Goal: Communication & Community: Share content

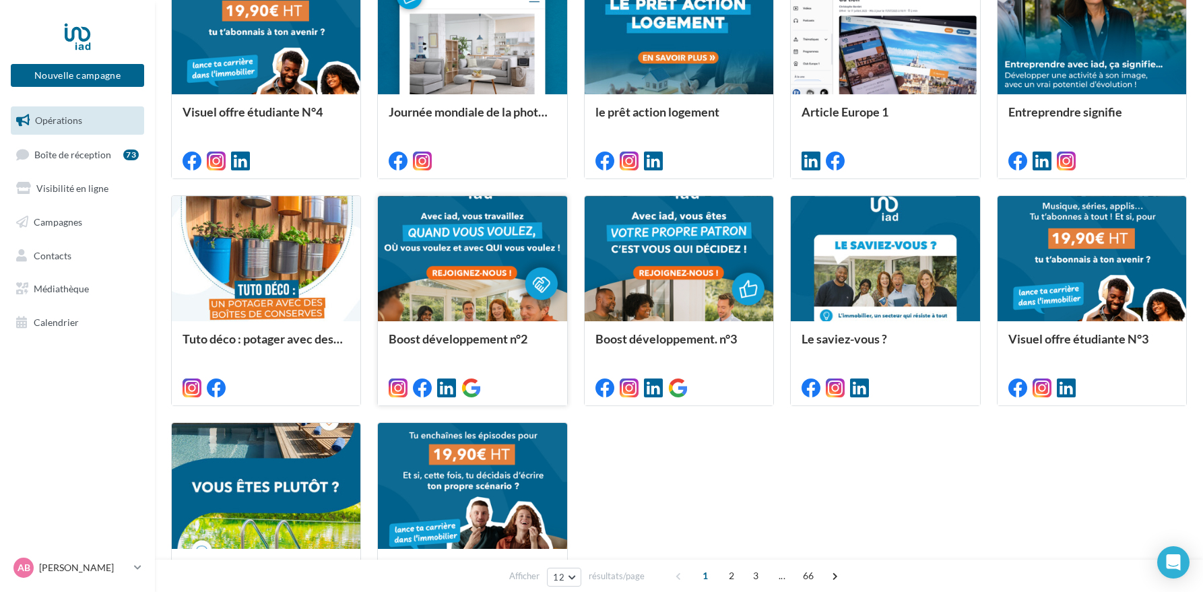
scroll to position [455, 0]
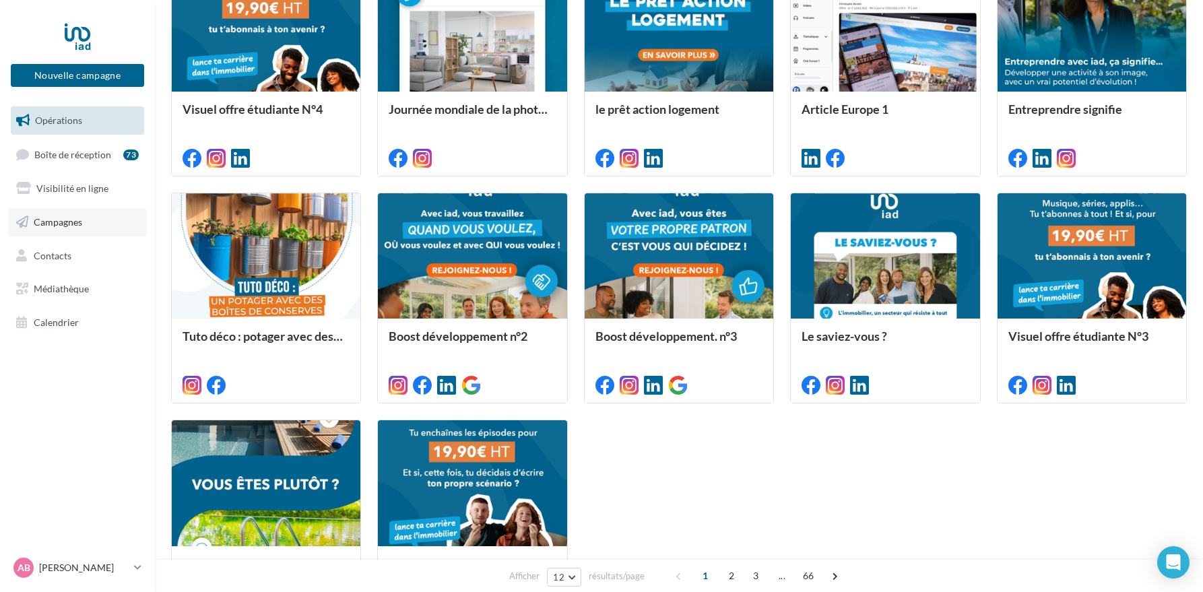
click at [46, 220] on span "Campagnes" at bounding box center [58, 221] width 48 height 11
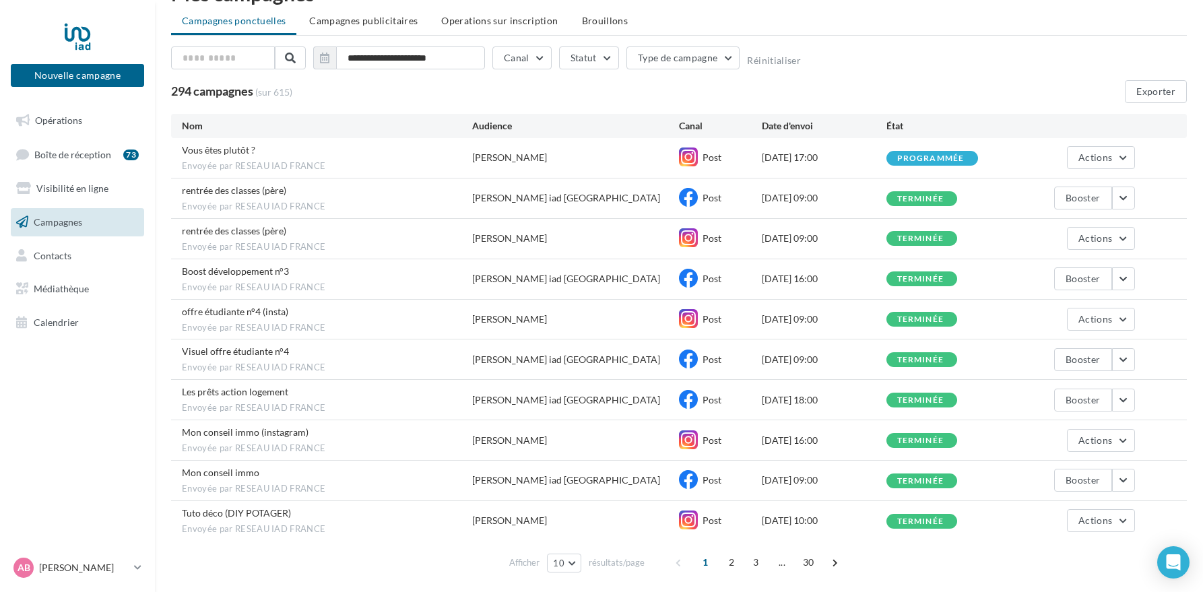
scroll to position [83, 0]
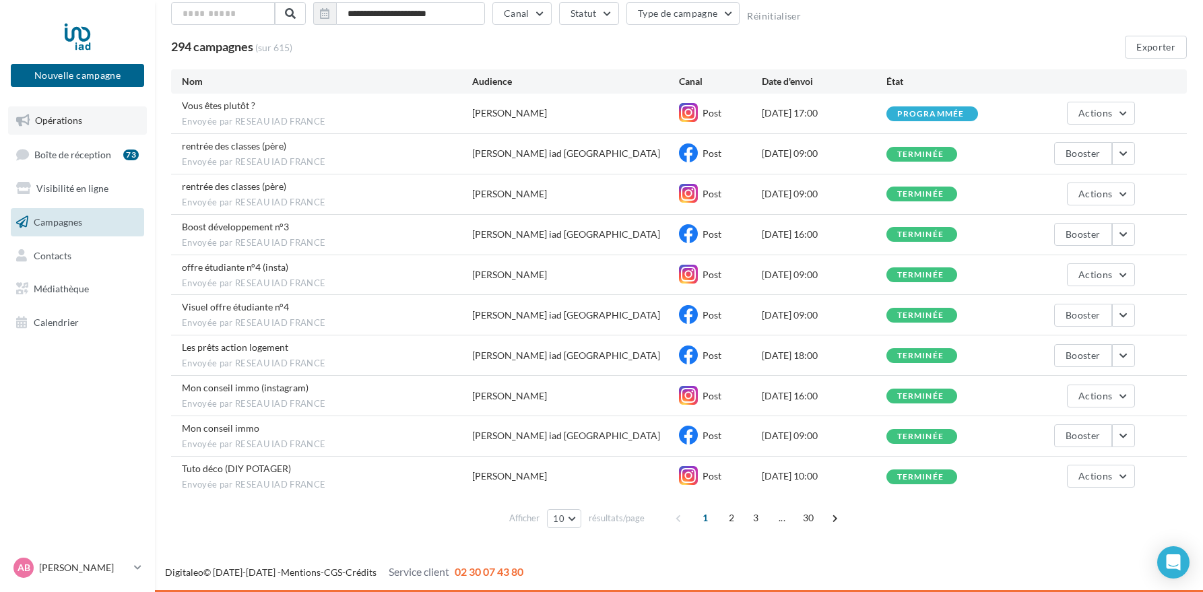
click at [57, 124] on span "Opérations" at bounding box center [58, 120] width 47 height 11
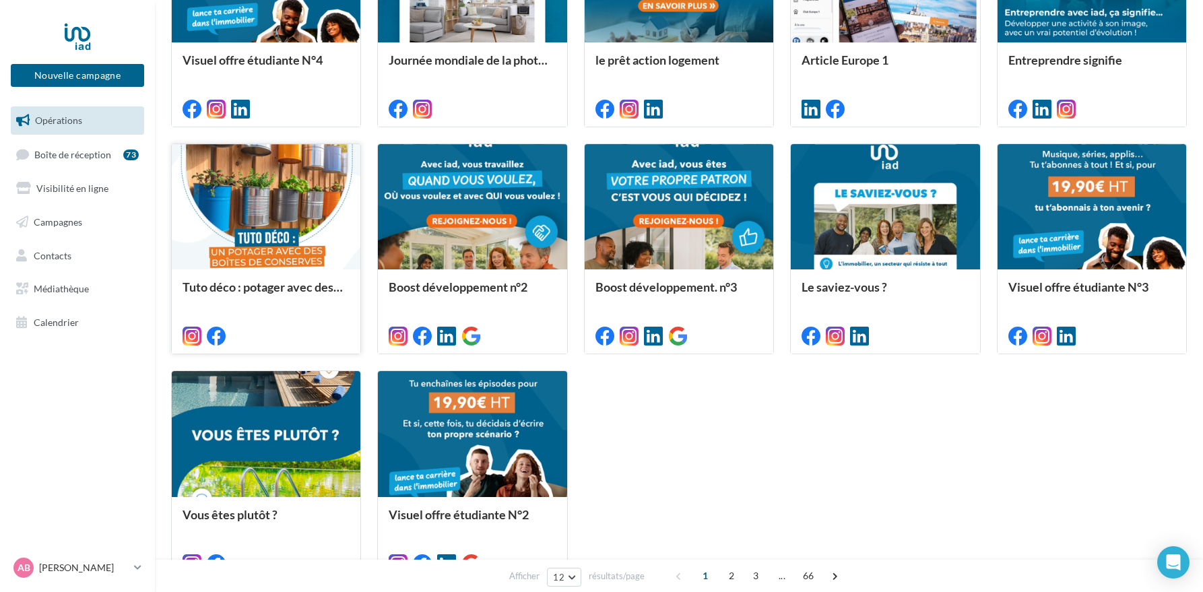
scroll to position [505, 0]
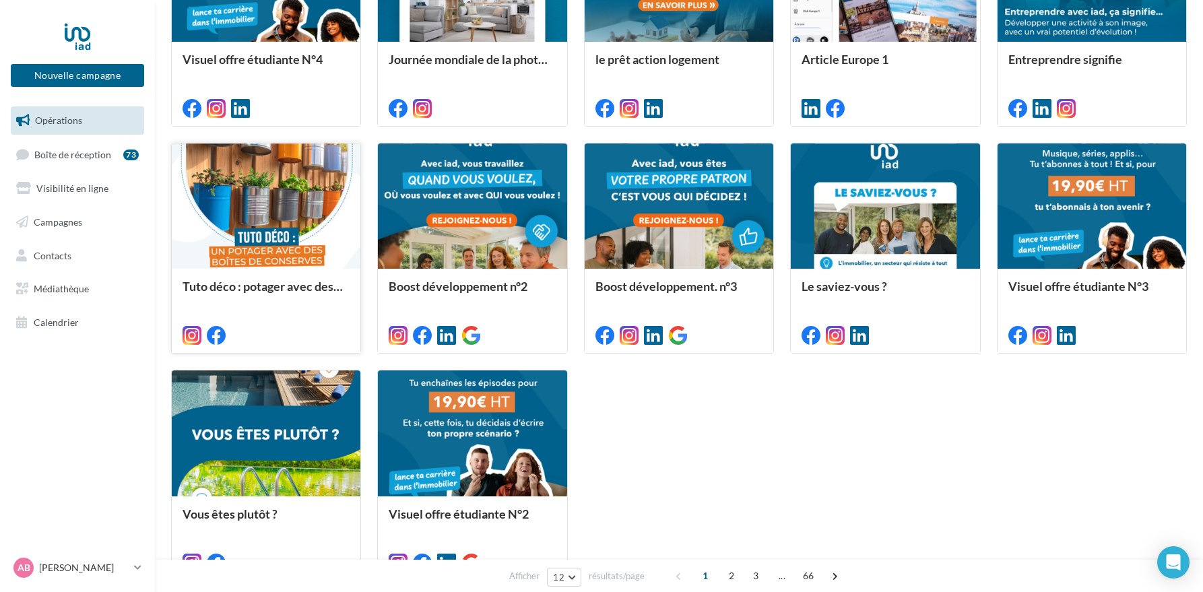
click at [258, 259] on div at bounding box center [266, 206] width 189 height 127
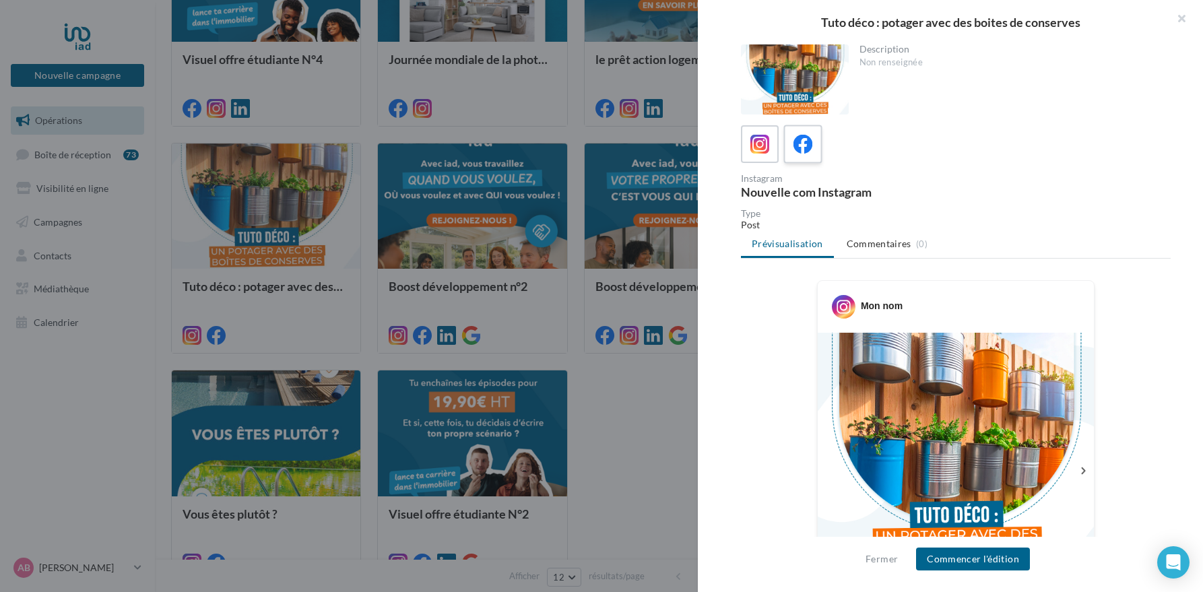
click at [802, 150] on icon at bounding box center [803, 145] width 20 height 20
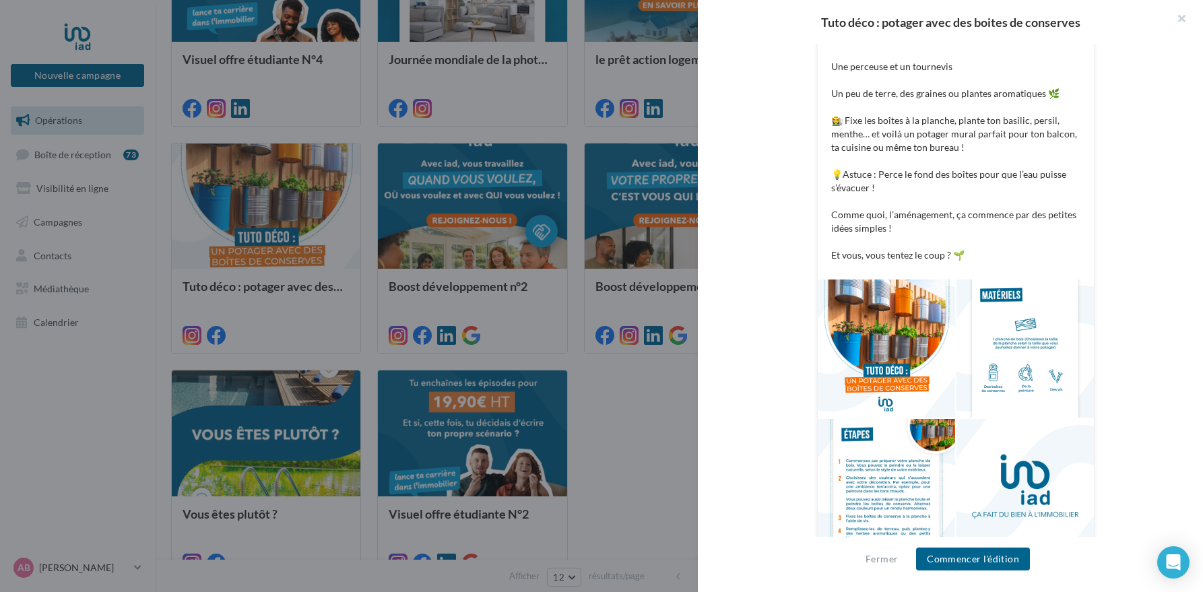
scroll to position [501, 0]
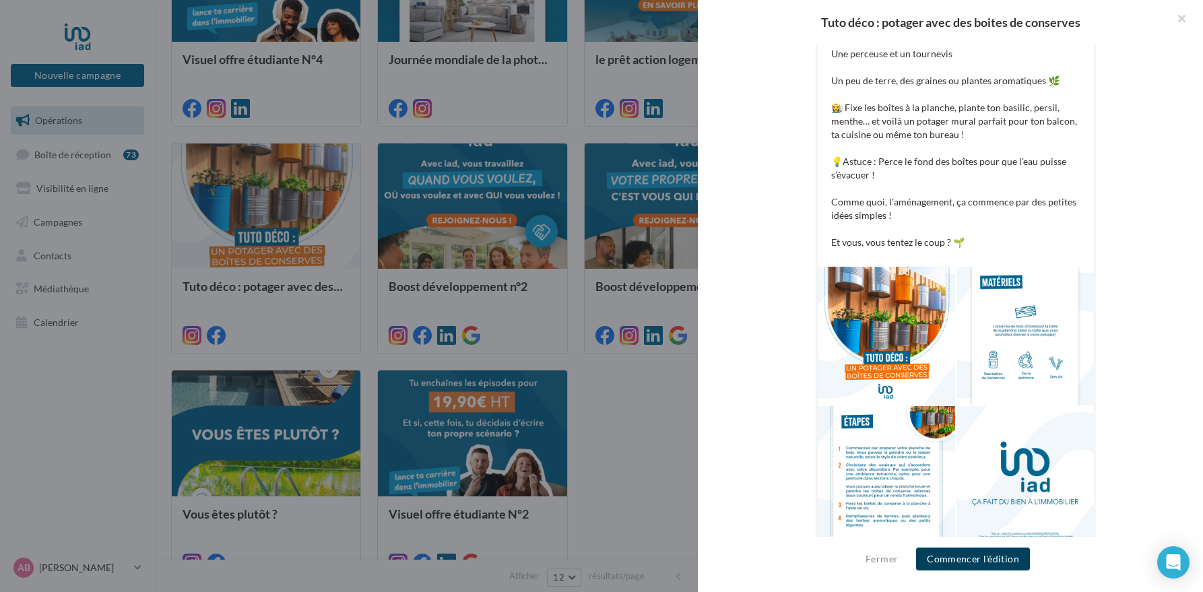
click at [987, 560] on button "Commencer l'édition" at bounding box center [973, 559] width 114 height 23
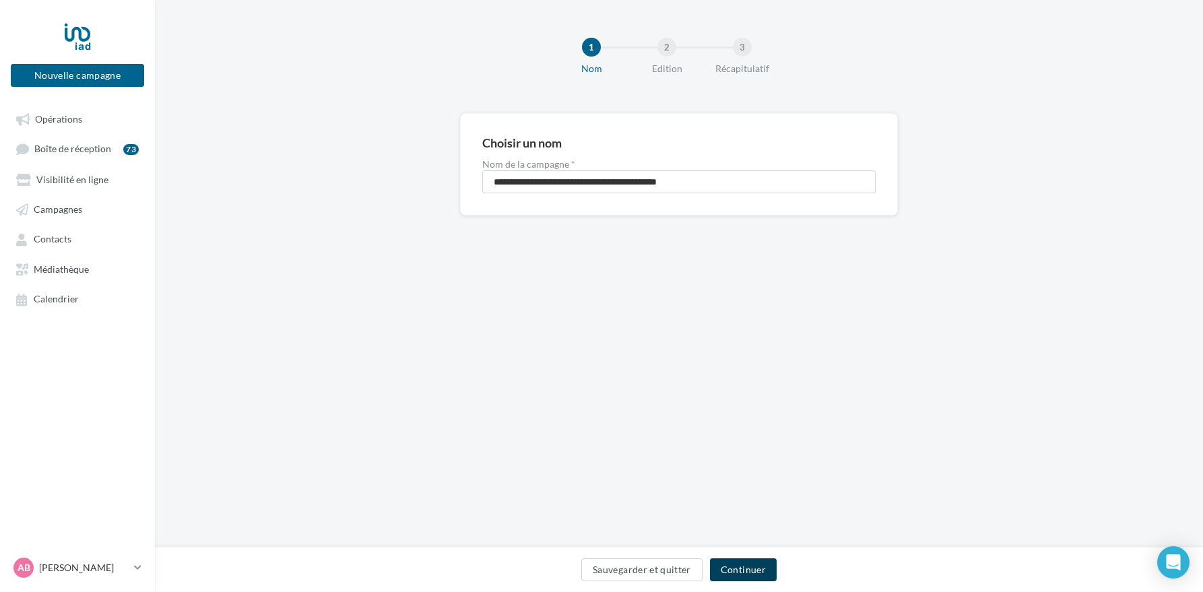
click at [750, 574] on button "Continuer" at bounding box center [743, 569] width 67 height 23
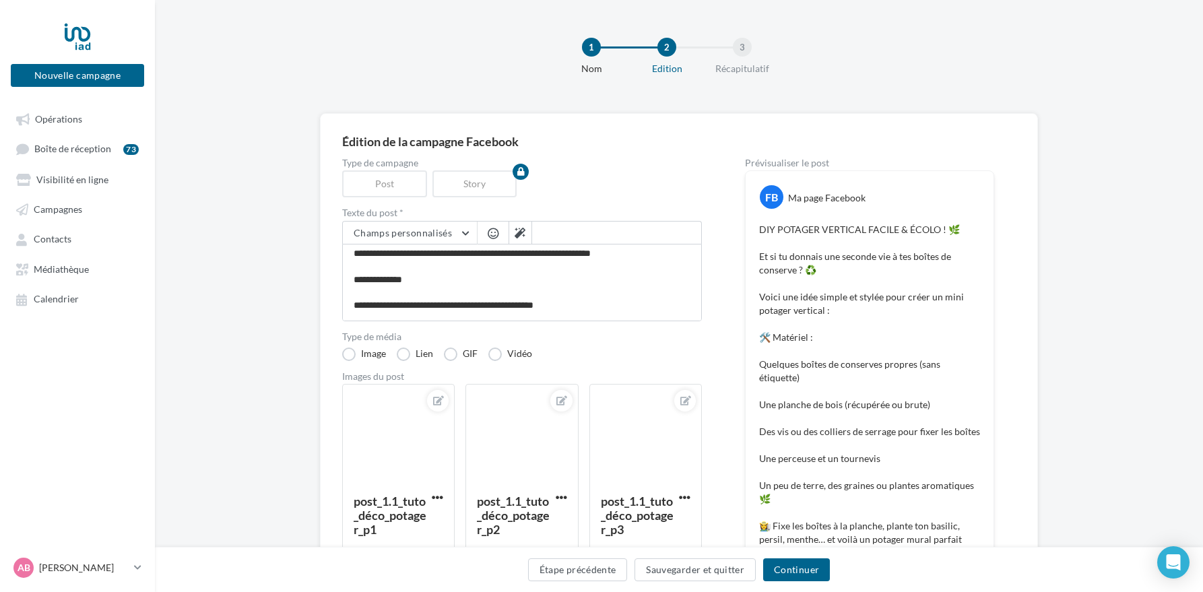
scroll to position [63, 0]
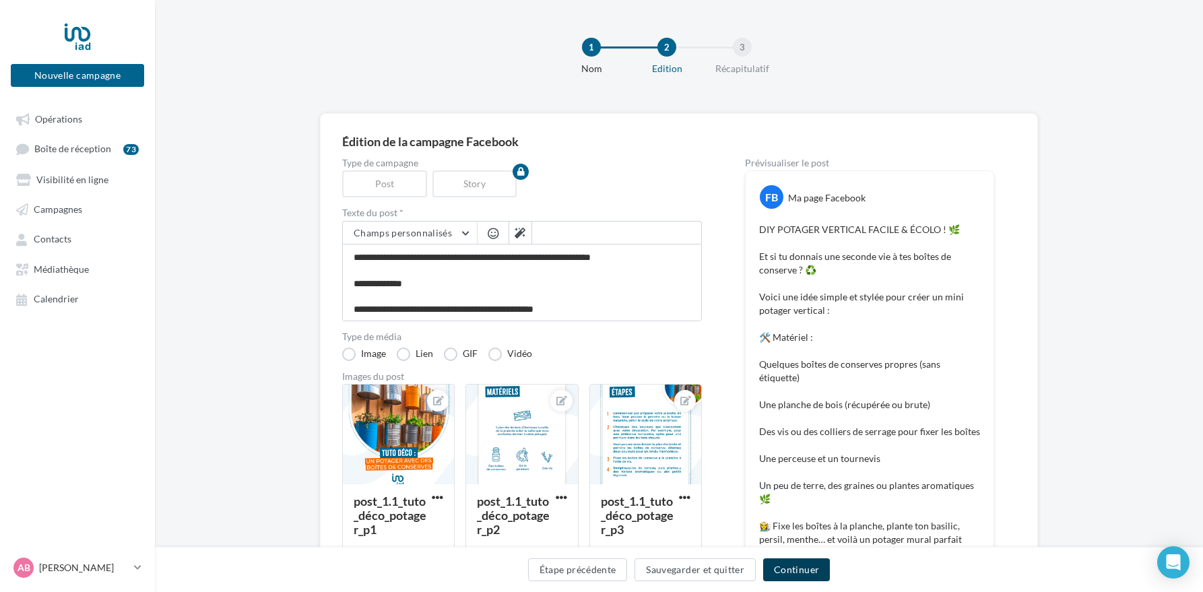
click at [787, 574] on button "Continuer" at bounding box center [796, 569] width 67 height 23
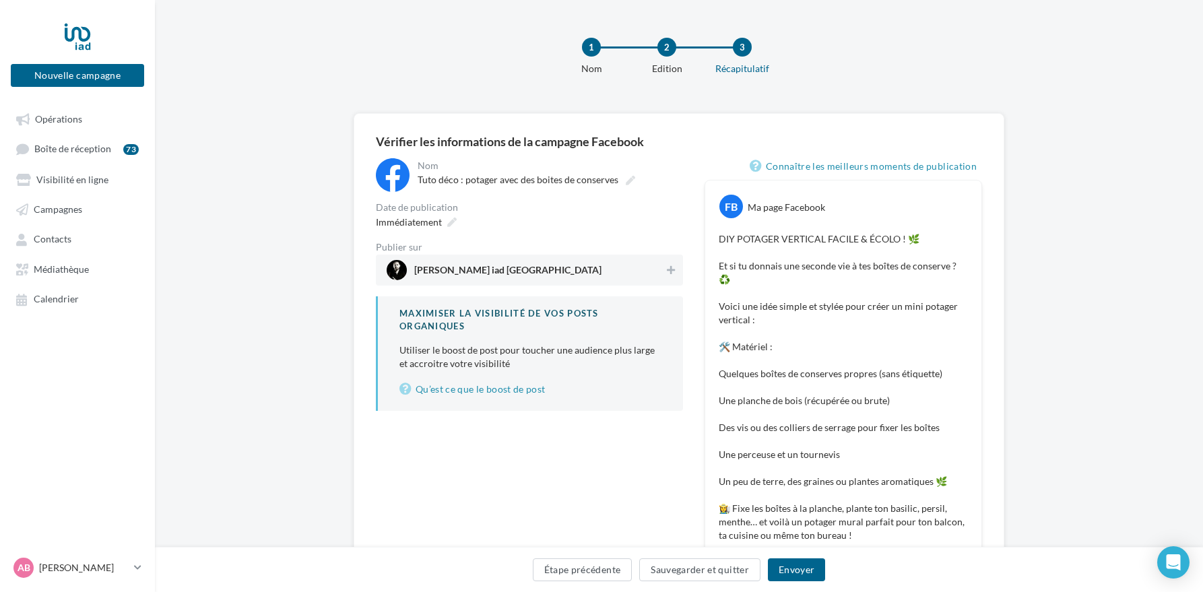
click at [504, 272] on span "[PERSON_NAME] iad [GEOGRAPHIC_DATA]" at bounding box center [507, 272] width 187 height 15
click at [455, 222] on icon at bounding box center [451, 222] width 9 height 9
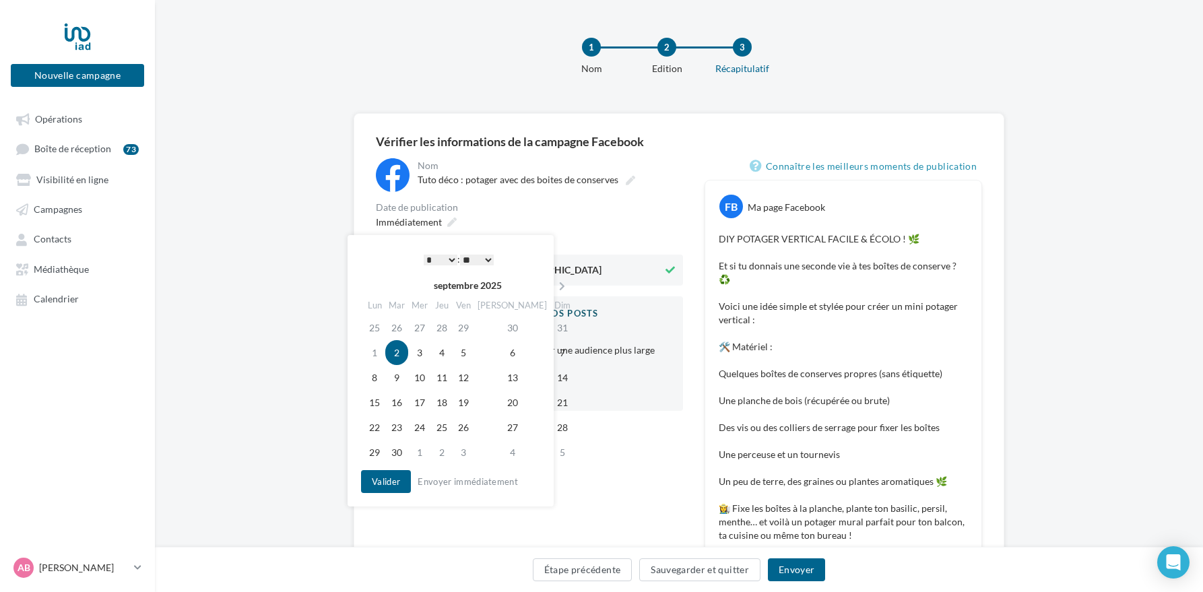
click at [428, 259] on select "* * * * * * * * * * ** ** ** ** ** ** ** ** ** ** ** ** ** **" at bounding box center [441, 260] width 34 height 11
click at [451, 259] on select "* * * * * * * * * * ** ** ** ** ** ** ** ** ** ** ** ** ** **" at bounding box center [441, 260] width 34 height 11
click at [449, 258] on select "* * * * * * * * * * ** ** ** ** ** ** ** ** ** ** ** ** ** **" at bounding box center [441, 260] width 34 height 11
click at [428, 355] on td "3" at bounding box center [419, 352] width 23 height 25
click at [450, 259] on select "* * * * * * * * * * ** ** ** ** ** ** ** ** ** ** ** ** ** **" at bounding box center [441, 260] width 34 height 11
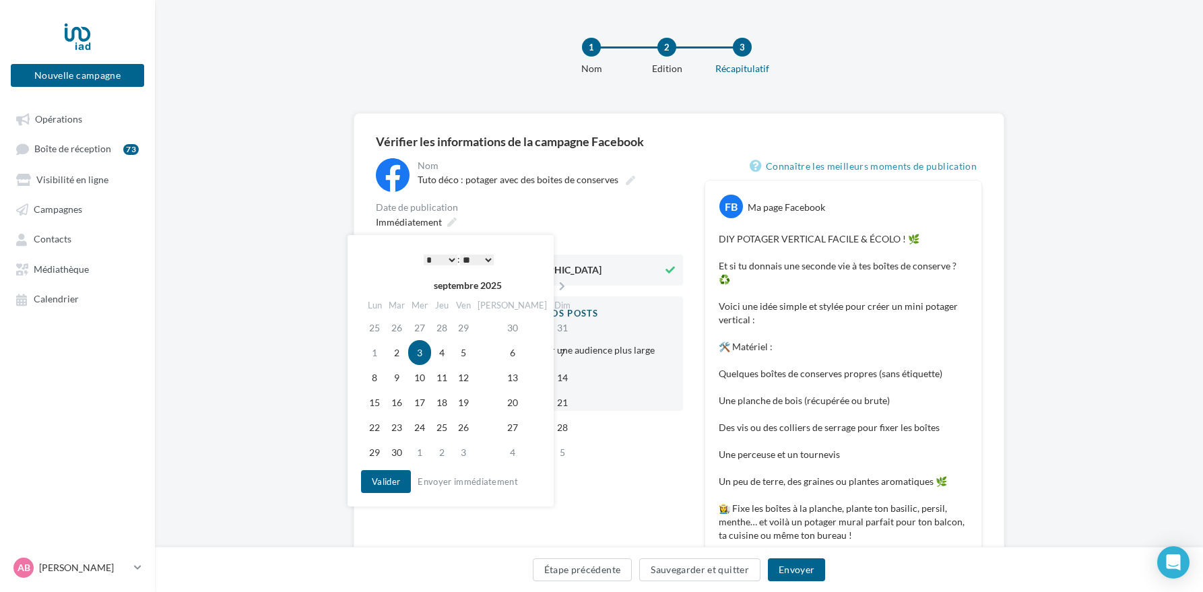
click at [476, 261] on select "** ** ** ** ** **" at bounding box center [477, 260] width 34 height 11
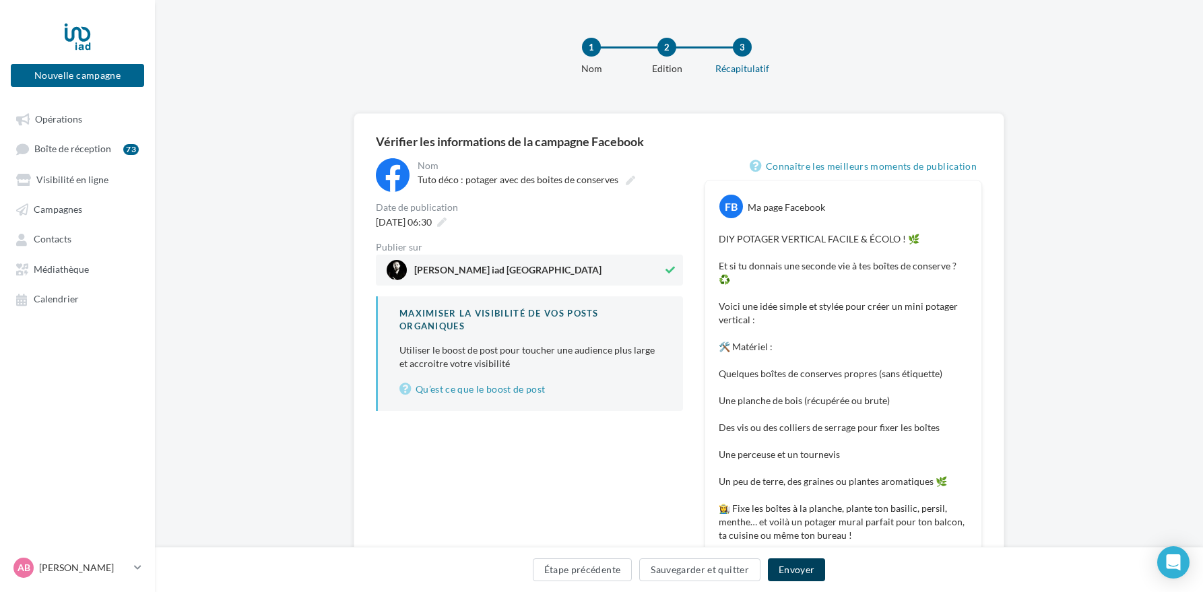
click at [793, 571] on button "Envoyer" at bounding box center [796, 569] width 57 height 23
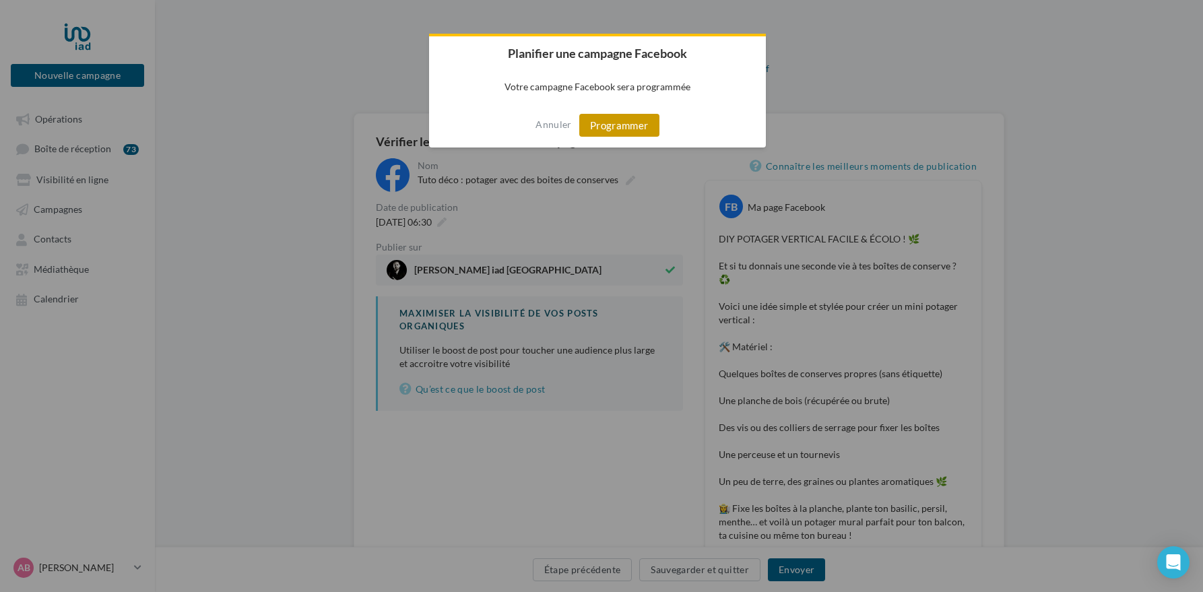
click at [602, 130] on button "Programmer" at bounding box center [619, 125] width 80 height 23
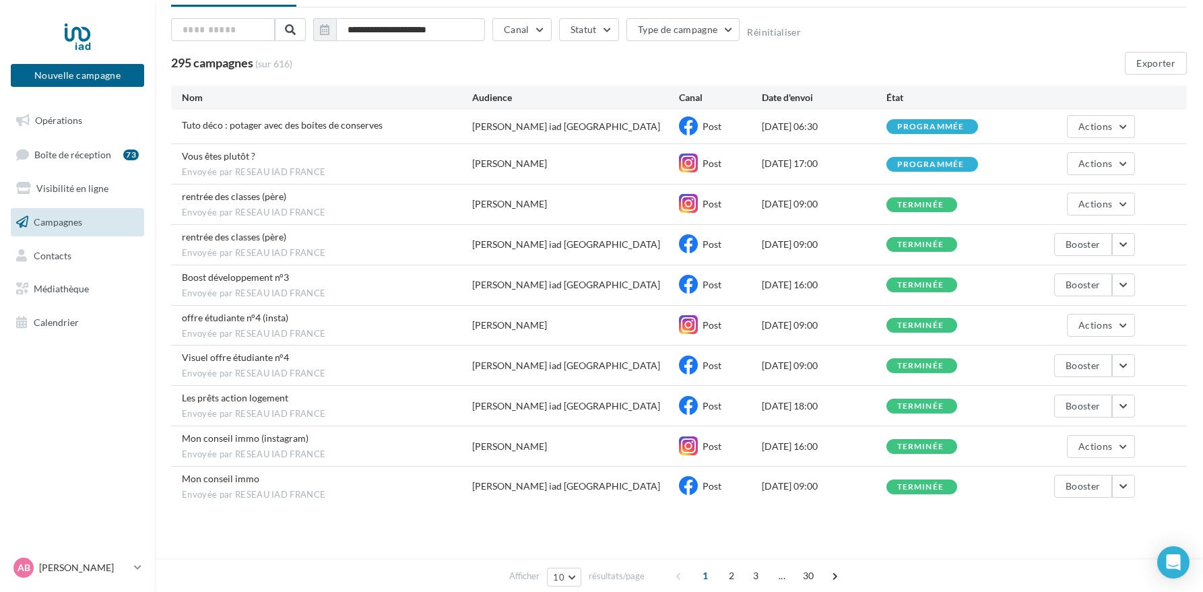
scroll to position [77, 0]
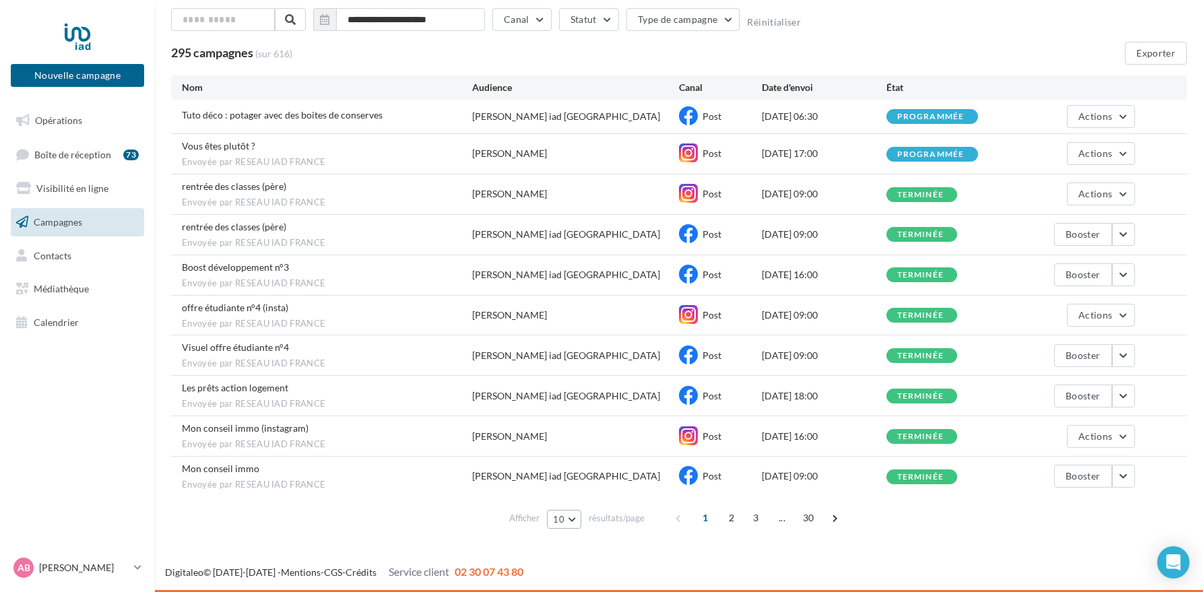
click at [574, 520] on button "10" at bounding box center [564, 519] width 34 height 19
click at [573, 473] on button "50" at bounding box center [594, 471] width 94 height 24
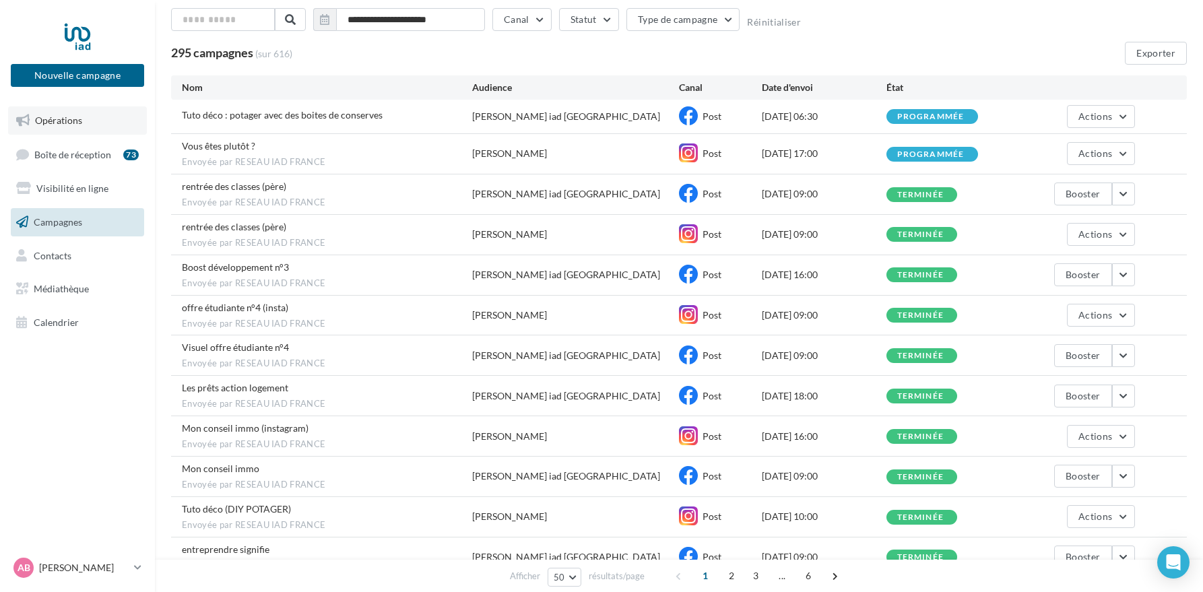
click at [76, 117] on span "Opérations" at bounding box center [58, 120] width 47 height 11
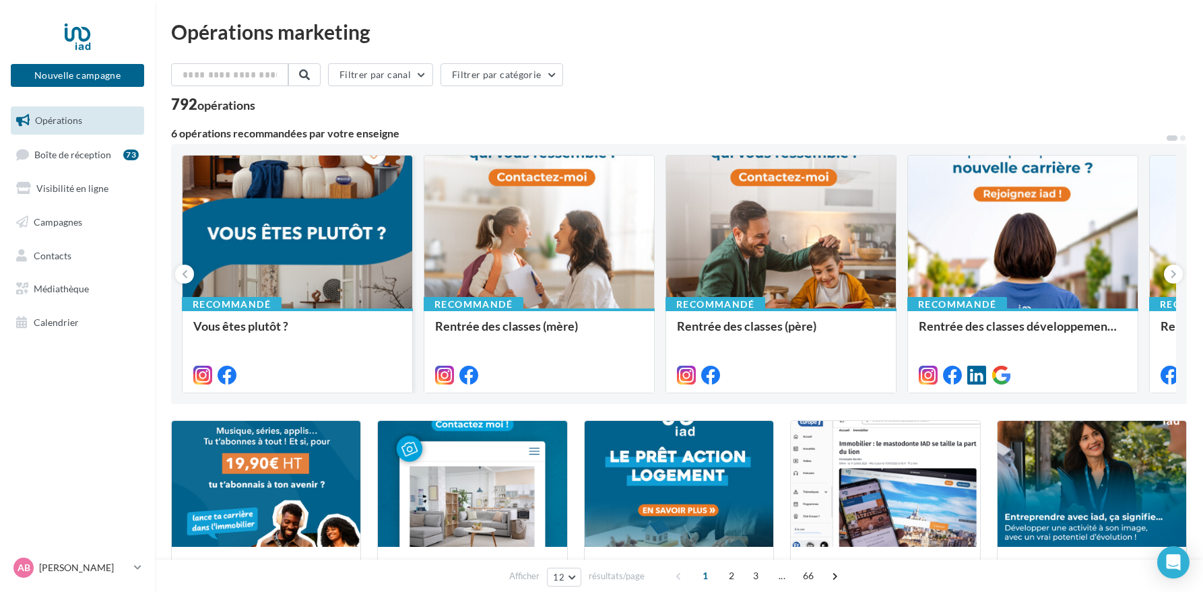
click at [325, 259] on div at bounding box center [298, 233] width 230 height 154
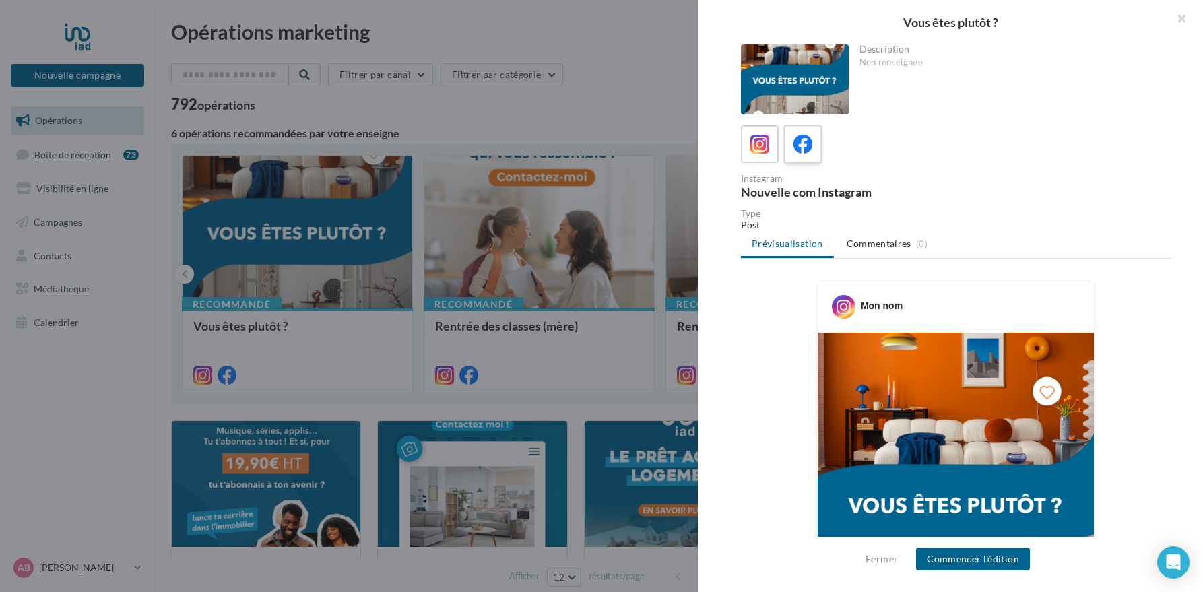
click at [805, 159] on label at bounding box center [802, 144] width 38 height 38
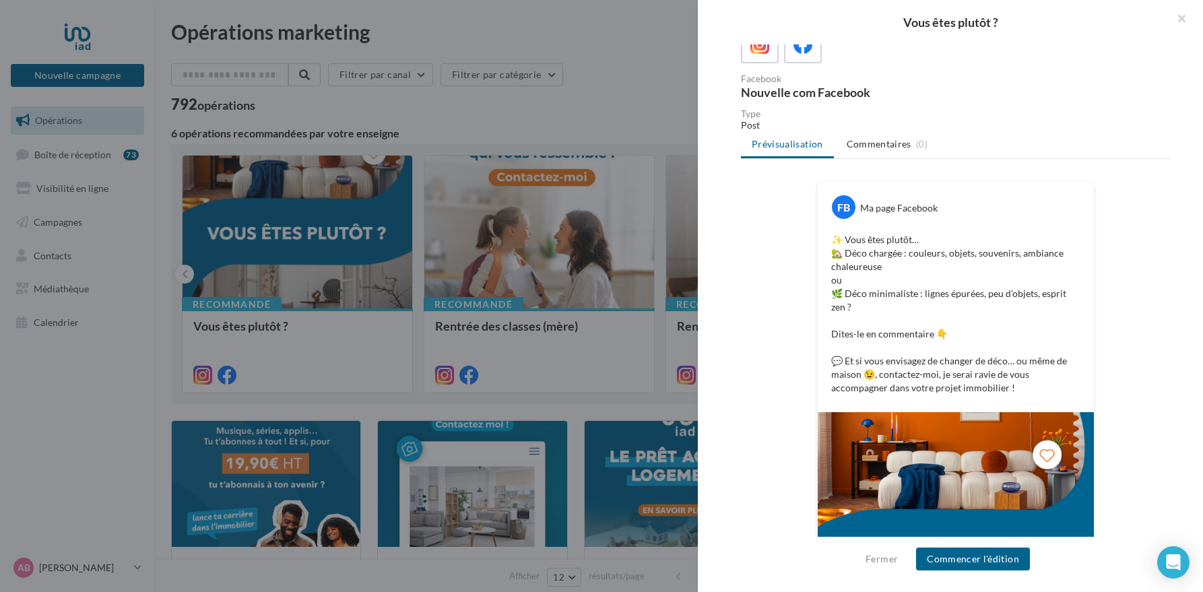
scroll to position [257, 0]
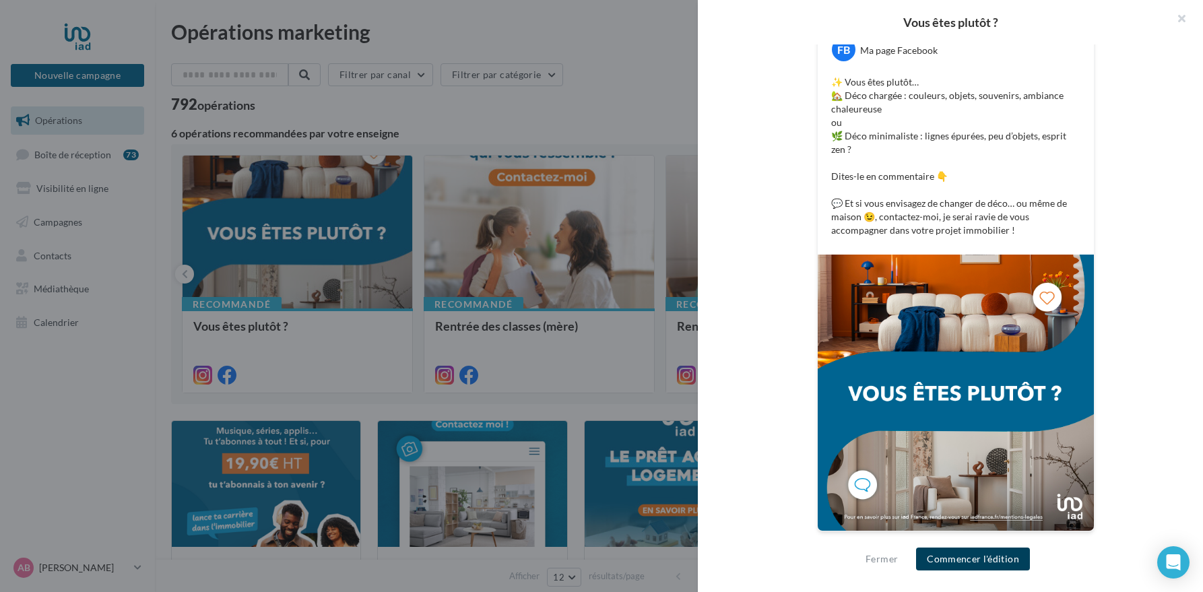
click at [984, 560] on button "Commencer l'édition" at bounding box center [973, 559] width 114 height 23
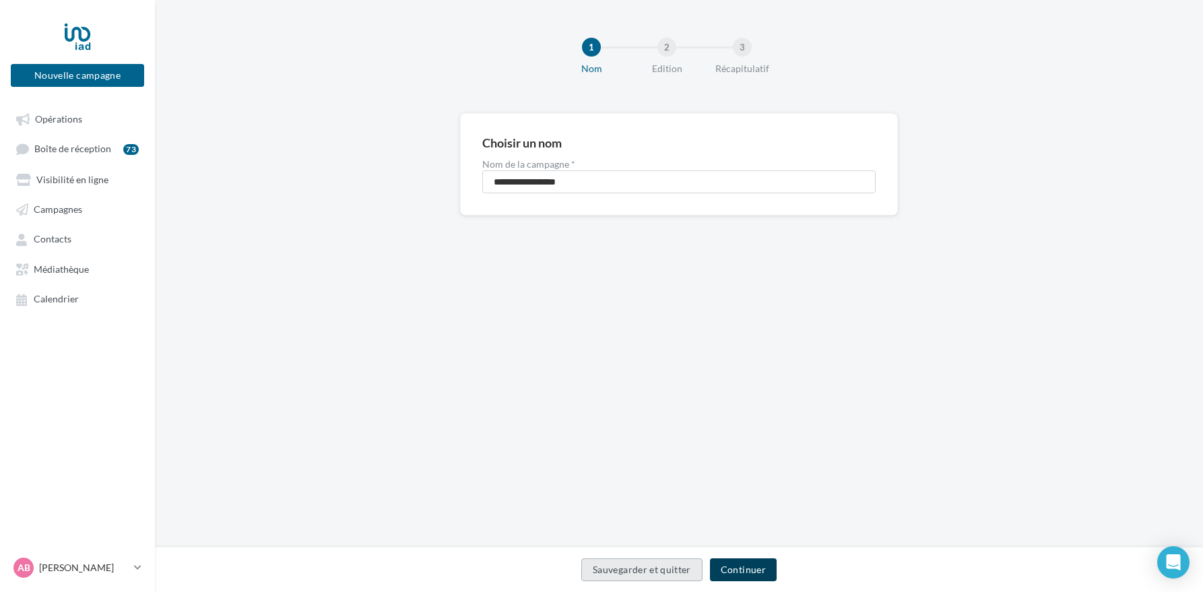
click at [755, 568] on button "Continuer" at bounding box center [743, 569] width 67 height 23
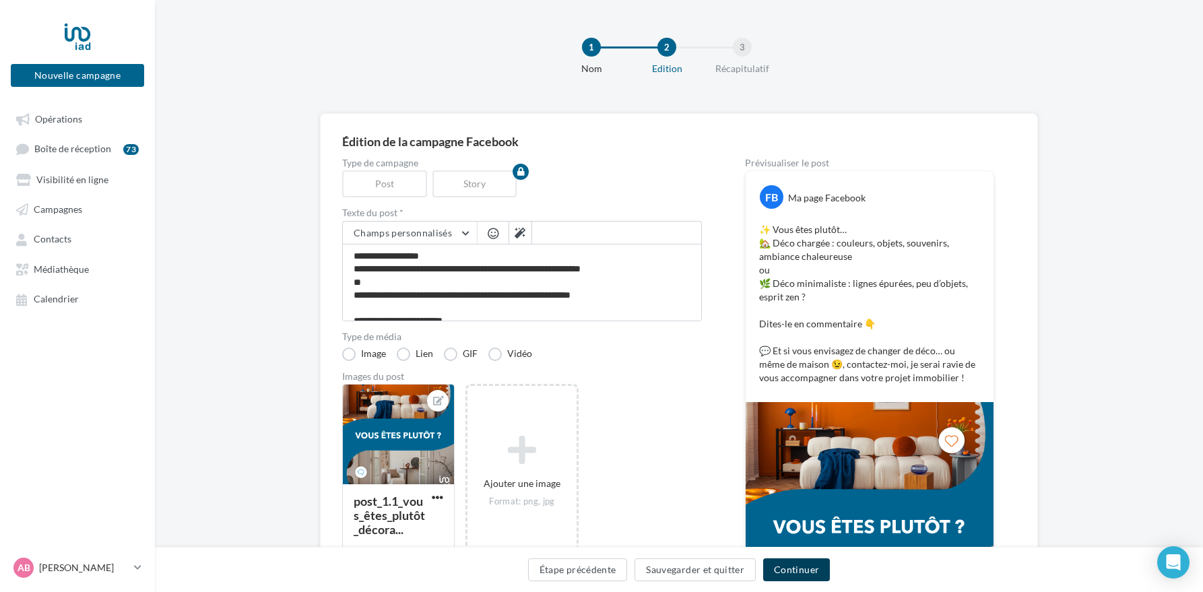
click at [806, 573] on button "Continuer" at bounding box center [796, 569] width 67 height 23
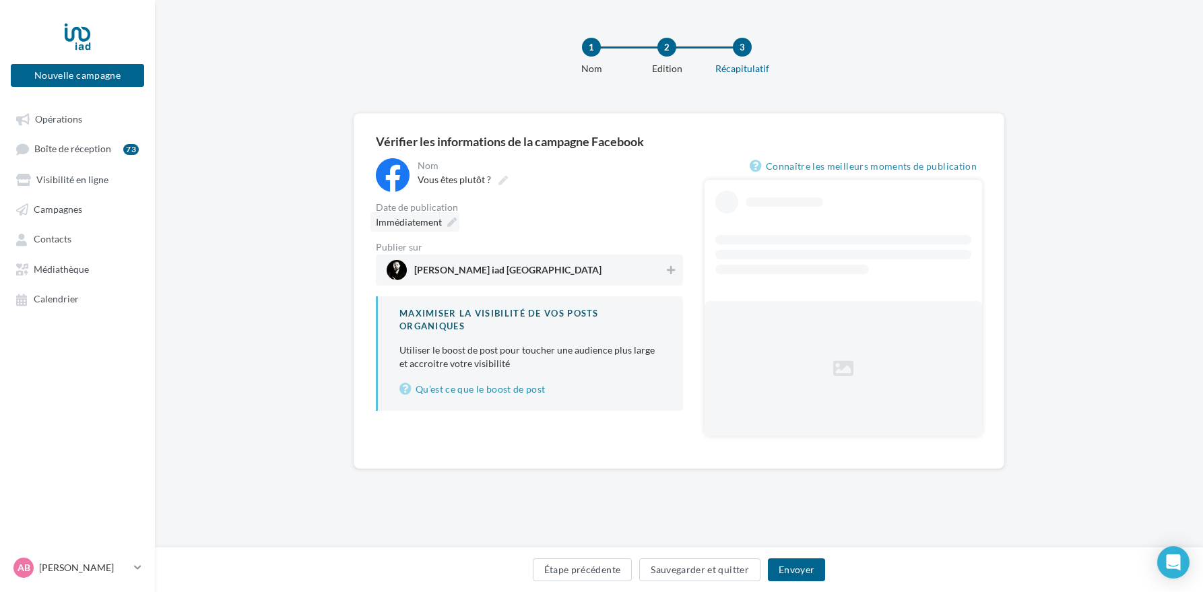
click at [426, 213] on div "Immédiatement" at bounding box center [414, 222] width 89 height 20
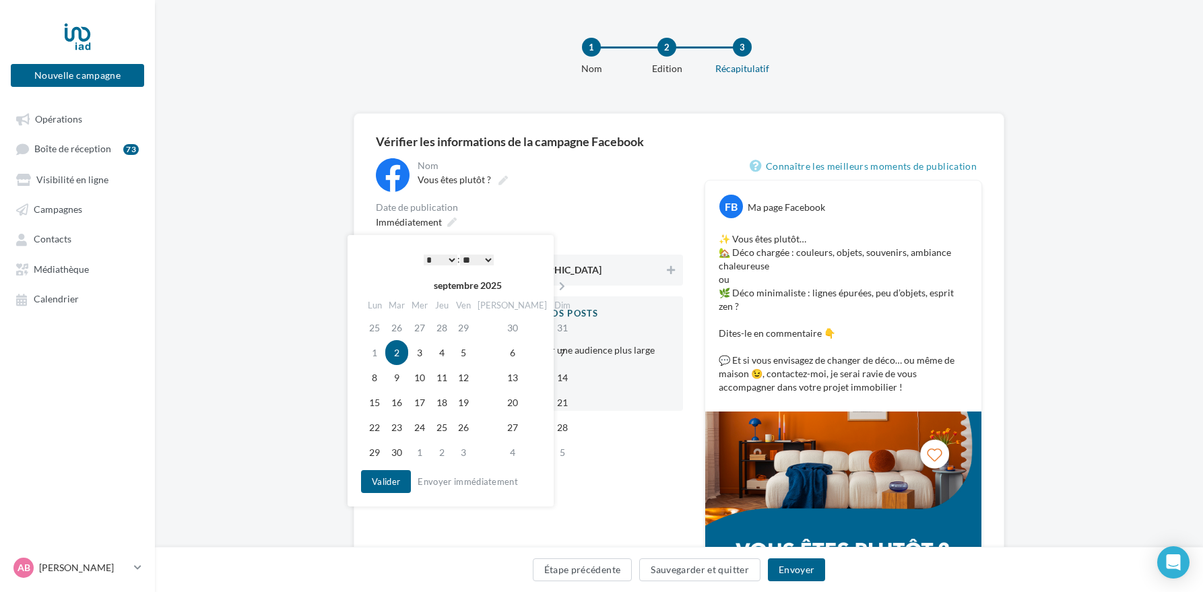
click at [448, 257] on select "* * * * * * * * * * ** ** ** ** ** ** ** ** ** ** ** ** ** **" at bounding box center [441, 260] width 34 height 11
click at [396, 480] on button "Valider" at bounding box center [386, 481] width 50 height 23
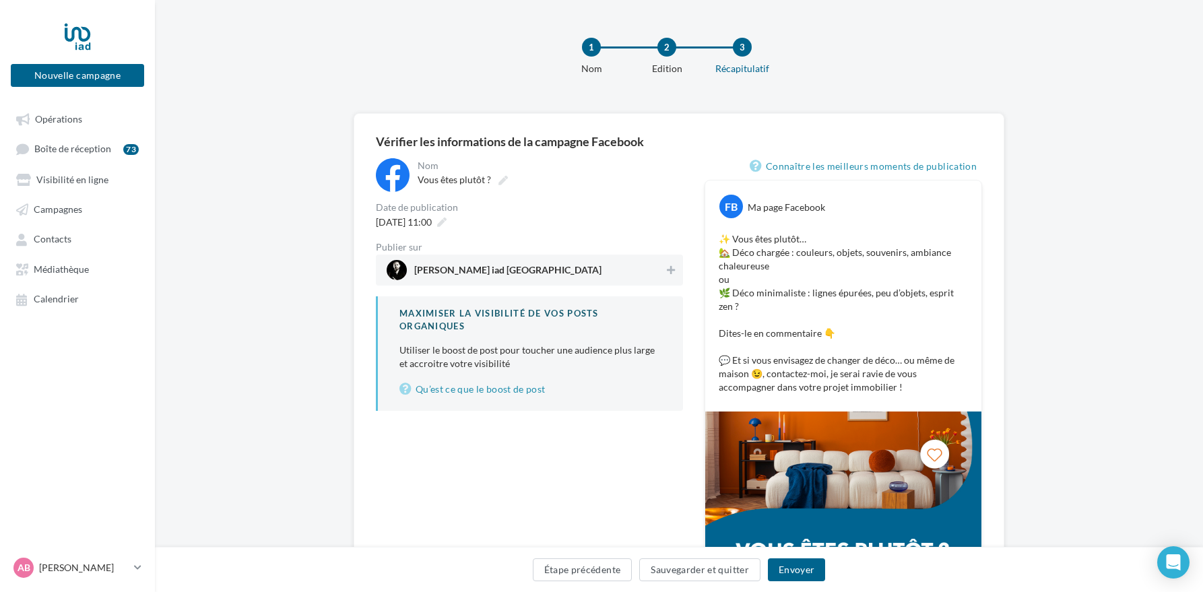
click at [552, 270] on span "[PERSON_NAME] iad [GEOGRAPHIC_DATA]" at bounding box center [526, 270] width 278 height 20
click at [803, 575] on button "Envoyer" at bounding box center [796, 569] width 57 height 23
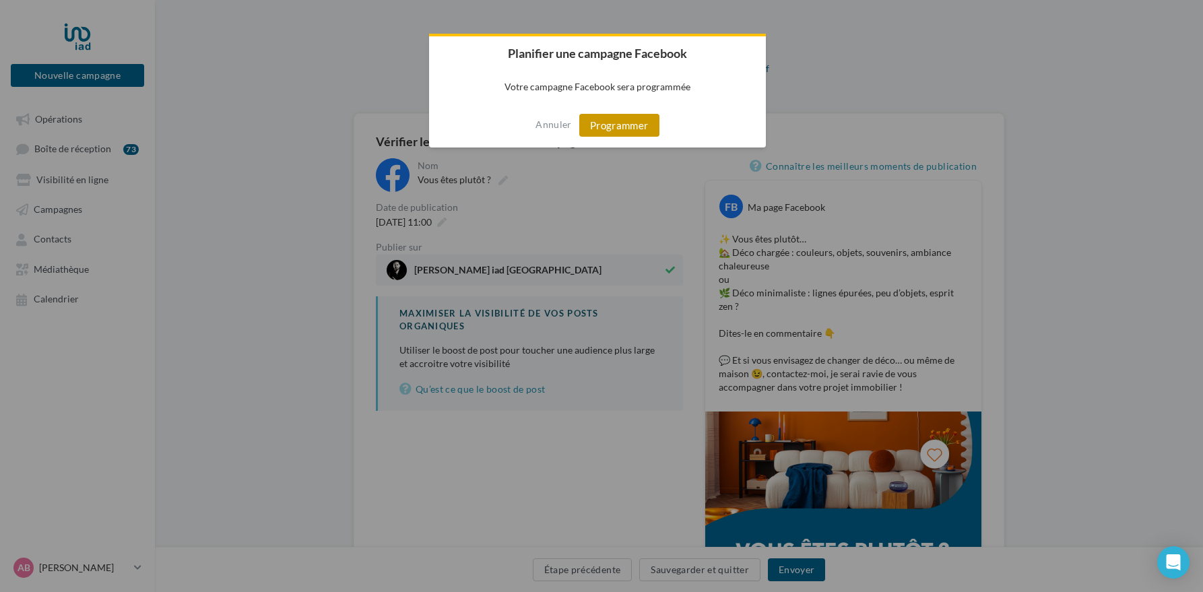
click at [614, 123] on button "Programmer" at bounding box center [619, 125] width 80 height 23
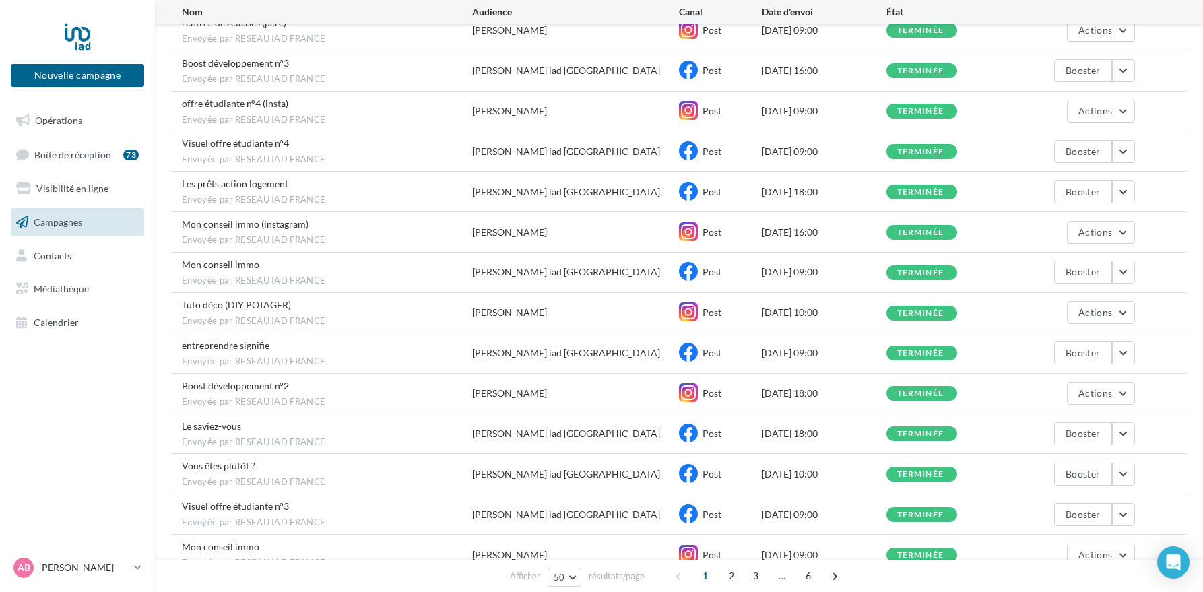
scroll to position [316, 0]
click at [48, 117] on span "Opérations" at bounding box center [58, 120] width 47 height 11
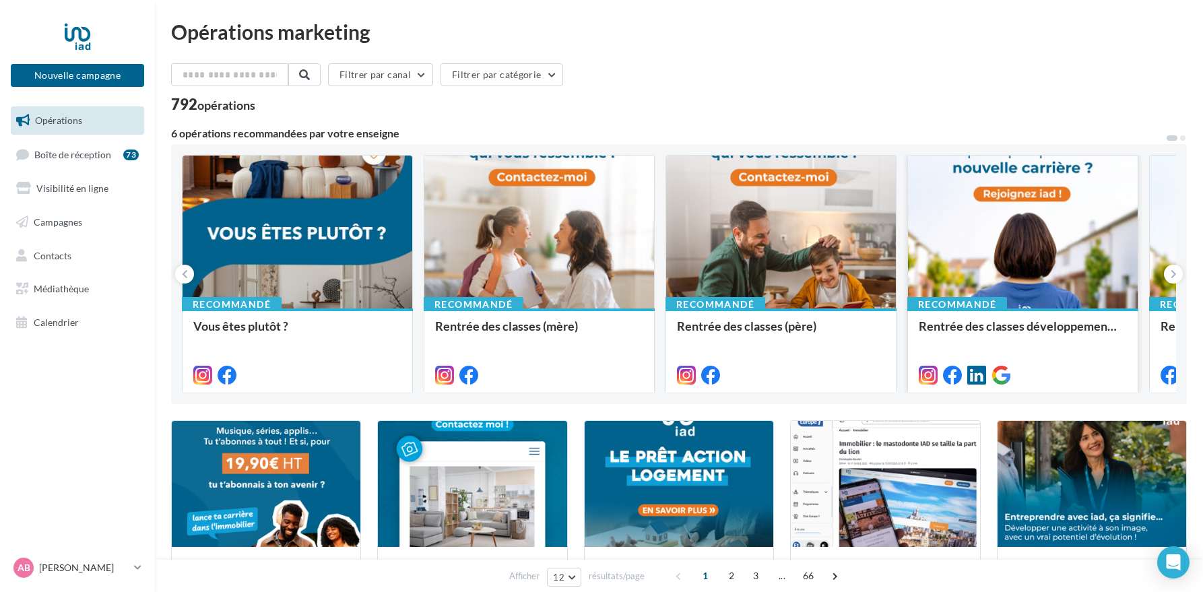
click at [1014, 253] on div at bounding box center [1023, 233] width 230 height 154
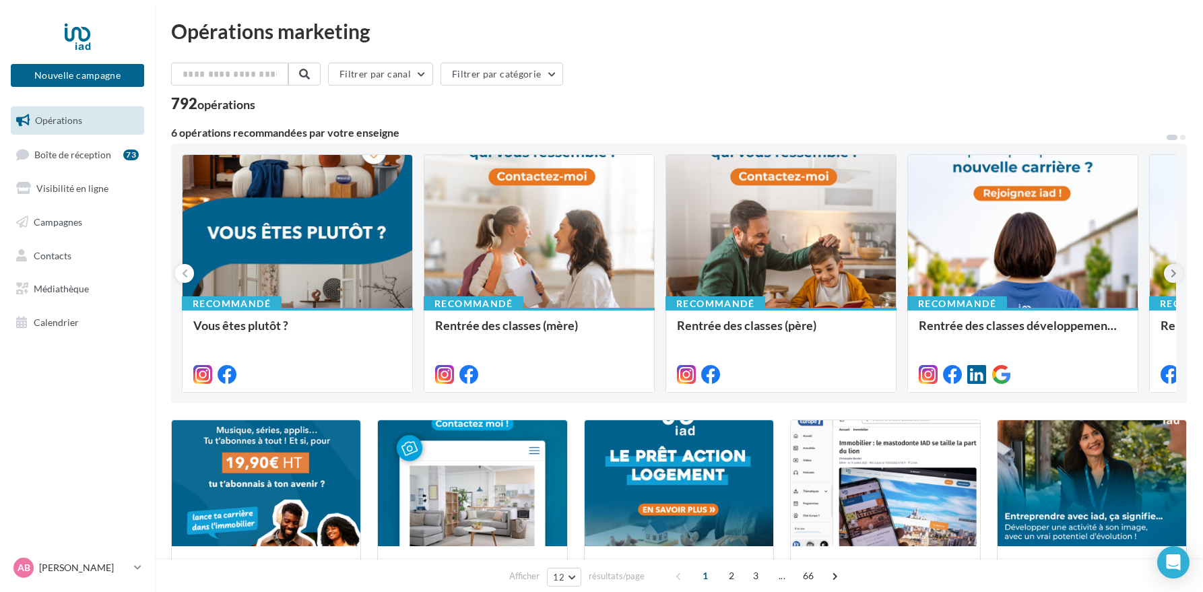
click at [1173, 273] on icon at bounding box center [1174, 273] width 6 height 13
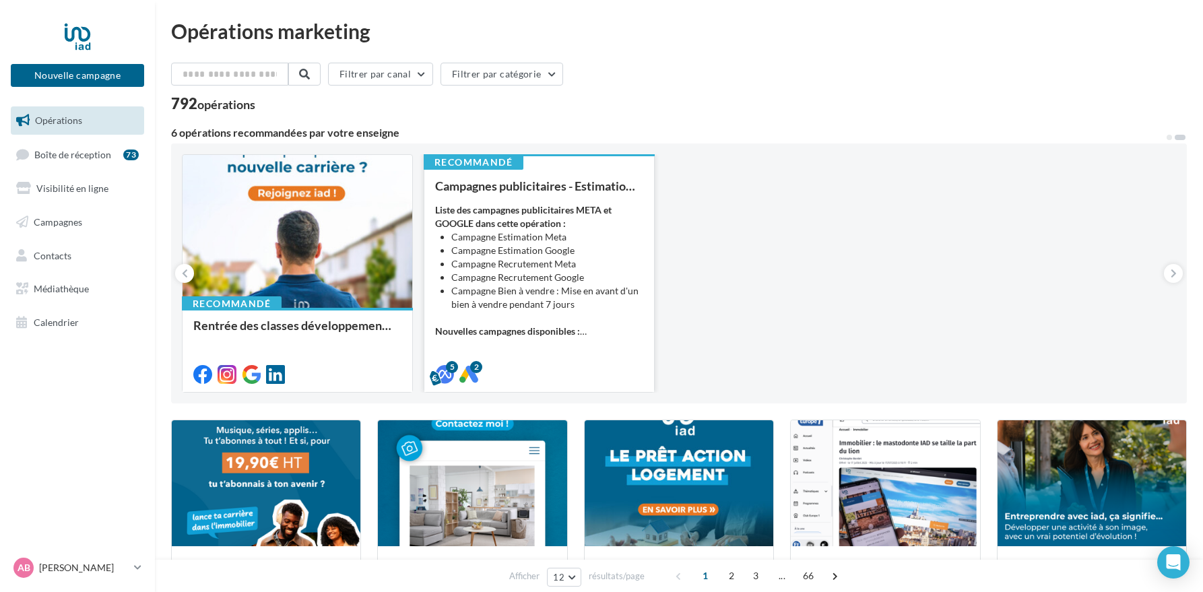
click at [554, 247] on li "Campagne Estimation Google" at bounding box center [547, 250] width 192 height 13
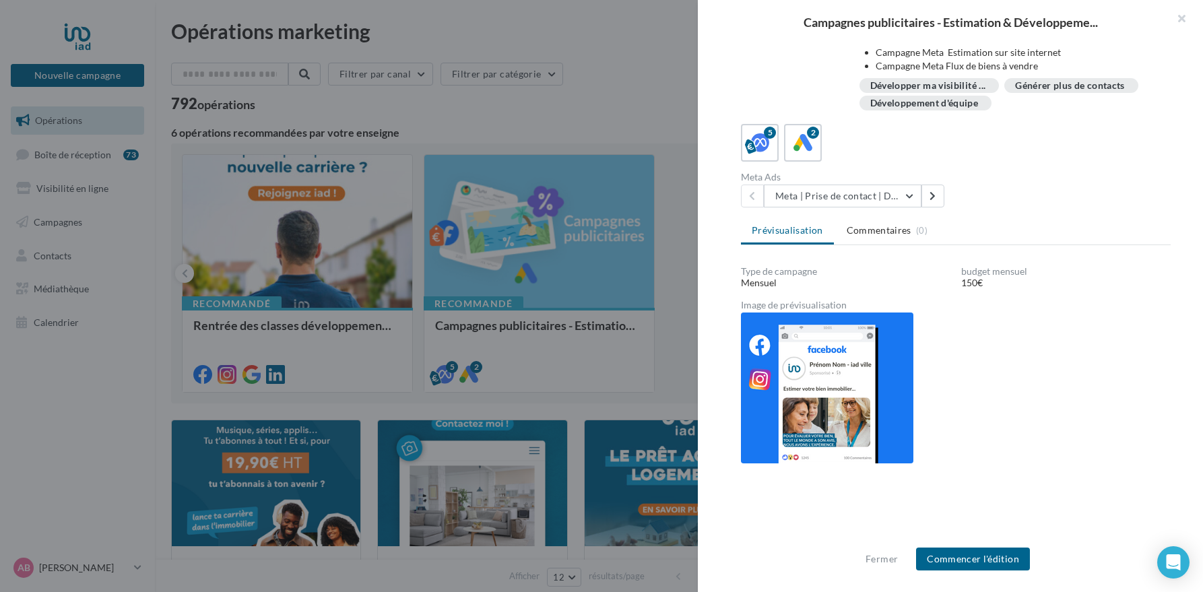
scroll to position [145, 0]
click at [983, 563] on button "Commencer l'édition" at bounding box center [973, 559] width 114 height 23
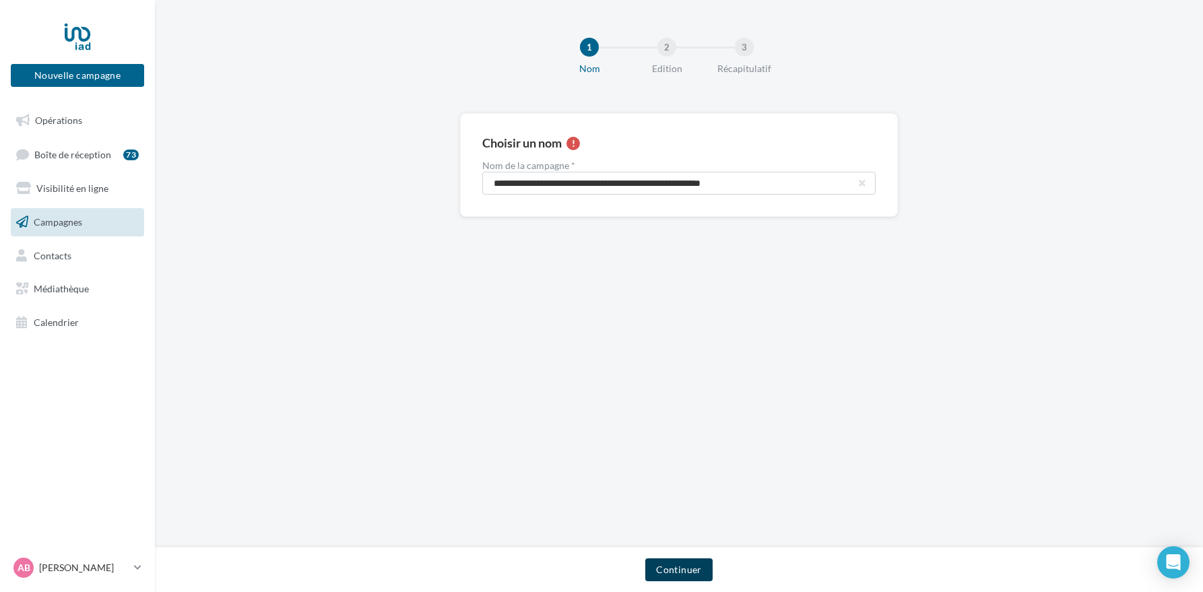
click at [694, 571] on button "Continuer" at bounding box center [678, 569] width 67 height 23
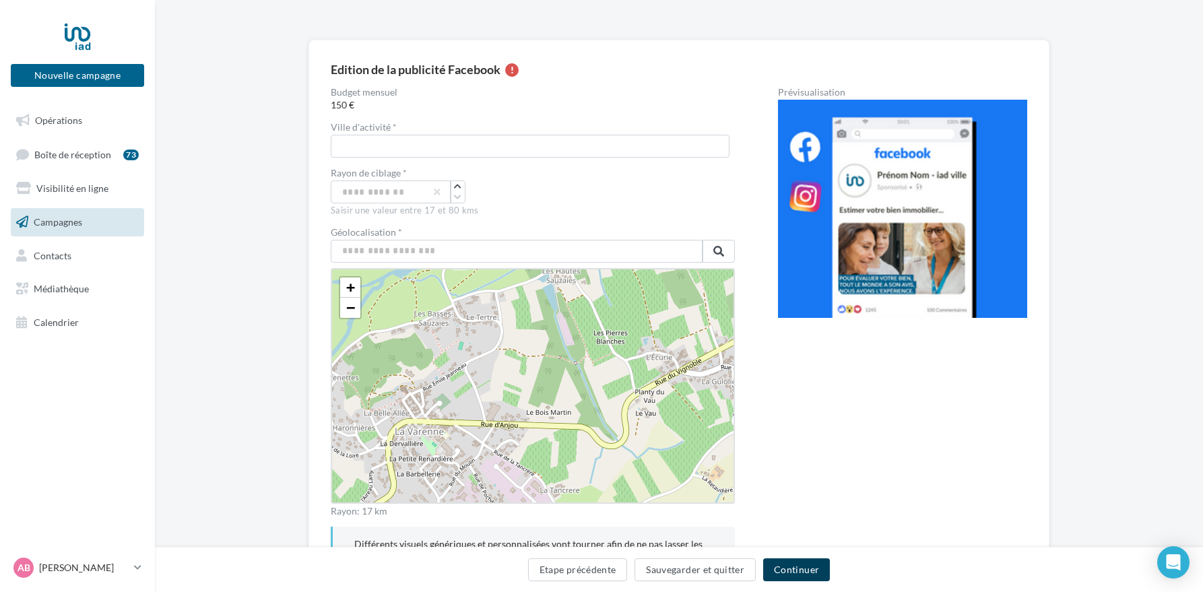
scroll to position [94, 0]
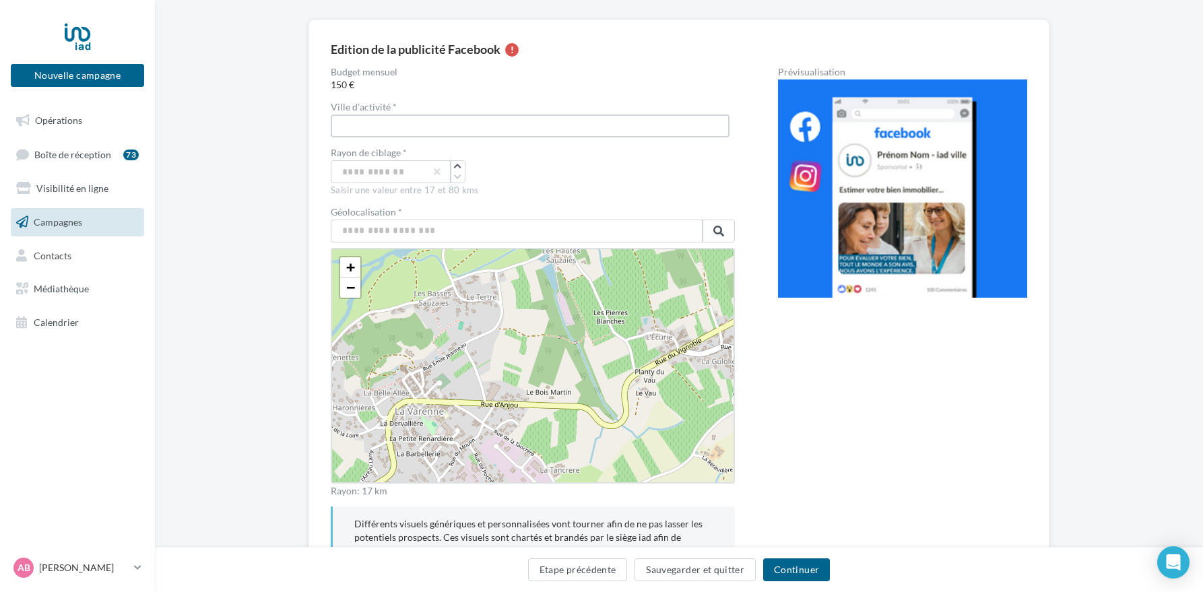
click at [406, 128] on input "text" at bounding box center [530, 126] width 399 height 23
drag, startPoint x: 389, startPoint y: 124, endPoint x: 312, endPoint y: 121, distance: 76.8
click at [312, 121] on div "Edition de la publicité Facebook Budget mensuel 150 € Ville d'activité * [GEOGR…" at bounding box center [678, 312] width 741 height 585
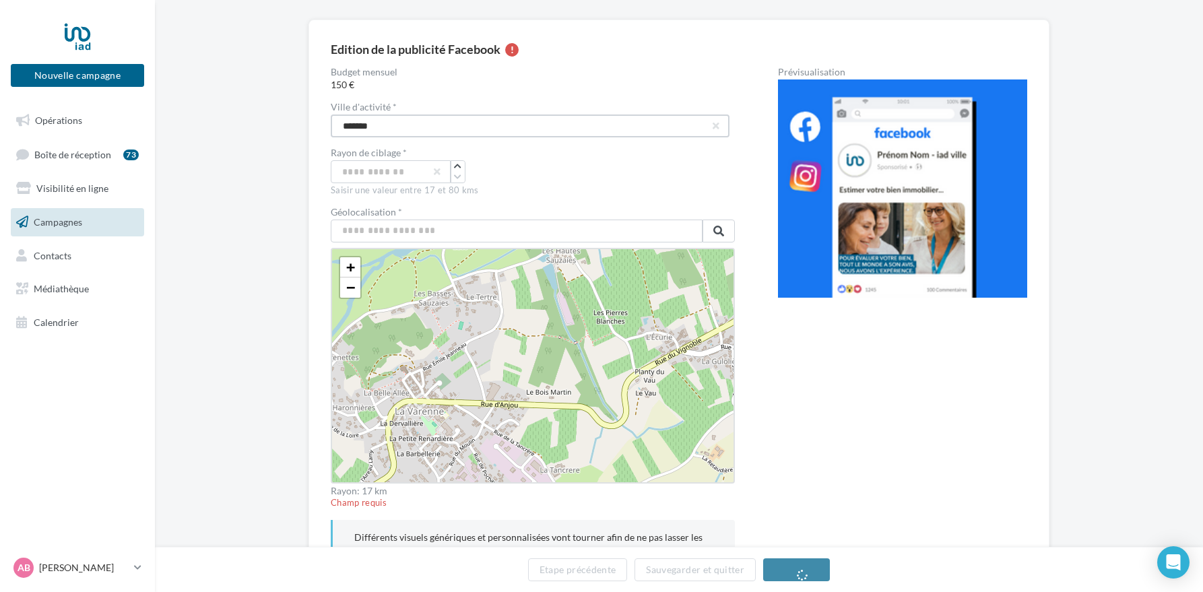
scroll to position [94, 0]
click at [585, 184] on div "Saisir une valeur entre 17 et 80 kms" at bounding box center [533, 190] width 404 height 12
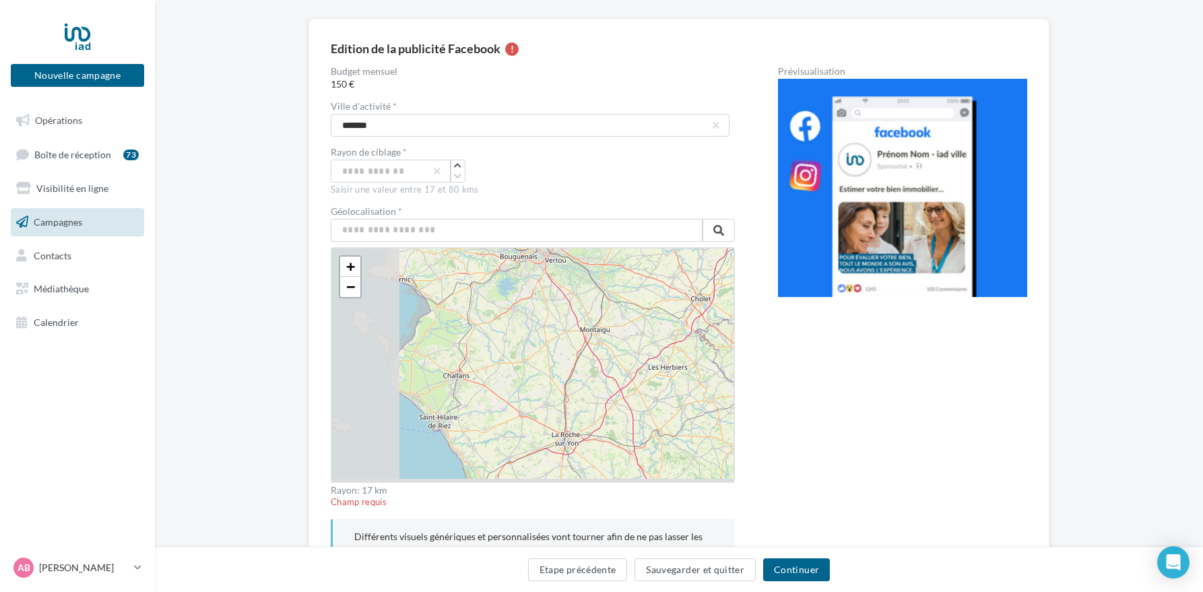
drag, startPoint x: 513, startPoint y: 403, endPoint x: 657, endPoint y: 253, distance: 207.7
click at [657, 253] on div "+ − Leaflet" at bounding box center [533, 365] width 404 height 236
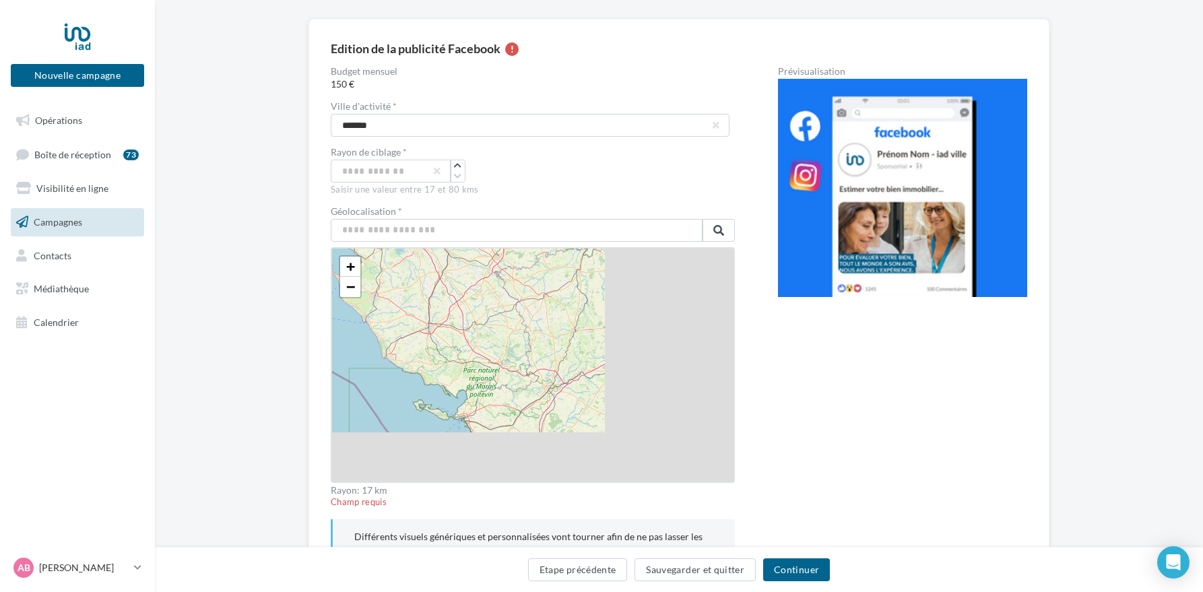
drag, startPoint x: 659, startPoint y: 406, endPoint x: 378, endPoint y: 247, distance: 323.1
click at [379, 247] on div "+ − Leaflet" at bounding box center [533, 365] width 404 height 236
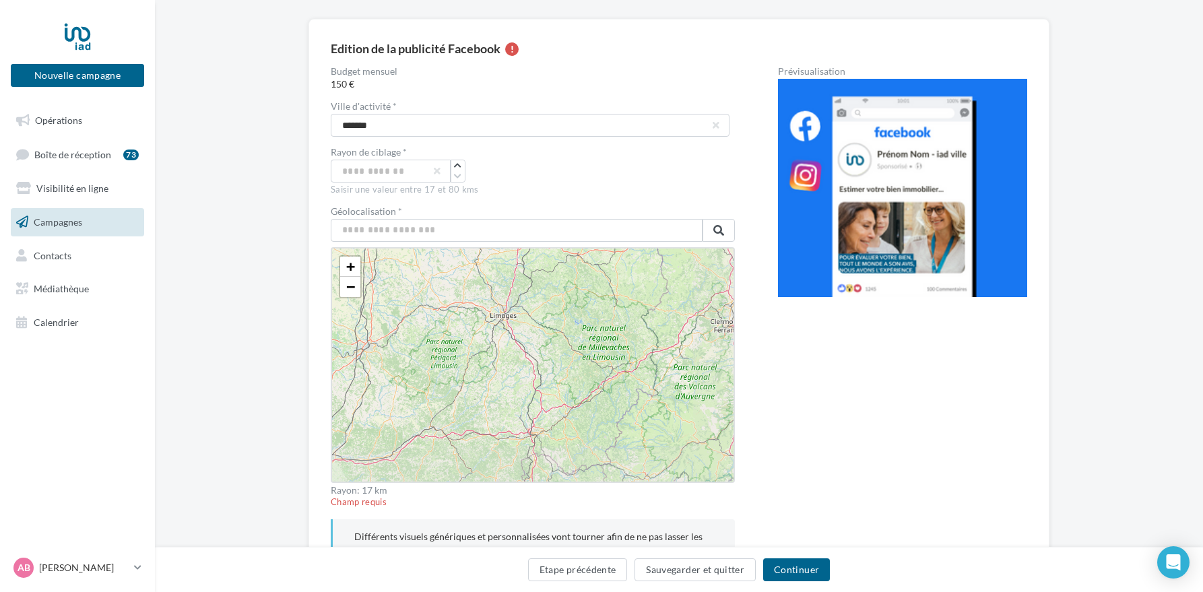
drag, startPoint x: 637, startPoint y: 388, endPoint x: 494, endPoint y: 306, distance: 165.3
click at [494, 306] on div "+ − Leaflet" at bounding box center [533, 365] width 404 height 236
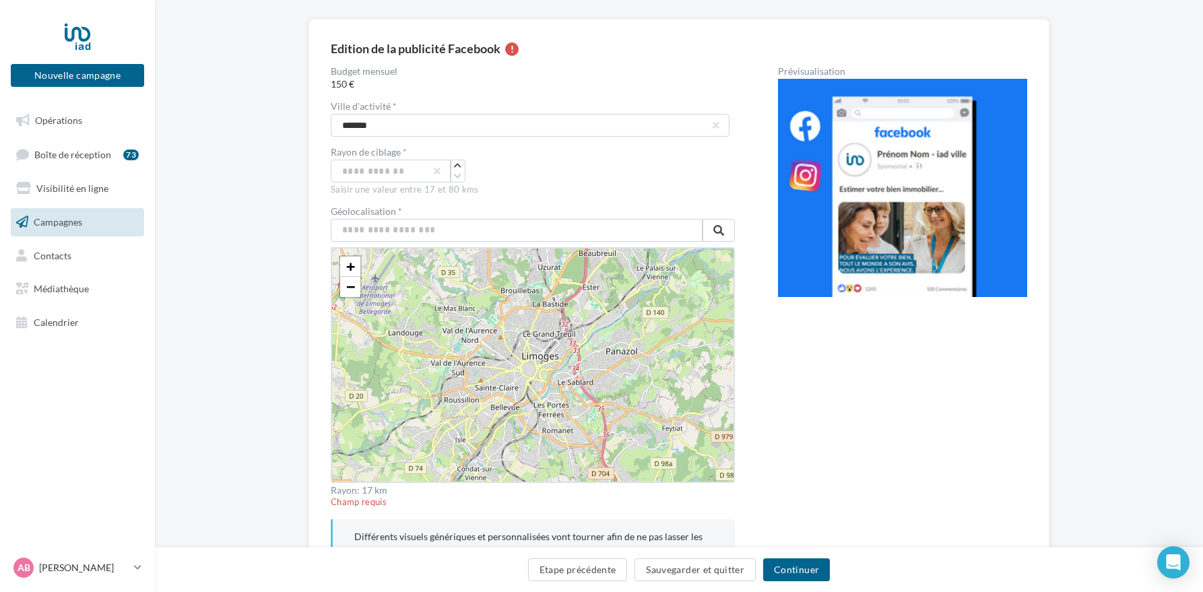
click at [543, 359] on div "+ − Leaflet" at bounding box center [533, 365] width 404 height 236
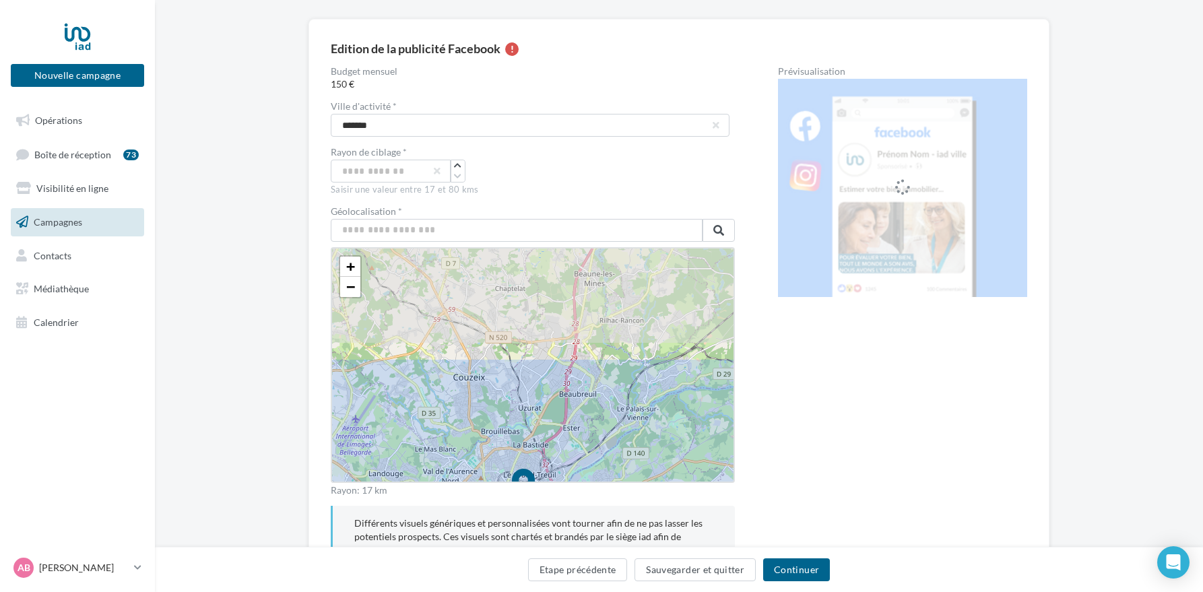
drag, startPoint x: 575, startPoint y: 311, endPoint x: 568, endPoint y: 433, distance: 122.7
click at [568, 434] on icon at bounding box center [523, 499] width 861 height 861
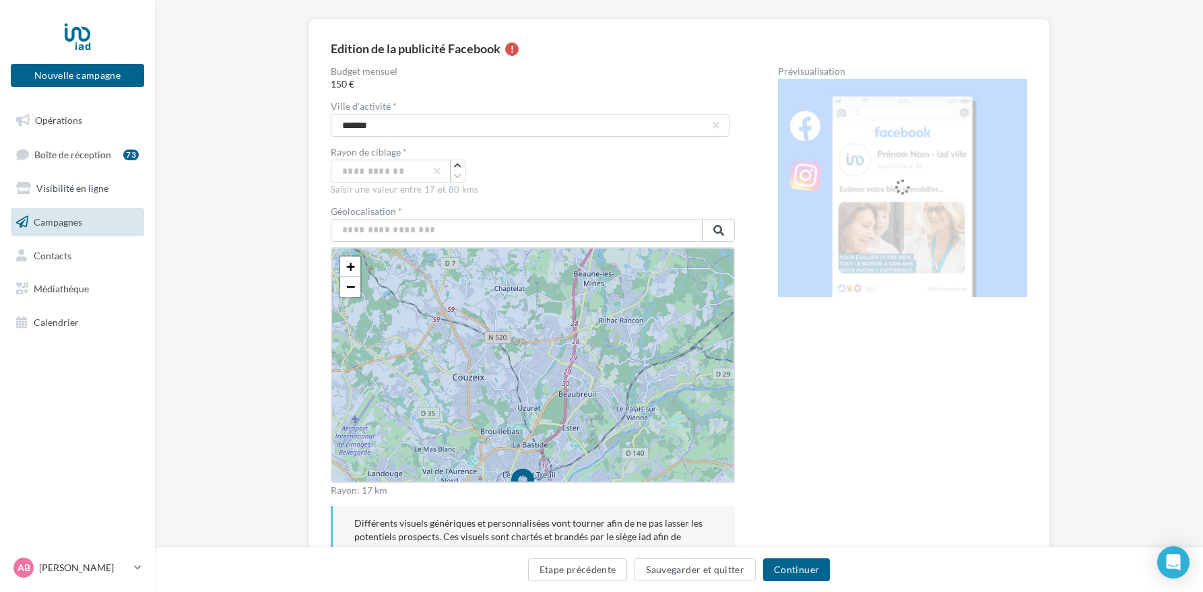
click at [589, 279] on icon at bounding box center [522, 499] width 861 height 861
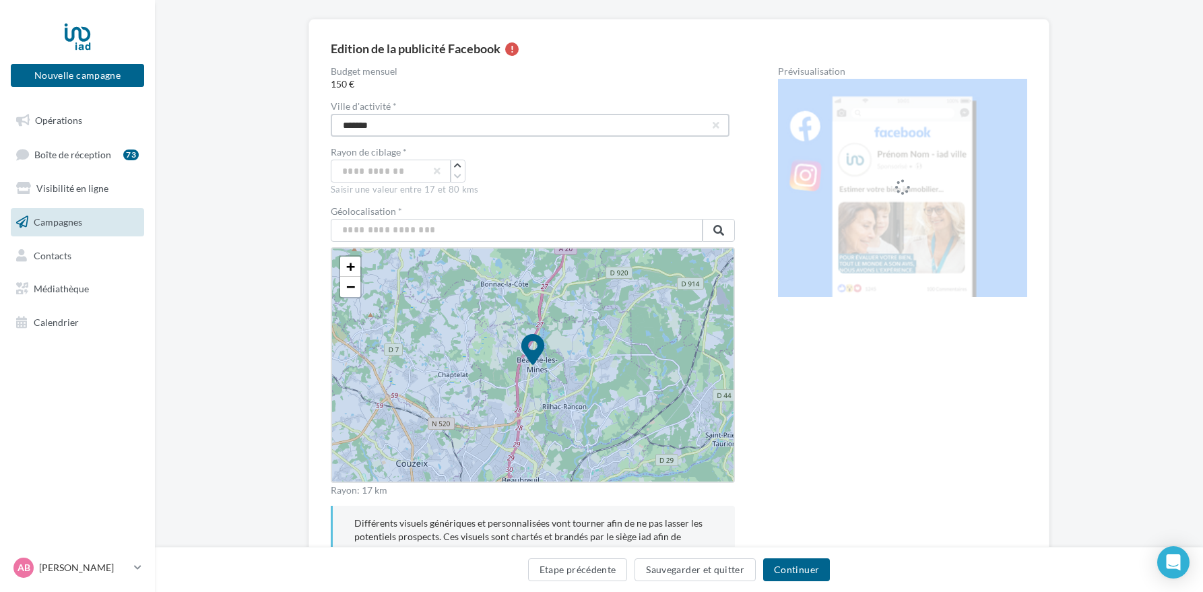
click at [344, 125] on input "*******" at bounding box center [530, 125] width 399 height 23
type input "*******"
click at [524, 187] on div "Saisir une valeur entre 17 et 80 kms" at bounding box center [533, 190] width 404 height 12
click at [461, 166] on icon "button" at bounding box center [457, 166] width 7 height 8
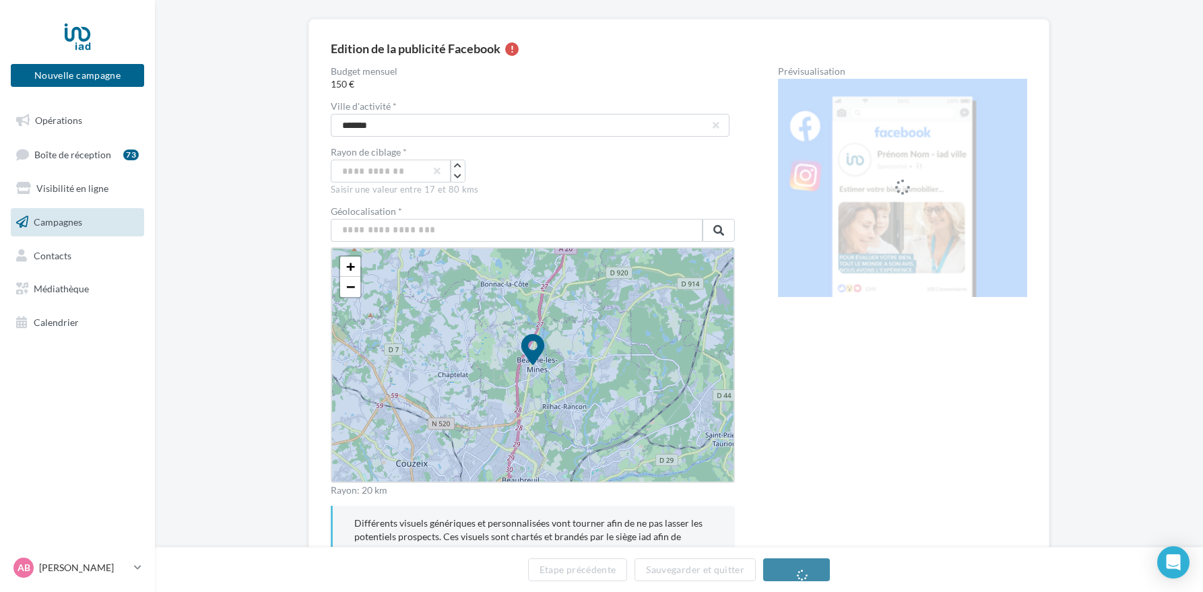
click at [568, 177] on div "**" at bounding box center [533, 171] width 404 height 23
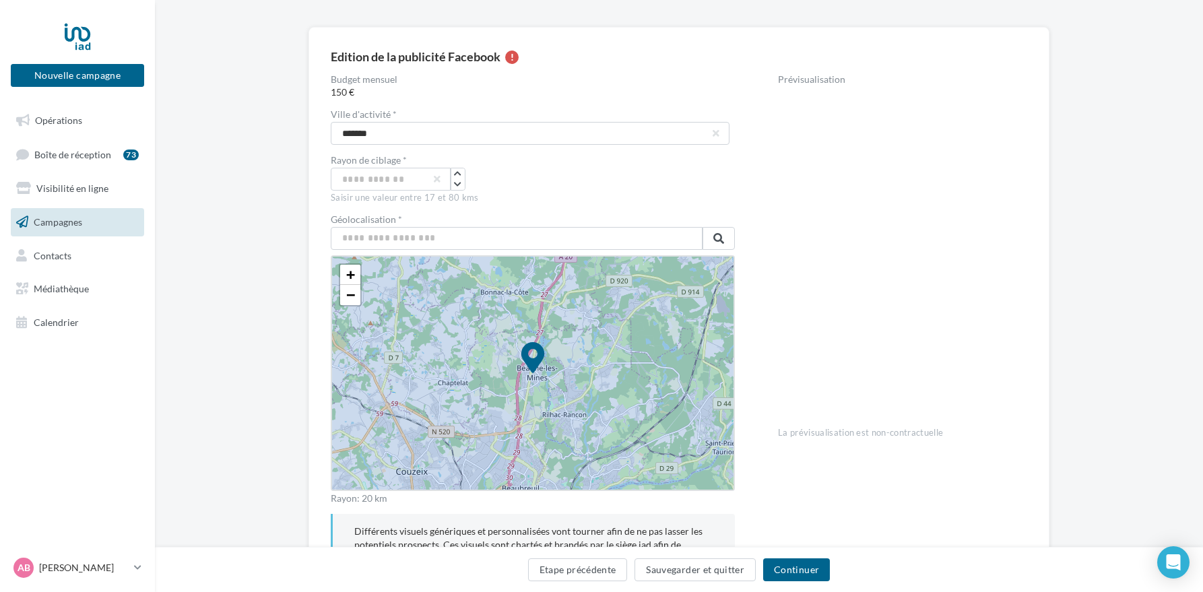
scroll to position [172, 0]
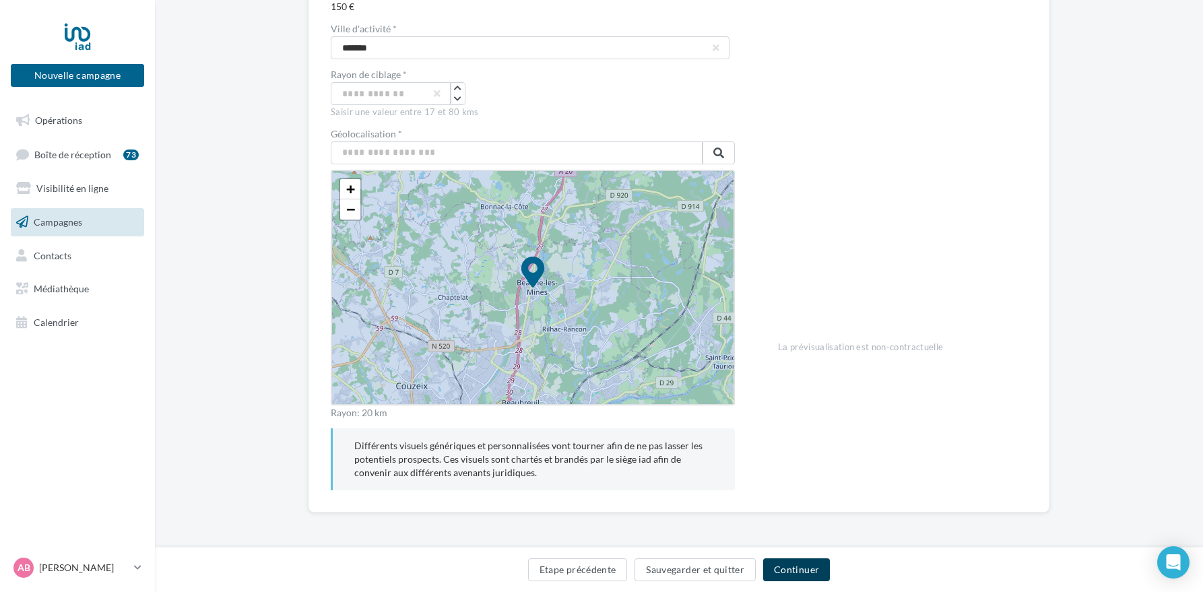
click at [783, 575] on button "Continuer" at bounding box center [796, 569] width 67 height 23
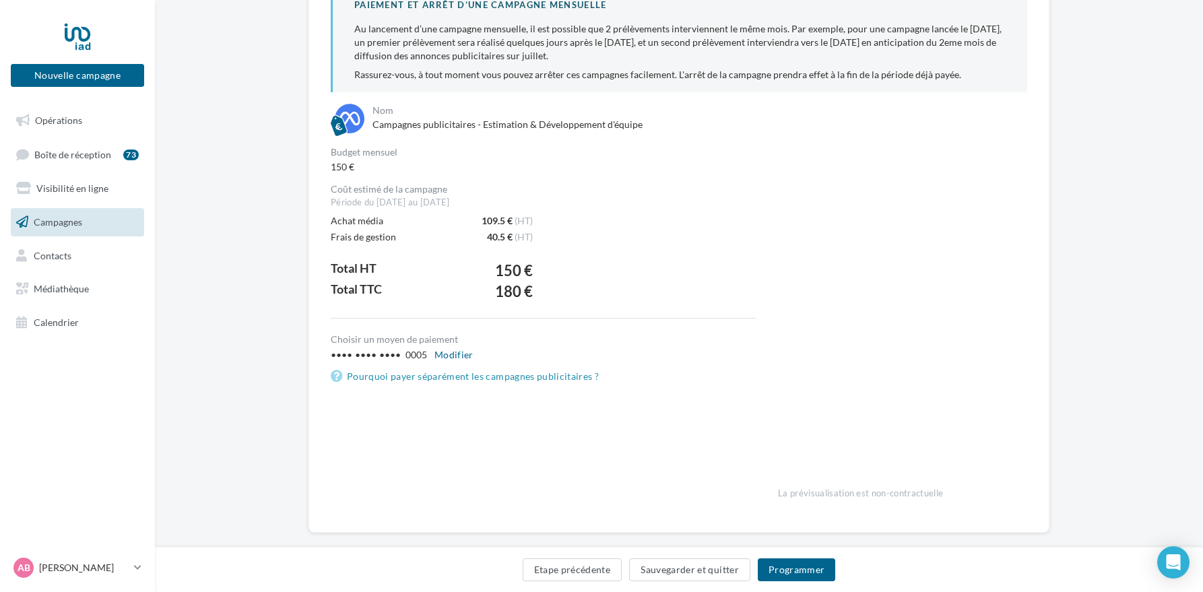
scroll to position [193, 0]
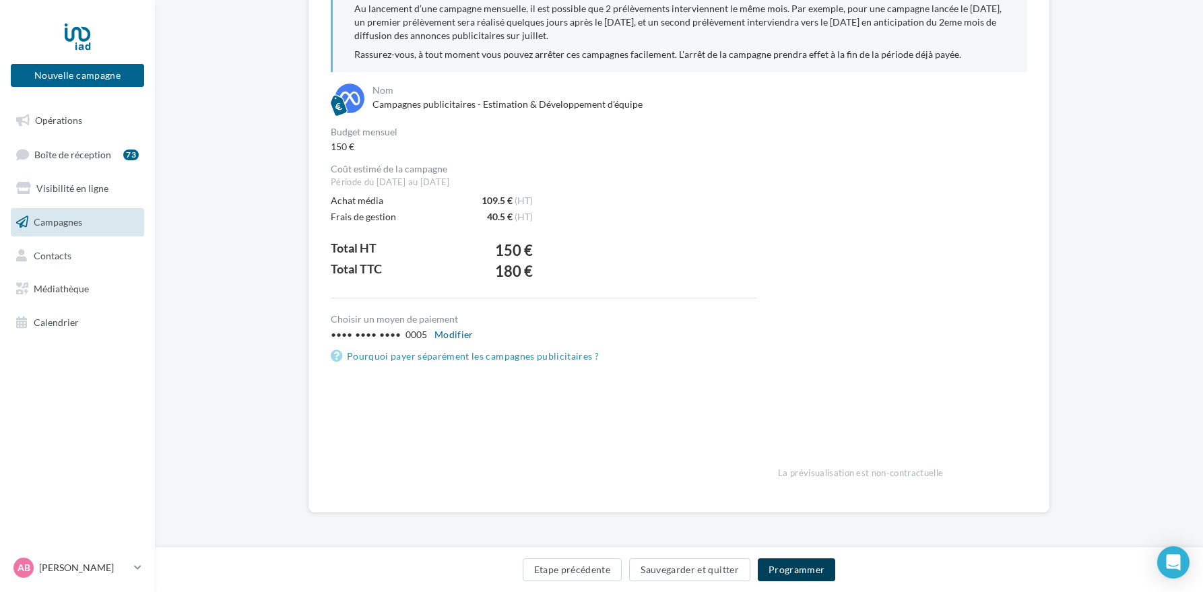
click at [808, 568] on button "Programmer" at bounding box center [797, 569] width 78 height 23
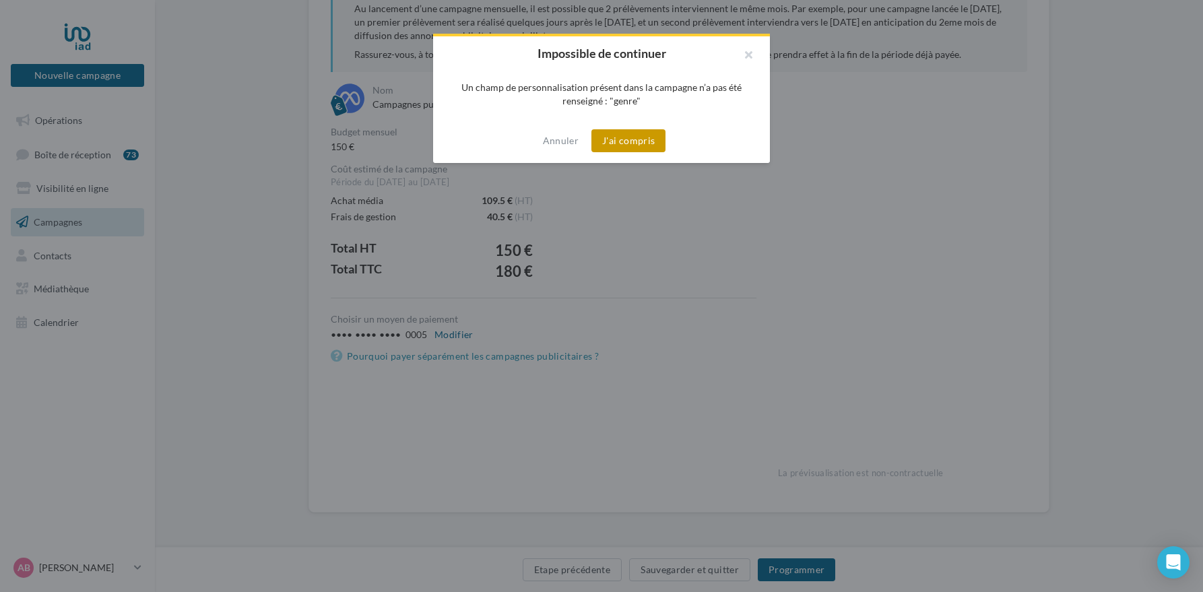
click at [621, 139] on button "J'ai compris" at bounding box center [628, 140] width 74 height 23
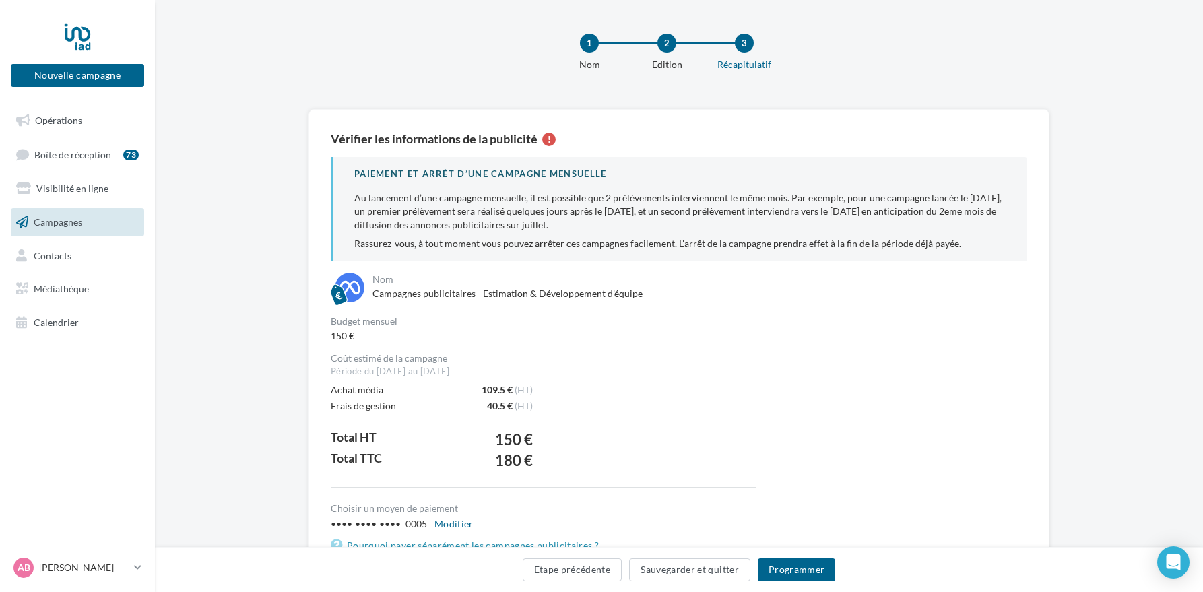
scroll to position [0, 0]
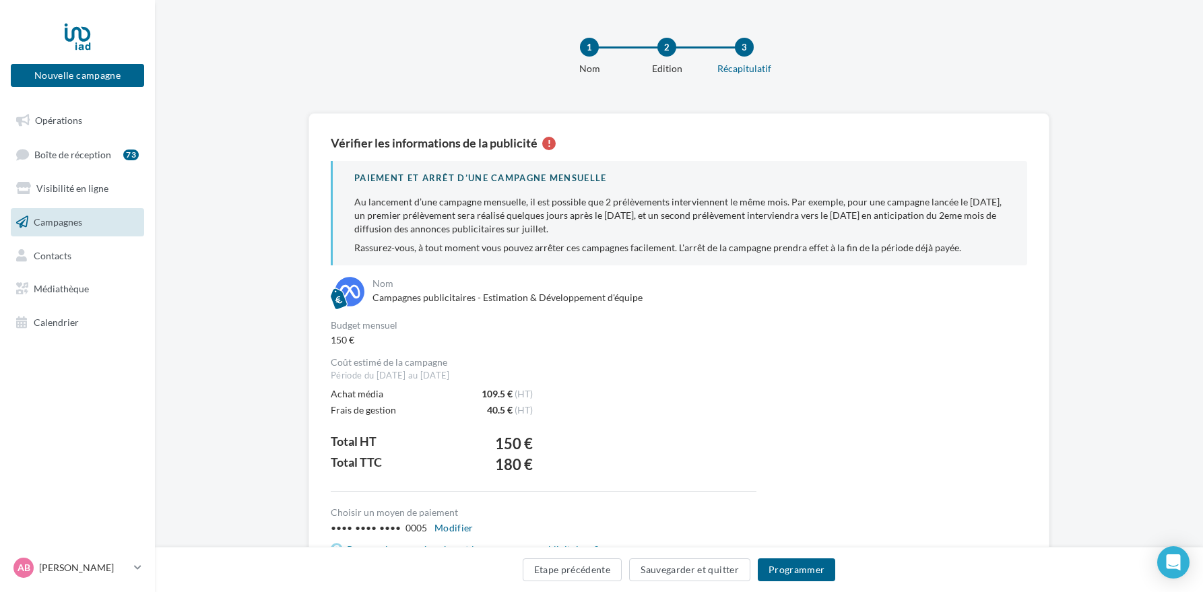
click at [595, 48] on div "1" at bounding box center [589, 47] width 19 height 19
click at [591, 48] on div "1" at bounding box center [589, 47] width 19 height 19
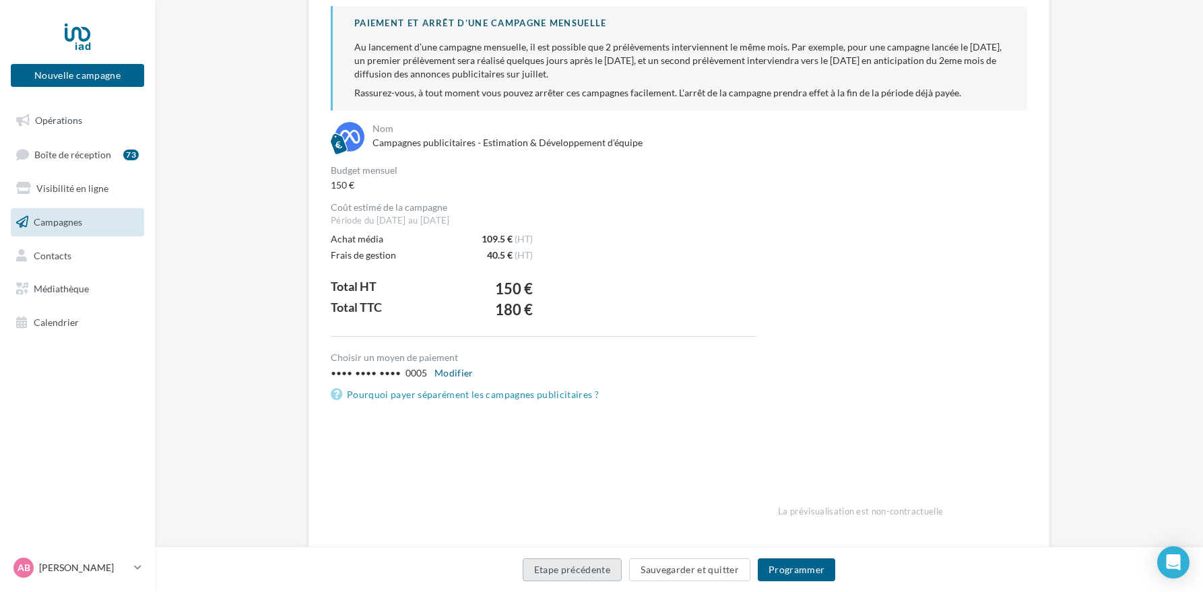
scroll to position [154, 0]
click at [589, 577] on button "Etape précédente" at bounding box center [573, 569] width 100 height 23
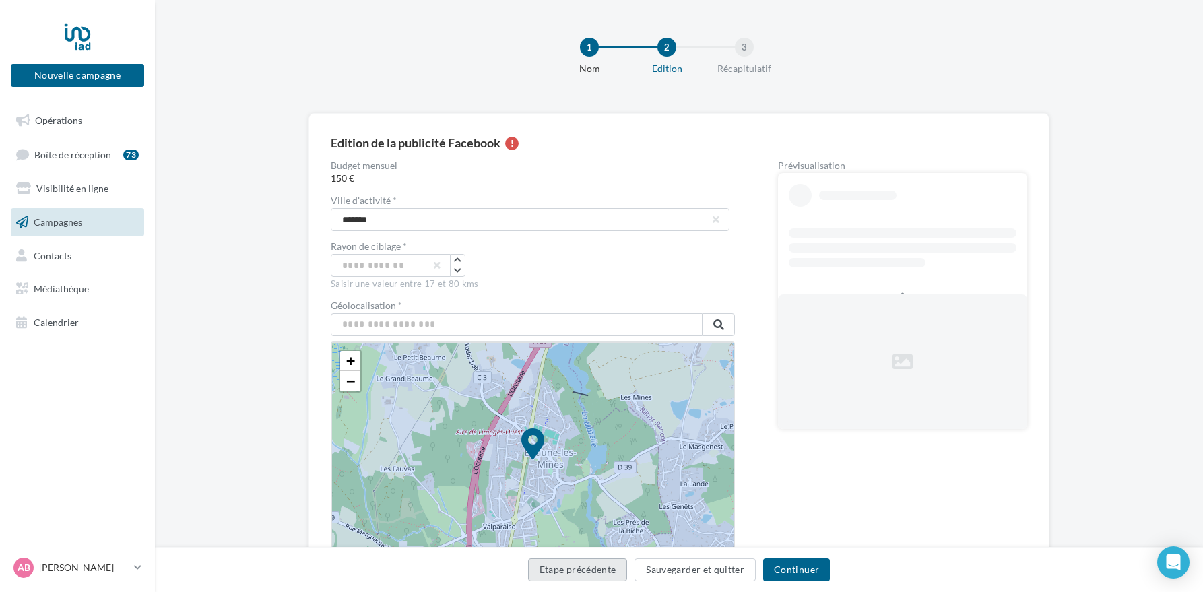
click at [588, 575] on button "Etape précédente" at bounding box center [578, 569] width 100 height 23
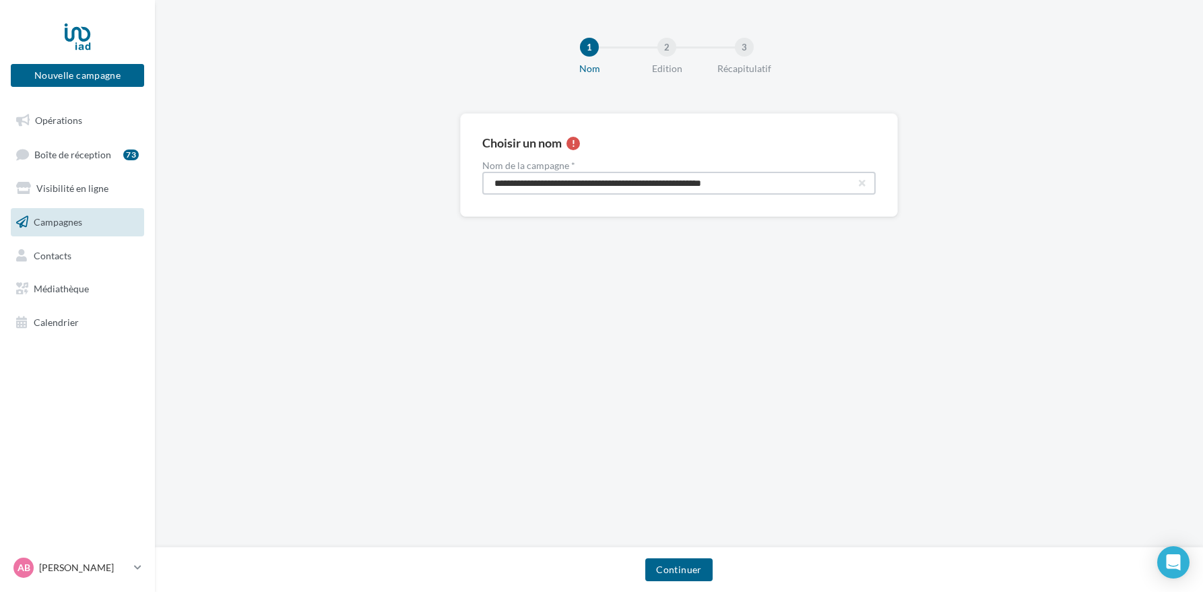
click at [567, 183] on input "**********" at bounding box center [678, 183] width 393 height 23
click at [687, 578] on button "Continuer" at bounding box center [678, 569] width 67 height 23
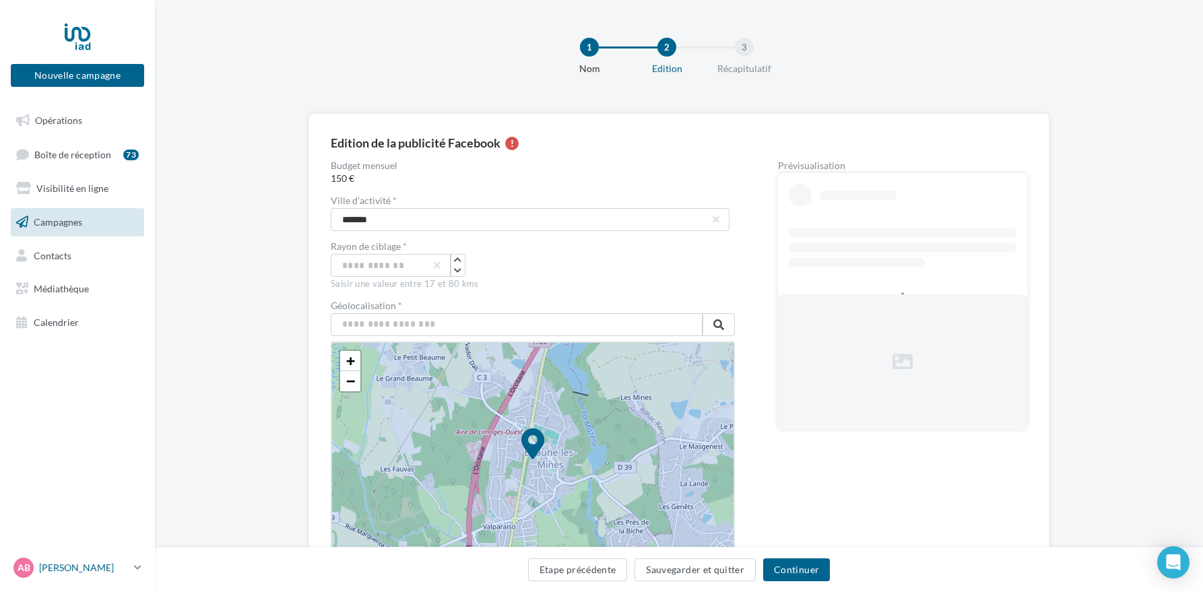
click at [74, 571] on p "[PERSON_NAME]" at bounding box center [84, 567] width 90 height 13
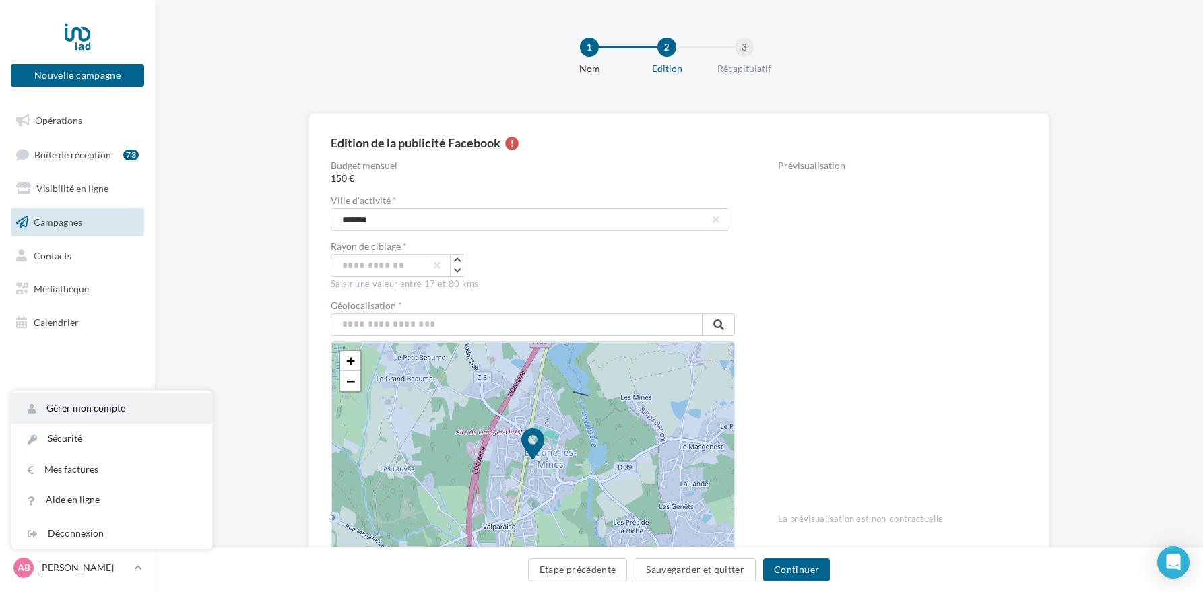
click at [101, 407] on link "Gérer mon compte" at bounding box center [111, 408] width 201 height 30
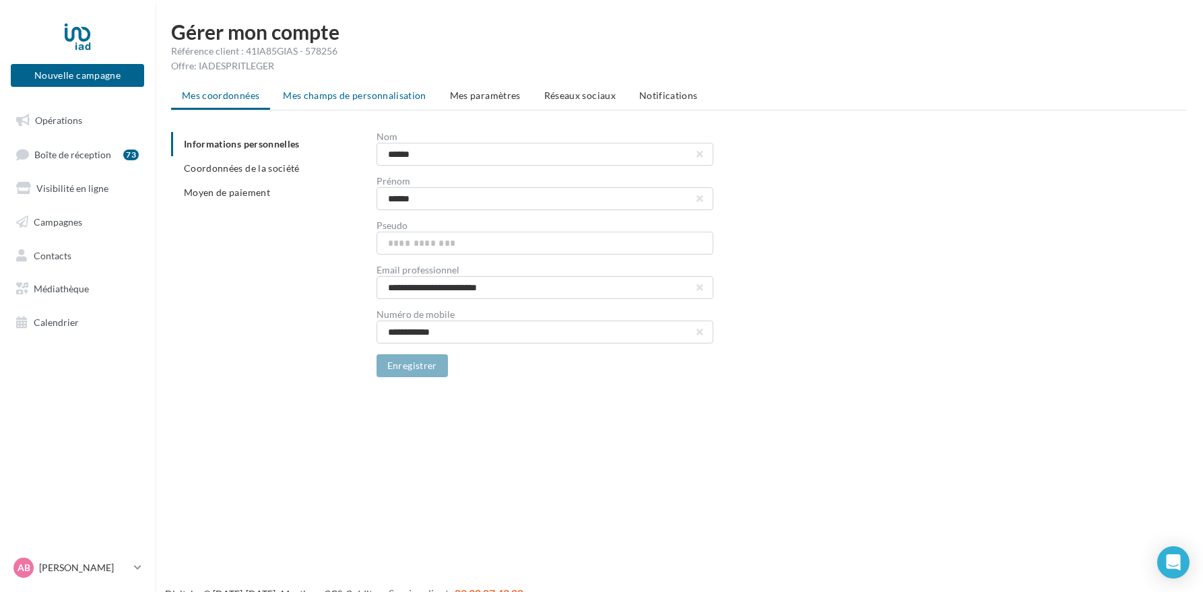
click at [361, 100] on span "Mes champs de personnalisation" at bounding box center [354, 95] width 143 height 11
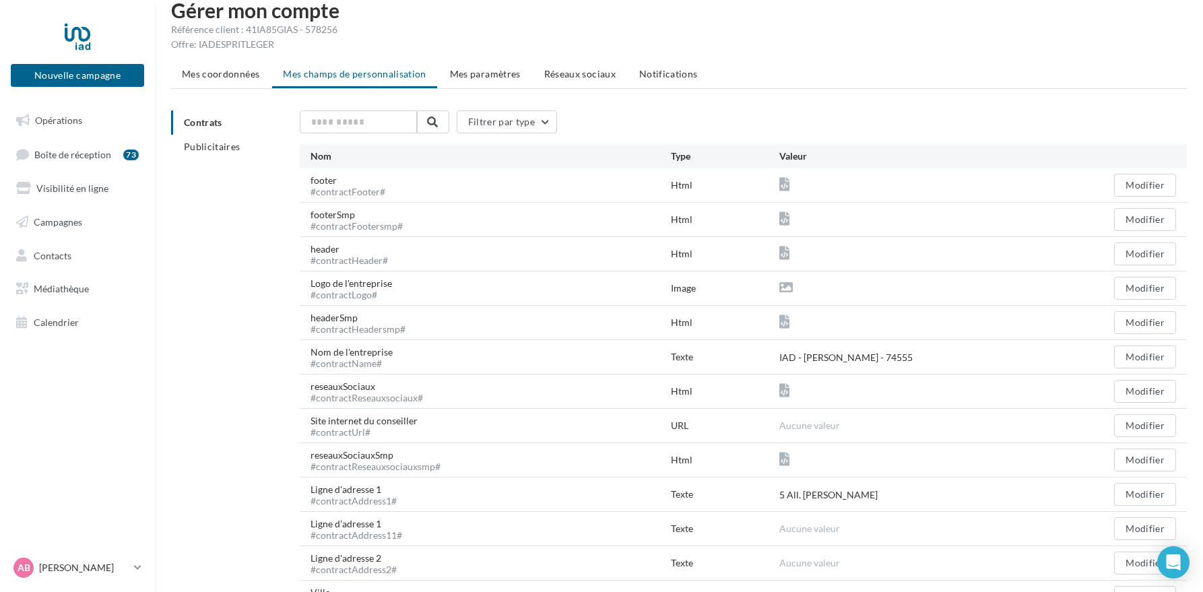
scroll to position [53, 0]
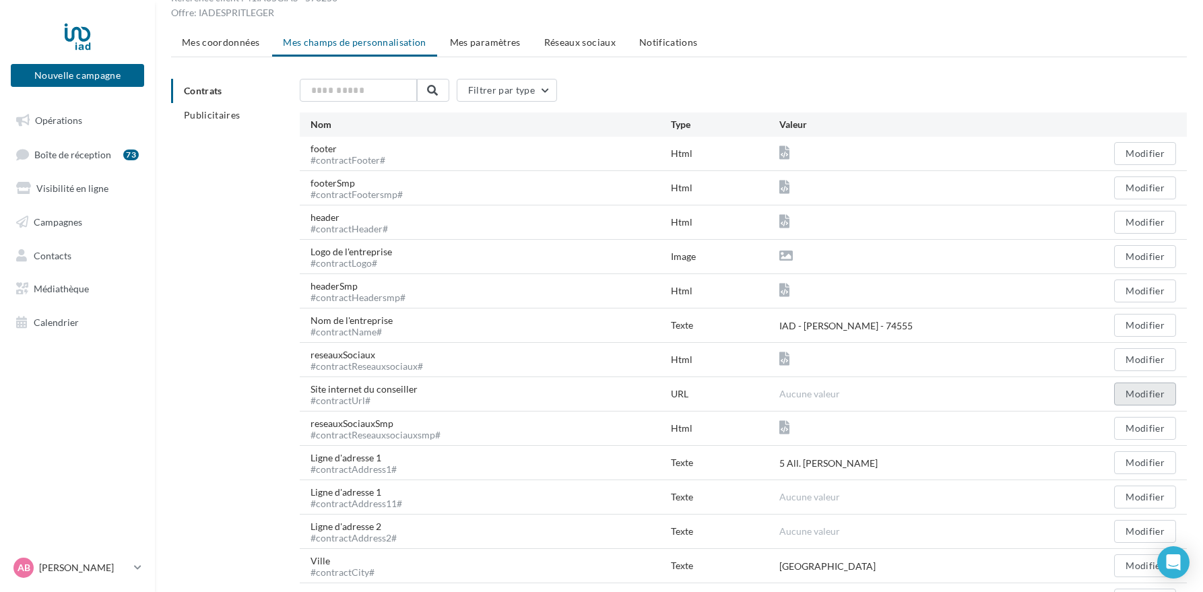
click at [1136, 394] on button "Modifier" at bounding box center [1145, 394] width 62 height 23
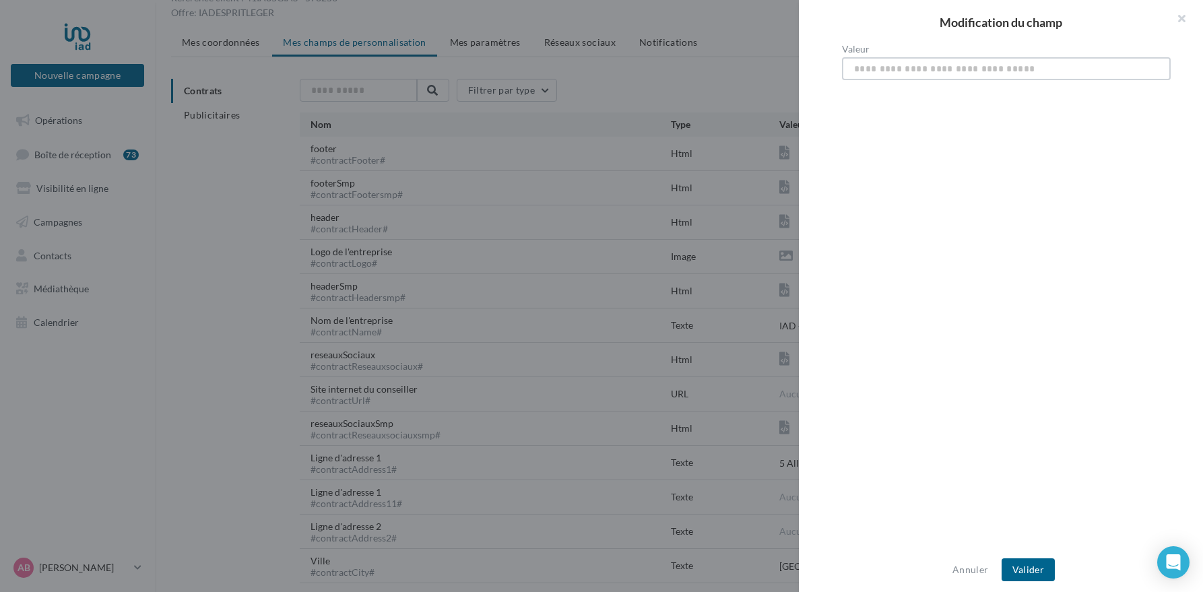
click at [877, 68] on input "Valeur" at bounding box center [1006, 68] width 329 height 23
paste input "**********"
type input "**********"
click at [1039, 573] on button "Valider" at bounding box center [1028, 569] width 53 height 23
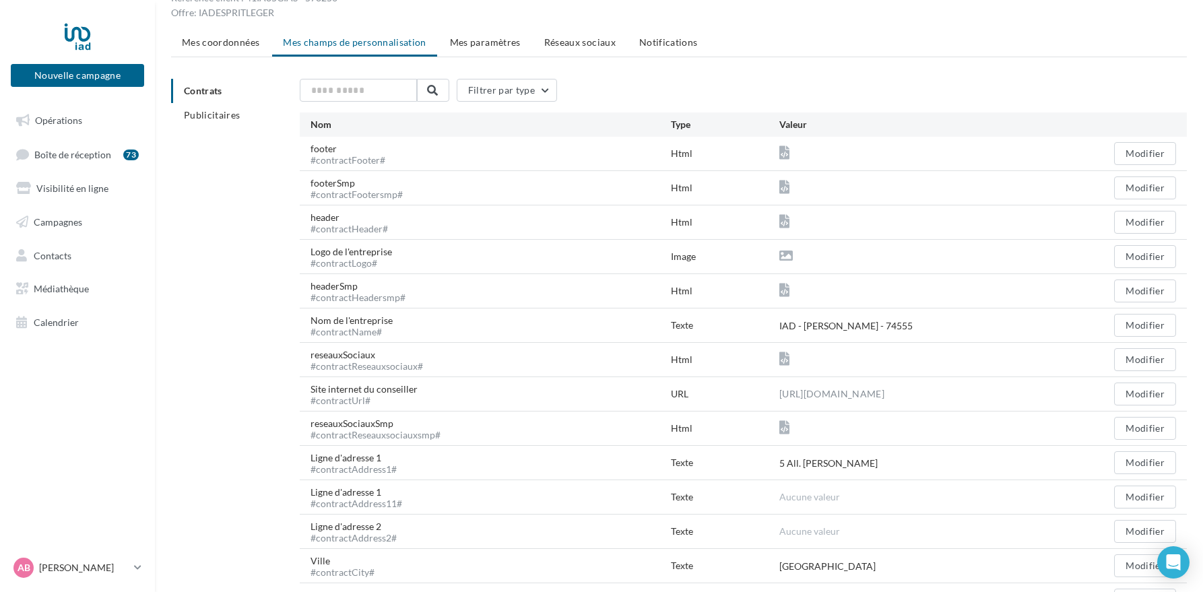
scroll to position [53, 0]
click at [1141, 362] on button "Modifier" at bounding box center [1145, 360] width 62 height 23
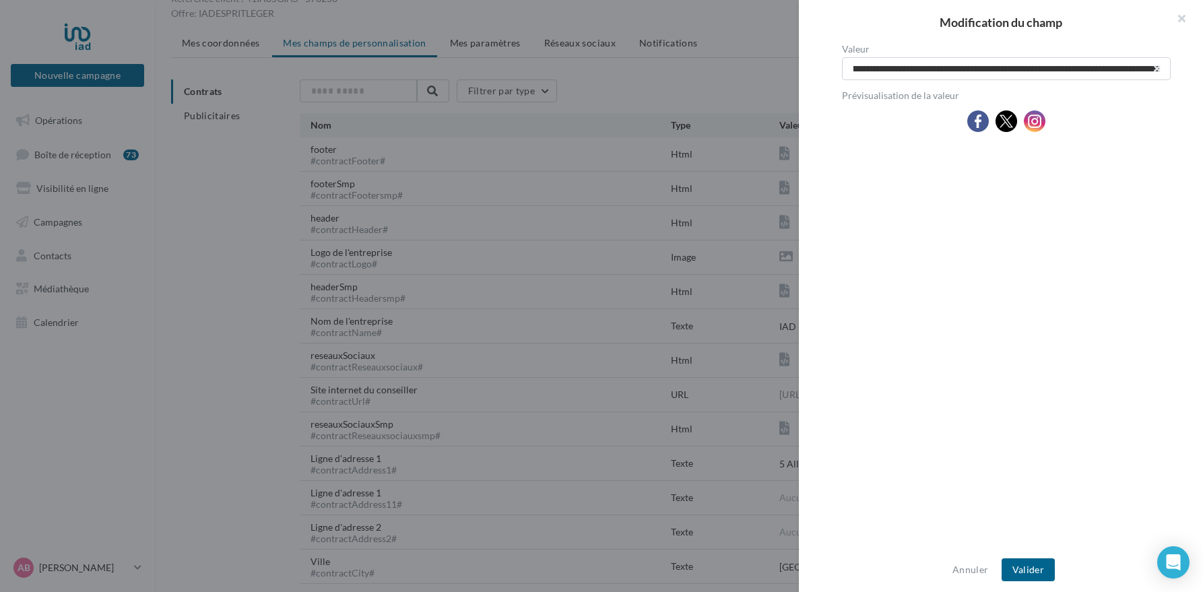
scroll to position [0, 455]
click at [1179, 18] on button "button" at bounding box center [1176, 20] width 54 height 40
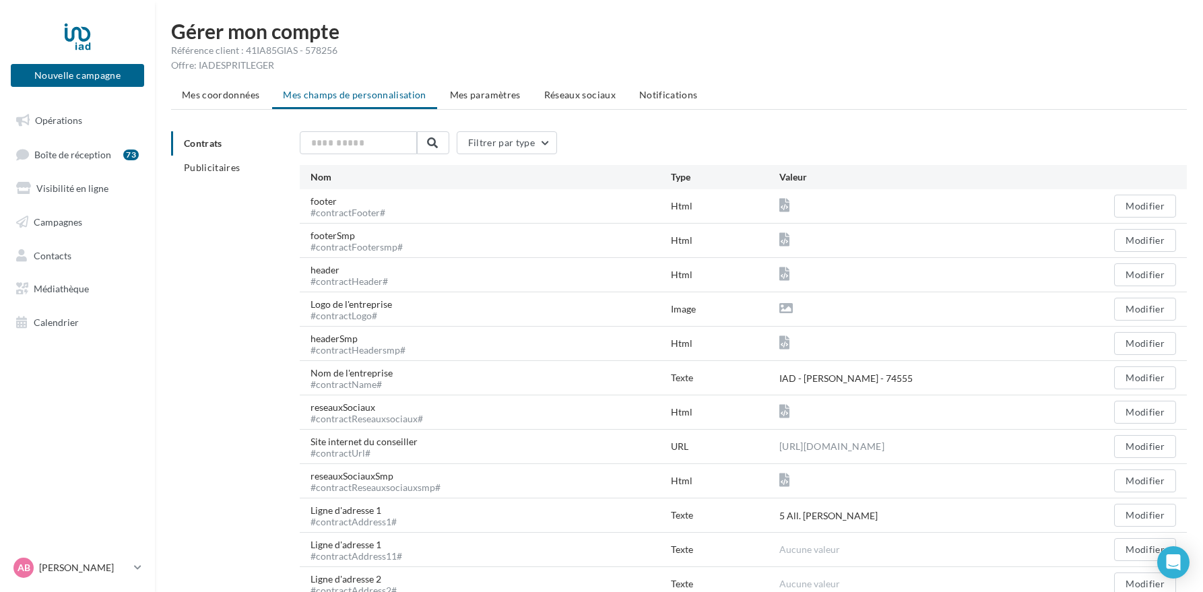
scroll to position [1, 0]
click at [490, 98] on span "Mes paramètres" at bounding box center [485, 93] width 71 height 11
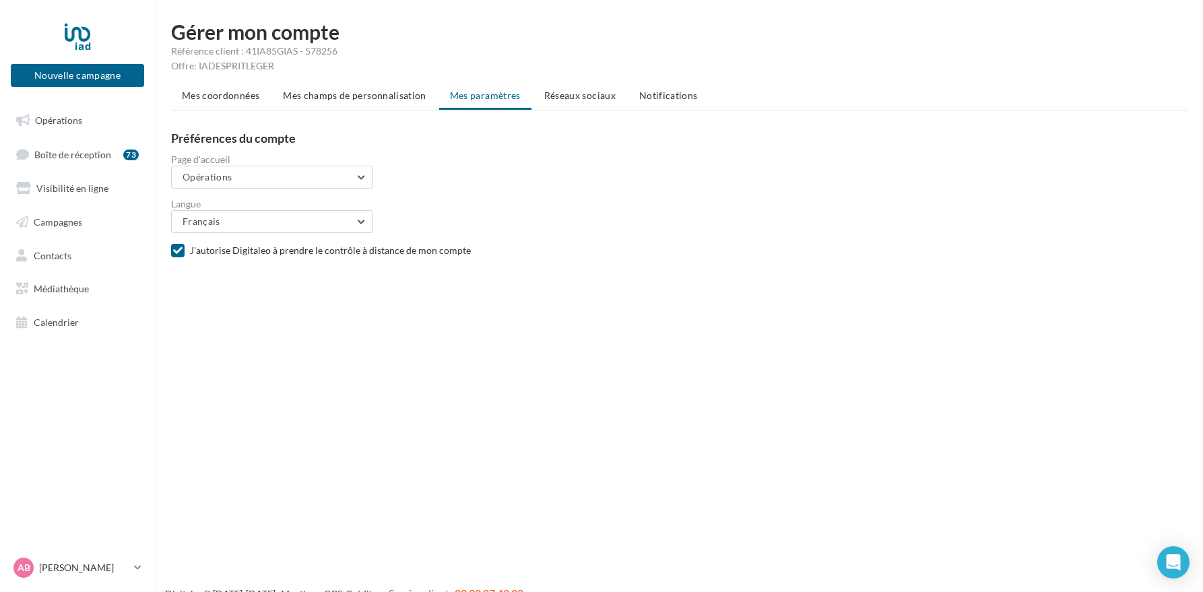
click at [580, 93] on span "Réseaux sociaux" at bounding box center [579, 95] width 71 height 11
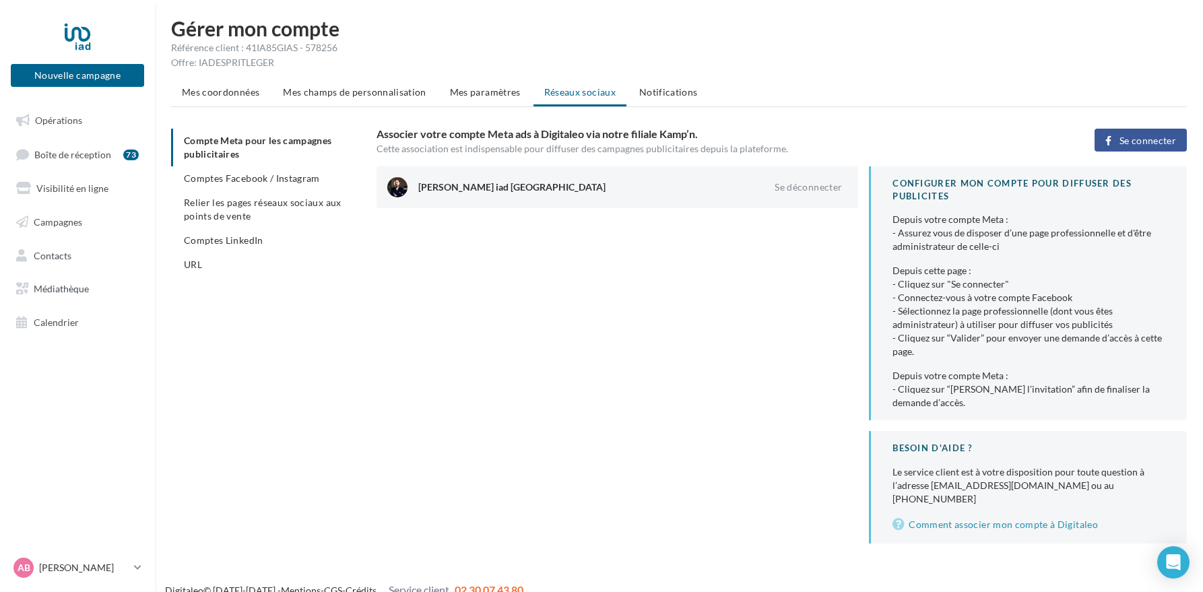
scroll to position [7, 0]
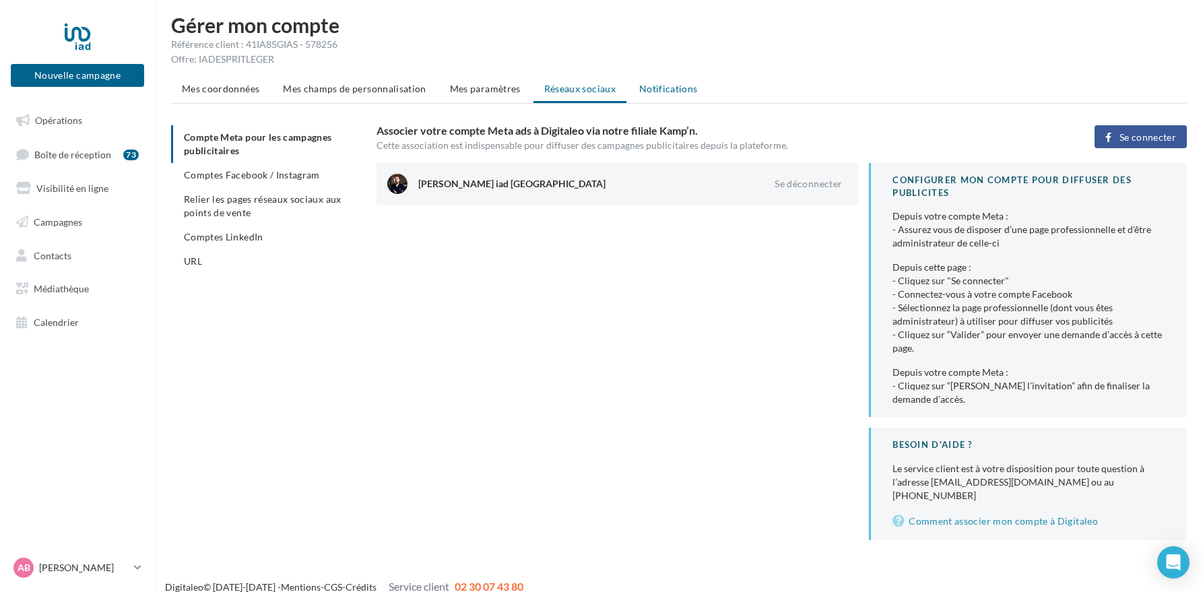
click at [673, 92] on span "Notifications" at bounding box center [668, 88] width 59 height 11
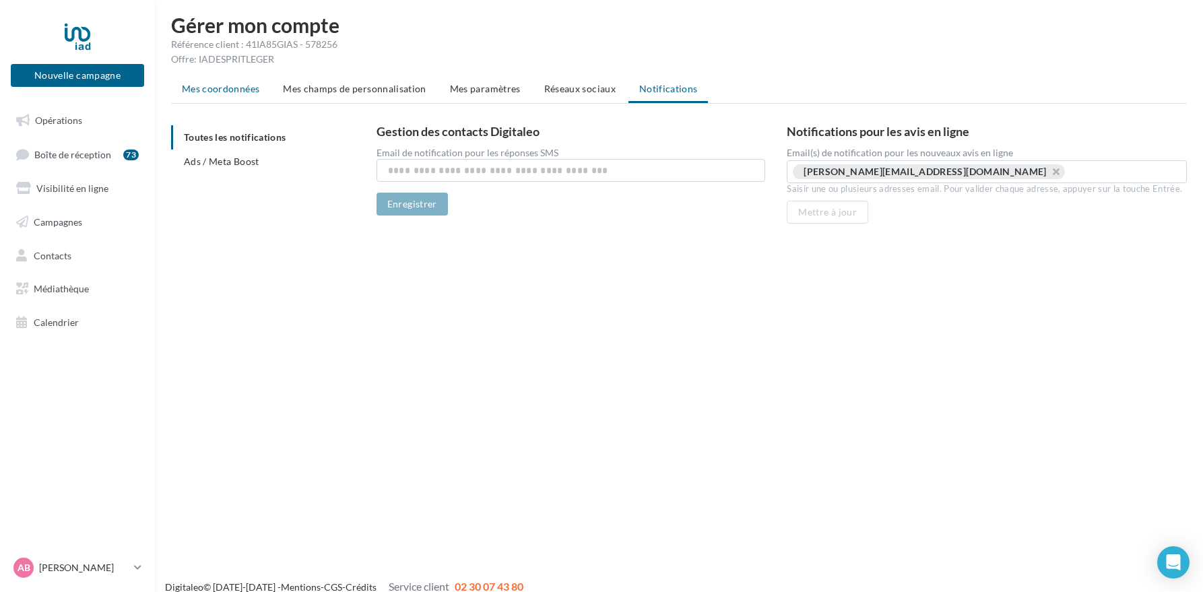
click at [216, 85] on span "Mes coordonnées" at bounding box center [220, 88] width 77 height 11
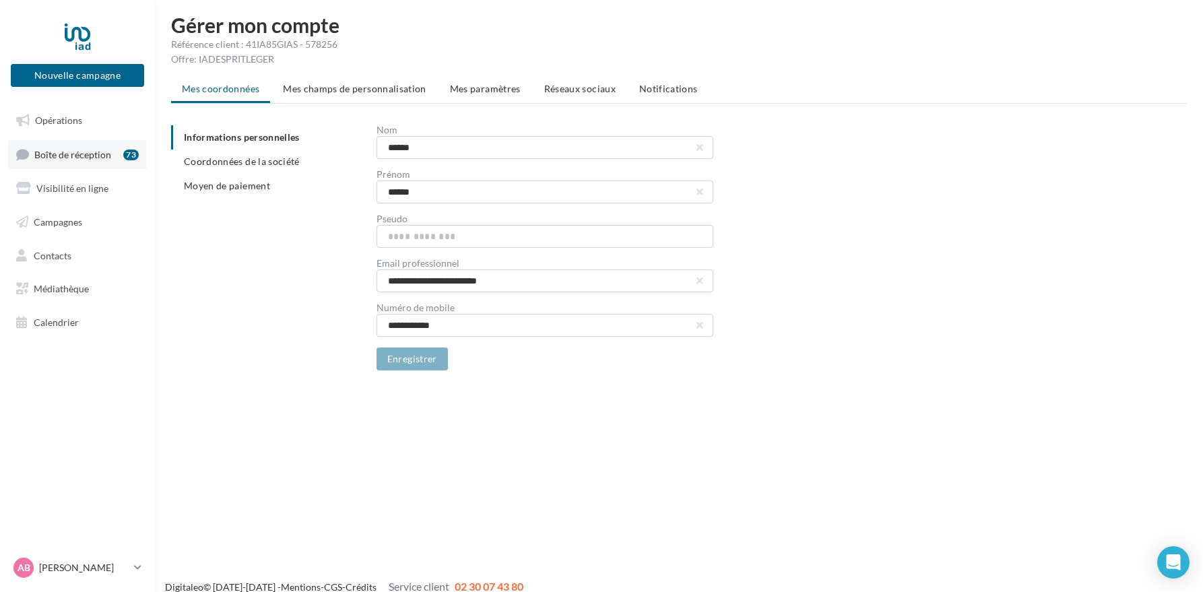
click at [66, 158] on span "Boîte de réception" at bounding box center [72, 153] width 77 height 11
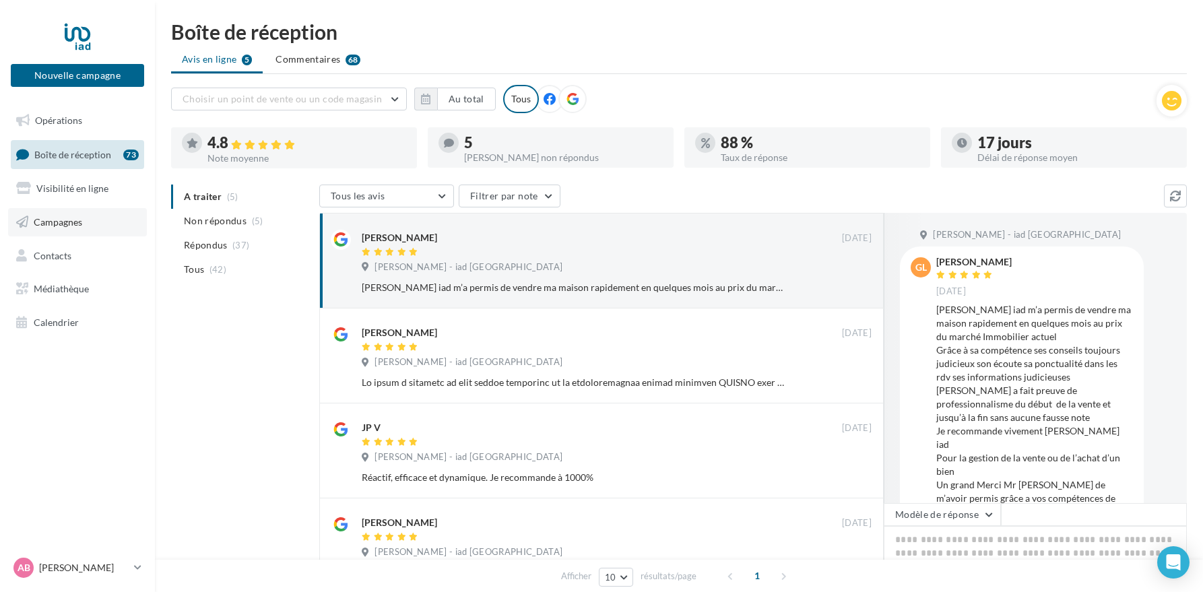
click at [58, 222] on span "Campagnes" at bounding box center [58, 221] width 48 height 11
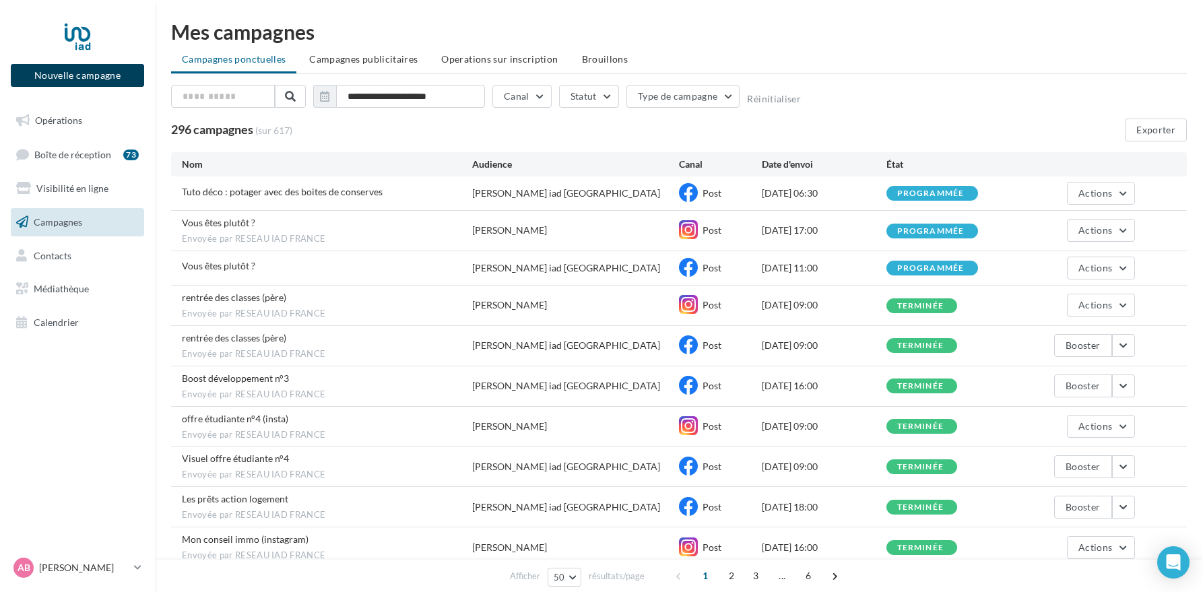
click at [109, 79] on button "Nouvelle campagne" at bounding box center [77, 75] width 133 height 23
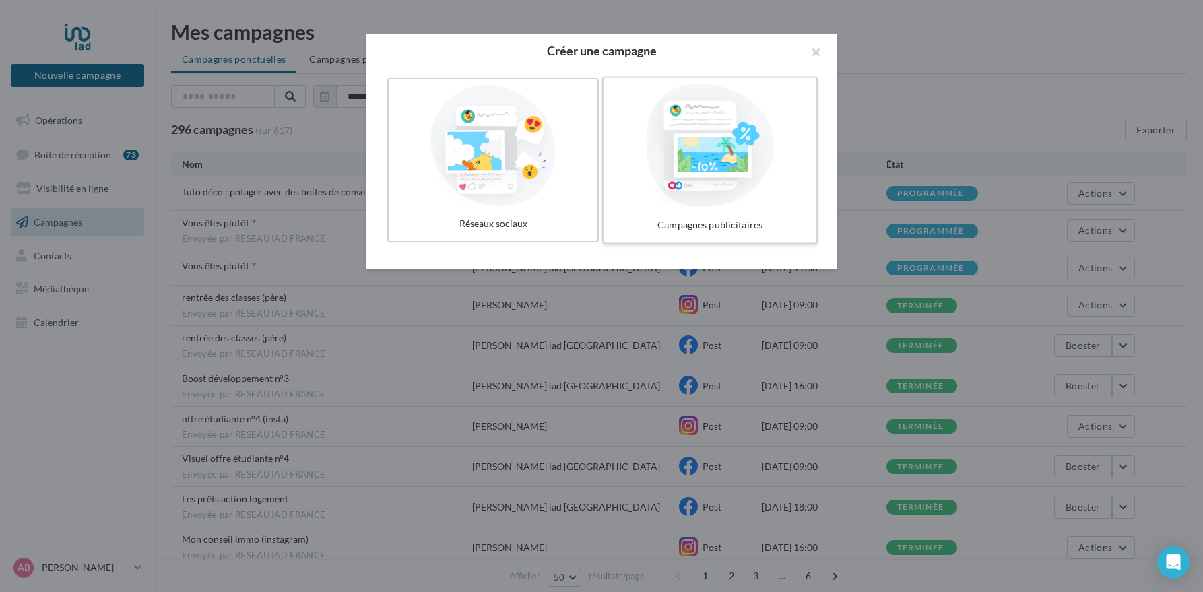
click at [715, 156] on div at bounding box center [710, 146] width 202 height 124
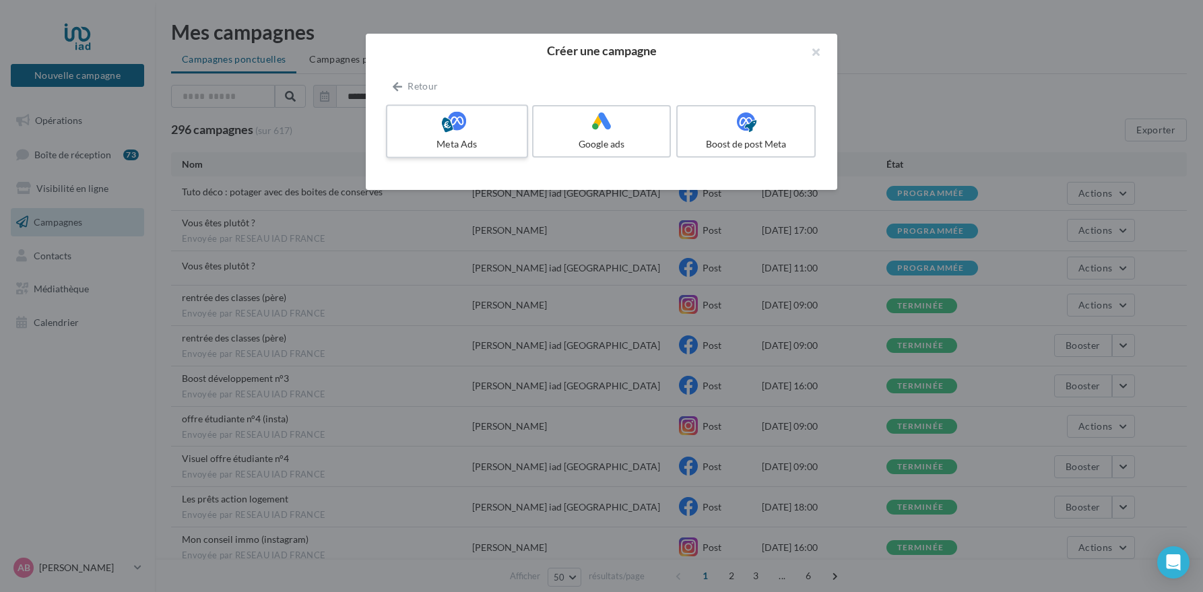
click at [480, 128] on div at bounding box center [457, 121] width 128 height 21
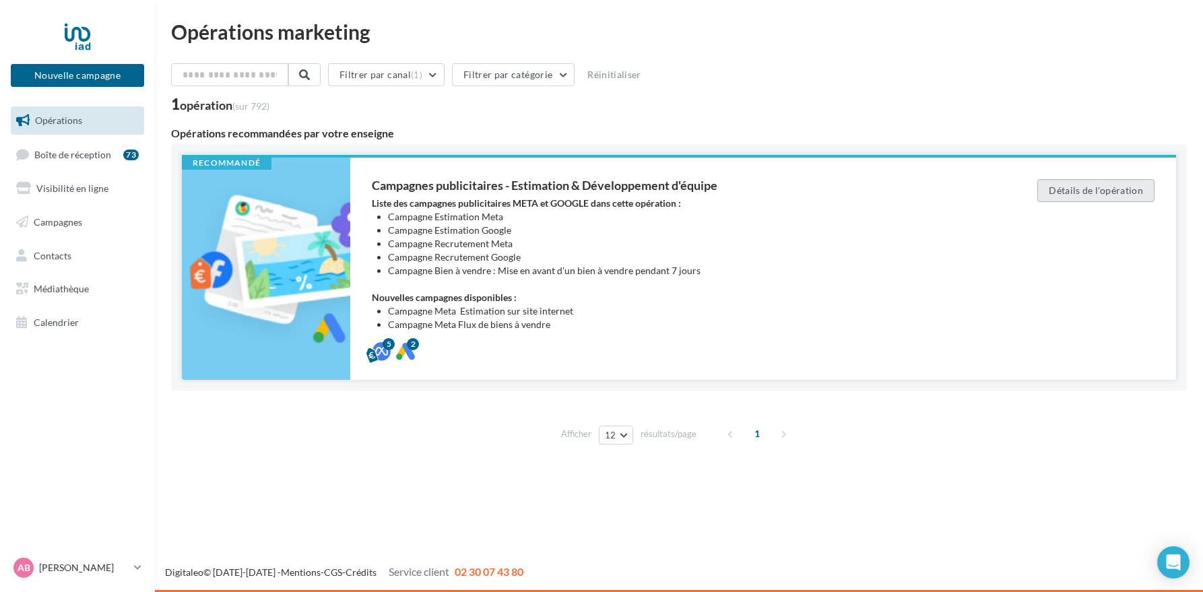
click at [1070, 185] on button "Détails de l'opération" at bounding box center [1095, 190] width 117 height 23
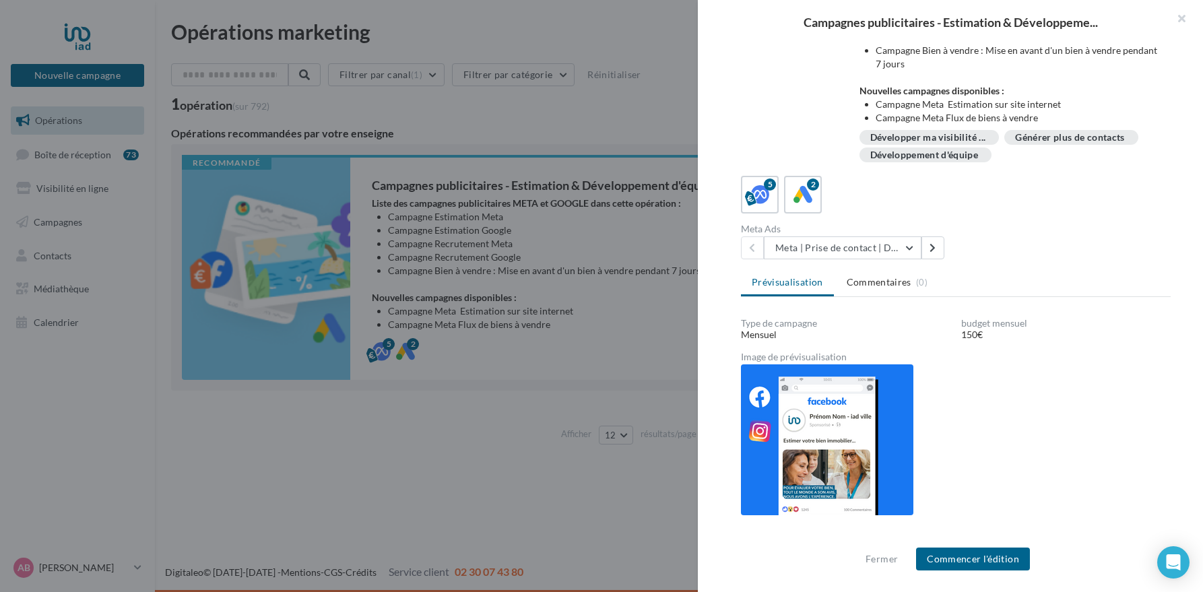
scroll to position [145, 0]
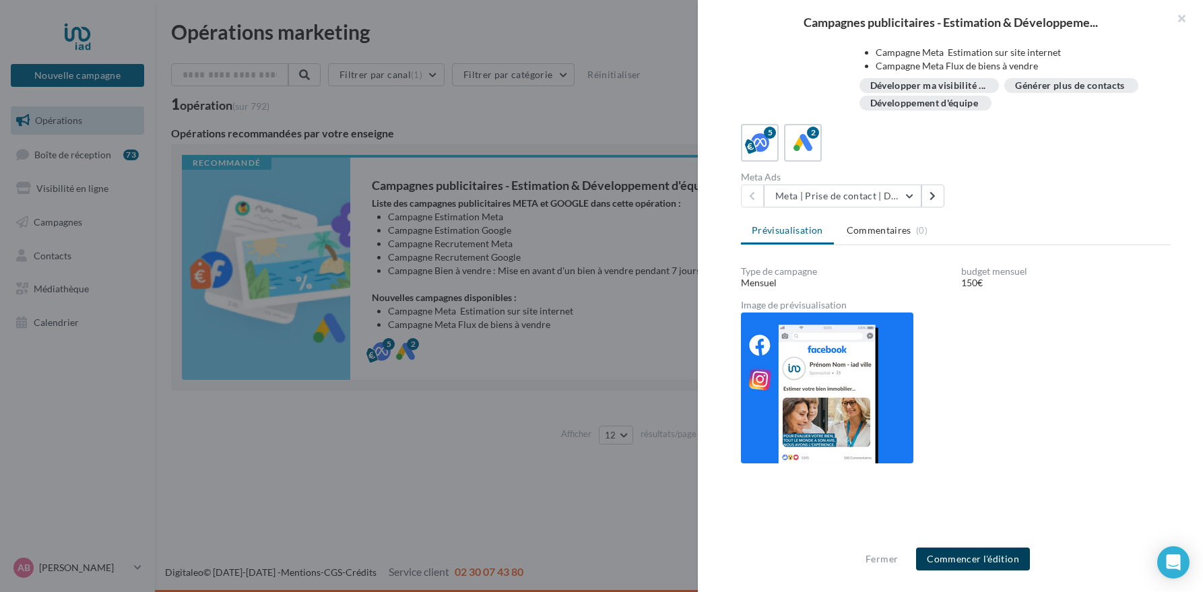
click at [962, 558] on button "Commencer l'édition" at bounding box center [973, 559] width 114 height 23
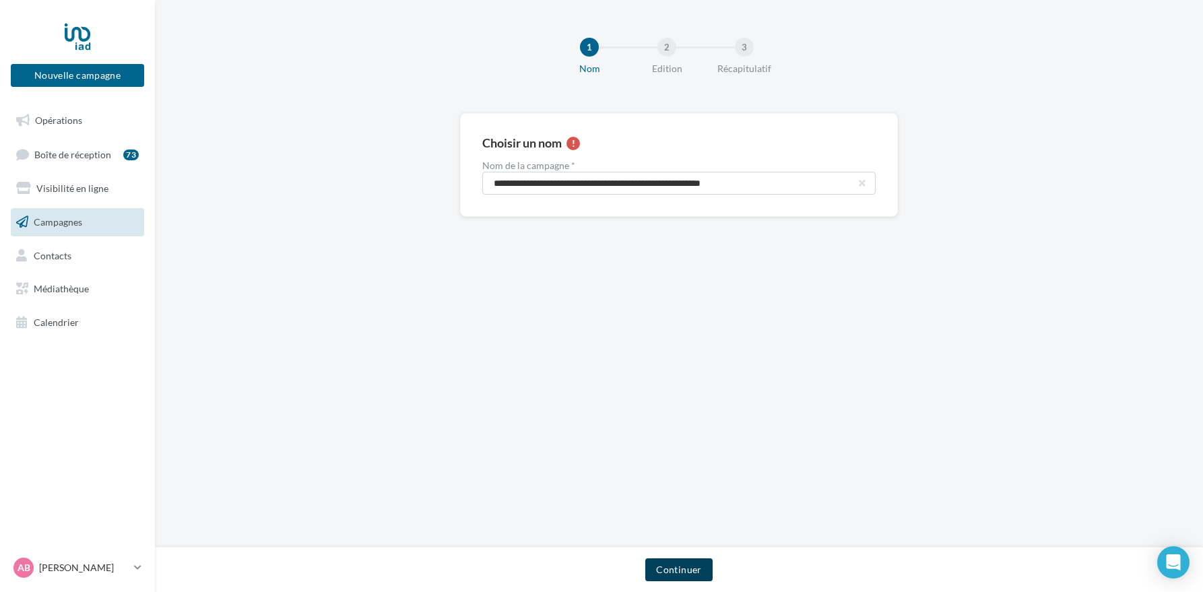
click at [692, 562] on button "Continuer" at bounding box center [678, 569] width 67 height 23
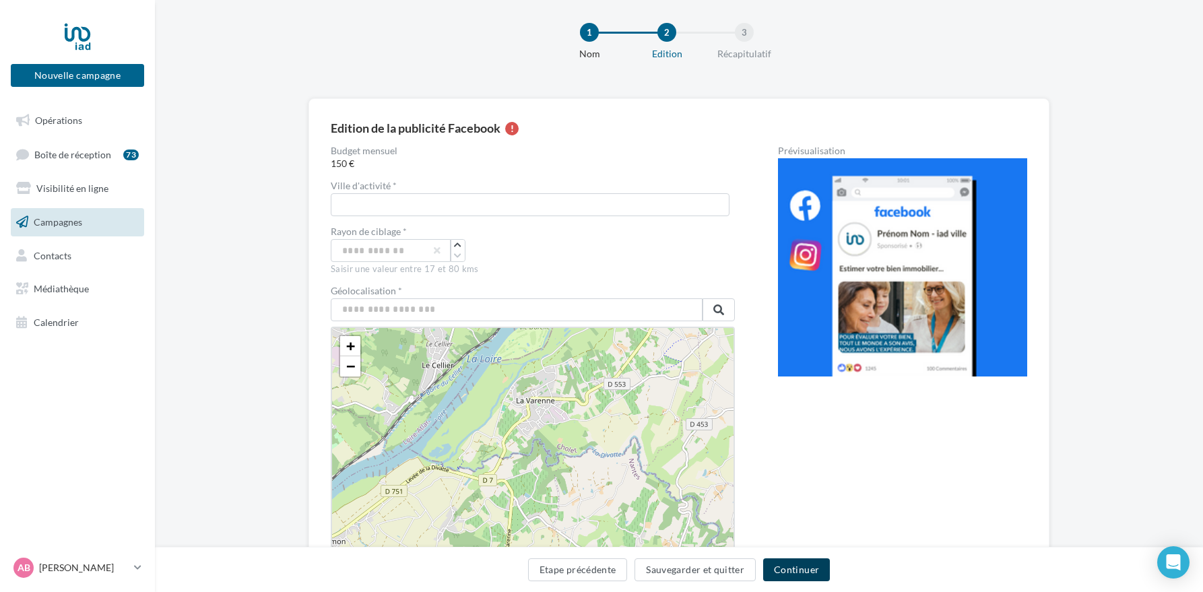
scroll to position [16, 0]
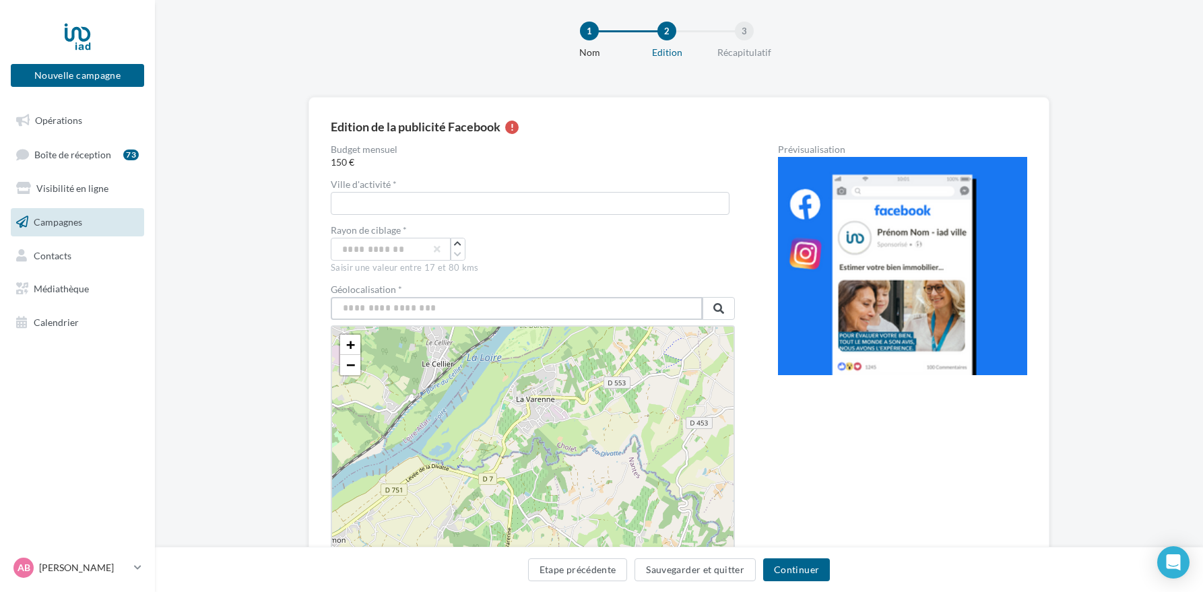
click at [507, 311] on input "text" at bounding box center [517, 308] width 372 height 23
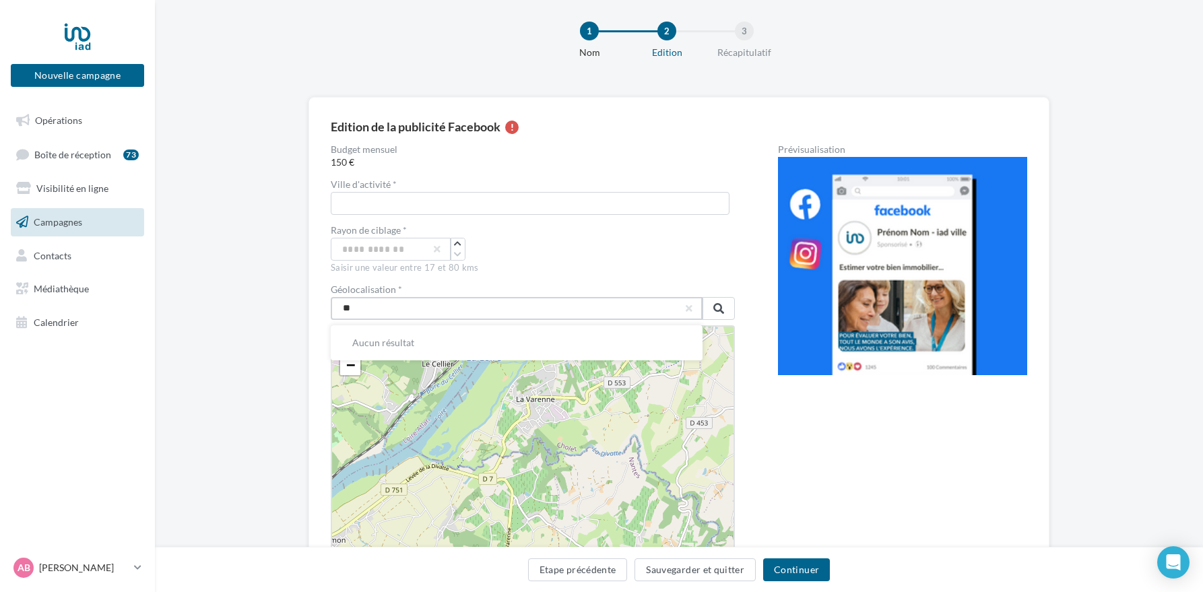
type input "*"
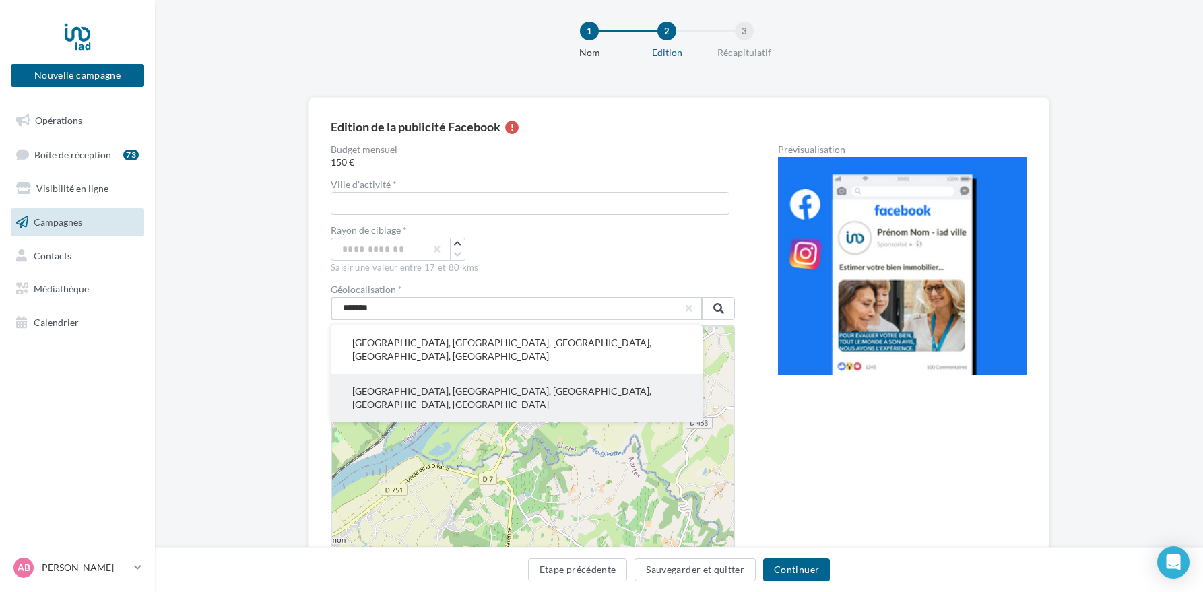
type input "*******"
click at [568, 374] on button "Limoges, Haute-Vienne, Nouvelle-Aquitaine, France métropolitaine, France" at bounding box center [517, 398] width 372 height 48
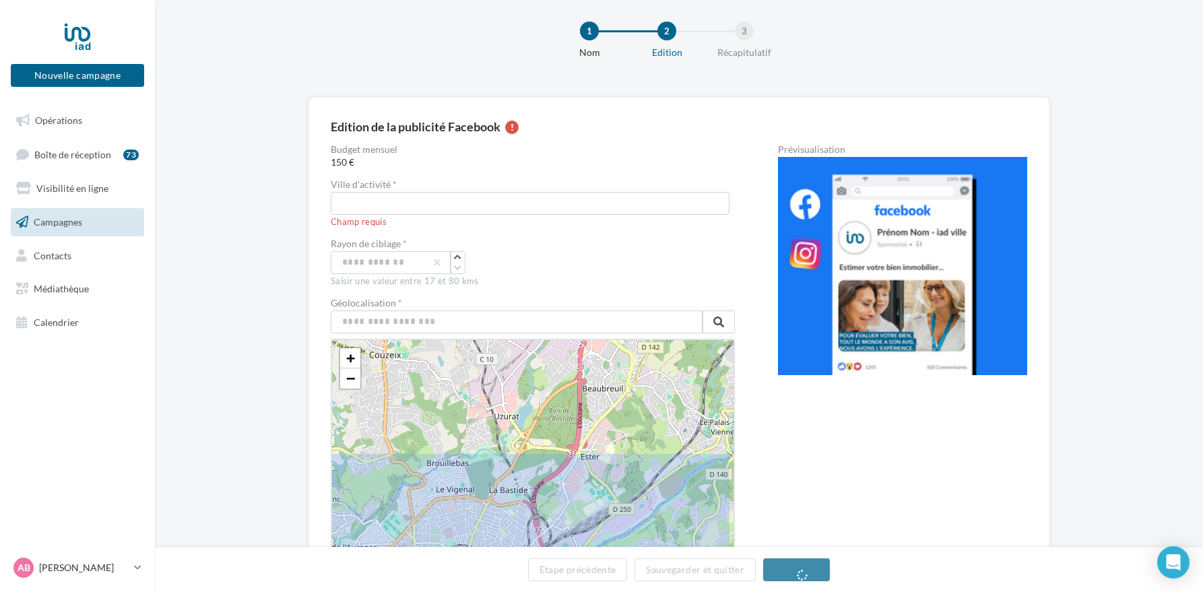
drag, startPoint x: 558, startPoint y: 398, endPoint x: 571, endPoint y: 440, distance: 43.7
click at [517, 517] on icon at bounding box center [489, 593] width 1722 height 1722
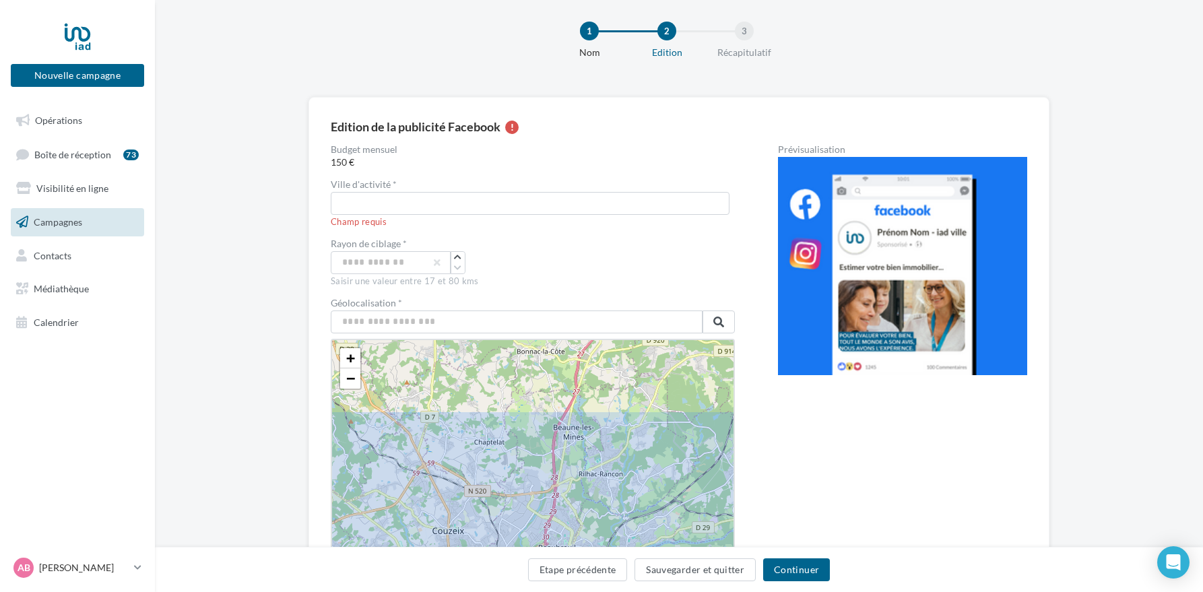
drag, startPoint x: 593, startPoint y: 374, endPoint x: 589, endPoint y: 473, distance: 99.1
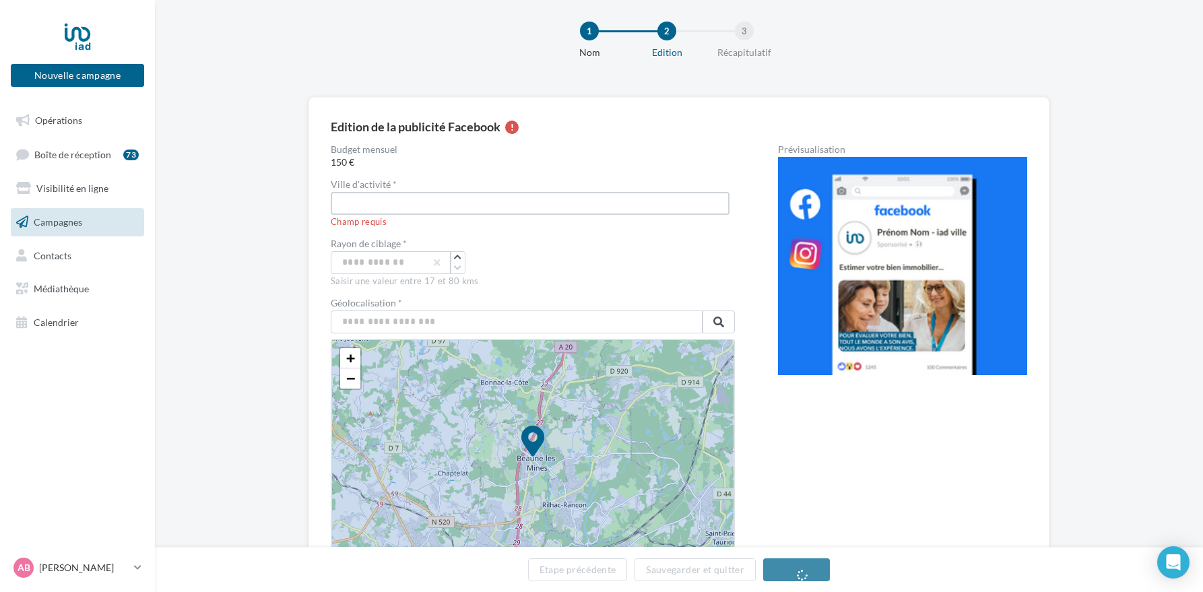
click at [403, 205] on input "text" at bounding box center [530, 203] width 399 height 23
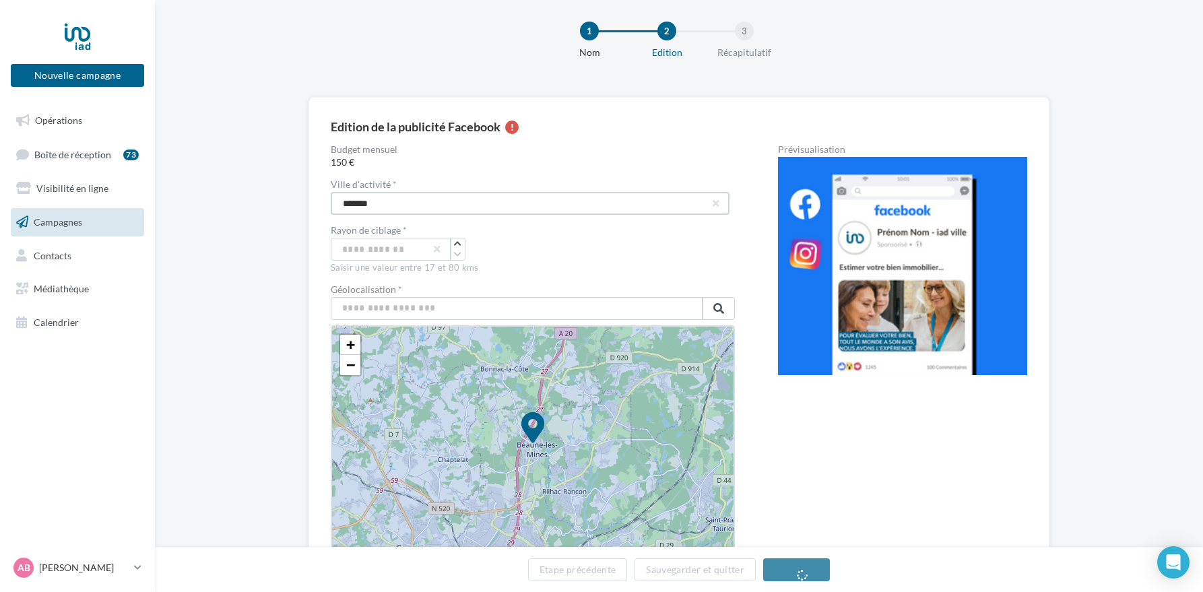
type input "*******"
click at [614, 242] on div "**" at bounding box center [533, 249] width 404 height 23
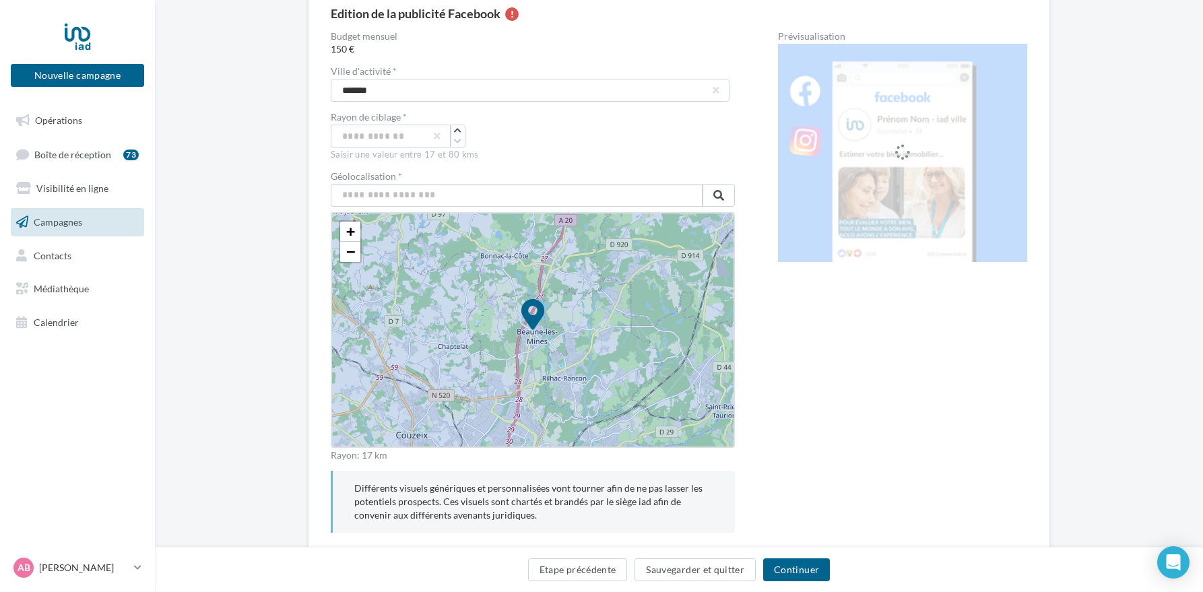
scroll to position [132, 0]
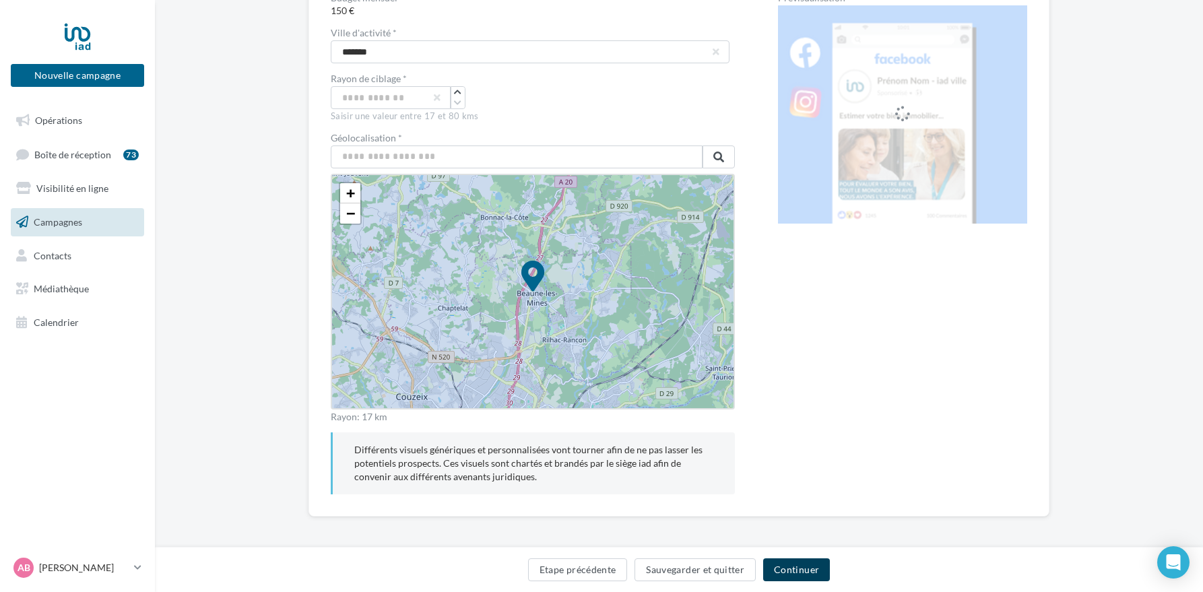
click at [806, 569] on button "Continuer" at bounding box center [796, 569] width 67 height 23
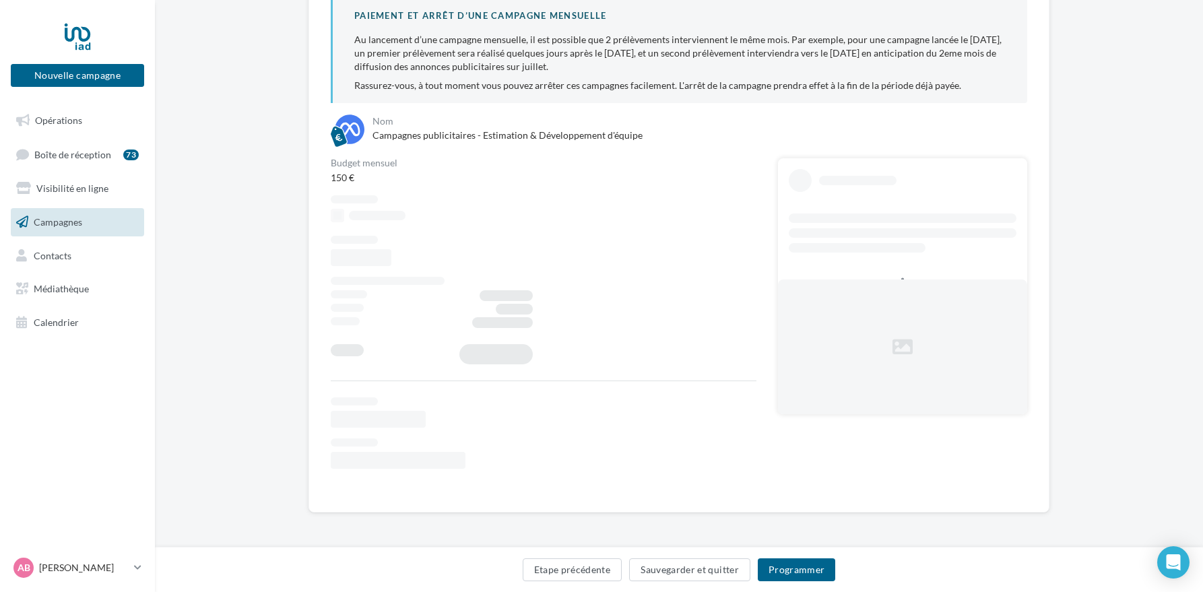
scroll to position [97, 0]
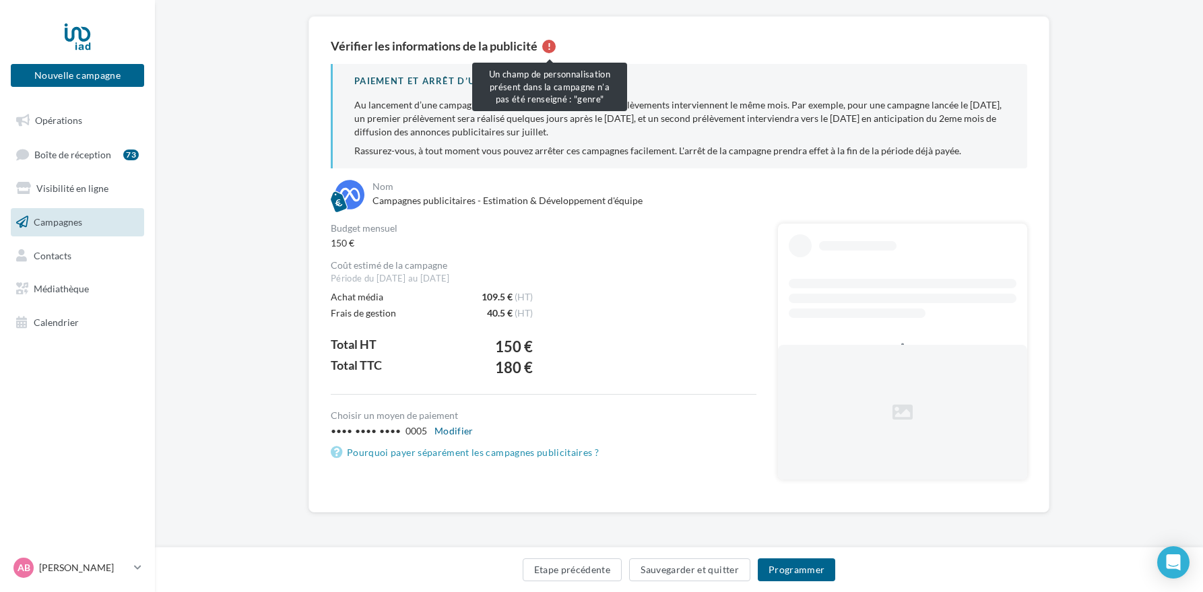
click at [550, 48] on div at bounding box center [548, 46] width 13 height 13
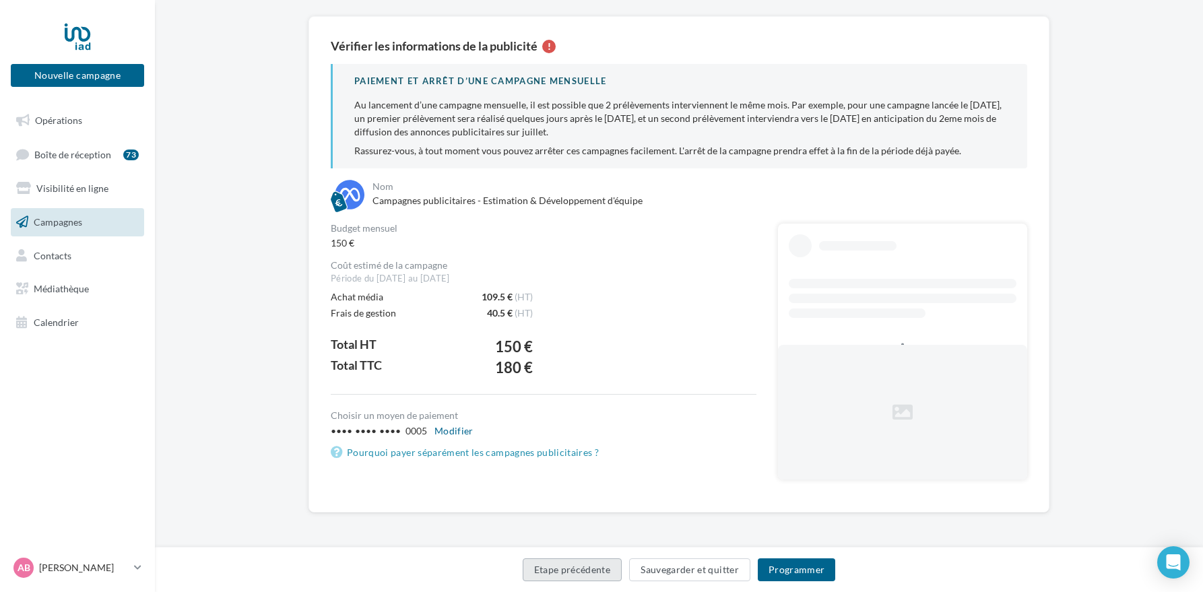
click at [591, 572] on button "Etape précédente" at bounding box center [573, 569] width 100 height 23
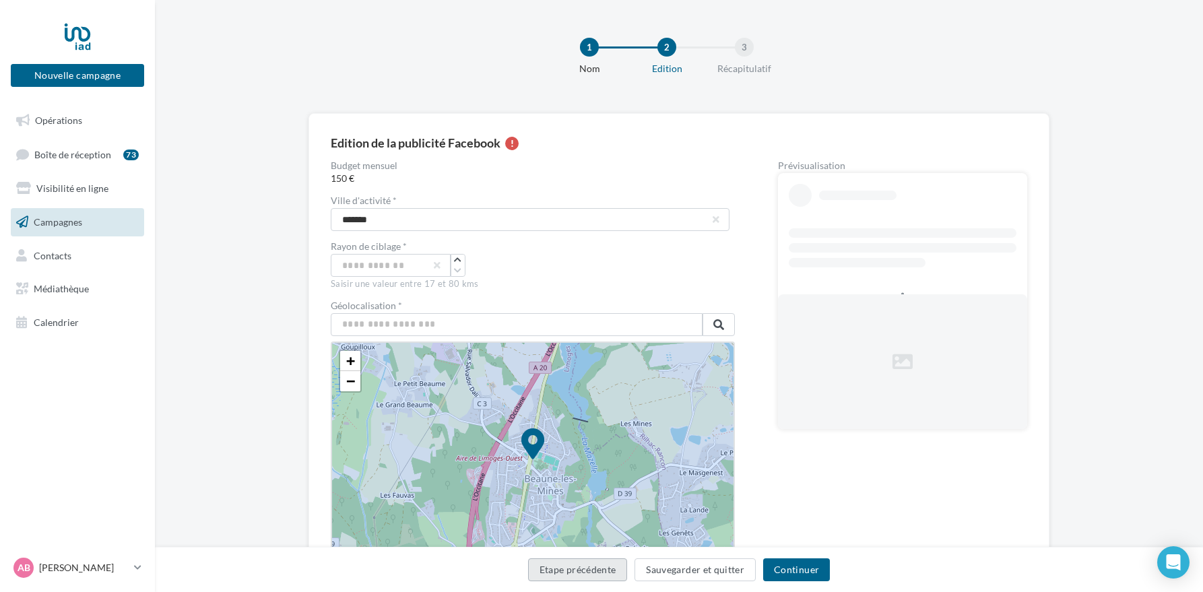
scroll to position [172, 0]
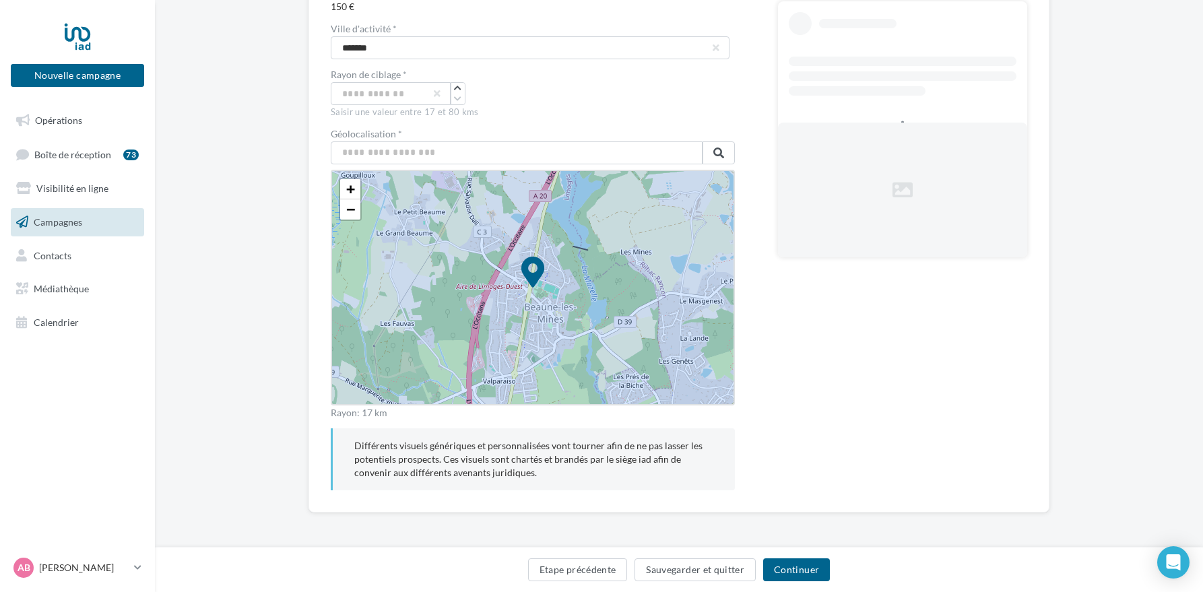
click at [869, 377] on div "Prévisualisation La prévisualisation est non-contractuelle" at bounding box center [902, 239] width 249 height 501
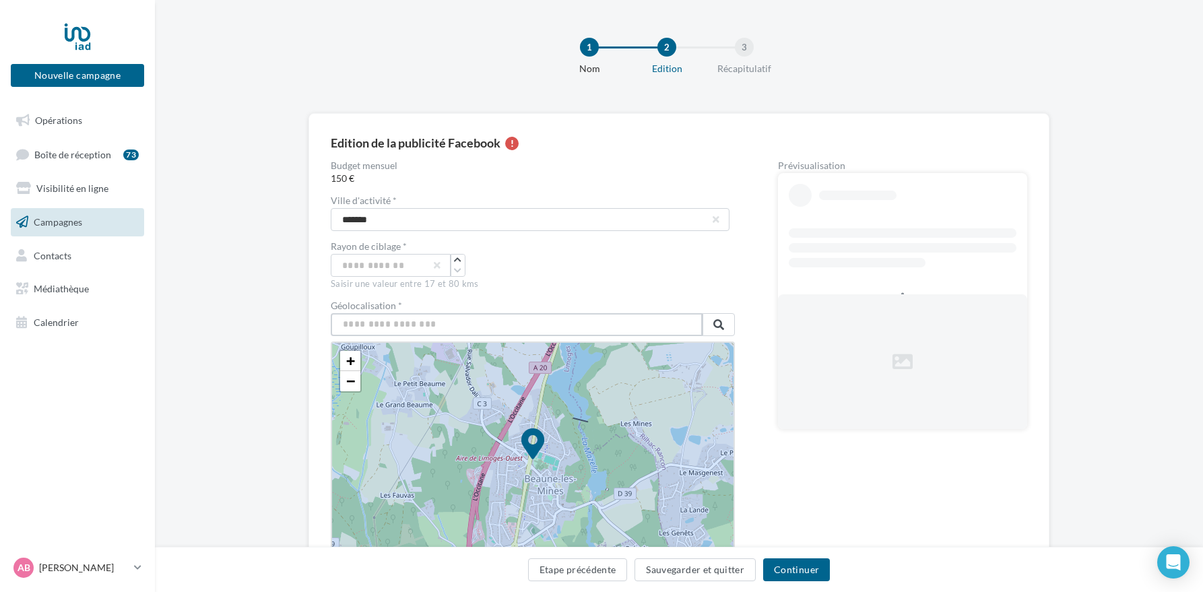
click at [427, 328] on input "text" at bounding box center [517, 324] width 372 height 23
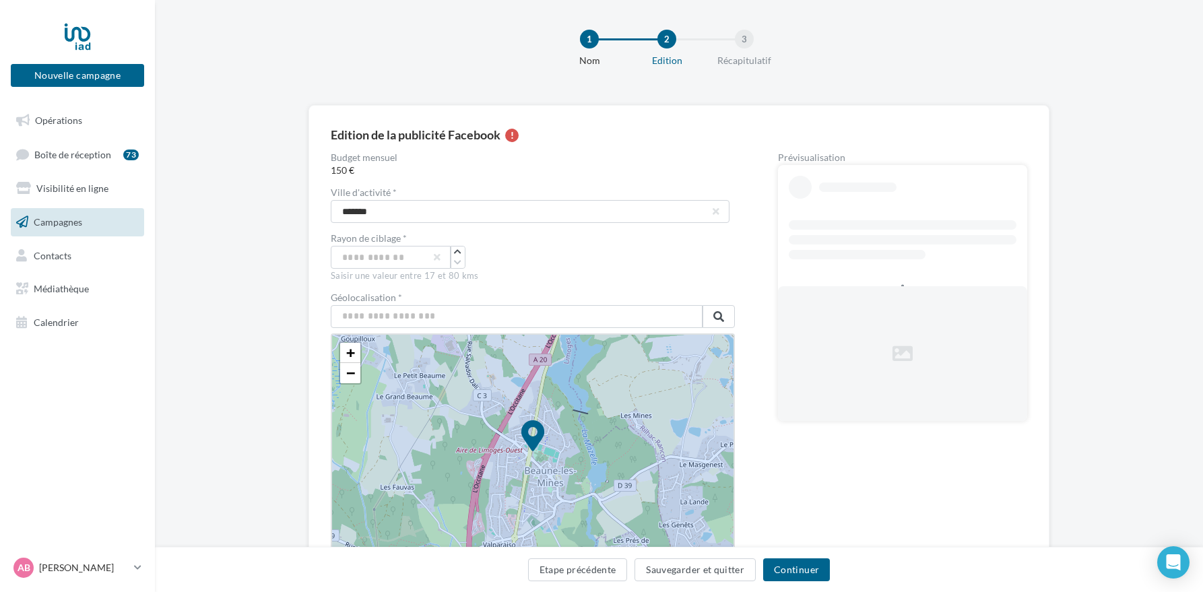
click at [855, 267] on div at bounding box center [902, 253] width 249 height 66
click at [855, 266] on div at bounding box center [902, 253] width 249 height 66
click at [589, 46] on div "1" at bounding box center [589, 39] width 19 height 19
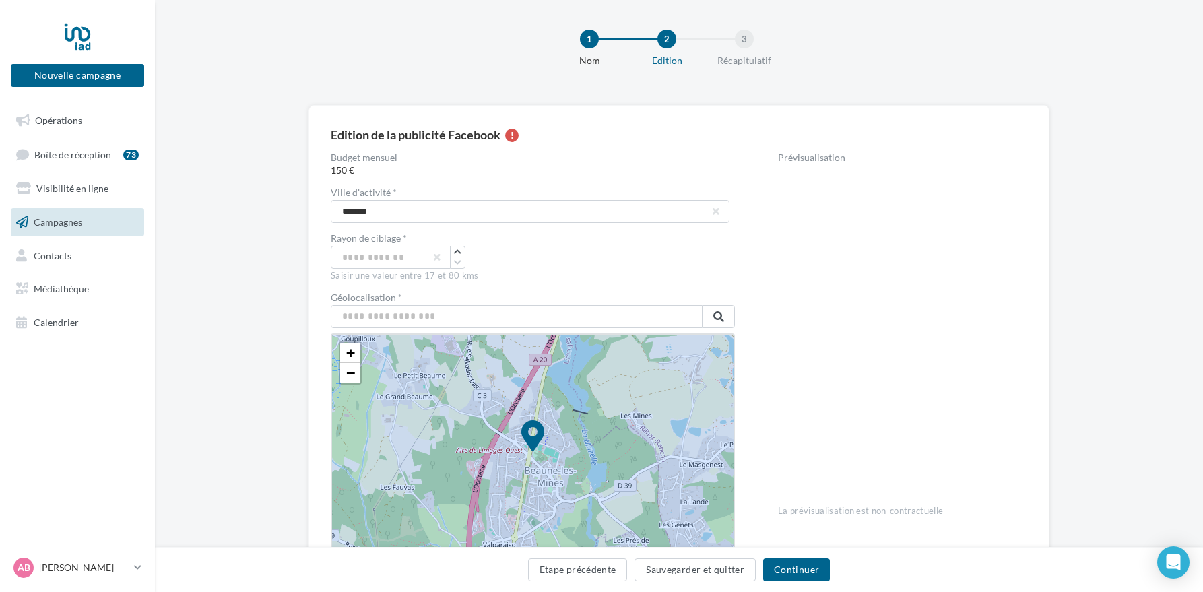
click at [810, 158] on div "Prévisualisation" at bounding box center [902, 157] width 249 height 9
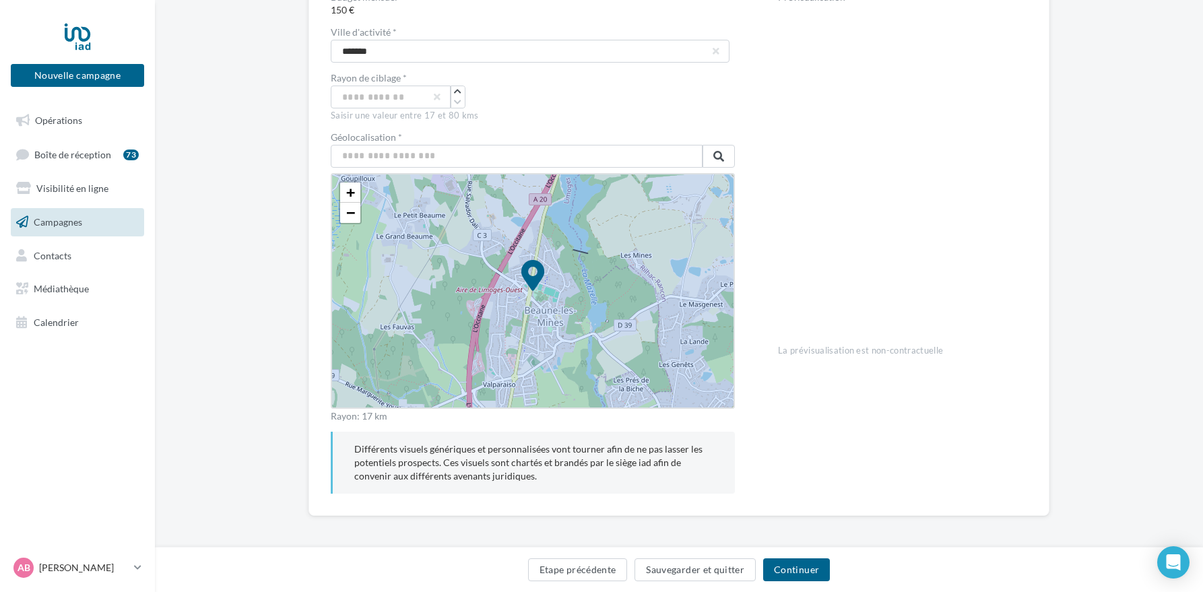
scroll to position [172, 0]
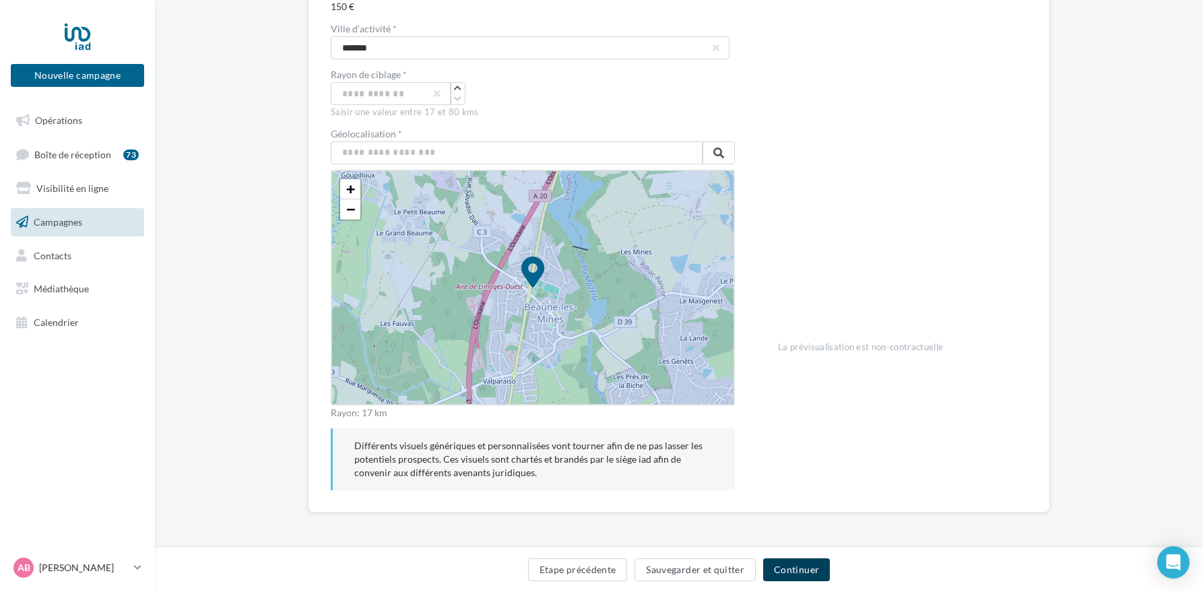
click at [789, 576] on button "Continuer" at bounding box center [796, 569] width 67 height 23
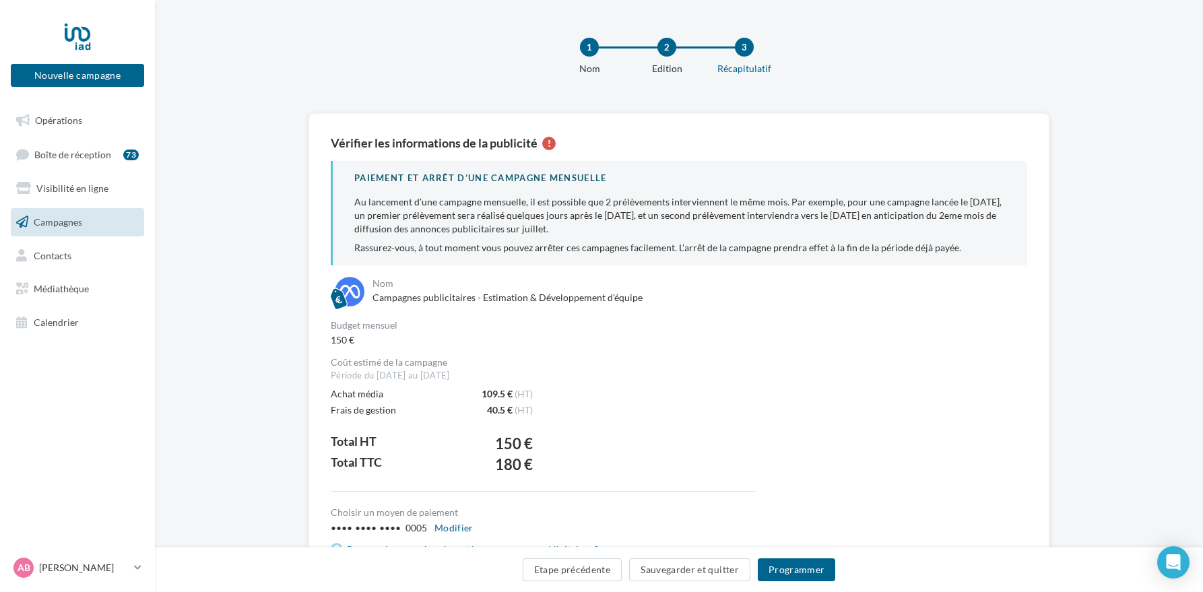
scroll to position [1, 0]
click at [98, 79] on button "Nouvelle campagne" at bounding box center [77, 75] width 133 height 23
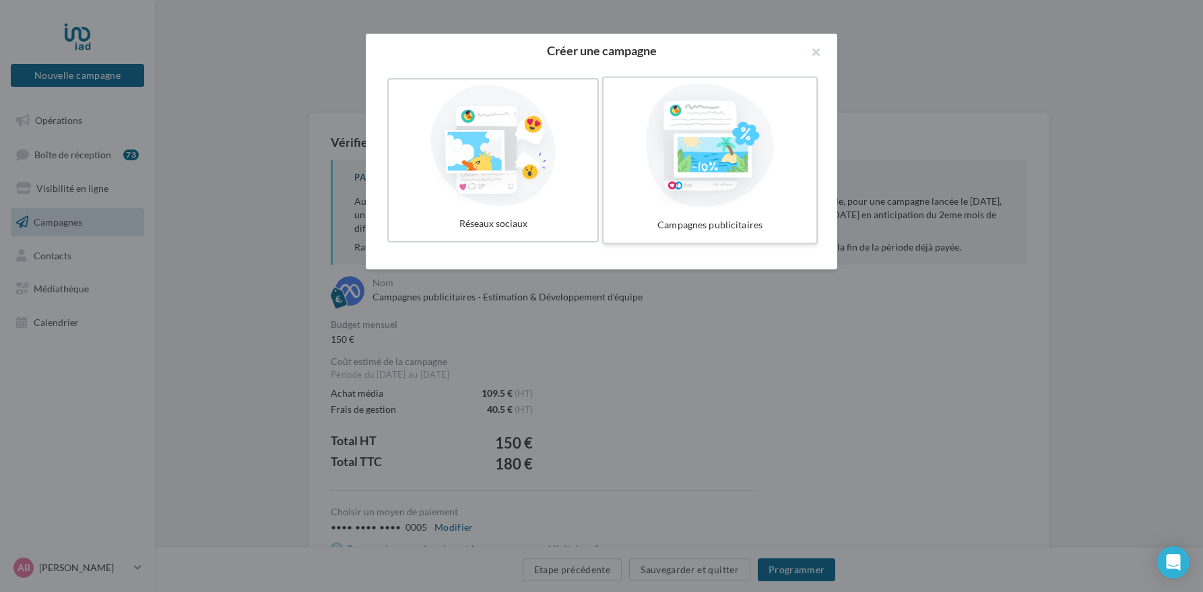
click at [740, 164] on div at bounding box center [710, 146] width 202 height 124
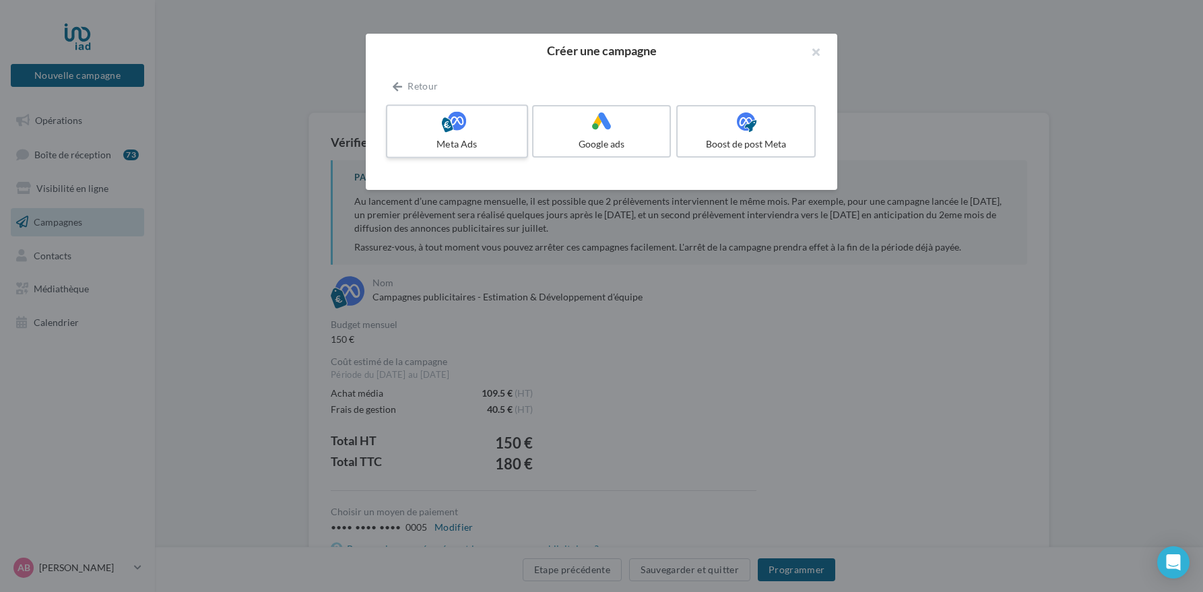
click at [430, 138] on div "Meta Ads" at bounding box center [457, 143] width 128 height 13
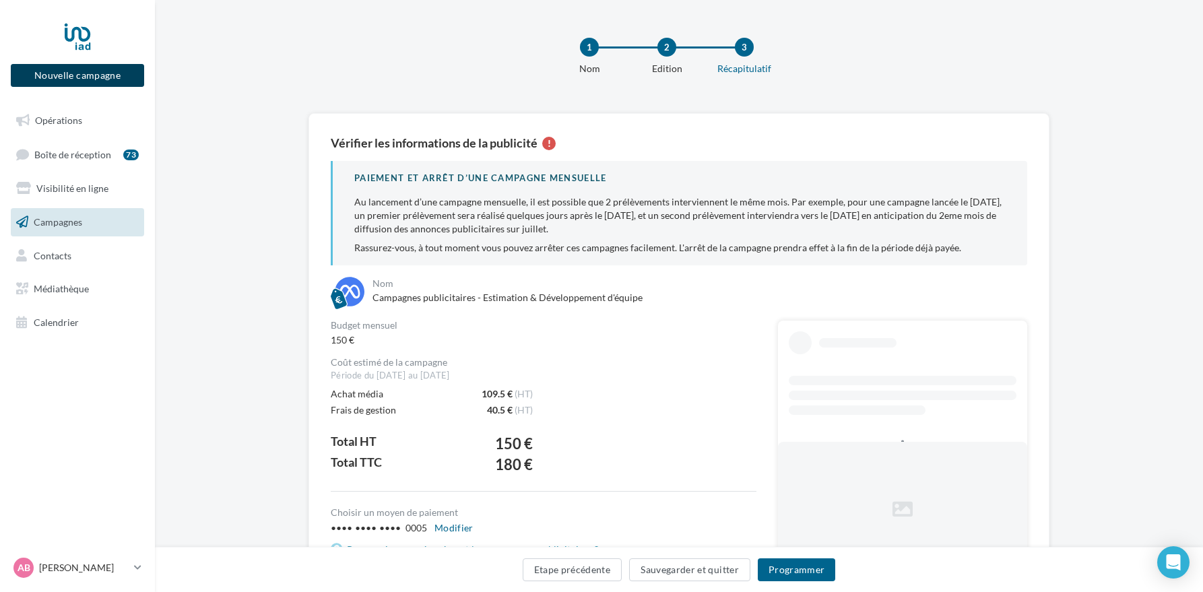
click at [75, 81] on button "Nouvelle campagne" at bounding box center [77, 75] width 133 height 23
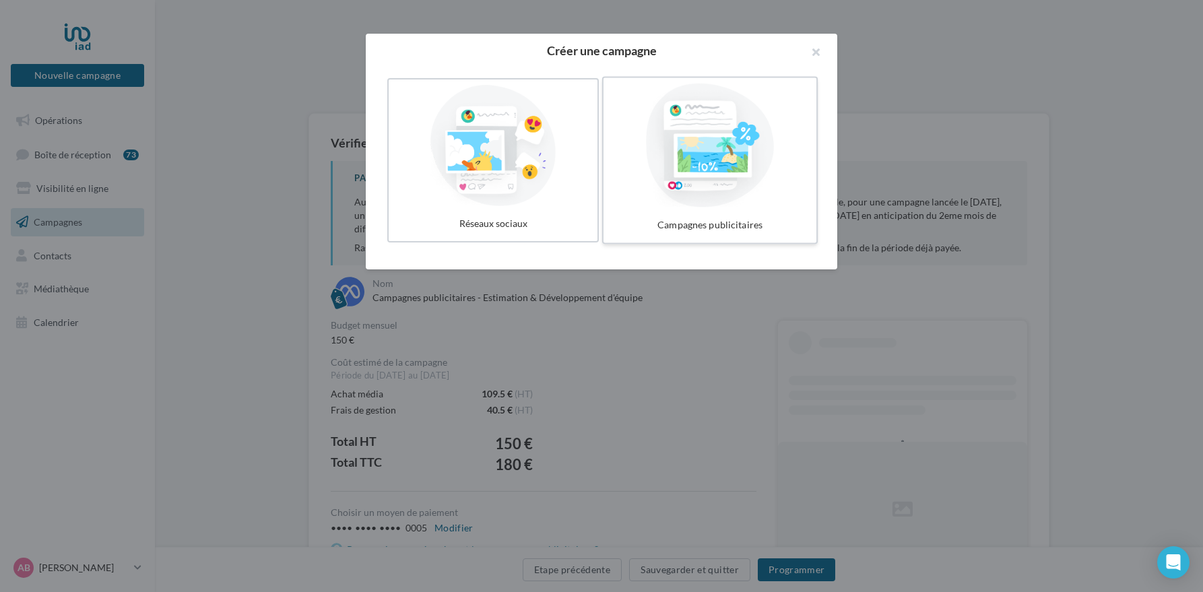
click at [690, 140] on div at bounding box center [710, 146] width 202 height 124
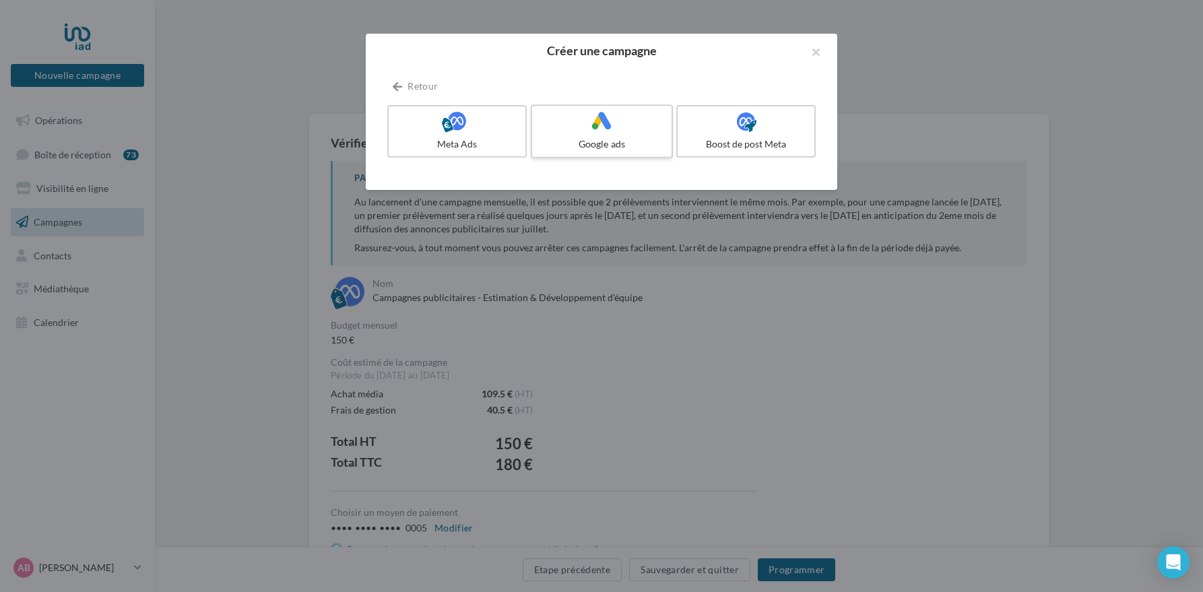
click at [606, 143] on div "Google ads" at bounding box center [602, 143] width 128 height 13
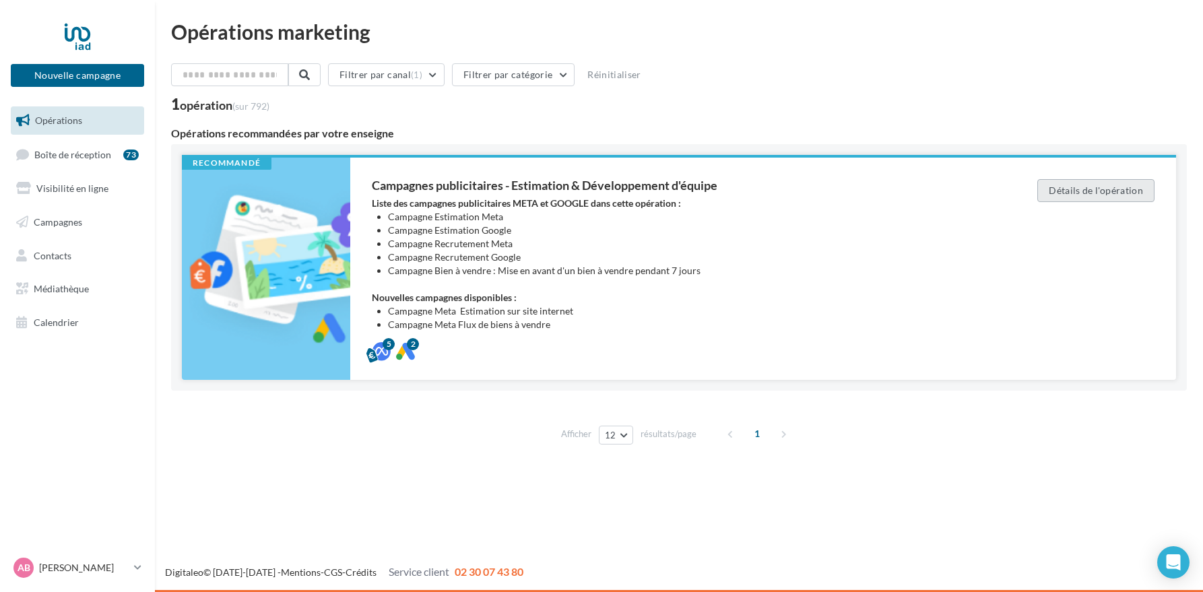
click at [1078, 194] on button "Détails de l'opération" at bounding box center [1095, 190] width 117 height 23
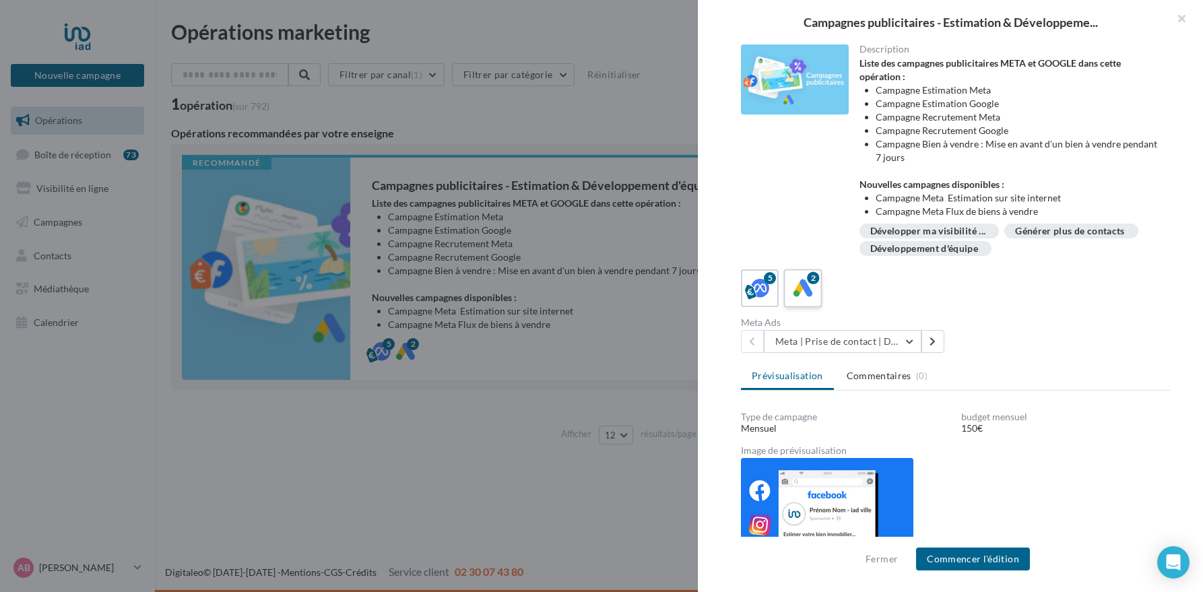
click at [804, 292] on icon at bounding box center [803, 289] width 20 height 20
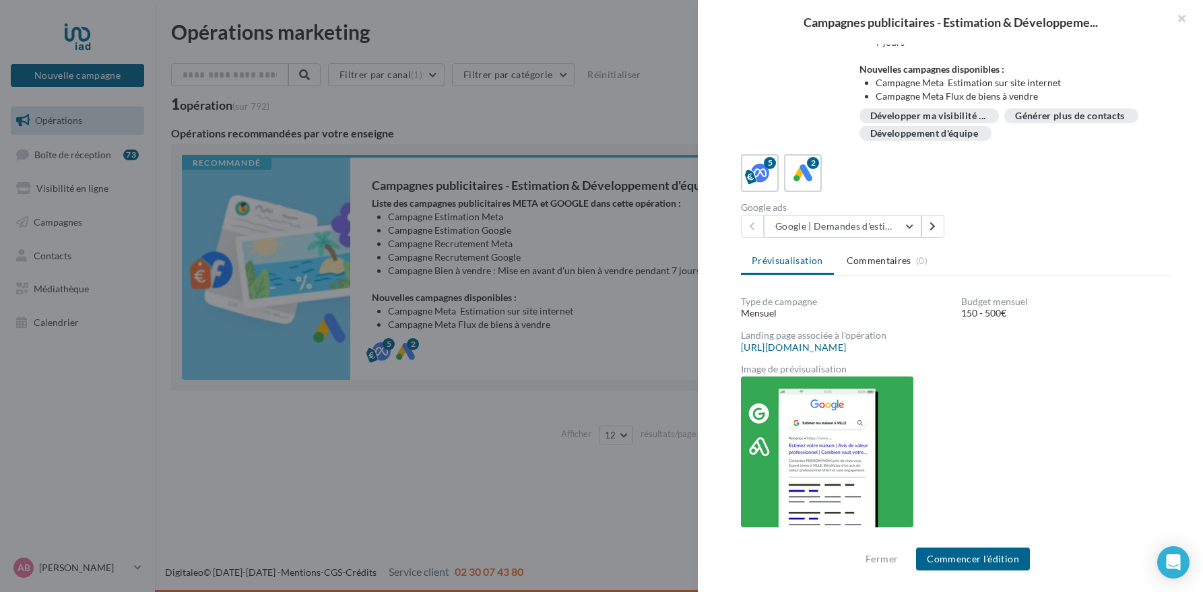
scroll to position [145, 0]
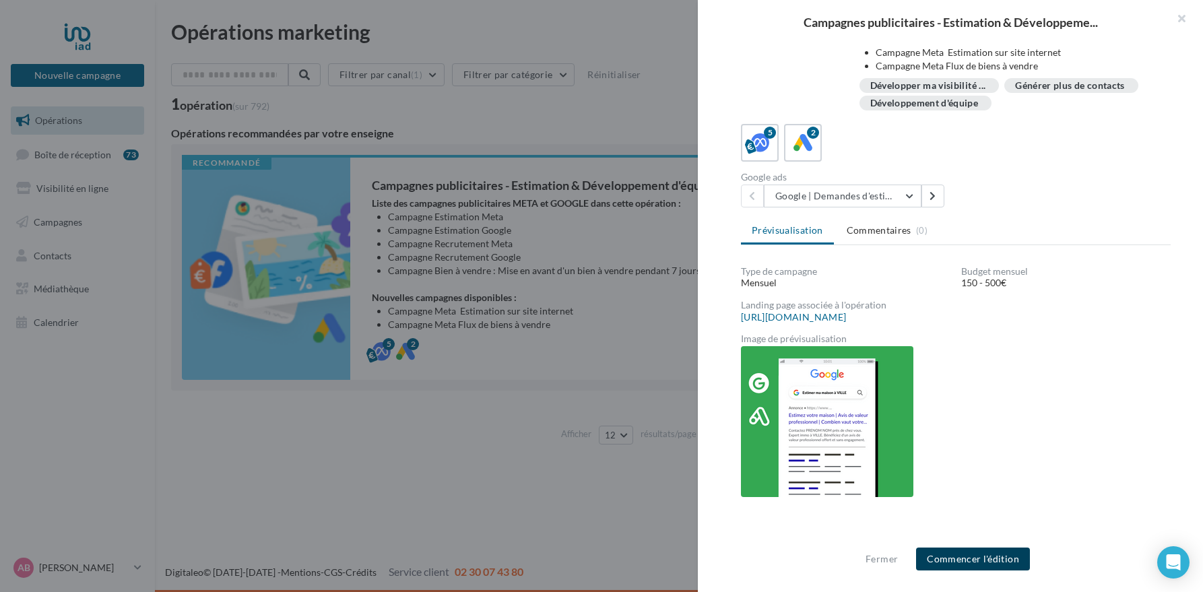
click at [984, 562] on button "Commencer l'édition" at bounding box center [973, 559] width 114 height 23
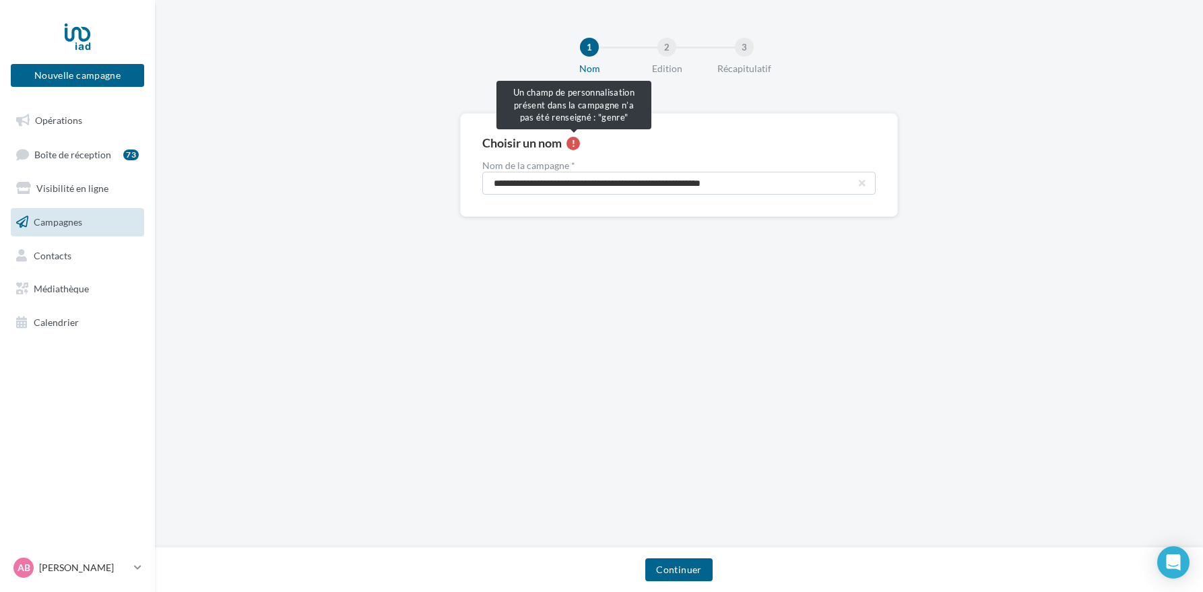
click at [575, 148] on div at bounding box center [572, 143] width 13 height 13
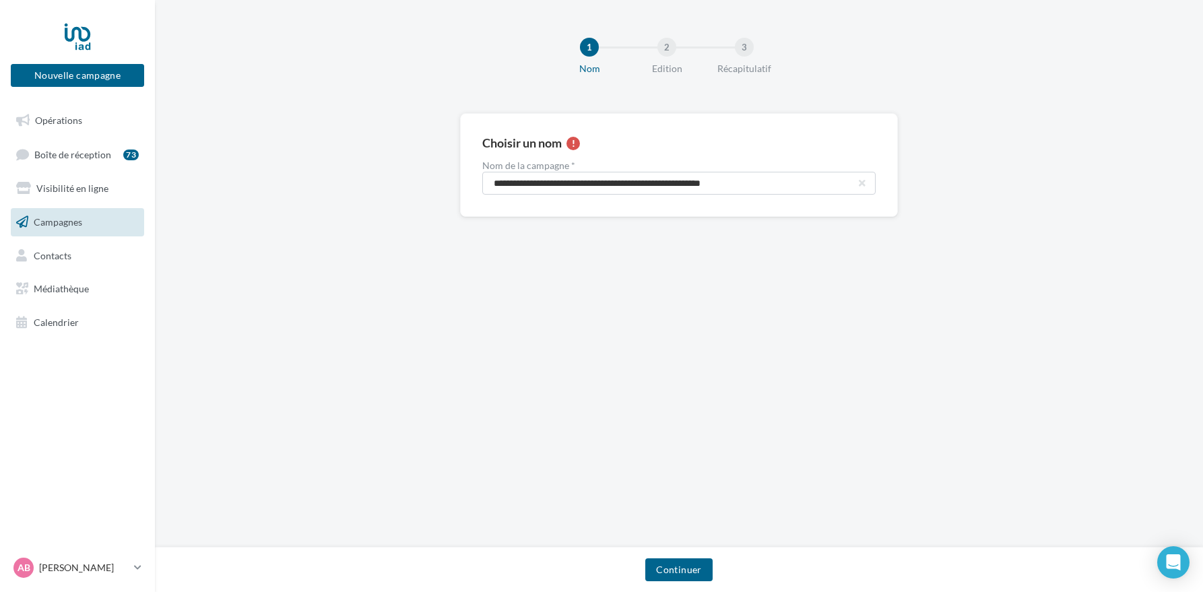
click at [575, 148] on div at bounding box center [572, 143] width 13 height 13
click at [643, 182] on input "**********" at bounding box center [678, 183] width 393 height 23
click at [765, 182] on input "**********" at bounding box center [678, 183] width 393 height 23
click at [679, 566] on button "Continuer" at bounding box center [678, 569] width 67 height 23
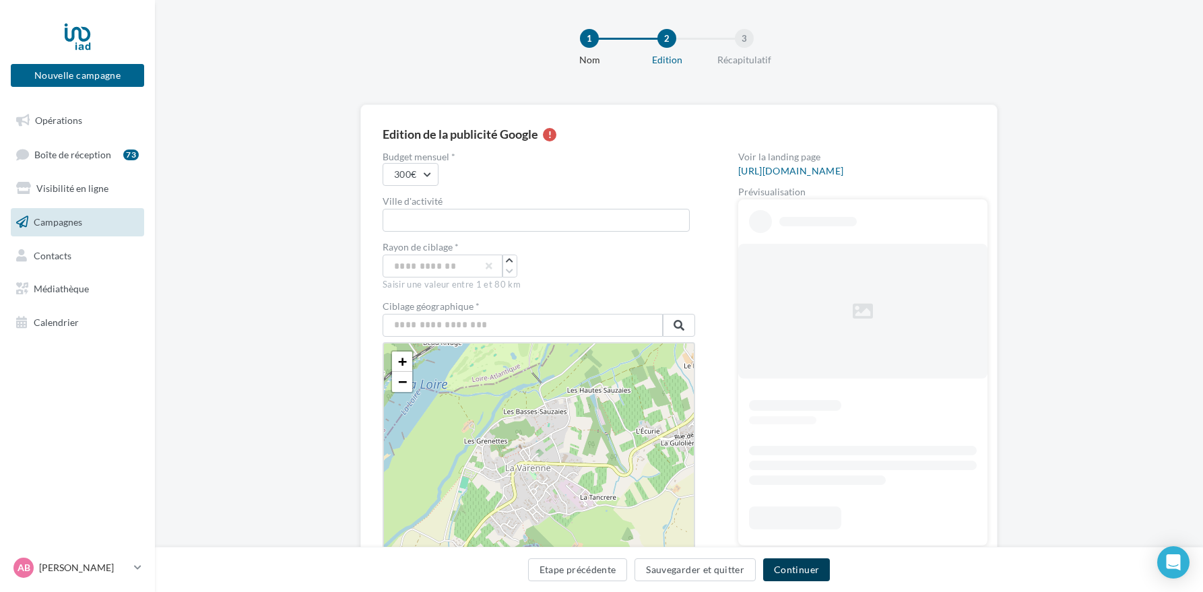
scroll to position [9, 0]
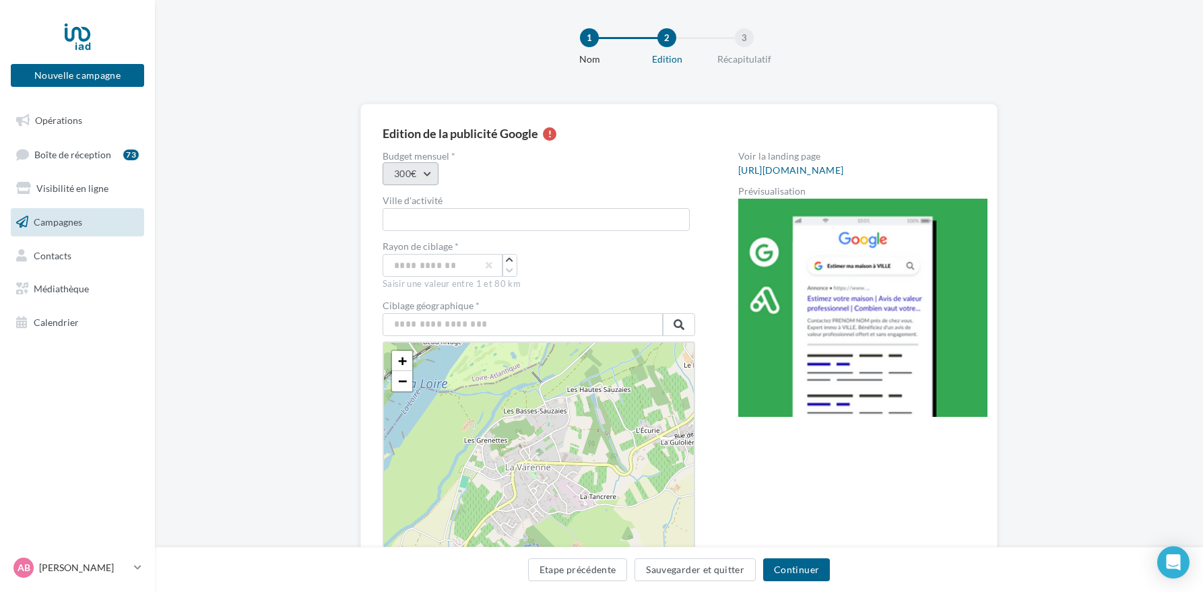
click at [417, 174] on button "300€" at bounding box center [411, 173] width 56 height 23
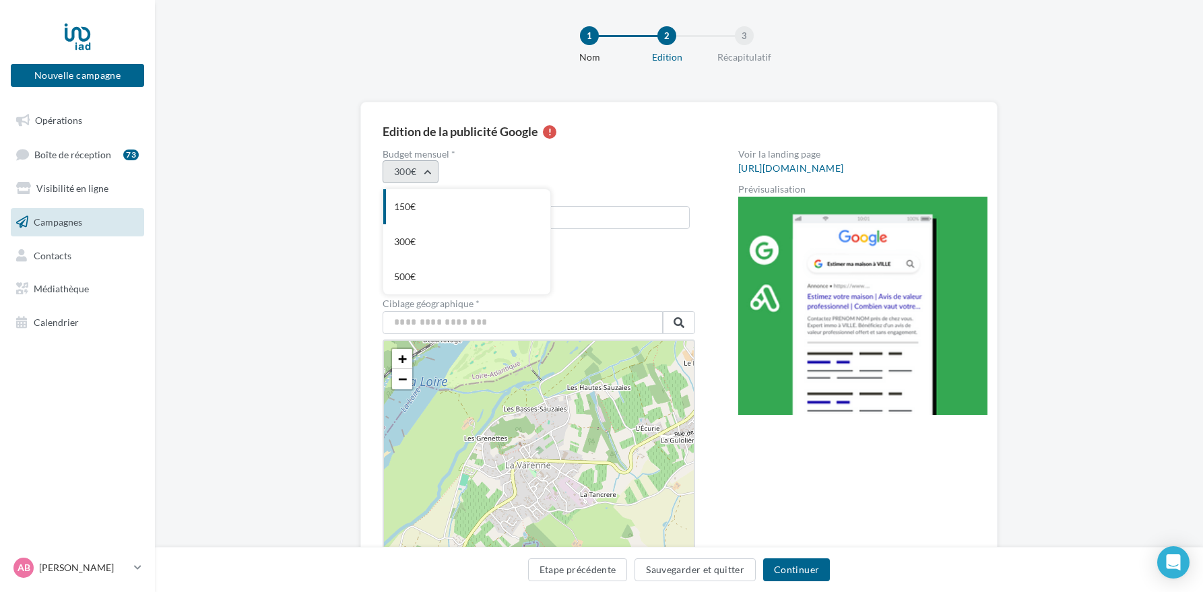
scroll to position [12, 0]
click at [406, 205] on div "150€" at bounding box center [466, 206] width 167 height 35
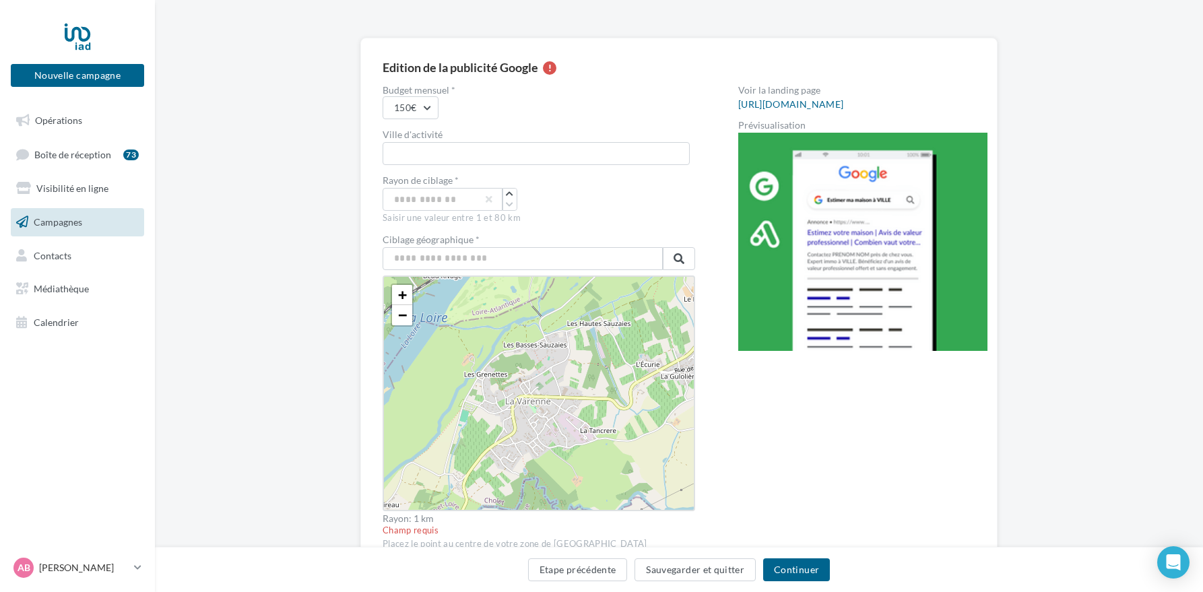
scroll to position [55, 0]
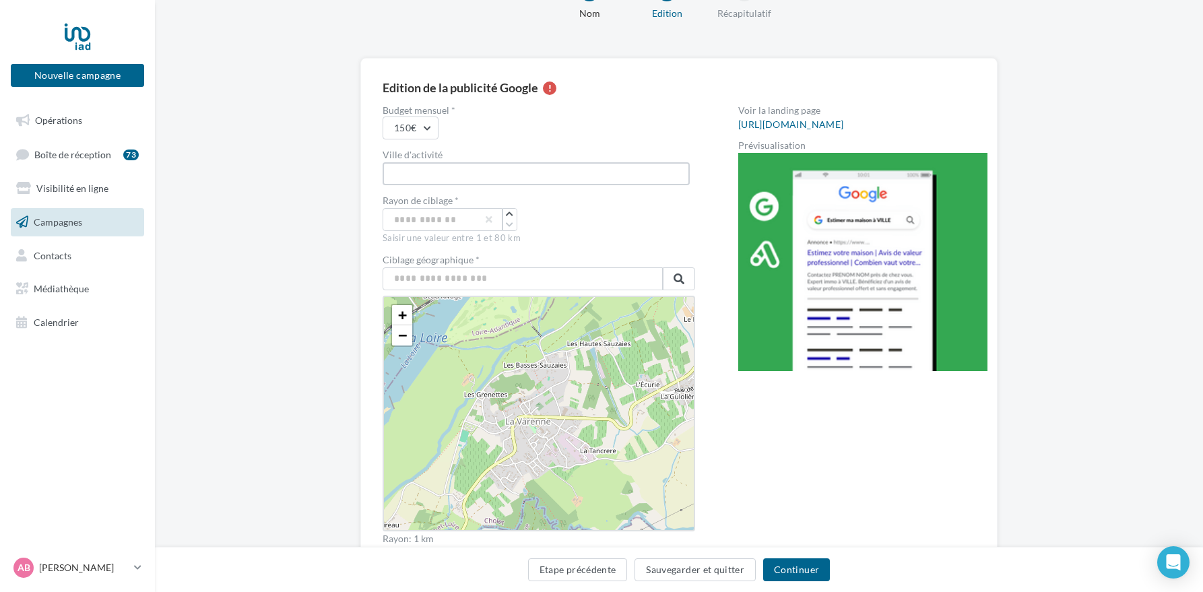
click at [452, 181] on input "text" at bounding box center [536, 173] width 307 height 23
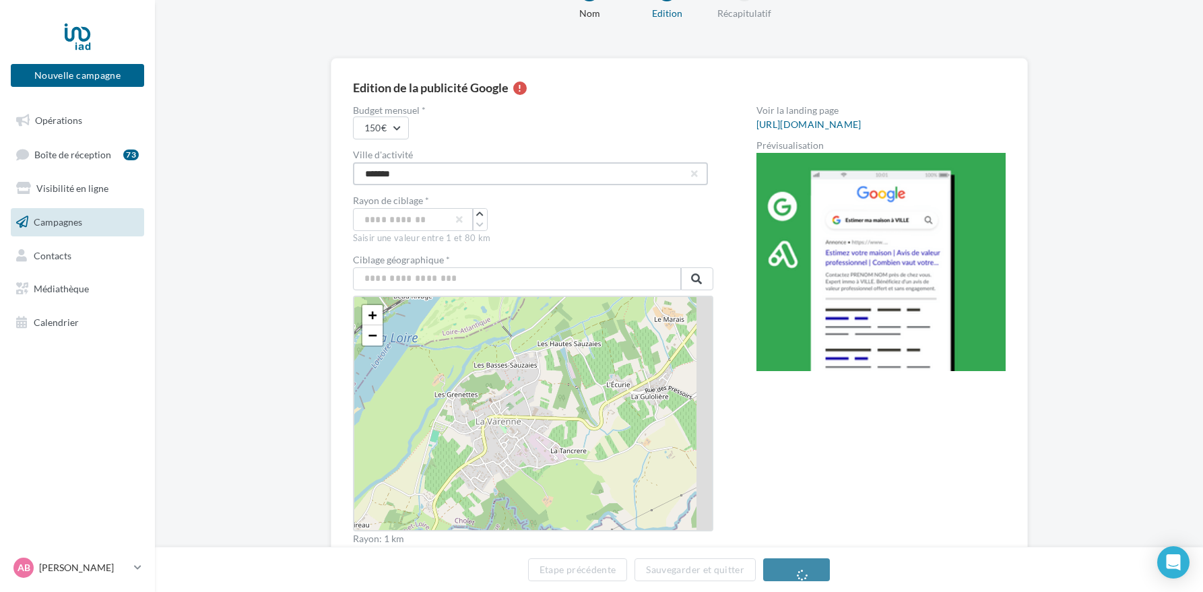
type input "*******"
drag, startPoint x: 572, startPoint y: 224, endPoint x: 554, endPoint y: 224, distance: 17.5
click at [571, 224] on div "*" at bounding box center [533, 219] width 360 height 23
click at [476, 215] on icon "button" at bounding box center [479, 214] width 7 height 8
click at [476, 224] on icon "button" at bounding box center [479, 225] width 7 height 8
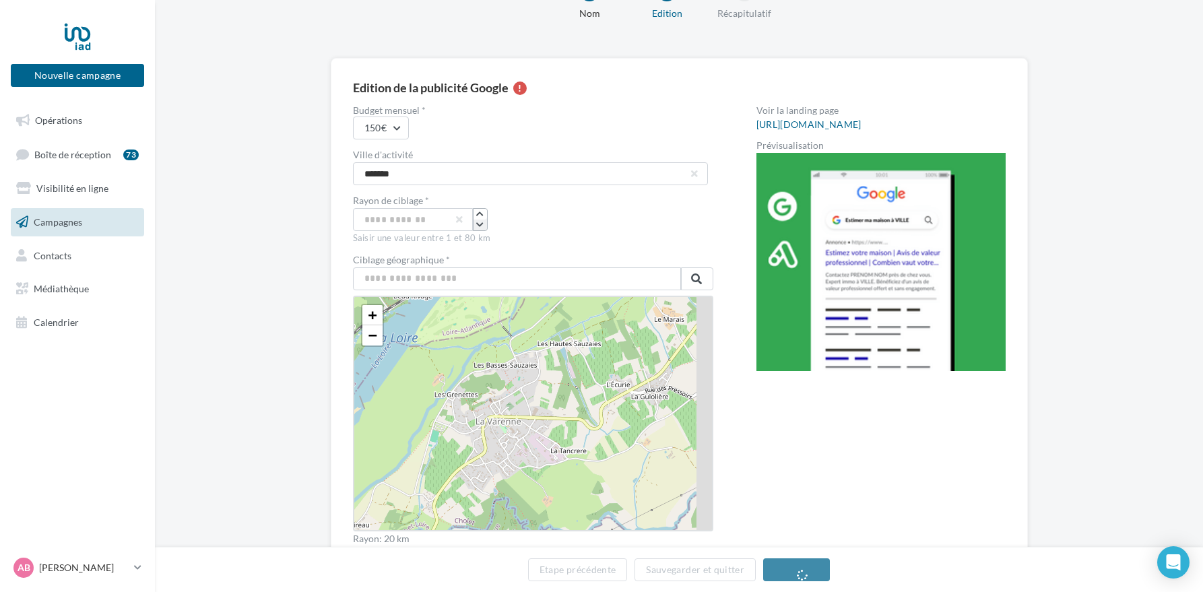
click at [476, 224] on icon "button" at bounding box center [479, 225] width 7 height 8
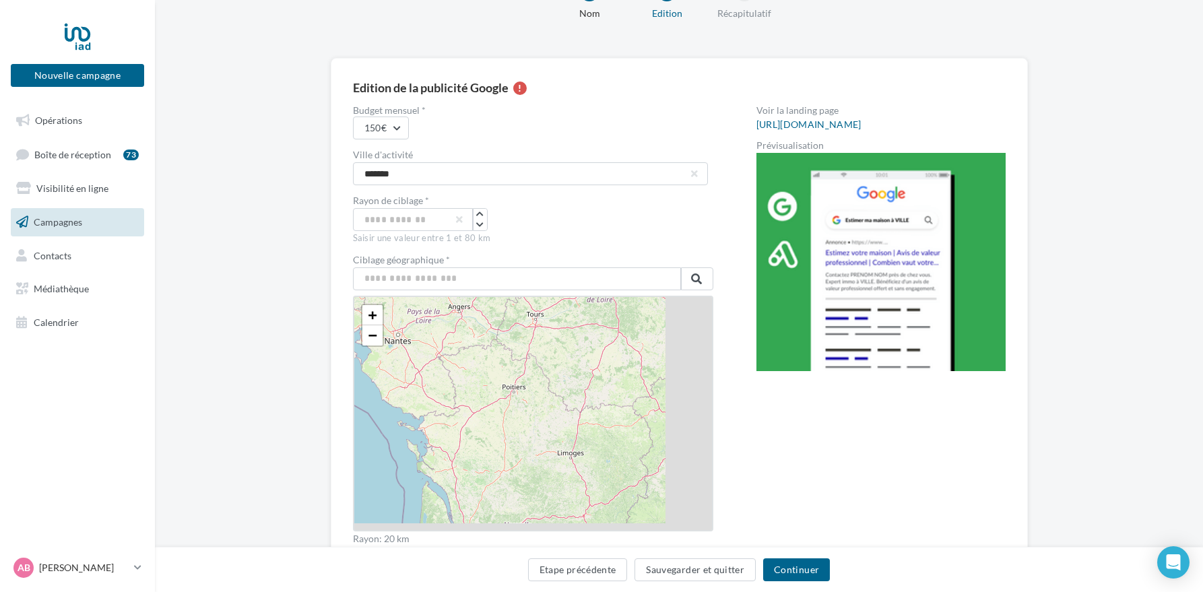
drag, startPoint x: 589, startPoint y: 463, endPoint x: 444, endPoint y: 354, distance: 182.3
click at [444, 354] on div "+ − Leaflet" at bounding box center [533, 414] width 360 height 236
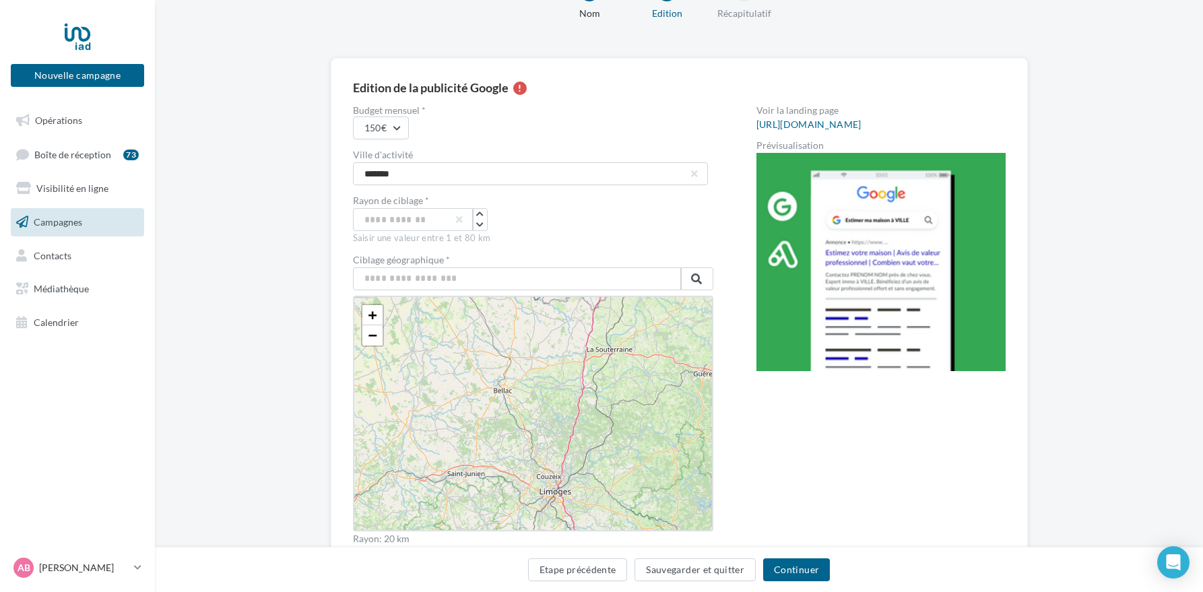
drag, startPoint x: 601, startPoint y: 466, endPoint x: 520, endPoint y: 358, distance: 135.3
click at [520, 358] on div "+ − Leaflet" at bounding box center [533, 414] width 360 height 236
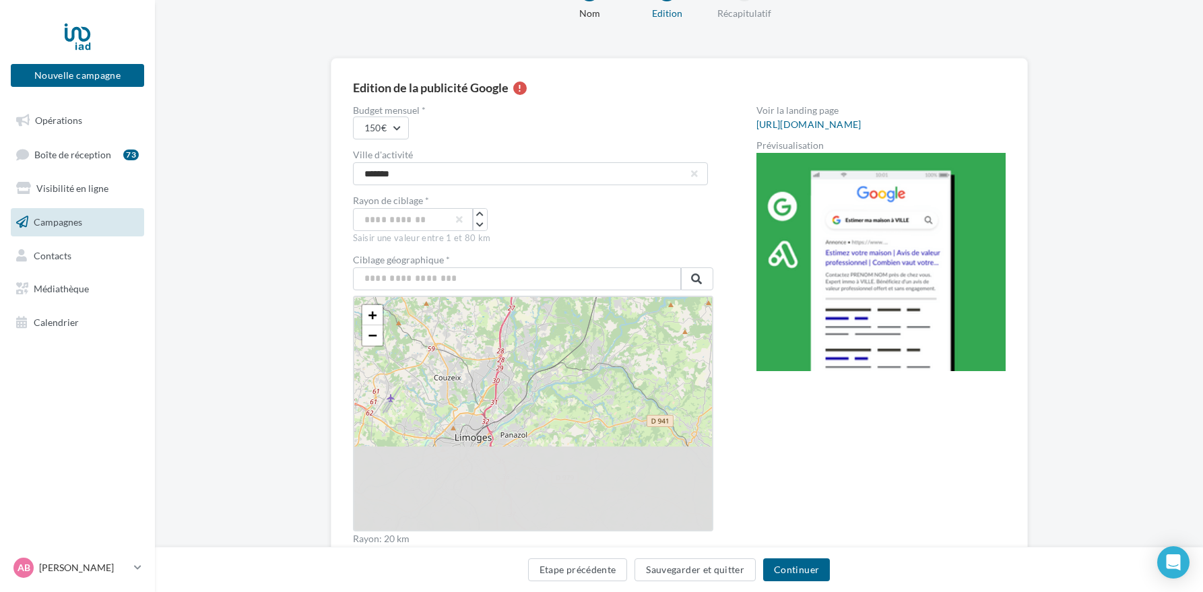
drag, startPoint x: 558, startPoint y: 457, endPoint x: 557, endPoint y: 327, distance: 130.0
click at [557, 327] on div "+ − Leaflet" at bounding box center [533, 414] width 360 height 236
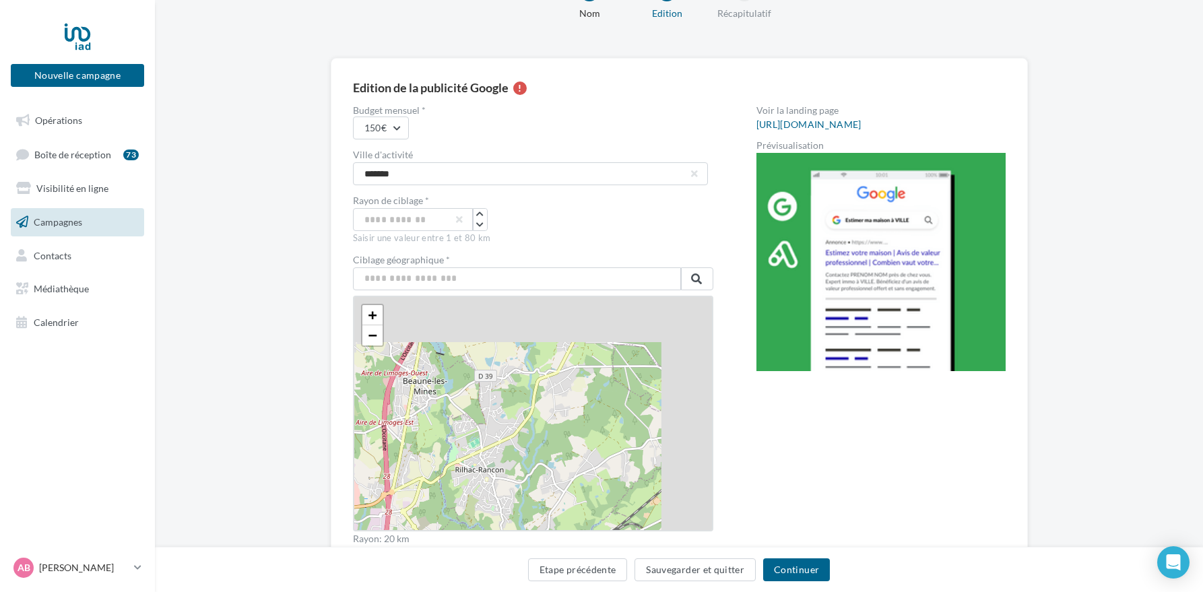
drag, startPoint x: 516, startPoint y: 333, endPoint x: 479, endPoint y: 530, distance: 200.1
click at [480, 530] on div "+ − Leaflet" at bounding box center [533, 414] width 360 height 236
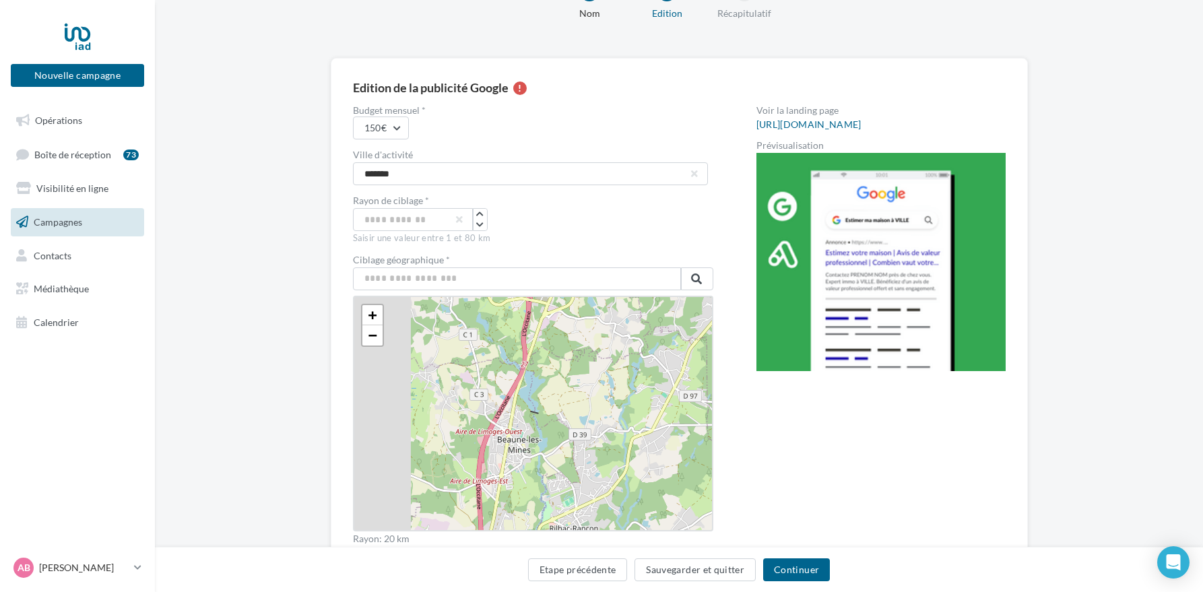
drag, startPoint x: 436, startPoint y: 413, endPoint x: 542, endPoint y: 470, distance: 120.8
click at [542, 470] on div "+ − Leaflet" at bounding box center [533, 414] width 360 height 236
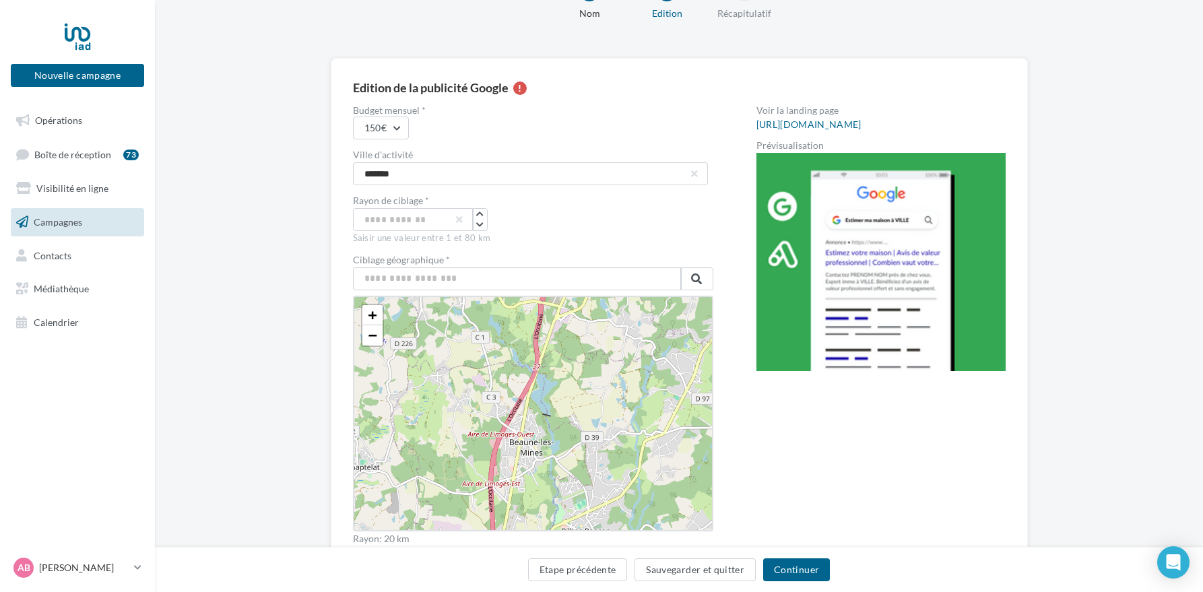
click at [510, 443] on div "+ − Leaflet" at bounding box center [533, 414] width 360 height 236
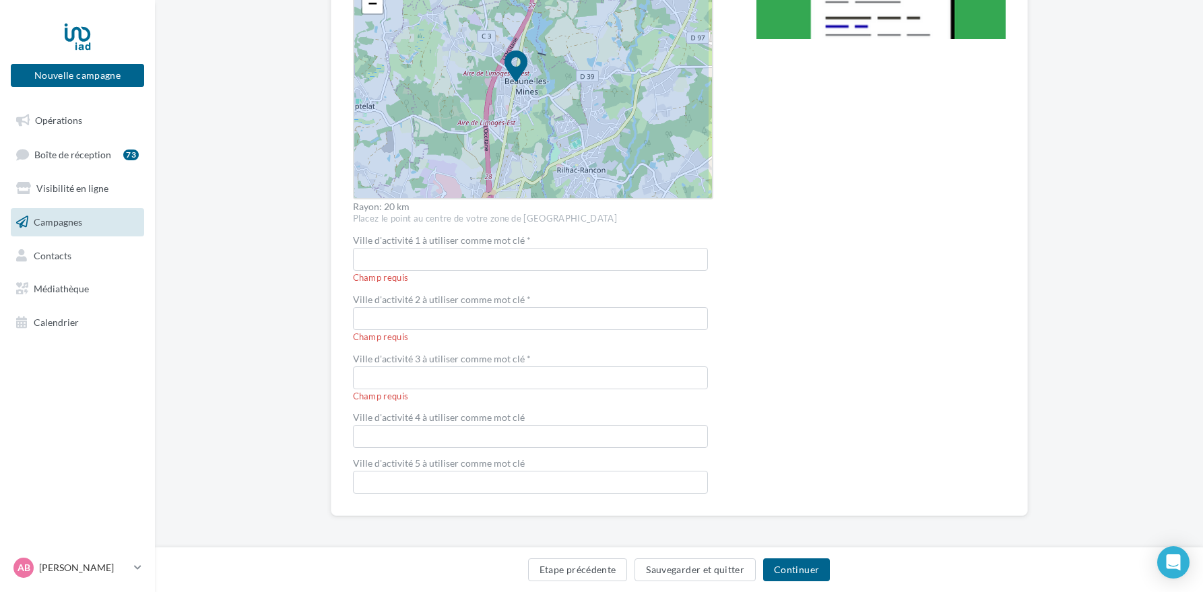
scroll to position [391, 0]
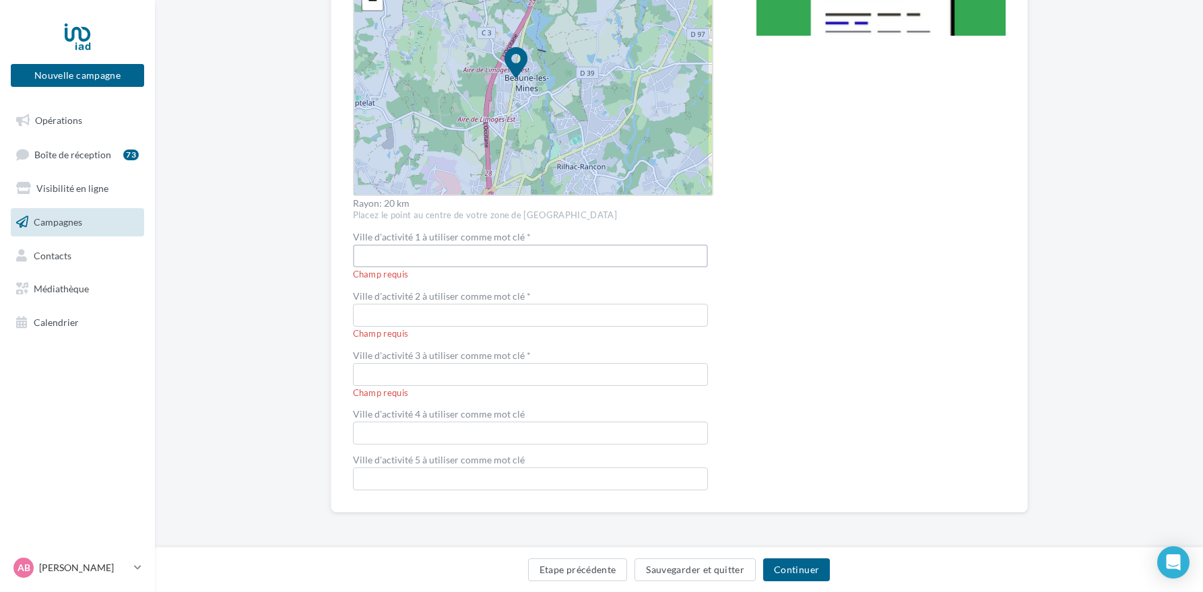
click at [376, 254] on input "text" at bounding box center [530, 256] width 355 height 23
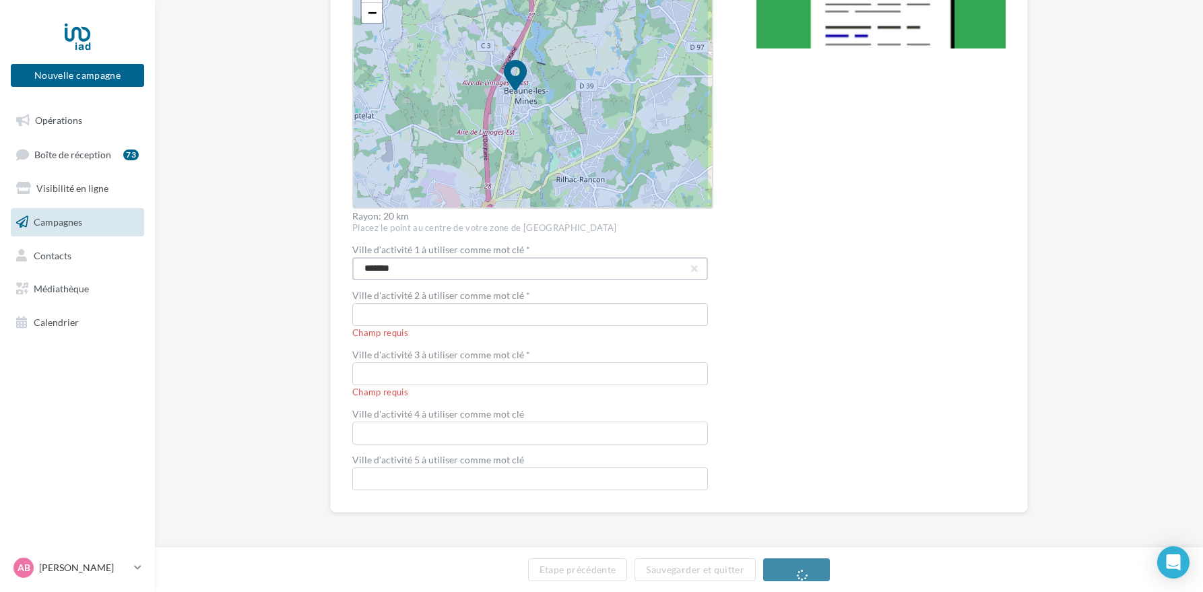
type input "*******"
click at [391, 312] on input "text" at bounding box center [530, 314] width 356 height 23
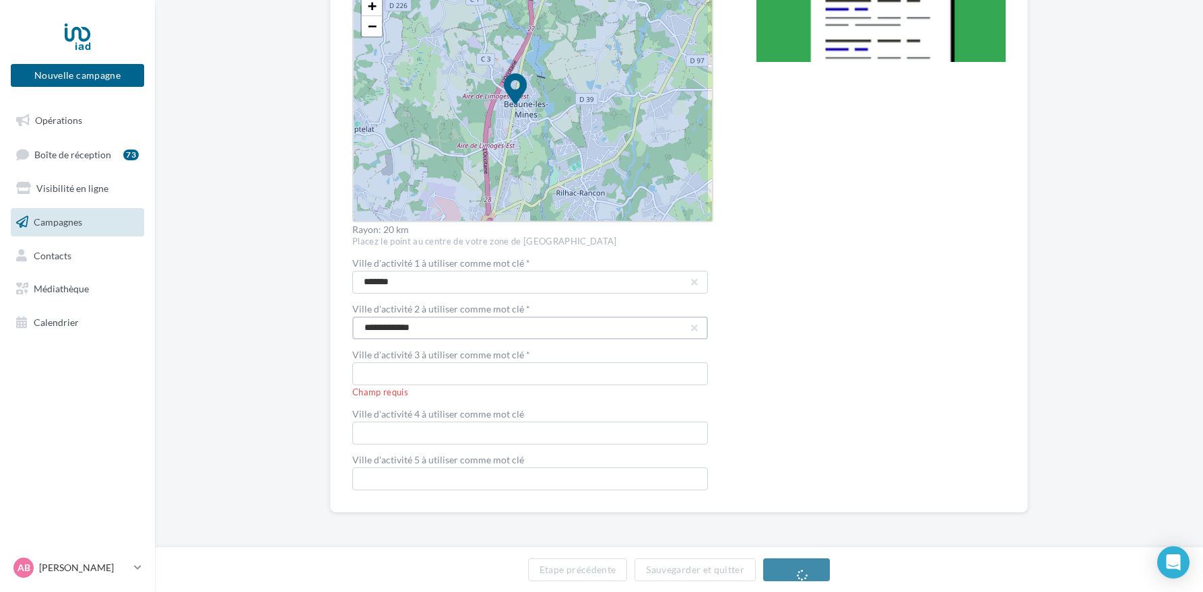
type input "**********"
click at [391, 373] on input "text" at bounding box center [530, 373] width 356 height 23
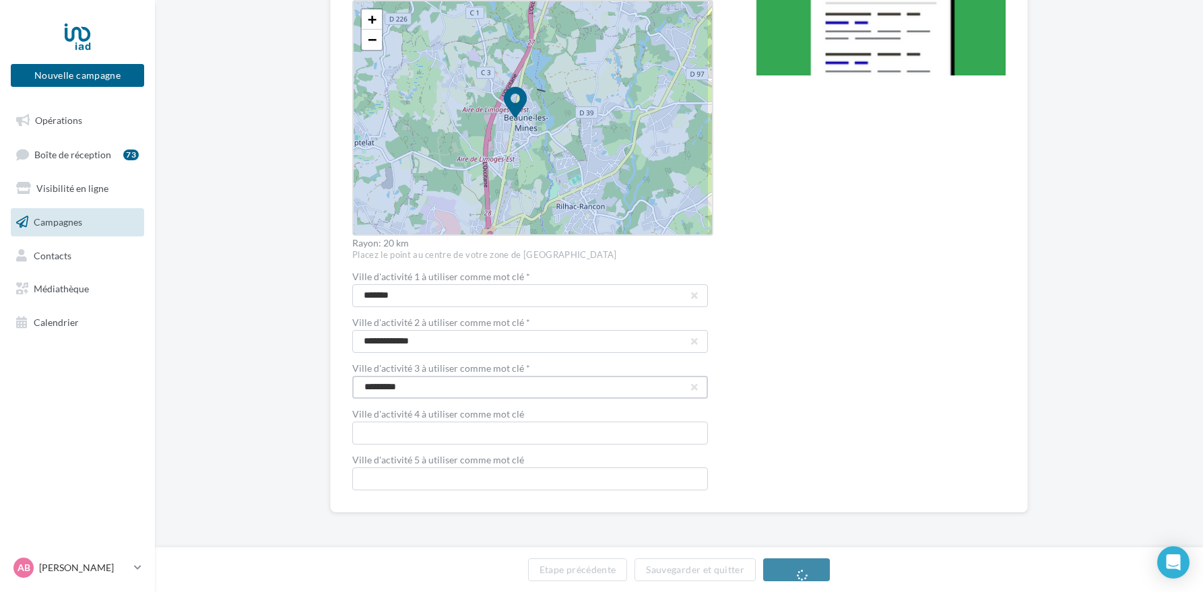
scroll to position [351, 0]
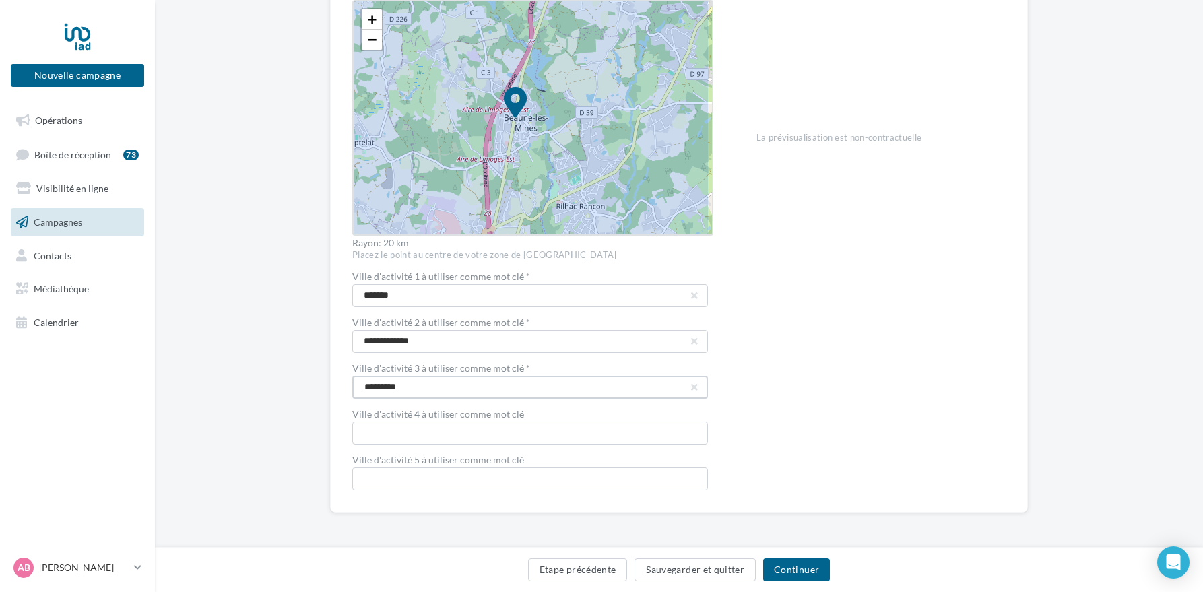
type input "*********"
click at [387, 434] on input "text" at bounding box center [530, 433] width 356 height 23
type input "****"
click at [424, 482] on input "text" at bounding box center [530, 478] width 356 height 23
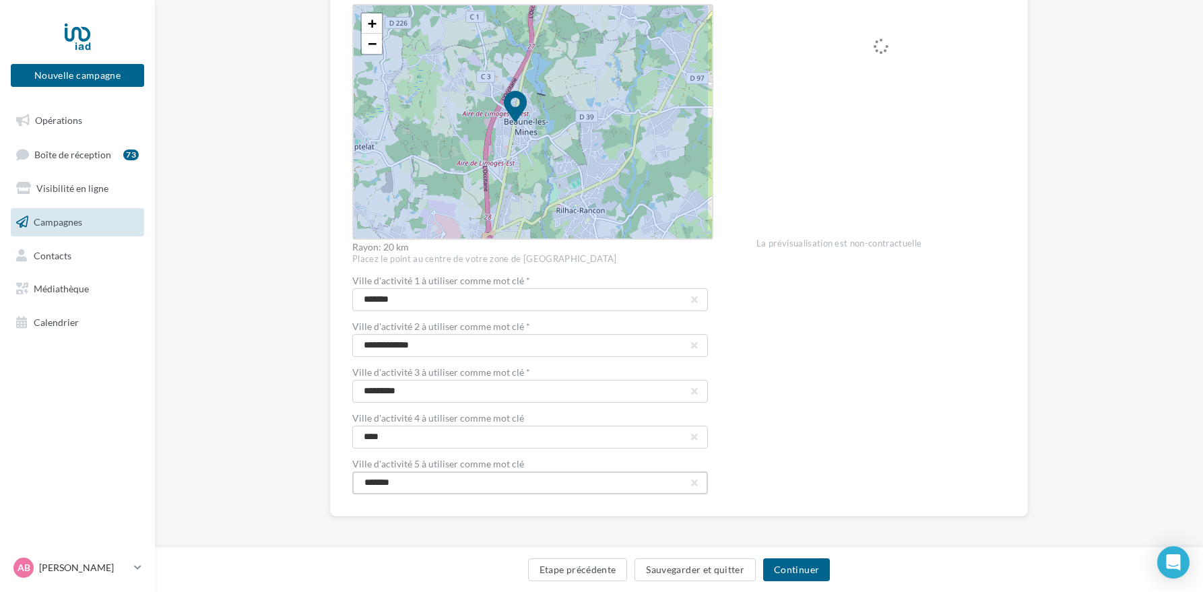
scroll to position [348, 0]
type input "*******"
click at [797, 575] on button "Continuer" at bounding box center [796, 569] width 67 height 23
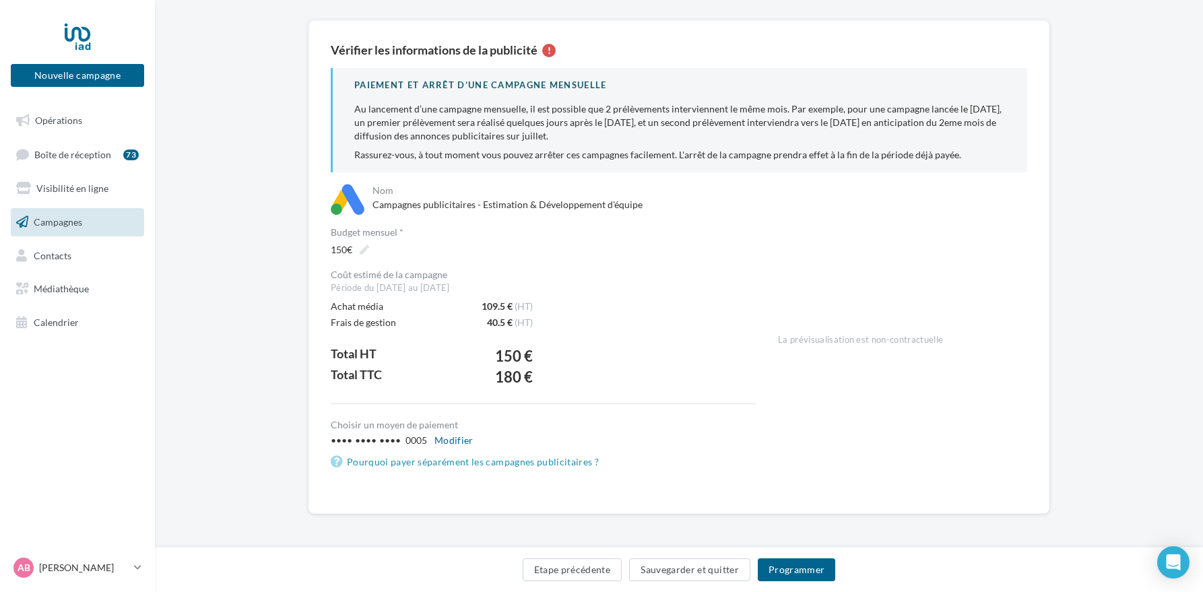
scroll to position [94, 0]
click at [806, 566] on button "Programmer" at bounding box center [797, 569] width 78 height 23
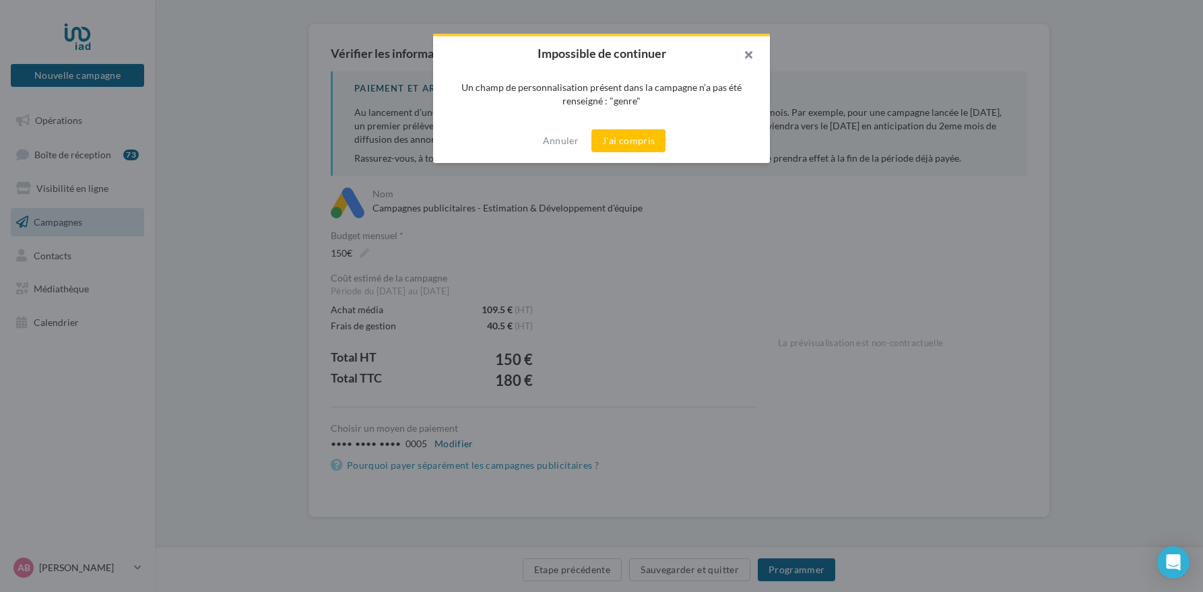
click at [750, 53] on button "button" at bounding box center [743, 56] width 54 height 40
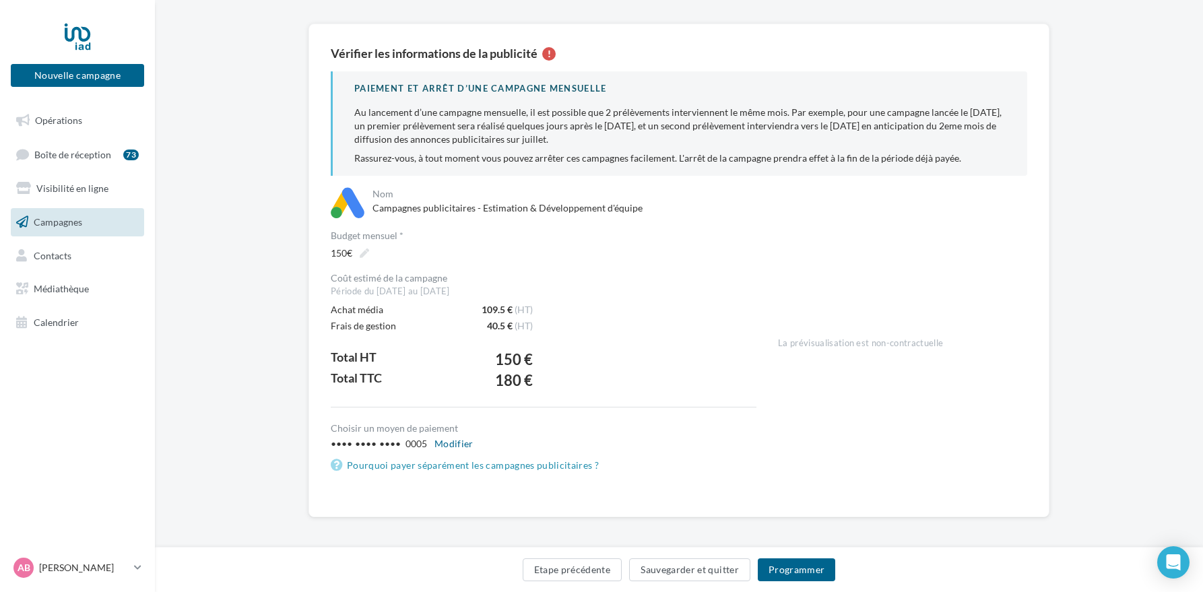
click at [75, 220] on span "Campagnes" at bounding box center [58, 221] width 48 height 11
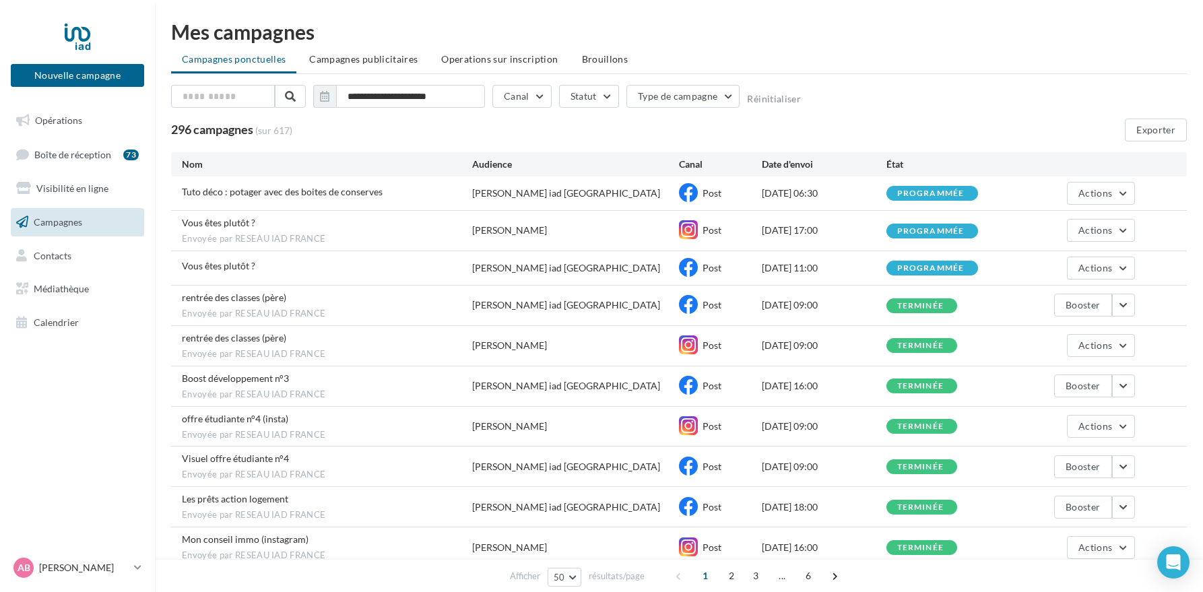
click at [372, 61] on span "Campagnes publicitaires" at bounding box center [363, 58] width 108 height 11
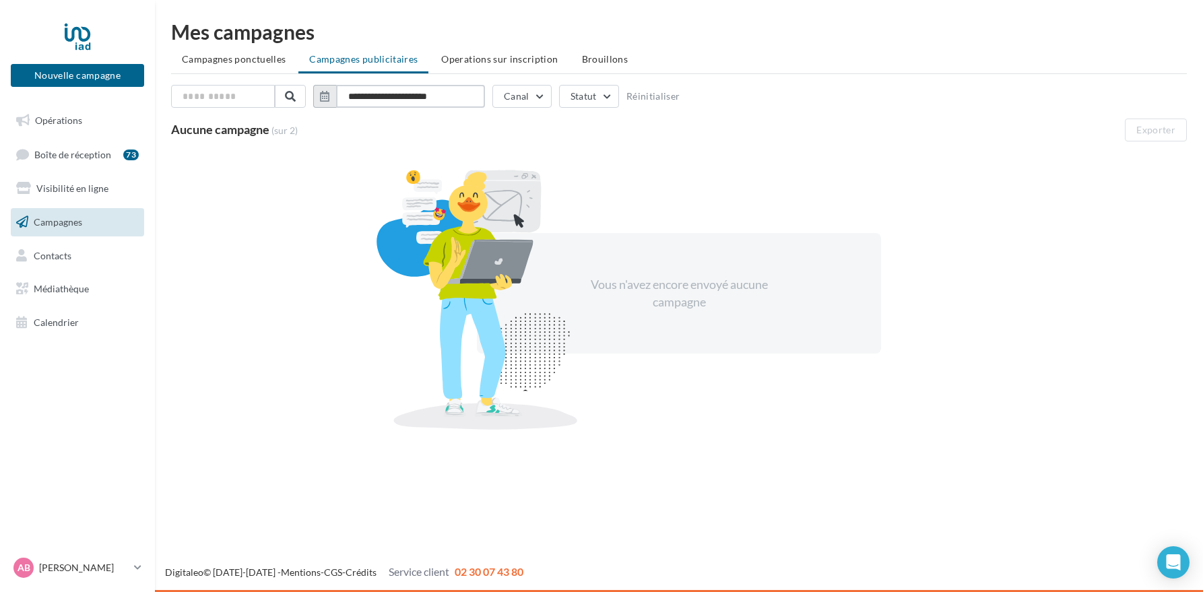
click at [393, 95] on input "**********" at bounding box center [410, 96] width 149 height 23
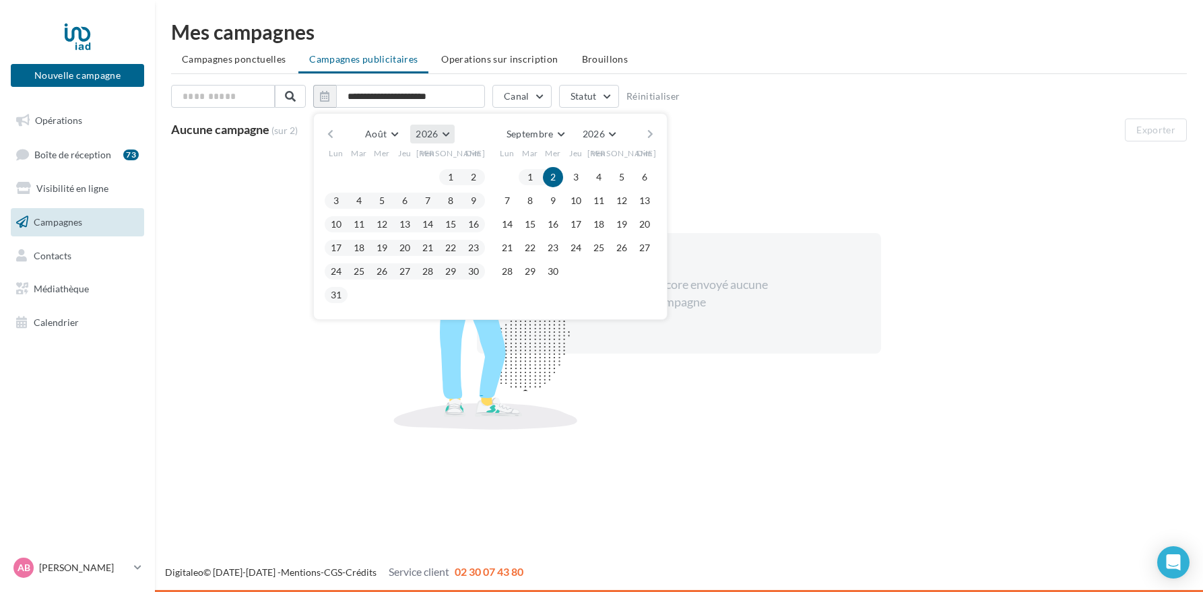
click at [425, 135] on span "2026" at bounding box center [427, 133] width 22 height 11
click at [394, 205] on button "2022" at bounding box center [407, 205] width 94 height 24
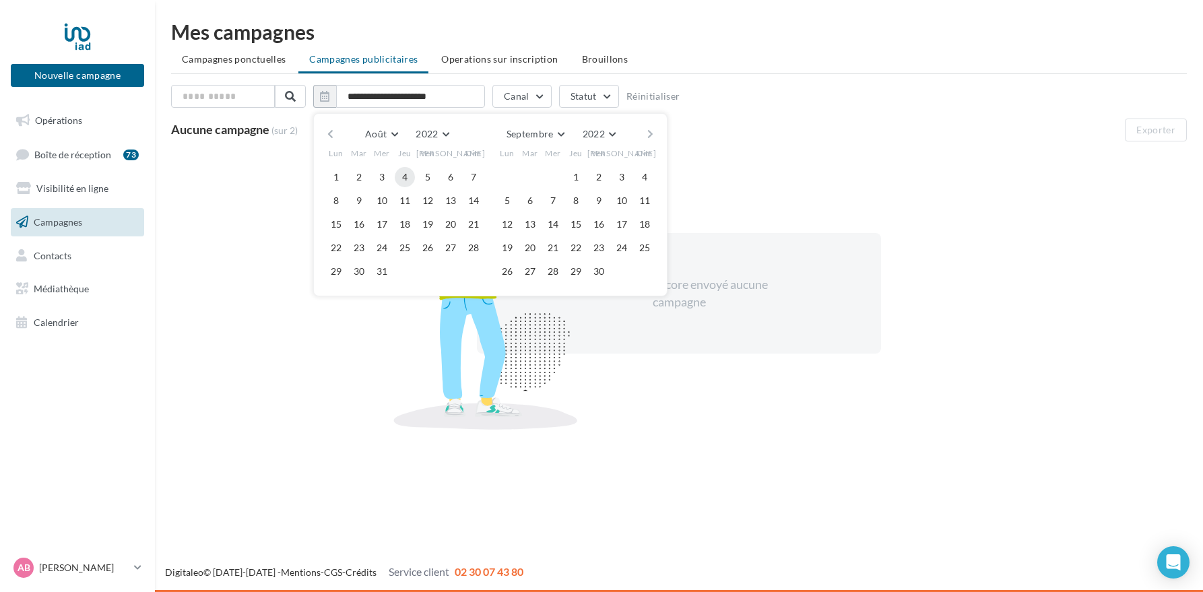
click at [403, 177] on button "4" at bounding box center [405, 177] width 20 height 20
click at [612, 134] on button "2022" at bounding box center [599, 134] width 44 height 19
click at [575, 286] on button "2026" at bounding box center [574, 287] width 94 height 24
drag, startPoint x: 205, startPoint y: 312, endPoint x: 208, endPoint y: 298, distance: 13.7
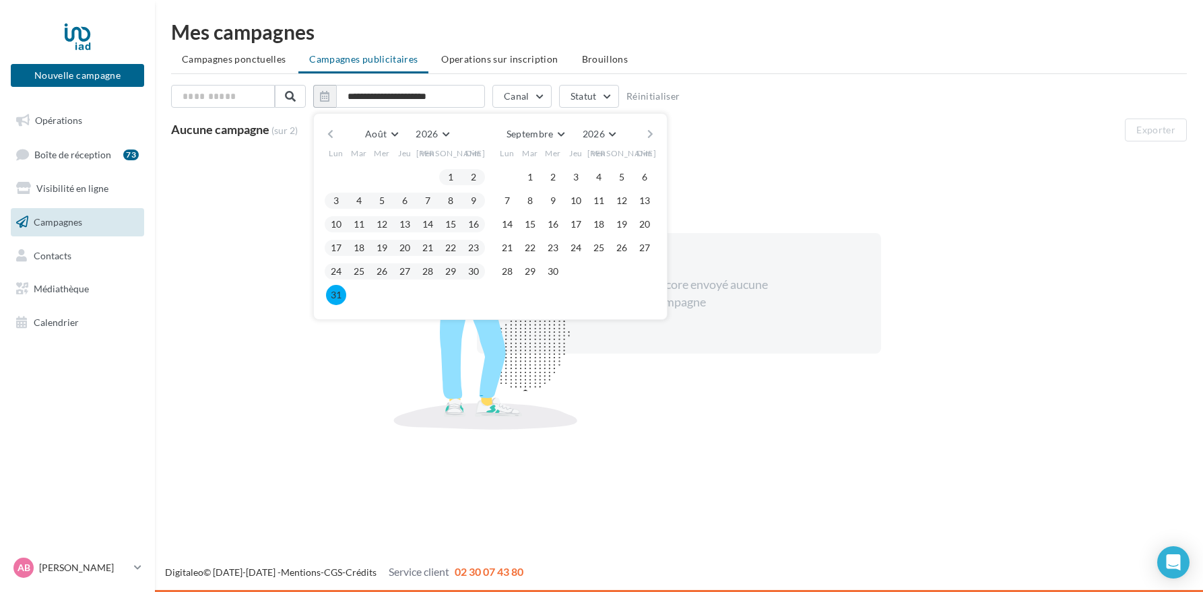
click at [205, 312] on div "Vous n'avez encore envoyé aucune campagne" at bounding box center [679, 293] width 1016 height 293
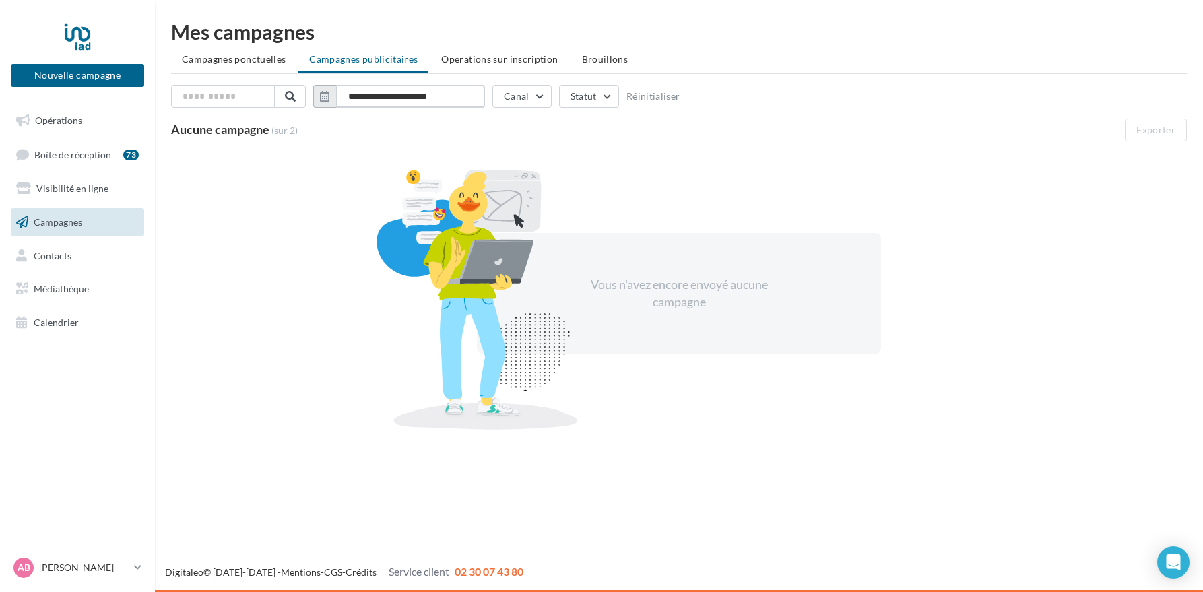
click at [393, 95] on input "**********" at bounding box center [410, 96] width 149 height 23
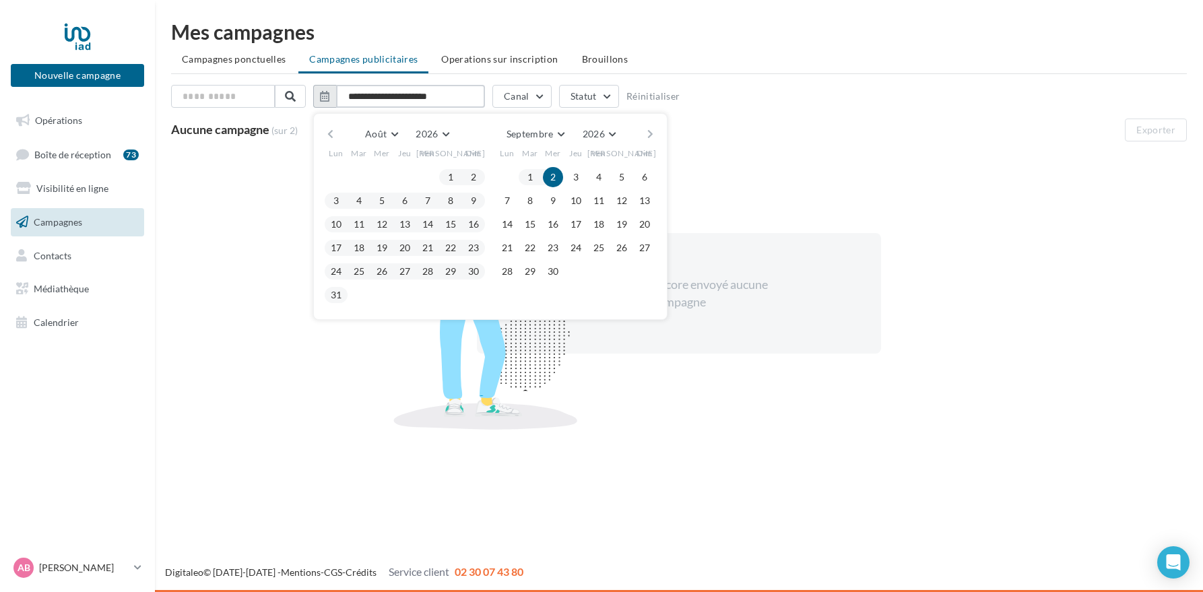
type input "**********"
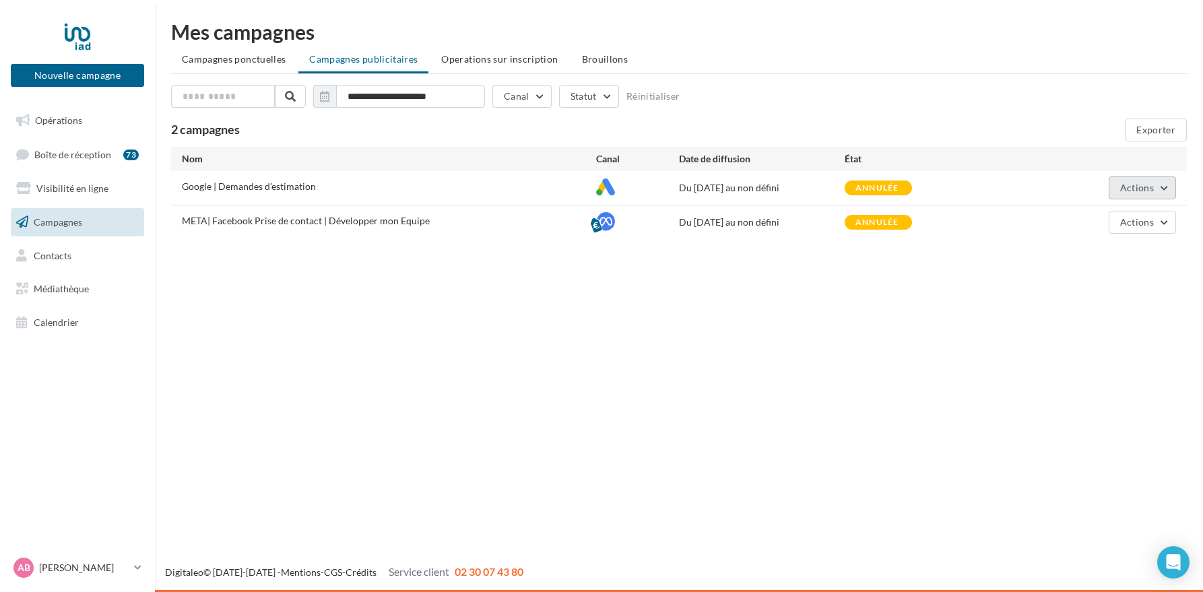
click at [1142, 185] on span "Actions" at bounding box center [1137, 187] width 34 height 11
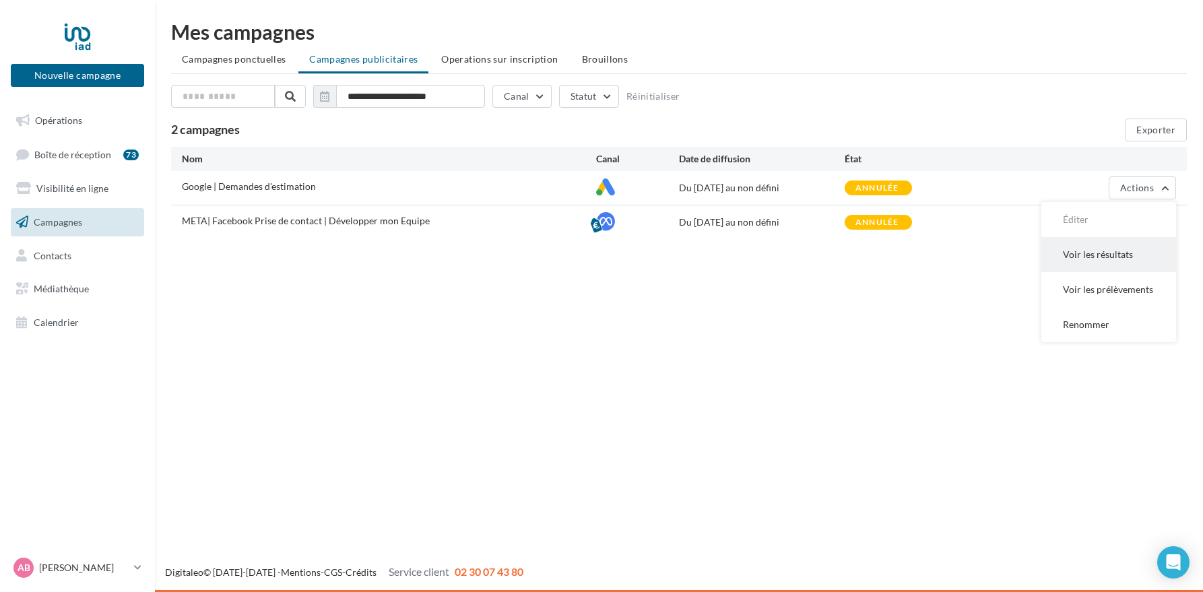
click at [1098, 260] on button "Voir les résultats" at bounding box center [1108, 254] width 135 height 35
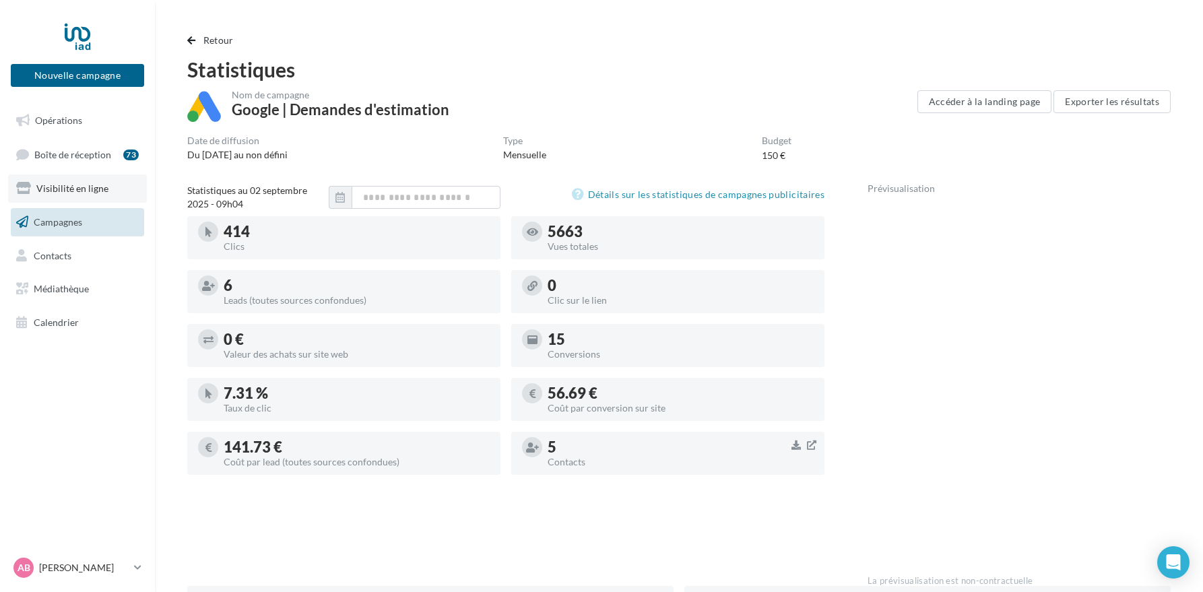
click at [90, 193] on span "Visibilité en ligne" at bounding box center [72, 188] width 72 height 11
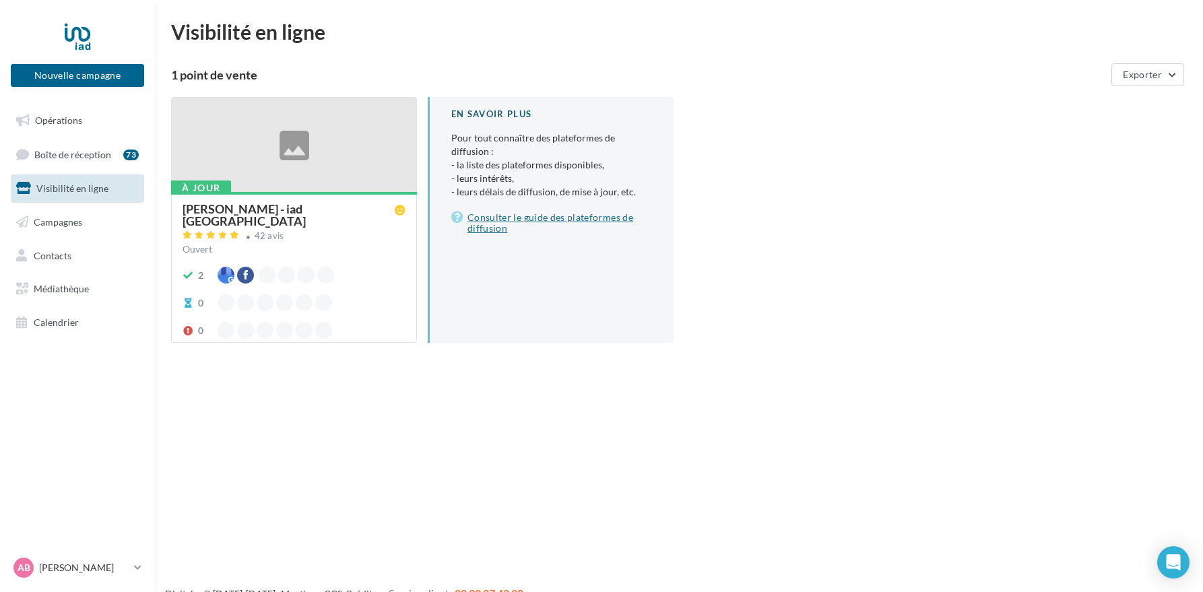
click at [496, 216] on link "Consulter le guide des plateformes de diffusion" at bounding box center [551, 222] width 201 height 27
click at [73, 258] on link "Contacts" at bounding box center [77, 256] width 139 height 28
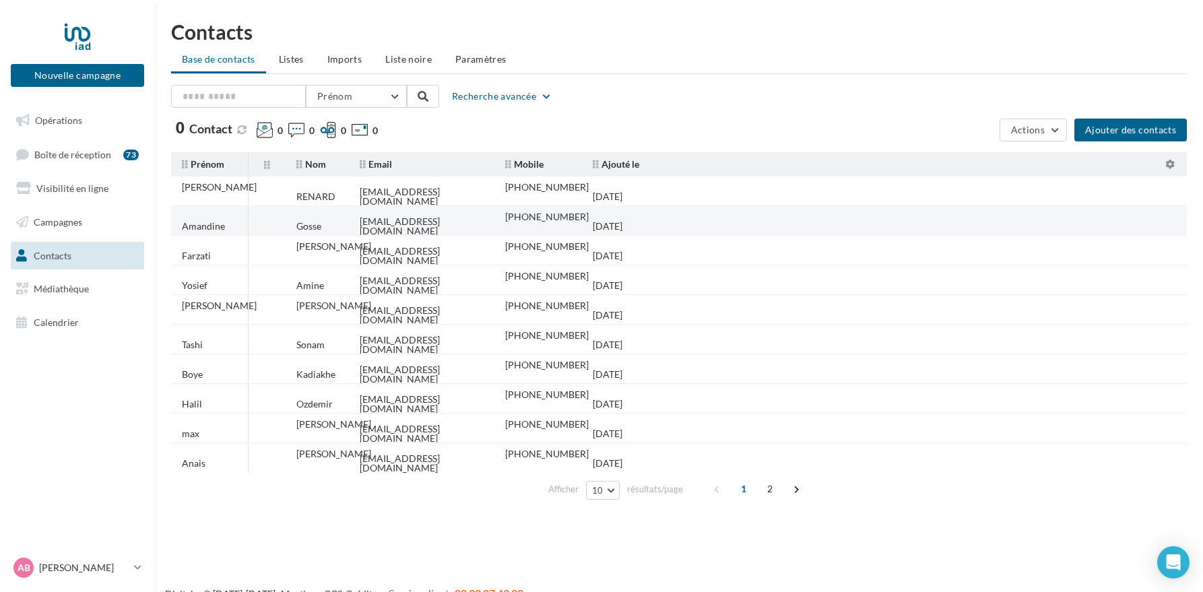
scroll to position [1, 0]
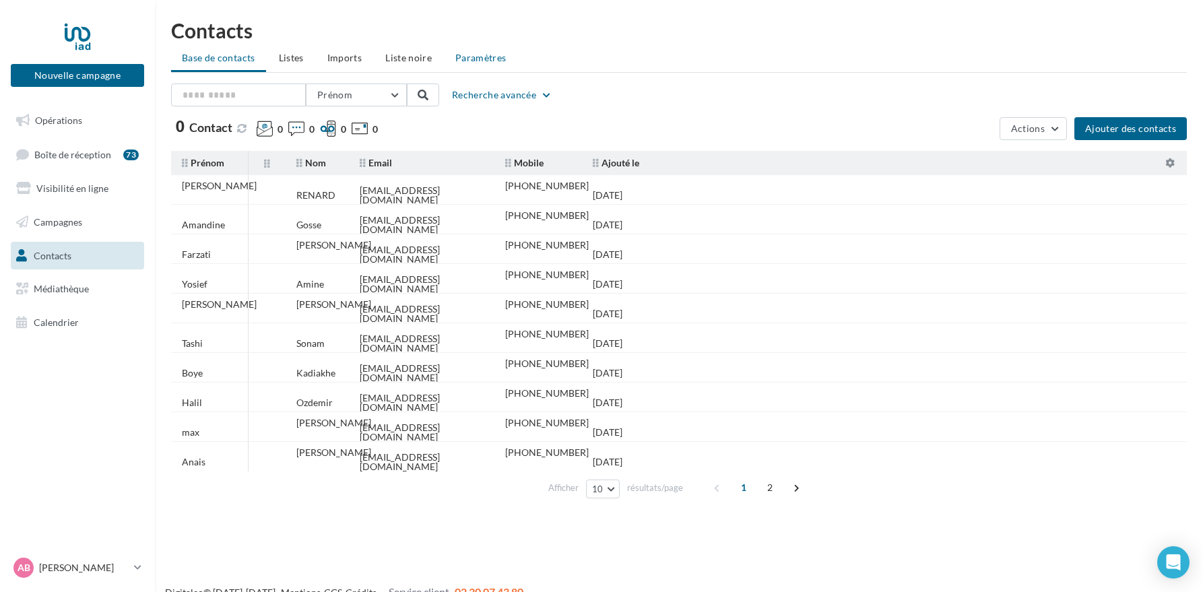
click at [488, 57] on span "Paramètres" at bounding box center [480, 57] width 51 height 11
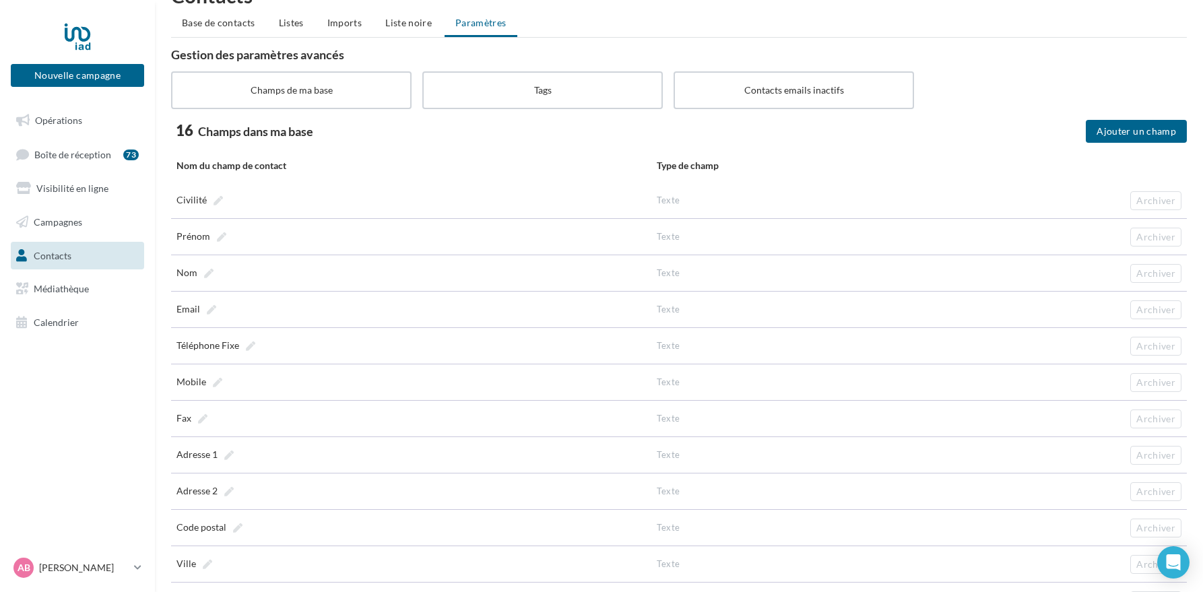
scroll to position [37, 0]
click at [1125, 134] on button "Ajouter un champ" at bounding box center [1136, 130] width 101 height 23
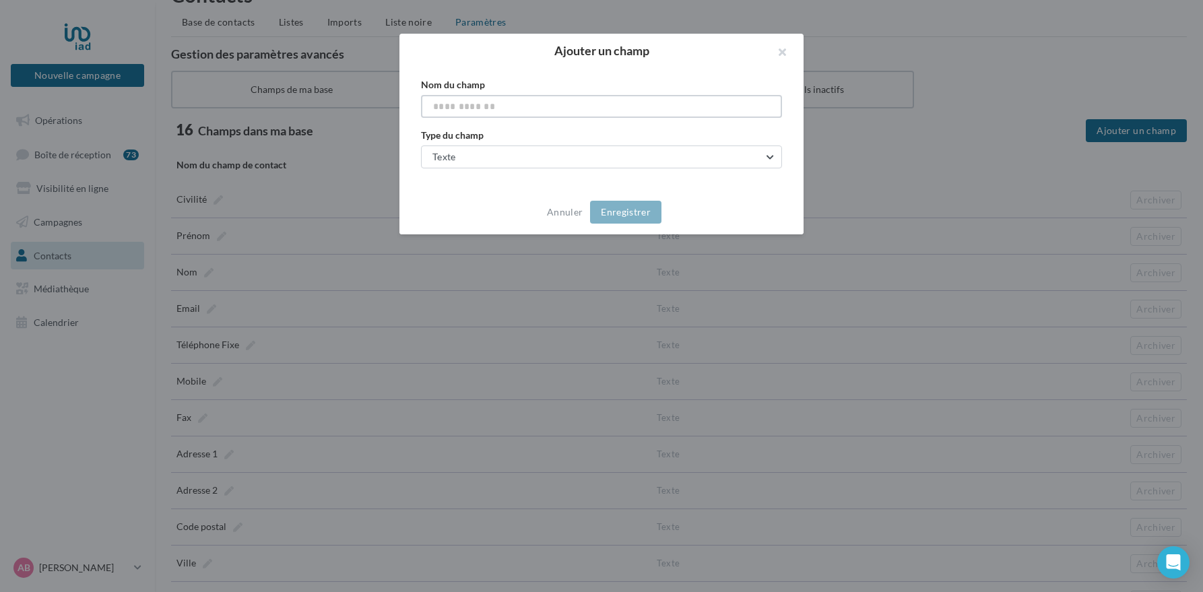
click at [486, 112] on input "text" at bounding box center [601, 106] width 361 height 23
type input "******"
click at [514, 155] on button "Texte" at bounding box center [601, 156] width 361 height 23
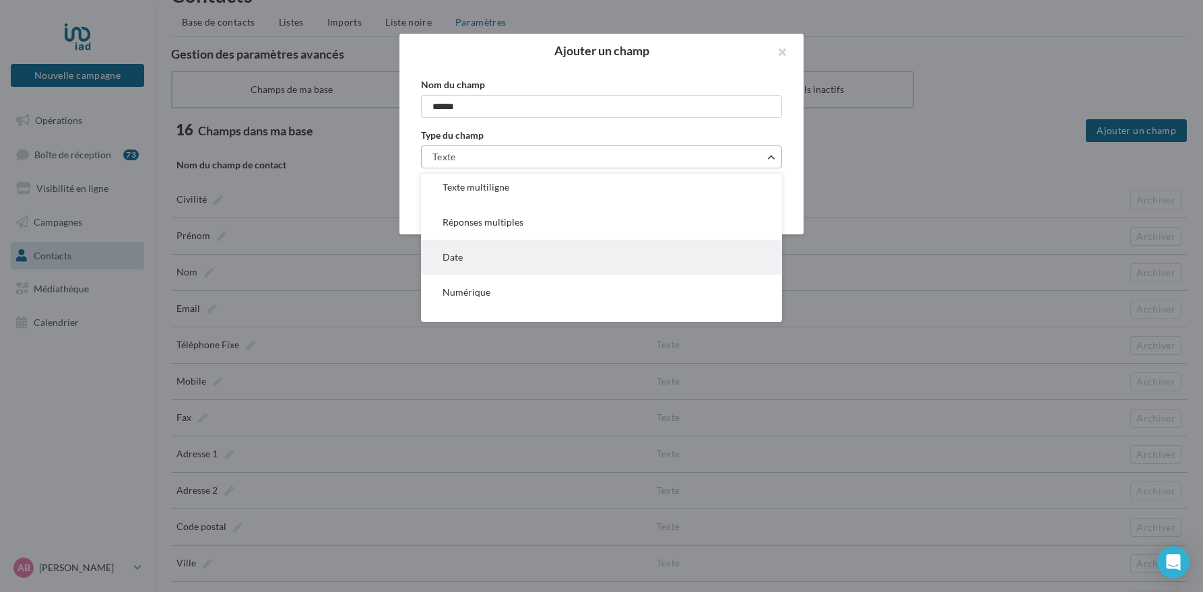
scroll to position [97, 0]
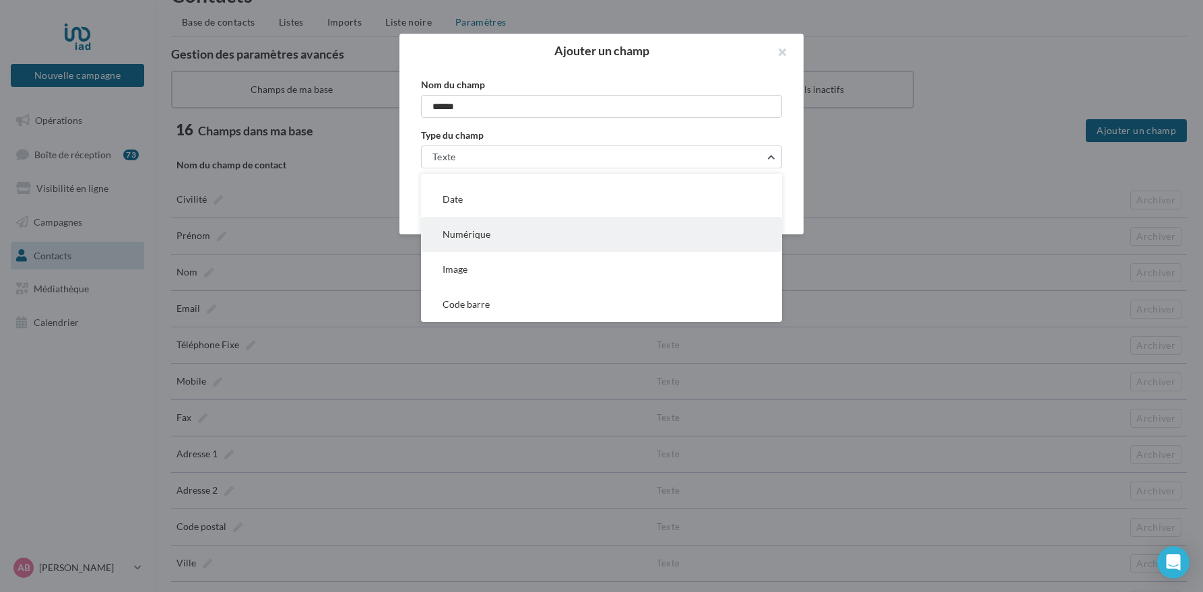
click at [530, 246] on button "Numérique" at bounding box center [601, 234] width 361 height 35
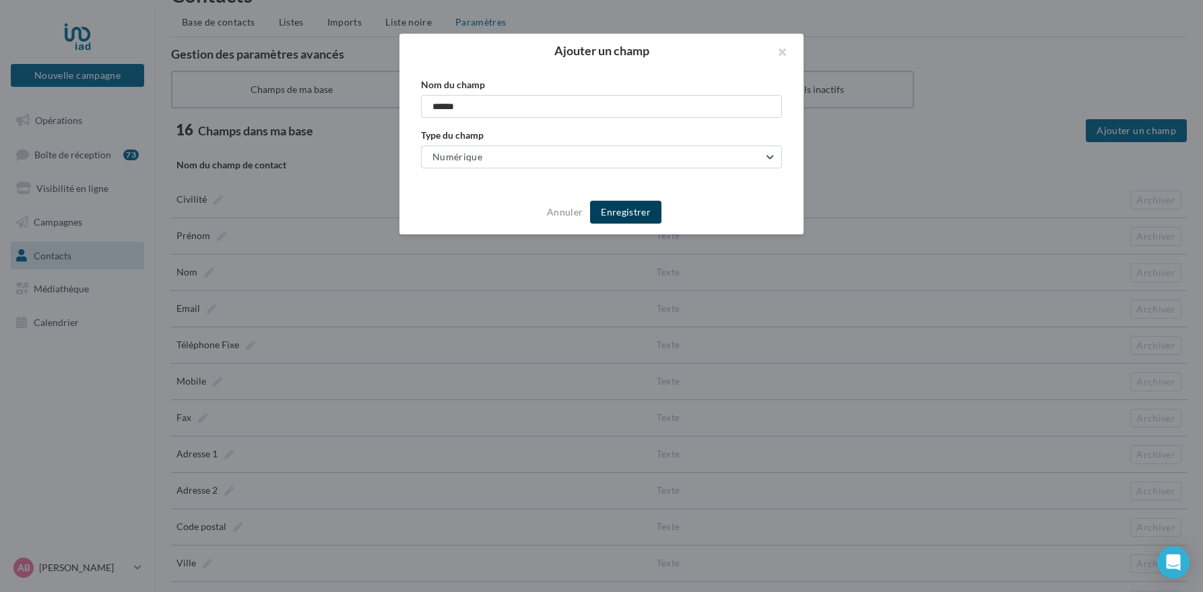
click at [626, 213] on button "Enregistrer" at bounding box center [625, 212] width 71 height 23
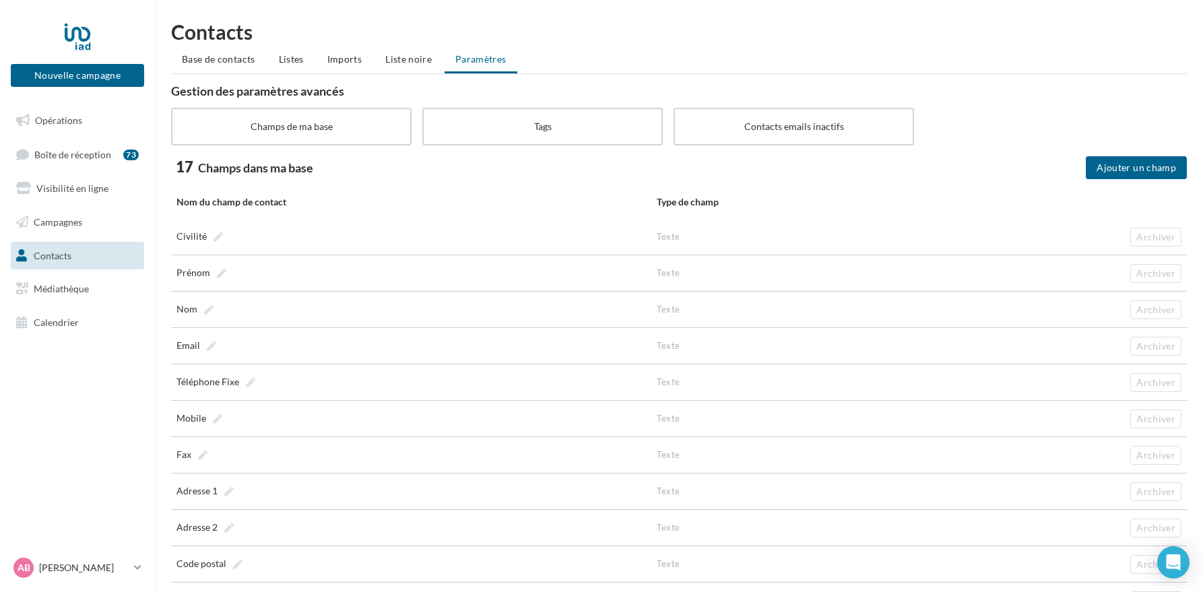
scroll to position [408, 0]
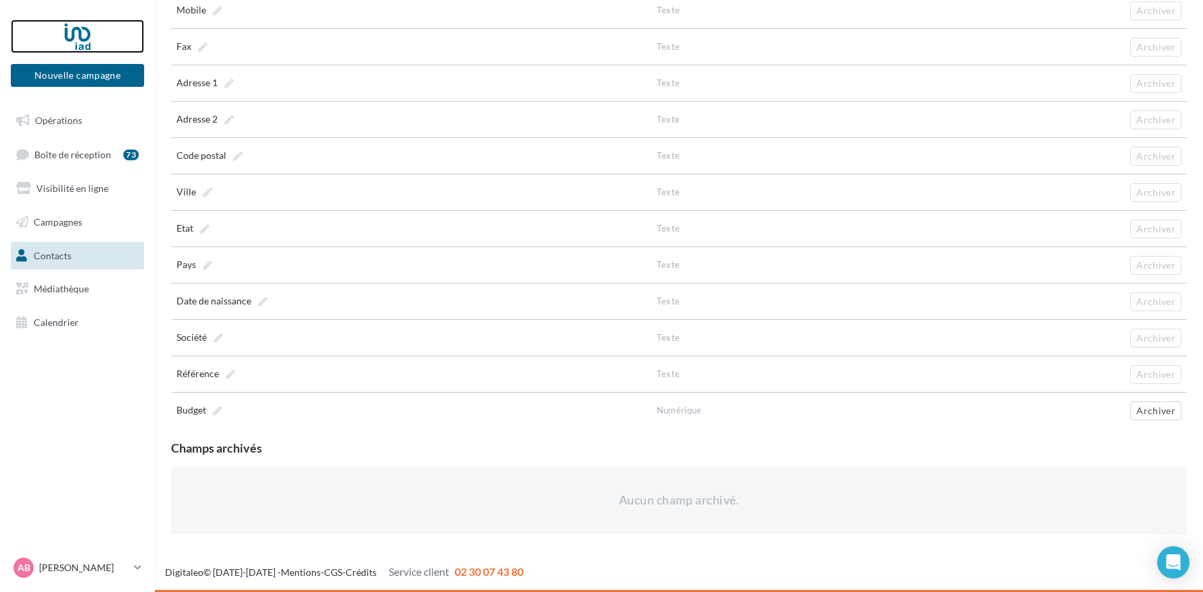
click at [80, 44] on div at bounding box center [78, 37] width 108 height 34
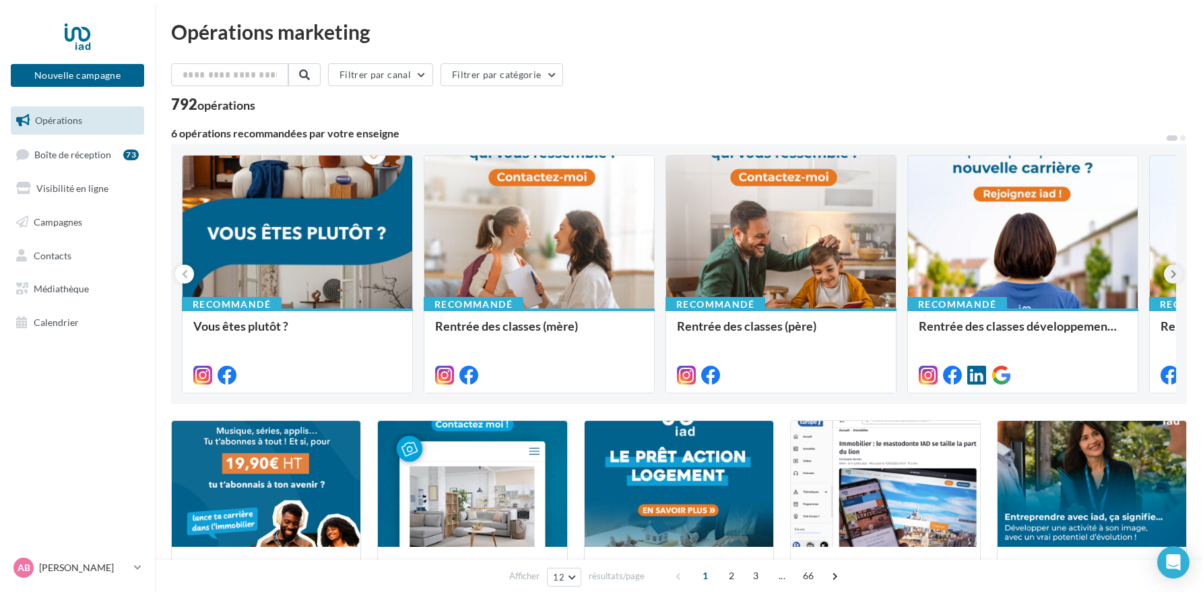
click at [1168, 270] on button at bounding box center [1173, 274] width 19 height 19
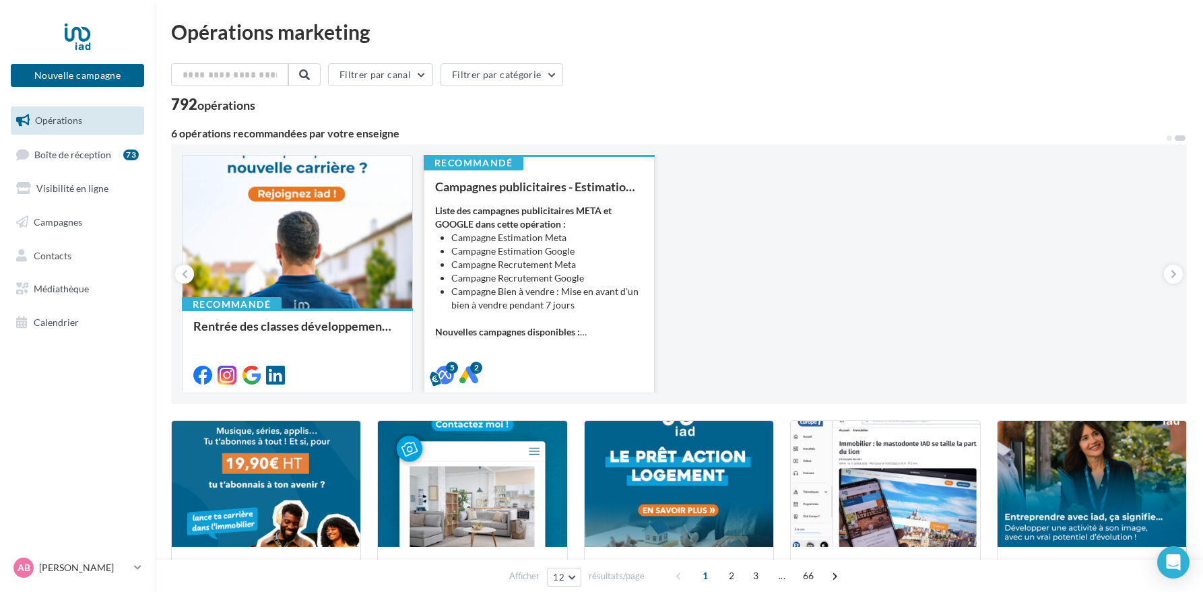
click at [597, 307] on li "Campagne Bien à vendre : Mise en avant d'un bien à vendre pendant 7 jours" at bounding box center [547, 298] width 192 height 27
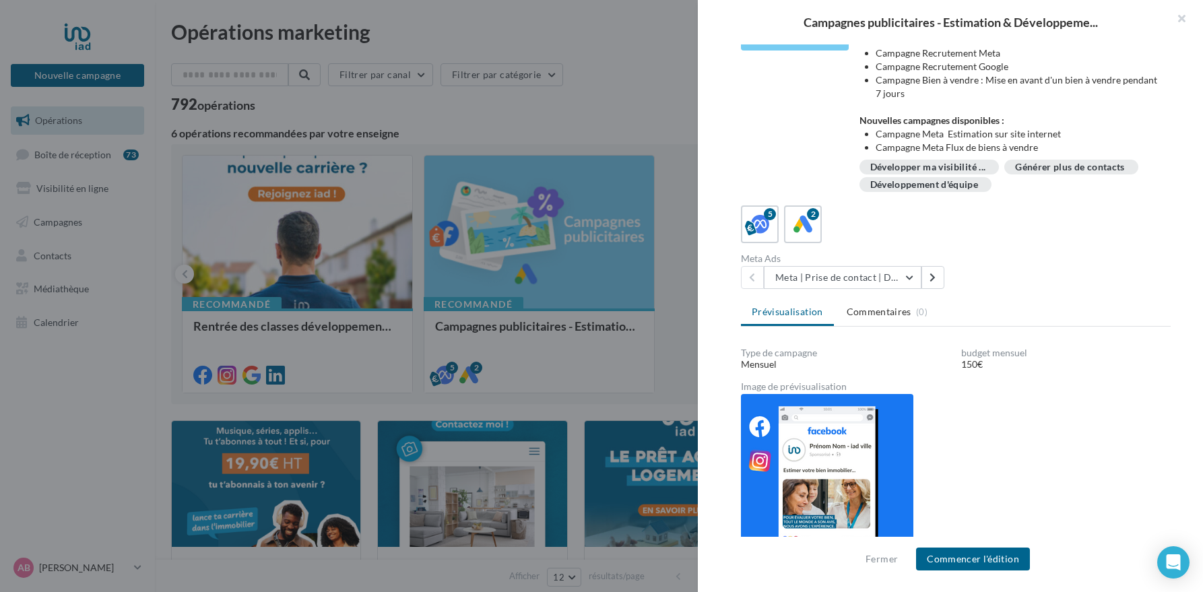
scroll to position [116, 0]
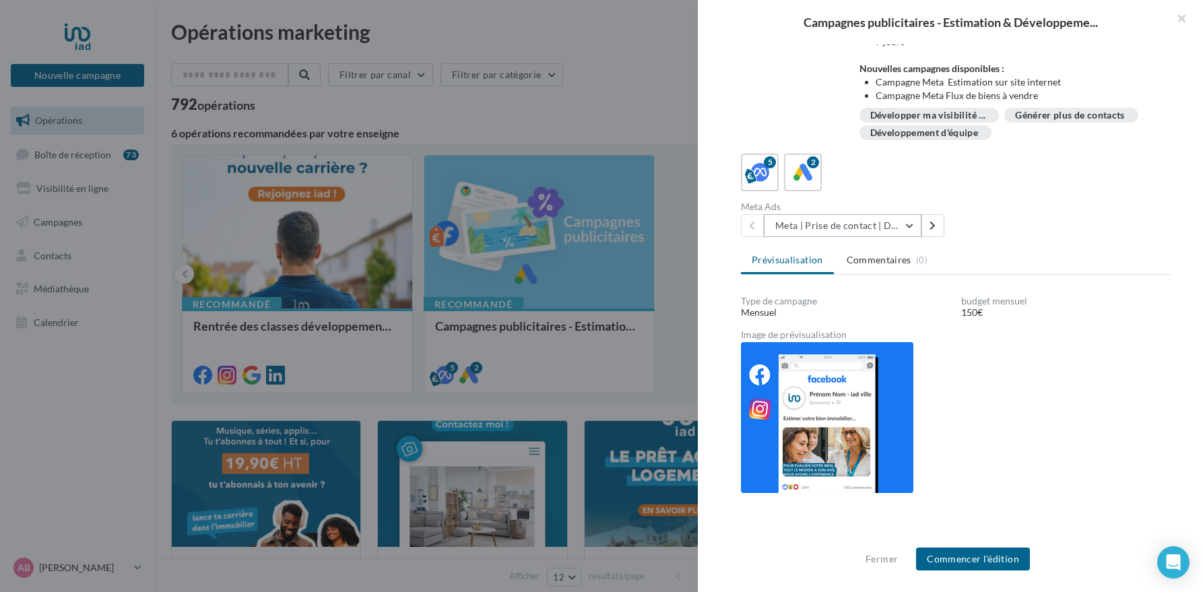
click at [908, 225] on button "Meta | Prise de contact | Demandes d'estimation" at bounding box center [843, 225] width 158 height 23
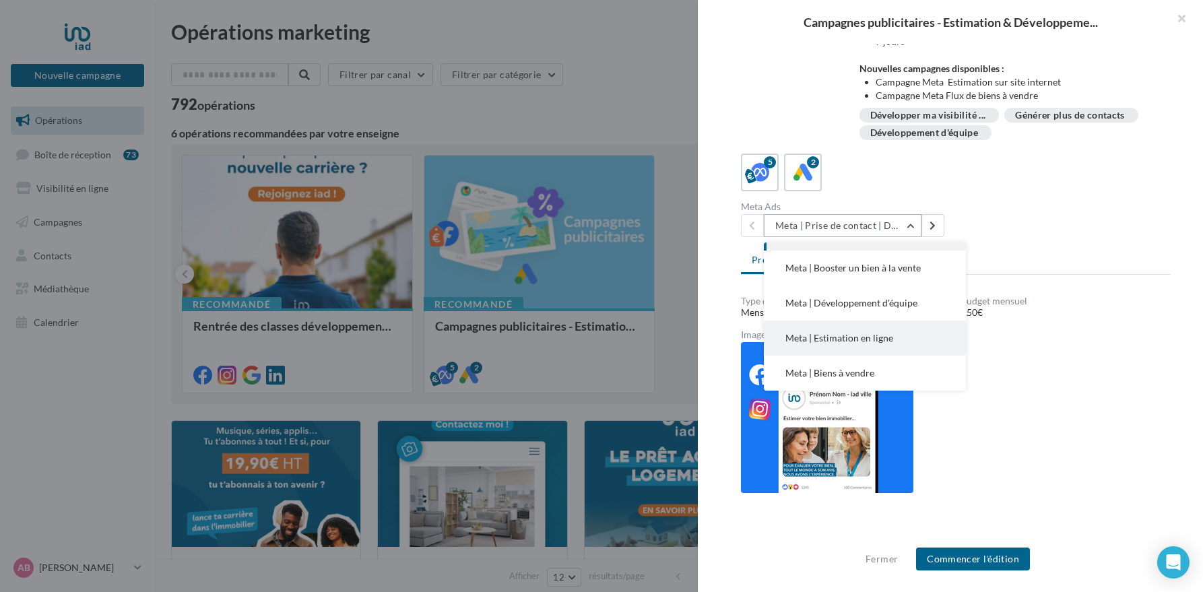
scroll to position [0, 0]
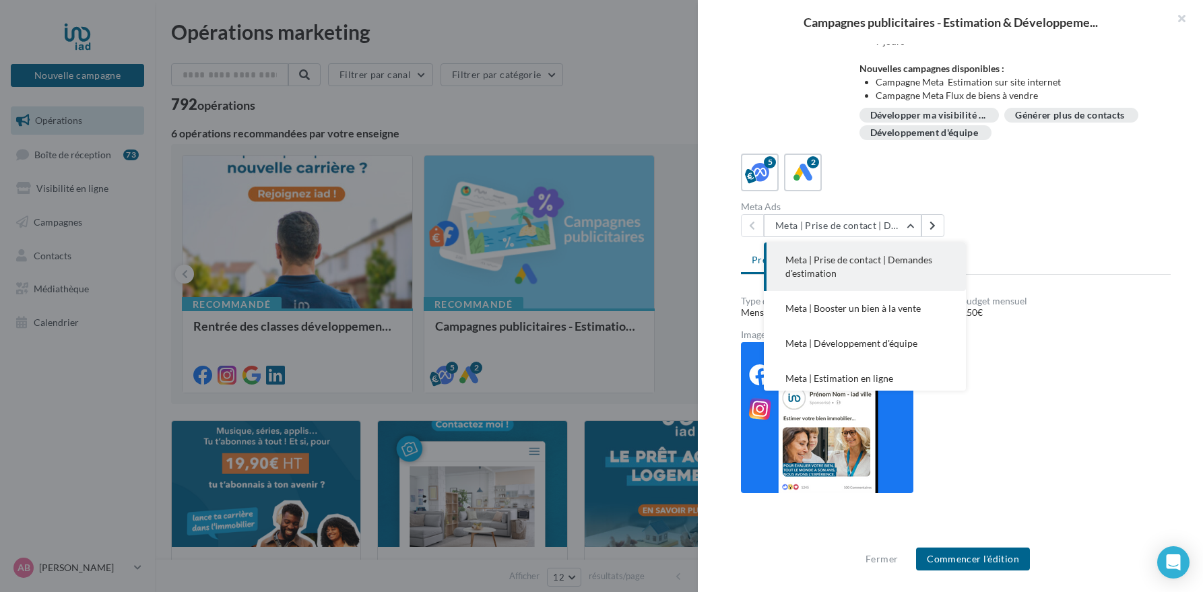
click at [838, 273] on button "Meta | Prise de contact | Demandes d'estimation" at bounding box center [865, 266] width 202 height 48
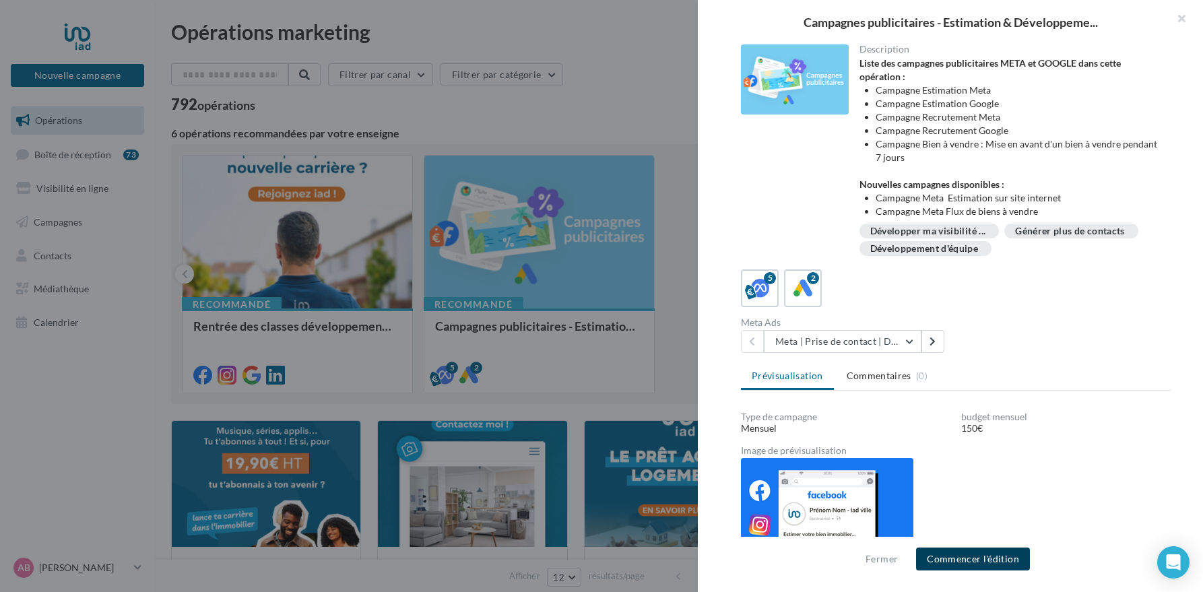
click at [976, 560] on button "Commencer l'édition" at bounding box center [973, 559] width 114 height 23
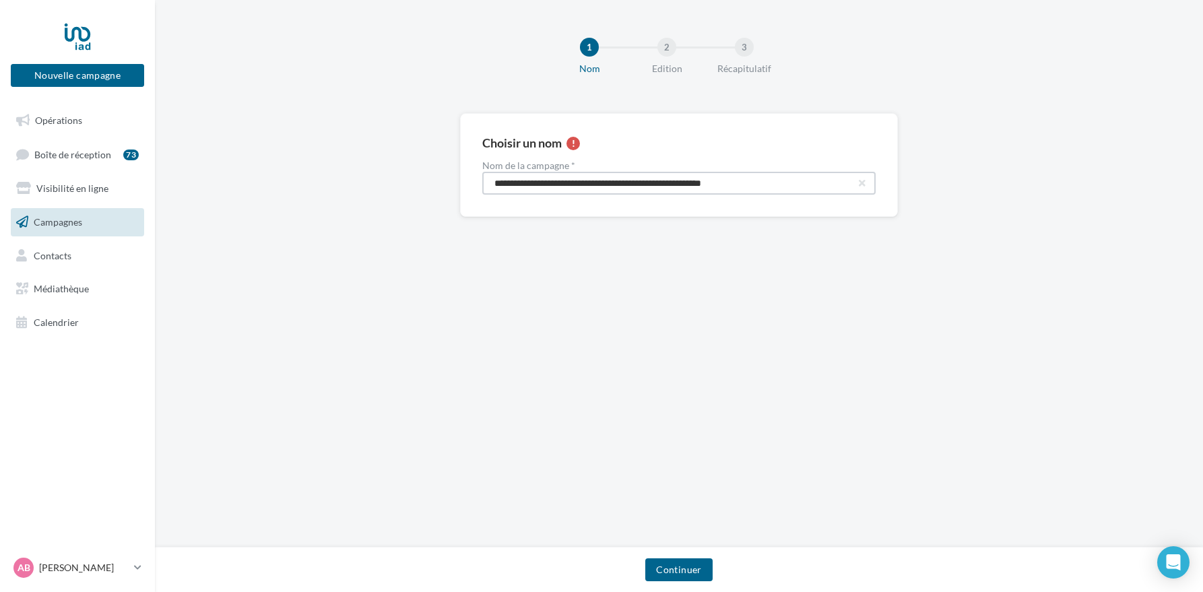
click at [573, 187] on input "**********" at bounding box center [678, 183] width 393 height 23
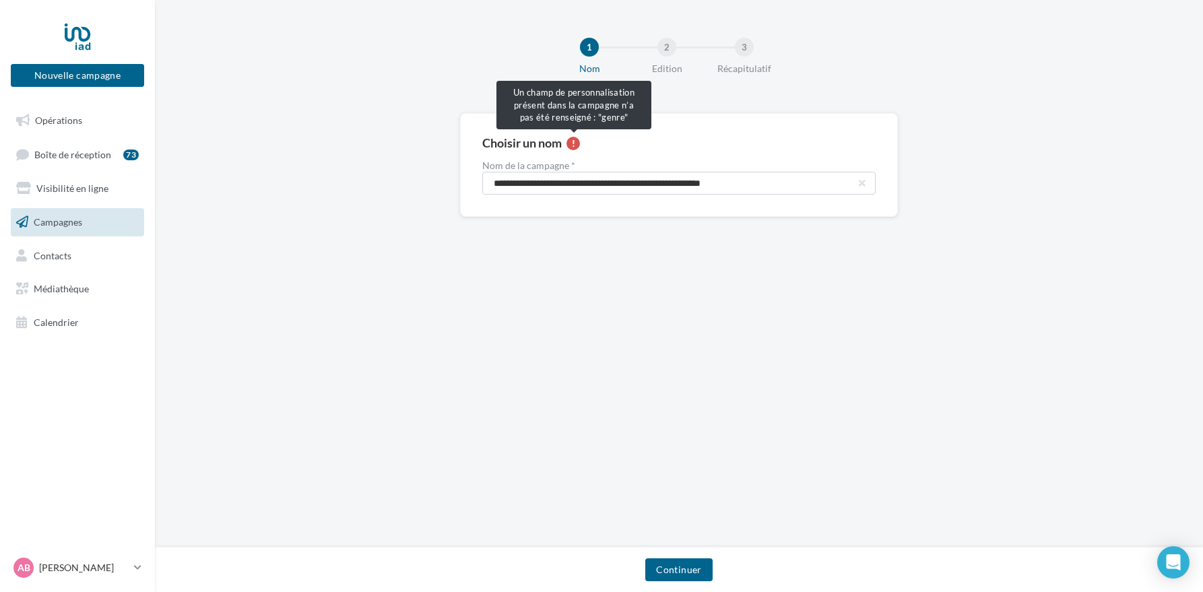
click at [574, 141] on div at bounding box center [572, 143] width 13 height 13
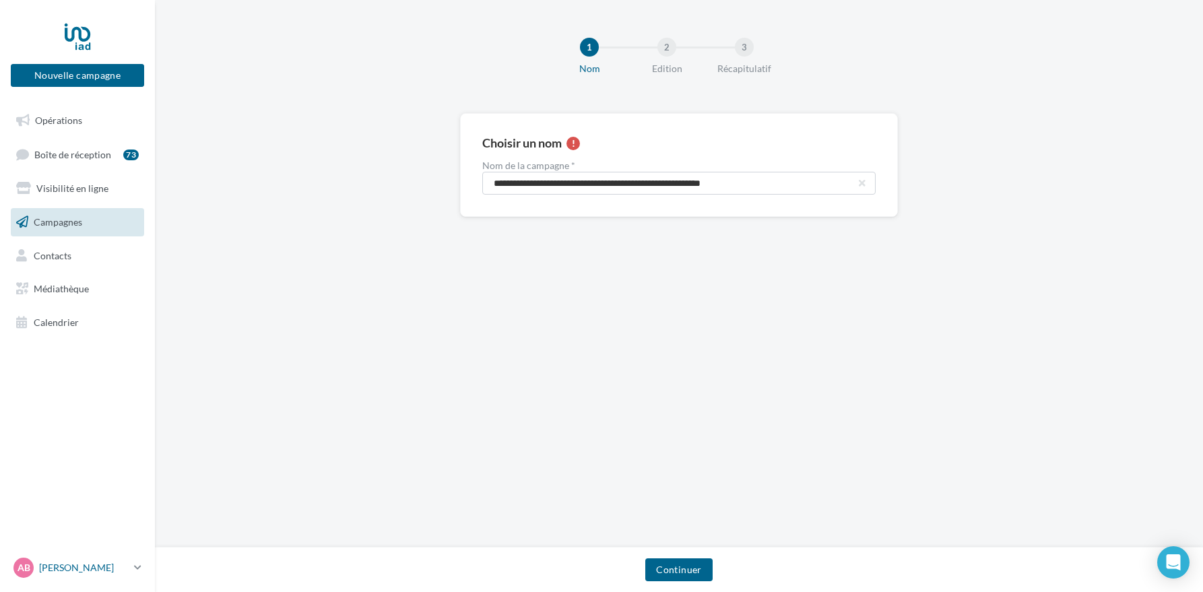
click at [137, 572] on icon at bounding box center [137, 567] width 7 height 11
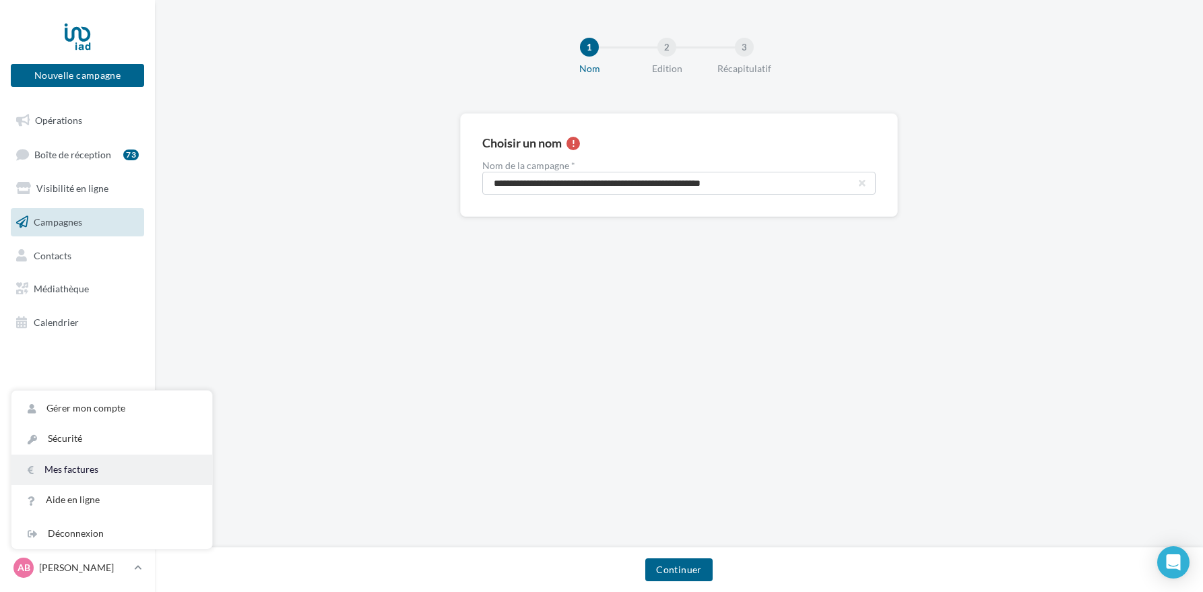
click at [105, 467] on link "Mes factures" at bounding box center [111, 470] width 201 height 30
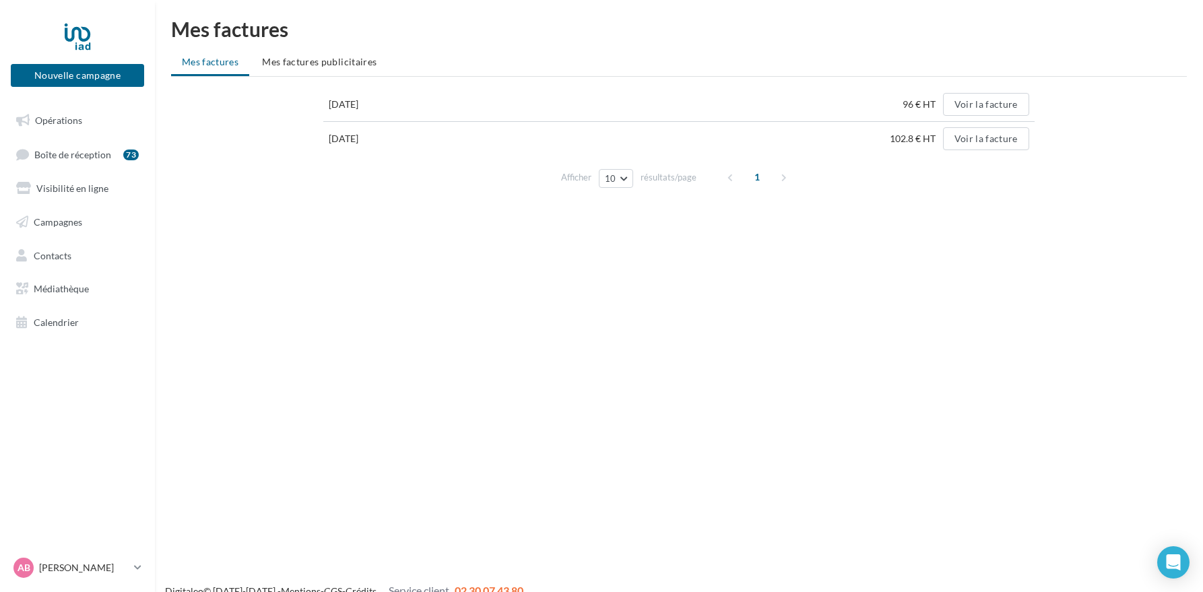
scroll to position [4, 0]
click at [102, 572] on p "[PERSON_NAME]" at bounding box center [84, 567] width 90 height 13
click at [73, 500] on link "Aide en ligne" at bounding box center [111, 500] width 201 height 30
click at [75, 74] on button "Nouvelle campagne" at bounding box center [77, 75] width 133 height 23
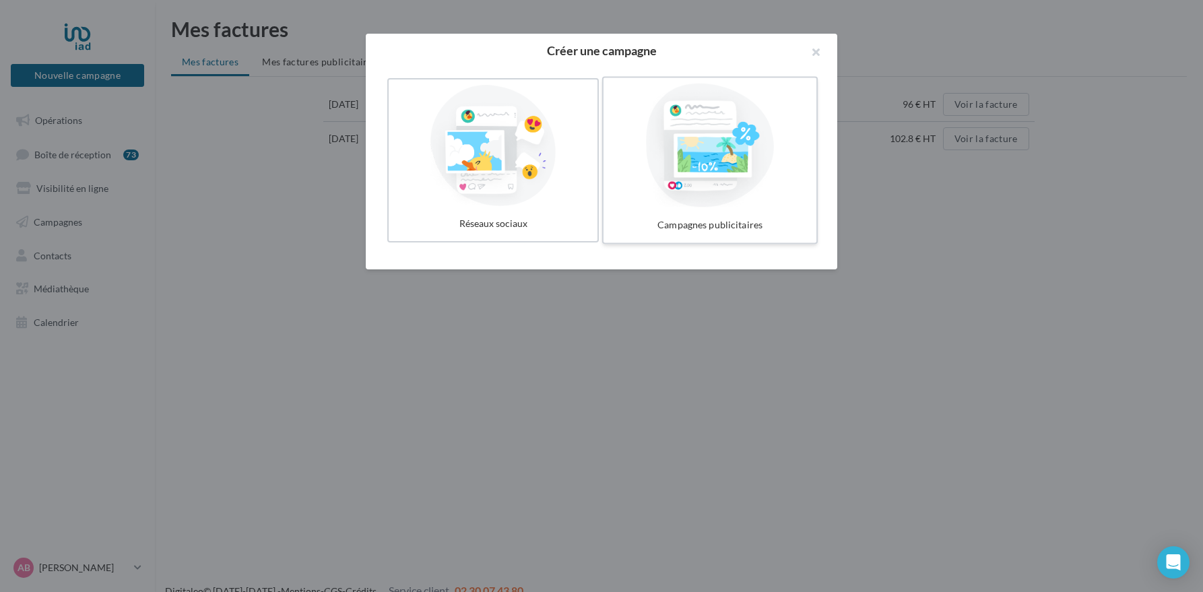
click at [713, 154] on div at bounding box center [710, 146] width 202 height 124
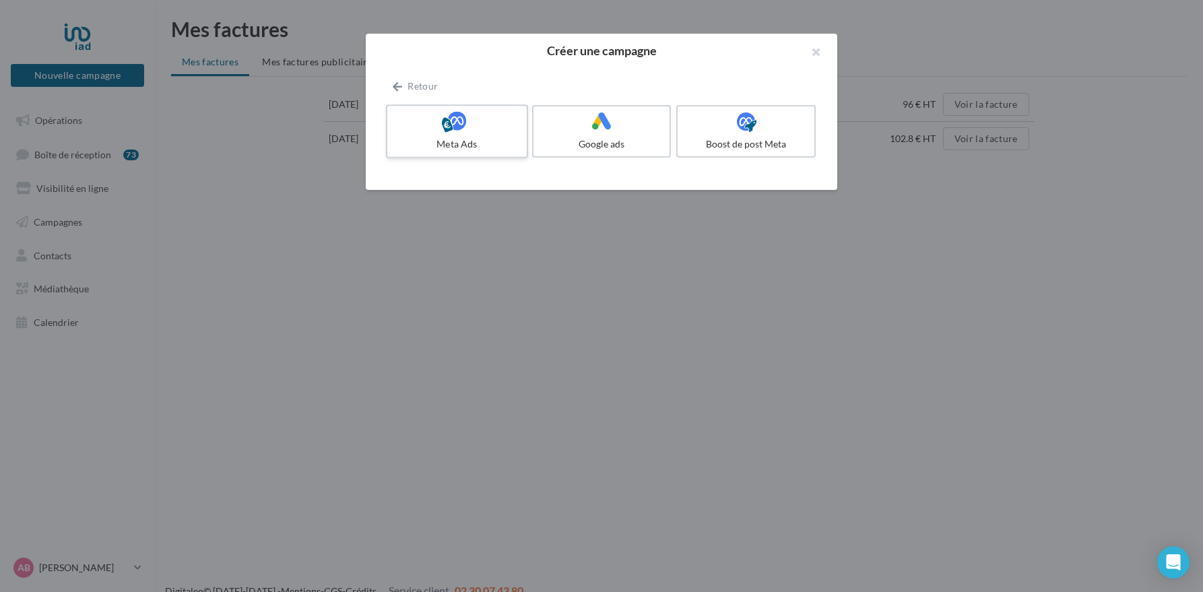
click at [457, 131] on icon at bounding box center [457, 121] width 20 height 20
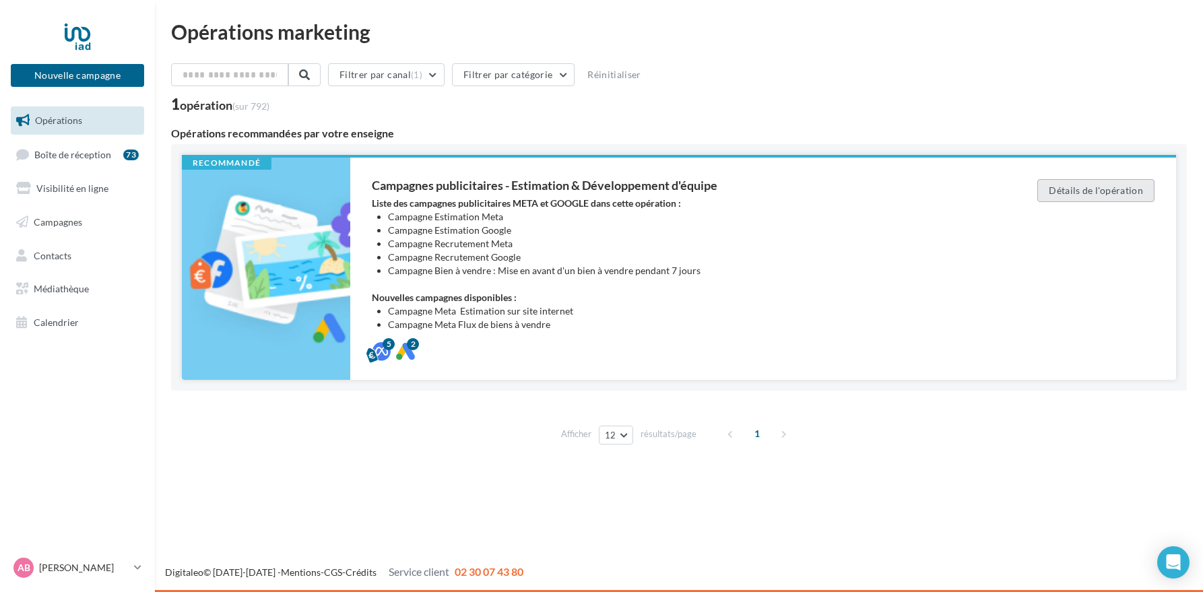
click at [1089, 193] on button "Détails de l'opération" at bounding box center [1095, 190] width 117 height 23
click at [171, 461] on div "Campagnes publicitaires - Estimation & Développeme... Description Liste des cam…" at bounding box center [679, 461] width 1016 height 0
click at [30, 566] on div "AB" at bounding box center [23, 568] width 20 height 20
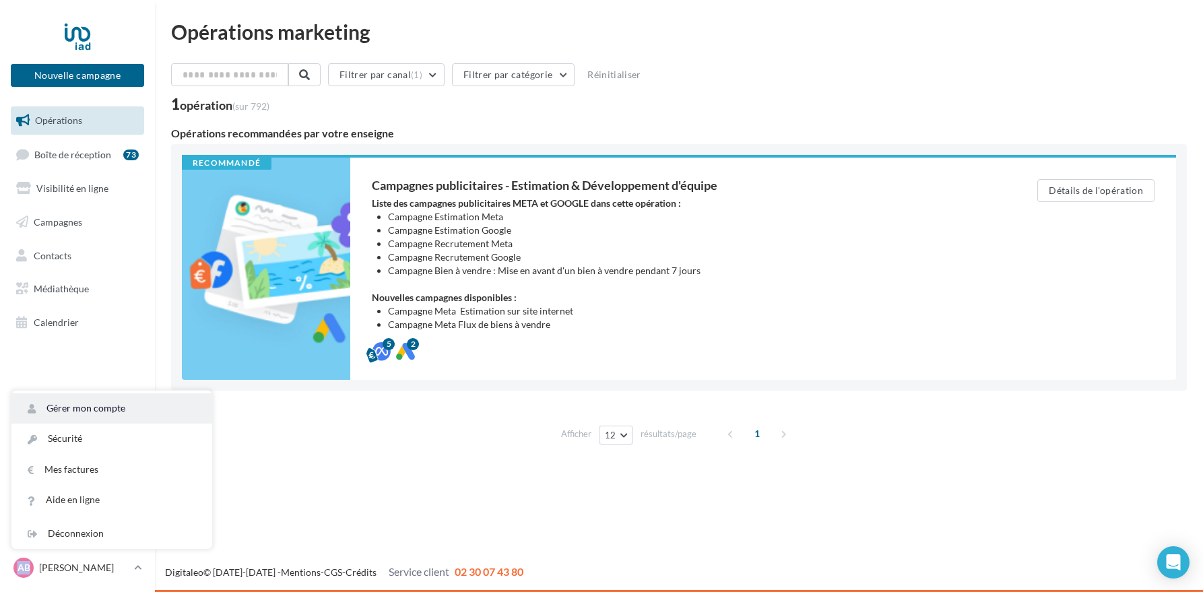
click at [112, 406] on link "Gérer mon compte" at bounding box center [111, 408] width 201 height 30
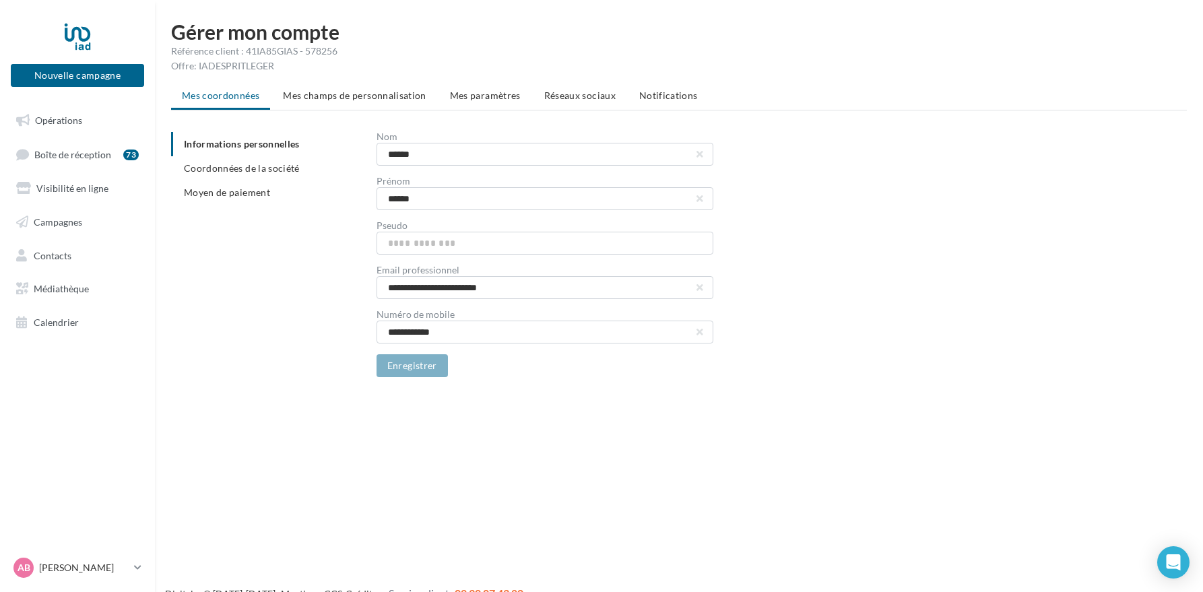
click at [384, 100] on span "Mes champs de personnalisation" at bounding box center [354, 95] width 143 height 11
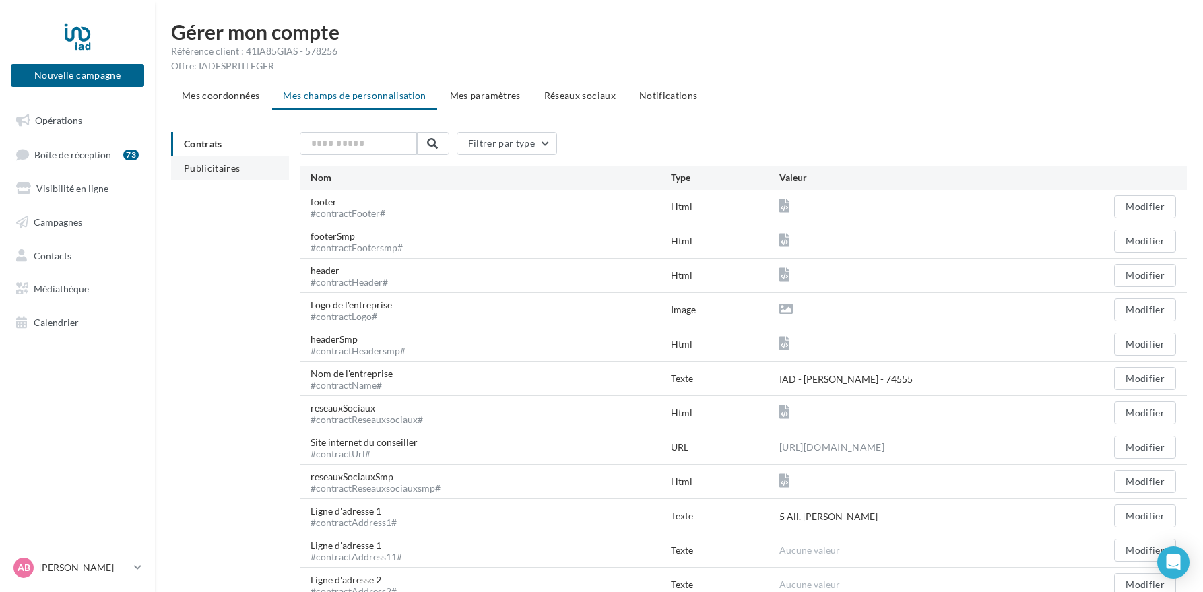
click at [214, 169] on span "Publicitaires" at bounding box center [212, 167] width 57 height 11
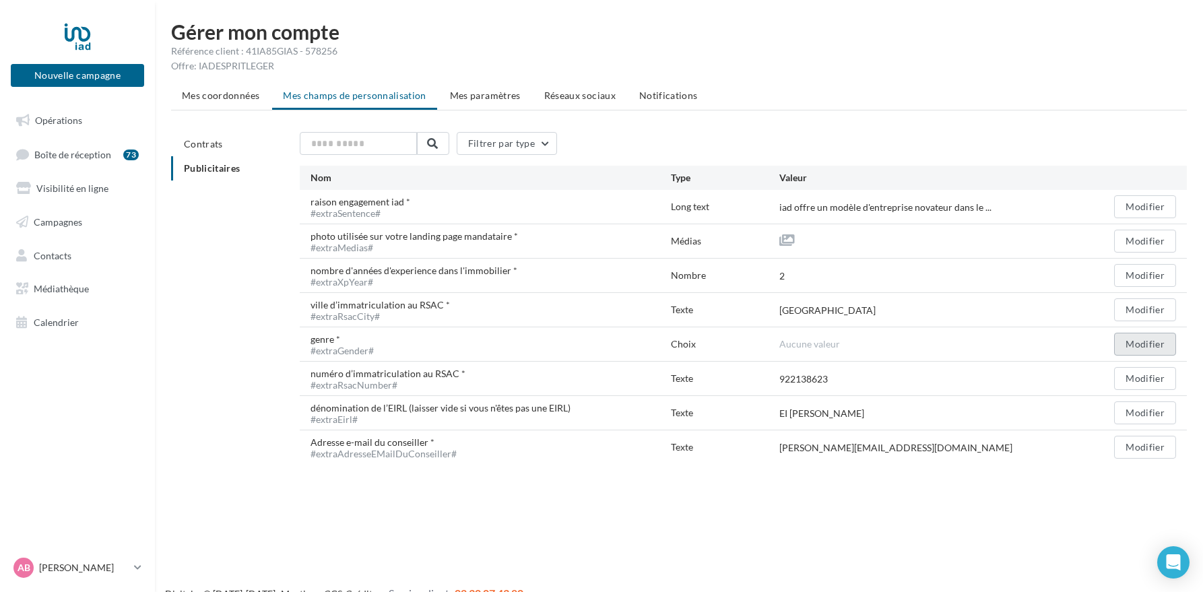
click at [1163, 350] on button "Modifier" at bounding box center [1145, 344] width 62 height 23
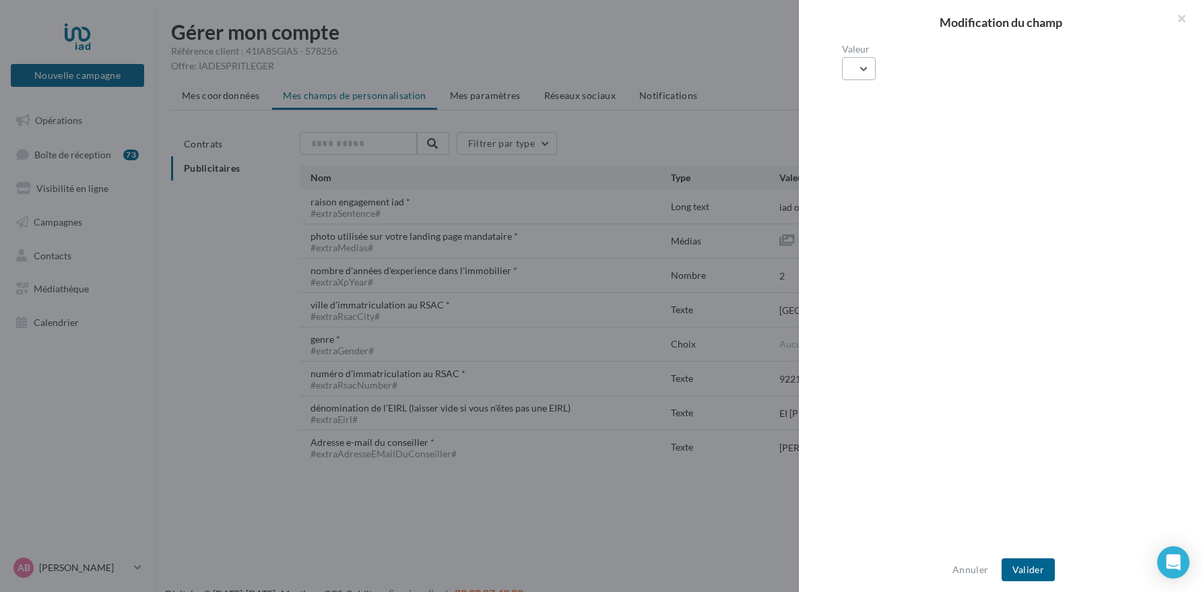
click at [868, 73] on button "button" at bounding box center [859, 68] width 34 height 23
click at [887, 96] on button "Mr" at bounding box center [943, 103] width 202 height 35
click at [1032, 568] on button "Valider" at bounding box center [1028, 569] width 53 height 23
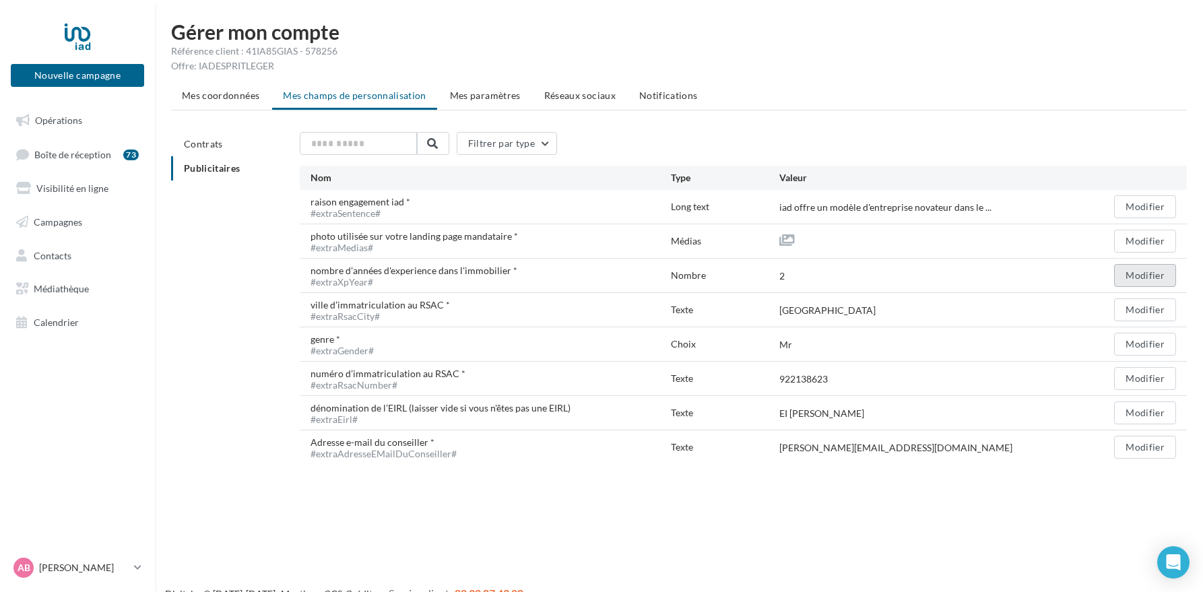
click at [1138, 273] on button "Modifier" at bounding box center [1145, 275] width 62 height 23
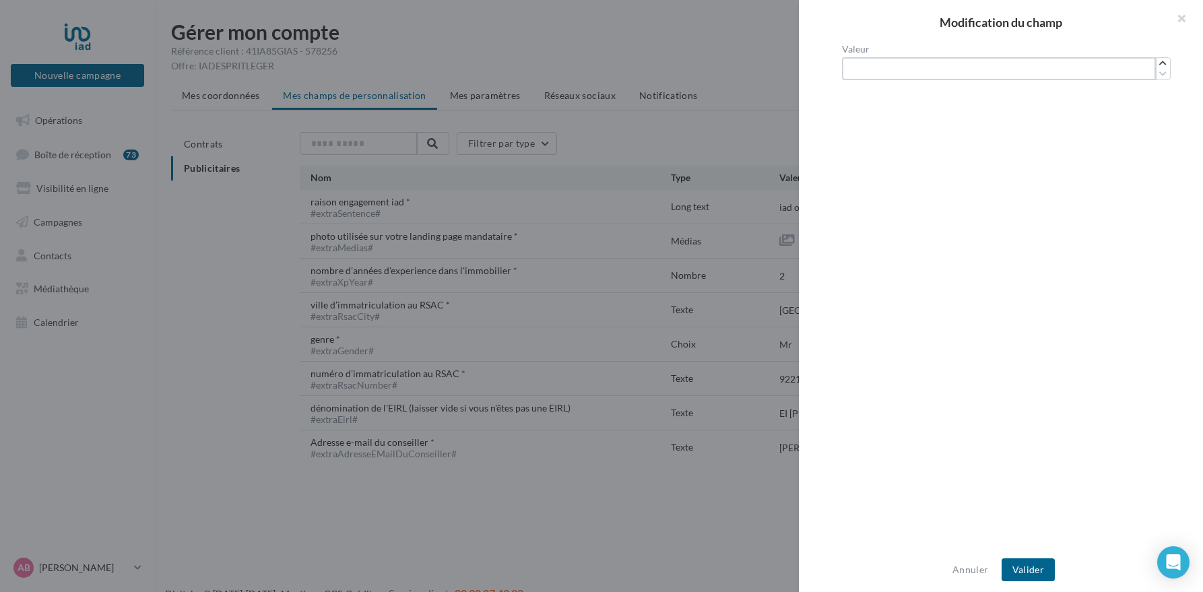
drag, startPoint x: 882, startPoint y: 69, endPoint x: 845, endPoint y: 69, distance: 37.1
click at [845, 69] on input "*" at bounding box center [999, 68] width 314 height 23
type input "*"
click at [1034, 565] on button "Valider" at bounding box center [1028, 569] width 53 height 23
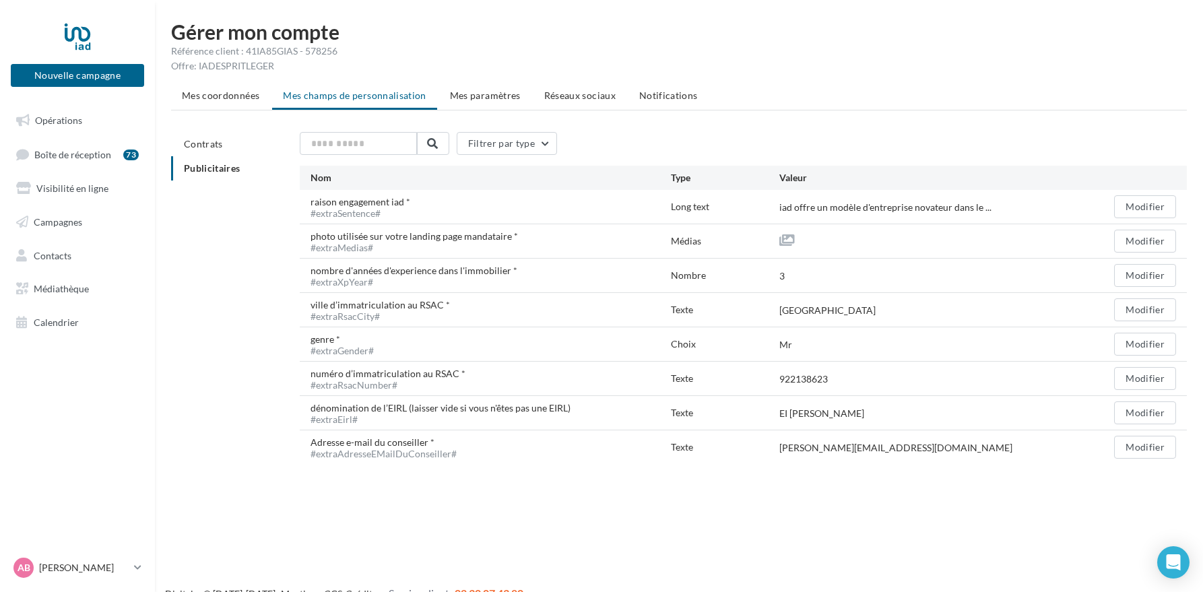
scroll to position [1, 0]
click at [81, 79] on button "Nouvelle campagne" at bounding box center [77, 75] width 133 height 23
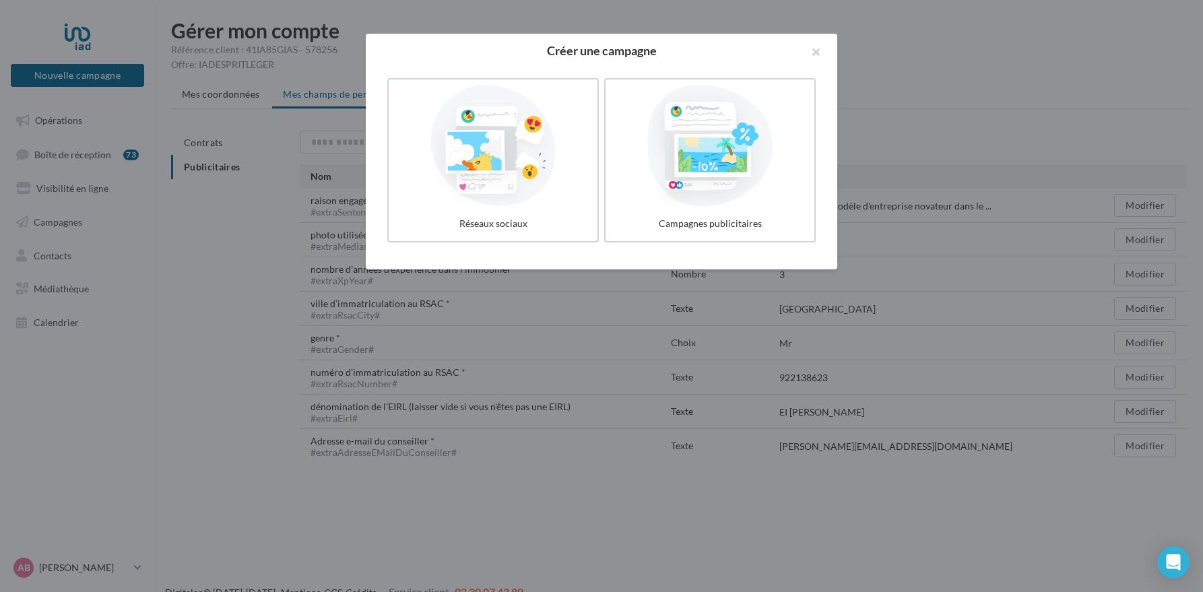
click at [565, 527] on div at bounding box center [601, 296] width 1203 height 592
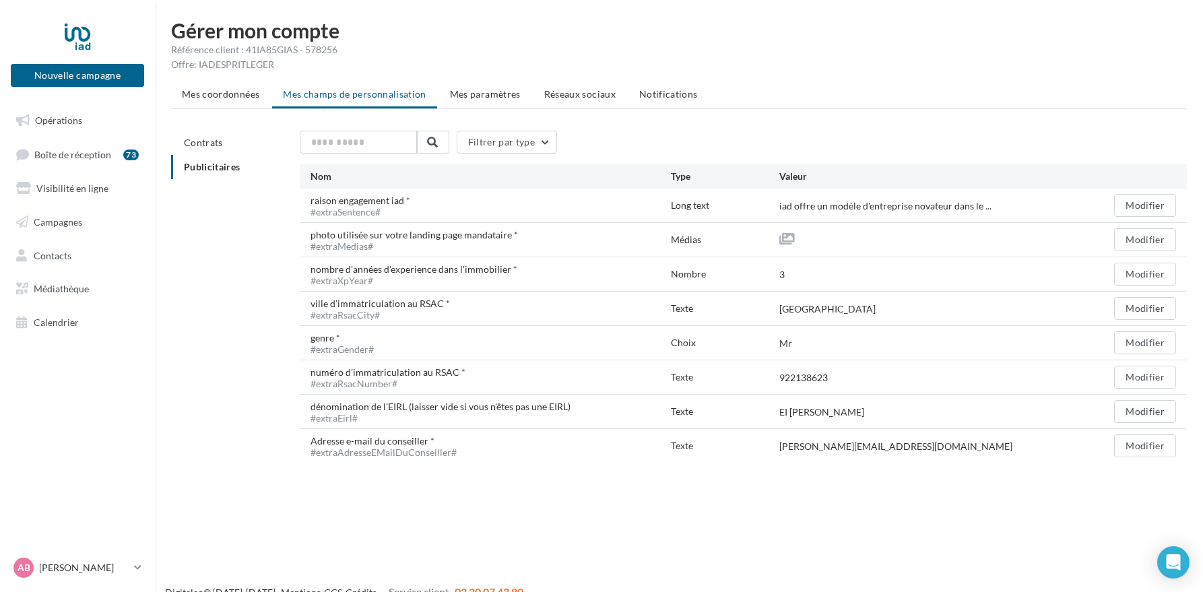
scroll to position [0, 0]
click at [211, 143] on span "Contrats" at bounding box center [203, 143] width 39 height 11
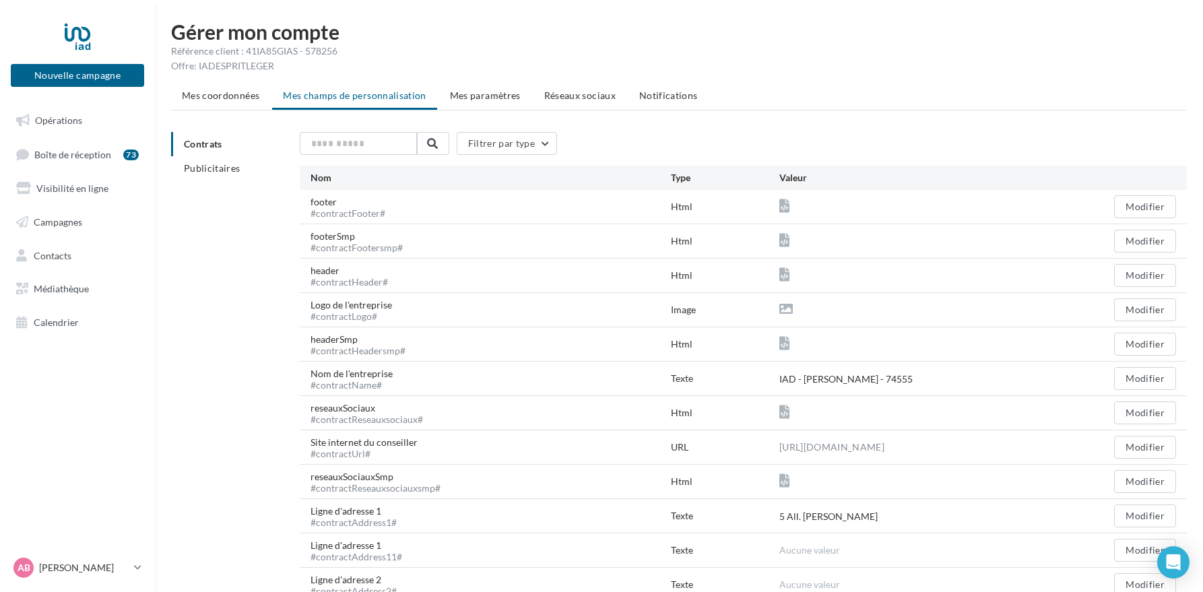
click at [217, 172] on span "Publicitaires" at bounding box center [212, 167] width 57 height 11
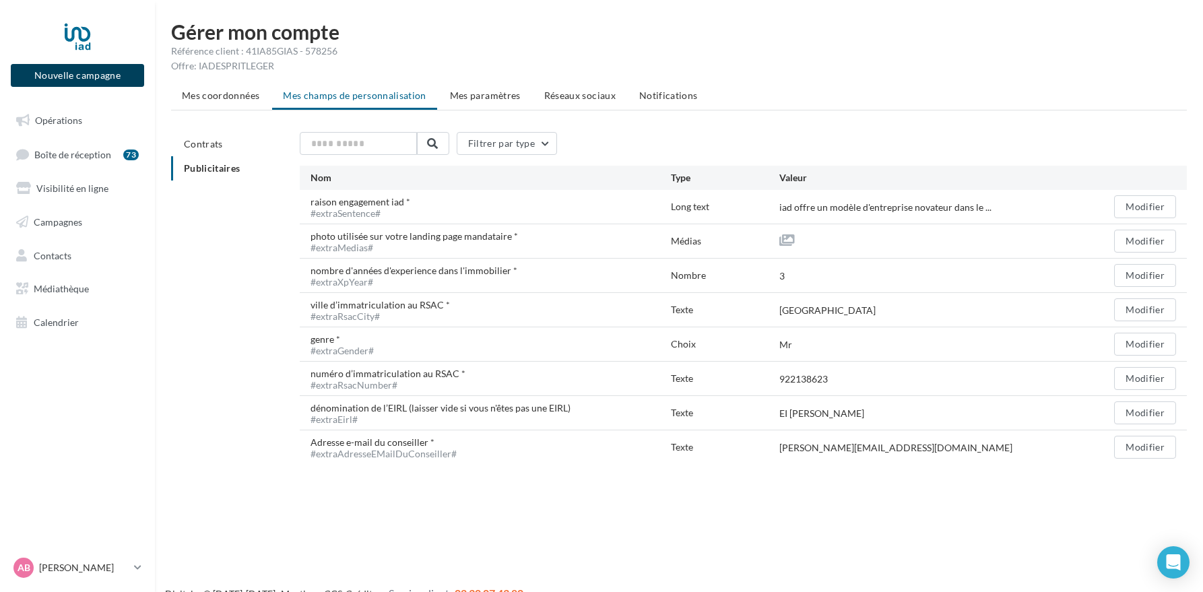
click at [75, 73] on button "Nouvelle campagne" at bounding box center [77, 75] width 133 height 23
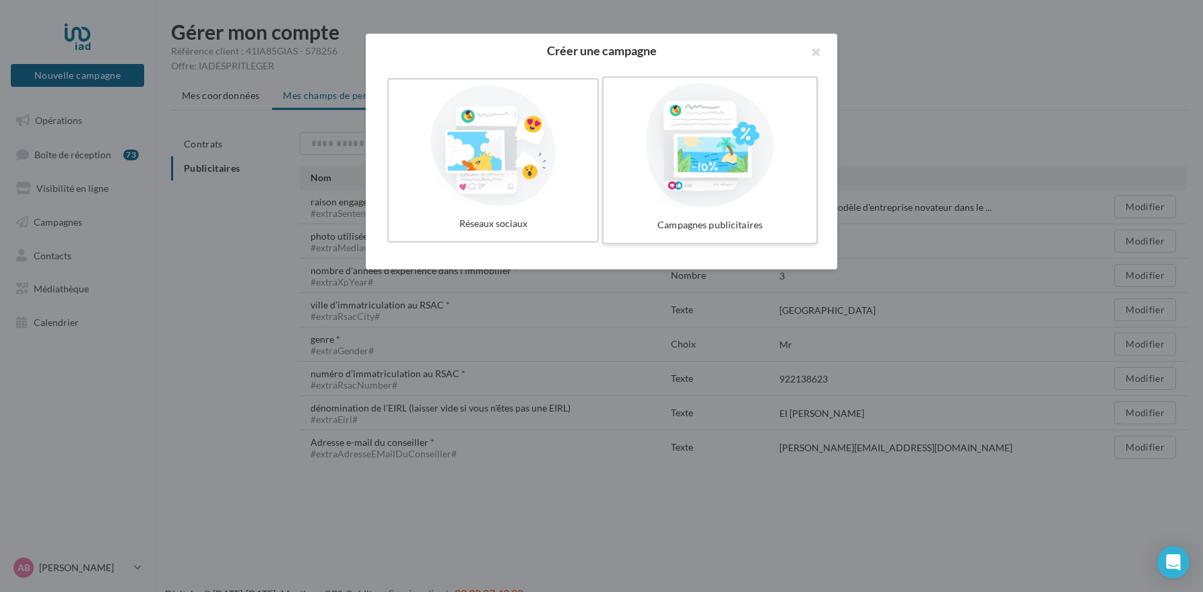
click at [726, 181] on div at bounding box center [710, 146] width 202 height 124
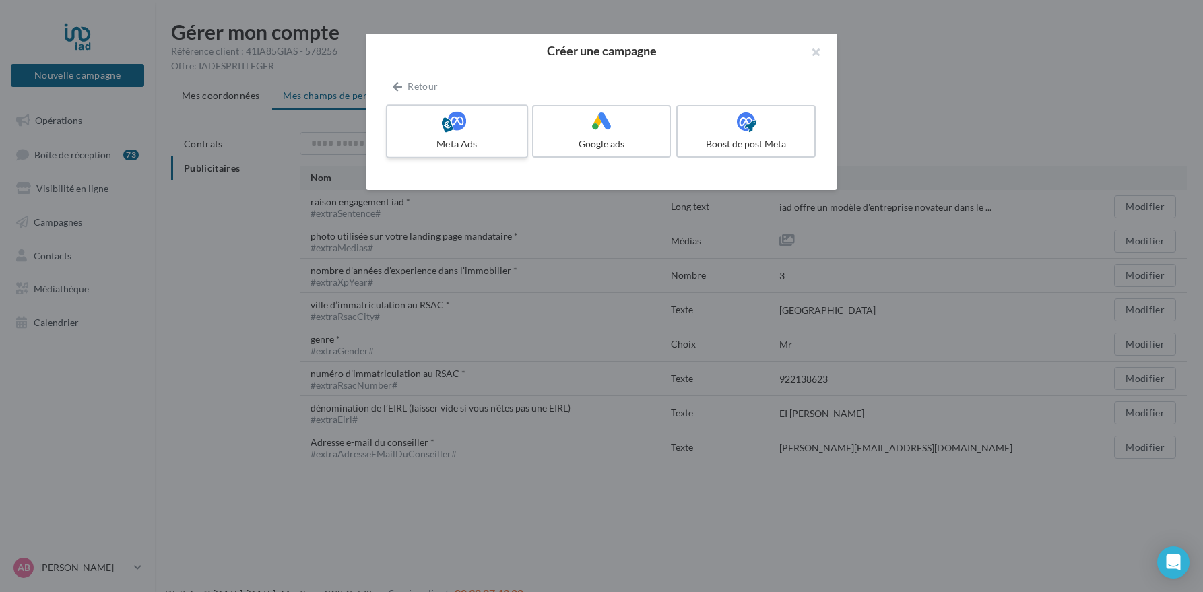
click at [447, 135] on label "Meta Ads" at bounding box center [457, 131] width 142 height 54
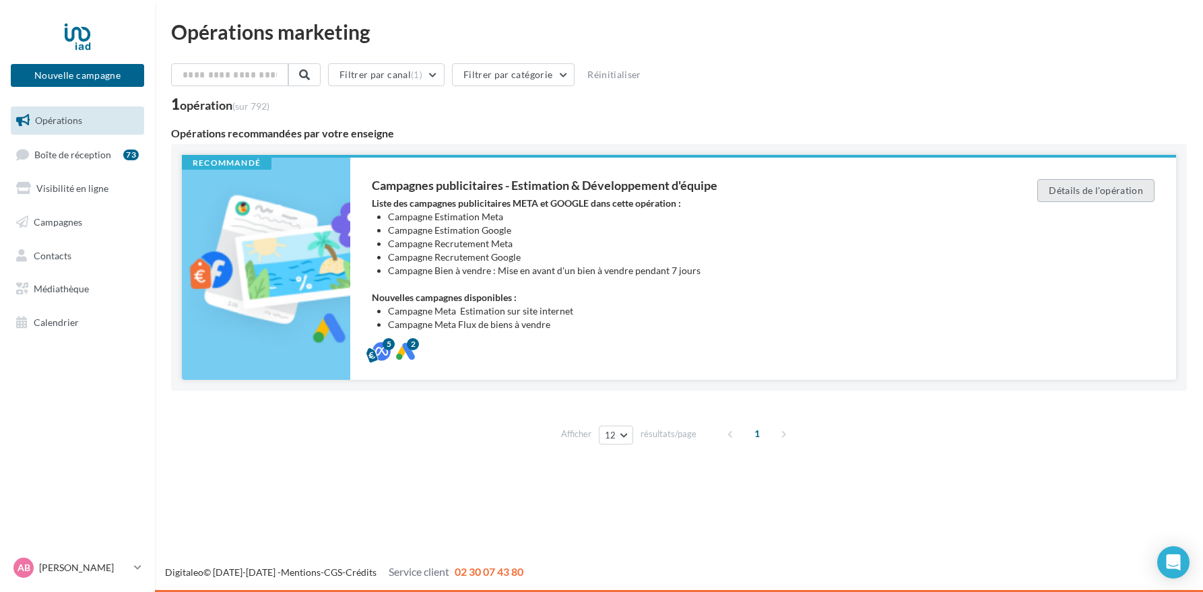
click at [1095, 193] on button "Détails de l'opération" at bounding box center [1095, 190] width 117 height 23
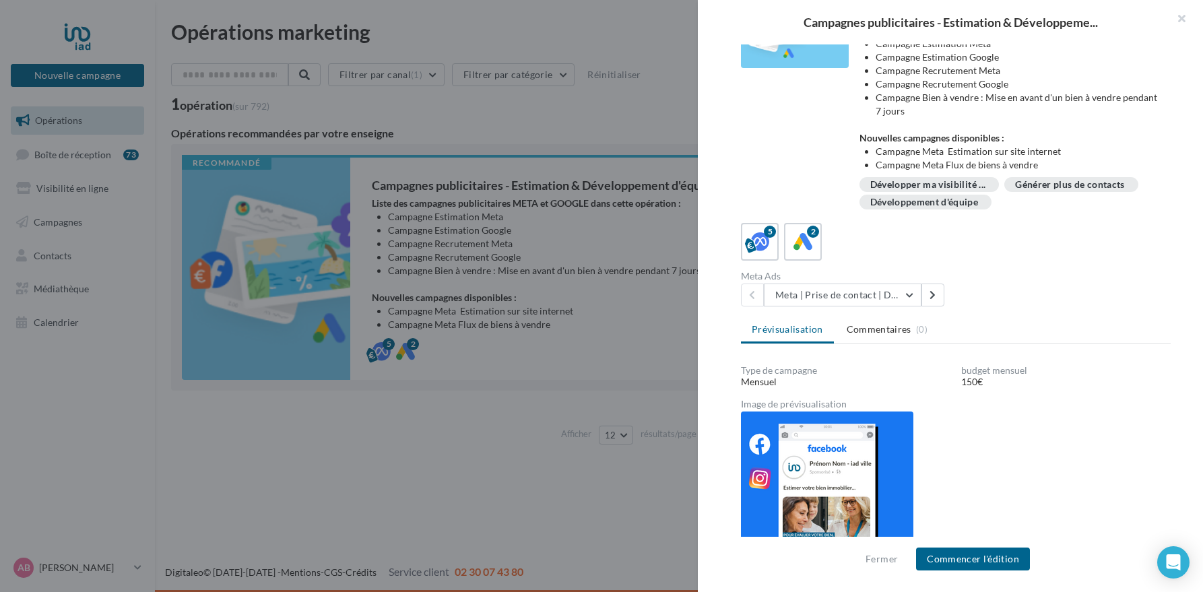
scroll to position [145, 0]
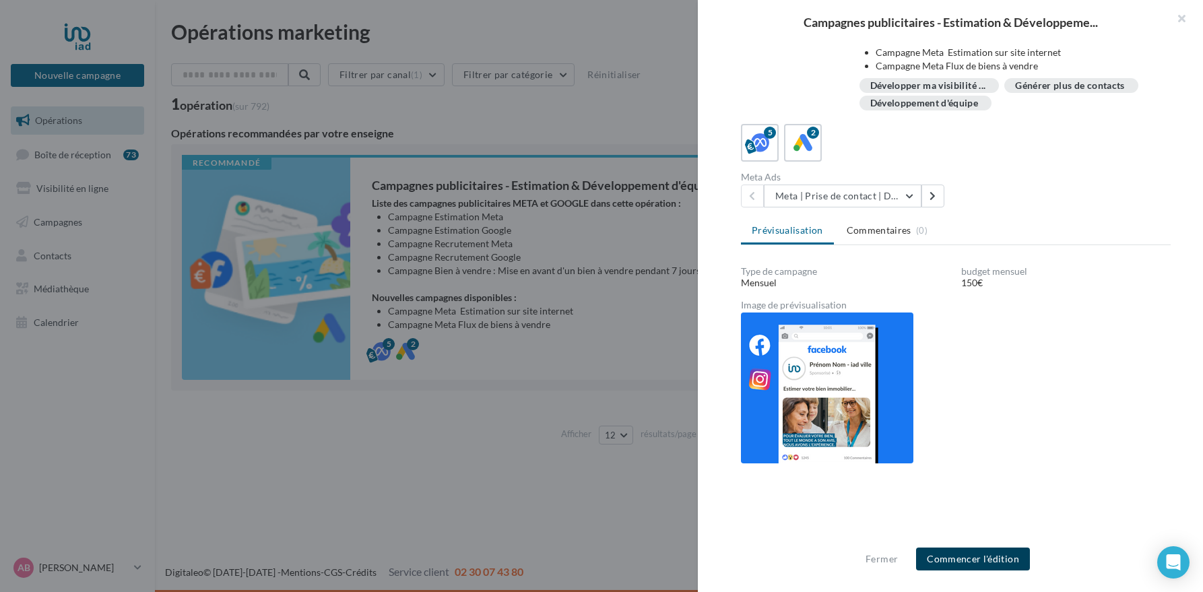
click at [958, 564] on button "Commencer l'édition" at bounding box center [973, 559] width 114 height 23
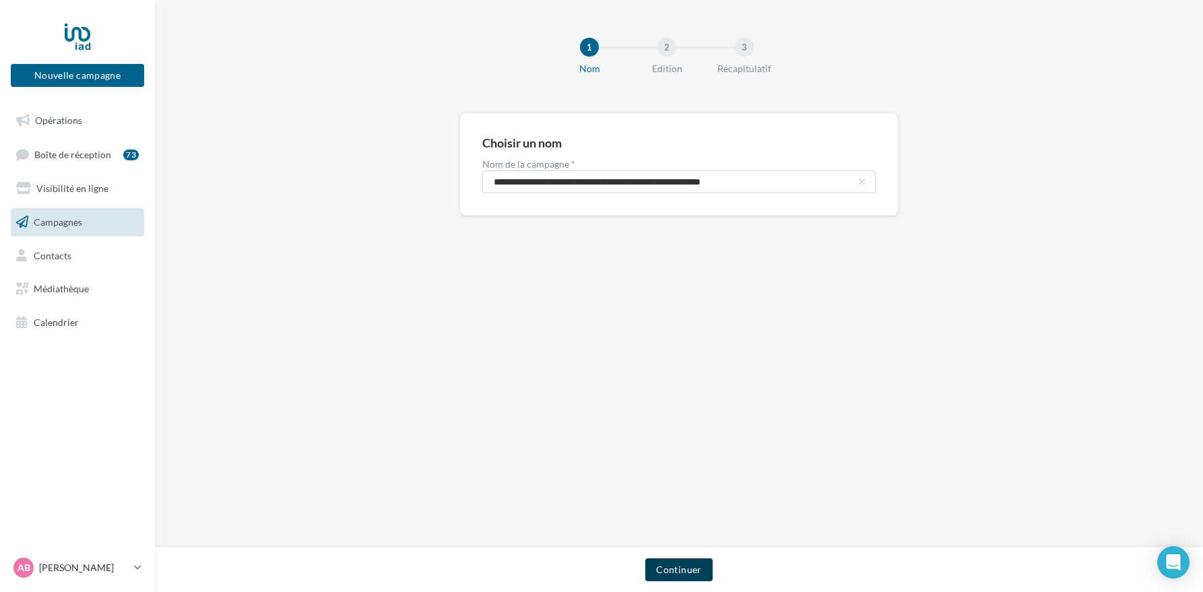
click at [672, 571] on button "Continuer" at bounding box center [678, 569] width 67 height 23
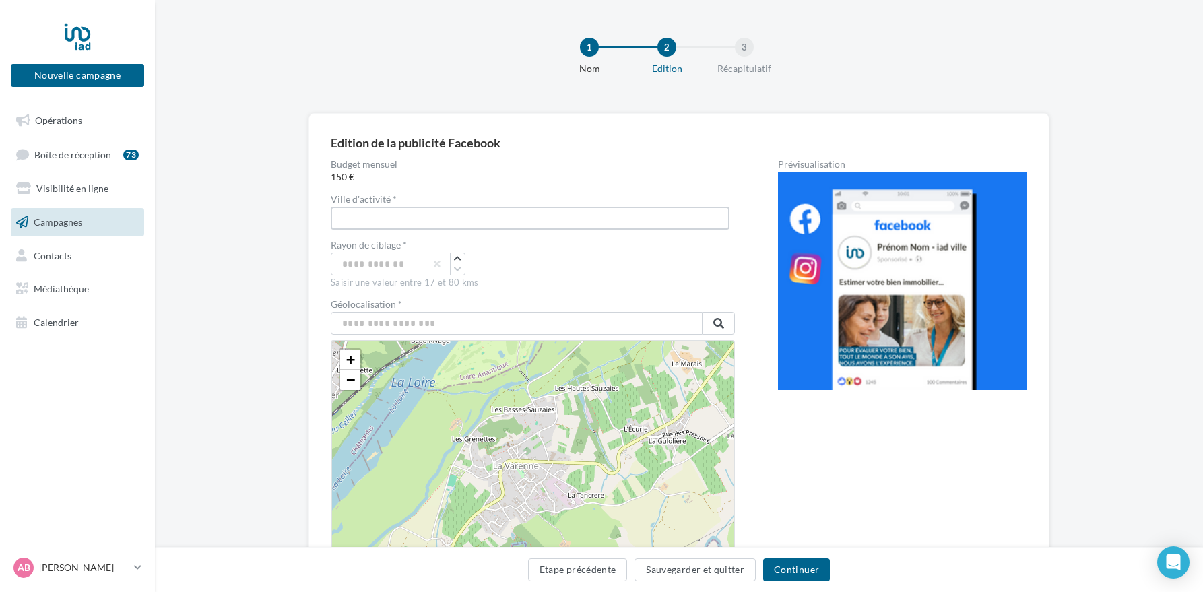
click at [449, 228] on input "text" at bounding box center [530, 218] width 399 height 23
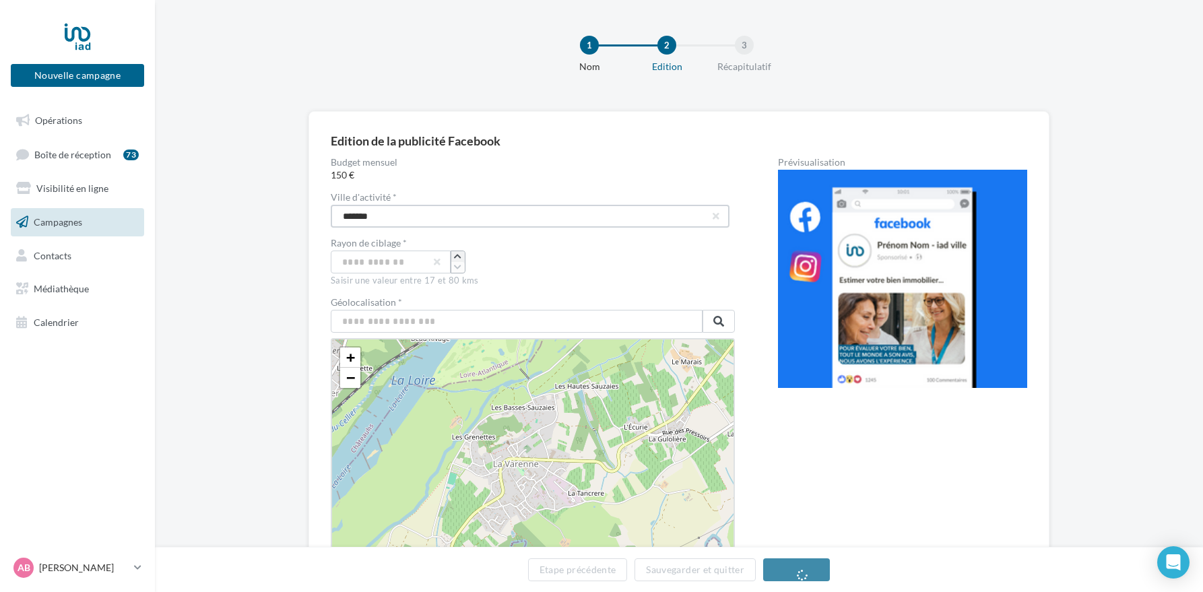
type input "*******"
click at [456, 257] on icon "button" at bounding box center [457, 257] width 7 height 8
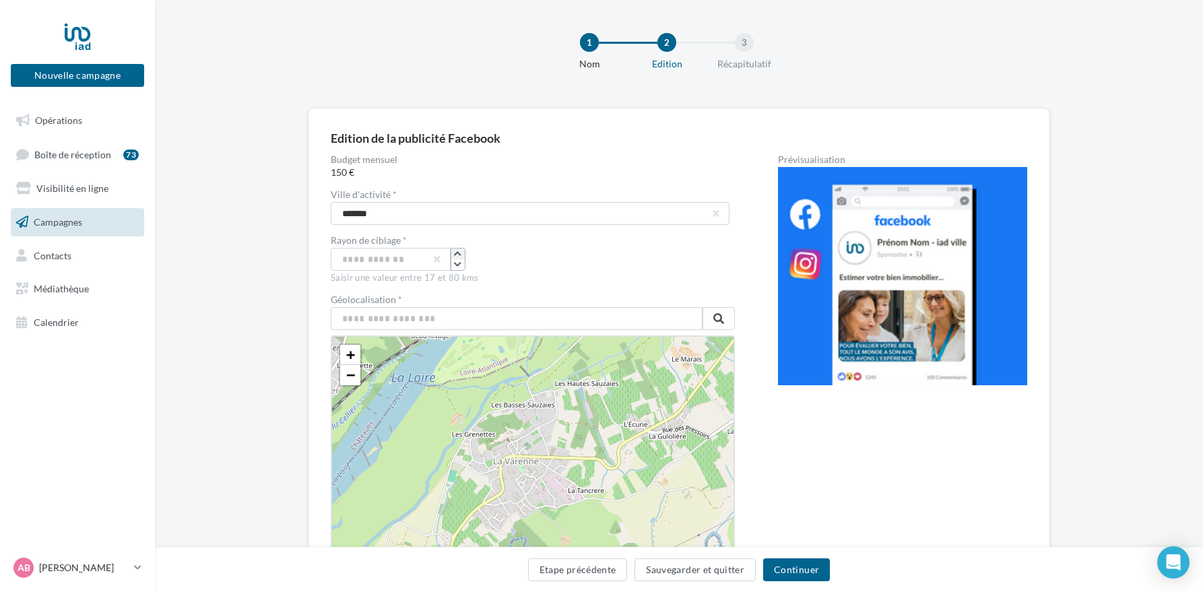
click at [456, 257] on icon "button" at bounding box center [457, 254] width 7 height 8
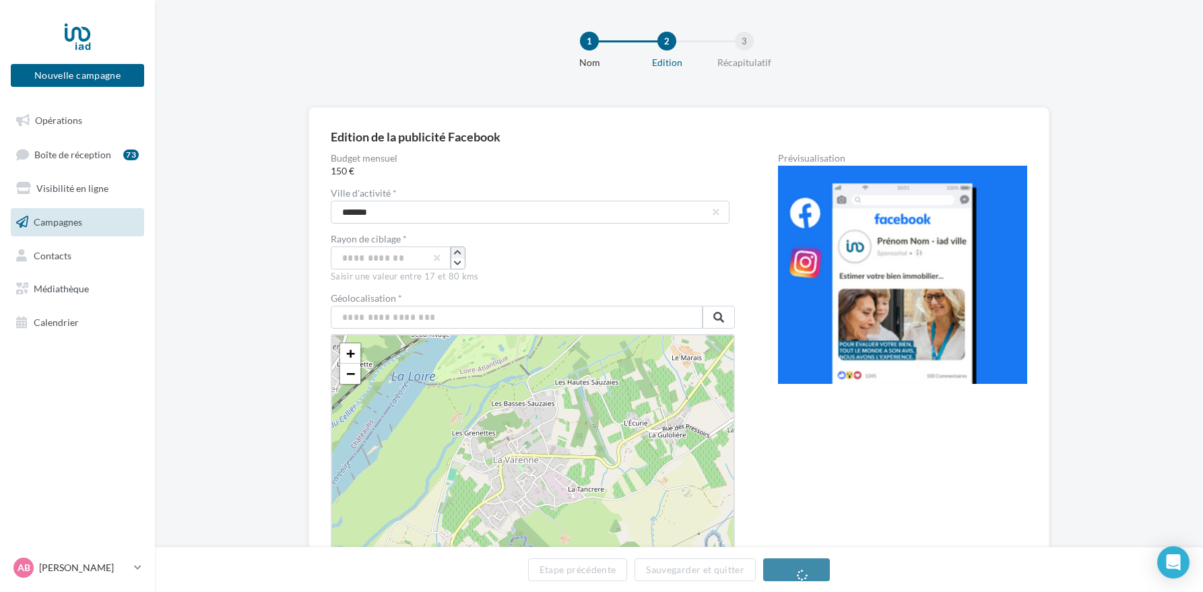
click at [456, 257] on div at bounding box center [458, 258] width 15 height 23
click at [458, 252] on icon "button" at bounding box center [457, 252] width 7 height 8
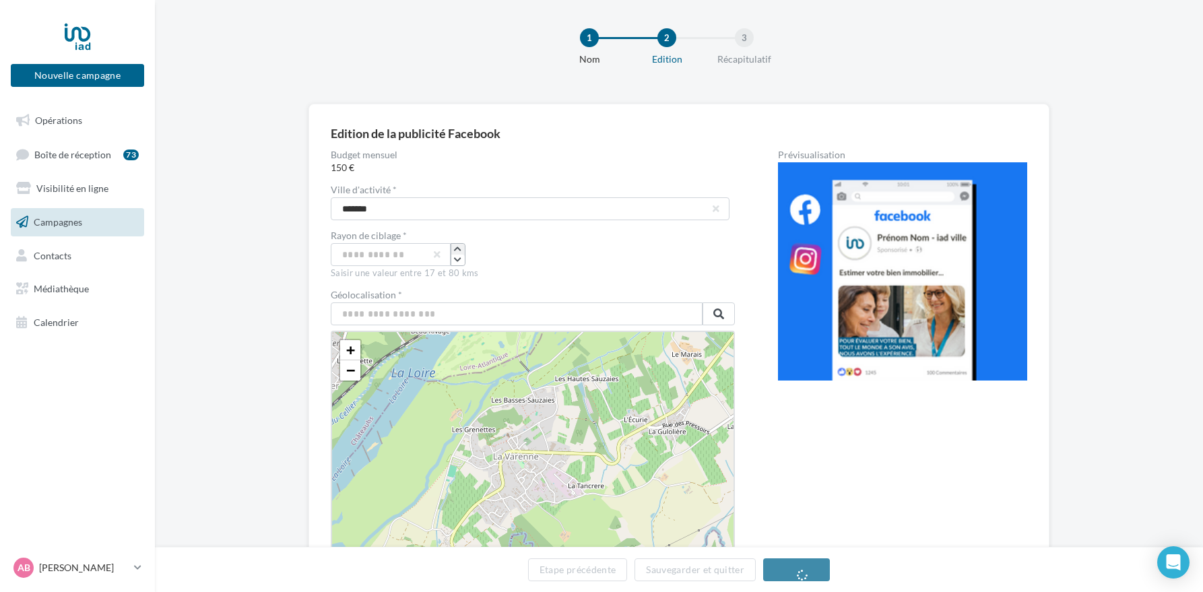
click at [458, 252] on icon "button" at bounding box center [457, 249] width 7 height 8
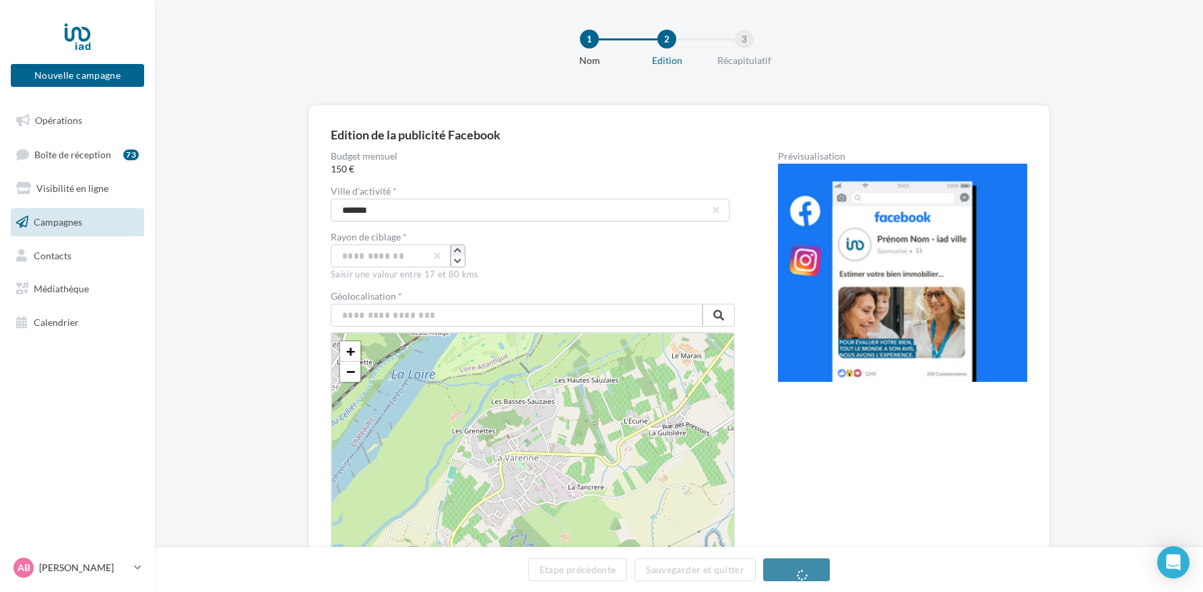
scroll to position [9, 0]
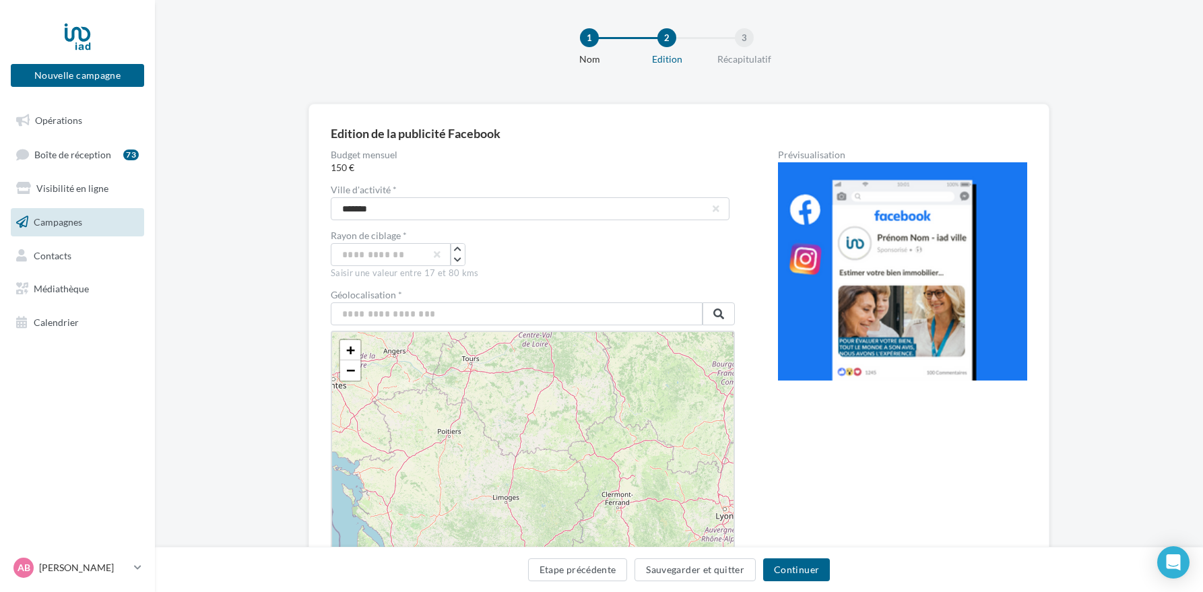
drag, startPoint x: 642, startPoint y: 463, endPoint x: 384, endPoint y: 380, distance: 271.0
click at [384, 380] on div "+ − Leaflet" at bounding box center [533, 449] width 404 height 236
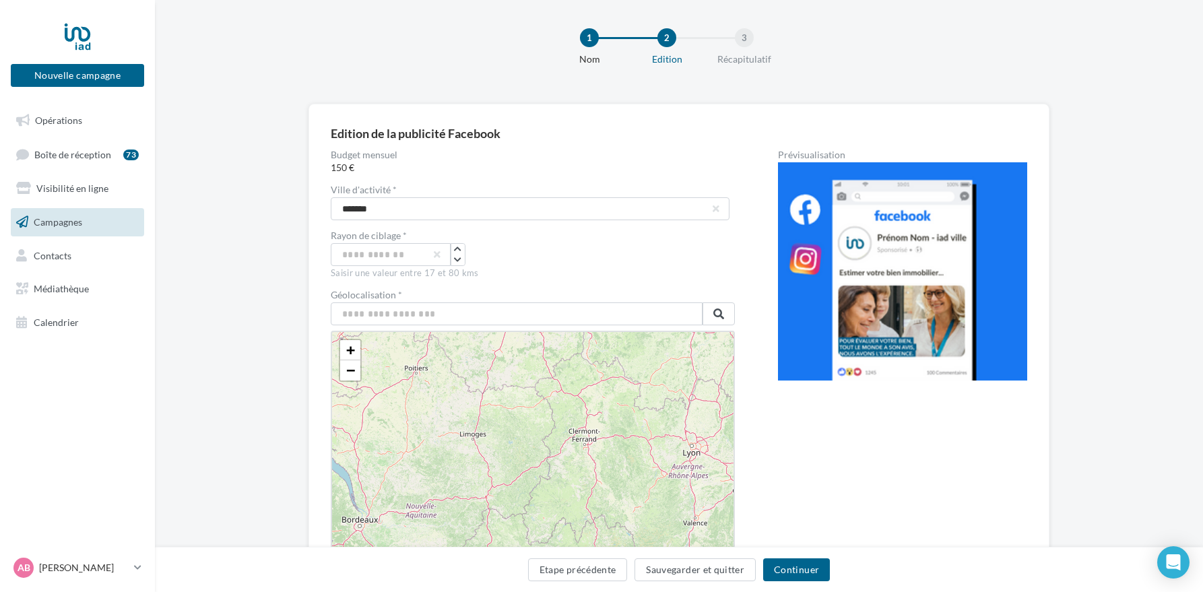
drag, startPoint x: 511, startPoint y: 486, endPoint x: 487, endPoint y: 419, distance: 71.6
click at [486, 419] on div "+ − Leaflet" at bounding box center [533, 449] width 404 height 236
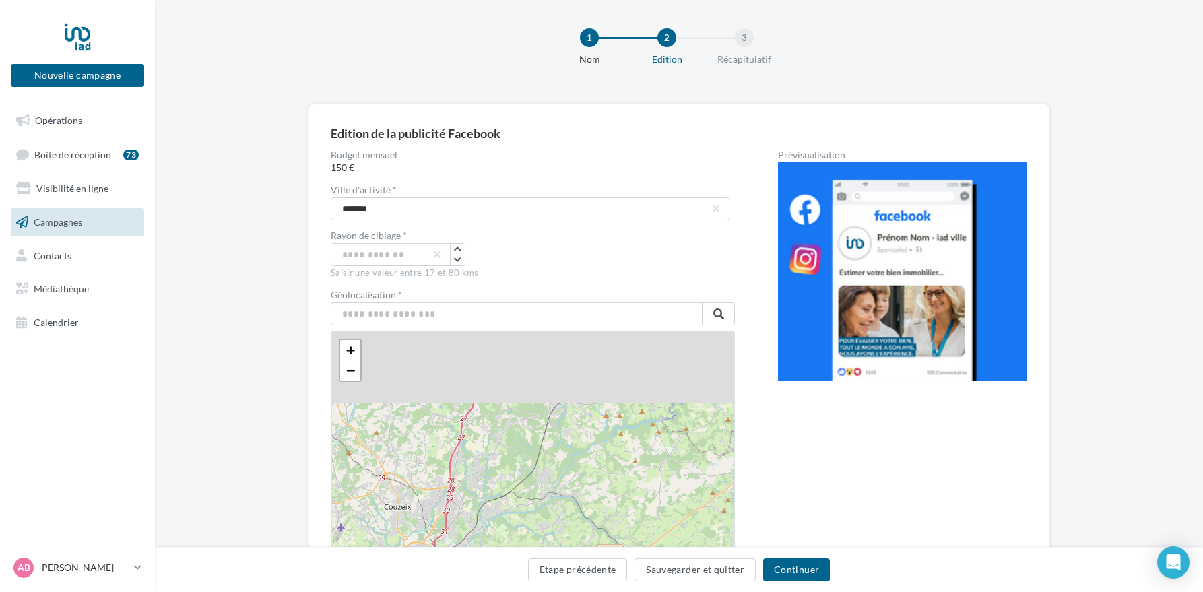
drag, startPoint x: 478, startPoint y: 380, endPoint x: 484, endPoint y: 538, distance: 158.4
click at [484, 538] on div "+ − Leaflet" at bounding box center [533, 449] width 404 height 236
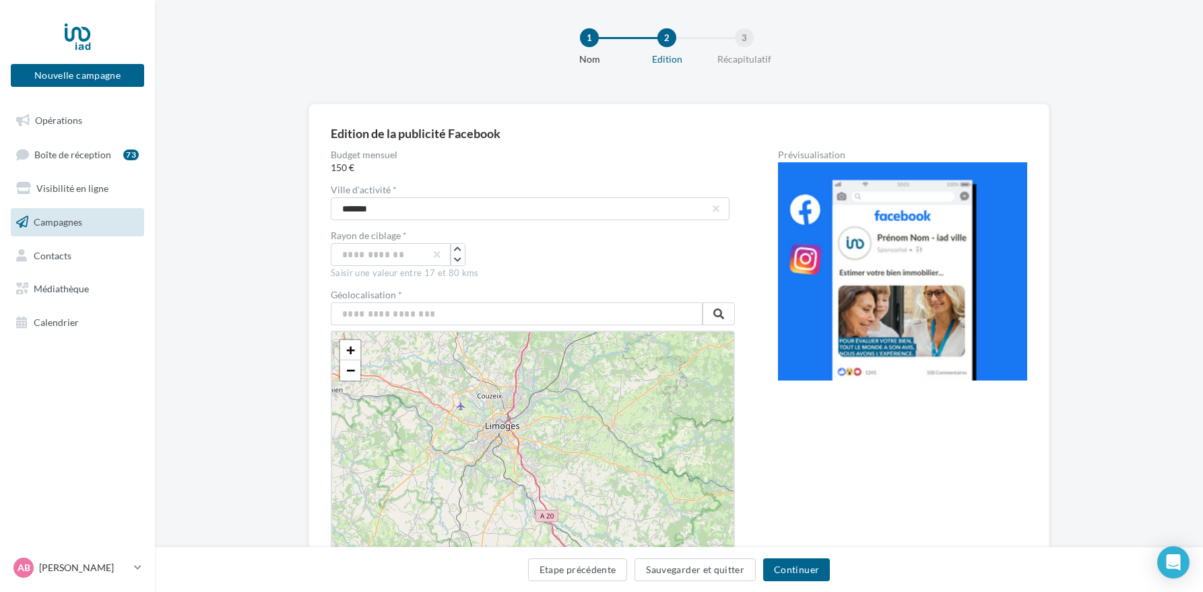
drag, startPoint x: 480, startPoint y: 529, endPoint x: 527, endPoint y: 401, distance: 137.0
click at [527, 400] on div "+ − Leaflet" at bounding box center [533, 449] width 404 height 236
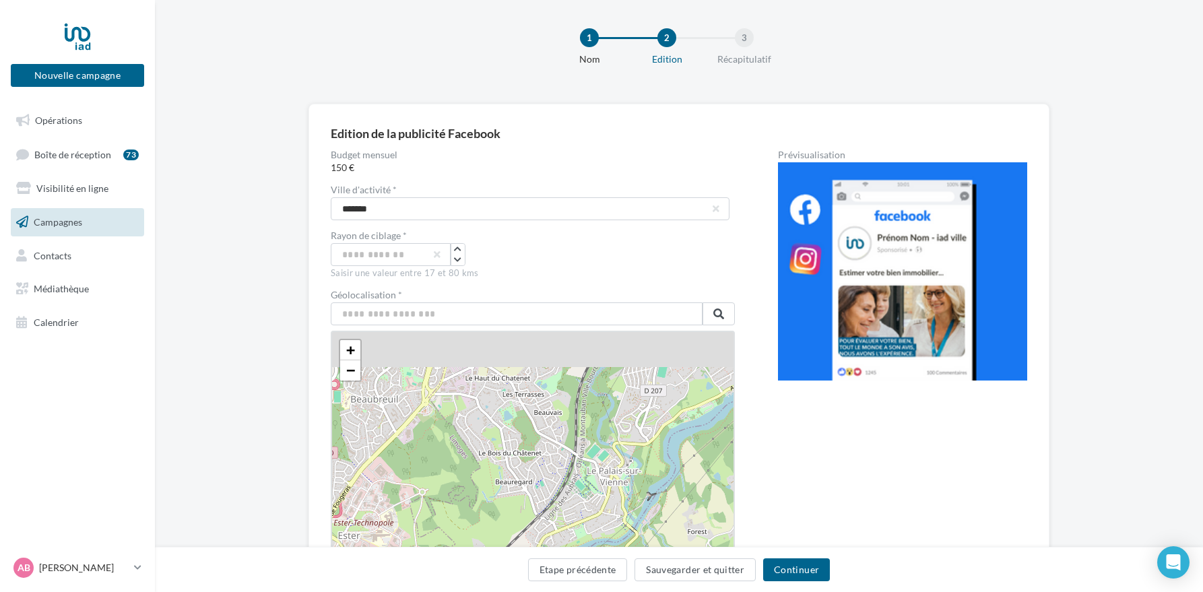
drag, startPoint x: 500, startPoint y: 389, endPoint x: 494, endPoint y: 556, distance: 167.1
click at [494, 556] on div "1 Nom 2 Edition 3 Récapitulatif Edition de la publicité Facebook Budget mensuel…" at bounding box center [679, 361] width 1048 height 740
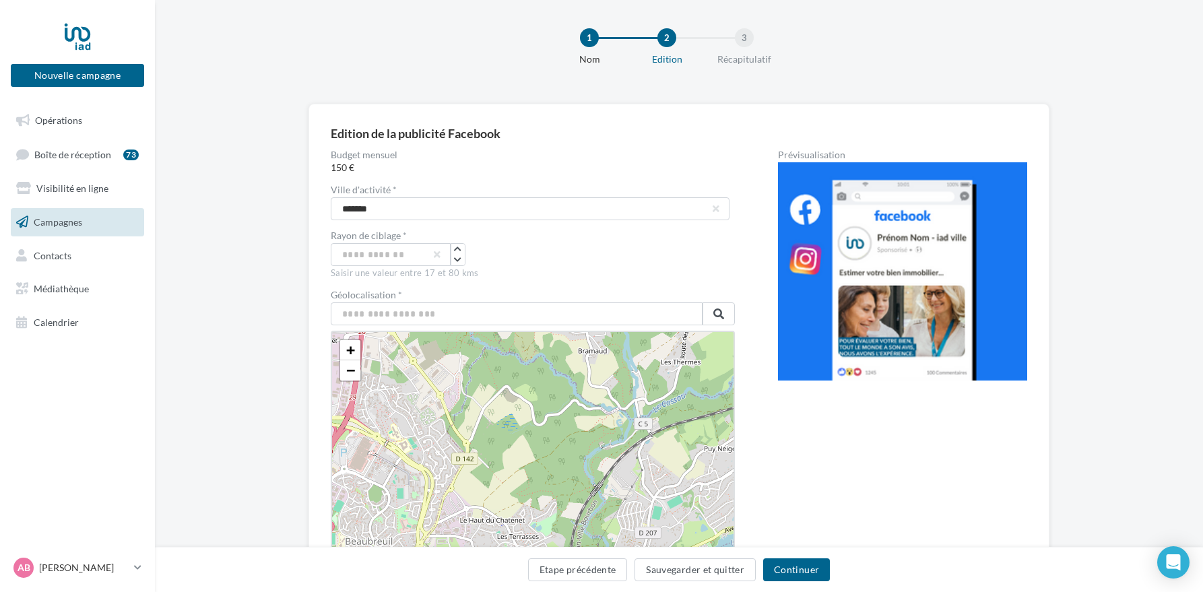
drag, startPoint x: 494, startPoint y: 444, endPoint x: 529, endPoint y: 550, distance: 111.2
click at [529, 550] on div "1 Nom 2 Edition 3 Récapitulatif Edition de la publicité Facebook Budget mensuel…" at bounding box center [679, 361] width 1048 height 740
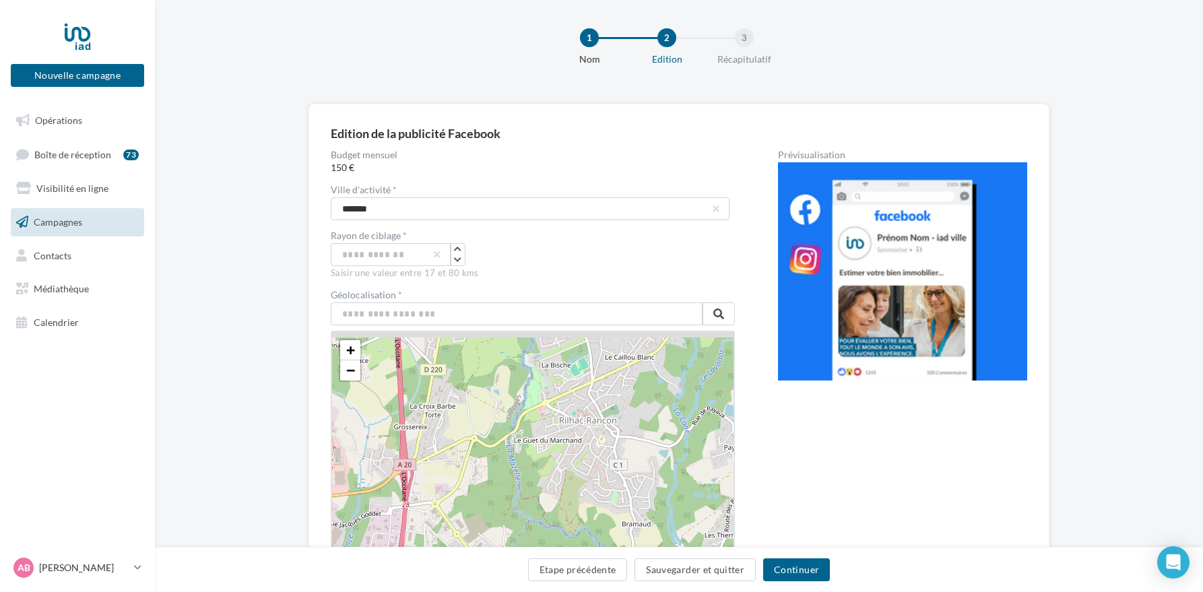
drag, startPoint x: 527, startPoint y: 438, endPoint x: 550, endPoint y: 530, distance: 95.1
click at [544, 523] on div "+ − Leaflet" at bounding box center [533, 449] width 404 height 236
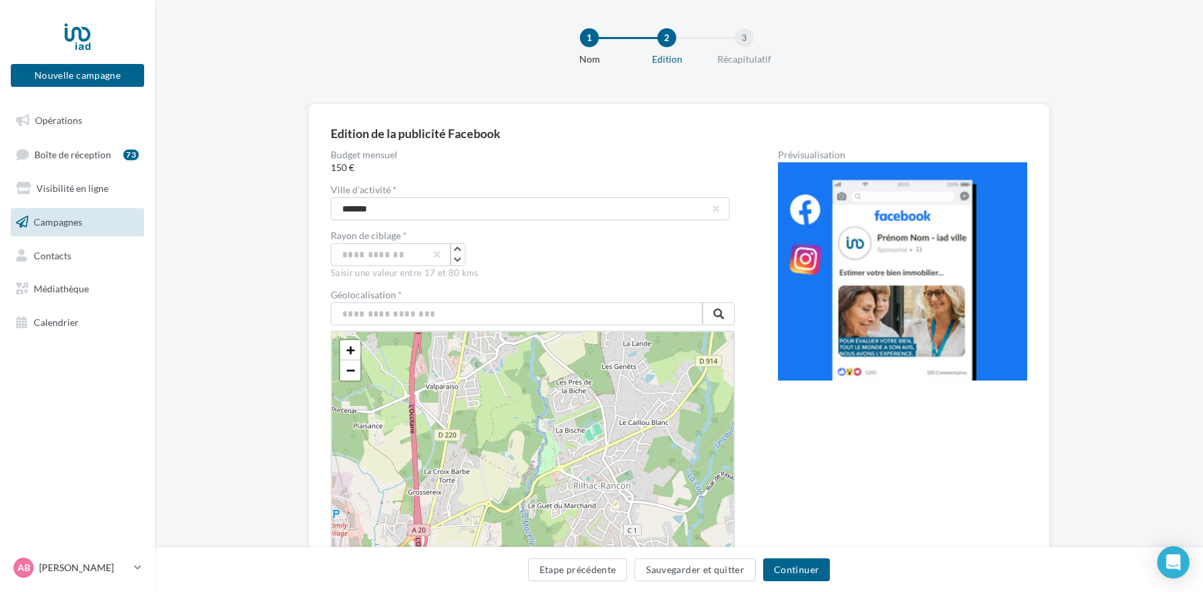
drag, startPoint x: 509, startPoint y: 422, endPoint x: 542, endPoint y: 550, distance: 133.0
click at [542, 548] on div "1 Nom 2 Edition 3 Récapitulatif Edition de la publicité Facebook Budget mensuel…" at bounding box center [679, 361] width 1048 height 740
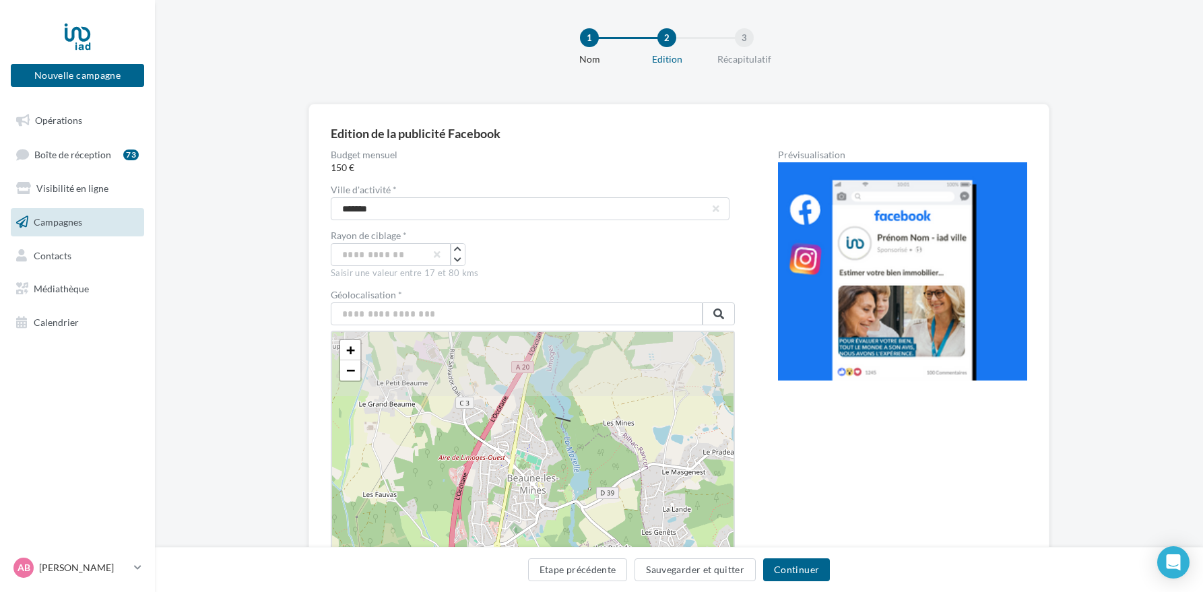
drag, startPoint x: 538, startPoint y: 461, endPoint x: 550, endPoint y: 525, distance: 65.0
click at [550, 526] on div "+ − Leaflet" at bounding box center [533, 449] width 404 height 236
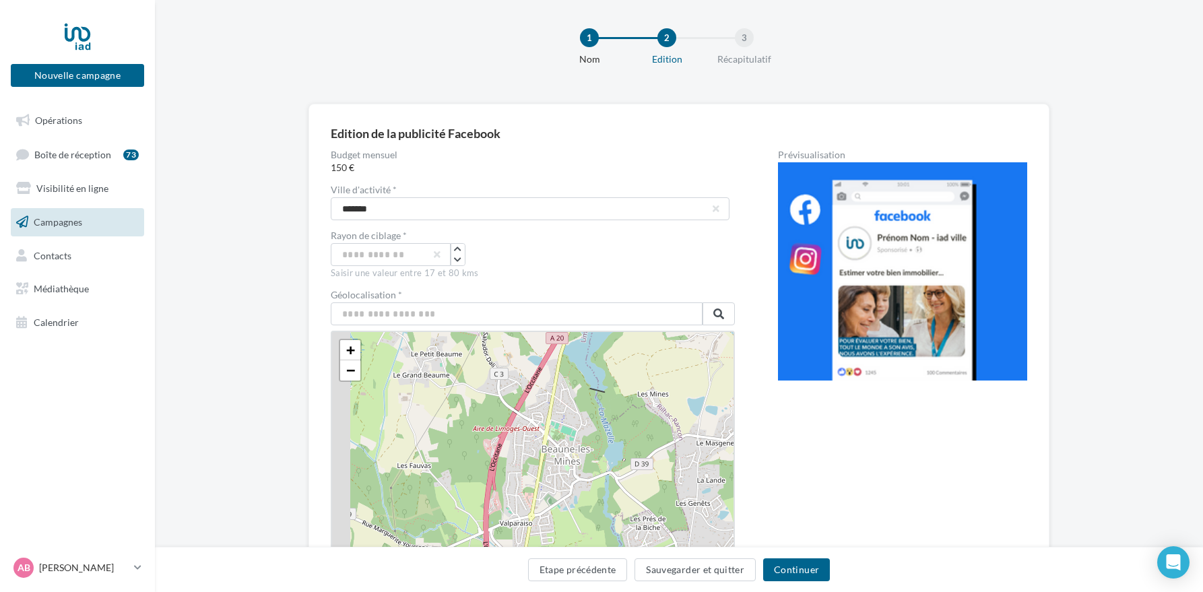
drag, startPoint x: 539, startPoint y: 511, endPoint x: 578, endPoint y: 482, distance: 48.6
click at [578, 482] on div "+ − Leaflet" at bounding box center [533, 449] width 404 height 236
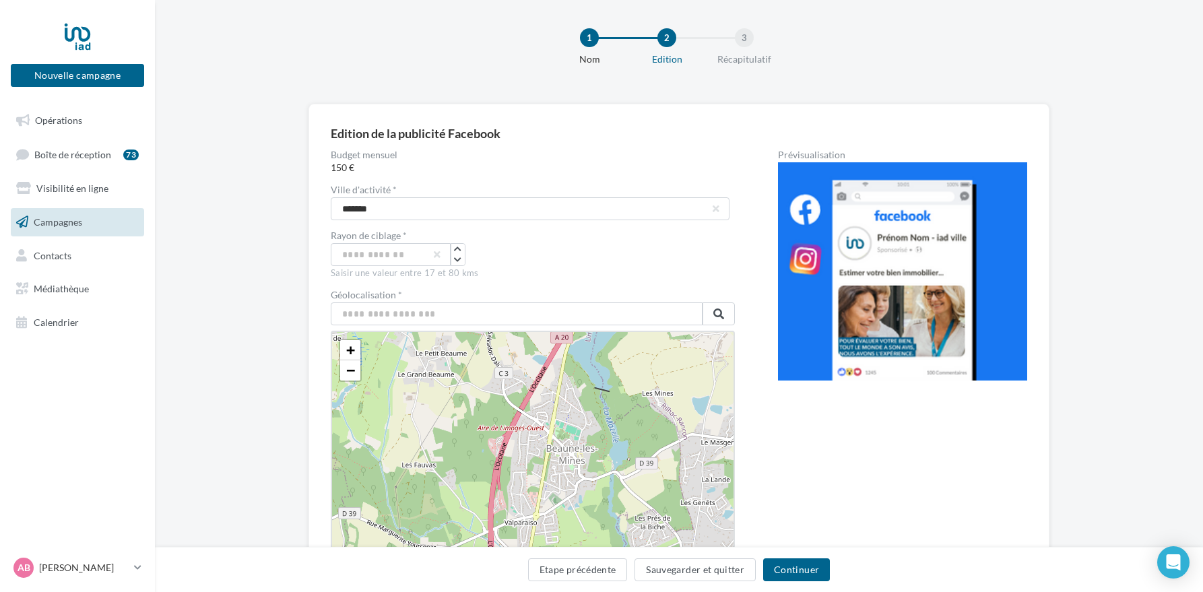
click at [550, 434] on div "+ − Leaflet" at bounding box center [533, 449] width 404 height 236
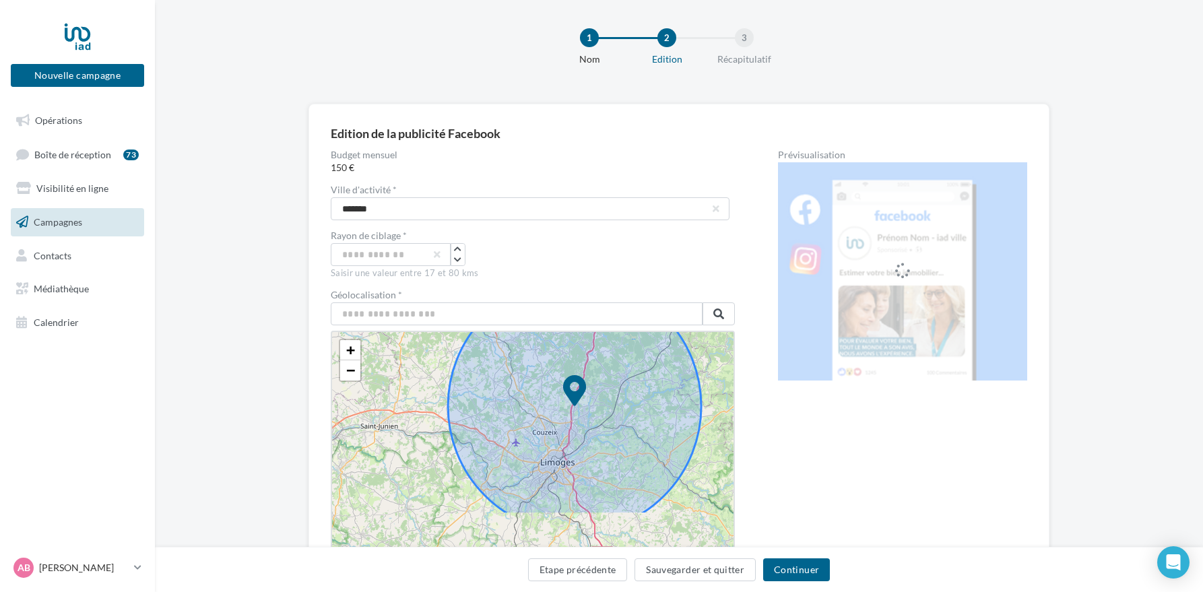
drag, startPoint x: 417, startPoint y: 476, endPoint x: 397, endPoint y: 400, distance: 77.9
click at [397, 400] on div "+ − Leaflet" at bounding box center [533, 449] width 404 height 236
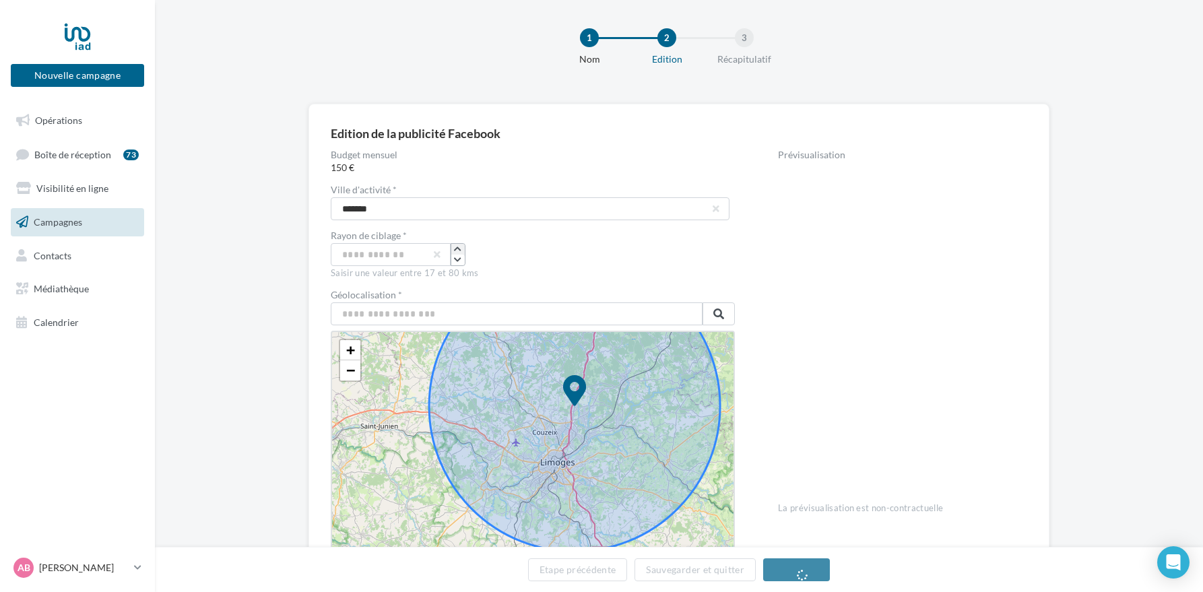
click at [461, 249] on icon "button" at bounding box center [457, 249] width 7 height 8
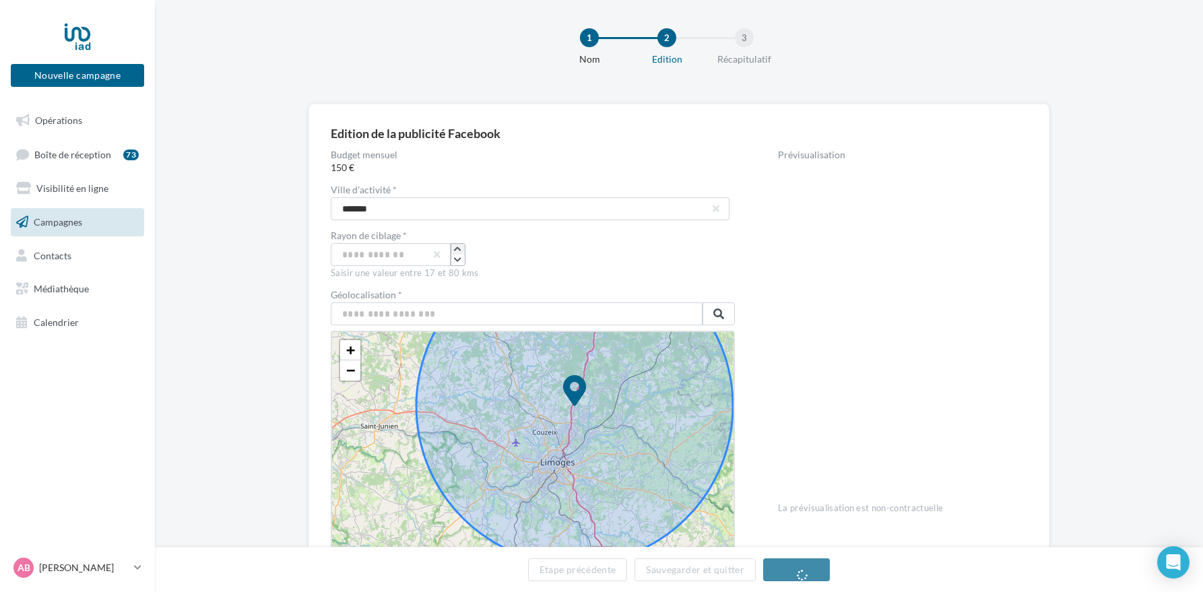
click at [461, 249] on icon "button" at bounding box center [457, 249] width 7 height 8
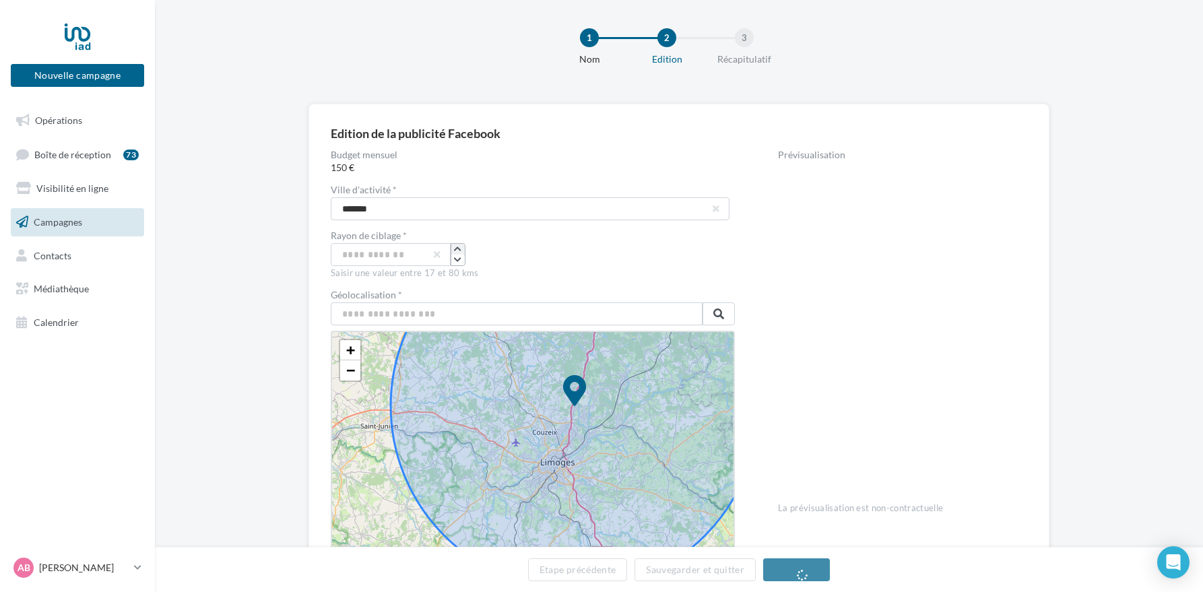
click at [461, 249] on icon "button" at bounding box center [457, 249] width 7 height 8
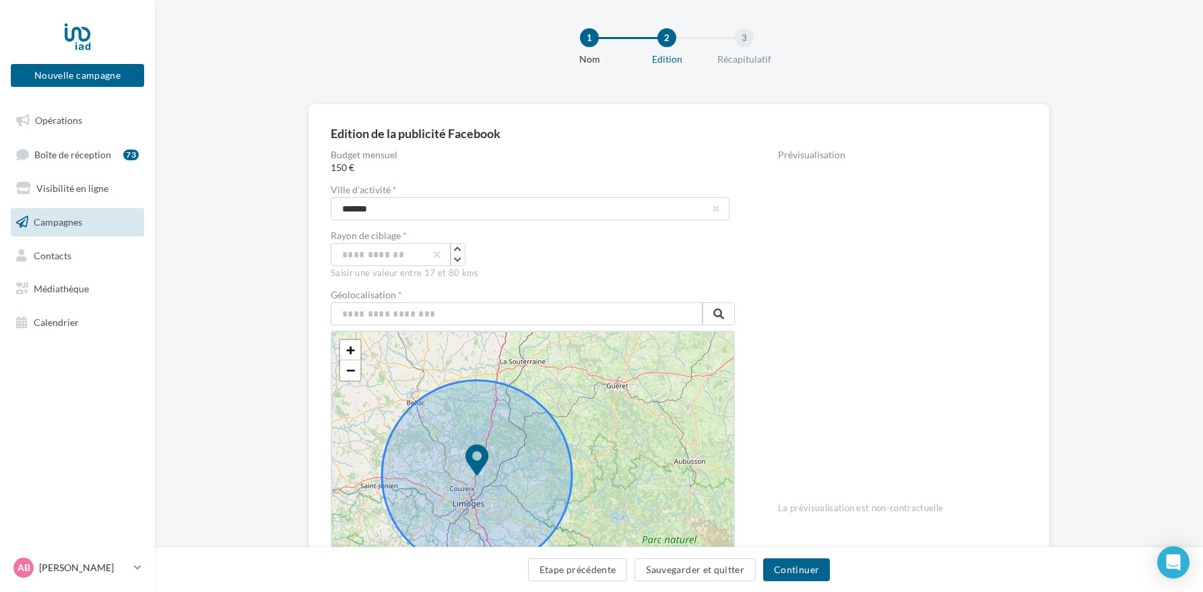
drag, startPoint x: 635, startPoint y: 430, endPoint x: 514, endPoint y: 473, distance: 127.8
click at [511, 476] on icon at bounding box center [477, 476] width 190 height 190
click at [462, 262] on button "button" at bounding box center [457, 260] width 13 height 11
click at [462, 263] on button "button" at bounding box center [457, 260] width 13 height 11
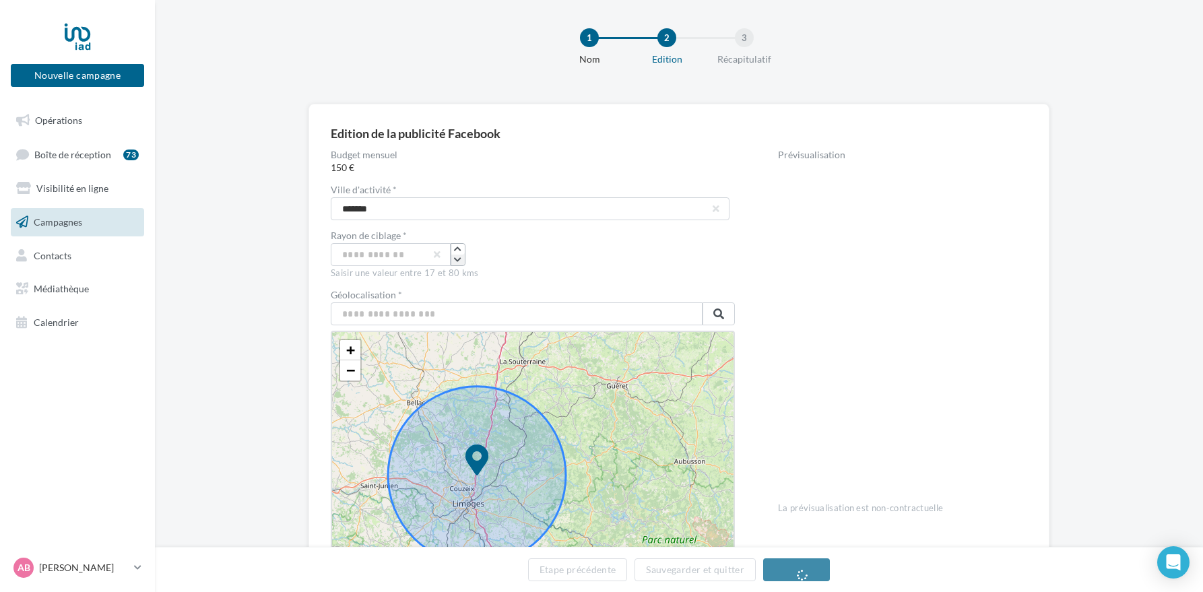
click at [462, 263] on button "button" at bounding box center [457, 260] width 13 height 11
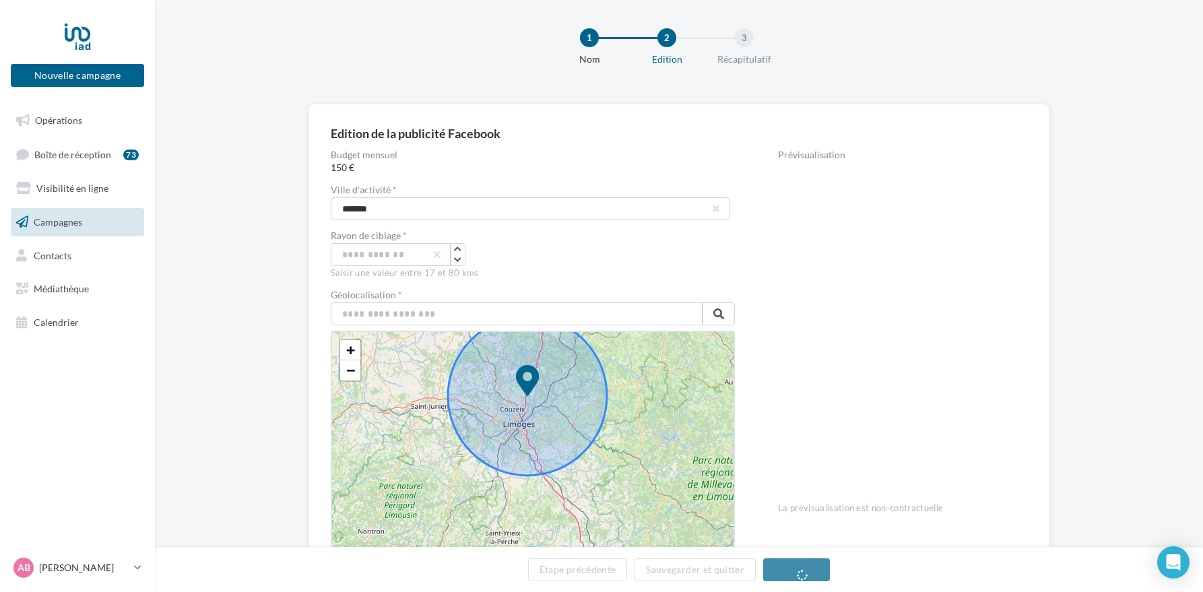
drag, startPoint x: 607, startPoint y: 496, endPoint x: 658, endPoint y: 416, distance: 95.1
click at [658, 416] on div "+ − Leaflet" at bounding box center [533, 449] width 404 height 236
click at [520, 412] on icon at bounding box center [528, 395] width 159 height 159
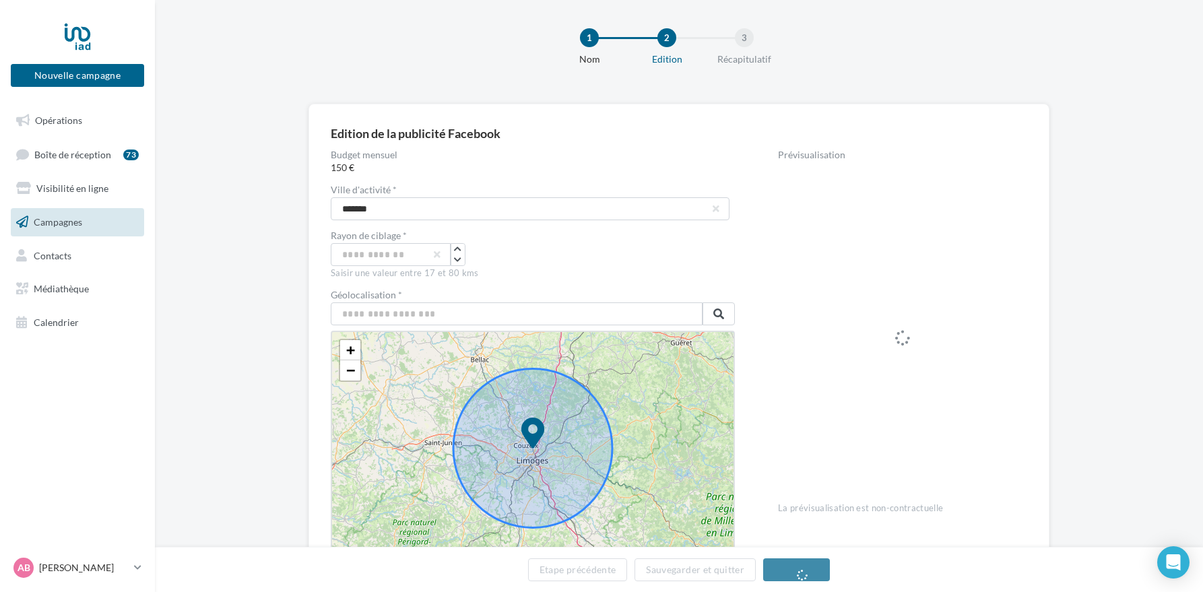
click at [529, 455] on icon at bounding box center [532, 448] width 159 height 159
click at [522, 447] on icon at bounding box center [533, 433] width 24 height 31
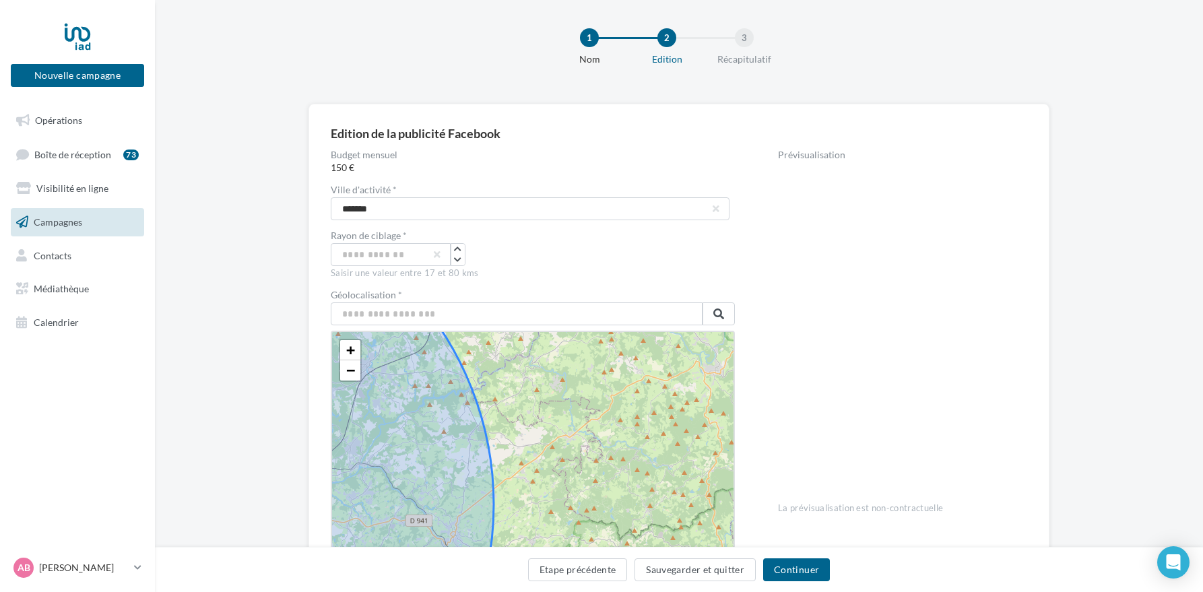
drag, startPoint x: 589, startPoint y: 491, endPoint x: 616, endPoint y: 377, distance: 116.8
click at [616, 377] on div "+ − Leaflet" at bounding box center [533, 449] width 404 height 236
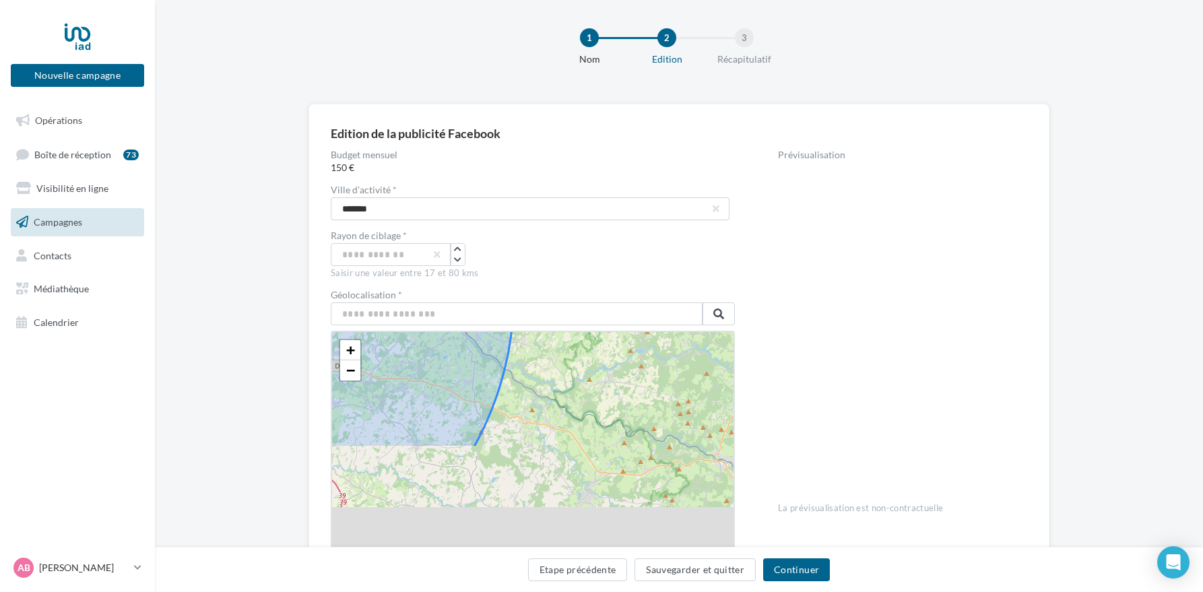
drag, startPoint x: 542, startPoint y: 471, endPoint x: 564, endPoint y: 361, distance: 112.0
click at [564, 361] on div "+ − Leaflet" at bounding box center [533, 449] width 404 height 236
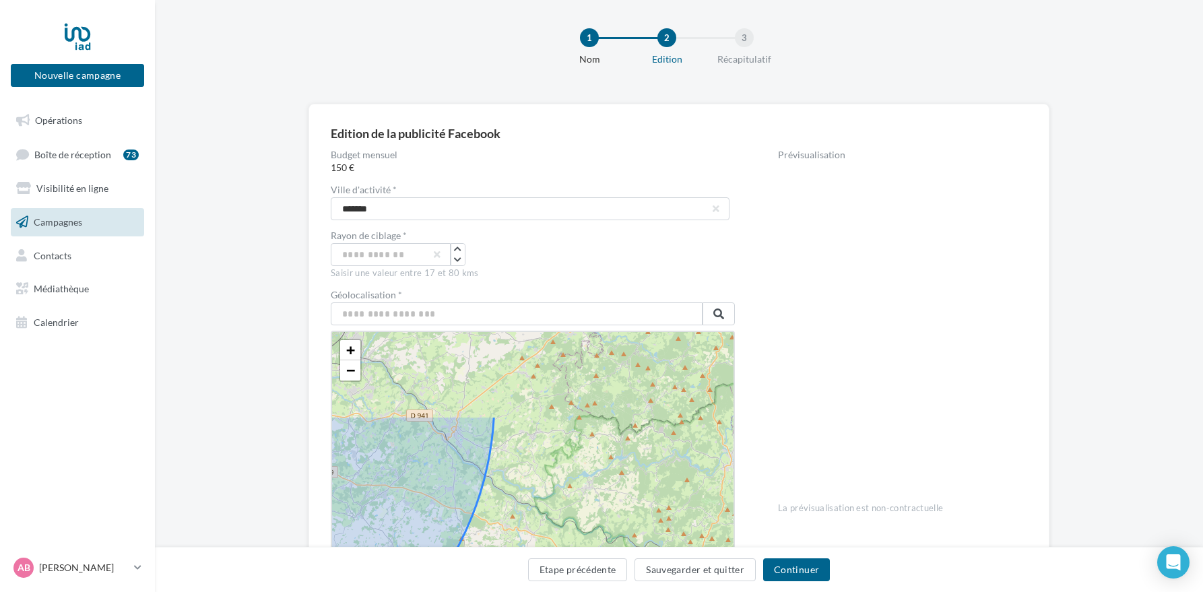
drag, startPoint x: 543, startPoint y: 378, endPoint x: 523, endPoint y: 531, distance: 154.2
click at [522, 531] on div "+ − Leaflet" at bounding box center [533, 449] width 404 height 236
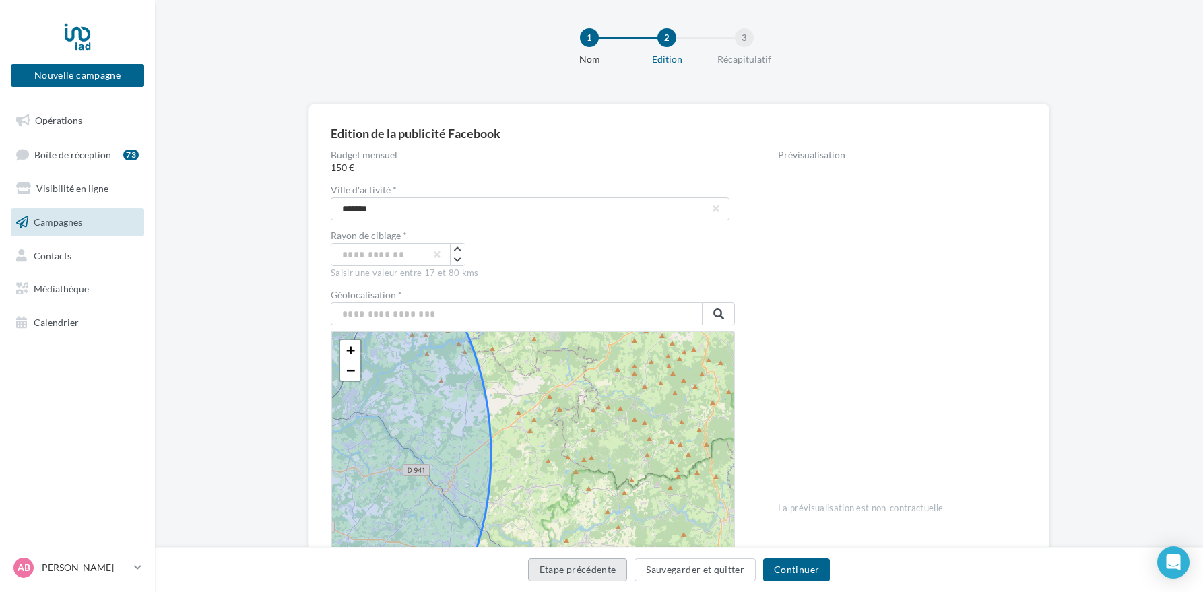
drag, startPoint x: 515, startPoint y: 419, endPoint x: 573, endPoint y: 564, distance: 156.2
click at [571, 562] on div "1 Nom 2 Edition 3 Récapitulatif Edition de la publicité Facebook Budget mensuel…" at bounding box center [679, 354] width 1048 height 726
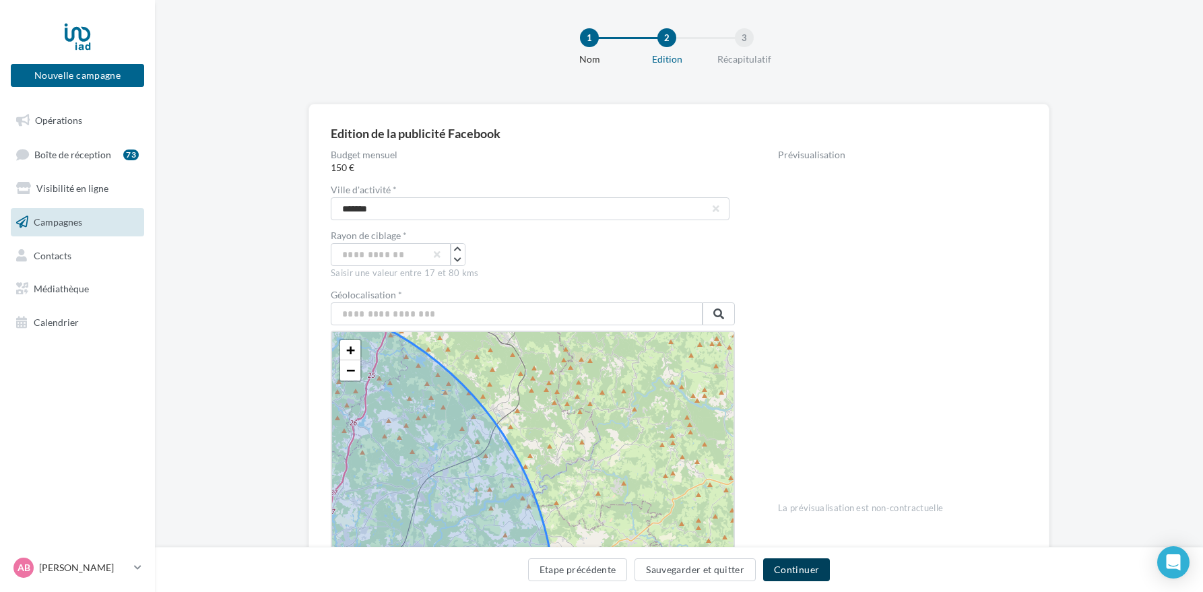
click at [788, 571] on button "Continuer" at bounding box center [796, 569] width 67 height 23
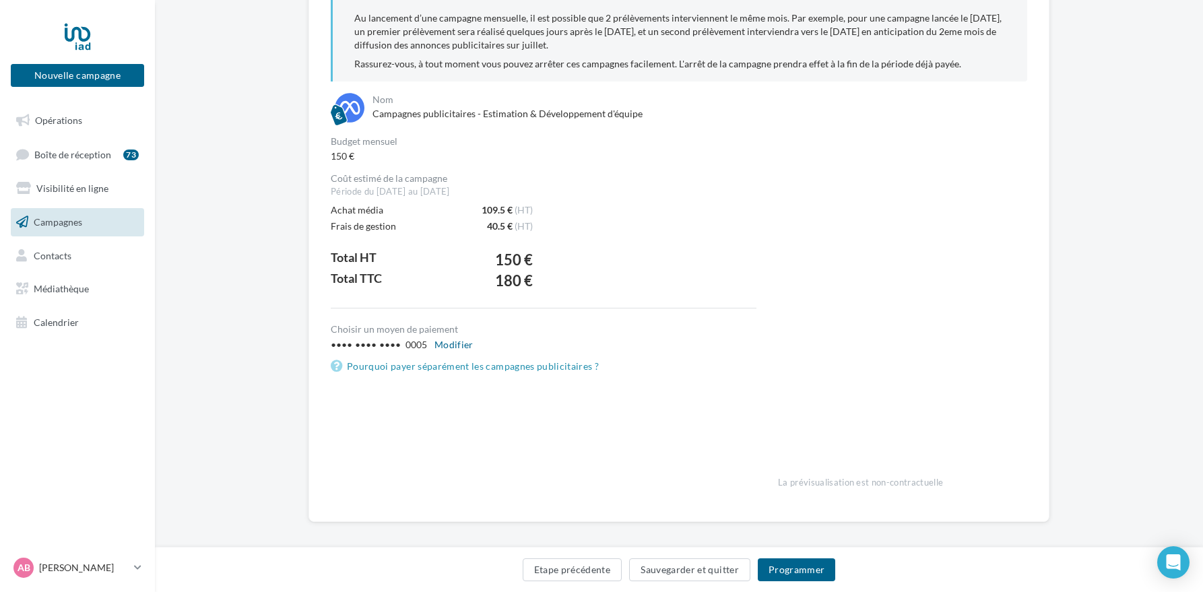
scroll to position [192, 0]
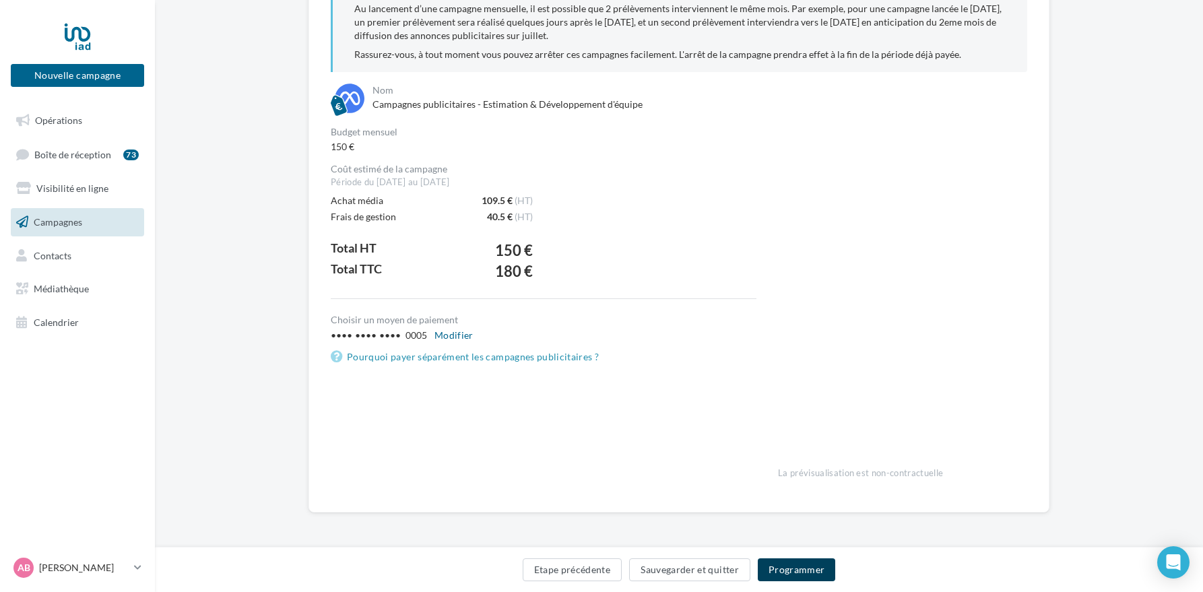
click at [801, 573] on button "Programmer" at bounding box center [797, 569] width 78 height 23
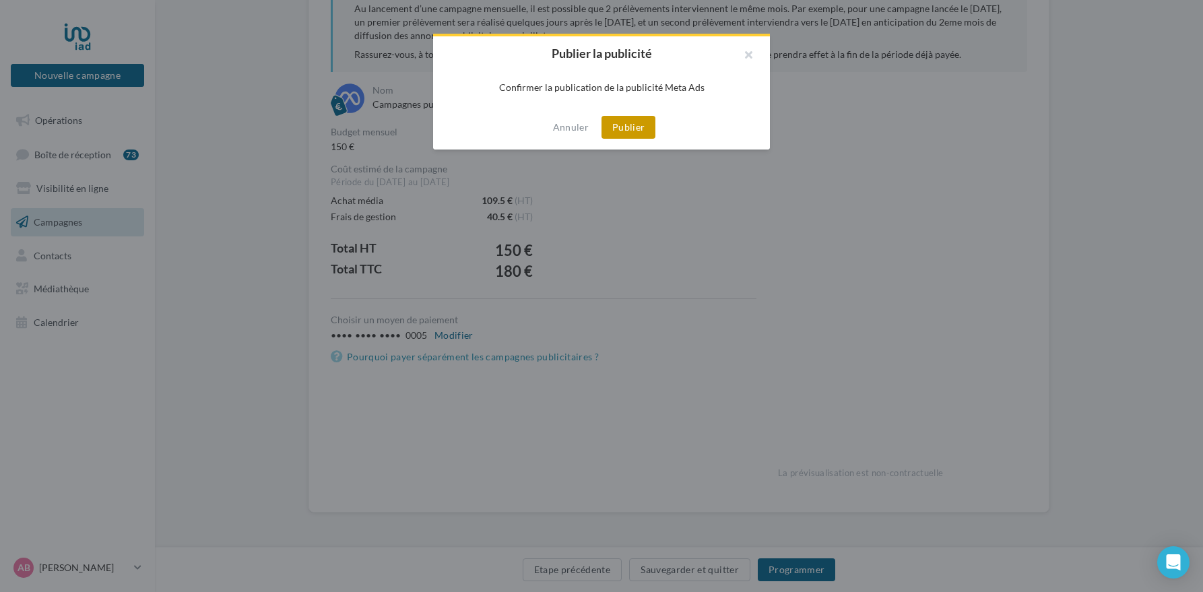
click at [621, 129] on button "Publier" at bounding box center [629, 127] width 54 height 23
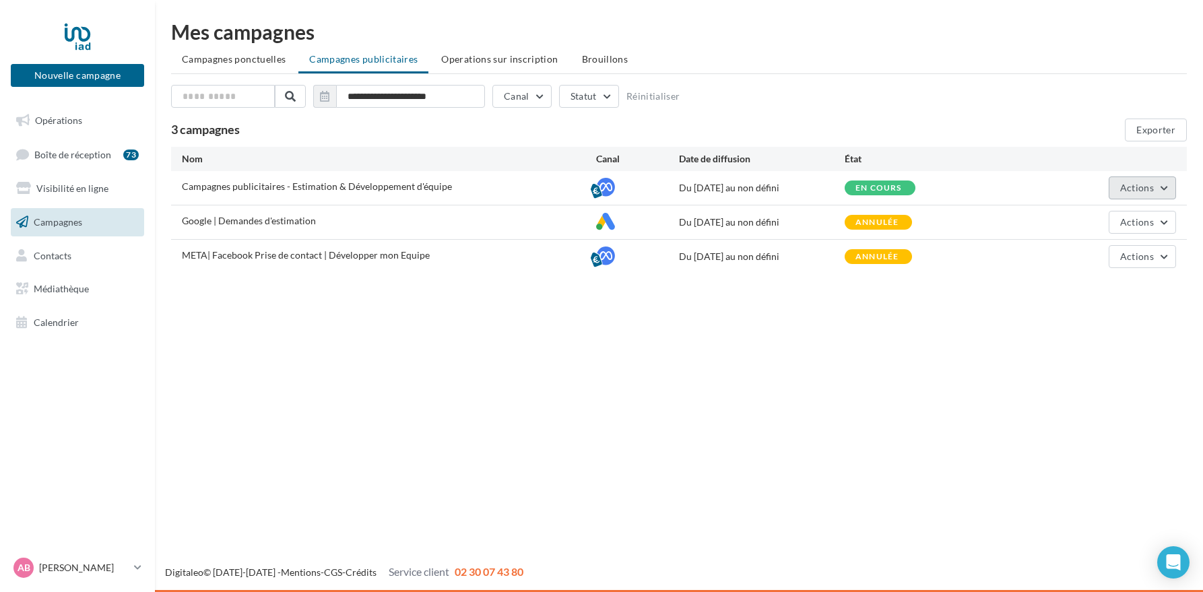
click at [1159, 193] on button "Actions" at bounding box center [1142, 187] width 67 height 23
click at [911, 338] on div "Nouvelle campagne Nouvelle campagne Opérations Boîte de réception 73 Visibilité…" at bounding box center [601, 296] width 1203 height 592
click at [81, 77] on button "Nouvelle campagne" at bounding box center [77, 75] width 133 height 23
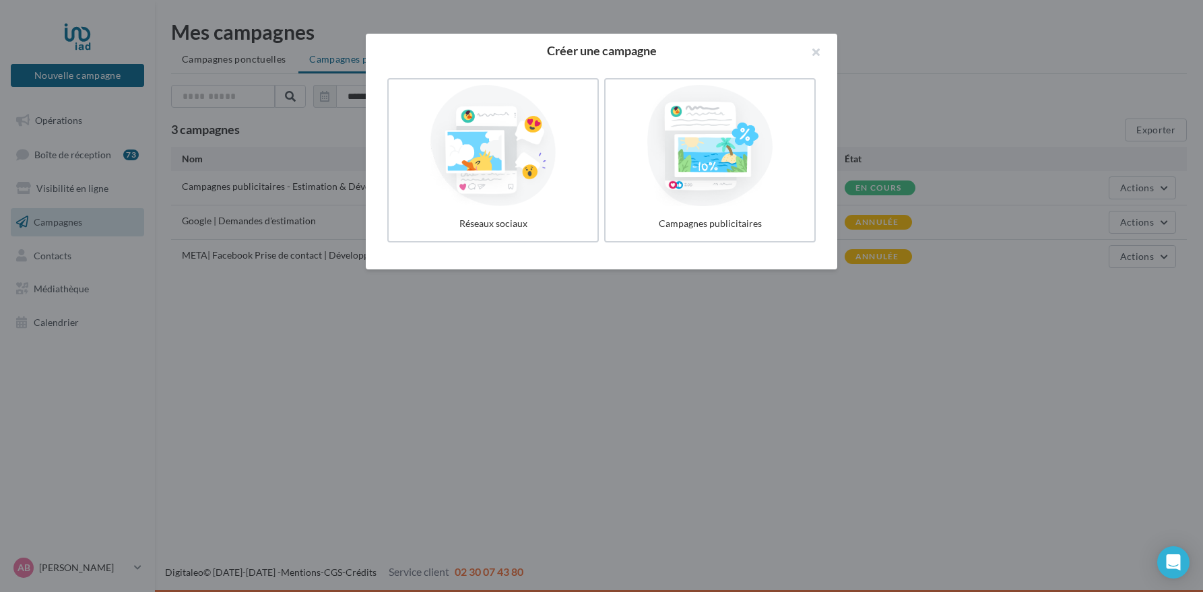
click at [658, 173] on div at bounding box center [710, 145] width 198 height 121
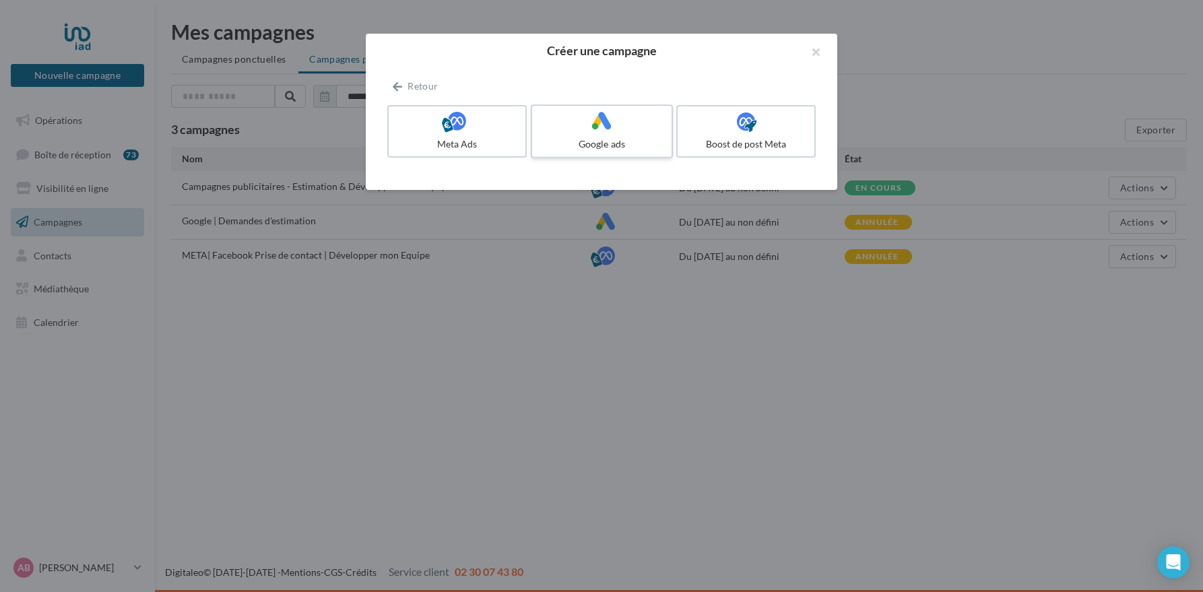
click at [616, 131] on div at bounding box center [602, 121] width 128 height 21
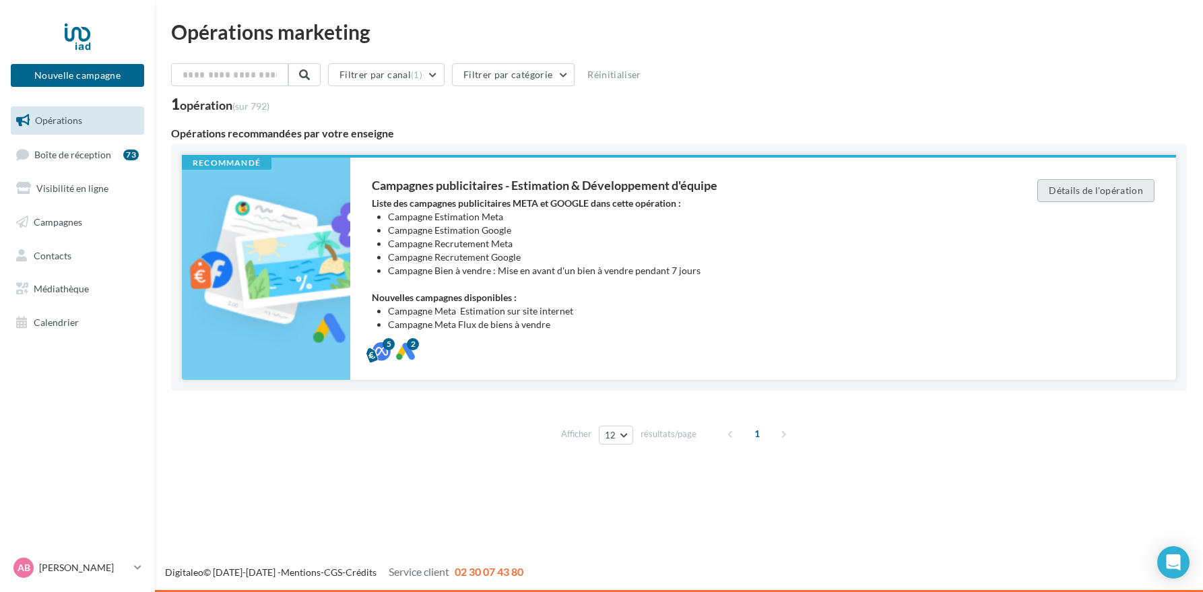
click at [1127, 193] on button "Détails de l'opération" at bounding box center [1095, 190] width 117 height 23
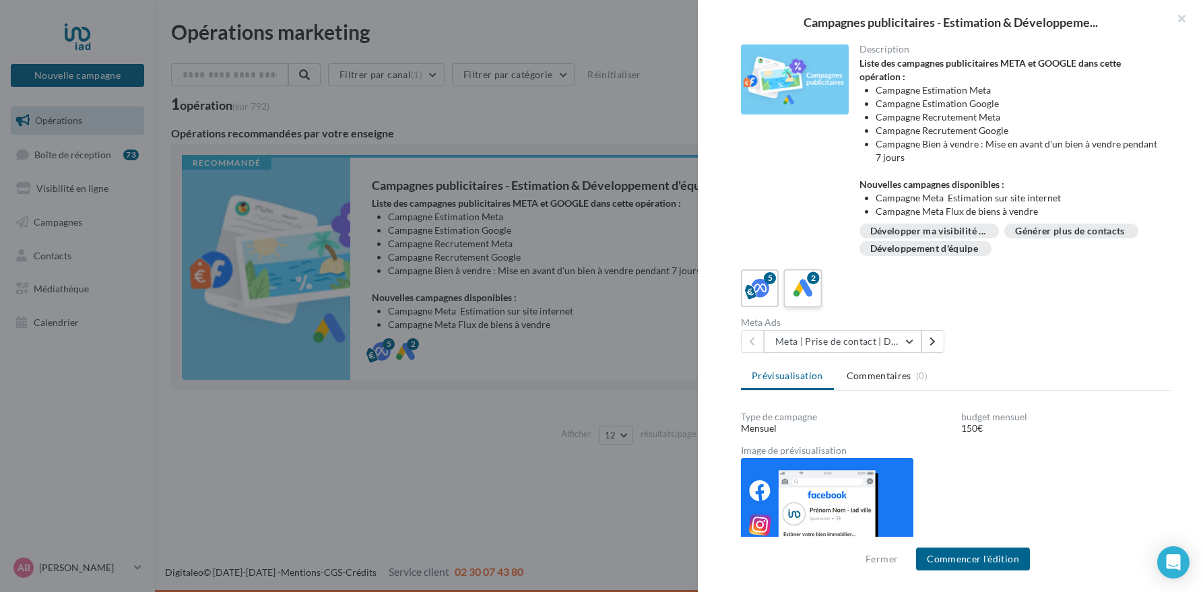
click at [802, 290] on icon at bounding box center [803, 289] width 20 height 20
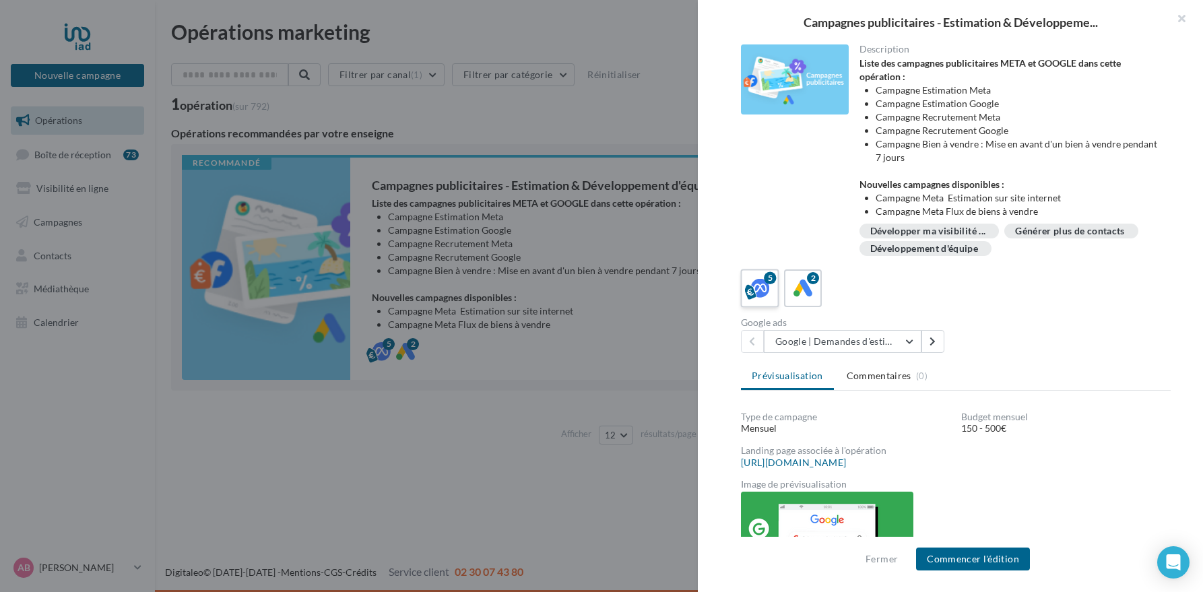
click at [772, 291] on div "5" at bounding box center [760, 288] width 25 height 25
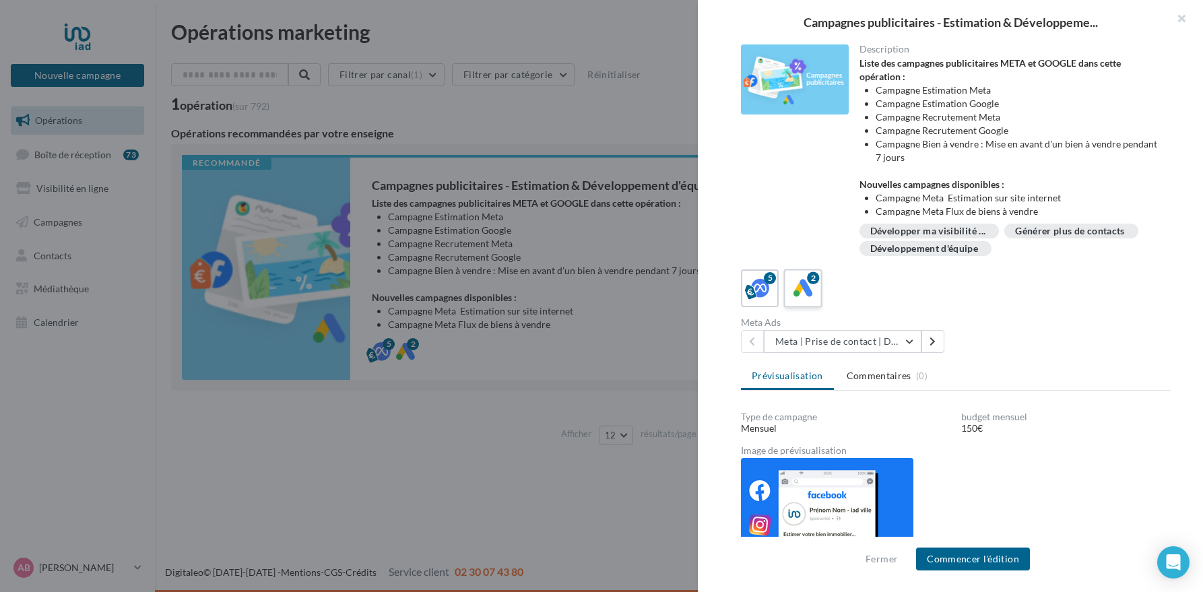
click at [806, 291] on icon at bounding box center [803, 289] width 20 height 20
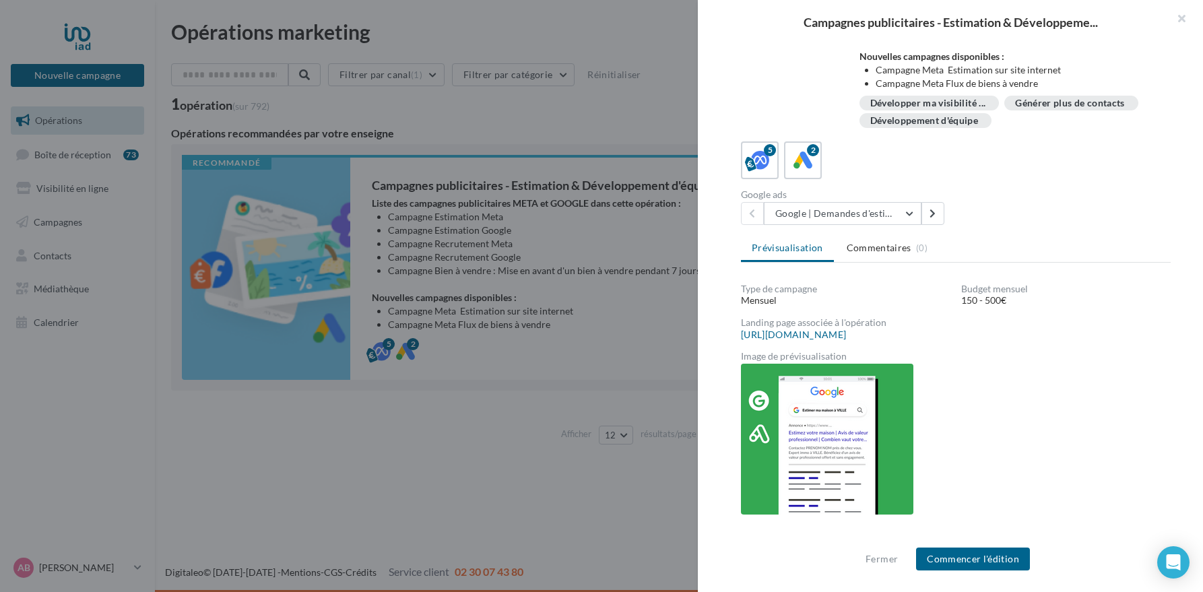
scroll to position [145, 0]
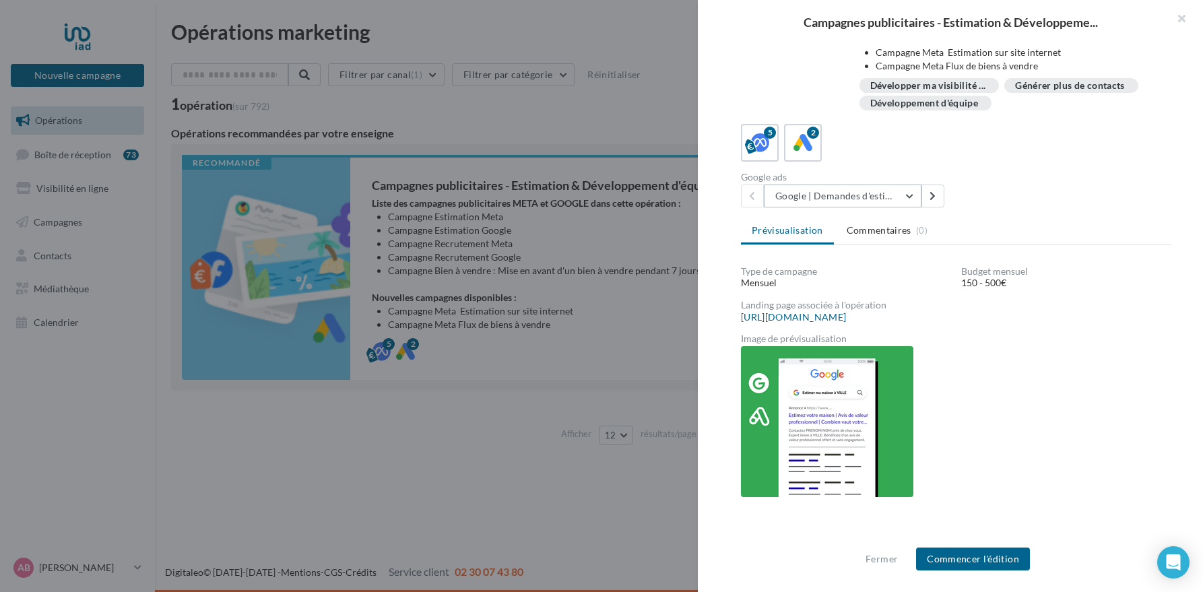
click at [908, 195] on button "Google | Demandes d'estimation" at bounding box center [843, 196] width 158 height 23
click at [992, 566] on button "Commencer l'édition" at bounding box center [973, 559] width 114 height 23
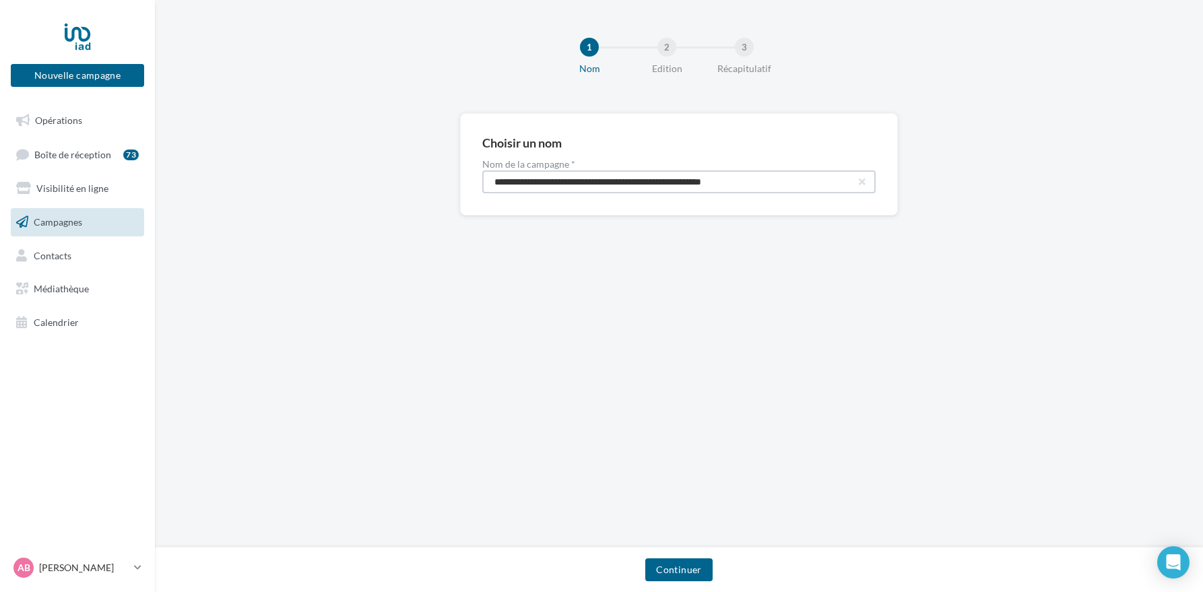
drag, startPoint x: 648, startPoint y: 185, endPoint x: 800, endPoint y: 184, distance: 152.2
click at [800, 184] on input "**********" at bounding box center [678, 181] width 393 height 23
type input "**********"
click at [682, 577] on button "Continuer" at bounding box center [678, 569] width 67 height 23
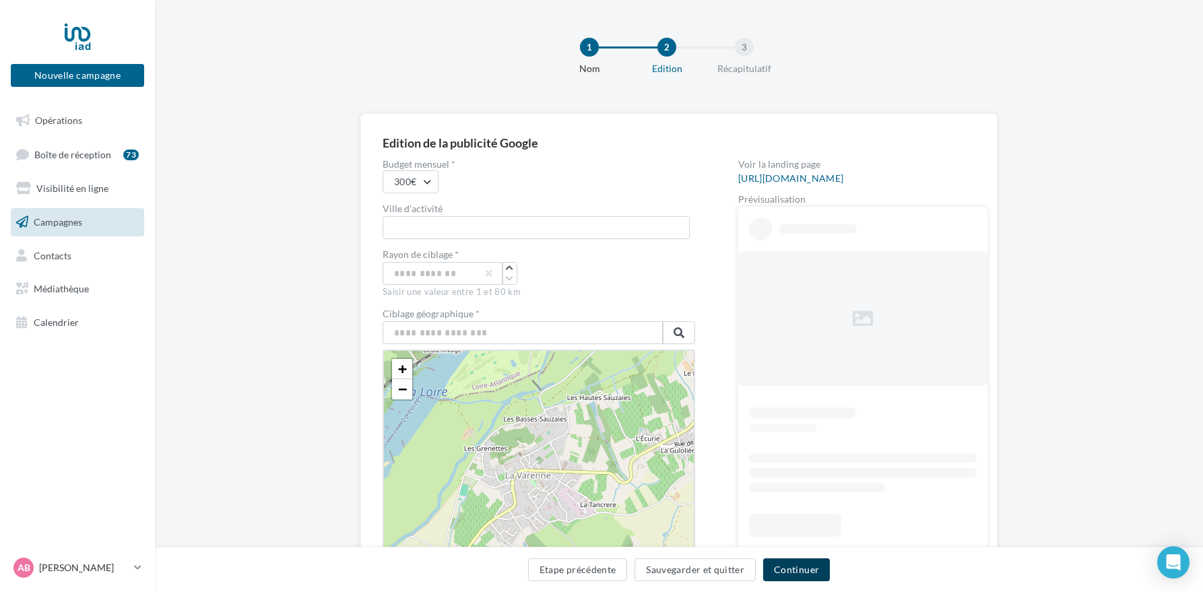
scroll to position [1, 0]
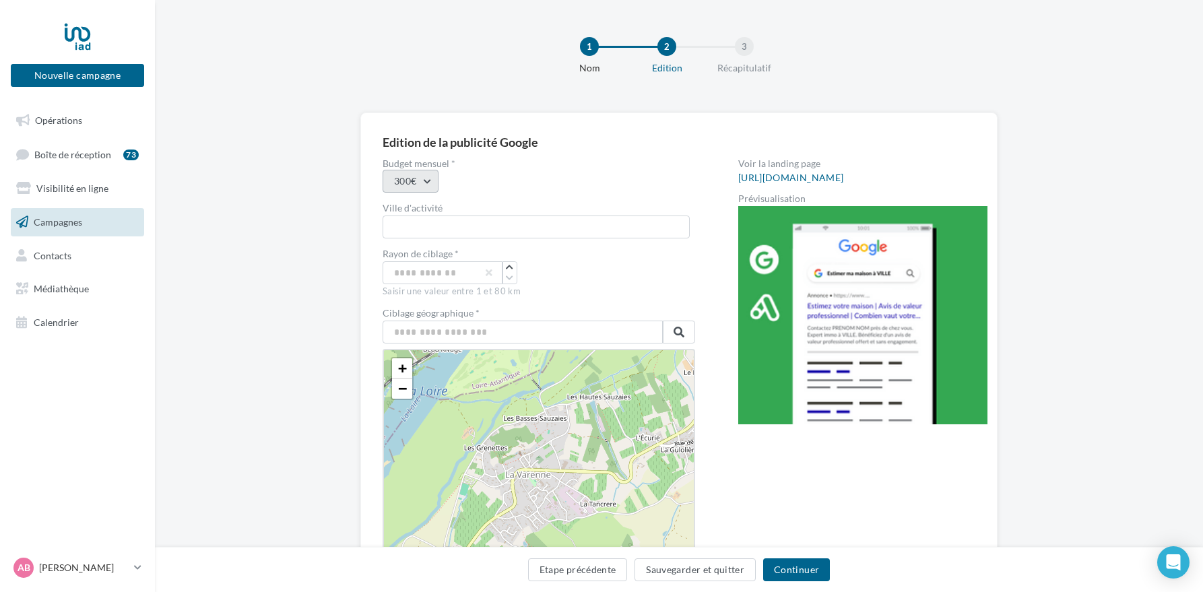
click at [414, 186] on button "300€" at bounding box center [411, 181] width 56 height 23
click at [399, 220] on div "150€" at bounding box center [466, 216] width 167 height 35
click at [405, 222] on input "text" at bounding box center [536, 227] width 307 height 23
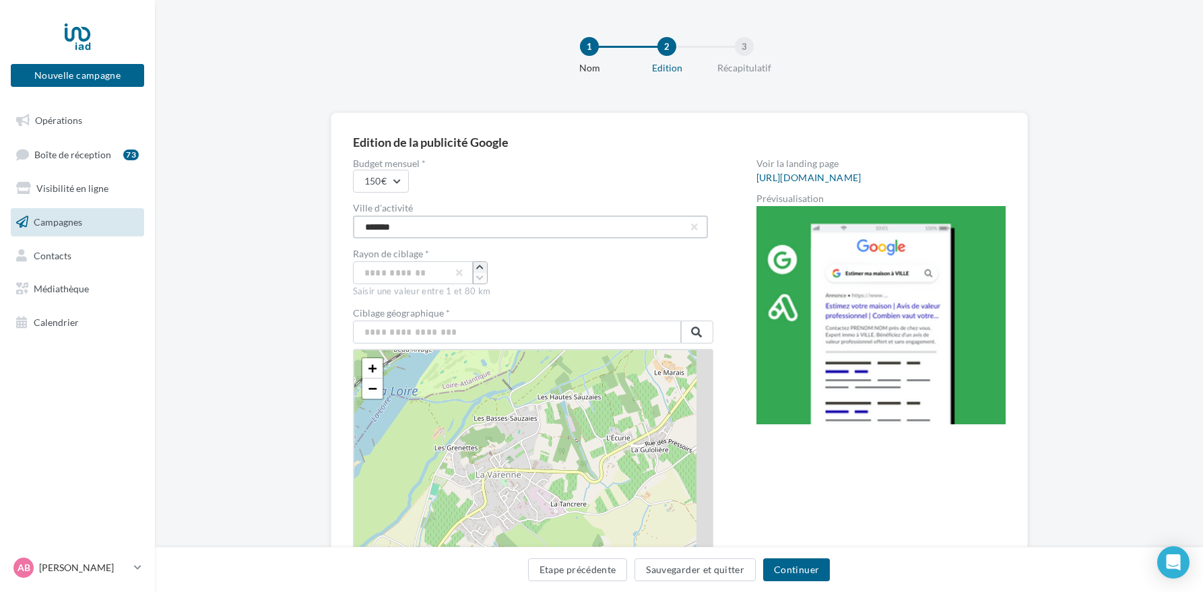
type input "*******"
click at [476, 267] on icon "button" at bounding box center [479, 267] width 7 height 8
click at [476, 275] on icon "button" at bounding box center [479, 278] width 7 height 8
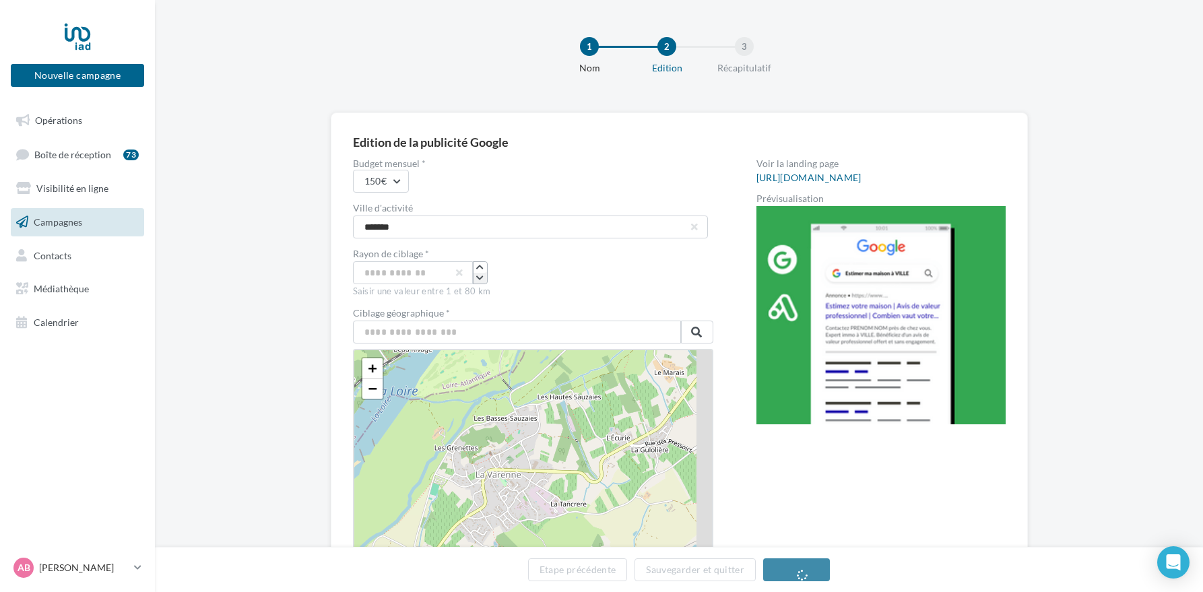
click at [476, 275] on icon "button" at bounding box center [479, 278] width 7 height 8
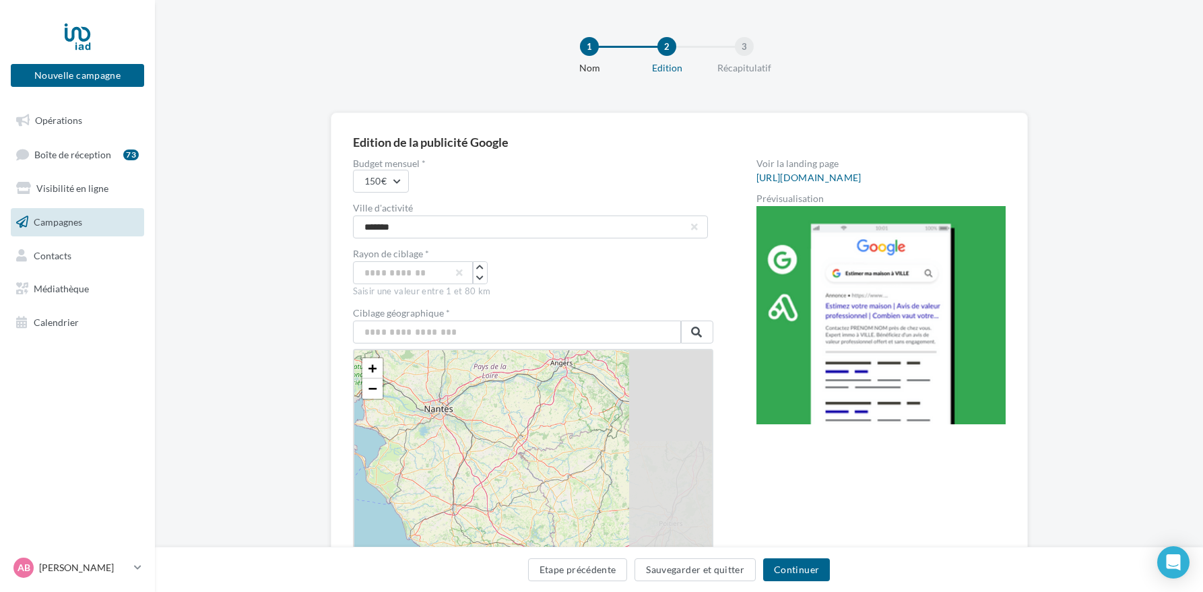
drag, startPoint x: 595, startPoint y: 489, endPoint x: 438, endPoint y: 370, distance: 196.7
click at [438, 370] on div "+ − Leaflet" at bounding box center [533, 467] width 360 height 236
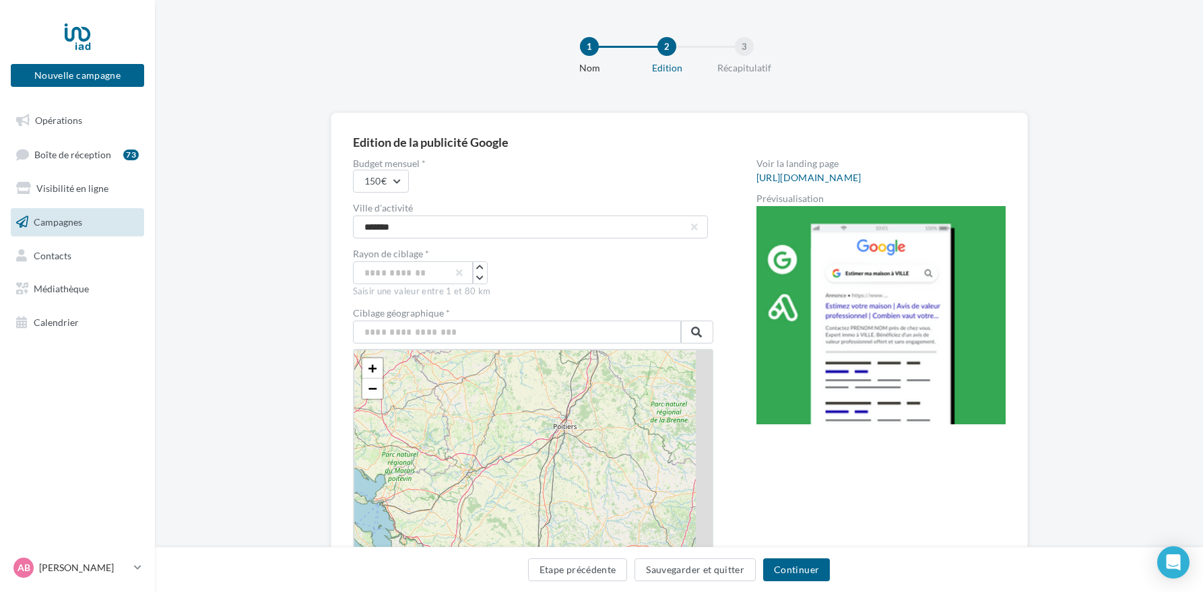
drag, startPoint x: 615, startPoint y: 483, endPoint x: 542, endPoint y: 416, distance: 99.1
click at [543, 416] on div "+ − Leaflet" at bounding box center [533, 467] width 360 height 236
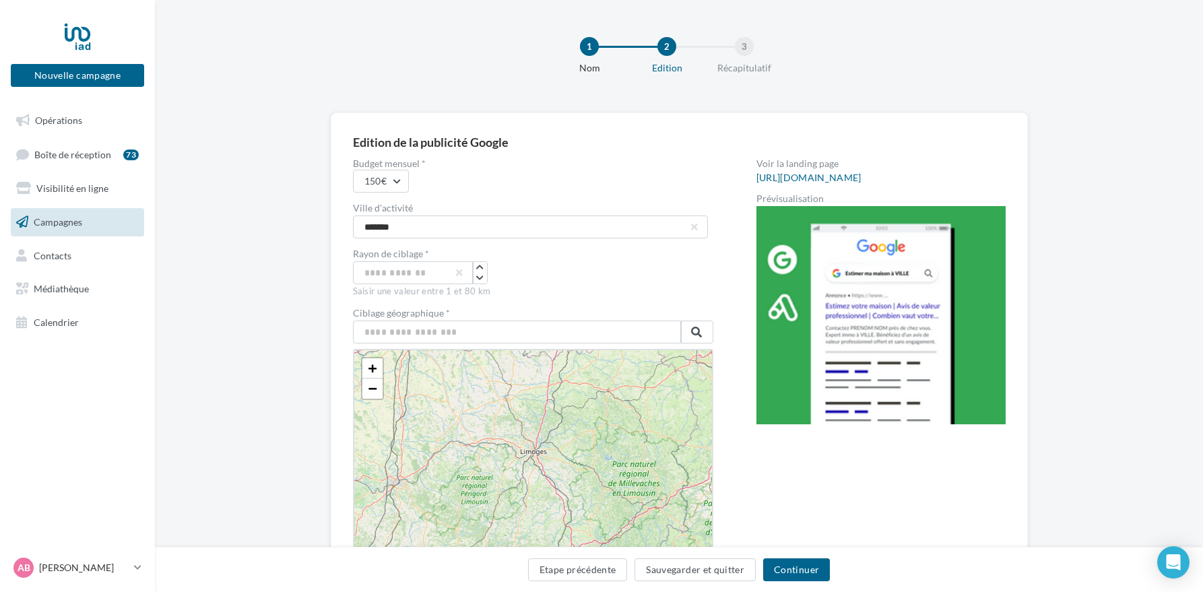
drag, startPoint x: 626, startPoint y: 506, endPoint x: 469, endPoint y: 415, distance: 180.8
click at [469, 415] on div "+ − Leaflet" at bounding box center [533, 467] width 360 height 236
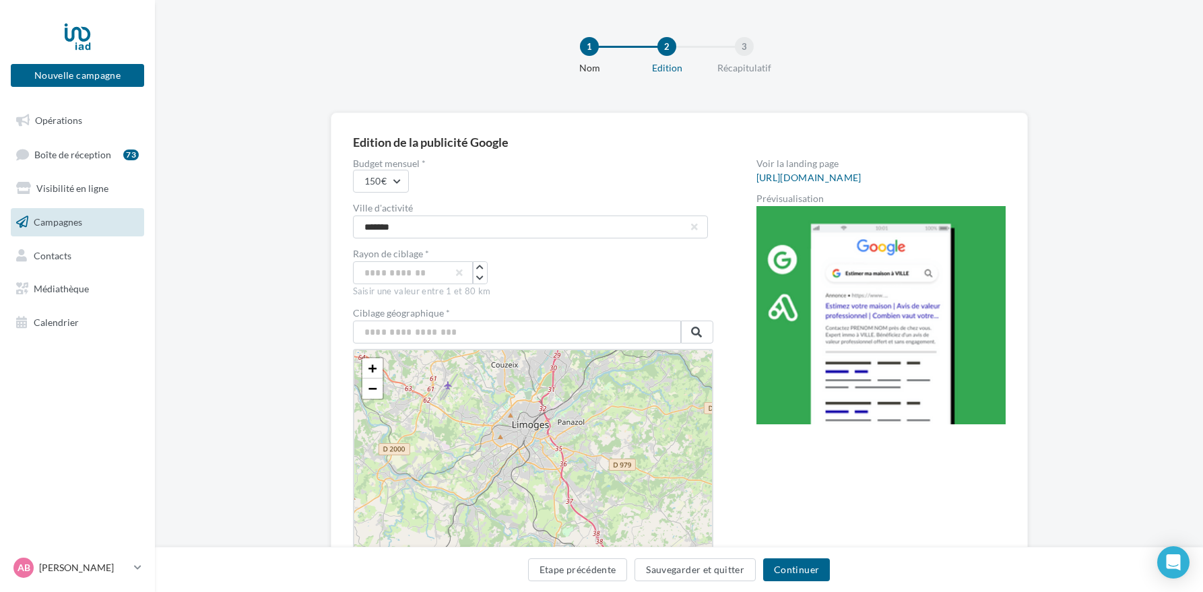
drag, startPoint x: 477, startPoint y: 480, endPoint x: 525, endPoint y: 389, distance: 102.5
click at [525, 389] on div "+ − Leaflet" at bounding box center [533, 467] width 360 height 236
click at [489, 395] on div "+ − Leaflet" at bounding box center [533, 467] width 360 height 236
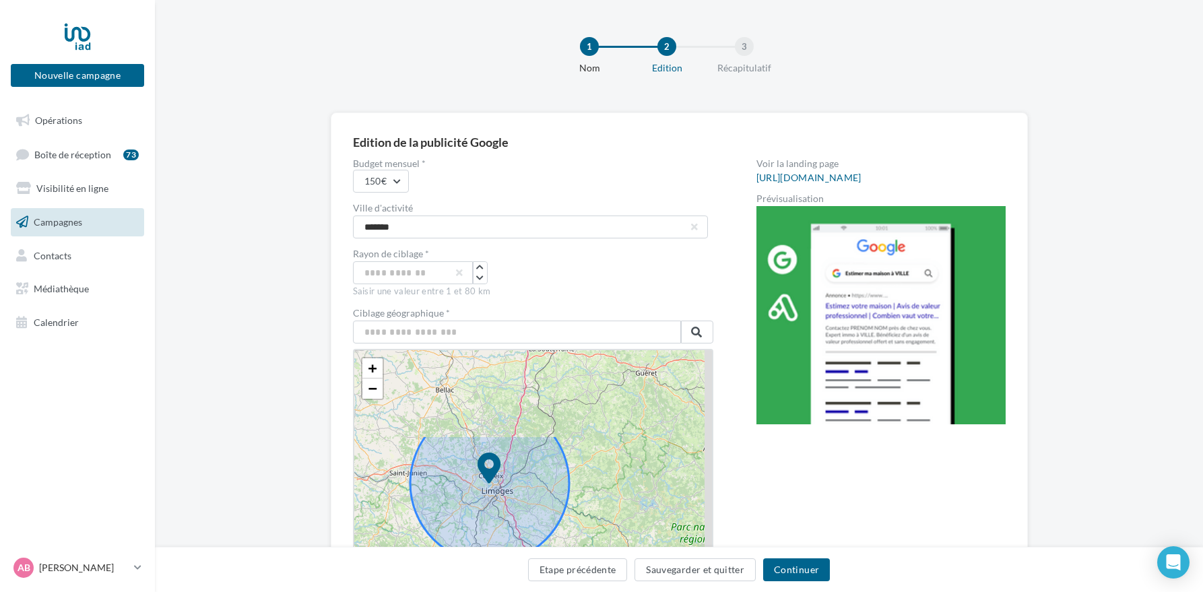
drag, startPoint x: 595, startPoint y: 377, endPoint x: 591, endPoint y: 487, distance: 109.9
click at [591, 487] on div "+ − Leaflet" at bounding box center [533, 467] width 360 height 236
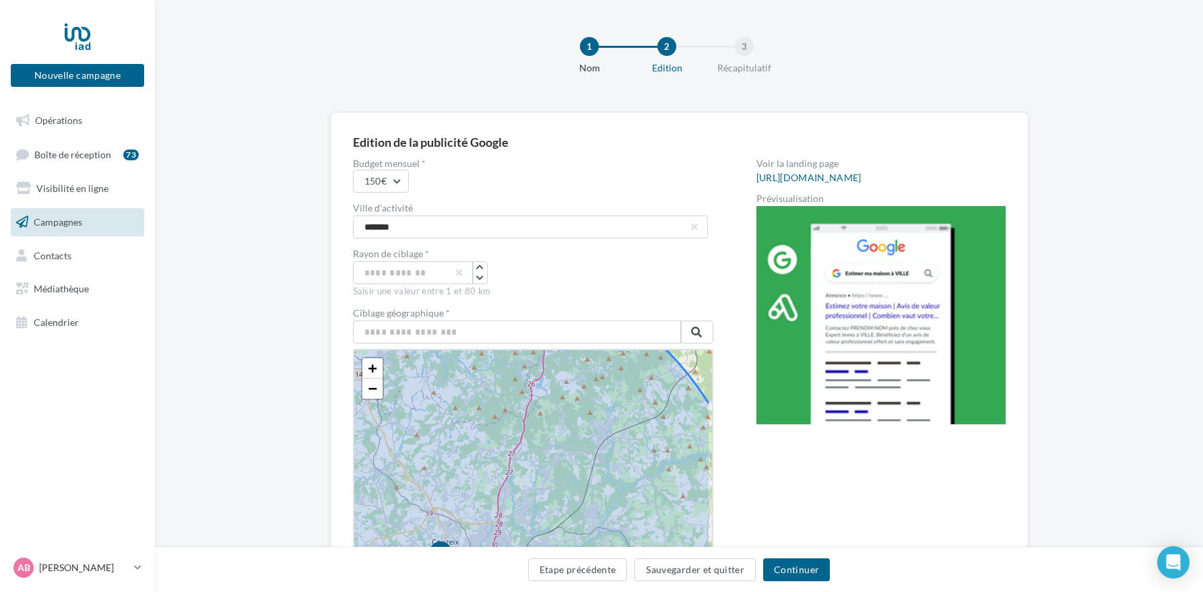
drag, startPoint x: 495, startPoint y: 455, endPoint x: 500, endPoint y: 449, distance: 8.1
click at [500, 449] on icon at bounding box center [440, 571] width 633 height 633
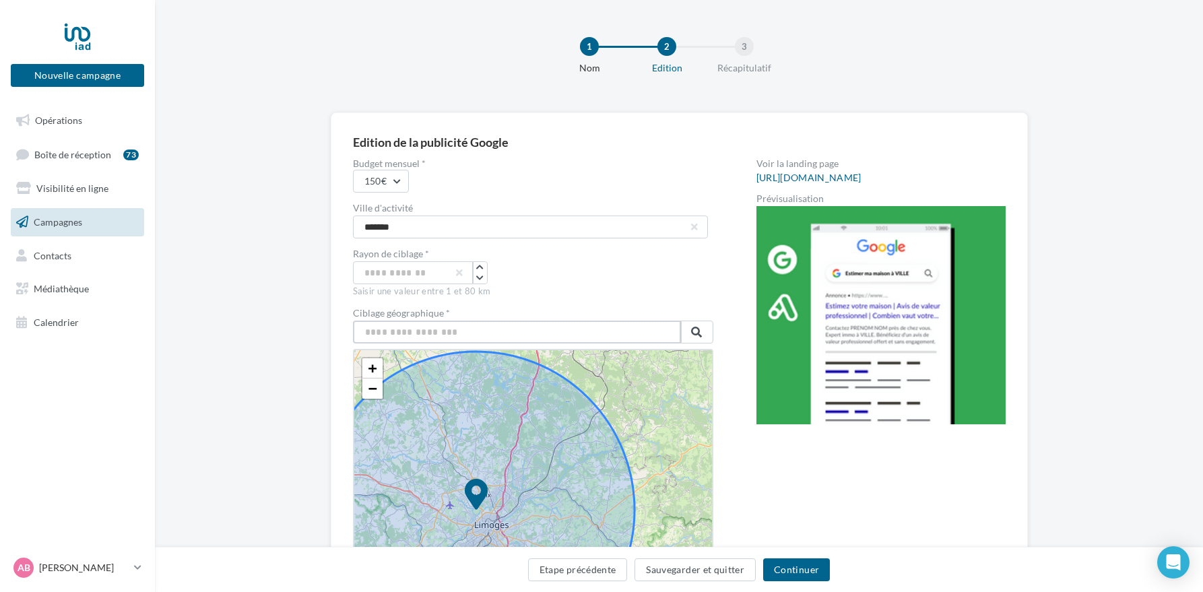
click at [505, 330] on input "text" at bounding box center [517, 332] width 328 height 23
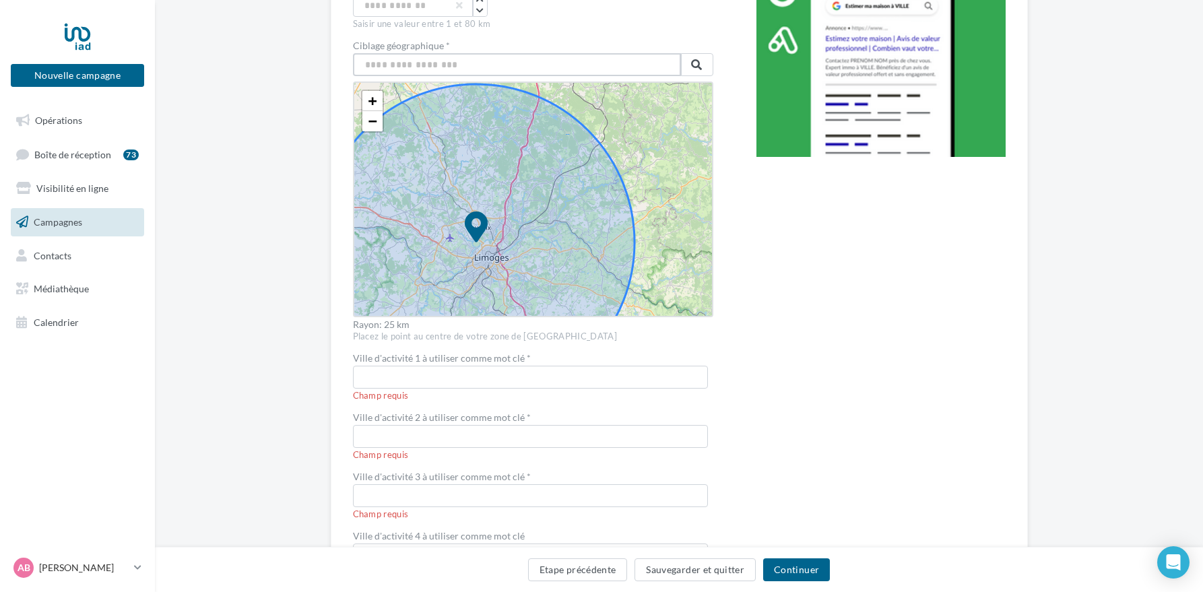
scroll to position [296, 0]
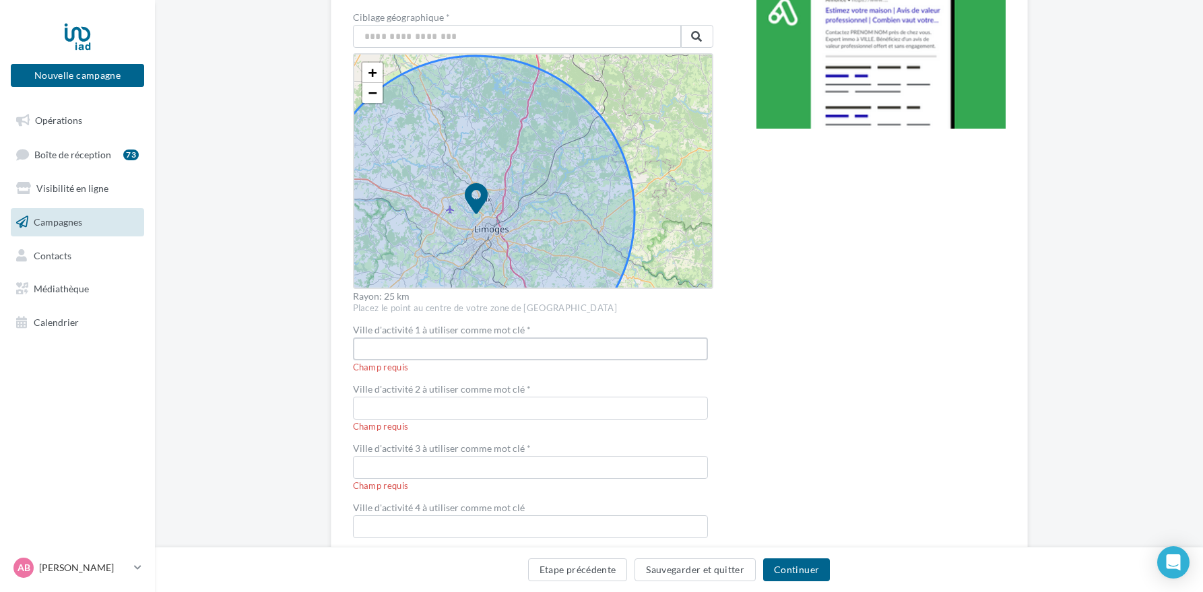
click at [438, 348] on input "text" at bounding box center [530, 348] width 355 height 23
type input "**********"
click at [409, 411] on input "text" at bounding box center [530, 408] width 356 height 23
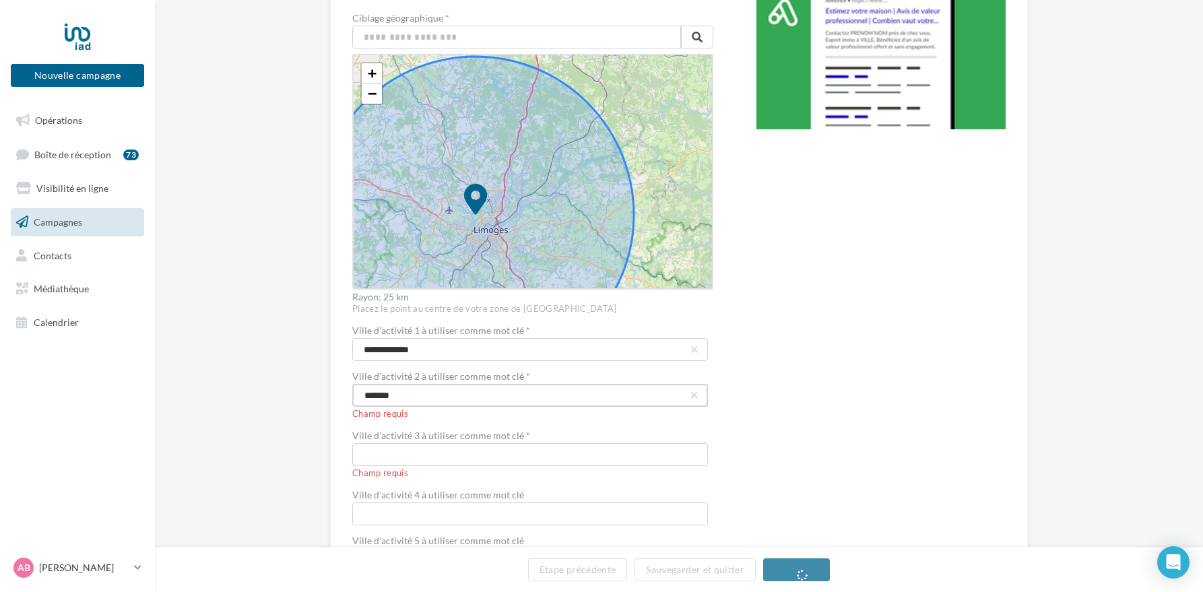
type input "*******"
click at [408, 450] on input "text" at bounding box center [530, 454] width 356 height 23
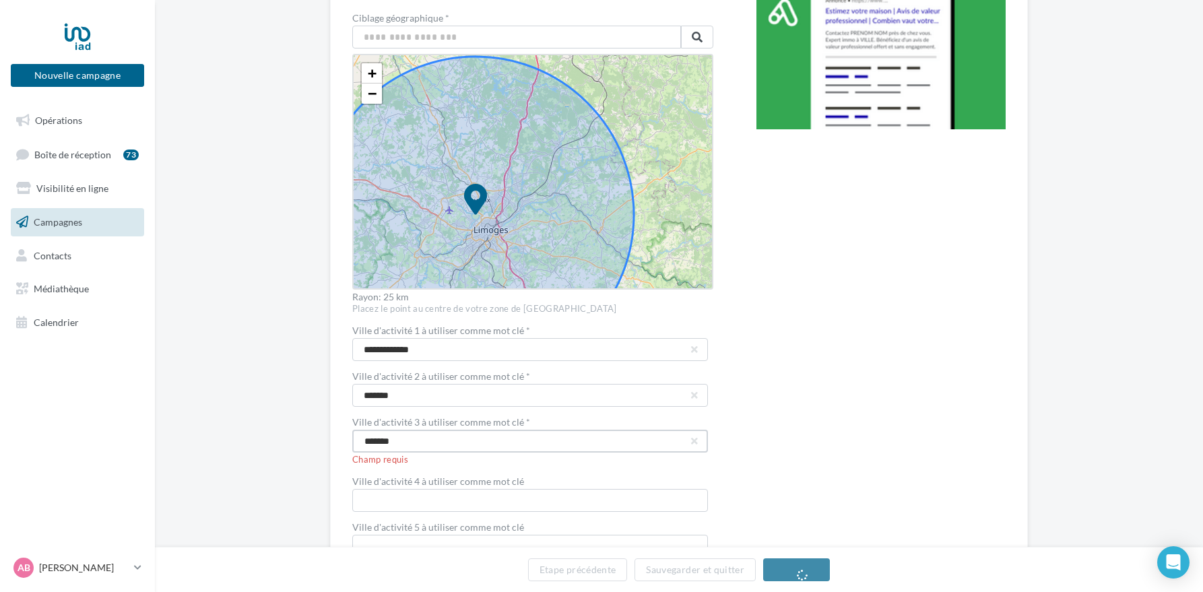
type input "*******"
click at [391, 499] on div "**********" at bounding box center [532, 204] width 361 height 680
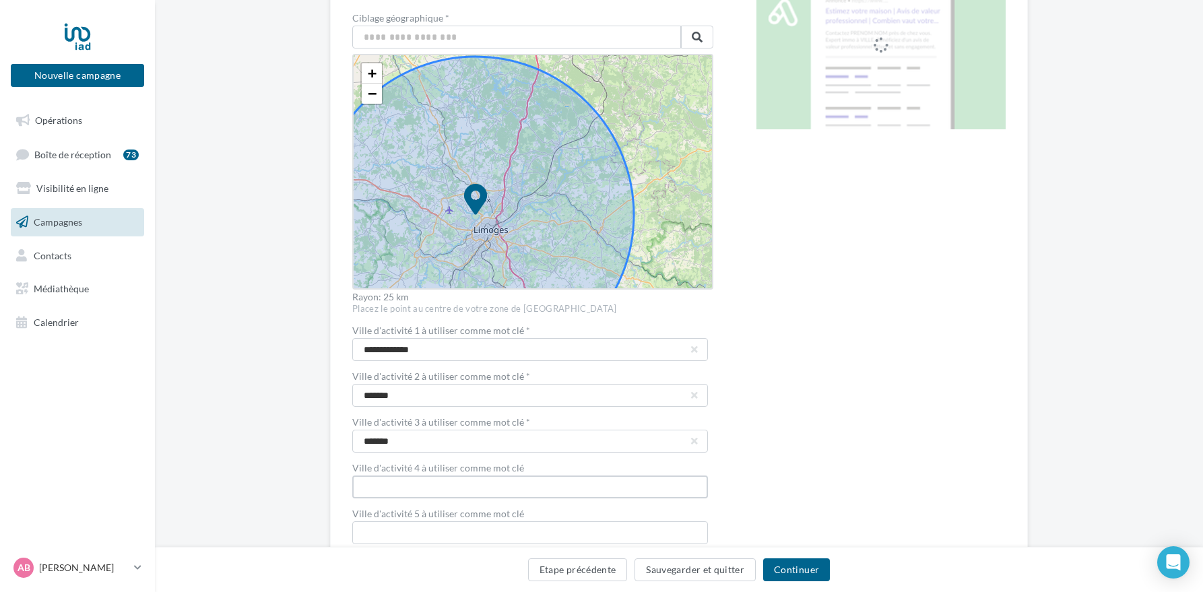
click at [381, 485] on input "text" at bounding box center [530, 487] width 356 height 23
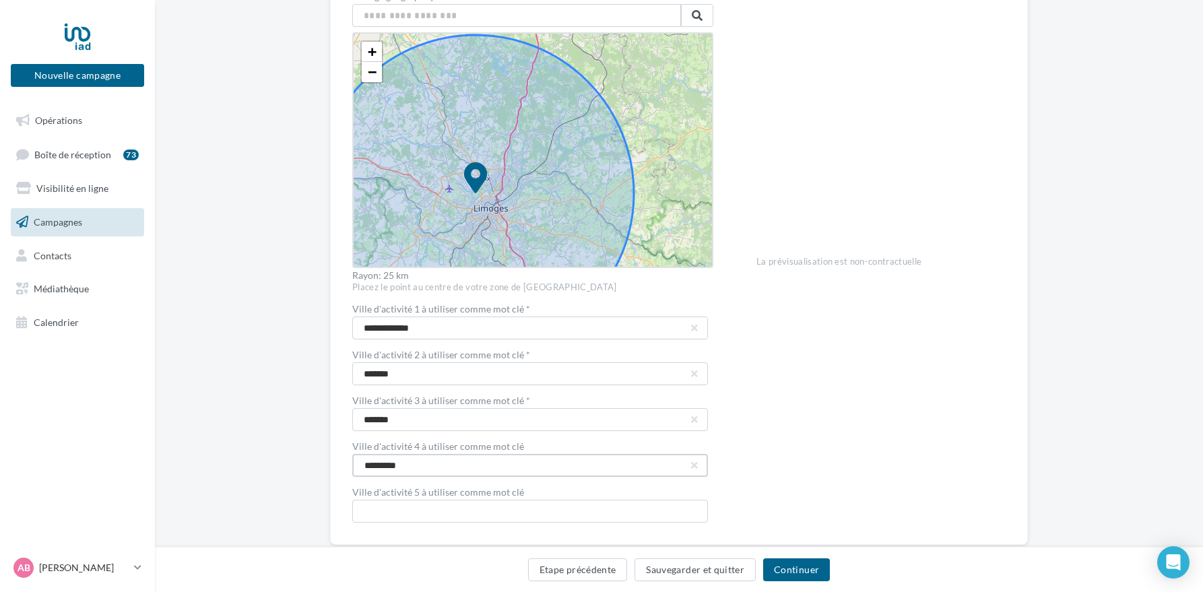
scroll to position [318, 0]
type input "*********"
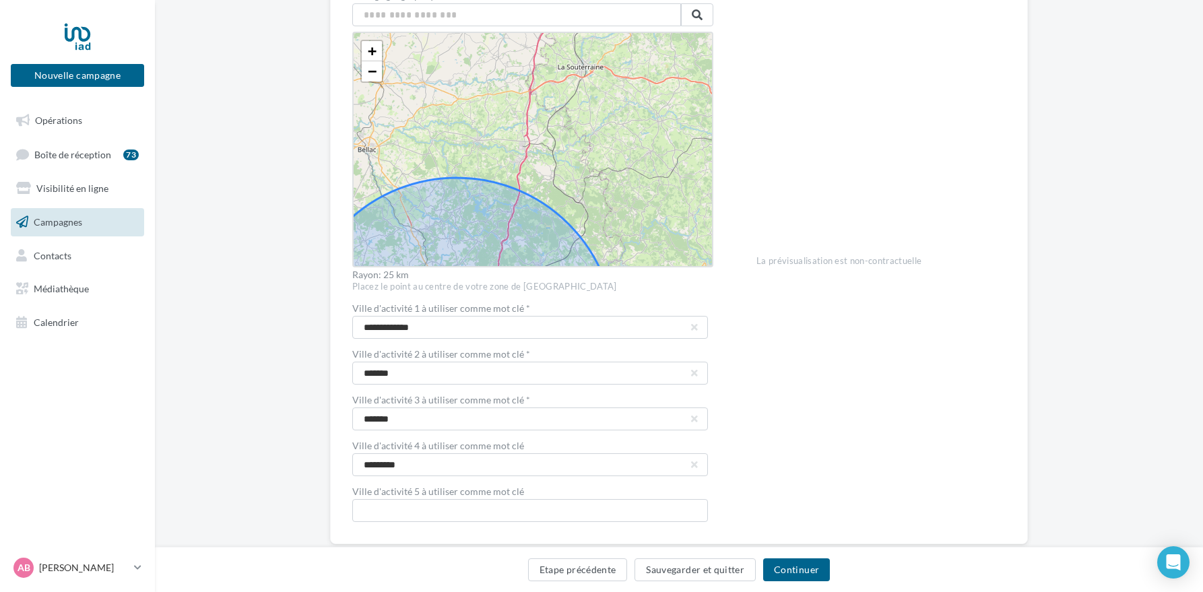
drag, startPoint x: 661, startPoint y: 155, endPoint x: 627, endPoint y: 269, distance: 118.9
click at [643, 298] on div "**********" at bounding box center [532, 182] width 361 height 680
click at [368, 49] on span "+" at bounding box center [372, 50] width 9 height 17
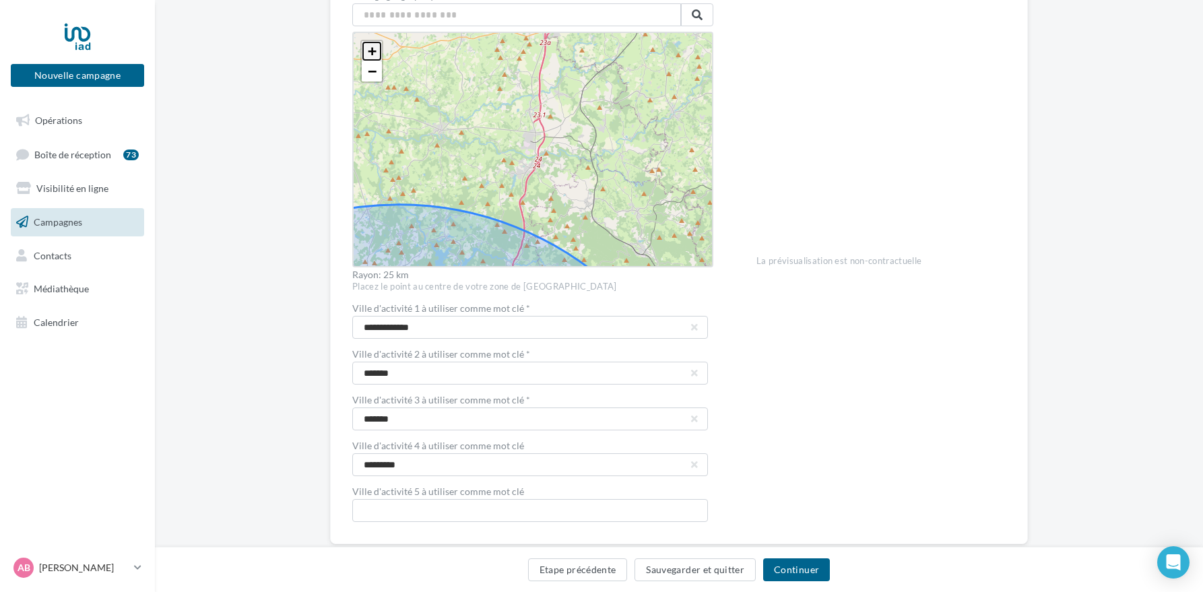
click at [368, 49] on span "+" at bounding box center [372, 50] width 9 height 17
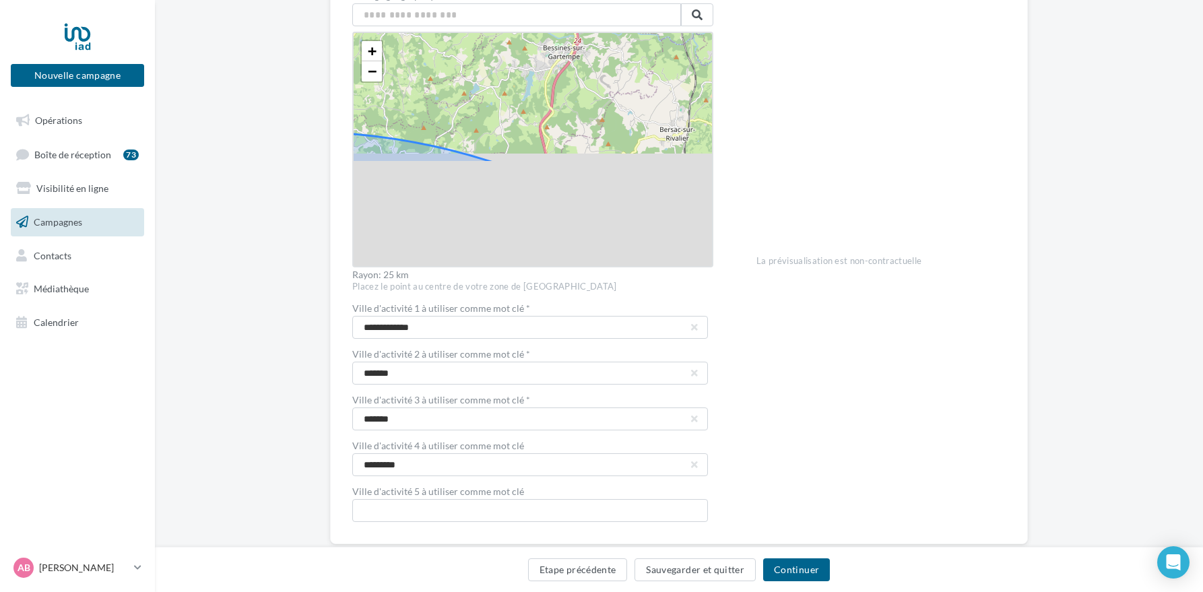
drag, startPoint x: 636, startPoint y: 205, endPoint x: 653, endPoint y: 100, distance: 105.8
click at [653, 100] on div "+ − Leaflet" at bounding box center [532, 150] width 361 height 236
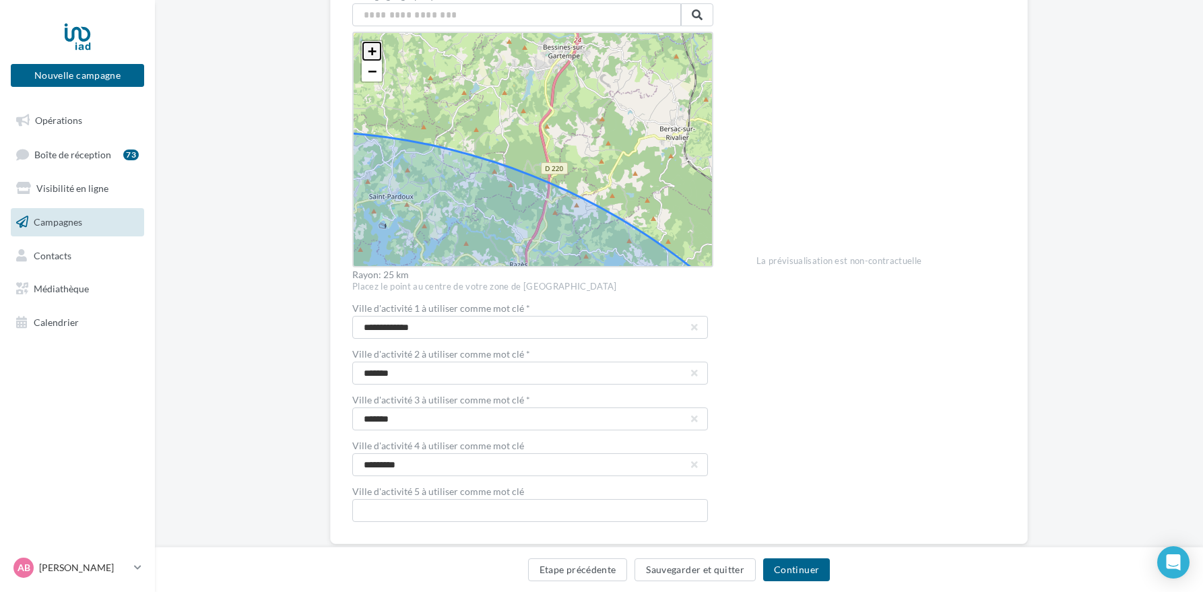
click at [368, 48] on span "+" at bounding box center [372, 50] width 9 height 17
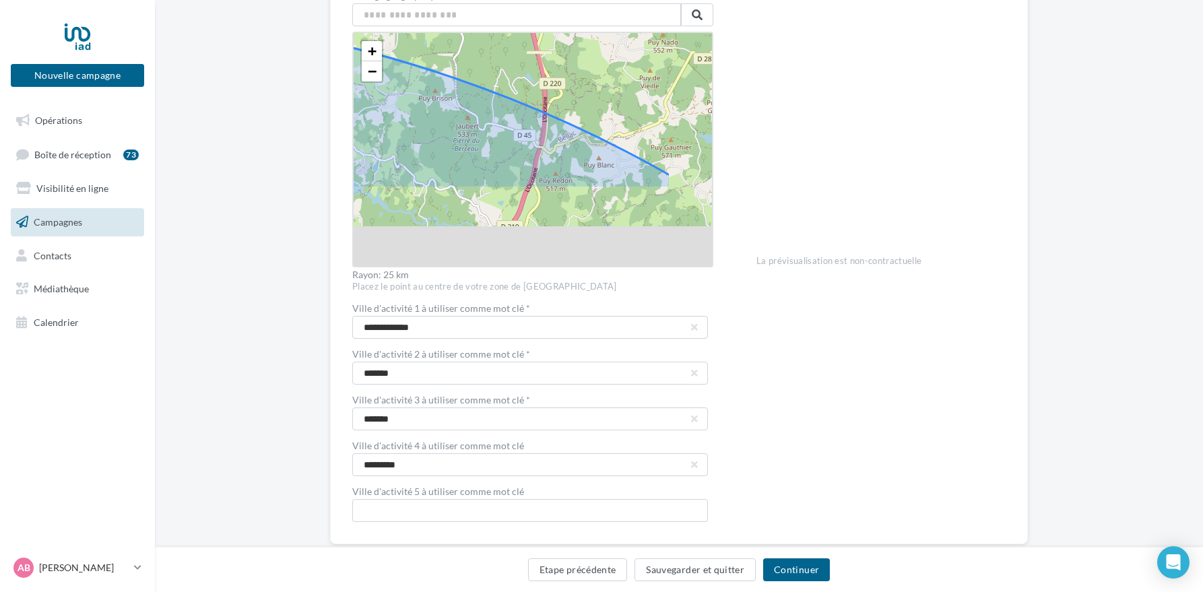
drag, startPoint x: 624, startPoint y: 118, endPoint x: 591, endPoint y: 20, distance: 103.1
click at [591, 20] on div "Ciblage géographique * + − Leaflet Rayon: 25 km" at bounding box center [532, 135] width 361 height 288
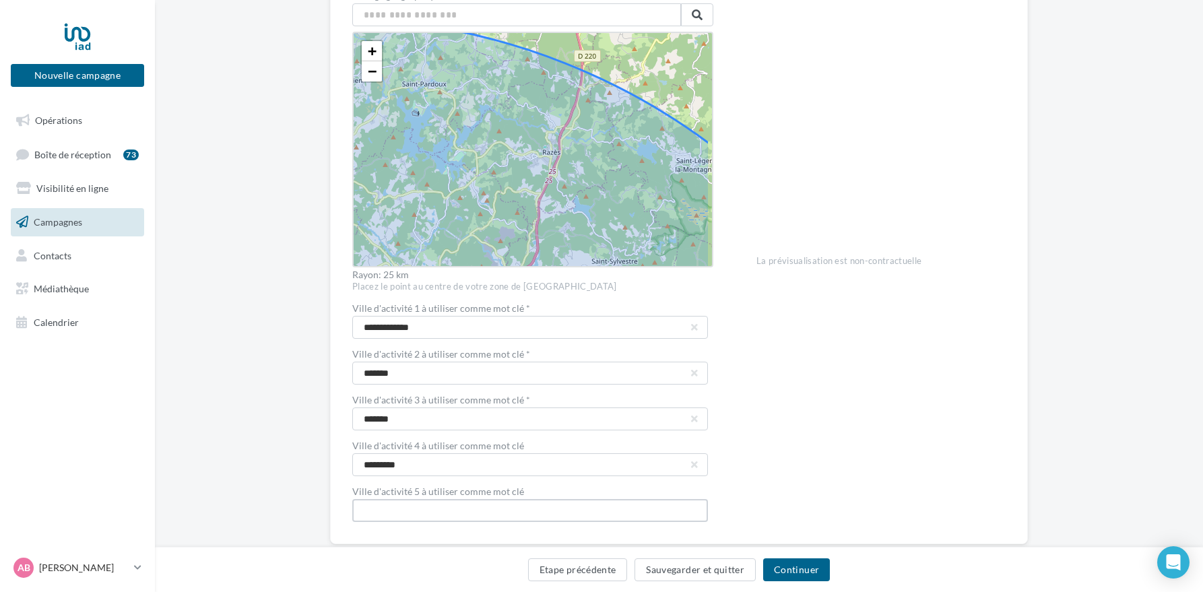
click at [381, 515] on input "text" at bounding box center [530, 510] width 356 height 23
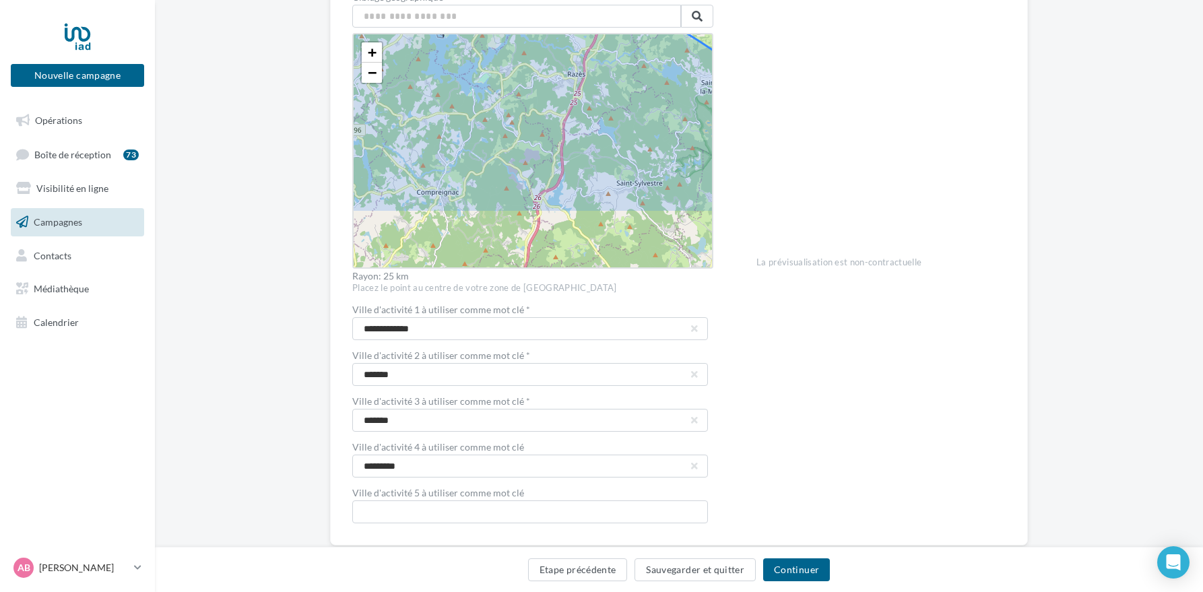
drag, startPoint x: 552, startPoint y: 216, endPoint x: 579, endPoint y: 97, distance: 121.6
click at [579, 97] on icon at bounding box center [356, 574] width 1266 height 1266
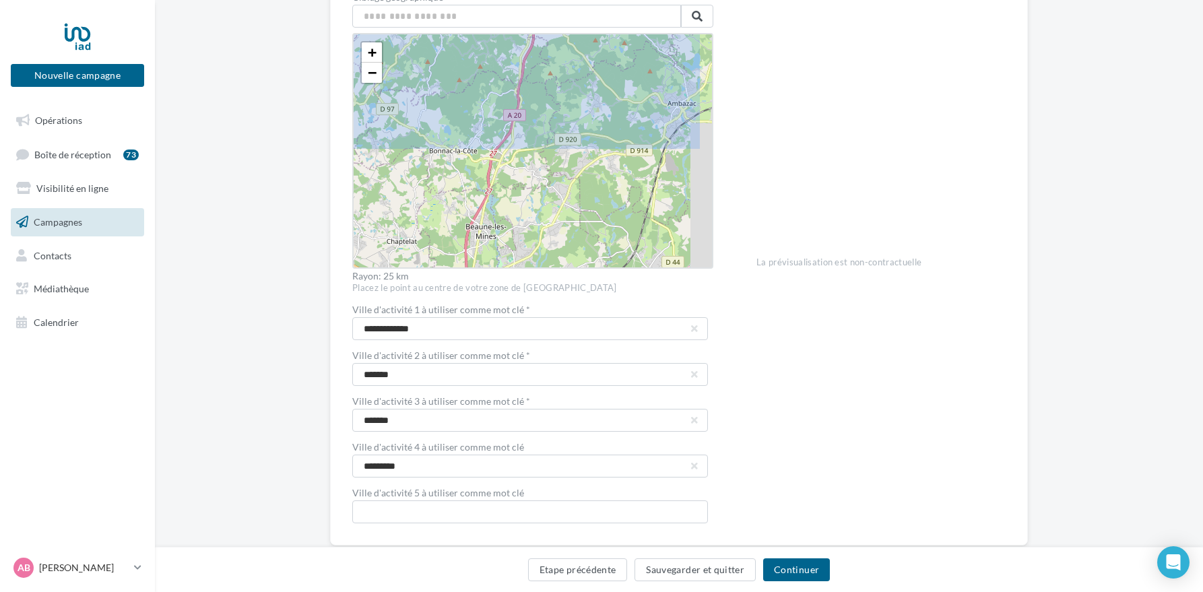
drag, startPoint x: 579, startPoint y: 207, endPoint x: 571, endPoint y: 66, distance: 141.7
click at [571, 66] on icon at bounding box center [351, 390] width 1266 height 1266
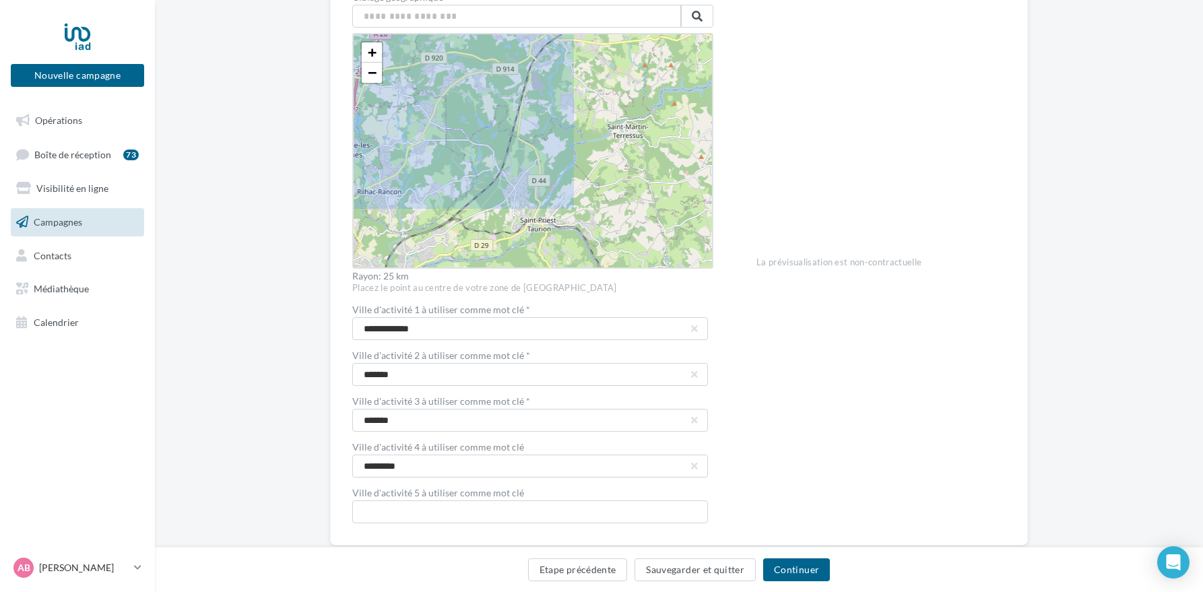
drag, startPoint x: 616, startPoint y: 165, endPoint x: 482, endPoint y: 84, distance: 156.9
click at [482, 84] on icon at bounding box center [217, 308] width 1266 height 1266
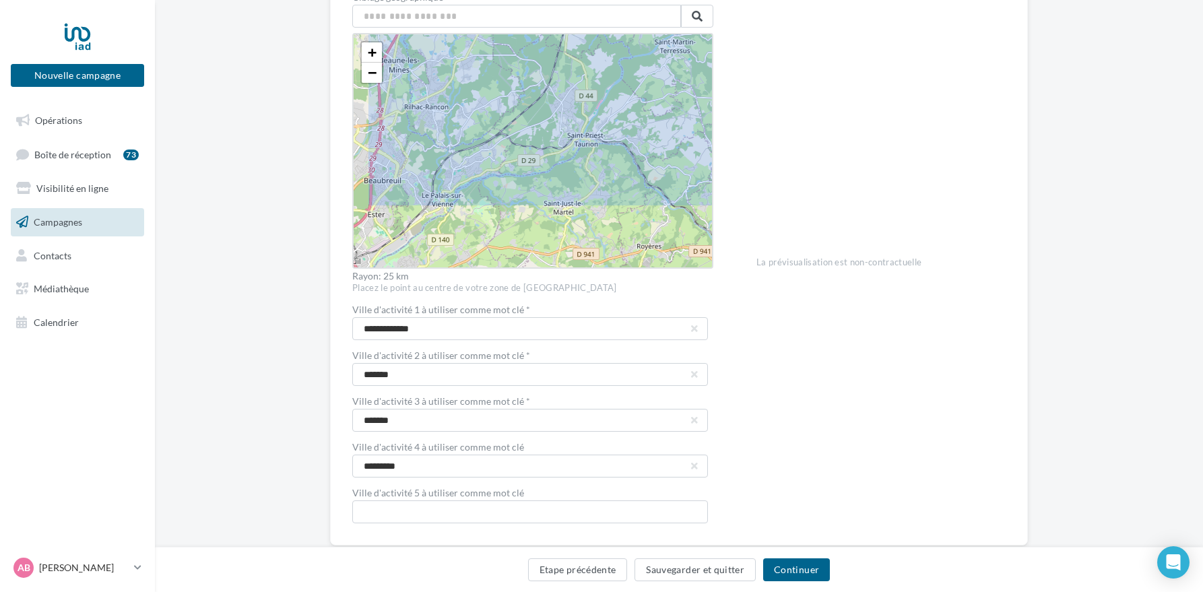
drag, startPoint x: 496, startPoint y: 141, endPoint x: 544, endPoint y: 57, distance: 97.1
click at [544, 57] on icon at bounding box center [264, 223] width 1266 height 1266
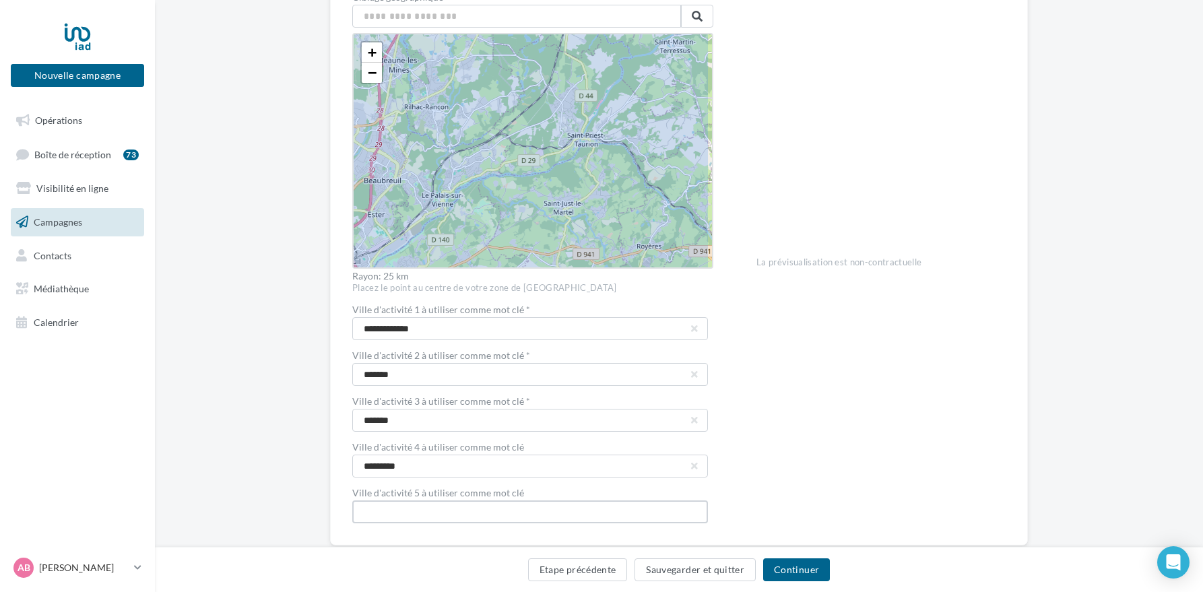
click at [428, 513] on input "text" at bounding box center [530, 511] width 356 height 23
type input "**********"
click at [794, 410] on div "Voir la landing page https://local.iadfrance.fr/41/iad-arnaud-bonnet-74555-8728…" at bounding box center [880, 183] width 249 height 680
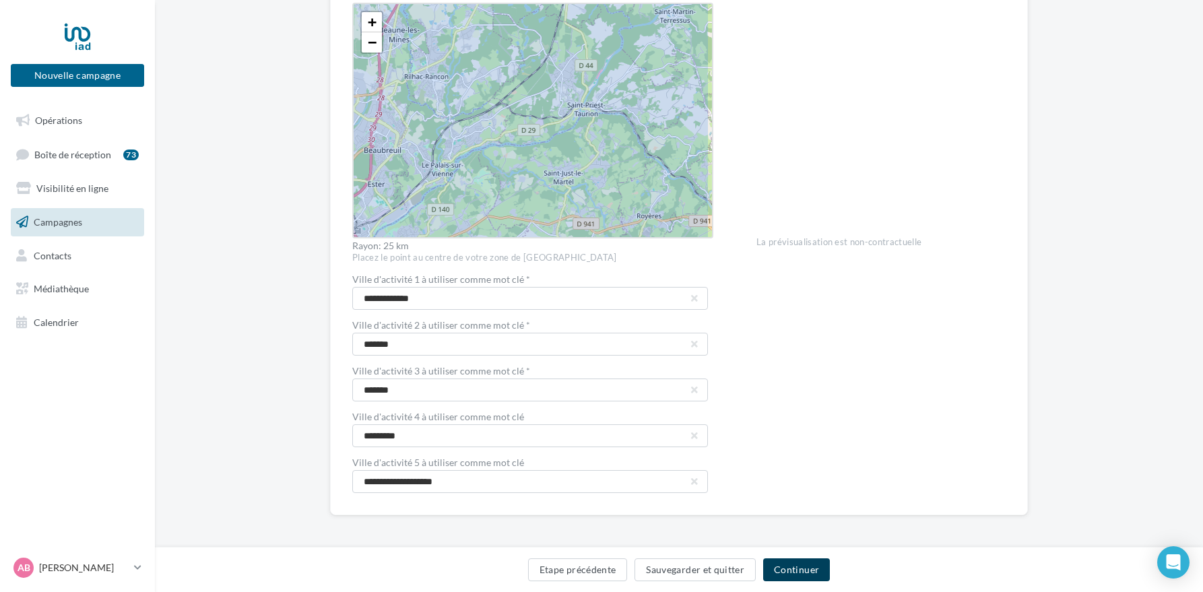
scroll to position [348, 0]
click at [802, 568] on button "Continuer" at bounding box center [796, 569] width 67 height 23
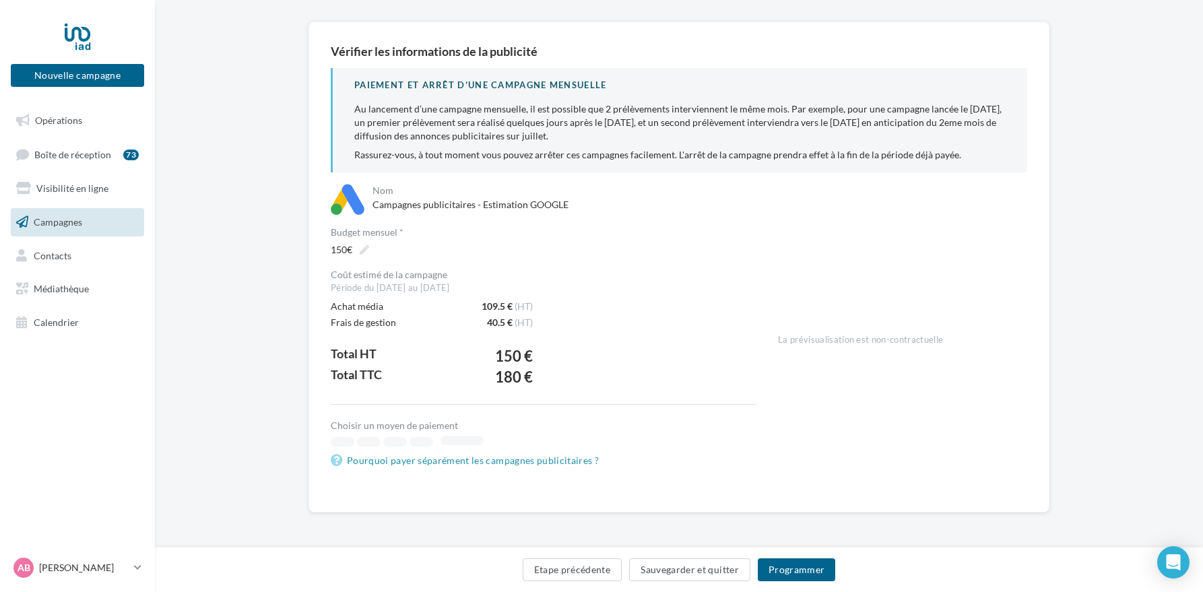
scroll to position [92, 0]
click at [781, 568] on button "Programmer" at bounding box center [797, 569] width 78 height 23
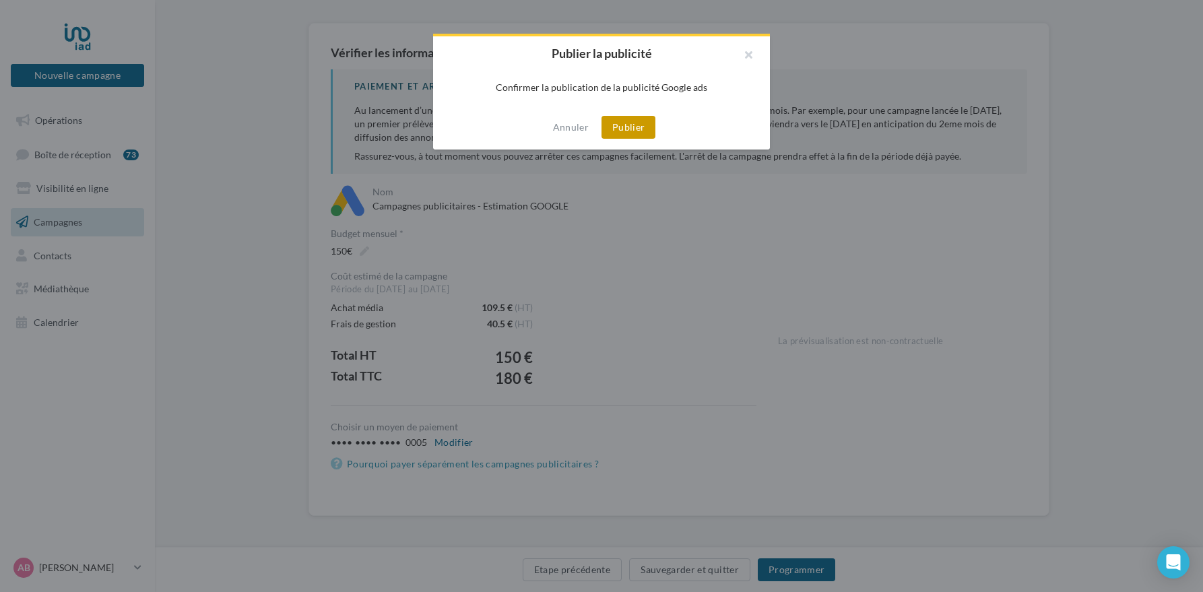
click at [640, 129] on button "Publier" at bounding box center [629, 127] width 54 height 23
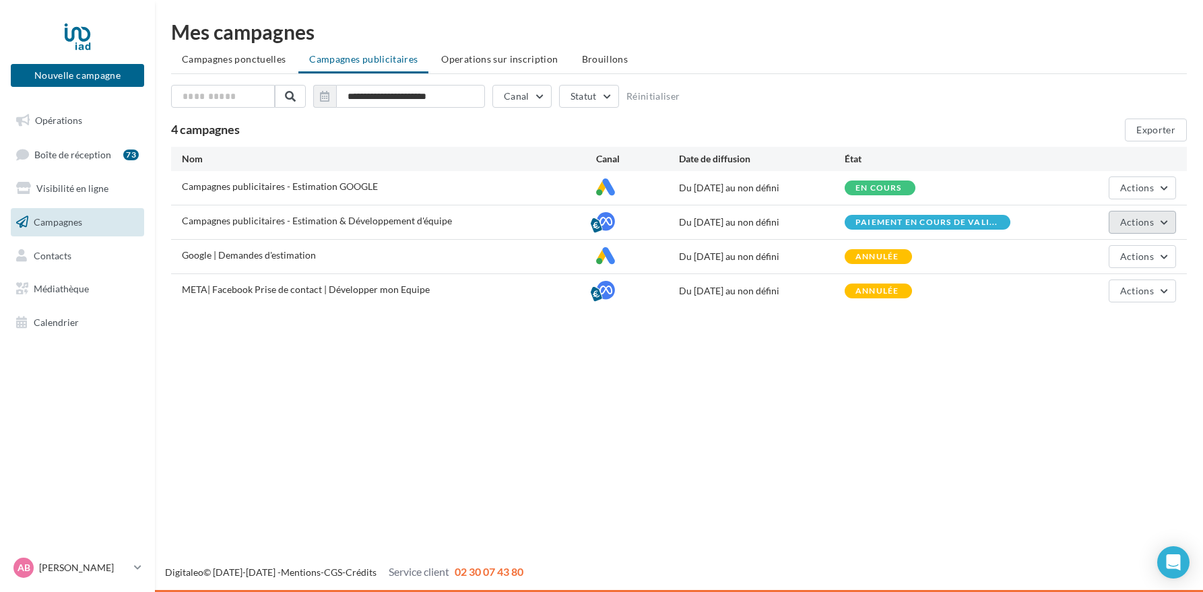
click at [1163, 224] on button "Actions" at bounding box center [1142, 222] width 67 height 23
click at [1097, 253] on button "Éditer" at bounding box center [1108, 253] width 135 height 35
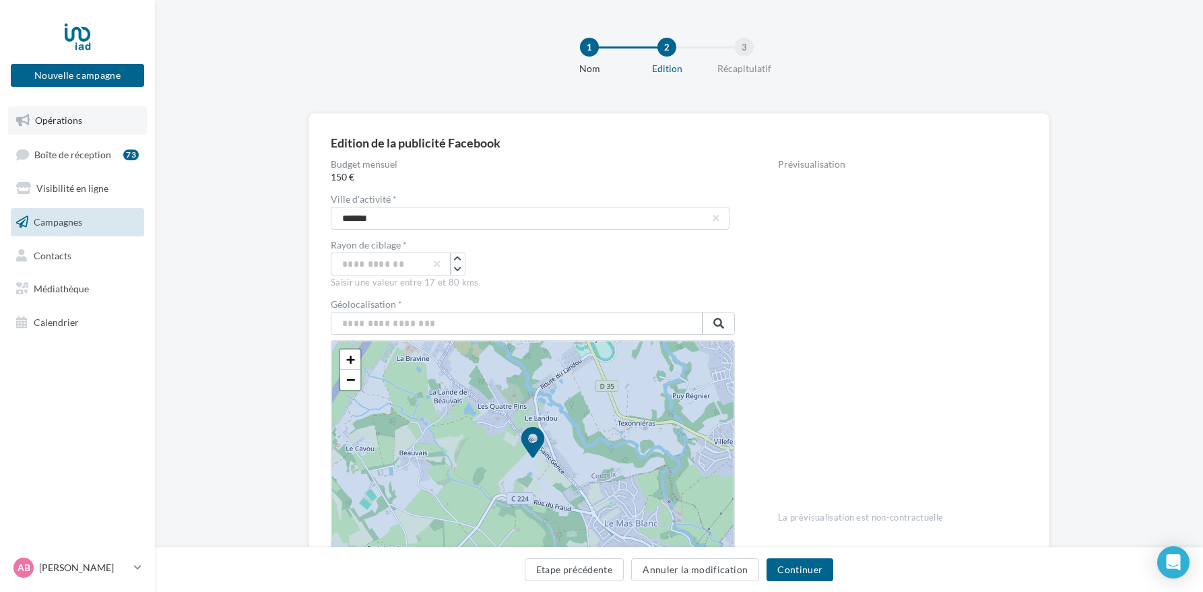
click at [62, 123] on span "Opérations" at bounding box center [58, 120] width 47 height 11
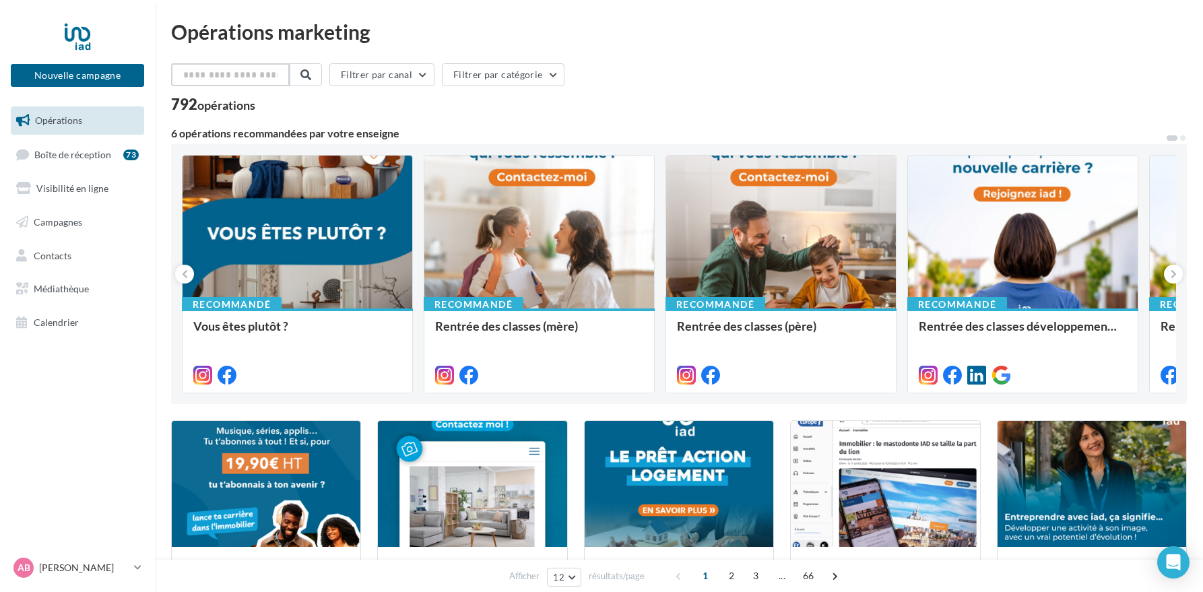
click at [247, 74] on input "text" at bounding box center [230, 74] width 119 height 23
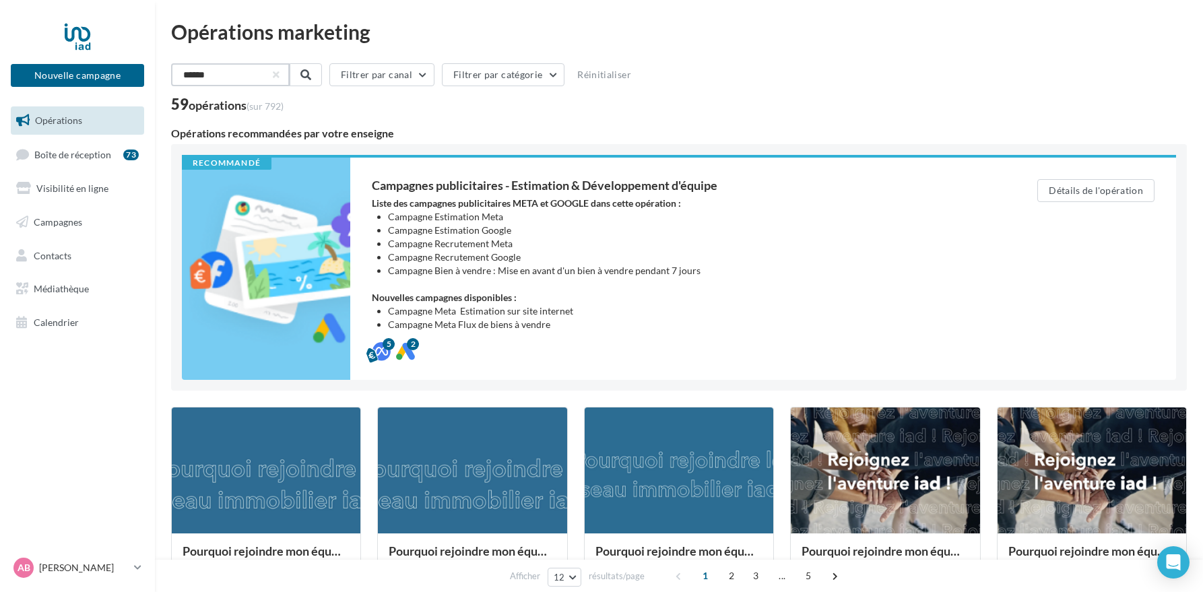
type input "******"
click at [278, 75] on button "button" at bounding box center [274, 74] width 5 height 5
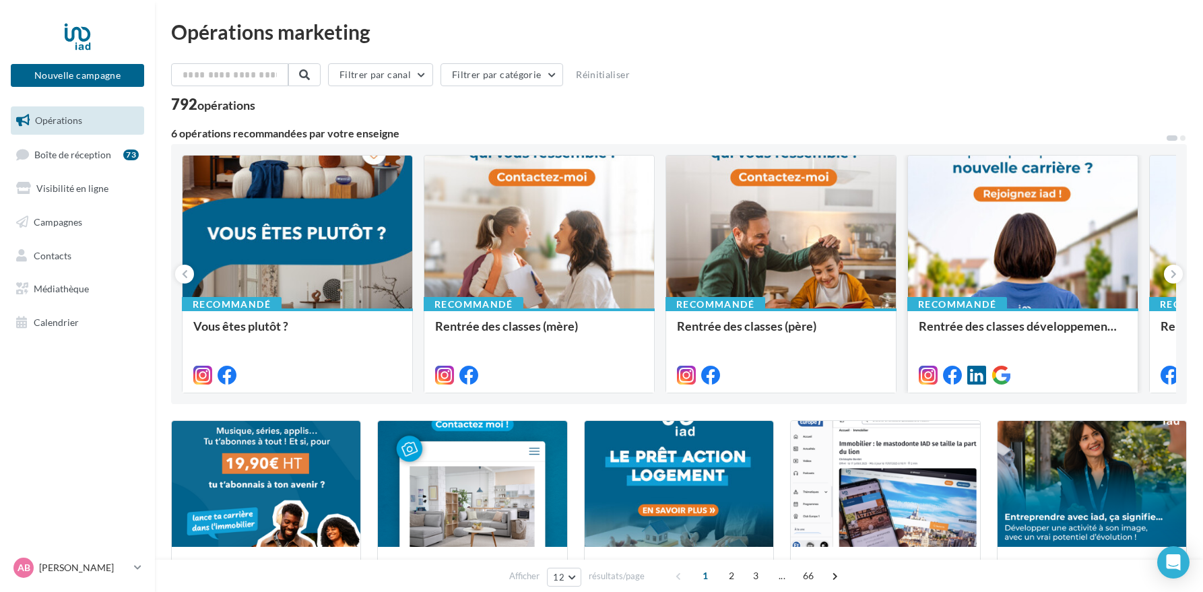
click at [1025, 267] on div at bounding box center [1023, 233] width 230 height 154
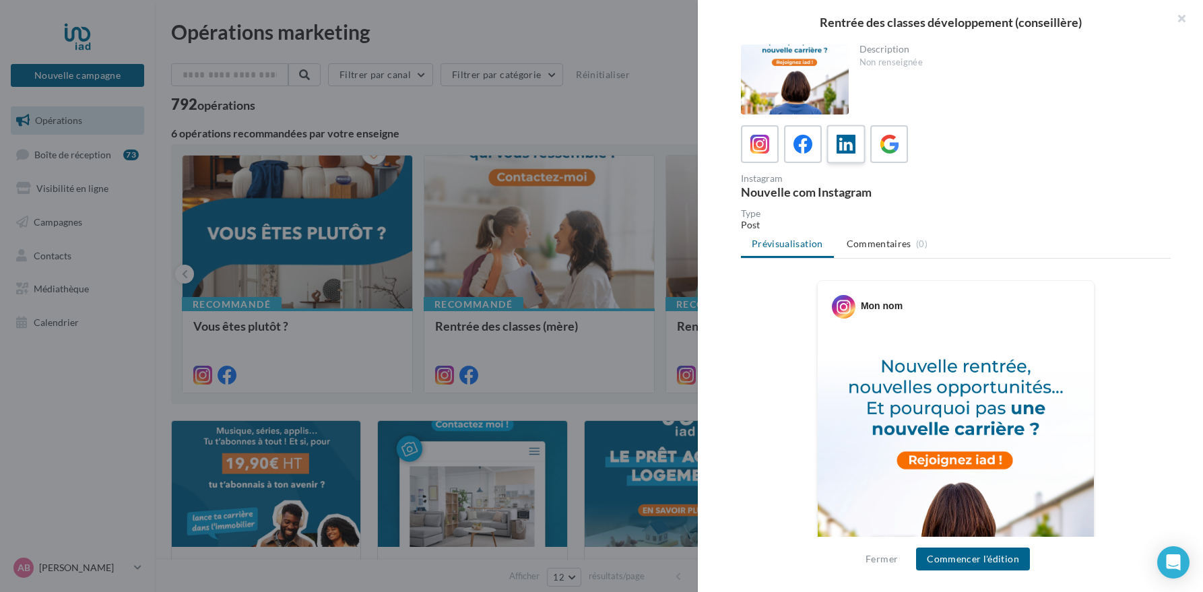
click at [847, 151] on icon at bounding box center [847, 145] width 20 height 20
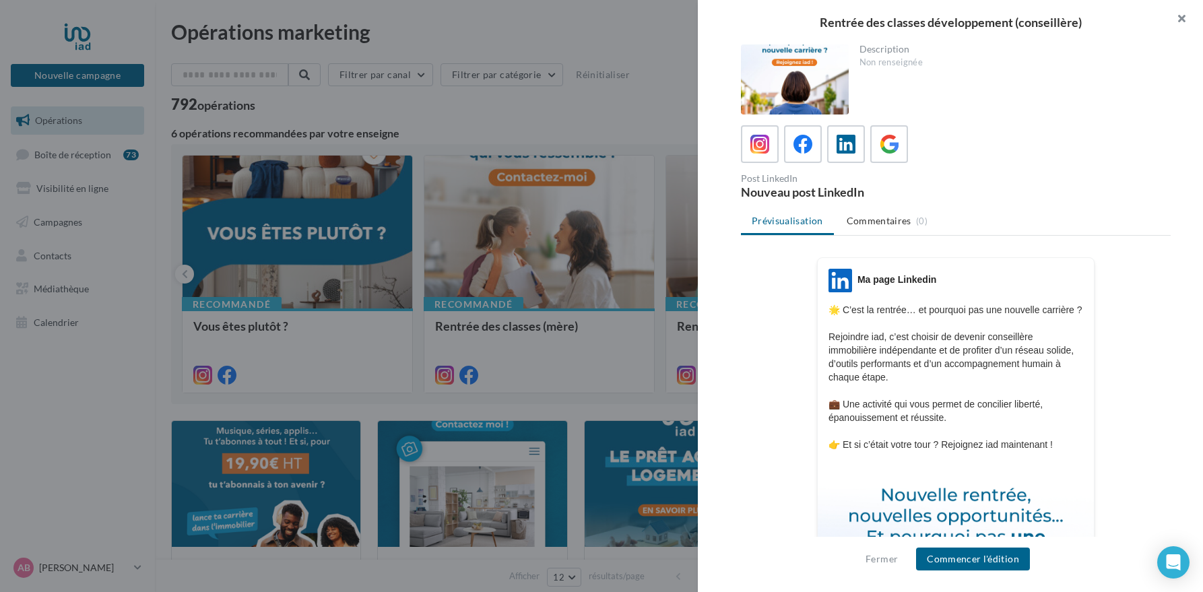
click at [1179, 15] on button "button" at bounding box center [1176, 20] width 54 height 40
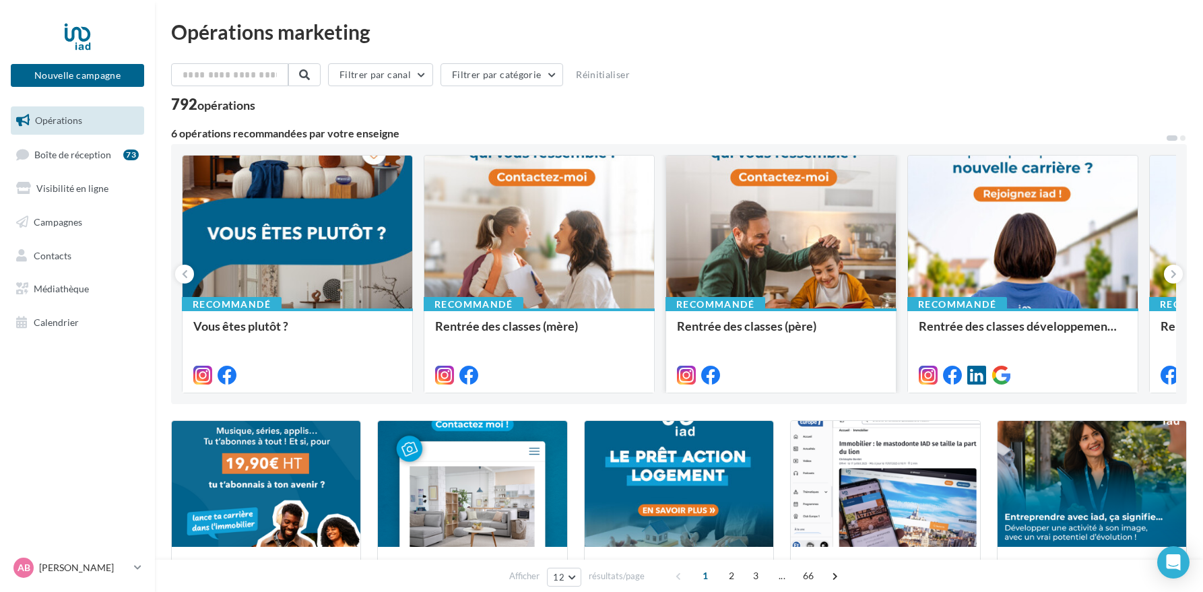
click at [794, 249] on div at bounding box center [781, 233] width 230 height 154
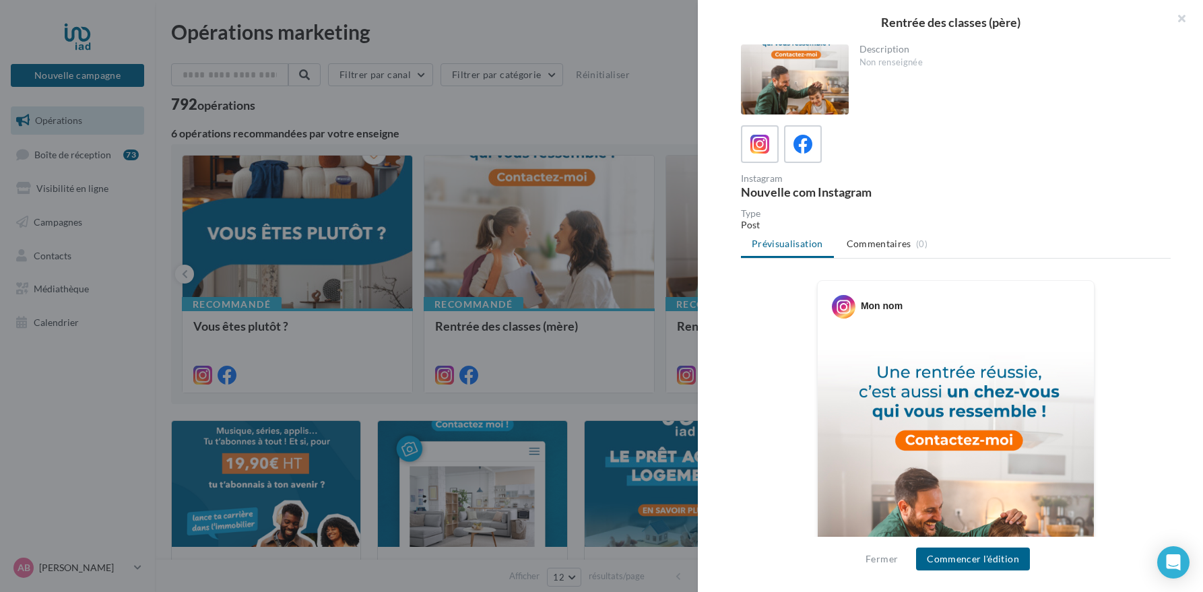
click at [1181, 17] on button "button" at bounding box center [1176, 20] width 54 height 40
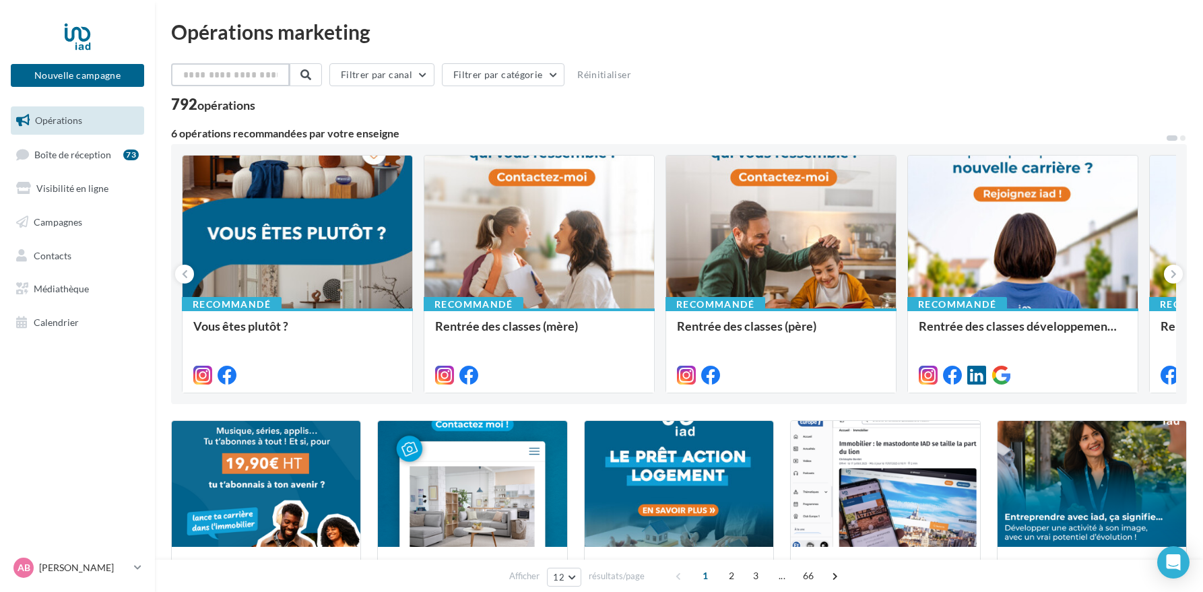
click at [264, 80] on input "text" at bounding box center [230, 74] width 119 height 23
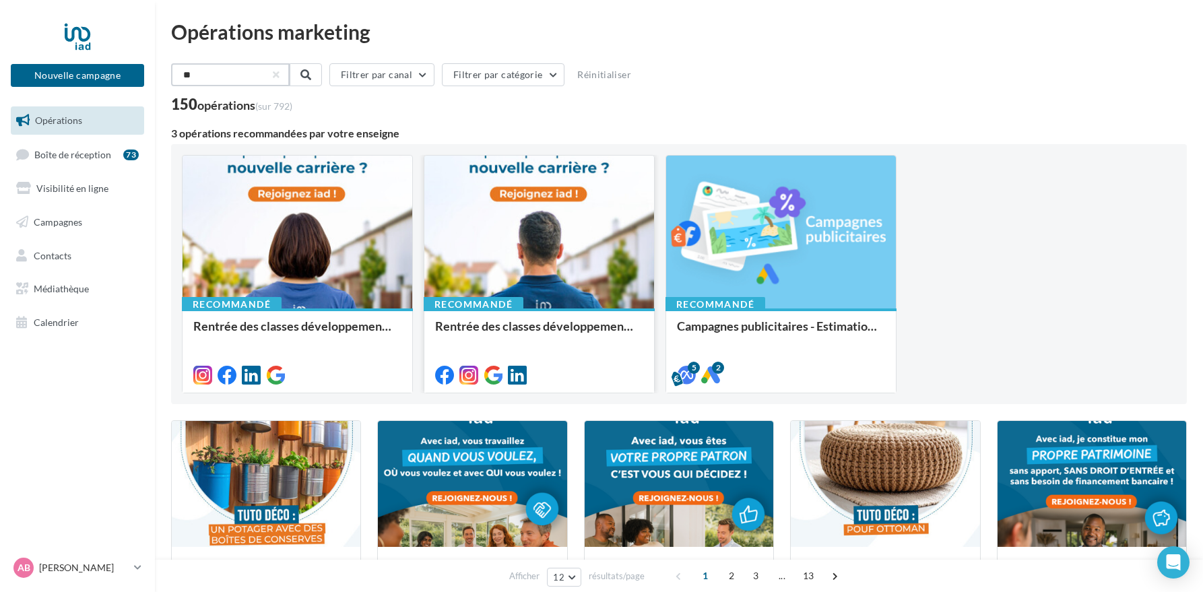
type input "**"
click at [520, 242] on div at bounding box center [539, 233] width 230 height 154
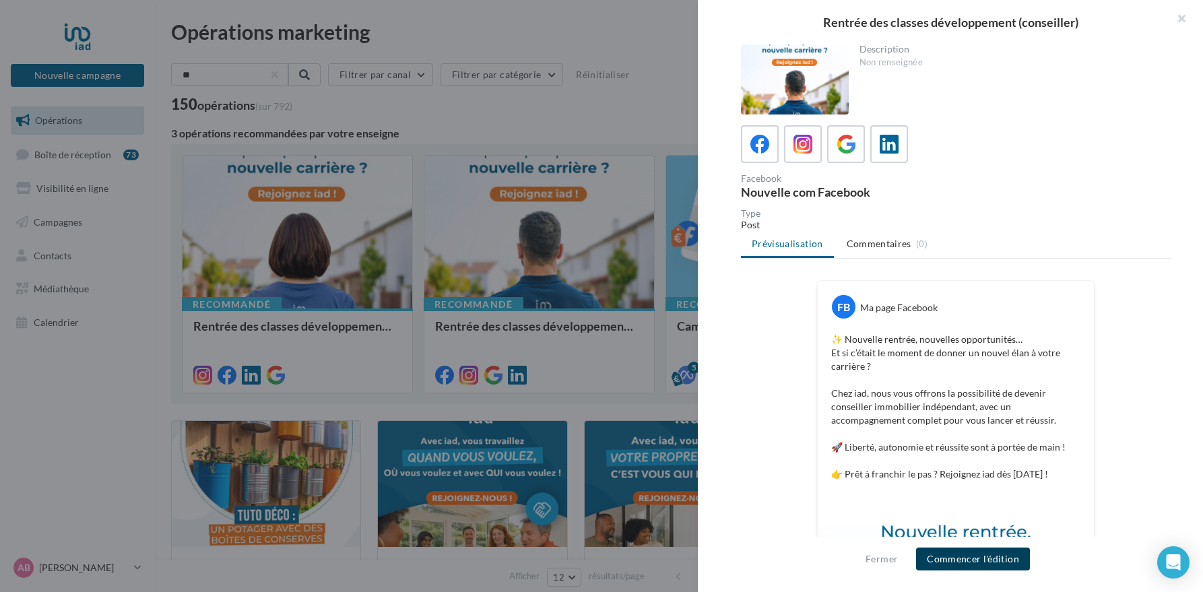
click at [979, 556] on button "Commencer l'édition" at bounding box center [973, 559] width 114 height 23
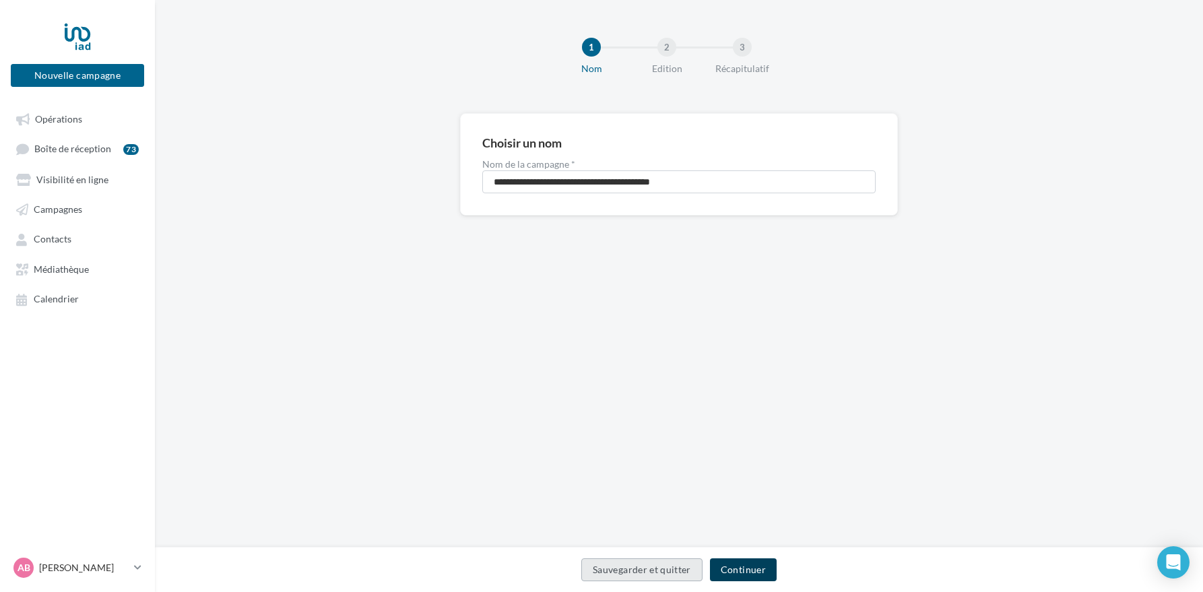
click at [742, 575] on button "Continuer" at bounding box center [743, 569] width 67 height 23
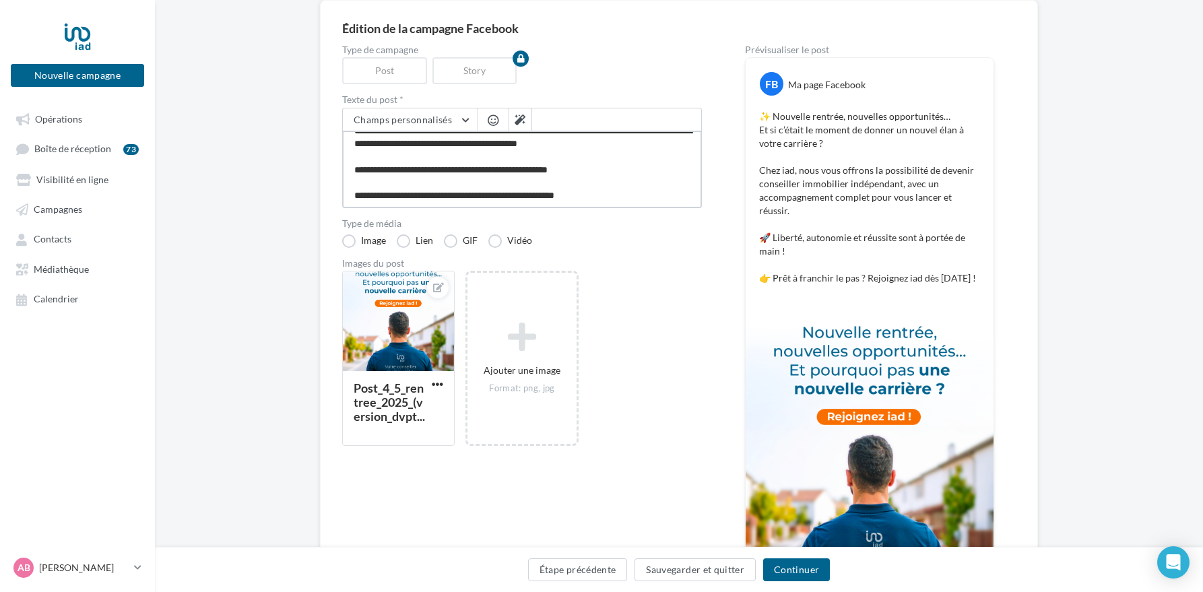
scroll to position [53, 0]
drag, startPoint x: 460, startPoint y: 197, endPoint x: 513, endPoint y: 195, distance: 53.2
click at [513, 195] on textarea "**********" at bounding box center [522, 169] width 360 height 77
drag, startPoint x: 587, startPoint y: 195, endPoint x: 463, endPoint y: 197, distance: 123.9
click at [463, 197] on textarea "**********" at bounding box center [522, 169] width 360 height 77
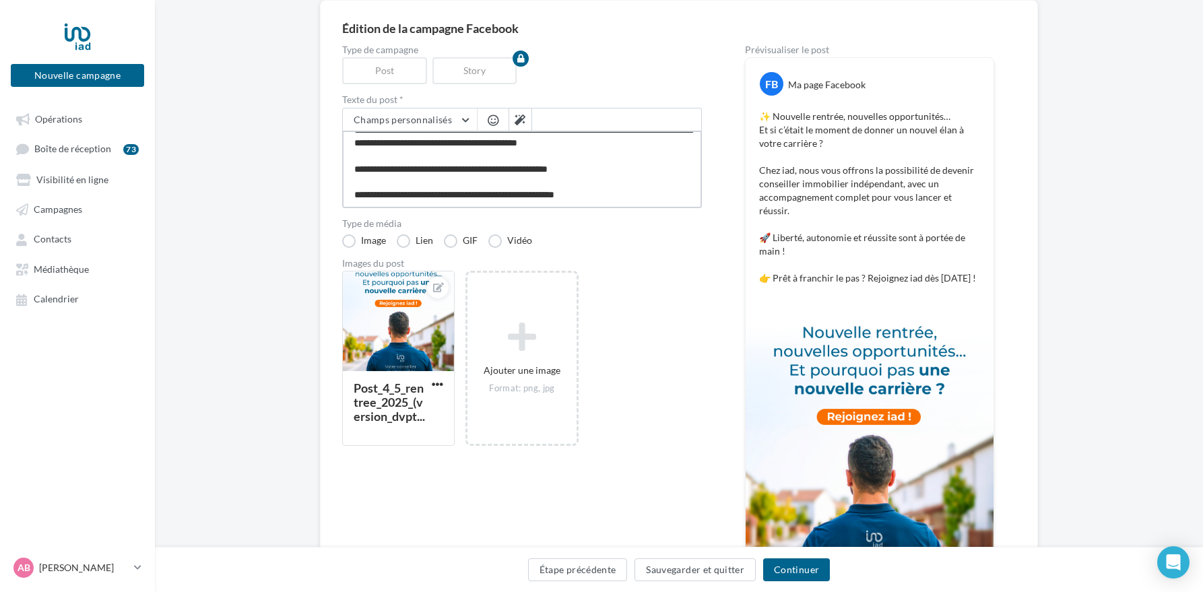
paste textarea "**********"
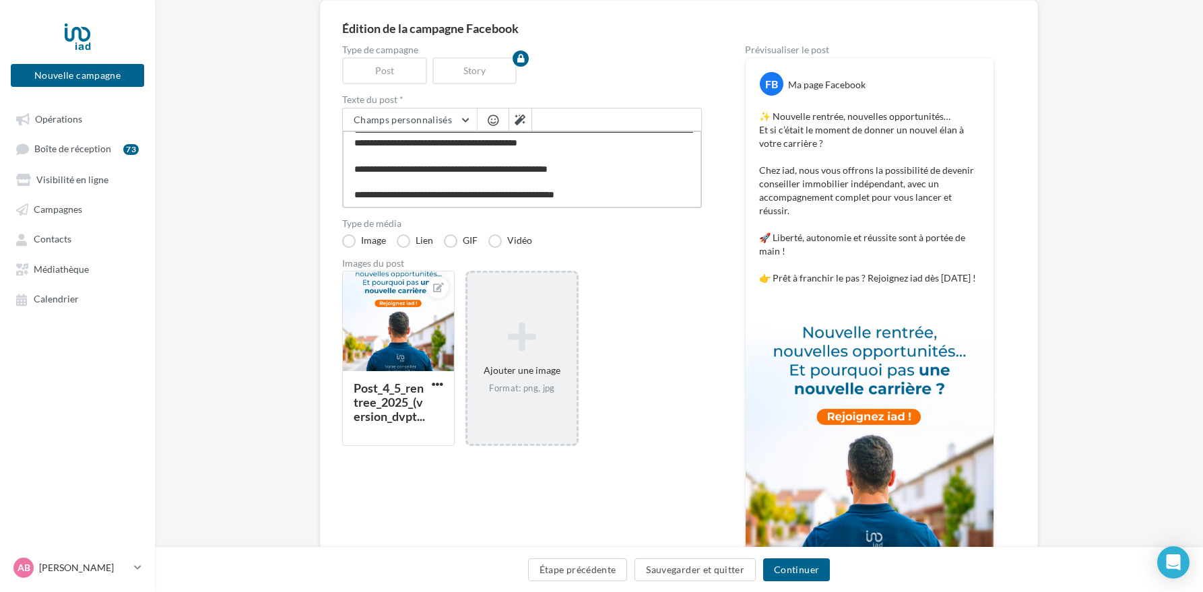
type textarea "**********"
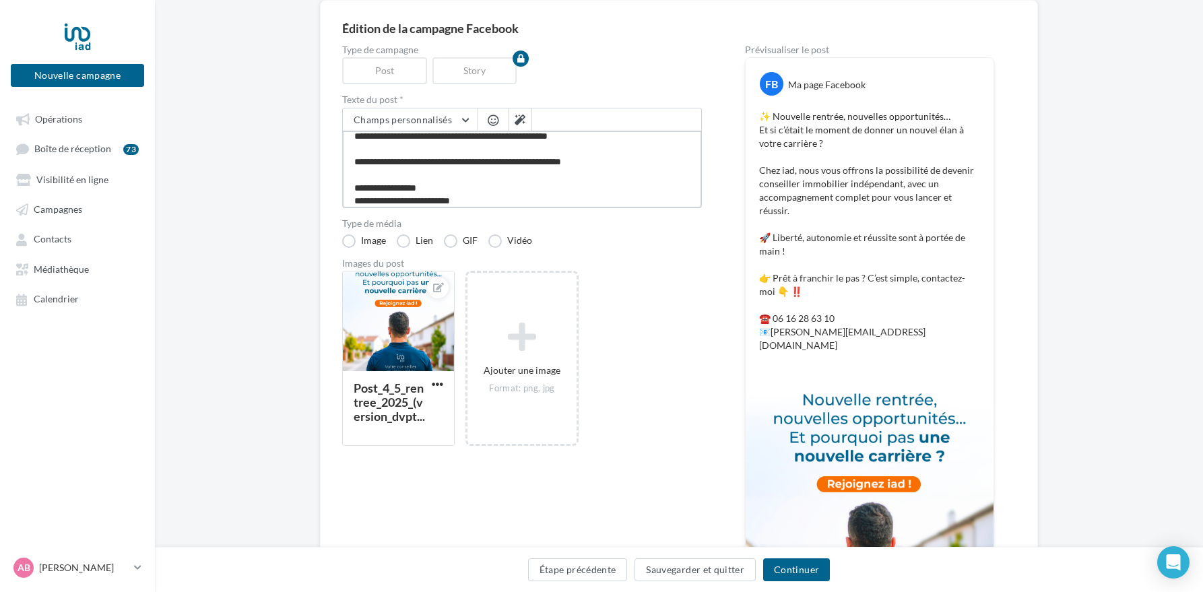
type textarea "**********"
drag, startPoint x: 461, startPoint y: 162, endPoint x: 505, endPoint y: 199, distance: 57.4
click at [505, 199] on textarea "**********" at bounding box center [522, 169] width 360 height 77
paste textarea
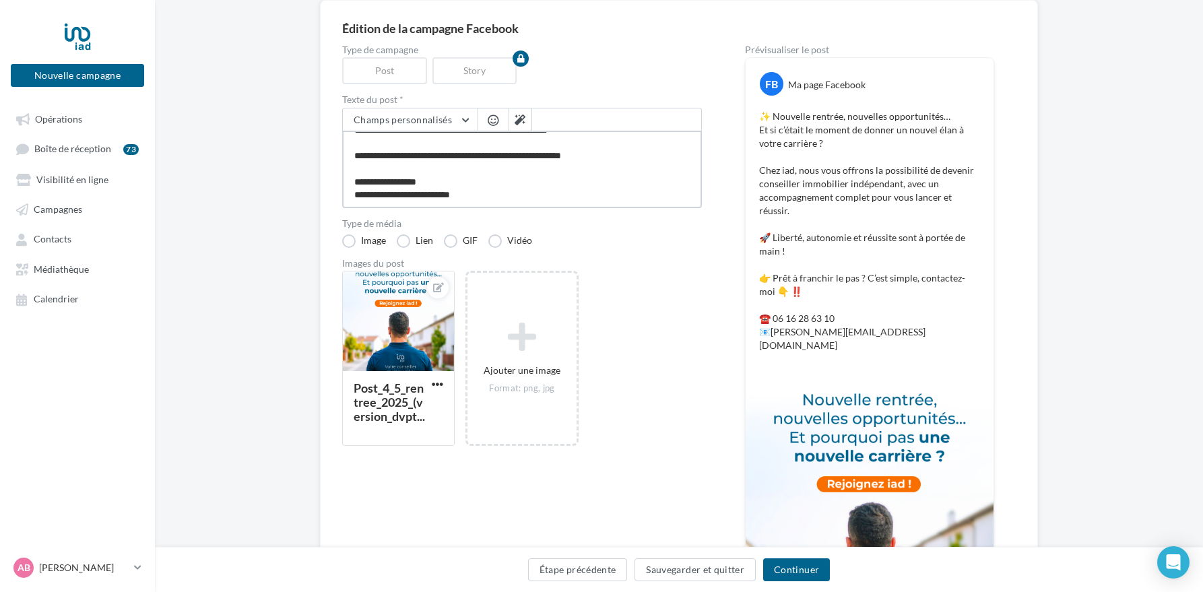
type textarea "**********"
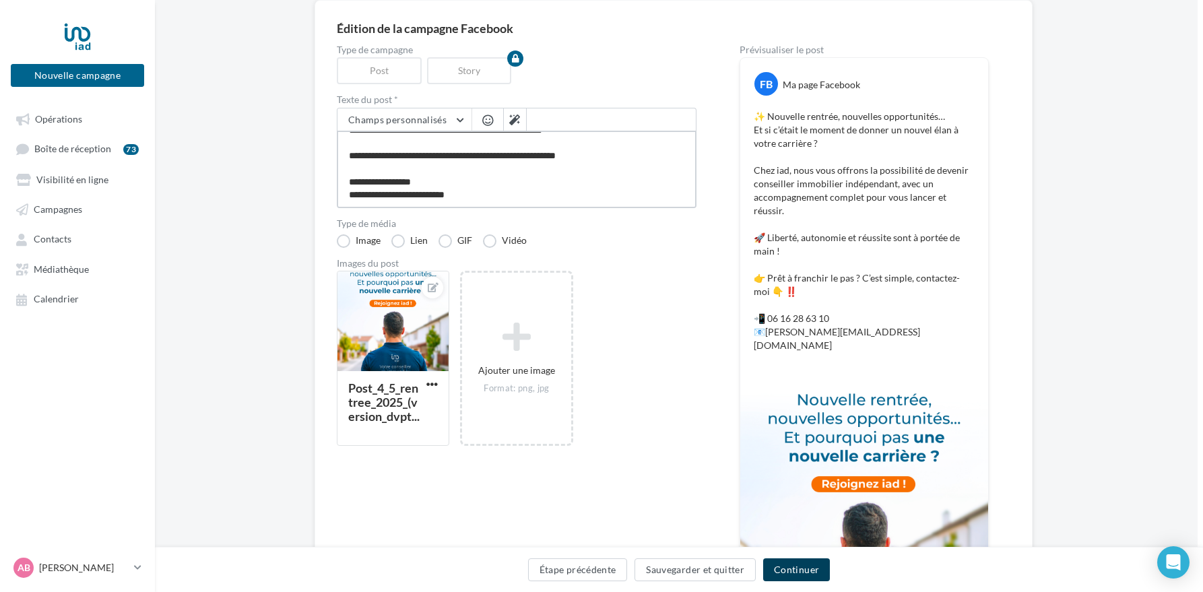
type textarea "**********"
click at [802, 573] on button "Continuer" at bounding box center [796, 569] width 67 height 23
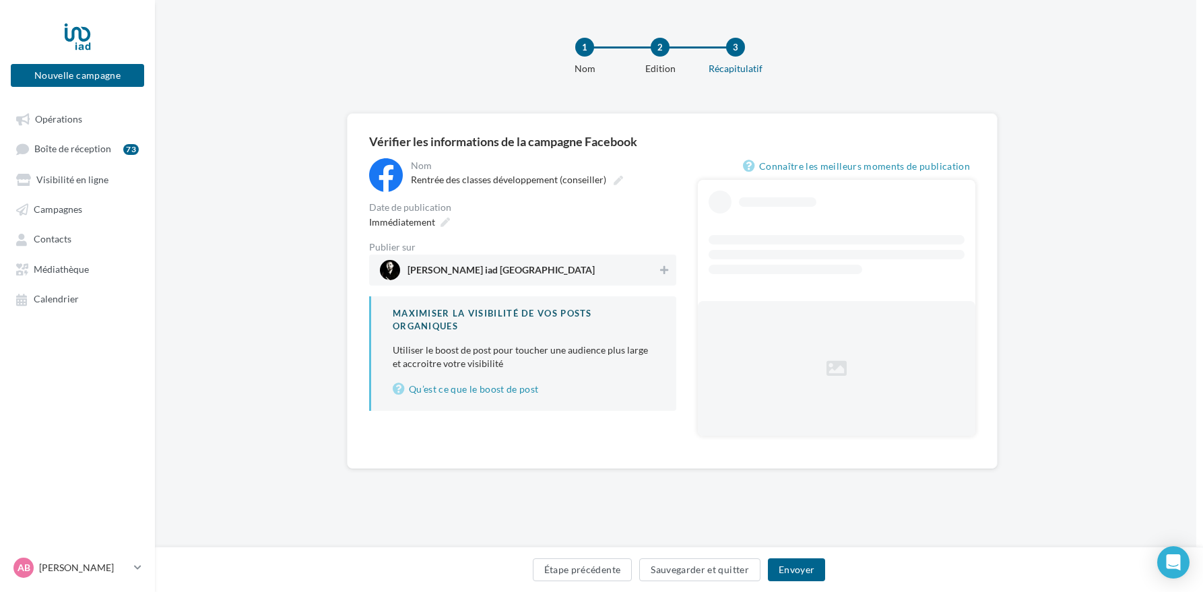
scroll to position [0, 8]
click at [583, 274] on span "Arnaud Bonnet iad France" at bounding box center [518, 270] width 278 height 20
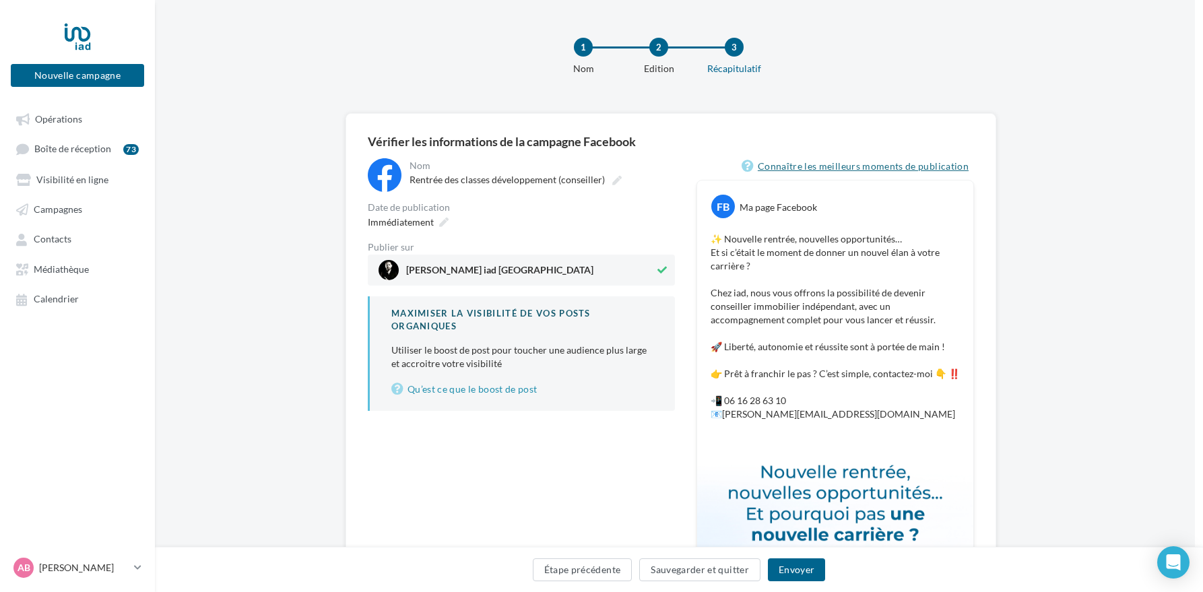
click at [794, 165] on link "Connaître les meilleurs moments de publication" at bounding box center [858, 166] width 232 height 16
click at [406, 212] on div "Immédiatement" at bounding box center [406, 222] width 89 height 20
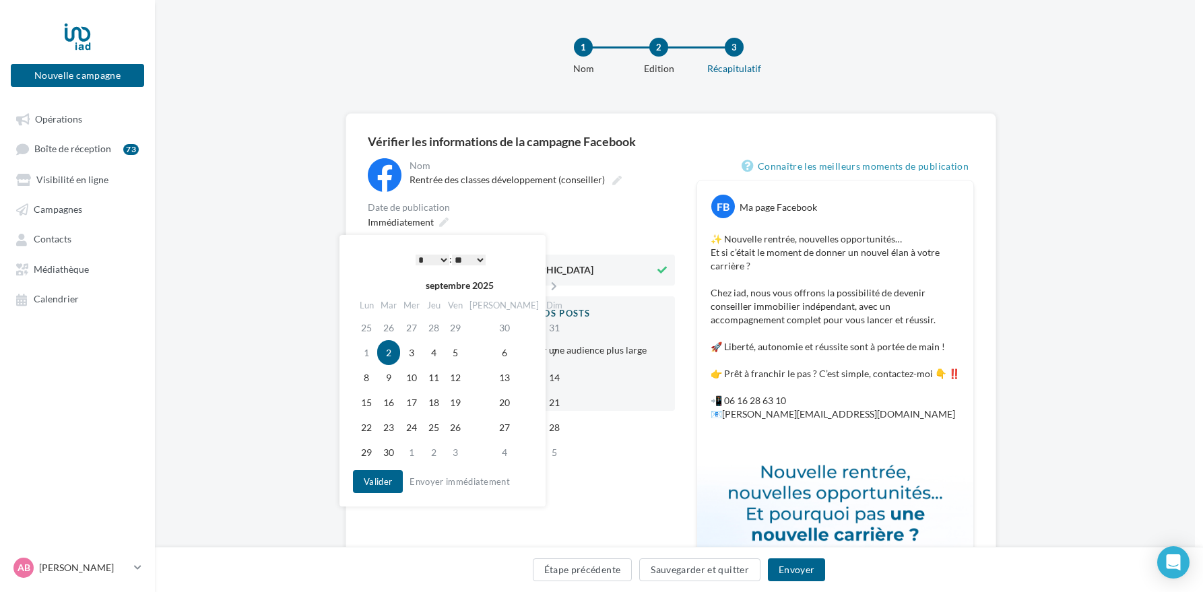
click at [424, 259] on select "* * * * * * * * * * ** ** ** ** ** ** ** ** ** ** ** ** ** **" at bounding box center [433, 260] width 34 height 11
click at [468, 262] on select "** ** ** ** ** **" at bounding box center [469, 260] width 34 height 11
click at [610, 474] on div "**********" at bounding box center [521, 481] width 307 height 646
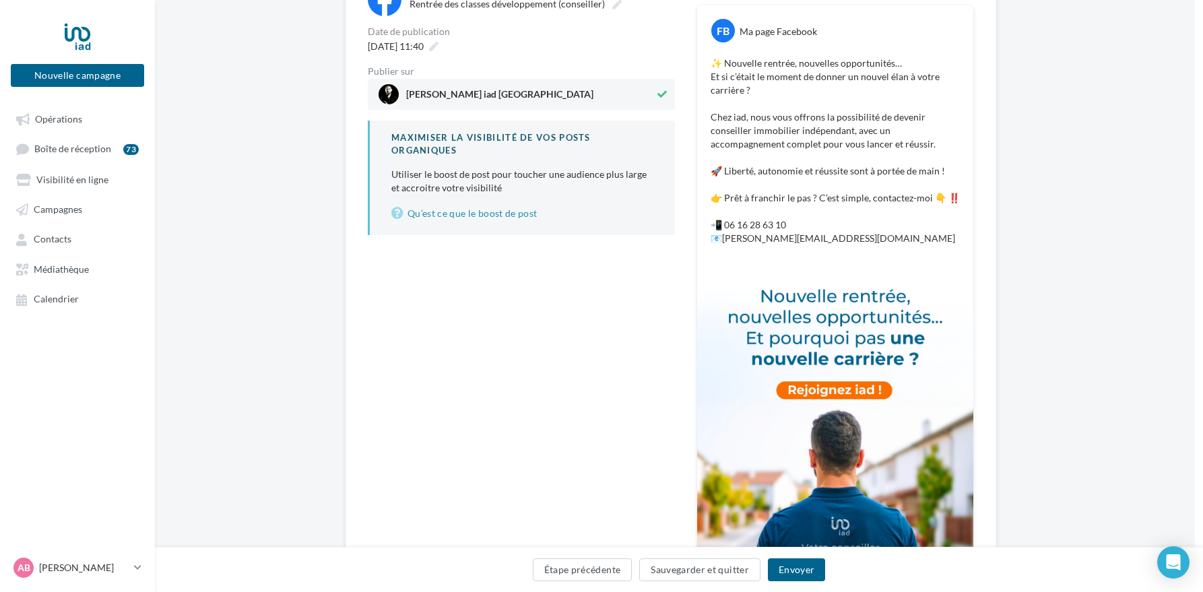
scroll to position [187, 8]
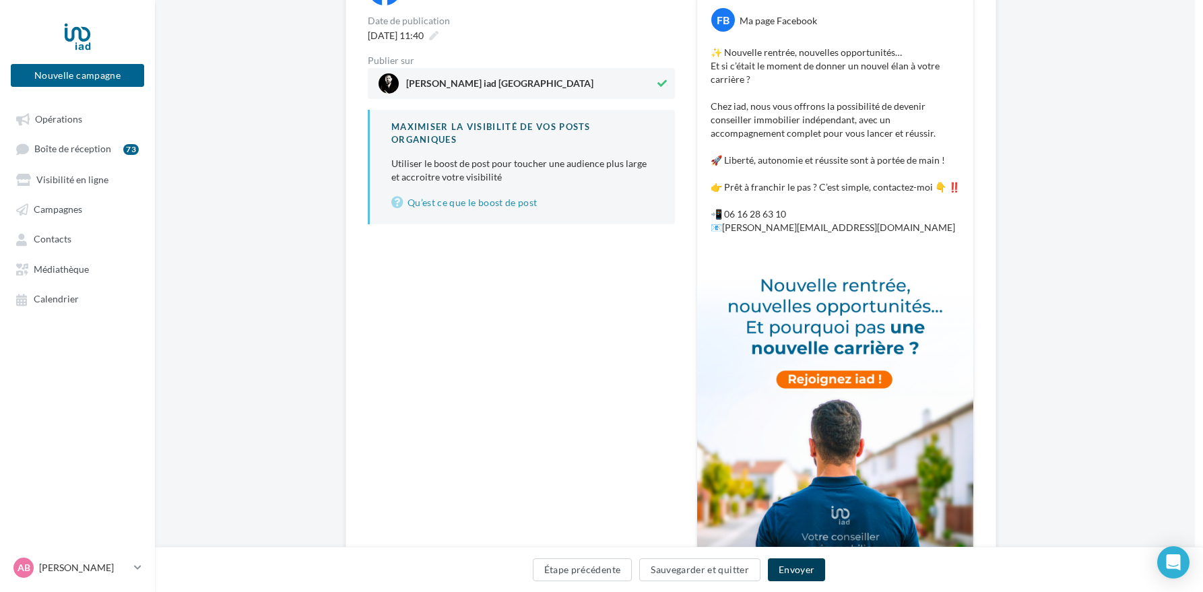
click at [798, 574] on button "Envoyer" at bounding box center [796, 569] width 57 height 23
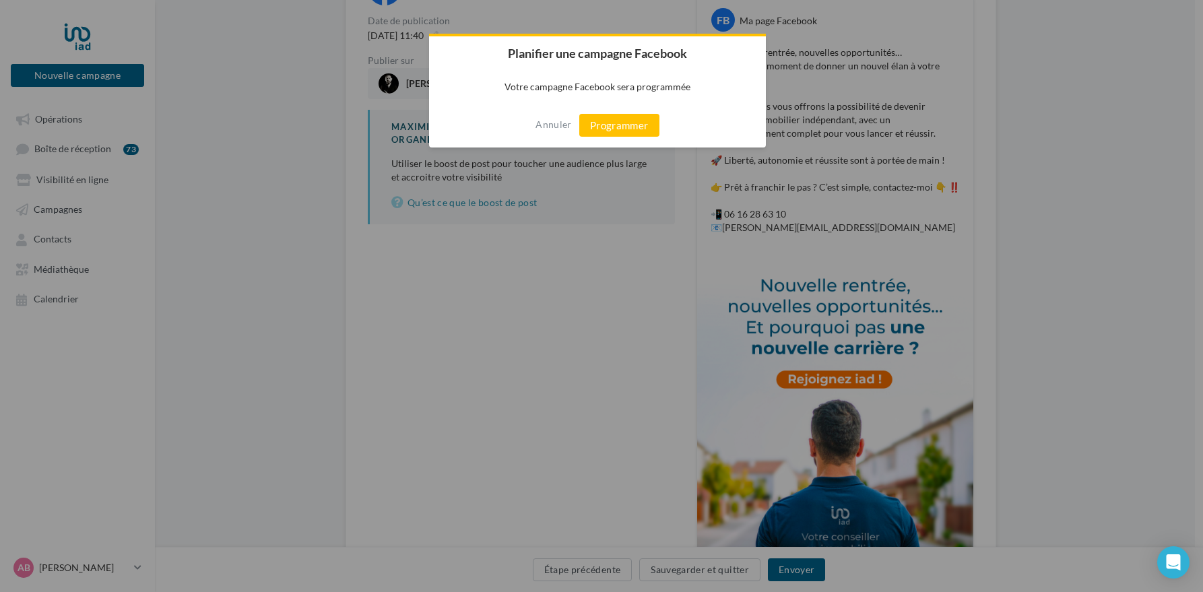
click at [616, 130] on button "Programmer" at bounding box center [619, 125] width 80 height 23
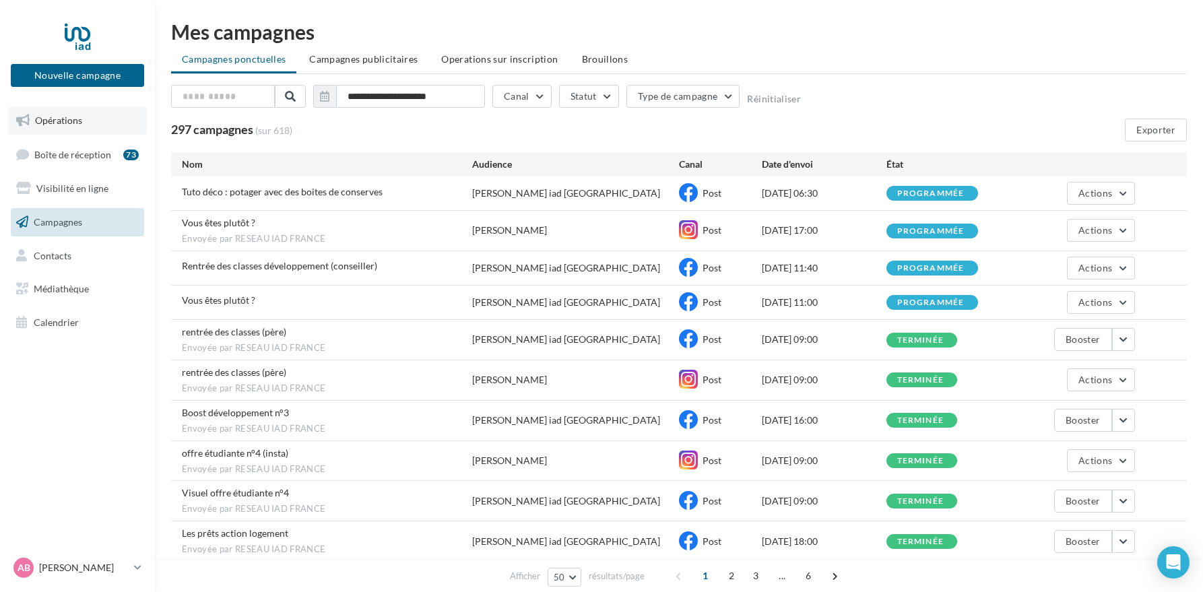
click at [54, 123] on span "Opérations" at bounding box center [58, 120] width 47 height 11
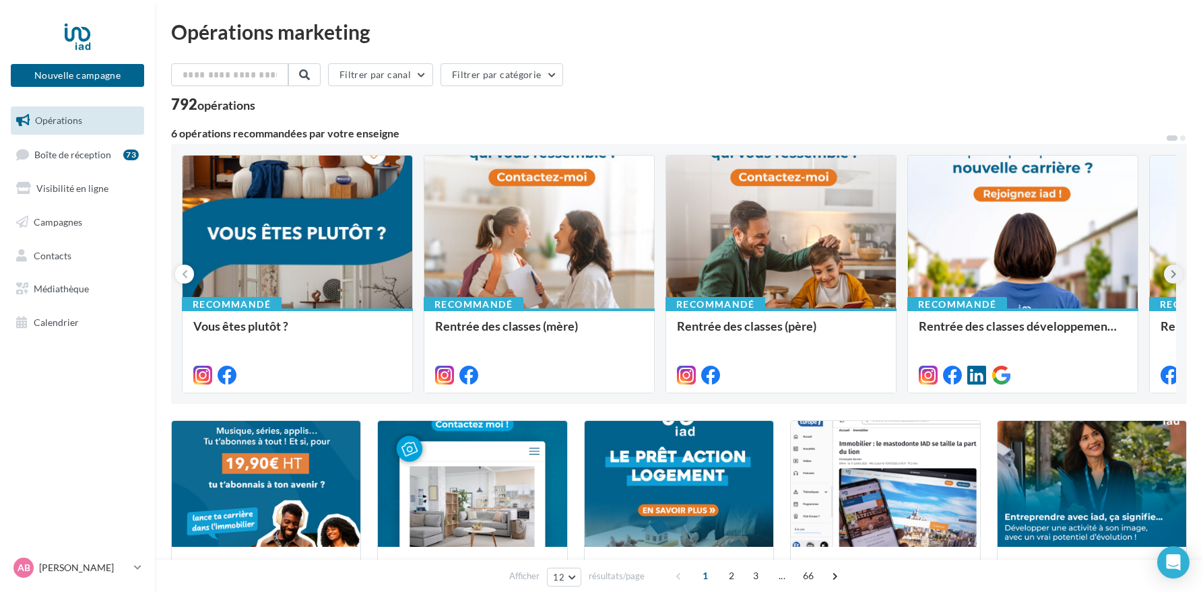
click at [1171, 275] on icon at bounding box center [1174, 273] width 6 height 13
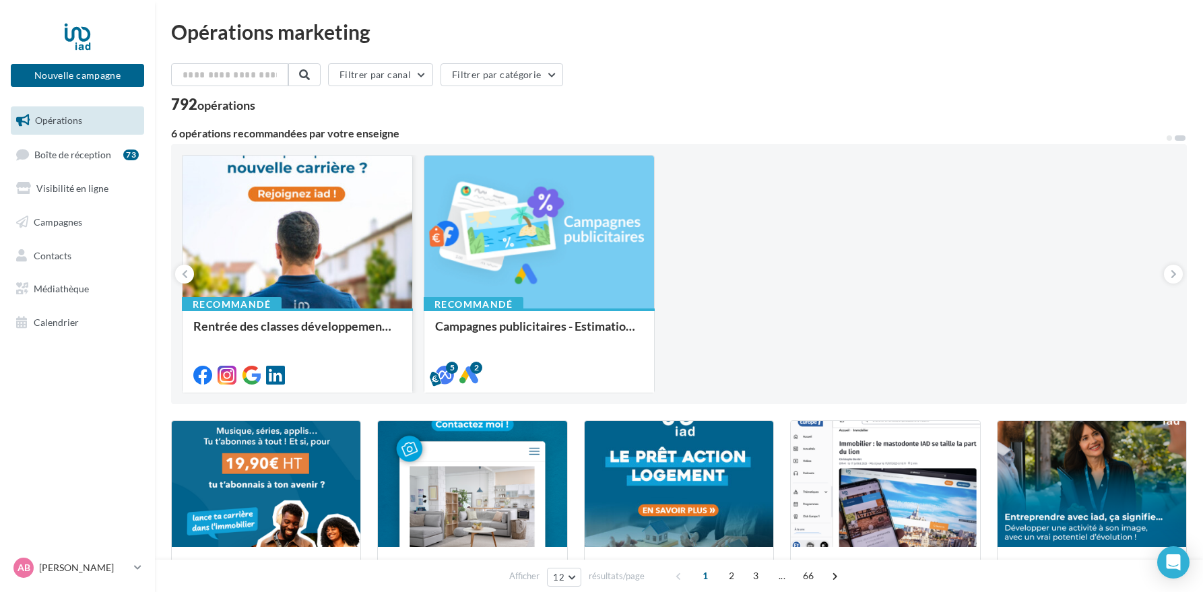
click at [339, 240] on div at bounding box center [298, 233] width 230 height 154
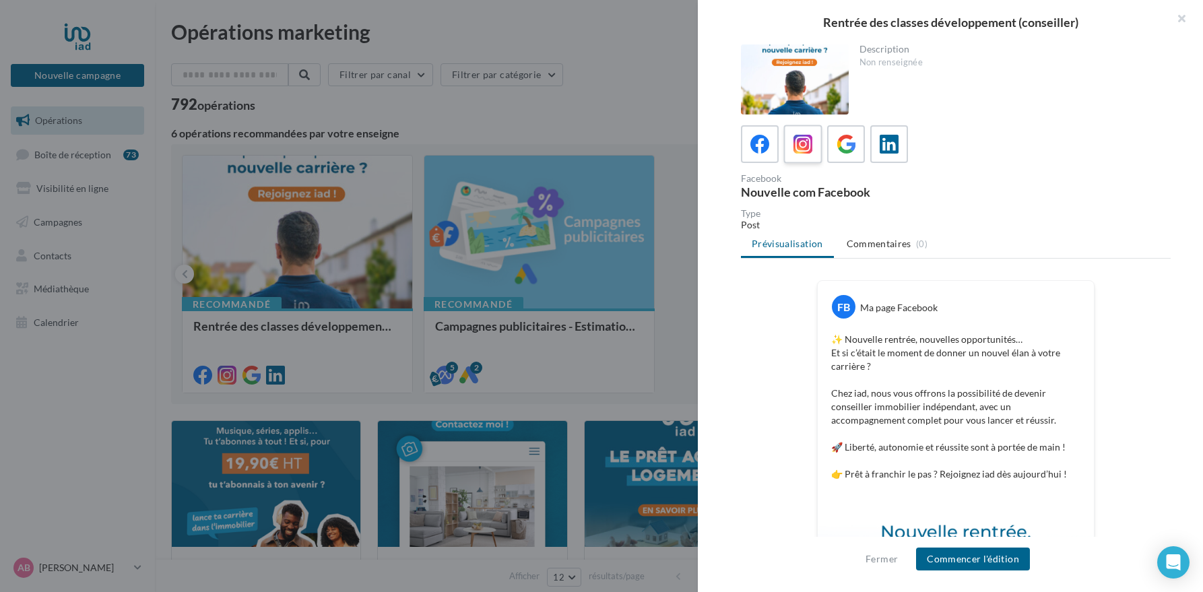
click at [803, 148] on icon at bounding box center [803, 145] width 20 height 20
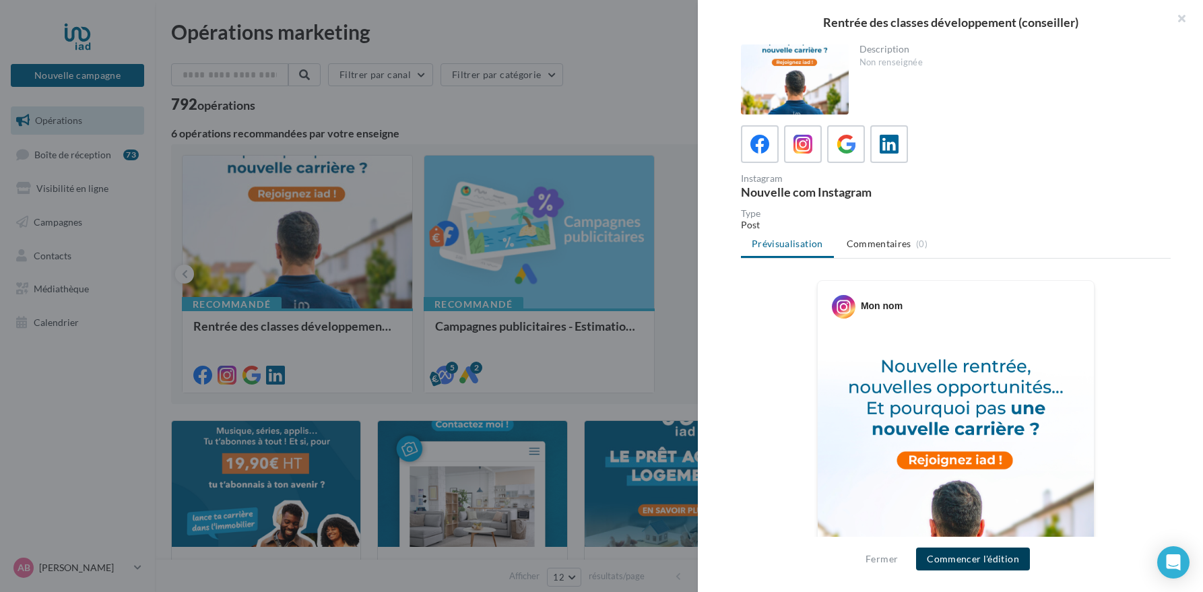
click at [975, 559] on button "Commencer l'édition" at bounding box center [973, 559] width 114 height 23
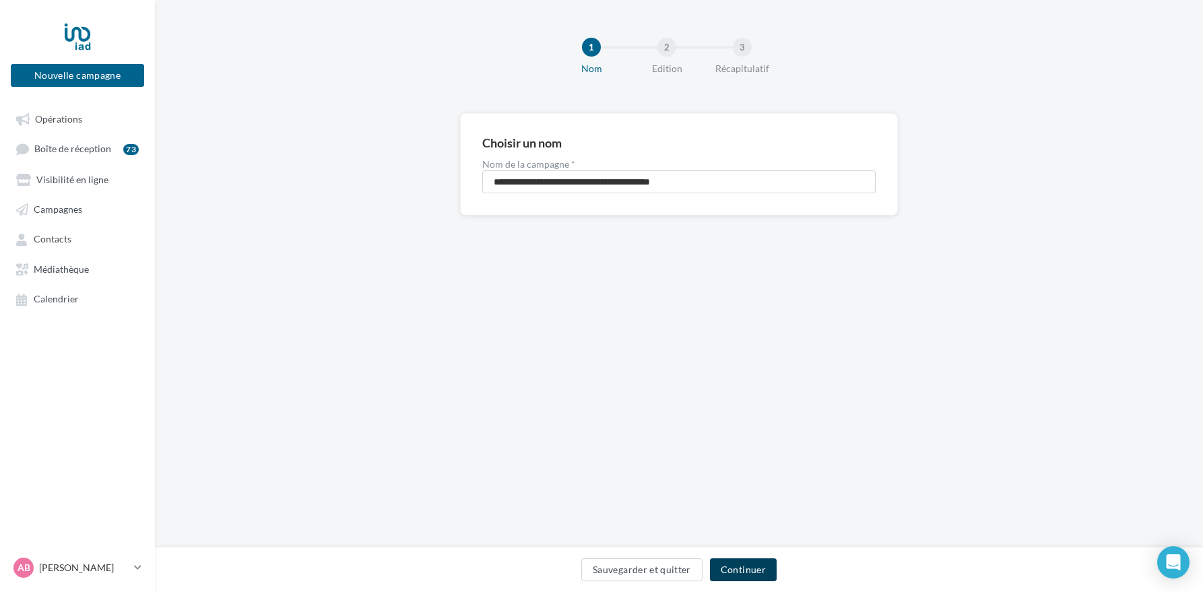
click at [750, 572] on button "Continuer" at bounding box center [743, 569] width 67 height 23
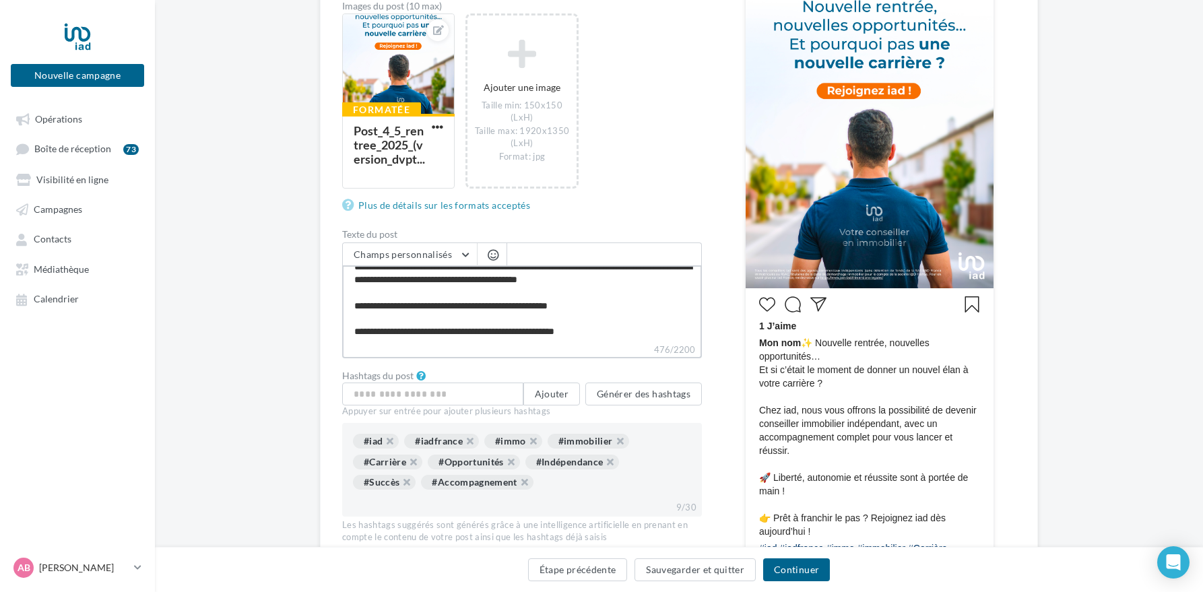
scroll to position [51, 0]
drag, startPoint x: 461, startPoint y: 331, endPoint x: 599, endPoint y: 330, distance: 138.8
click at [600, 330] on textarea "**********" at bounding box center [522, 303] width 360 height 77
click at [605, 333] on textarea "**********" at bounding box center [522, 303] width 360 height 77
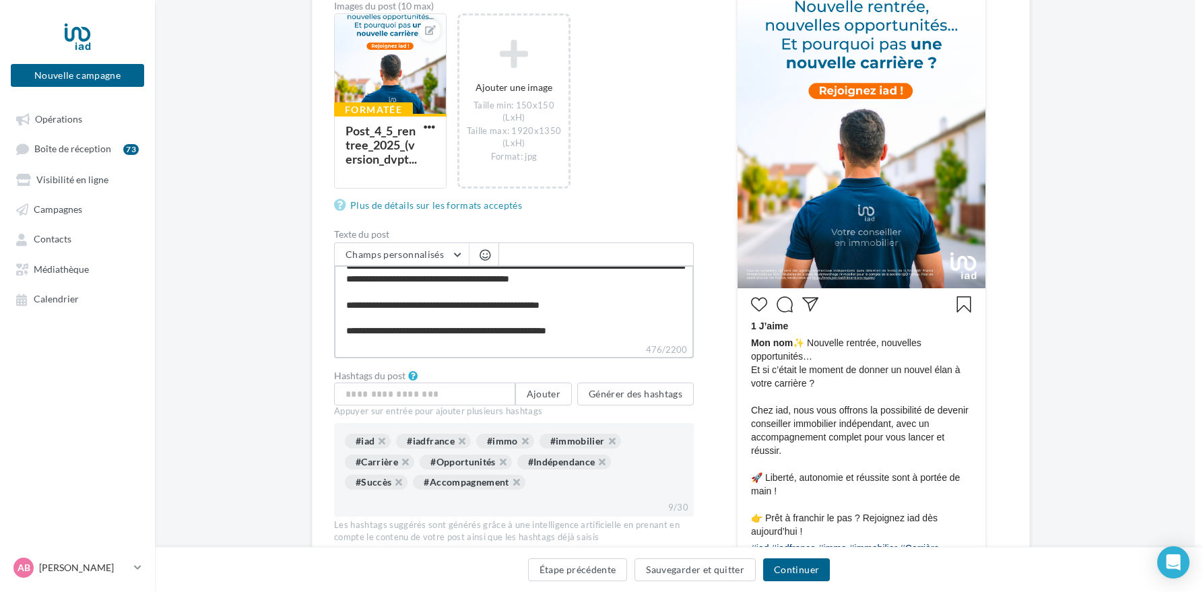
scroll to position [247, 4]
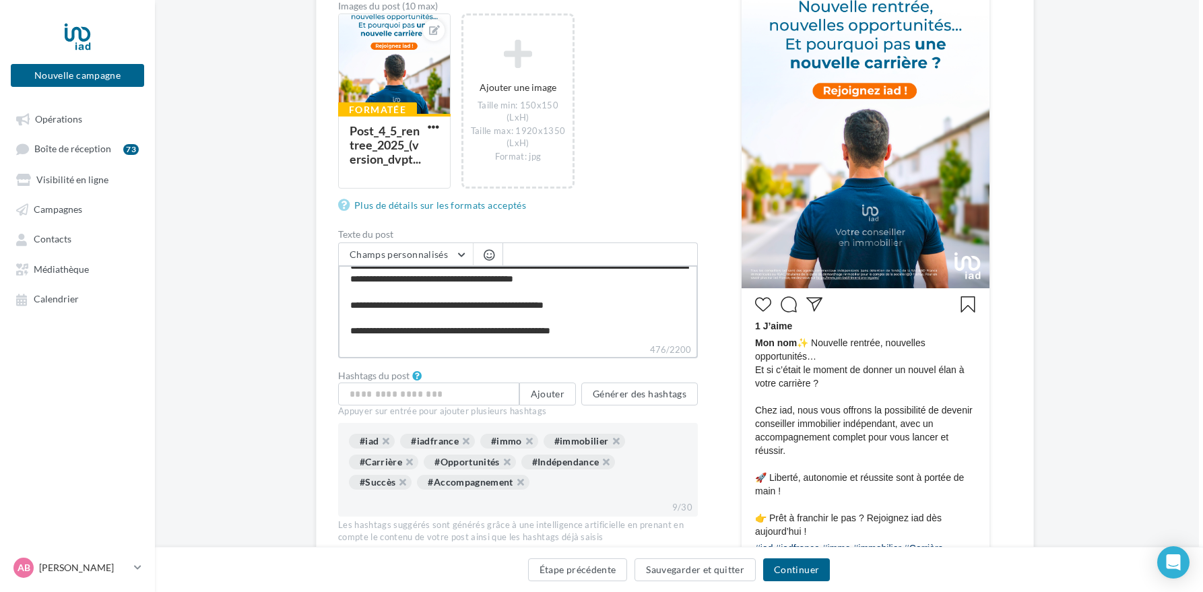
type textarea "**********"
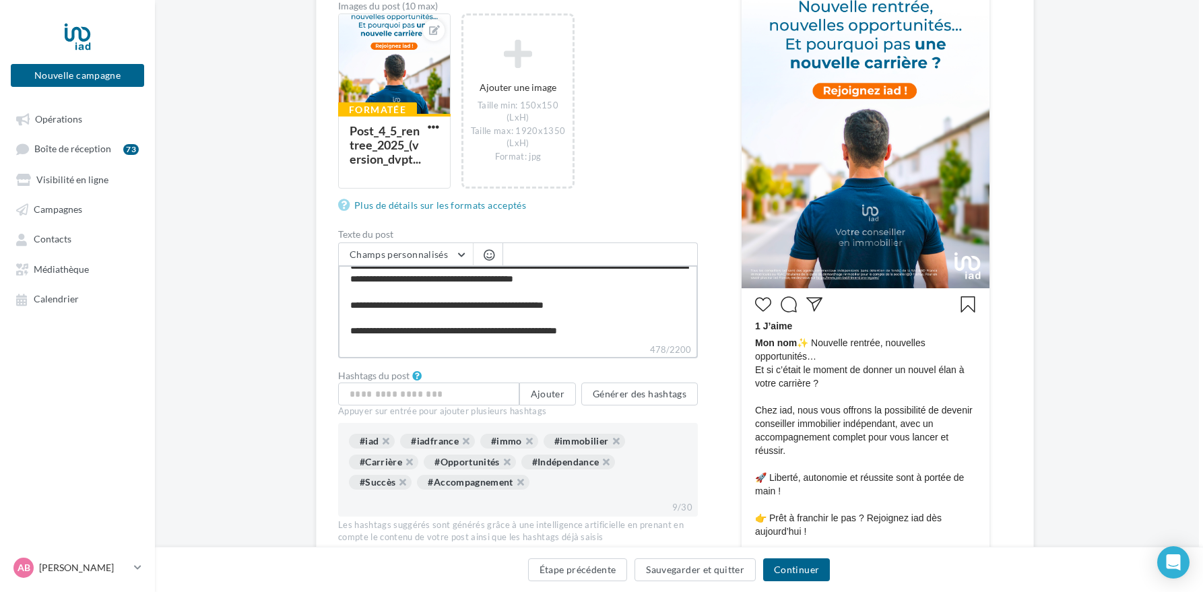
paste textarea "**********"
type textarea "**********"
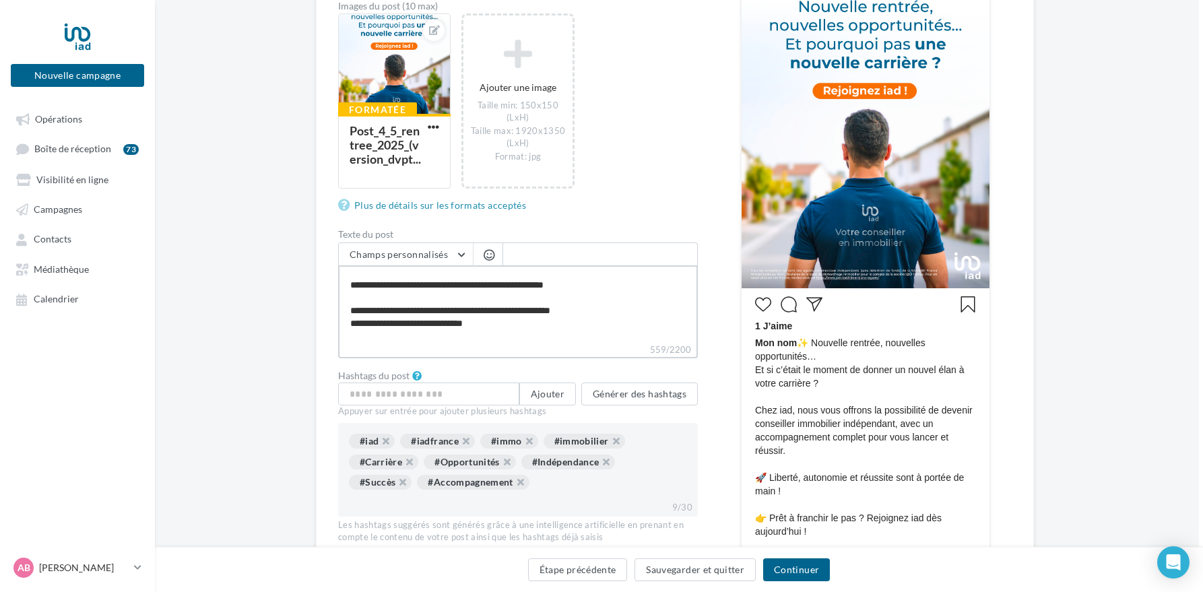
scroll to position [97, 0]
click at [352, 300] on textarea "**********" at bounding box center [518, 303] width 360 height 77
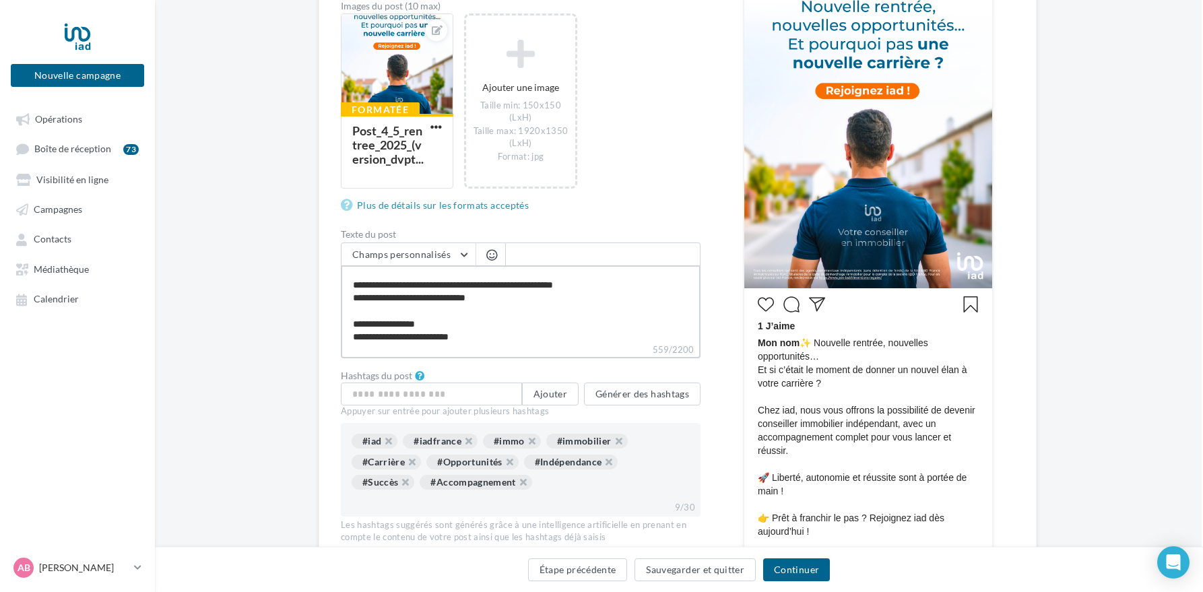
scroll to position [247, 1]
type textarea "**********"
click at [423, 325] on textarea "**********" at bounding box center [522, 303] width 360 height 77
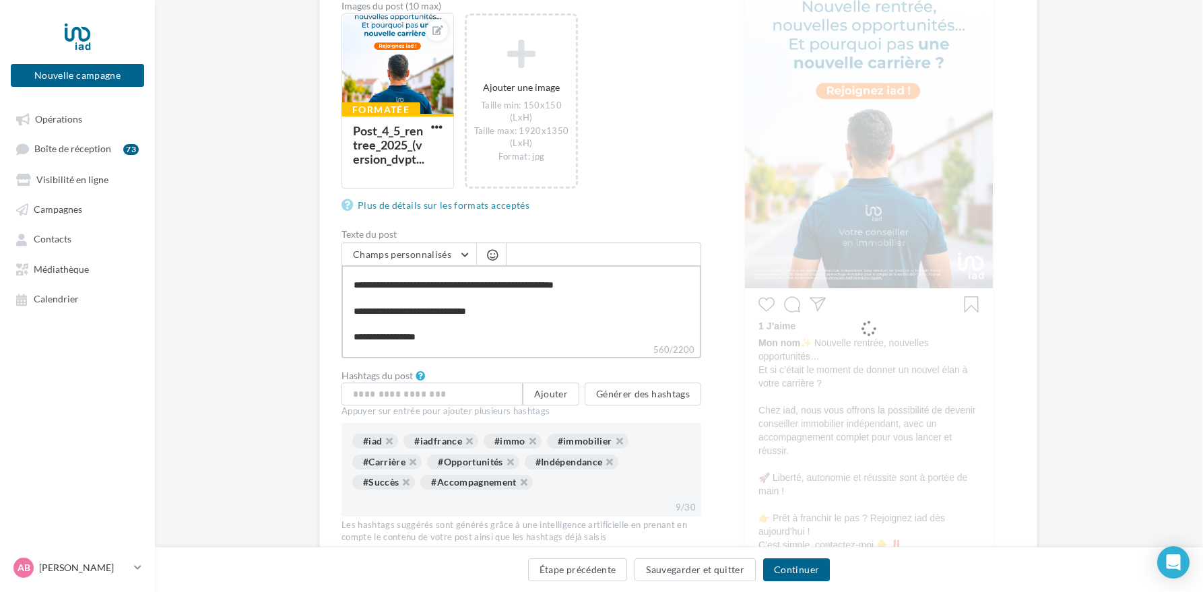
type textarea "**********"
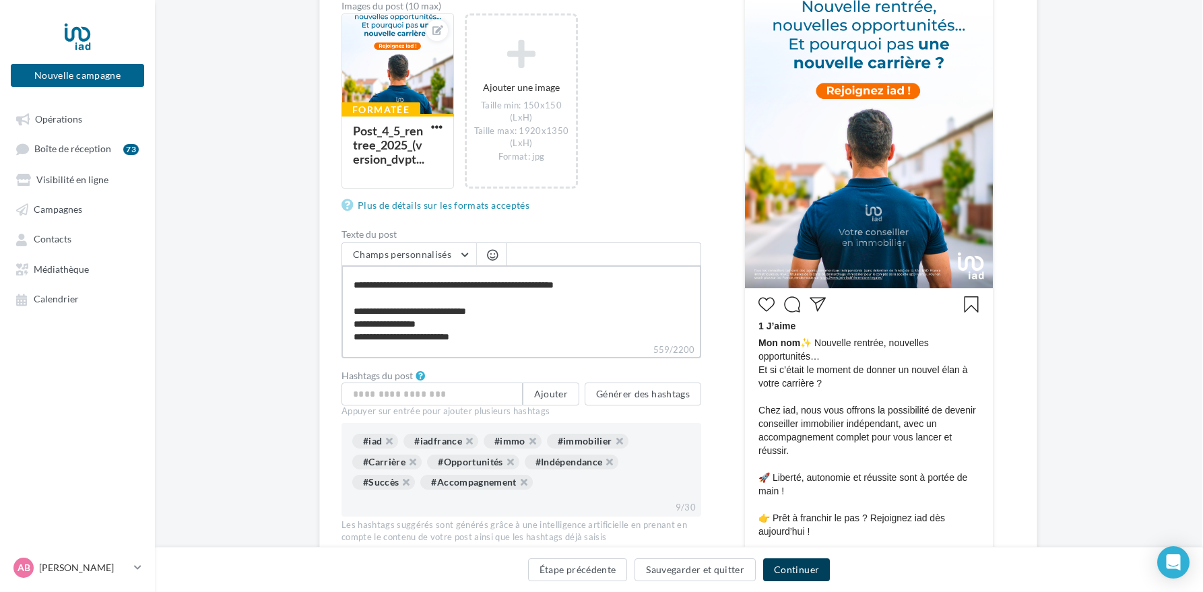
type textarea "**********"
click at [802, 572] on button "Continuer" at bounding box center [796, 569] width 67 height 23
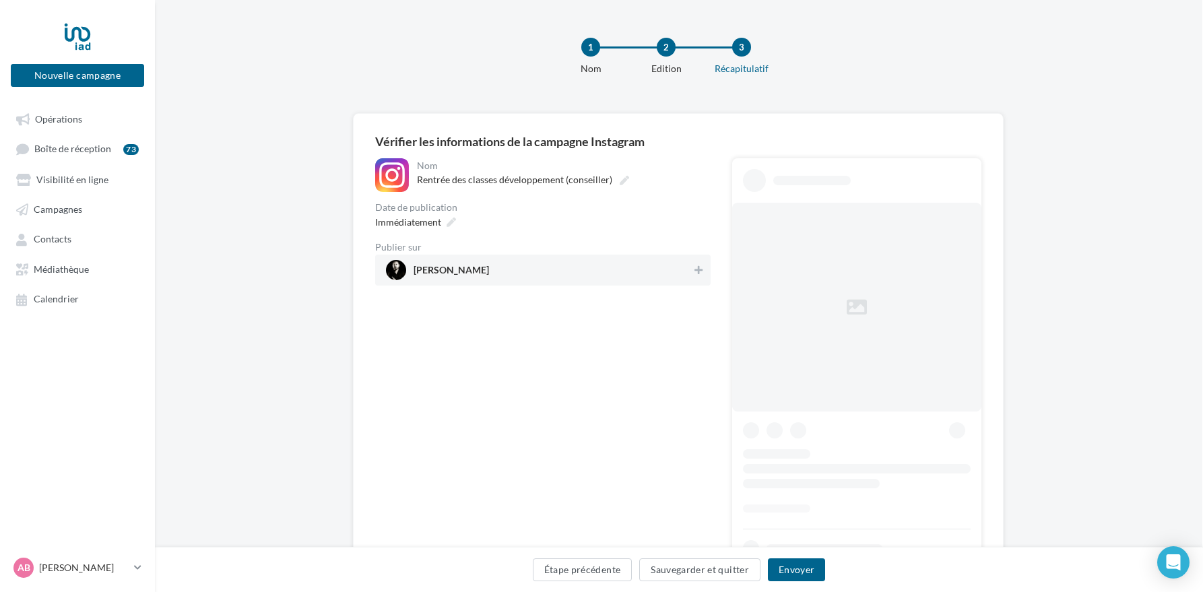
click at [595, 265] on span "arnaud_bonnet_iad" at bounding box center [539, 270] width 306 height 20
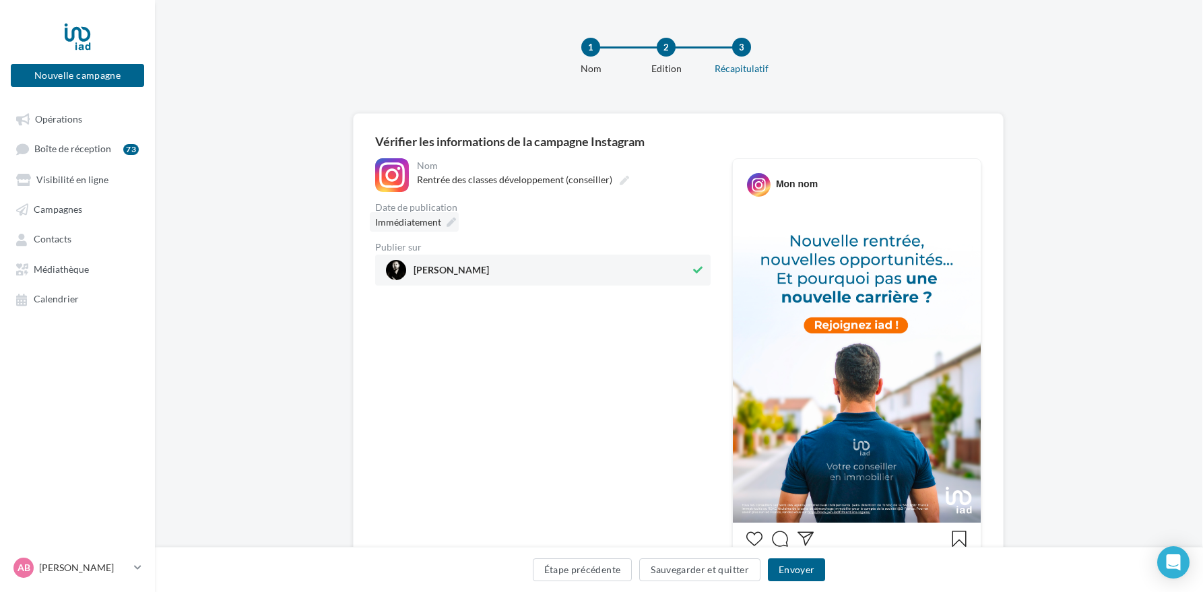
click at [423, 220] on span "Immédiatement" at bounding box center [408, 221] width 66 height 11
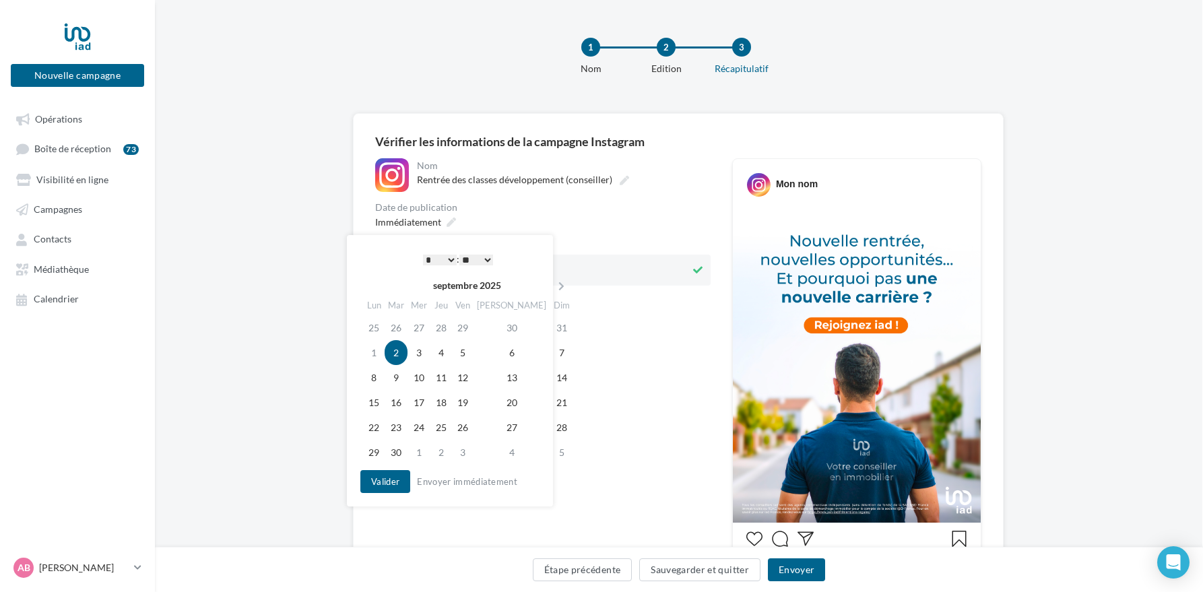
click at [429, 260] on select "* * * * * * * * * * ** ** ** ** ** ** ** ** ** ** ** ** ** **" at bounding box center [440, 260] width 34 height 11
click at [470, 259] on select "** ** ** ** ** **" at bounding box center [476, 260] width 34 height 11
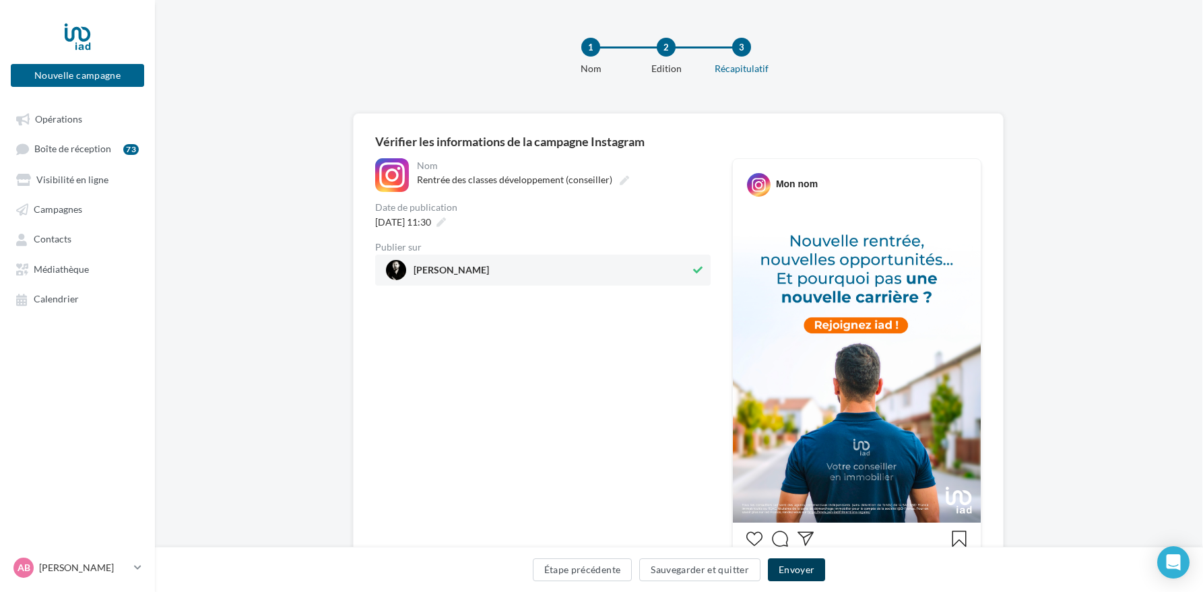
click at [795, 568] on button "Envoyer" at bounding box center [796, 569] width 57 height 23
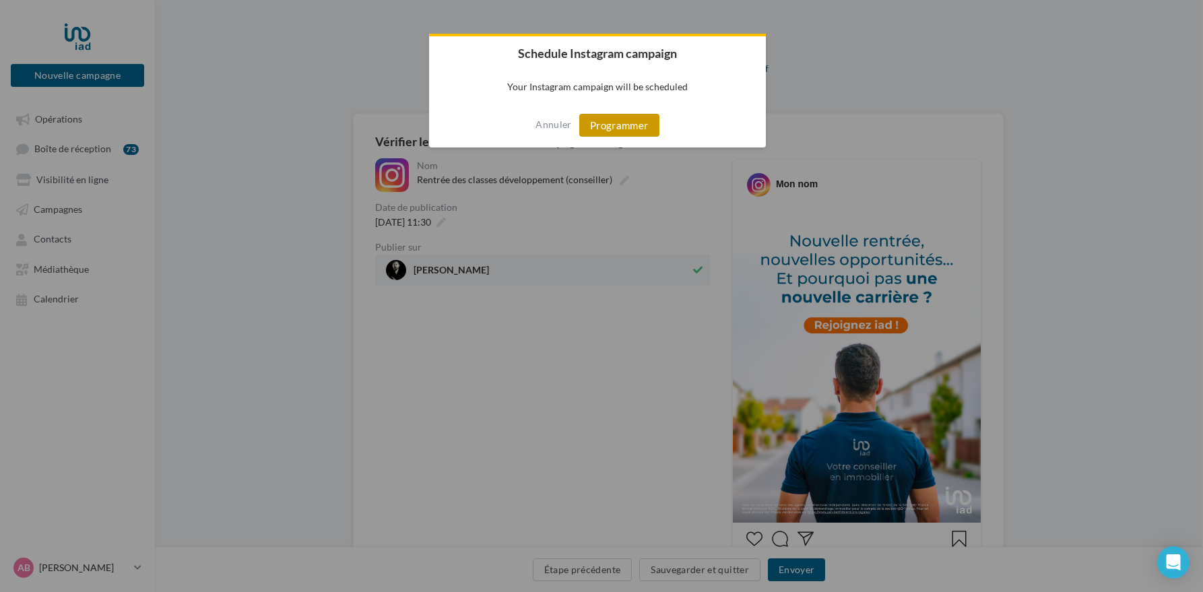
click at [618, 125] on button "Programmer" at bounding box center [619, 125] width 80 height 23
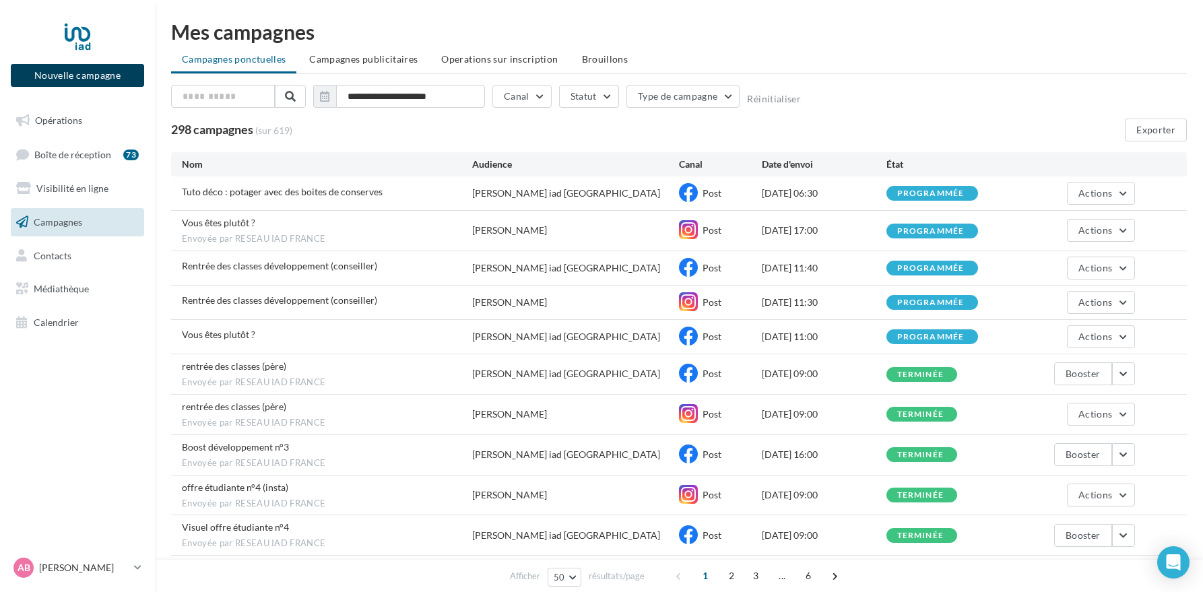
click at [89, 78] on button "Nouvelle campagne" at bounding box center [77, 75] width 133 height 23
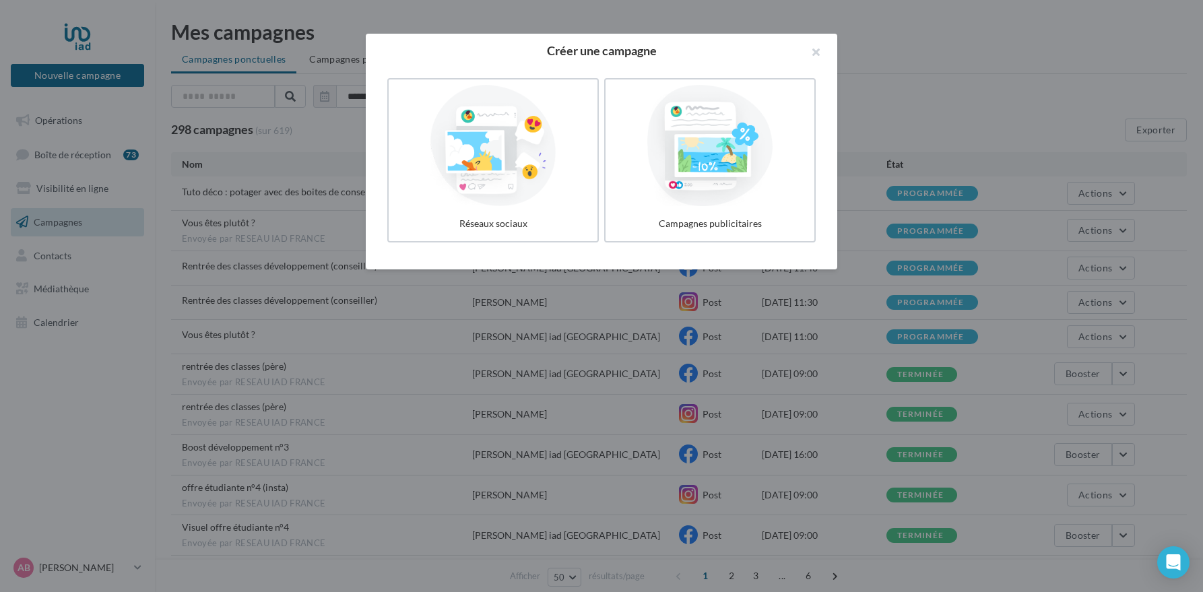
drag, startPoint x: 813, startPoint y: 50, endPoint x: 599, endPoint y: 65, distance: 214.1
click at [809, 50] on button "button" at bounding box center [810, 54] width 54 height 40
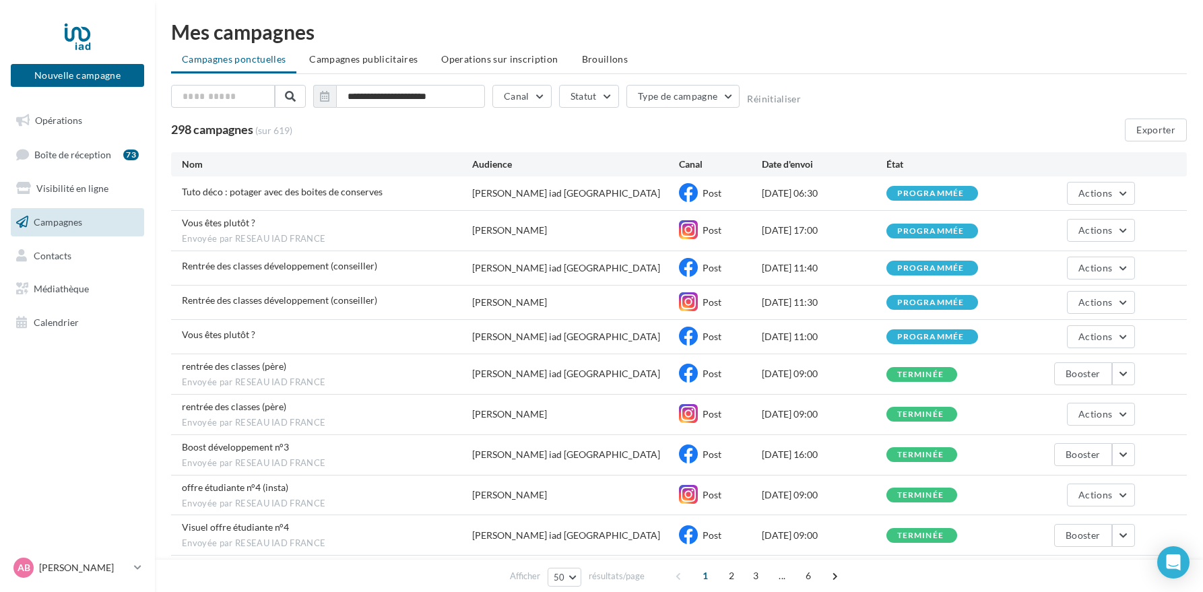
click at [43, 224] on span "Campagnes" at bounding box center [58, 221] width 48 height 11
click at [59, 121] on span "Opérations" at bounding box center [58, 120] width 47 height 11
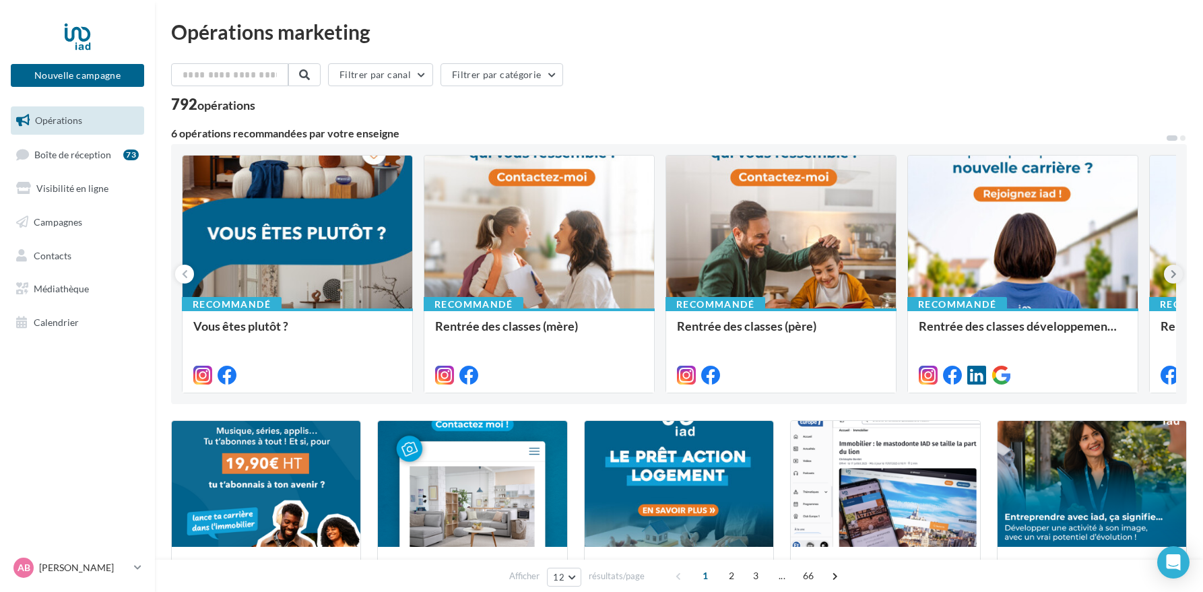
click at [1173, 275] on icon at bounding box center [1174, 273] width 6 height 13
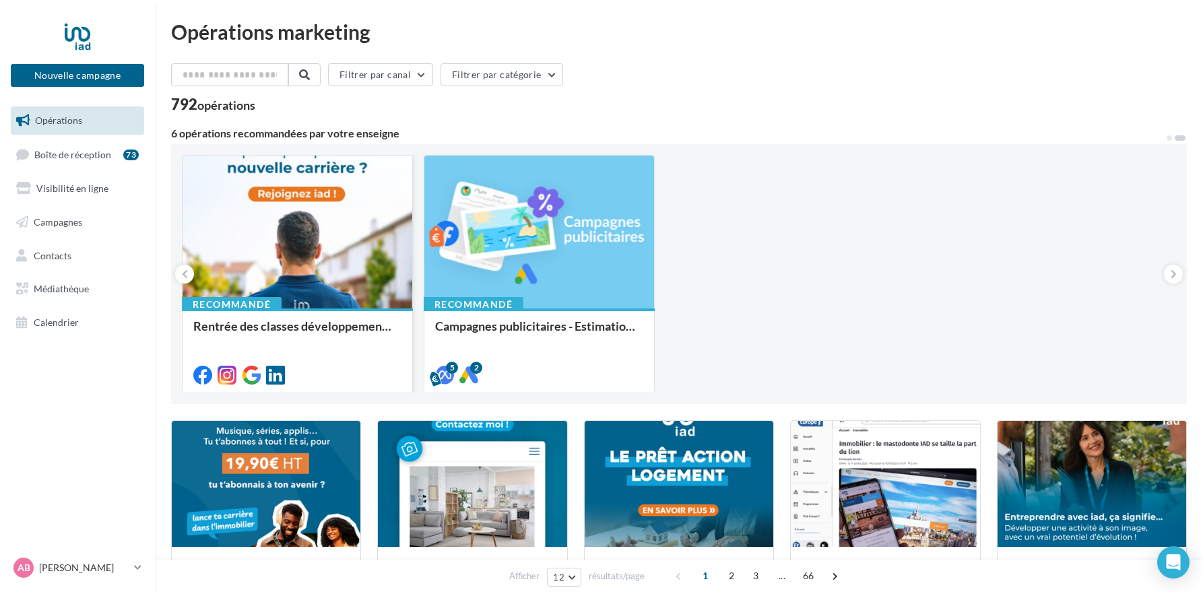
click at [323, 246] on div at bounding box center [298, 233] width 230 height 154
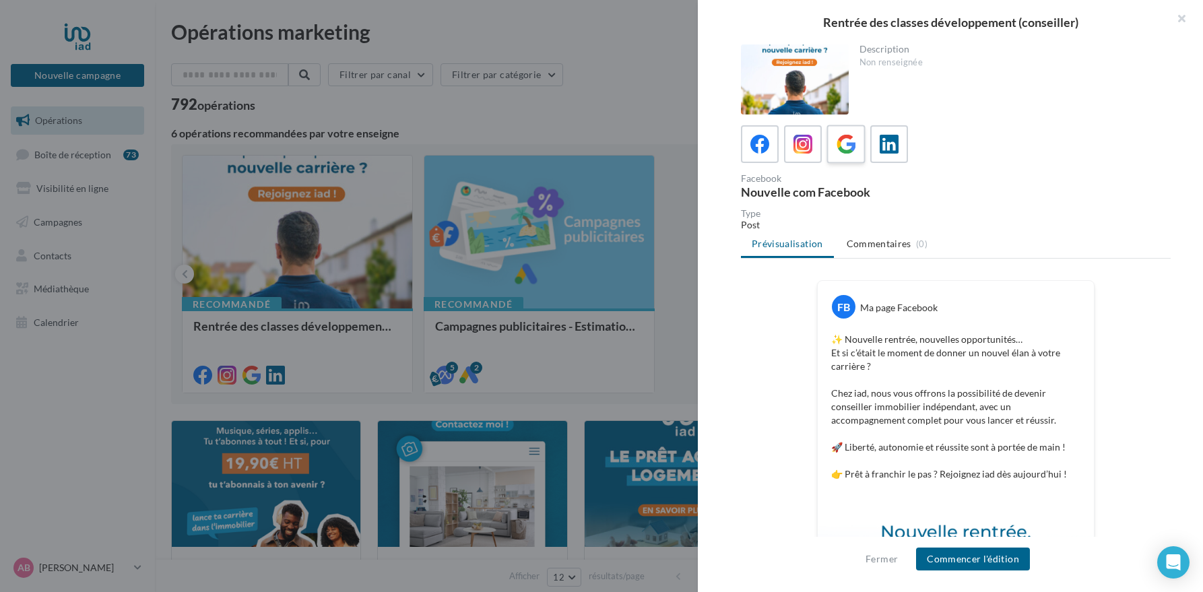
click at [846, 150] on icon at bounding box center [847, 145] width 20 height 20
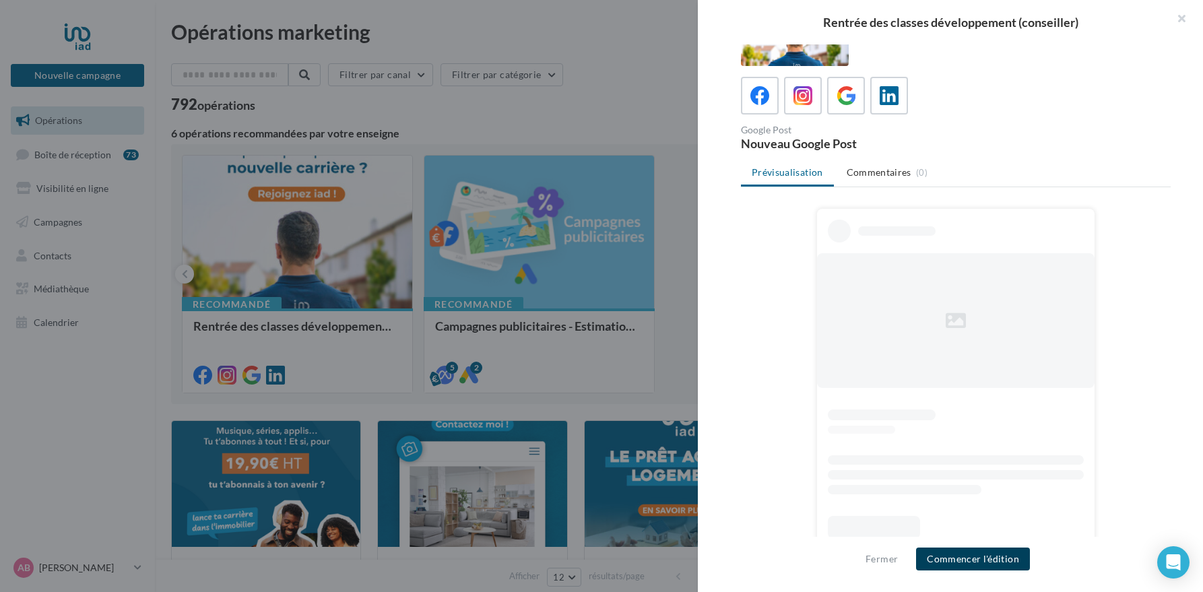
scroll to position [55, 0]
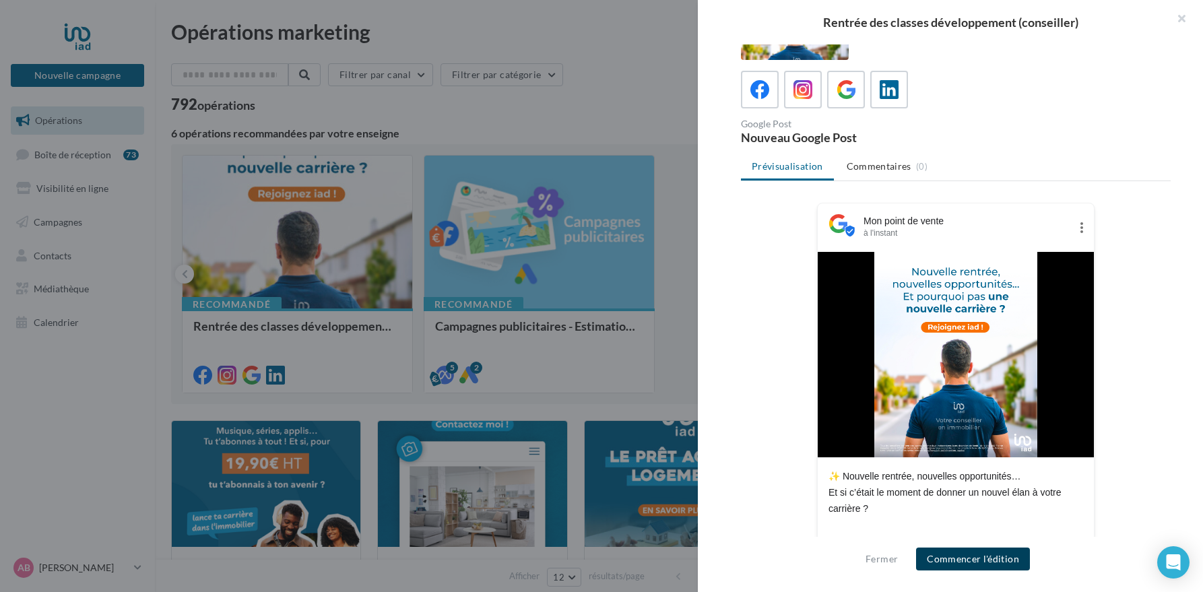
click at [968, 563] on button "Commencer l'édition" at bounding box center [973, 559] width 114 height 23
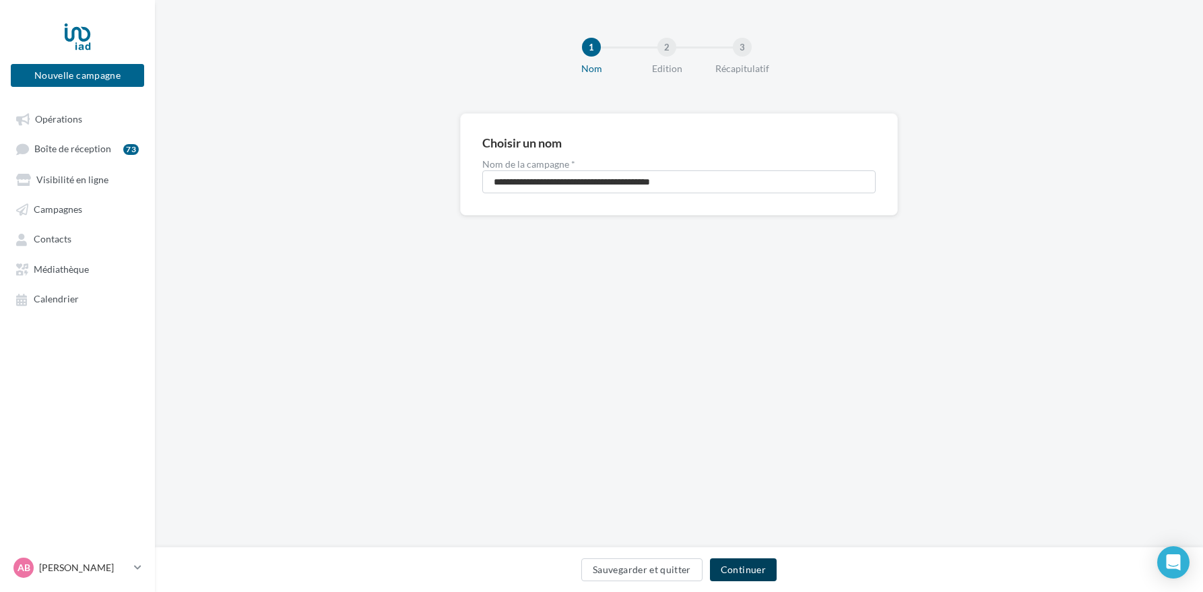
click at [754, 577] on button "Continuer" at bounding box center [743, 569] width 67 height 23
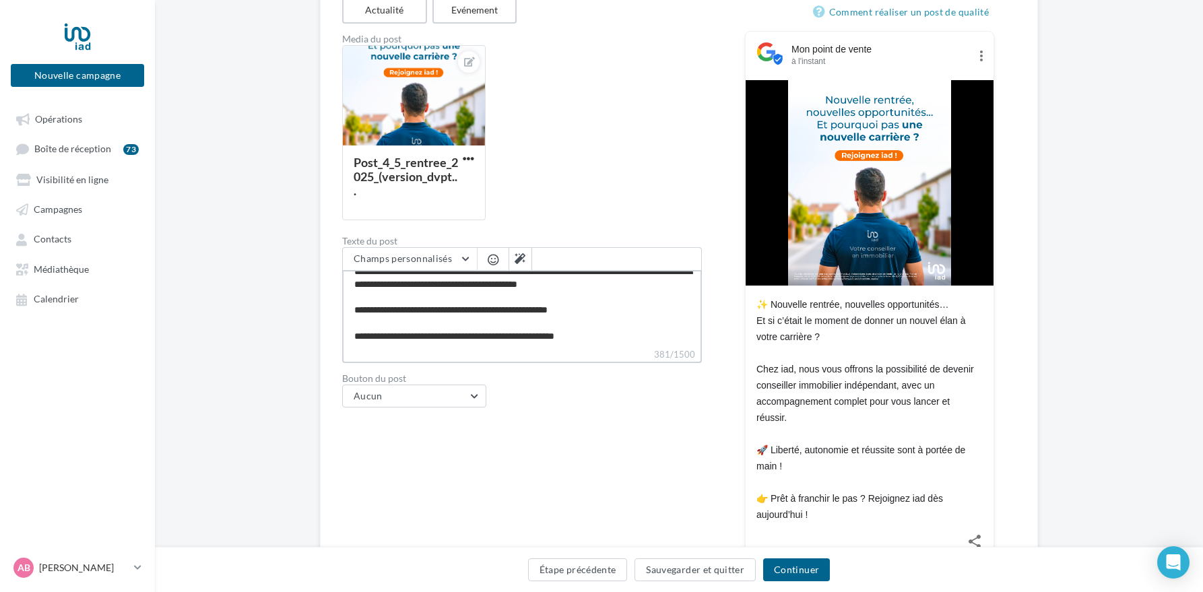
scroll to position [51, 0]
click at [592, 336] on textarea "**********" at bounding box center [522, 308] width 360 height 77
type textarea "**********"
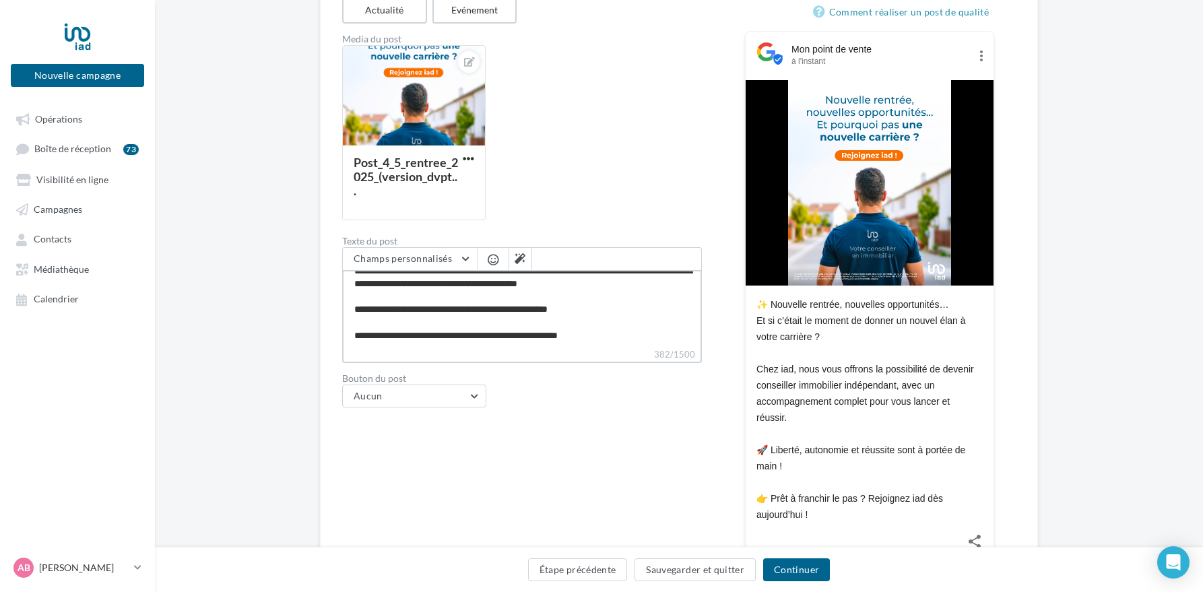
type textarea "**********"
click at [387, 346] on textarea "**********" at bounding box center [522, 308] width 360 height 77
paste textarea "**********"
type textarea "**********"
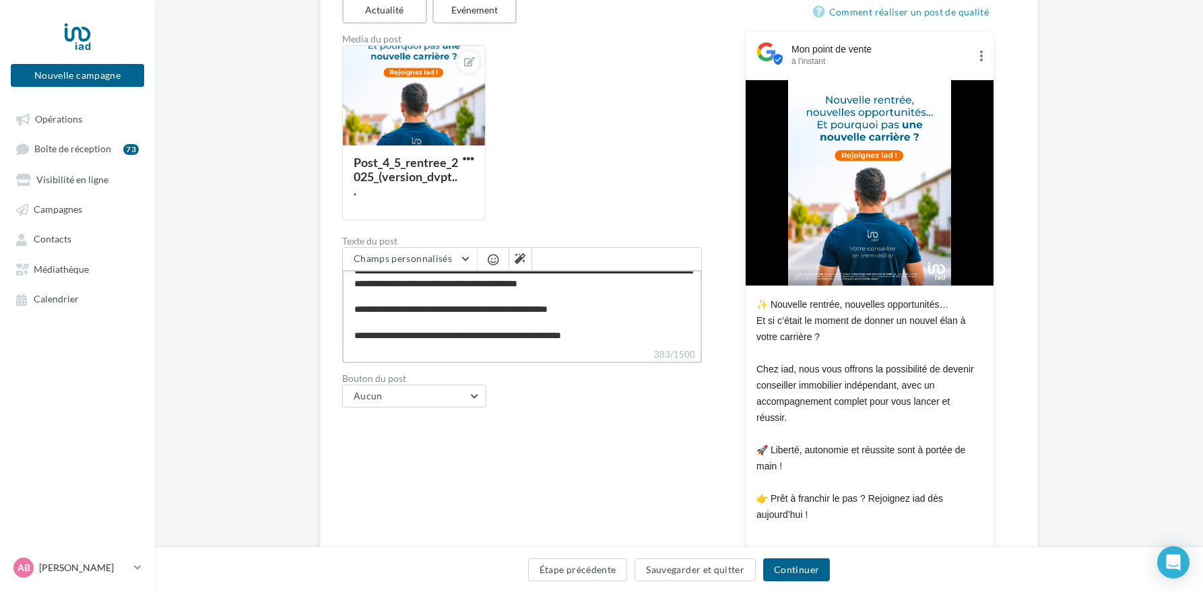
type textarea "**********"
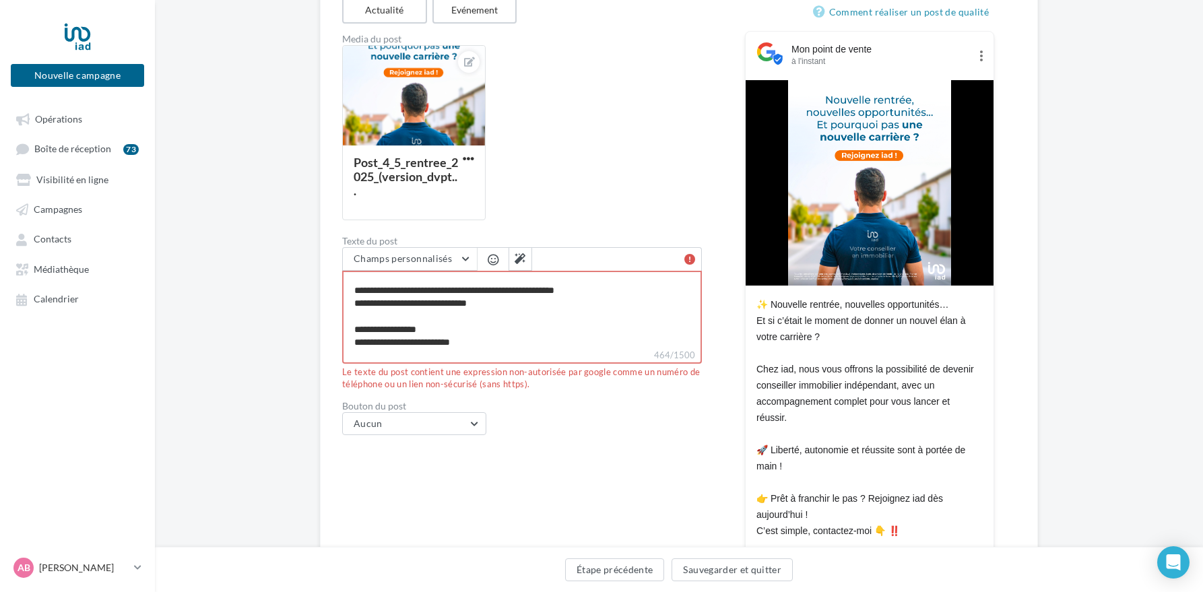
scroll to position [103, 0]
drag, startPoint x: 488, startPoint y: 342, endPoint x: 344, endPoint y: 327, distance: 144.2
click at [344, 327] on textarea "**********" at bounding box center [522, 309] width 360 height 77
type textarea "**********"
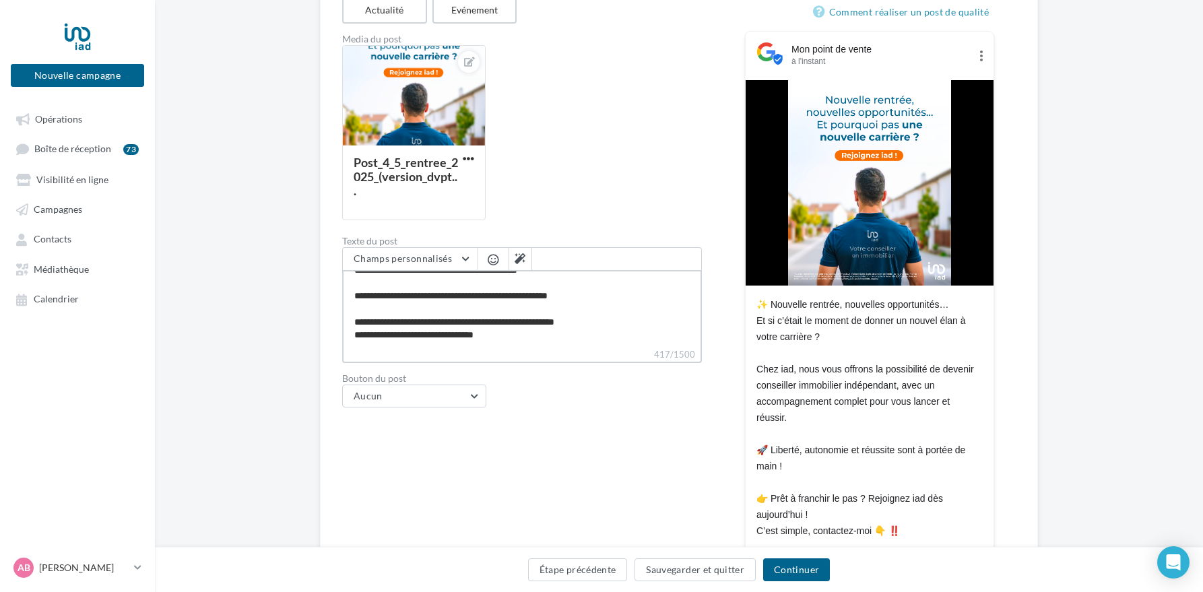
type textarea "**********"
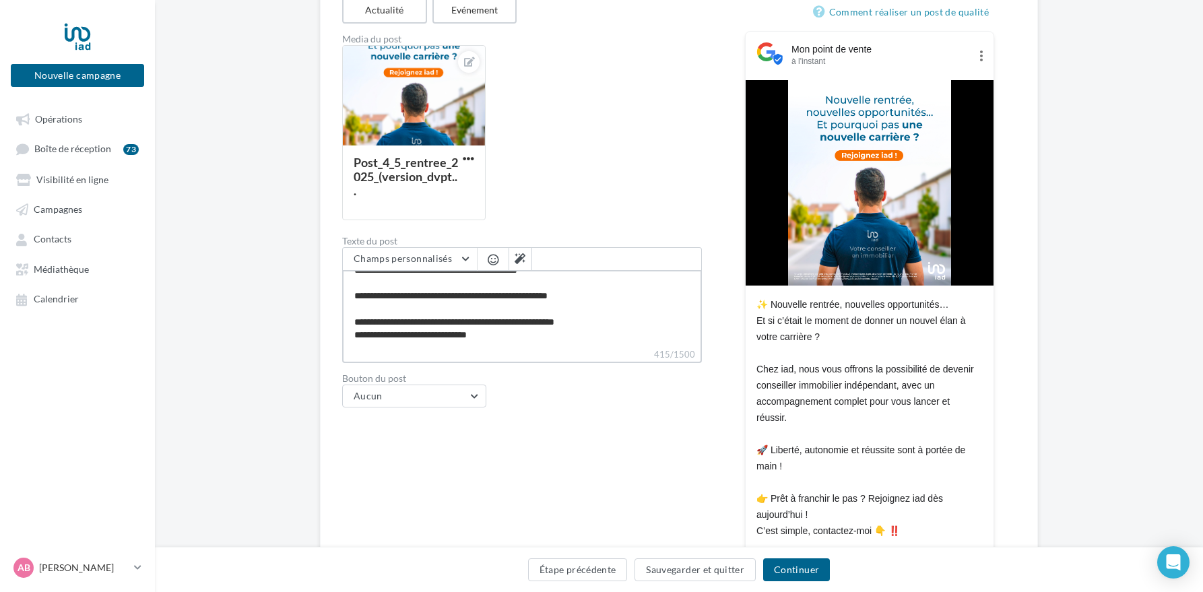
scroll to position [65, 0]
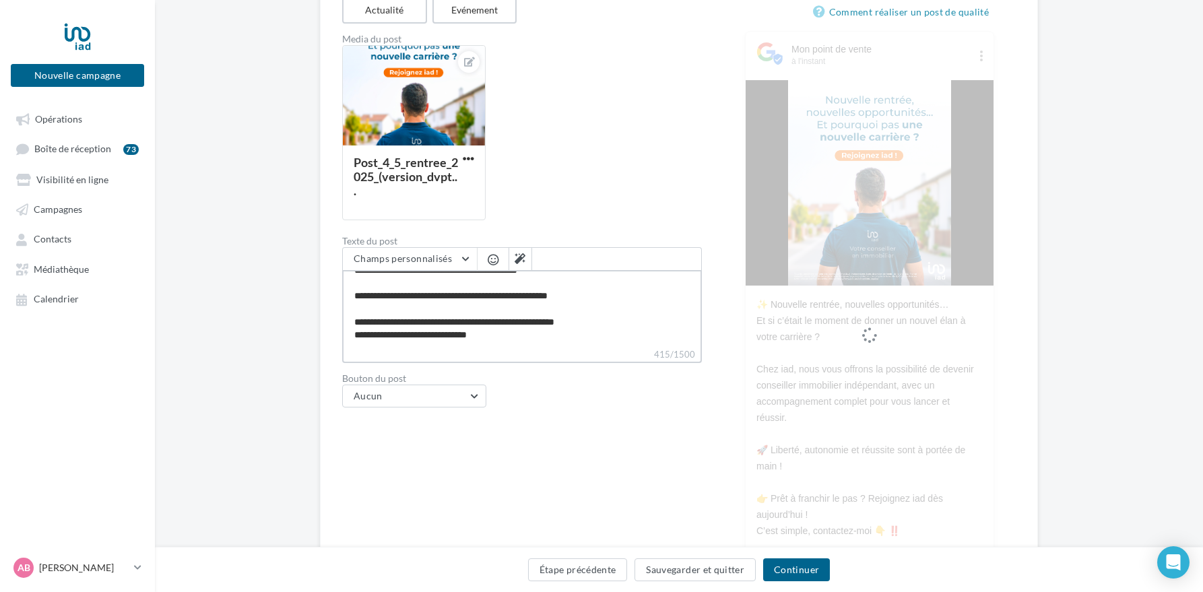
type textarea "**********"
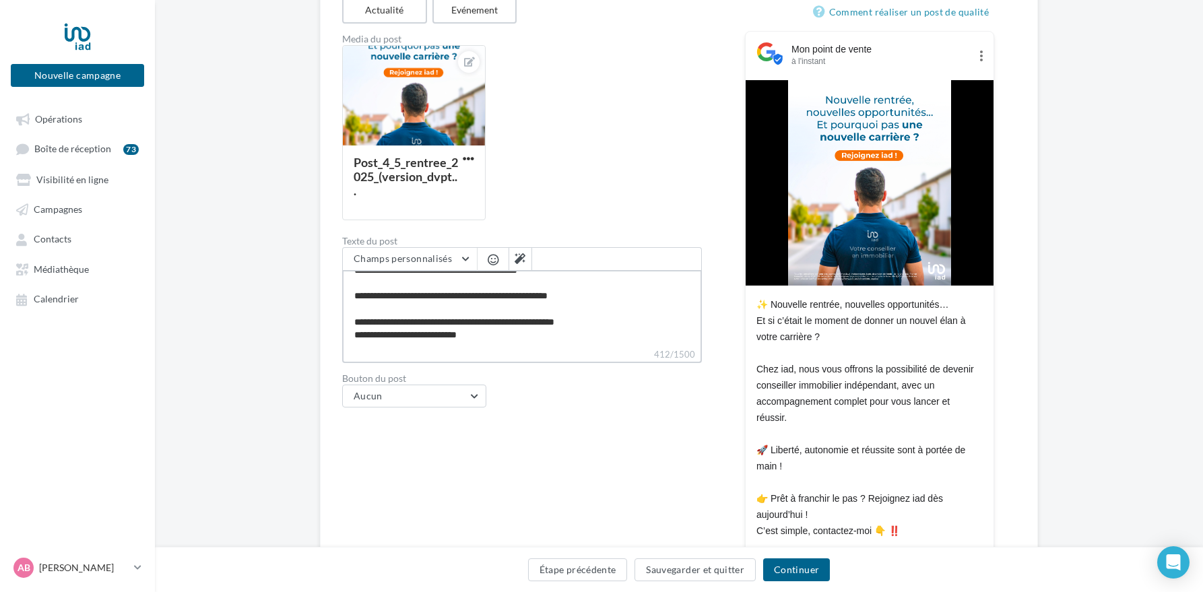
type textarea "**********"
click at [354, 334] on textarea "**********" at bounding box center [522, 308] width 360 height 77
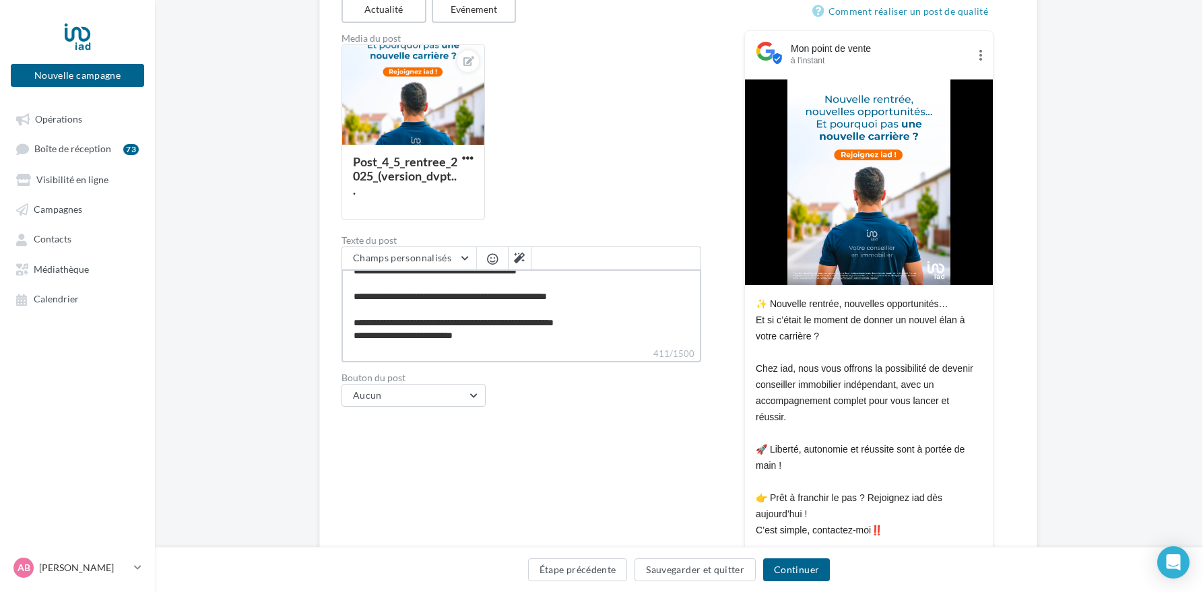
type textarea "**********"
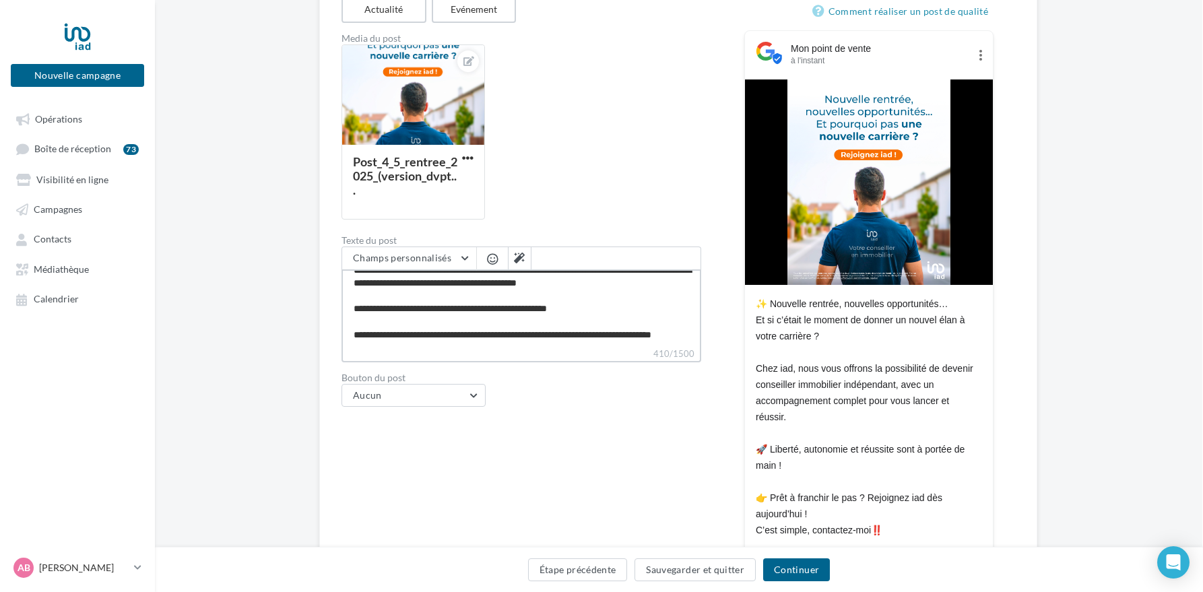
type textarea "**********"
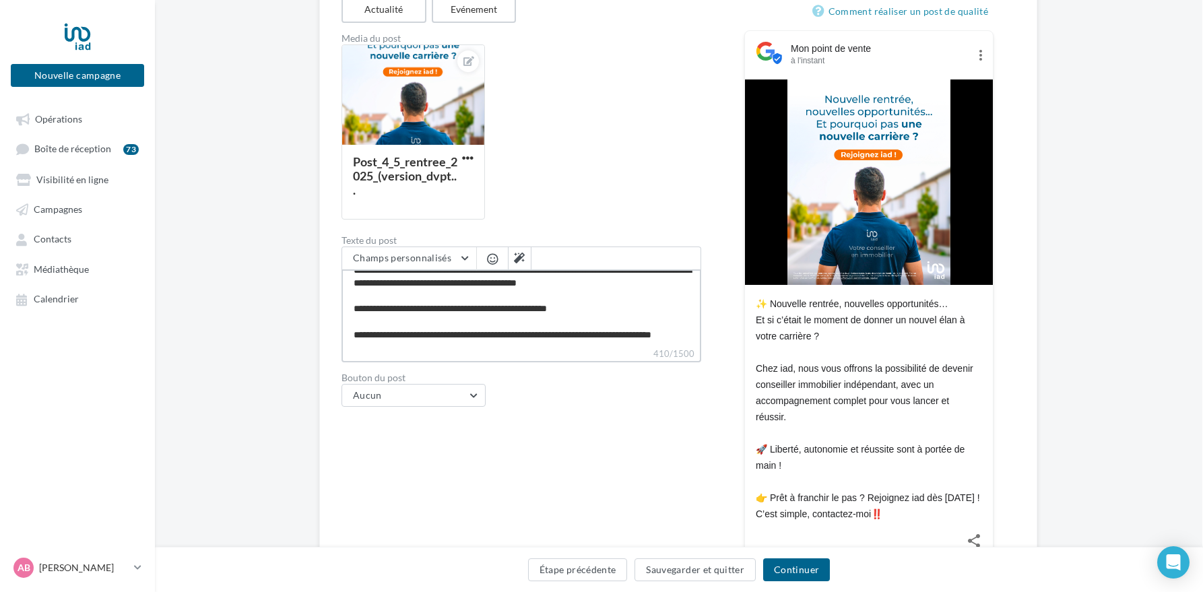
type textarea "**********"
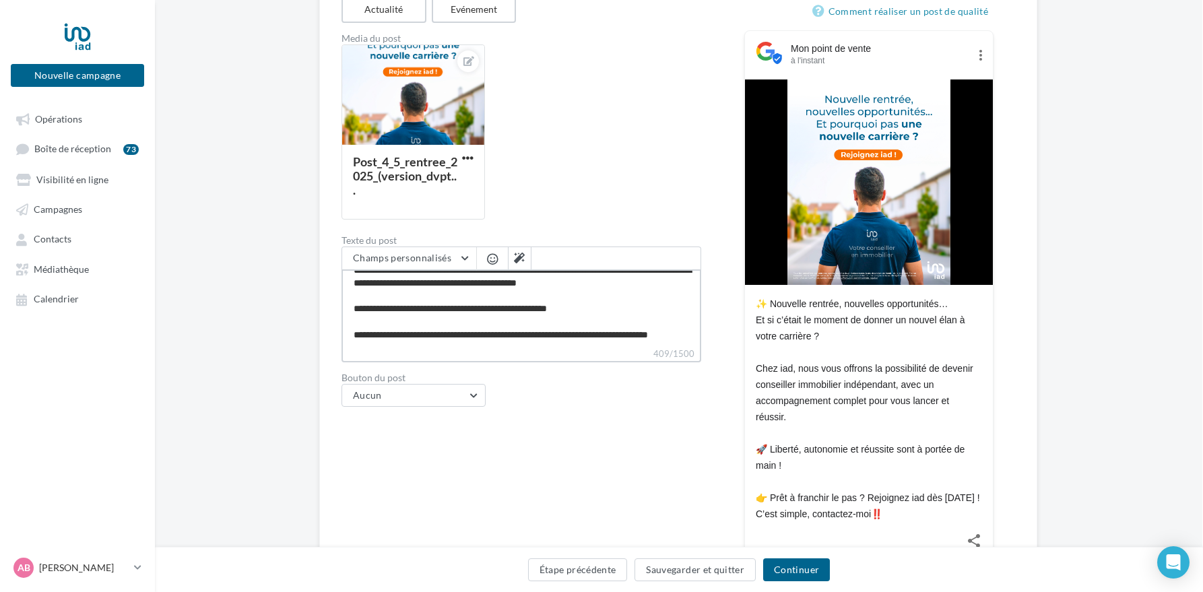
type textarea "**********"
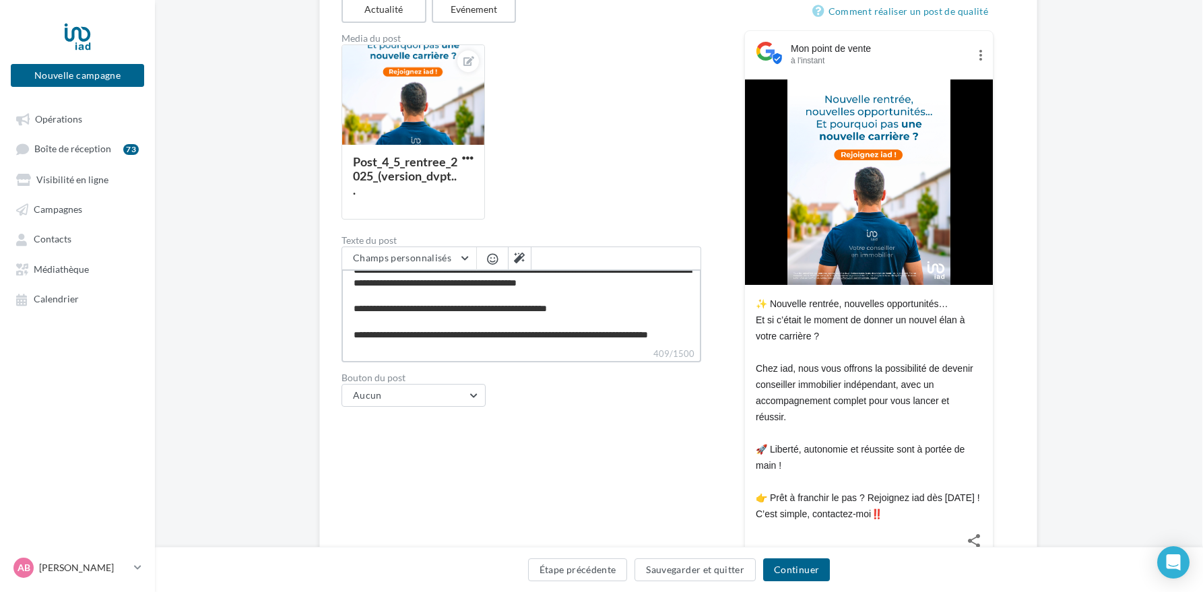
type textarea "**********"
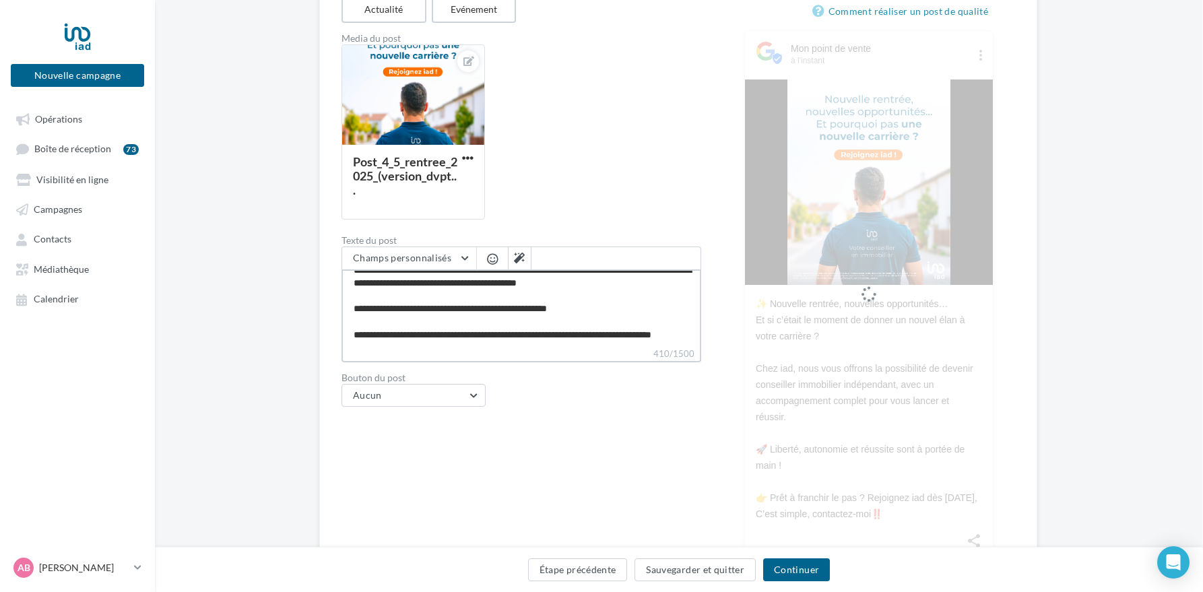
click at [370, 336] on textarea "**********" at bounding box center [522, 307] width 360 height 77
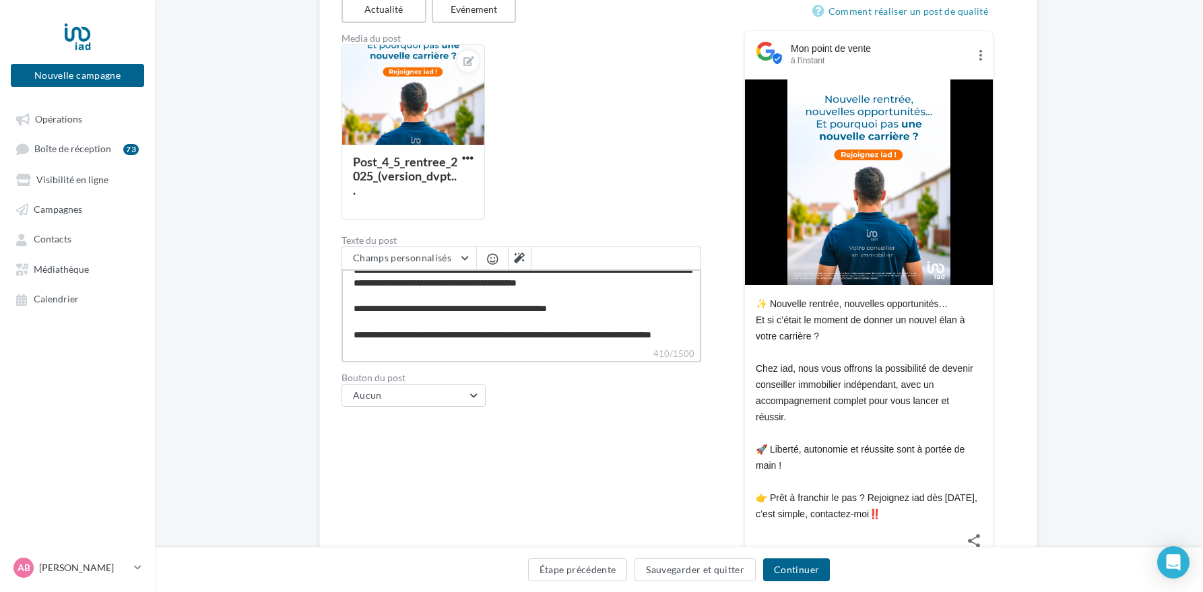
type textarea "**********"
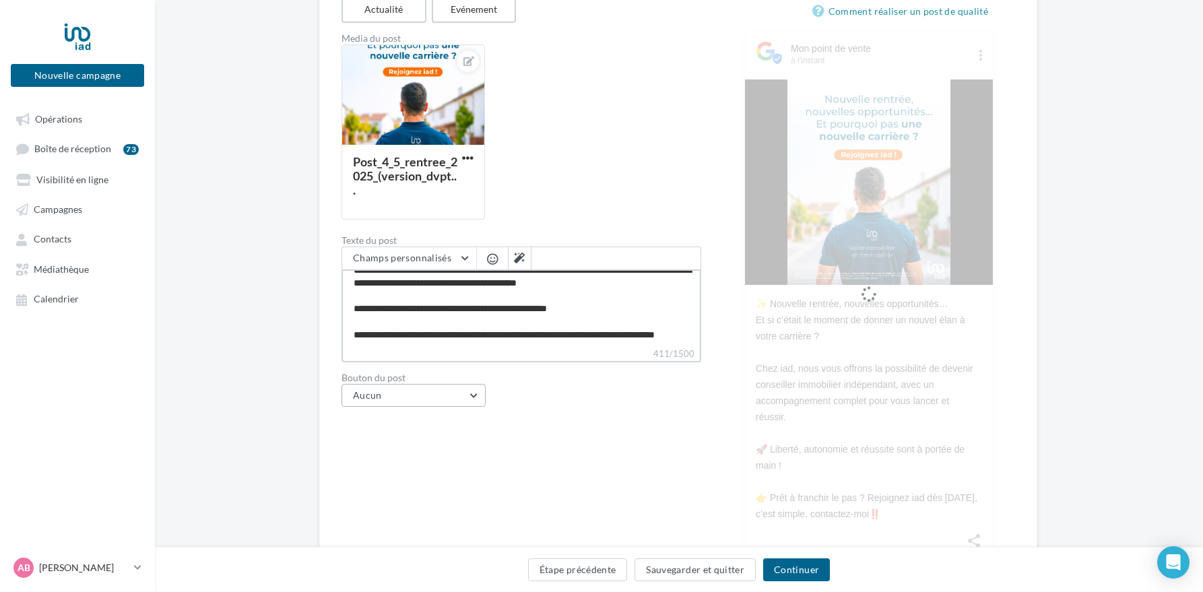
type textarea "**********"
click at [442, 392] on button "Aucun" at bounding box center [414, 394] width 144 height 23
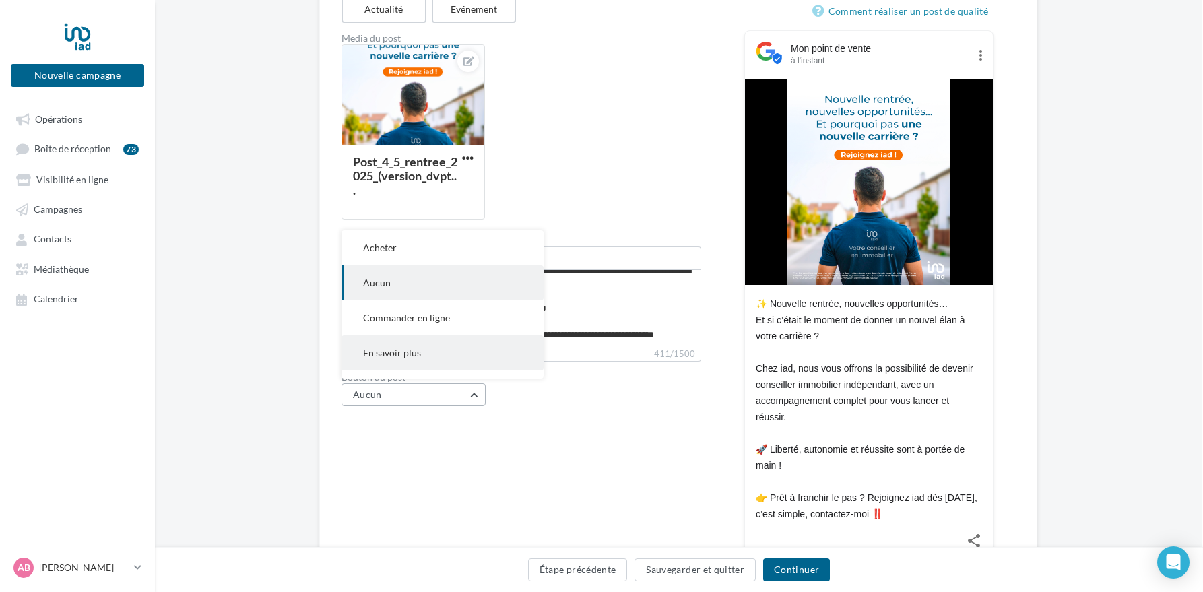
scroll to position [62, 0]
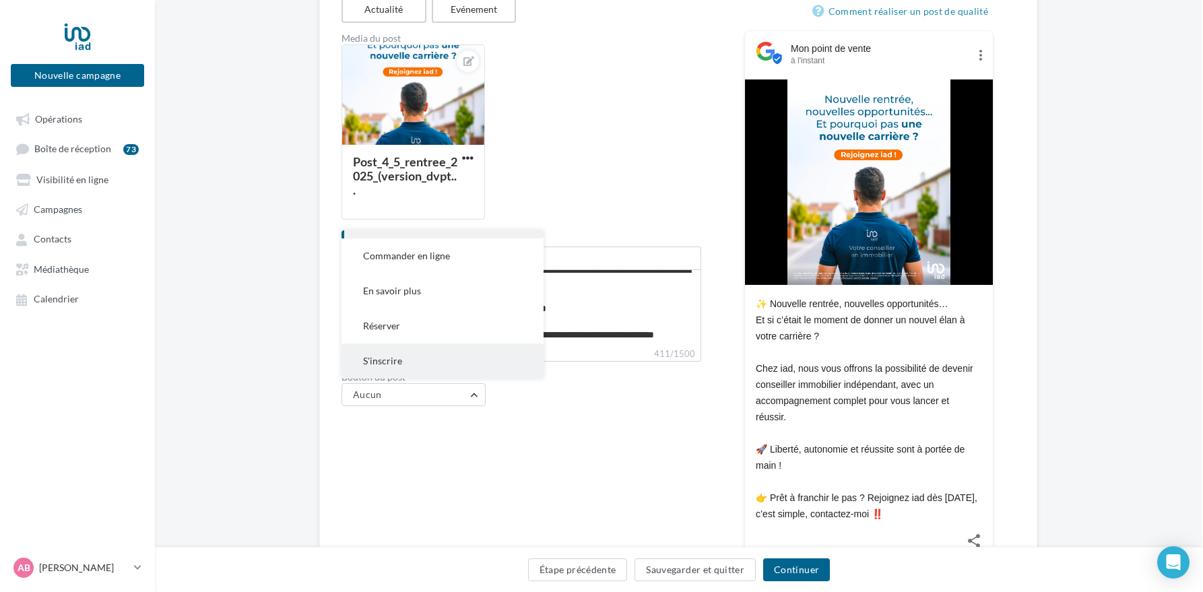
click at [416, 362] on button "S'inscrire" at bounding box center [443, 361] width 202 height 35
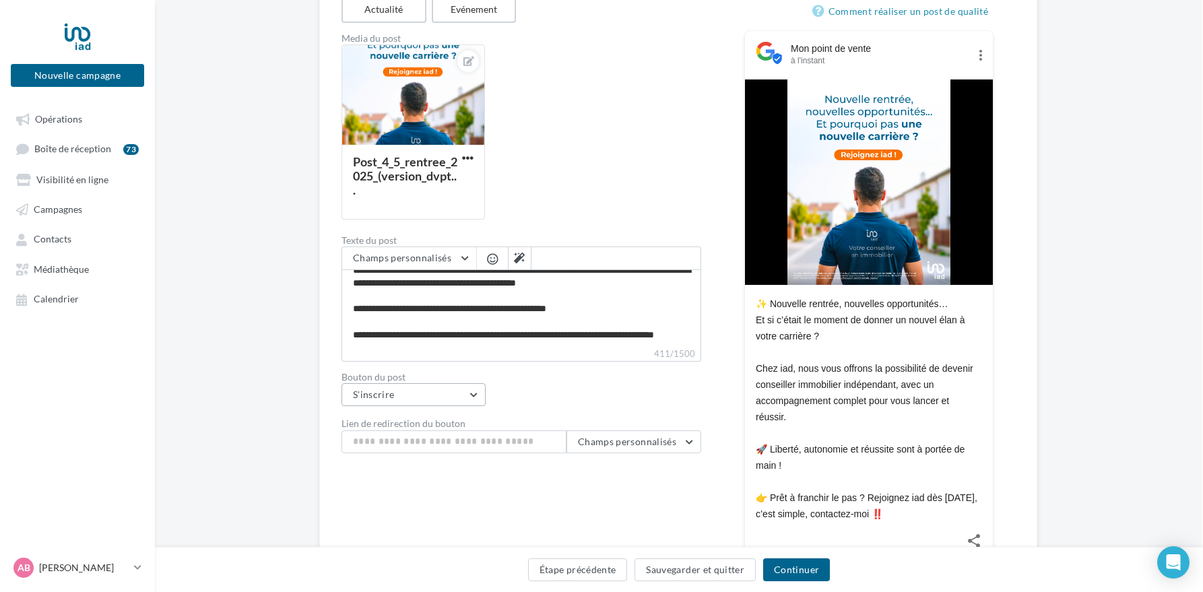
click at [472, 393] on button "S'inscrire" at bounding box center [414, 394] width 144 height 23
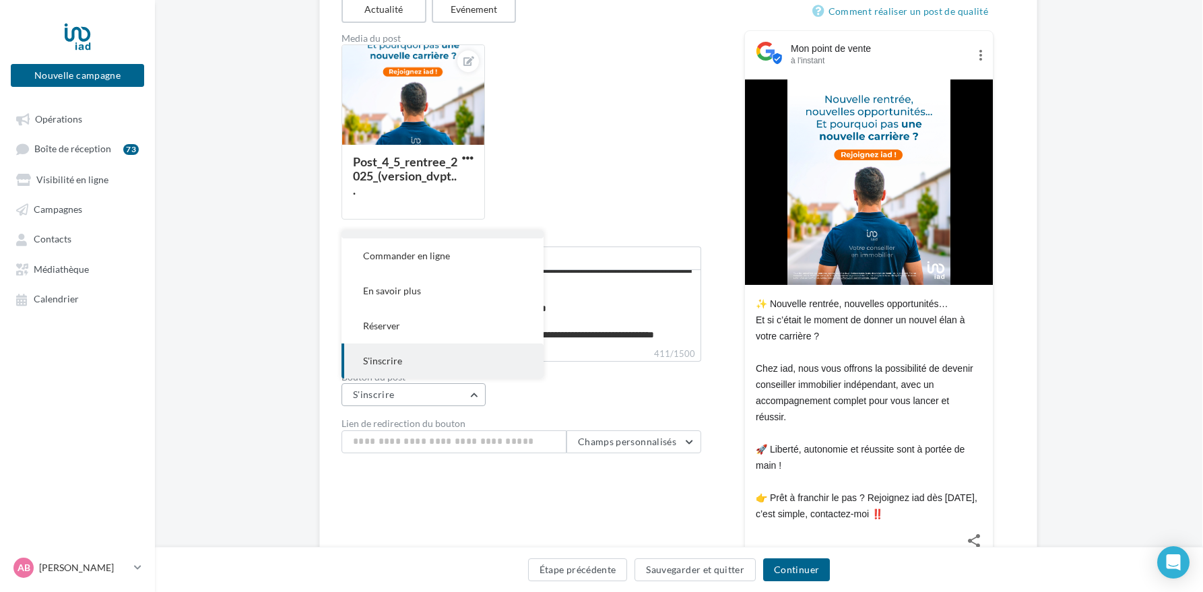
scroll to position [0, 0]
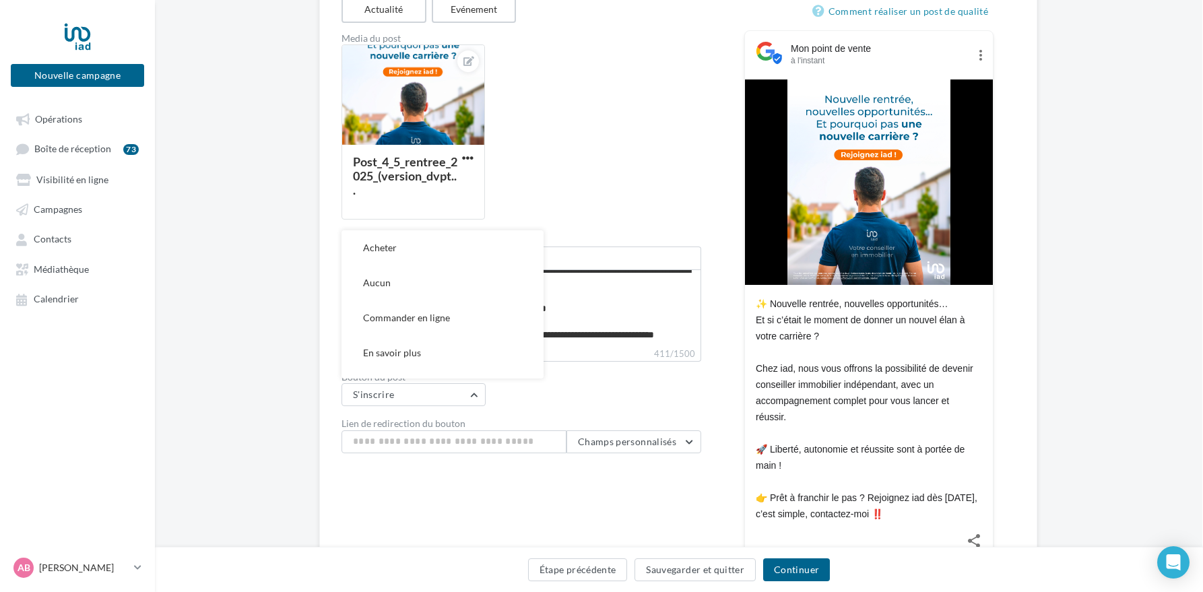
click at [327, 371] on div "Editer le Google Post Type de communication Actualité Evénement Media du post P…" at bounding box center [678, 270] width 718 height 665
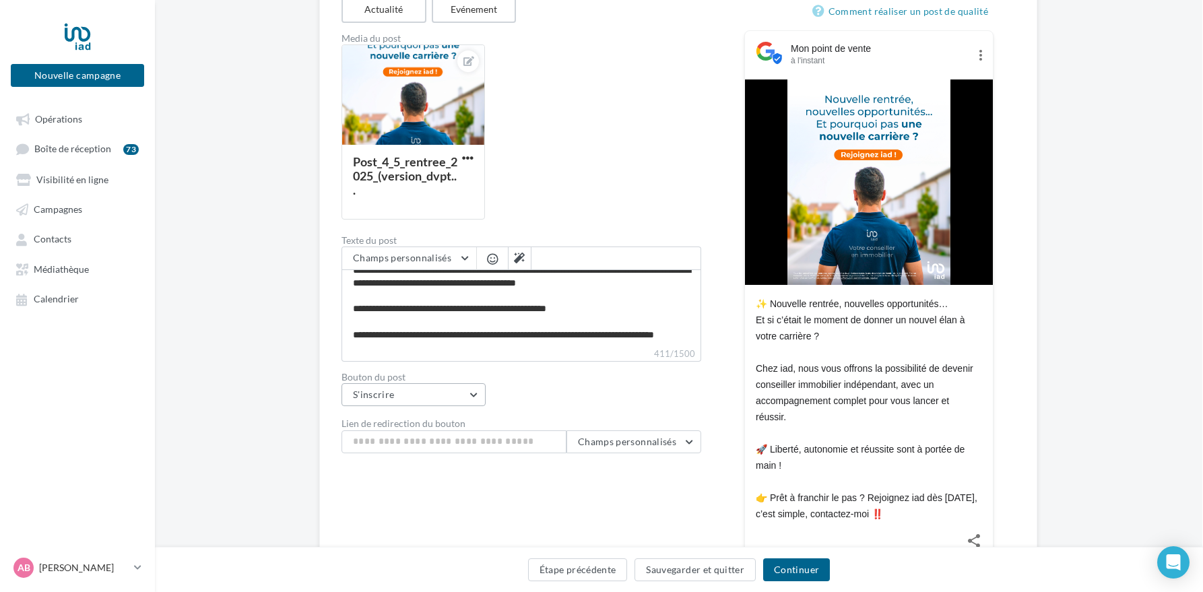
click at [439, 396] on button "S'inscrire" at bounding box center [414, 394] width 144 height 23
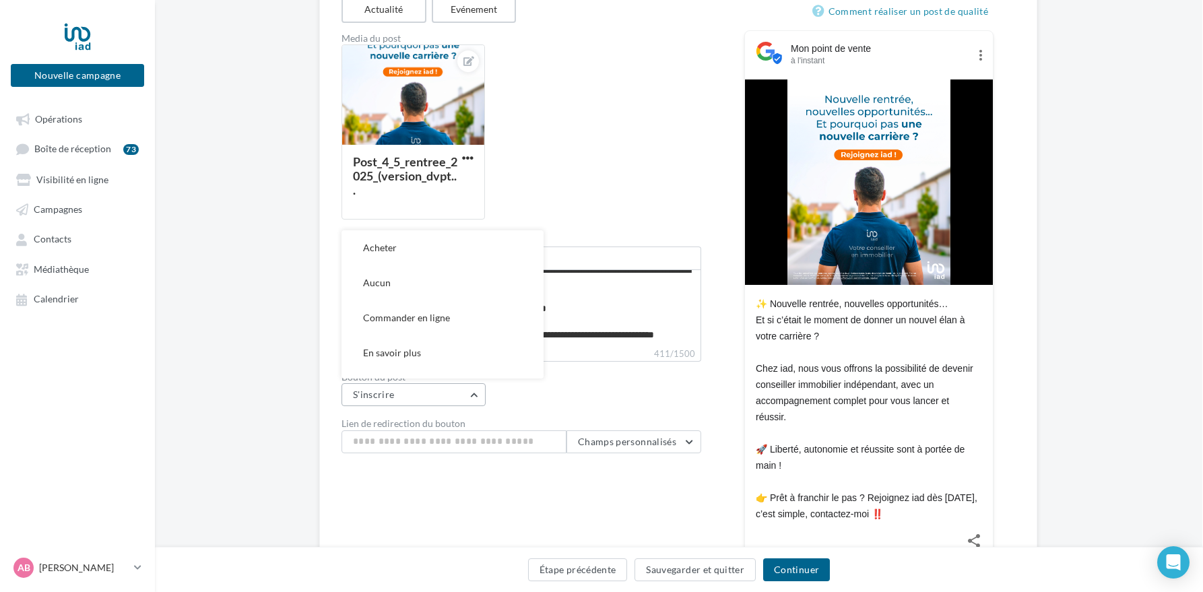
scroll to position [62, 0]
click at [399, 355] on span "S'inscrire" at bounding box center [382, 360] width 39 height 11
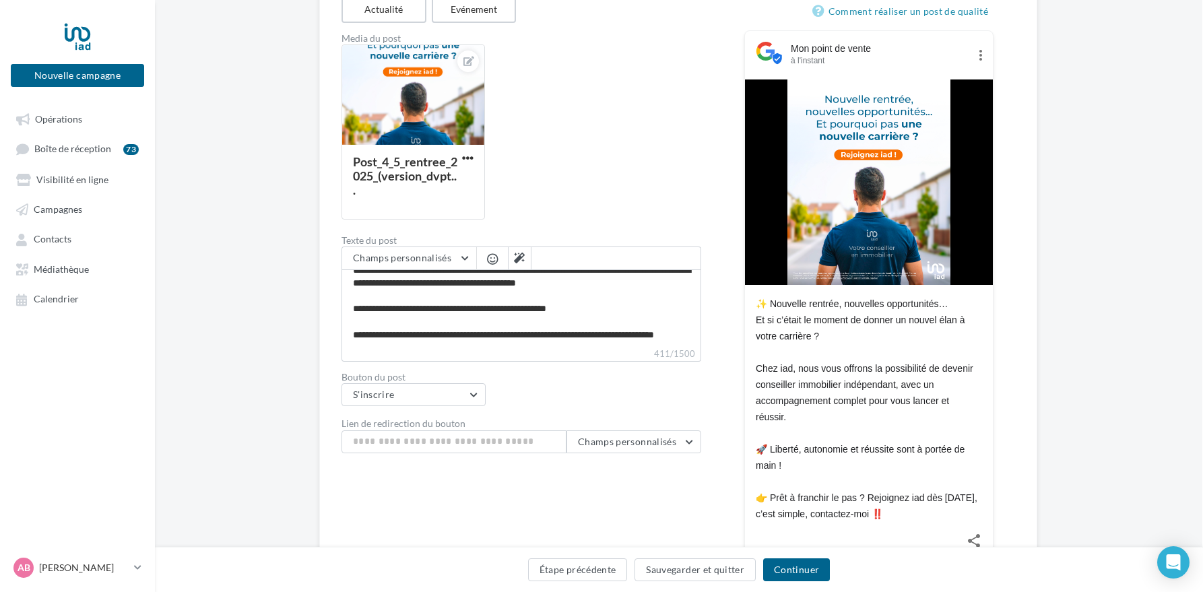
click at [584, 397] on div "Bouton du post S'inscrire Acheter Aucun Commander en ligne En savoir plus Réser…" at bounding box center [522, 389] width 360 height 34
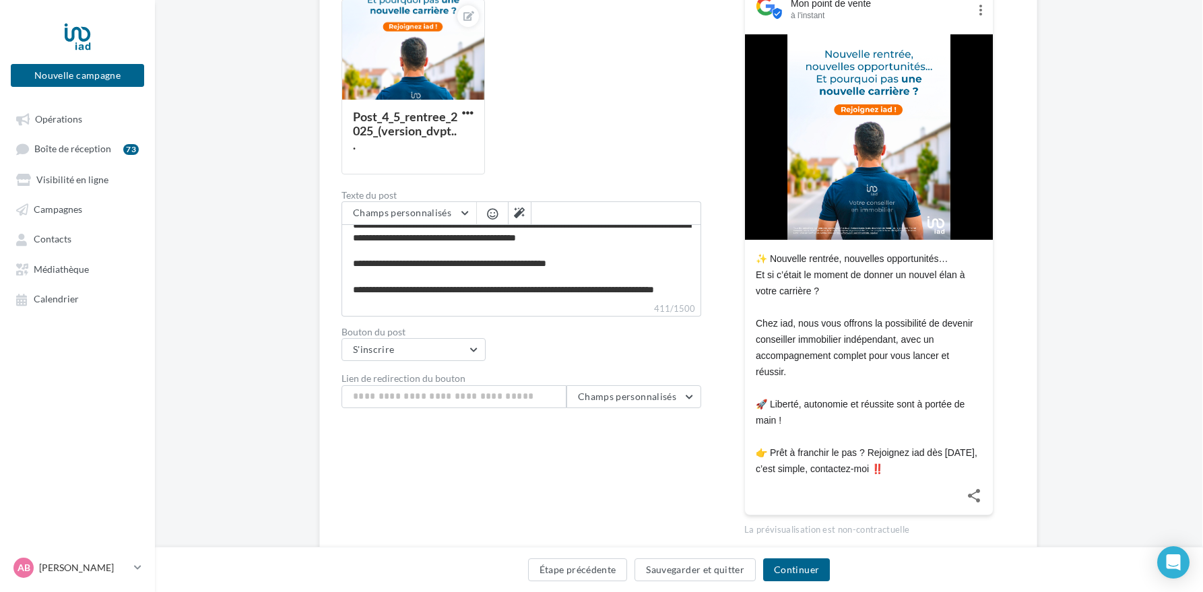
scroll to position [230, 1]
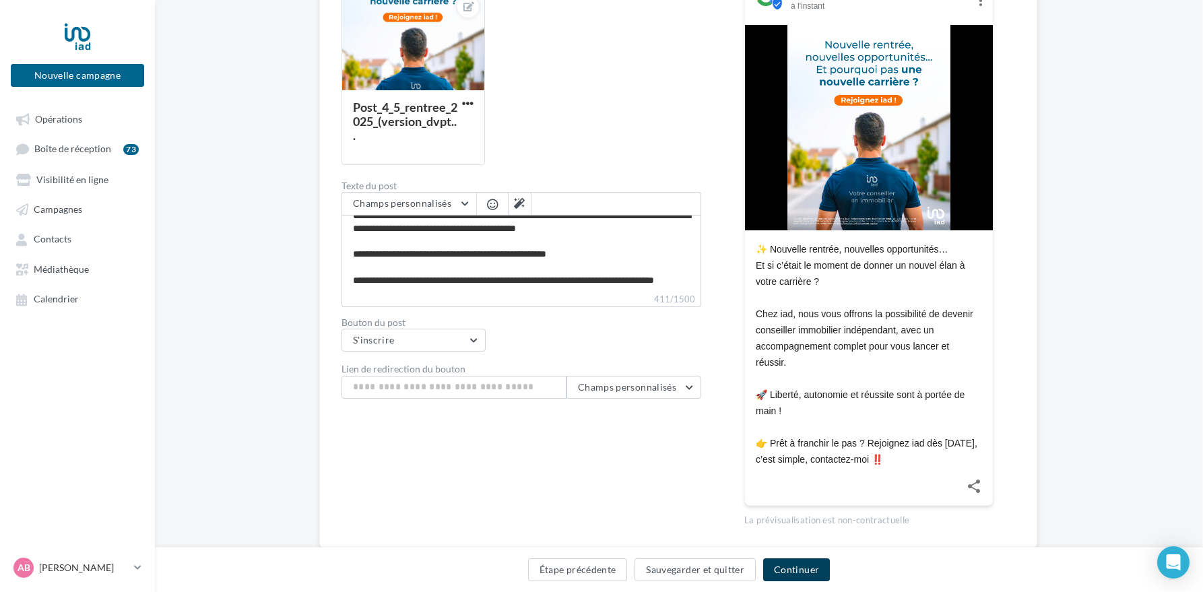
click at [798, 569] on button "Continuer" at bounding box center [796, 569] width 67 height 23
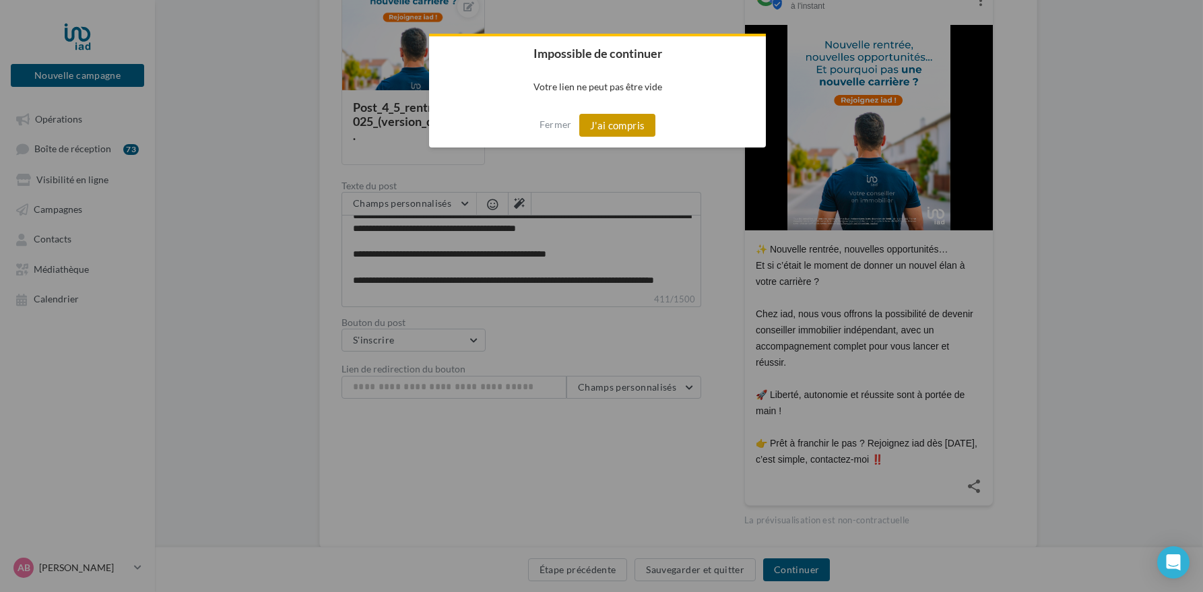
click at [629, 121] on button "J'ai compris" at bounding box center [617, 125] width 77 height 23
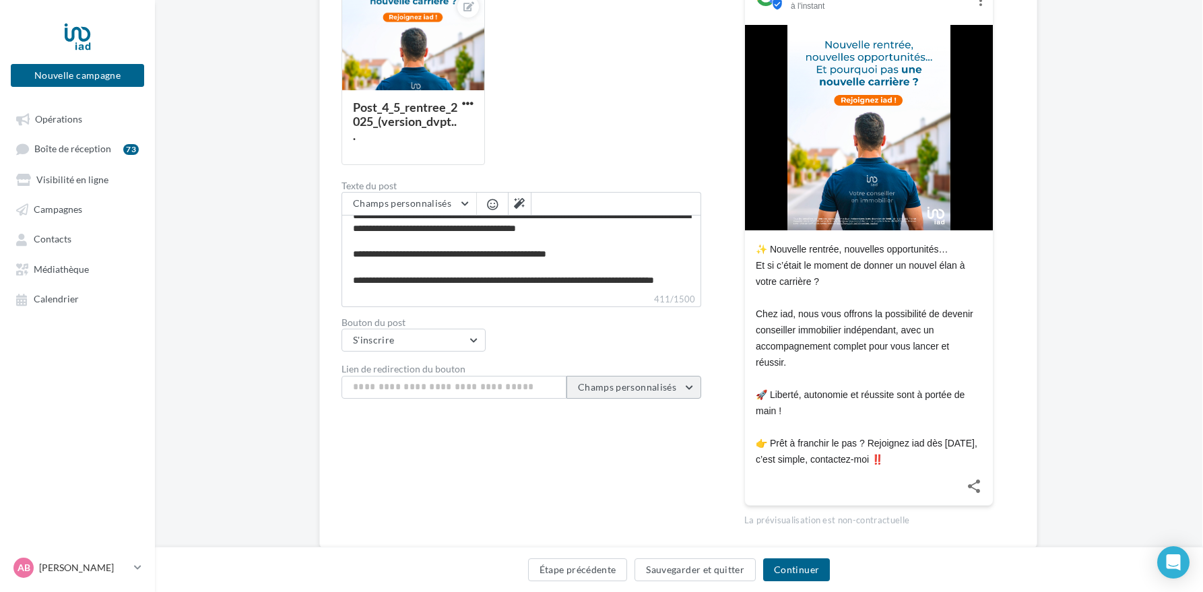
click at [699, 390] on button "Champs personnalisés" at bounding box center [633, 387] width 135 height 23
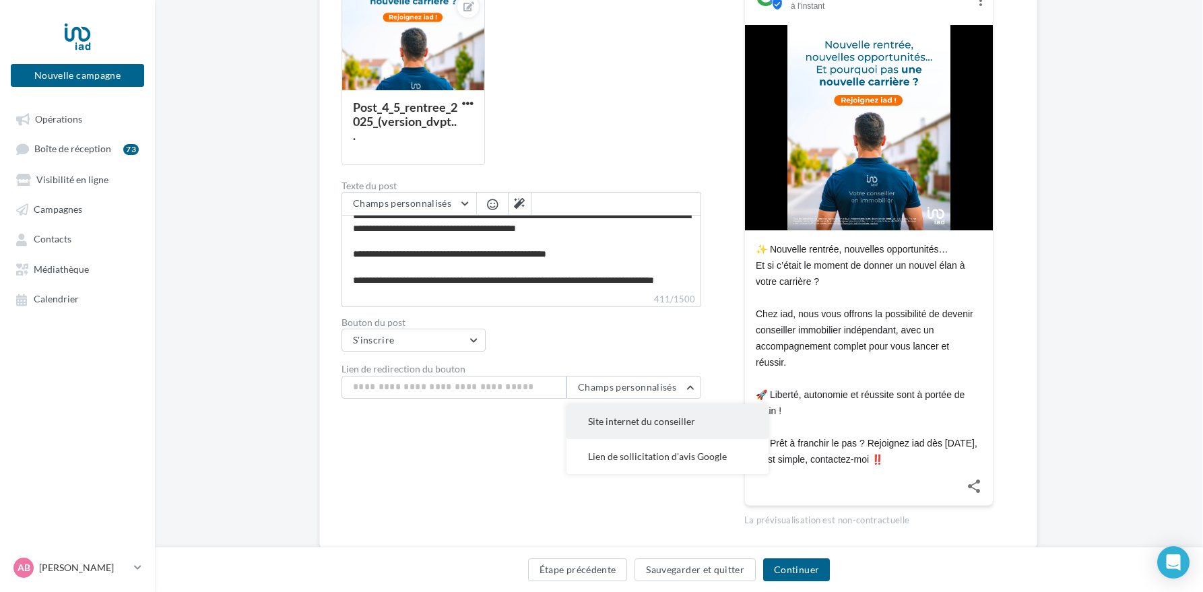
click at [655, 423] on span "Site internet du conseiller" at bounding box center [641, 421] width 107 height 11
type input "**********"
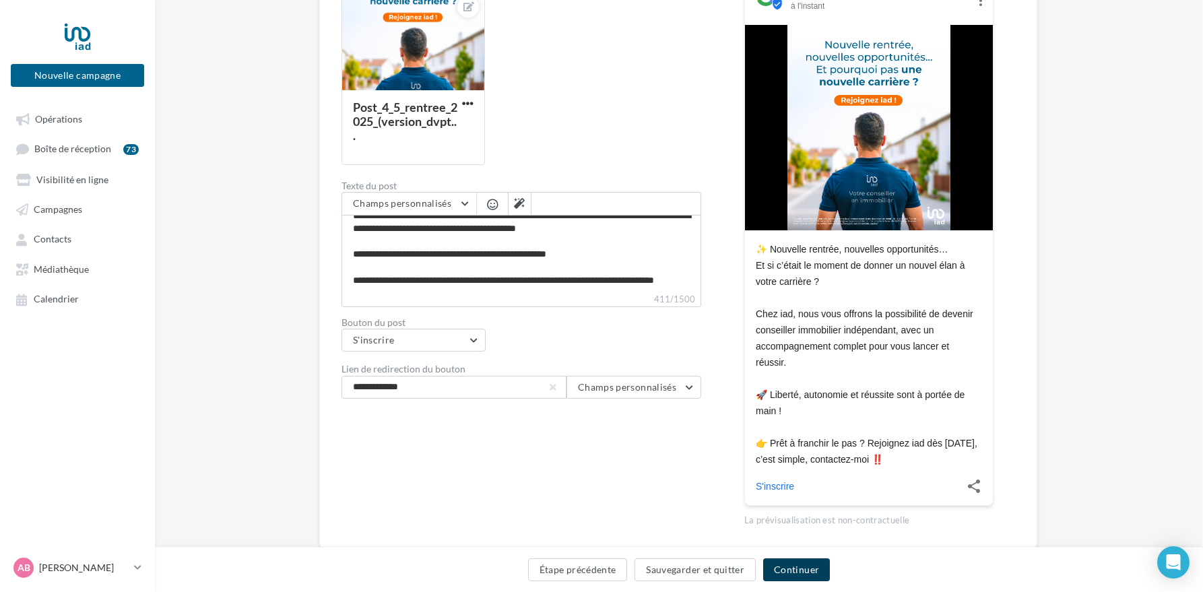
click at [799, 569] on button "Continuer" at bounding box center [796, 569] width 67 height 23
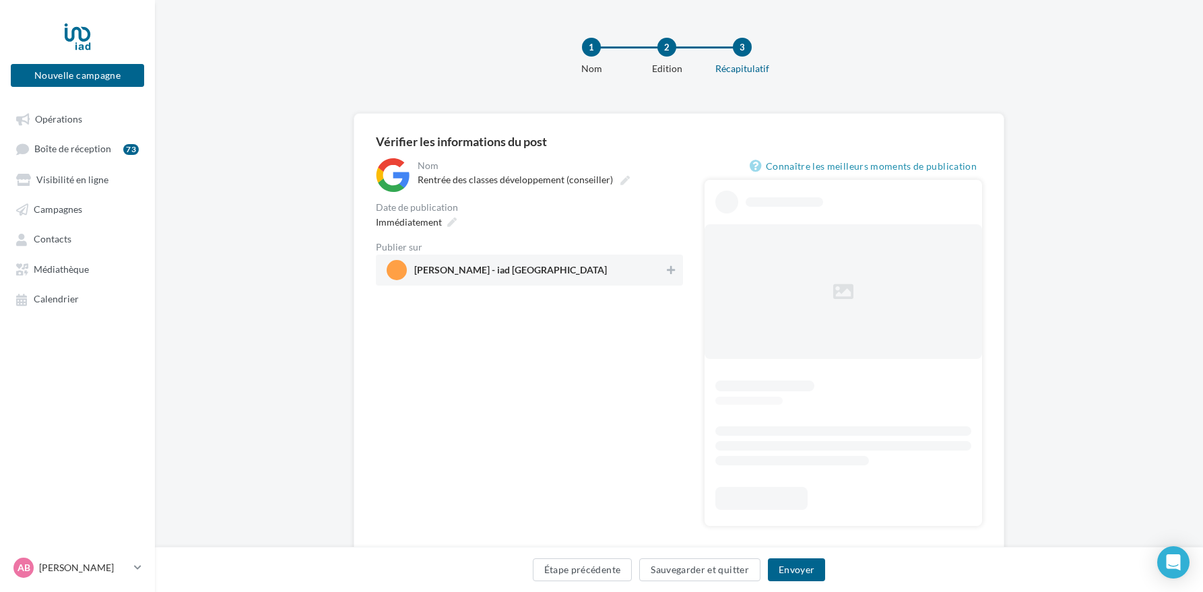
click at [474, 264] on span "Arnaud BONNET - iad France" at bounding box center [526, 270] width 278 height 20
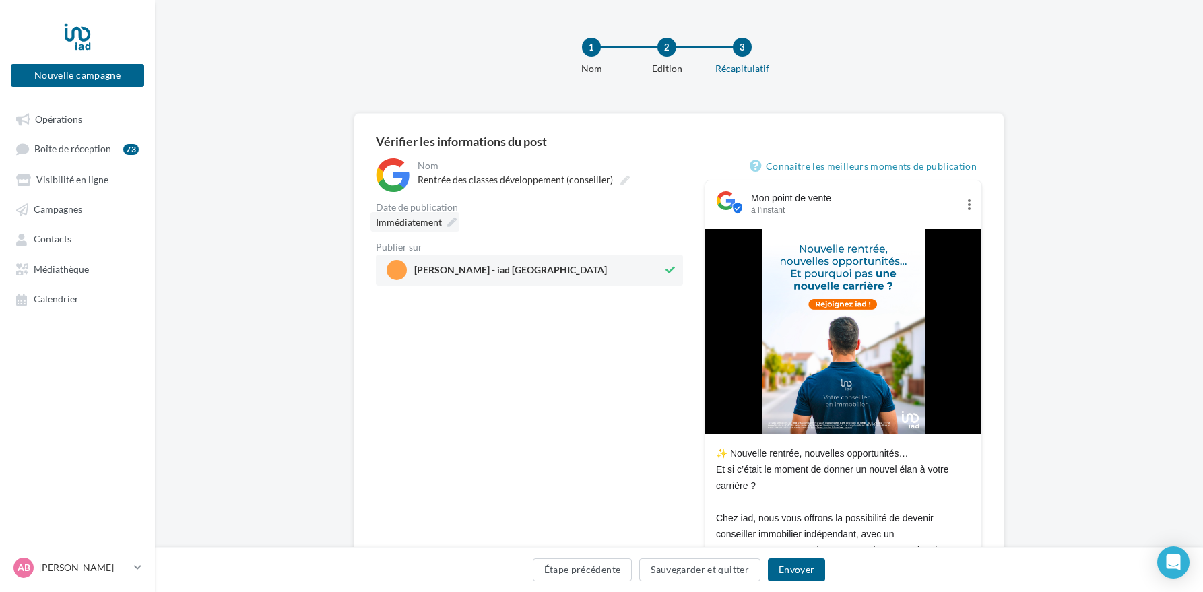
click at [442, 218] on div "Immédiatement" at bounding box center [414, 222] width 89 height 20
click at [794, 571] on button "Envoyer" at bounding box center [796, 569] width 57 height 23
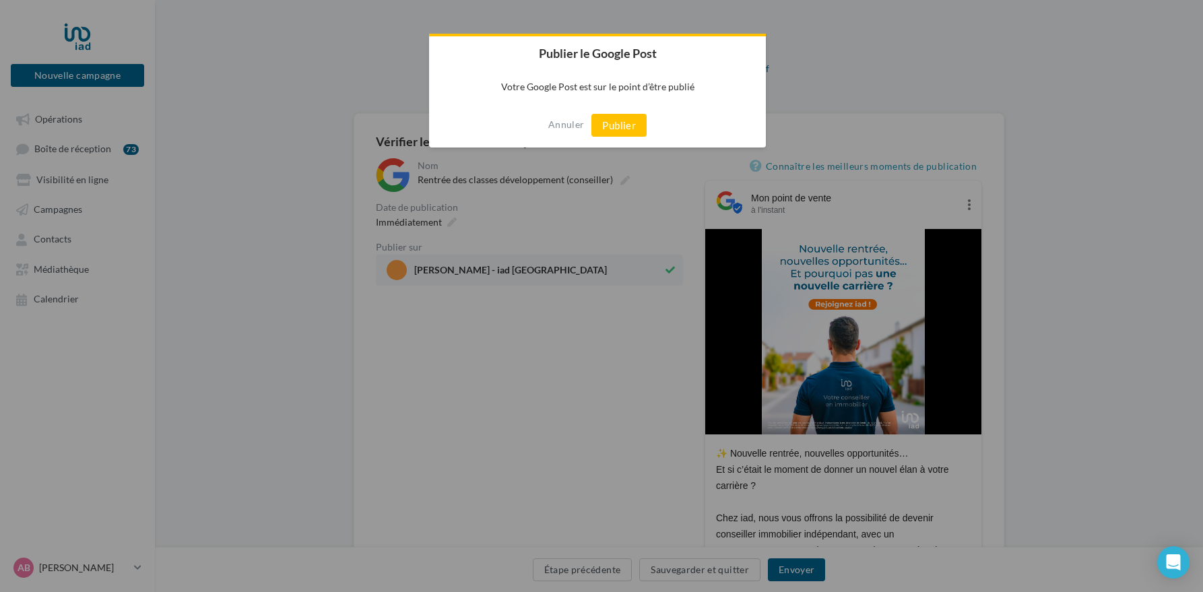
click at [620, 127] on button "Publier" at bounding box center [618, 125] width 55 height 23
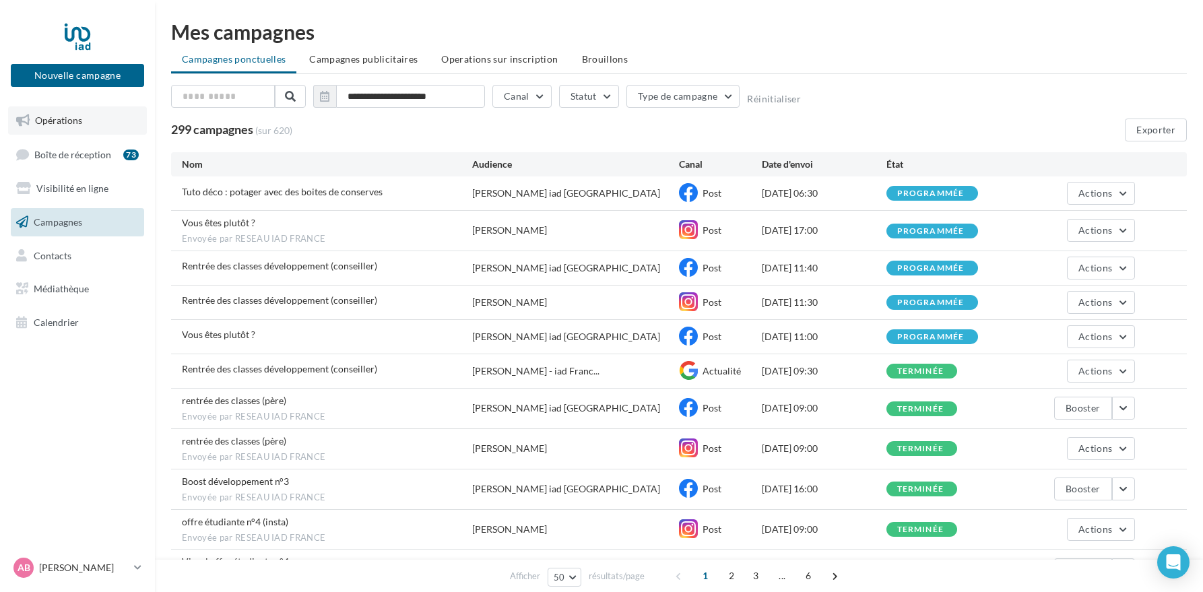
click at [75, 122] on span "Opérations" at bounding box center [58, 120] width 47 height 11
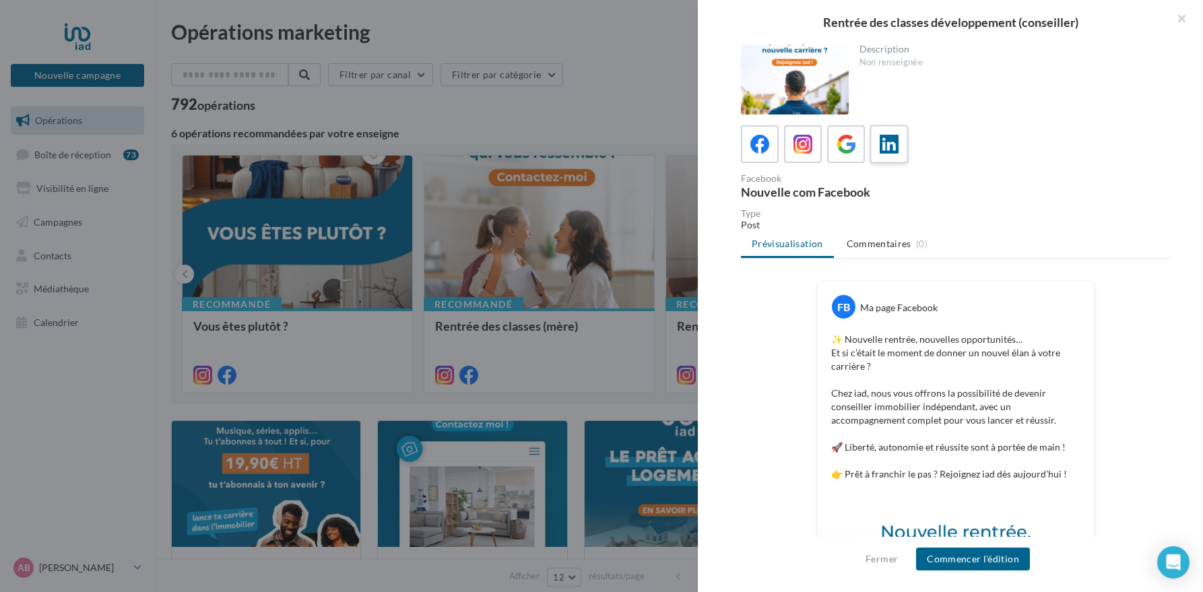
click at [895, 148] on icon at bounding box center [890, 145] width 20 height 20
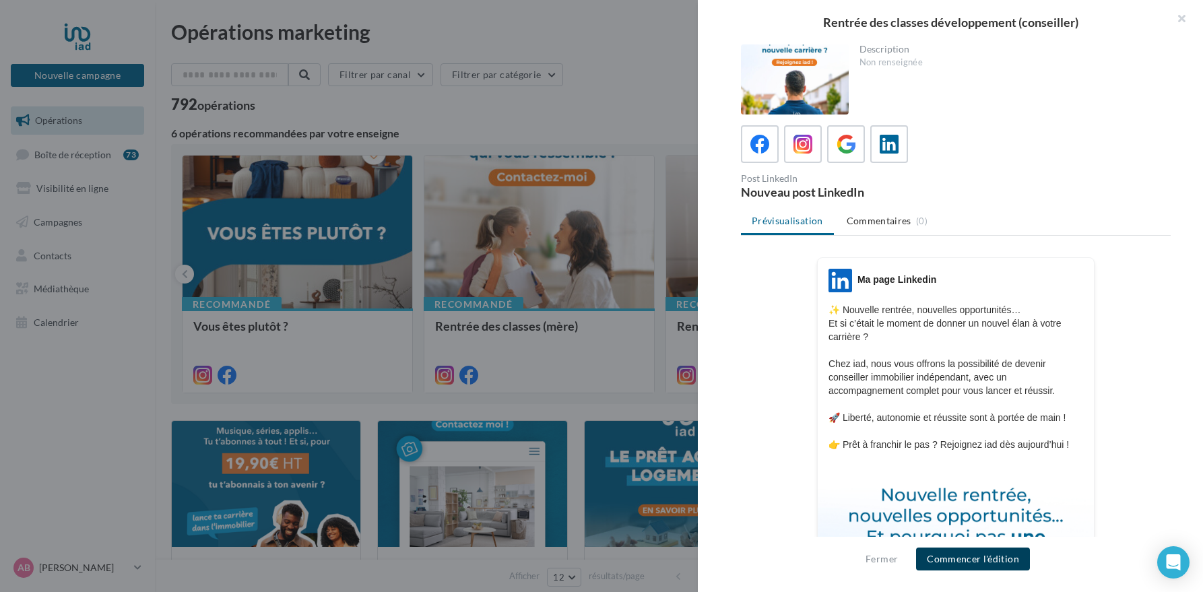
click at [969, 561] on button "Commencer l'édition" at bounding box center [973, 559] width 114 height 23
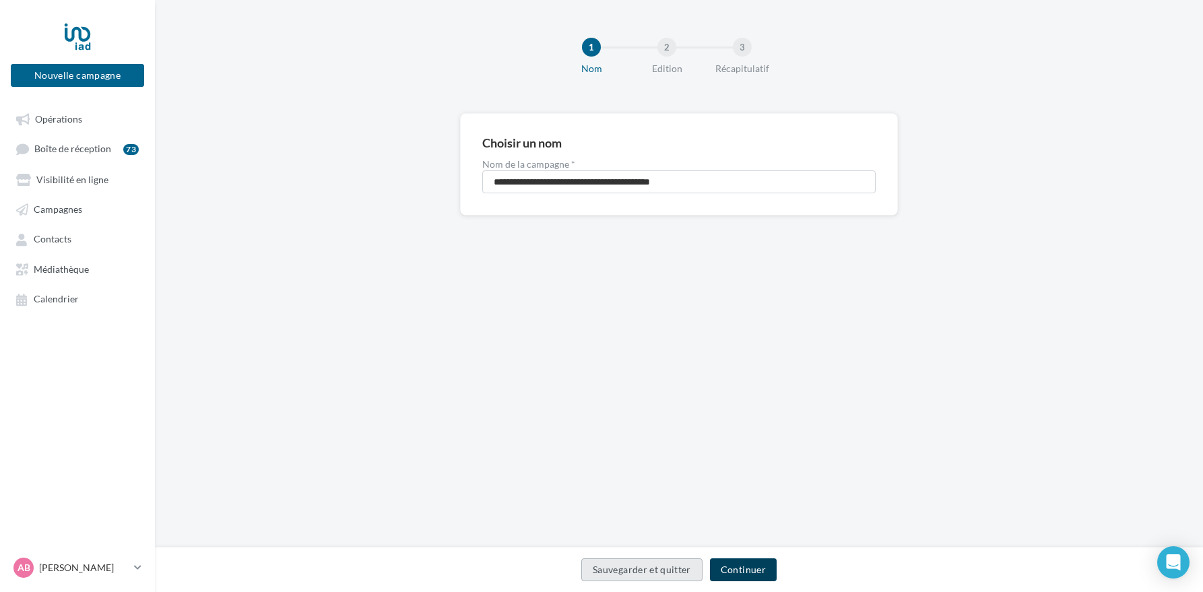
click at [738, 568] on button "Continuer" at bounding box center [743, 569] width 67 height 23
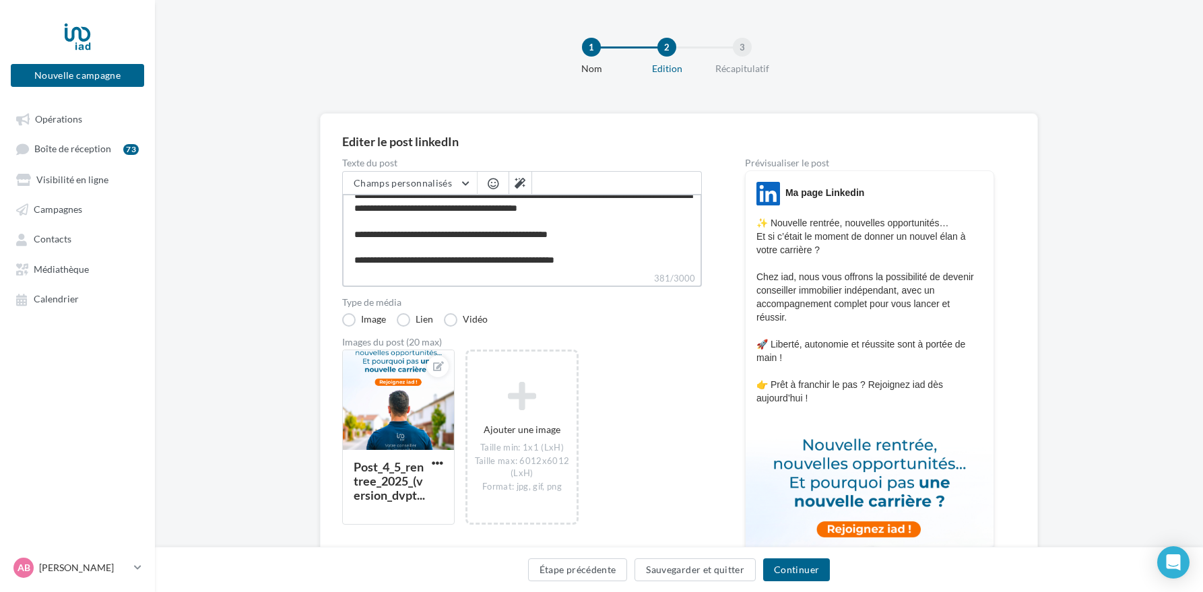
scroll to position [51, 0]
click at [599, 259] on textarea "**********" at bounding box center [522, 232] width 360 height 77
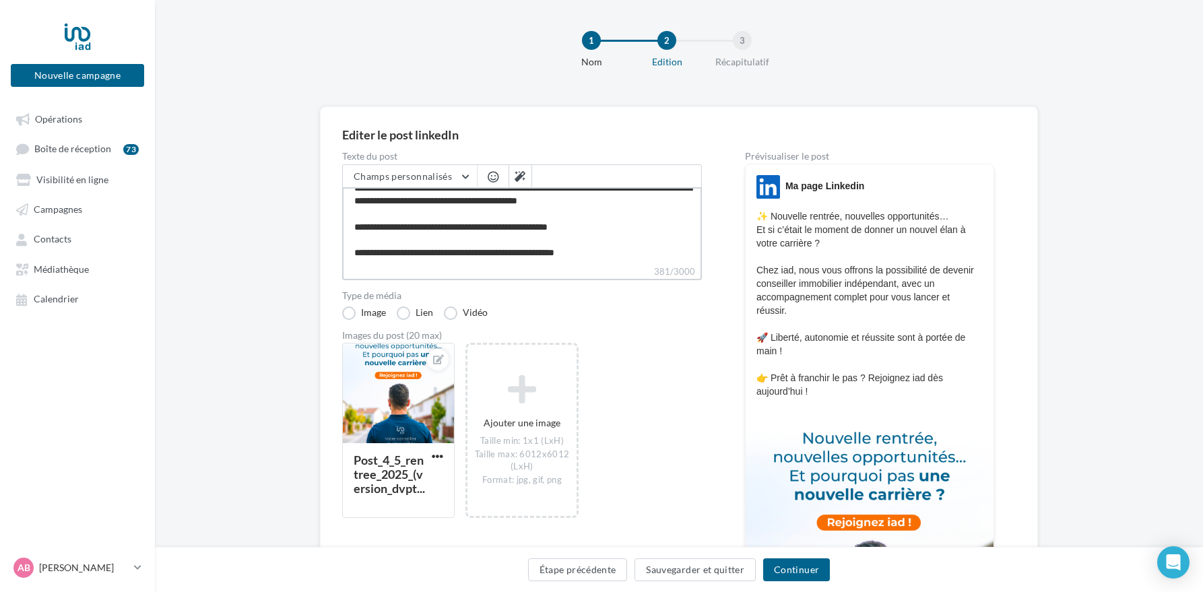
scroll to position [7, 0]
type textarea "**********"
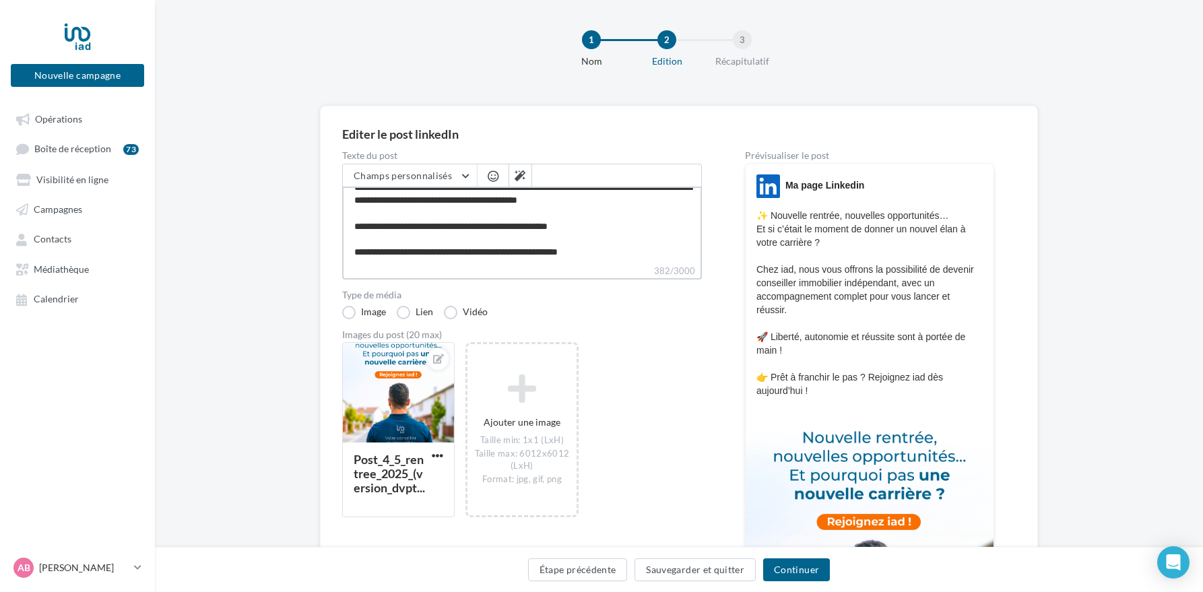
type textarea "**********"
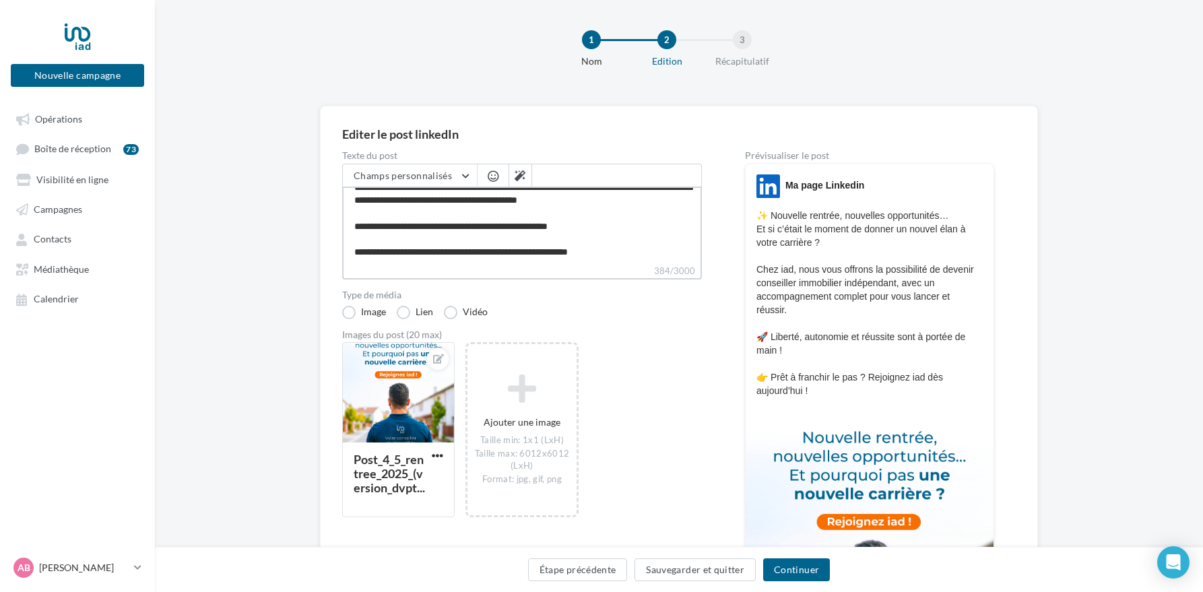
scroll to position [97, 0]
click at [361, 251] on textarea "**********" at bounding box center [522, 225] width 360 height 77
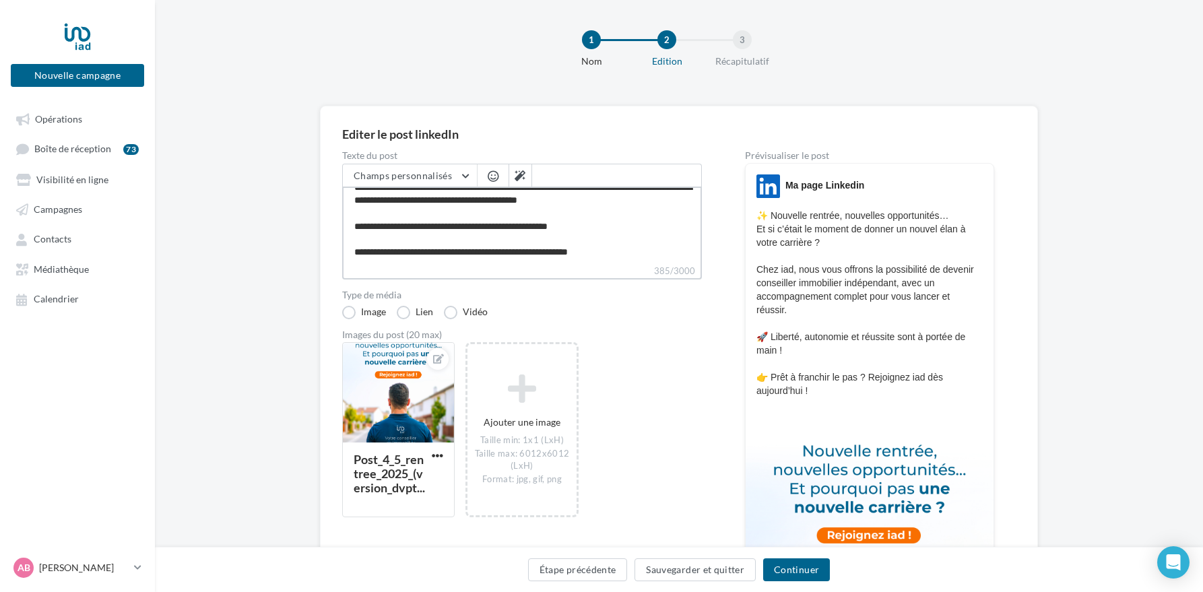
paste textarea "**********"
type textarea "**********"
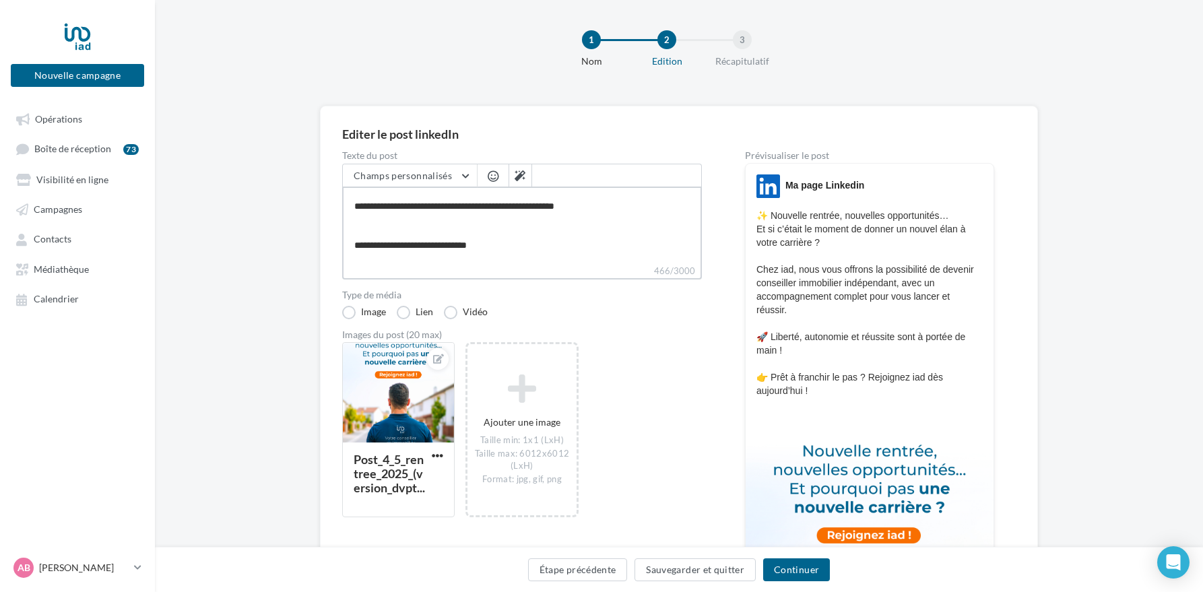
scroll to position [123, 0]
click at [360, 206] on textarea "**********" at bounding box center [522, 225] width 360 height 77
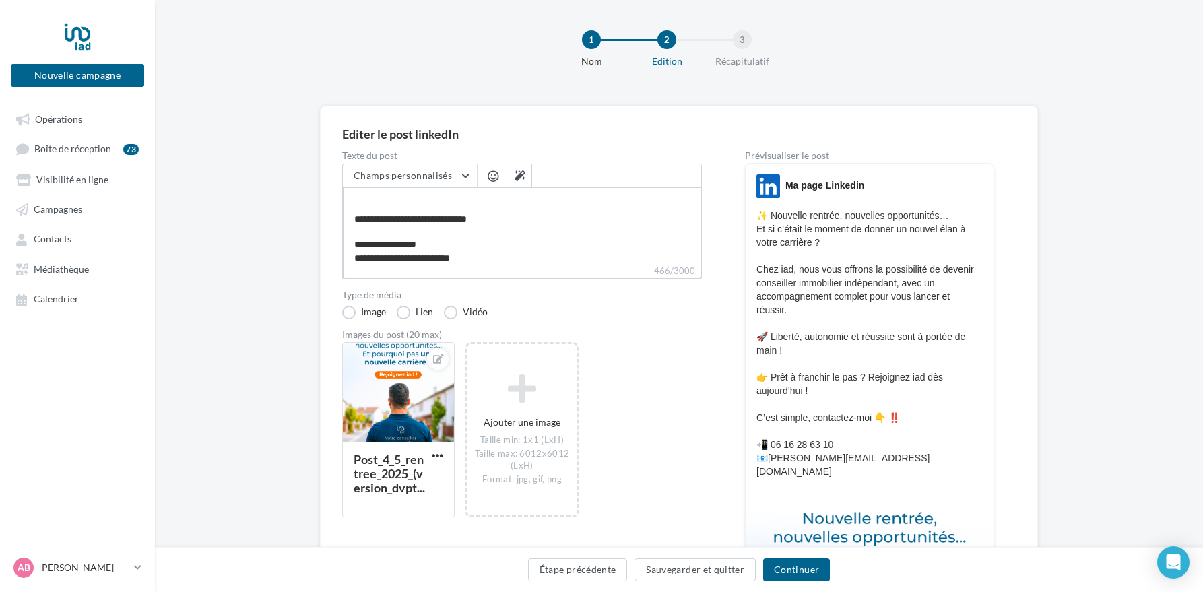
type textarea "**********"
click at [440, 452] on span "button" at bounding box center [437, 454] width 11 height 11
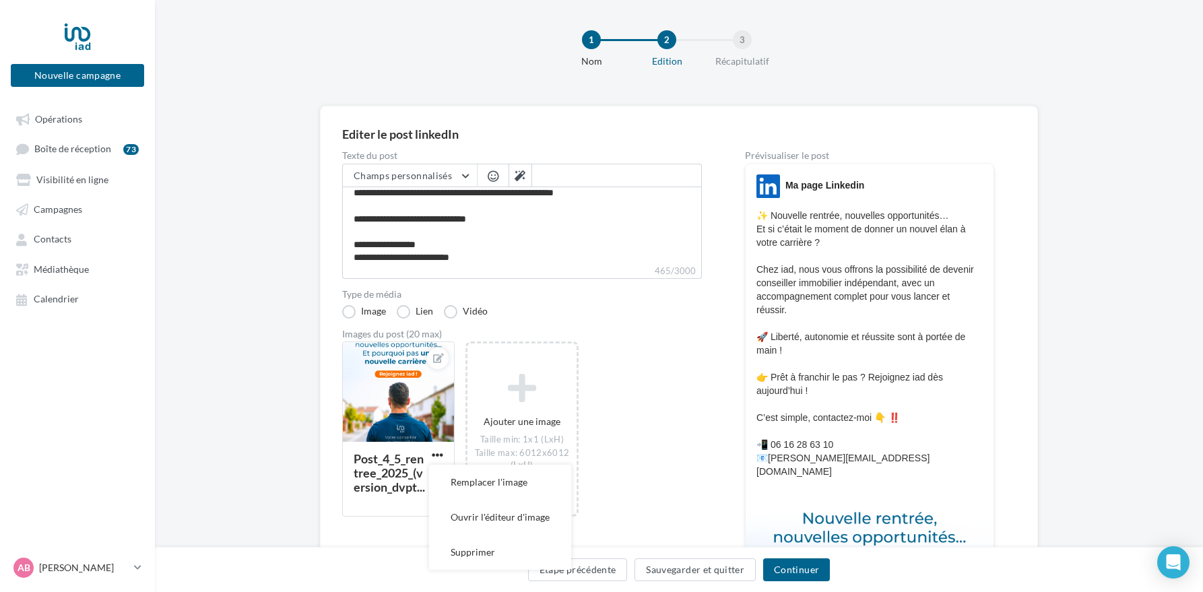
click at [652, 451] on div "Post_4_5_rentree_2025_(version_dvpt... Remplacer l'image Ouvrir l'éditeur d'ima…" at bounding box center [527, 436] width 370 height 189
click at [804, 571] on button "Continuer" at bounding box center [796, 569] width 67 height 23
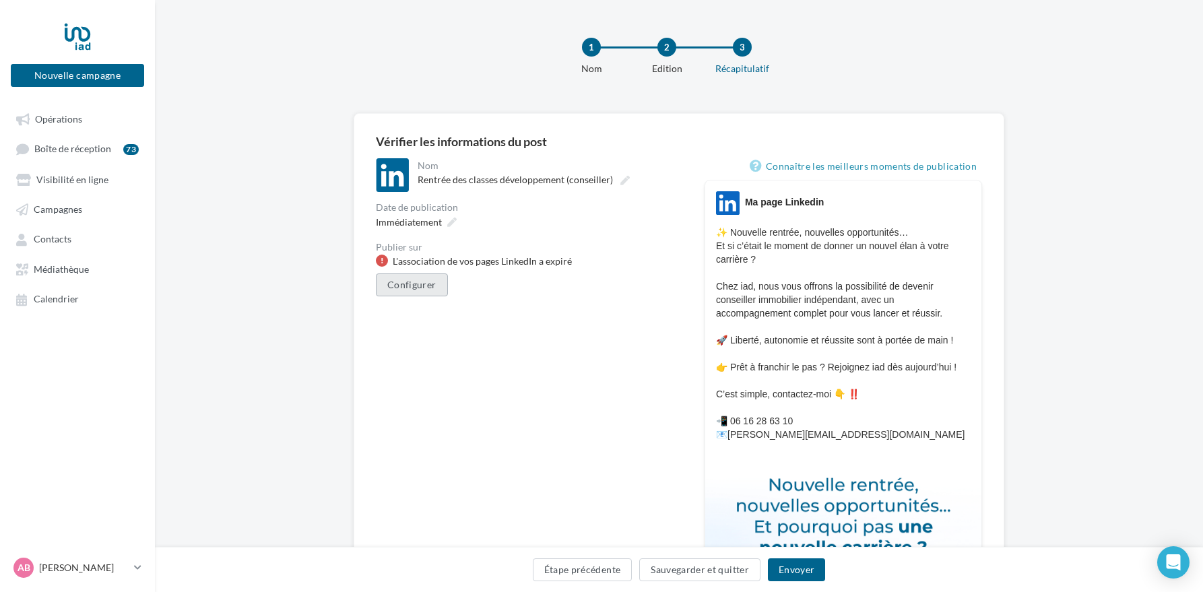
click at [412, 288] on button "Configurer" at bounding box center [412, 284] width 72 height 23
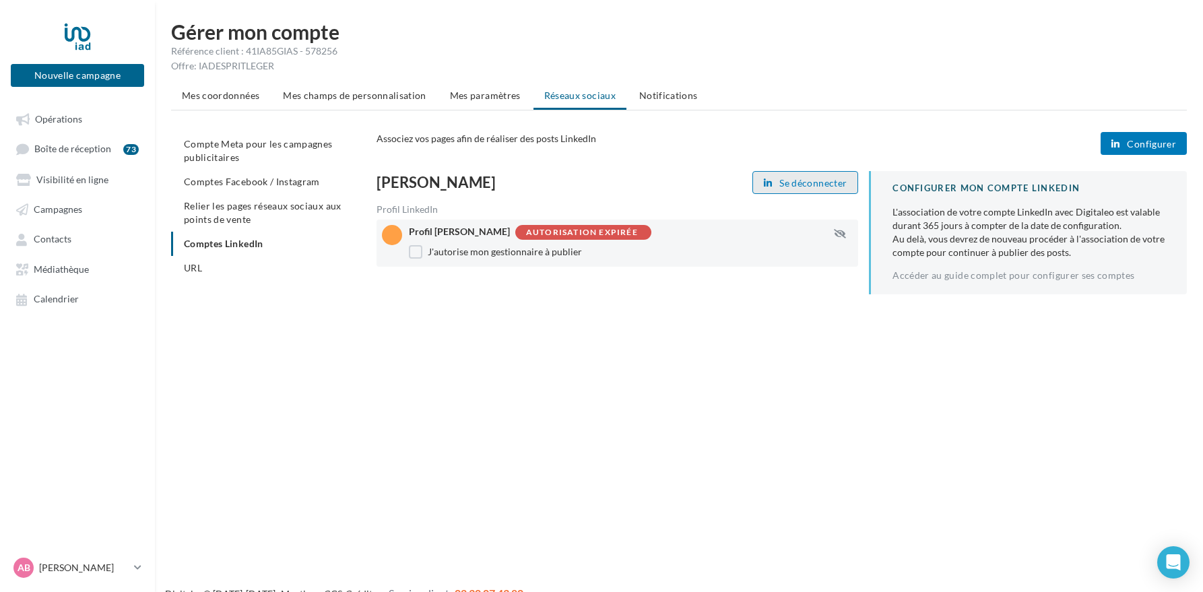
click at [802, 187] on span "Se déconnecter" at bounding box center [812, 183] width 67 height 11
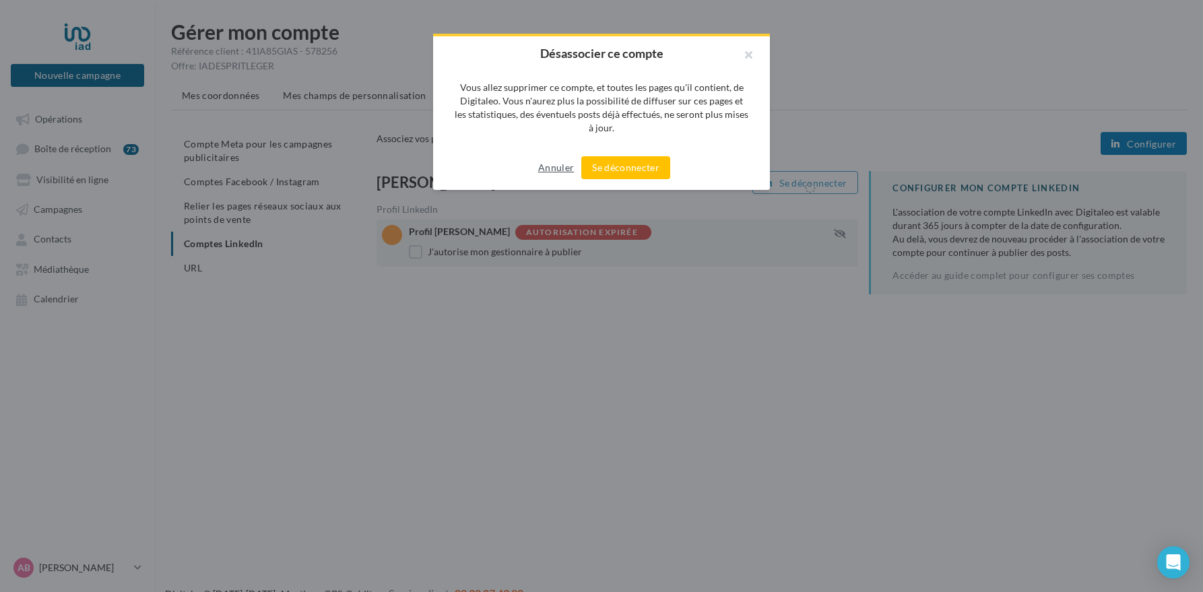
click at [561, 168] on button "Annuler" at bounding box center [556, 168] width 46 height 16
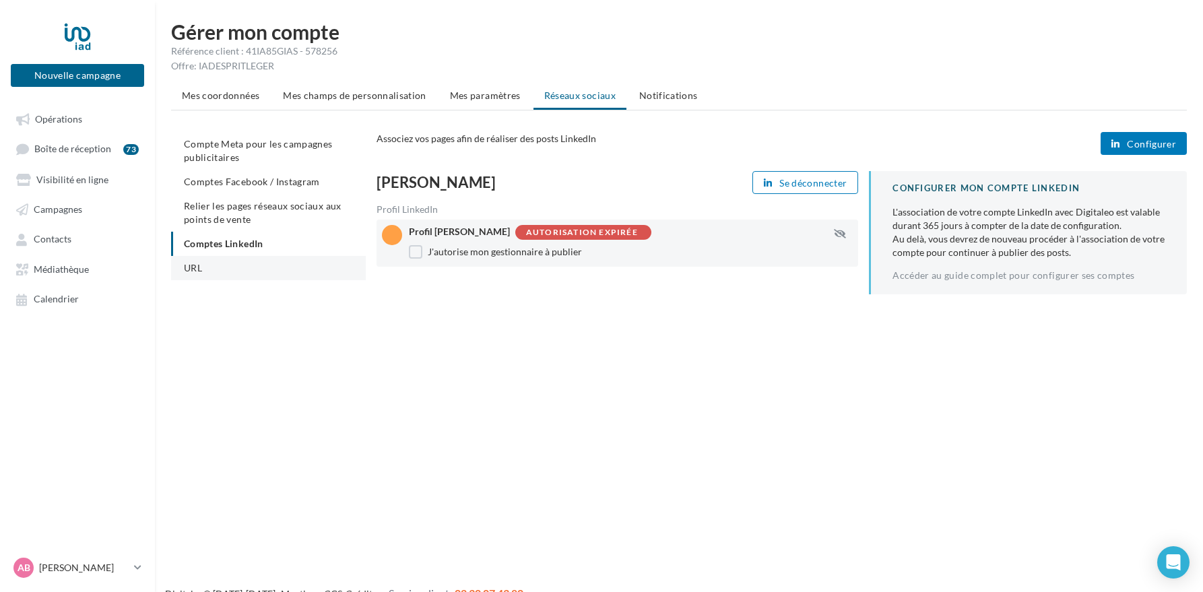
click at [232, 266] on li "URL" at bounding box center [268, 268] width 195 height 24
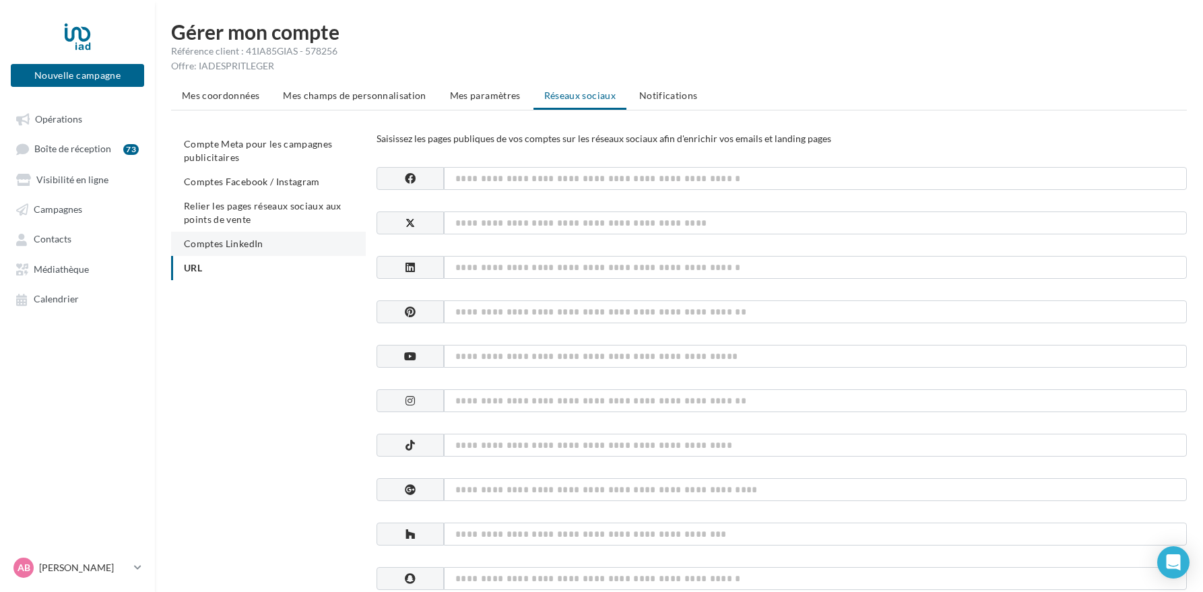
click at [220, 240] on span "Comptes LinkedIn" at bounding box center [223, 243] width 79 height 11
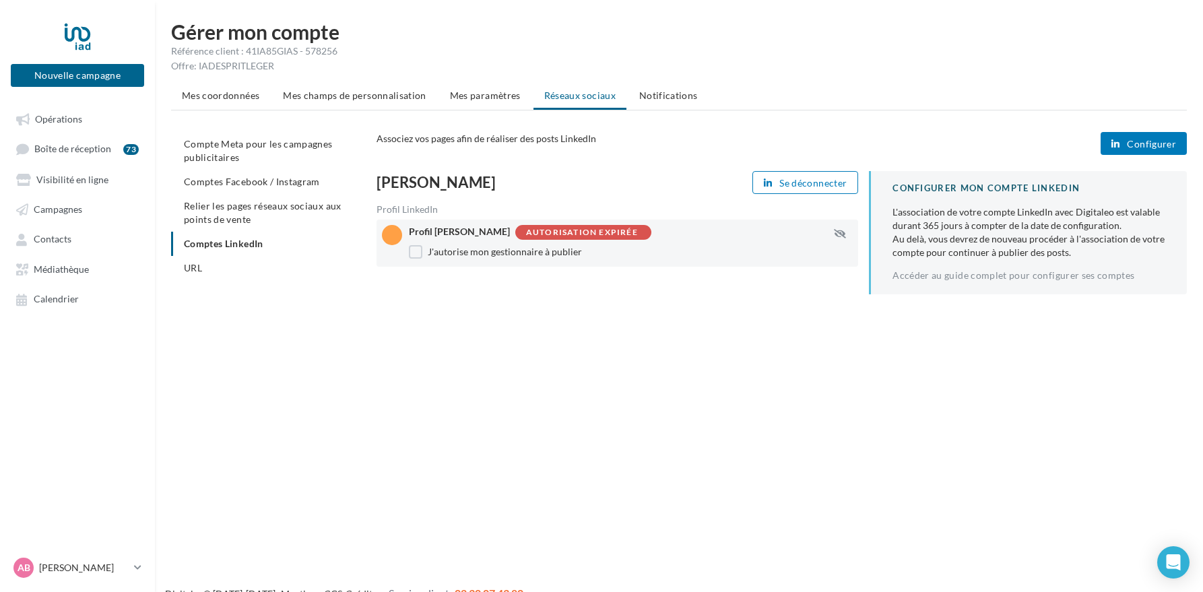
click at [1159, 145] on span "Configurer" at bounding box center [1151, 144] width 49 height 11
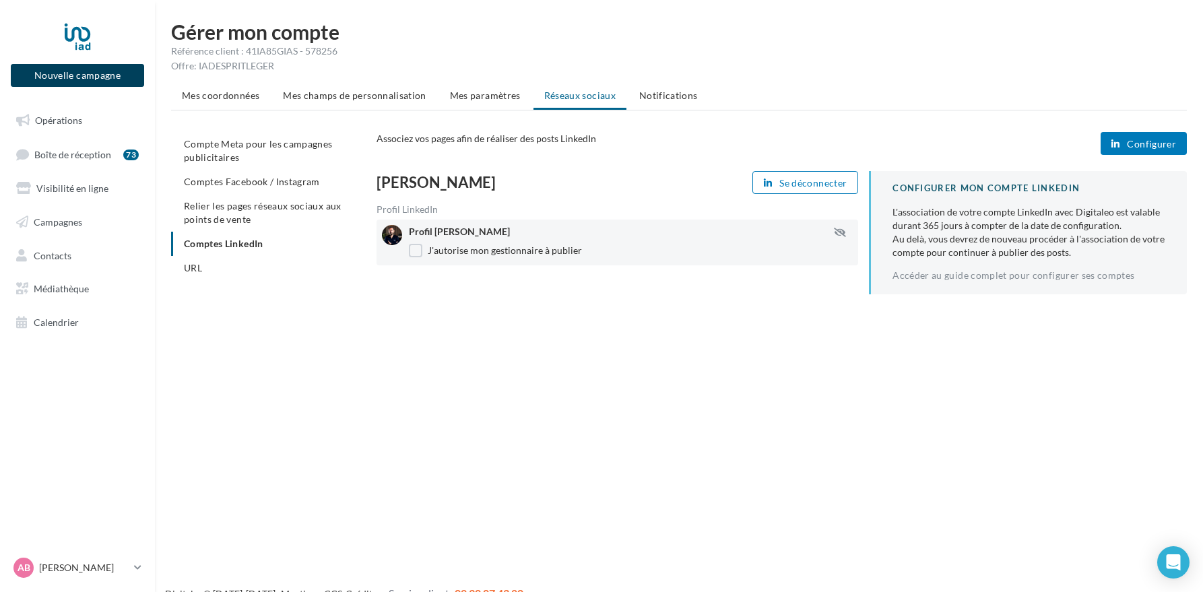
click at [70, 72] on button "Nouvelle campagne" at bounding box center [77, 75] width 133 height 23
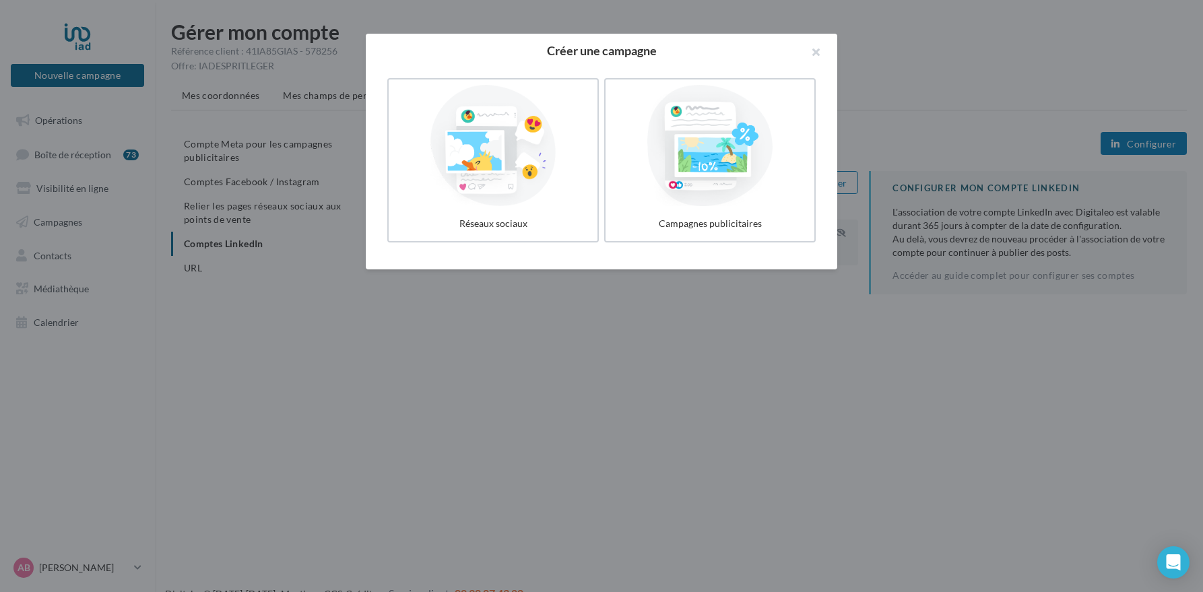
click at [54, 125] on div at bounding box center [601, 296] width 1203 height 592
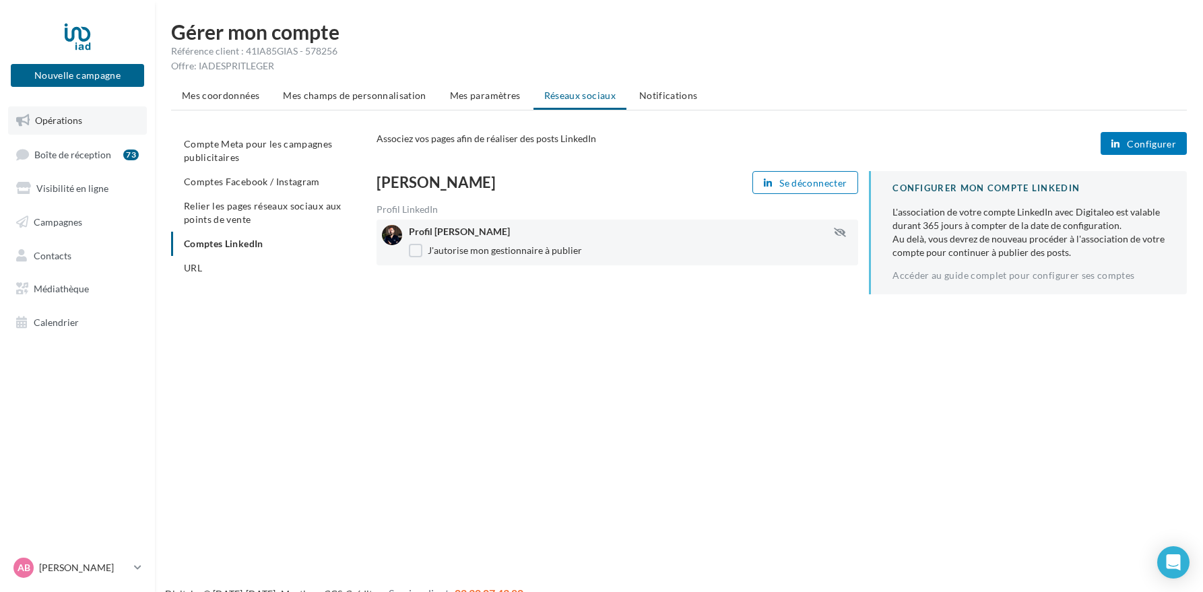
click at [54, 124] on span "Opérations" at bounding box center [58, 120] width 47 height 11
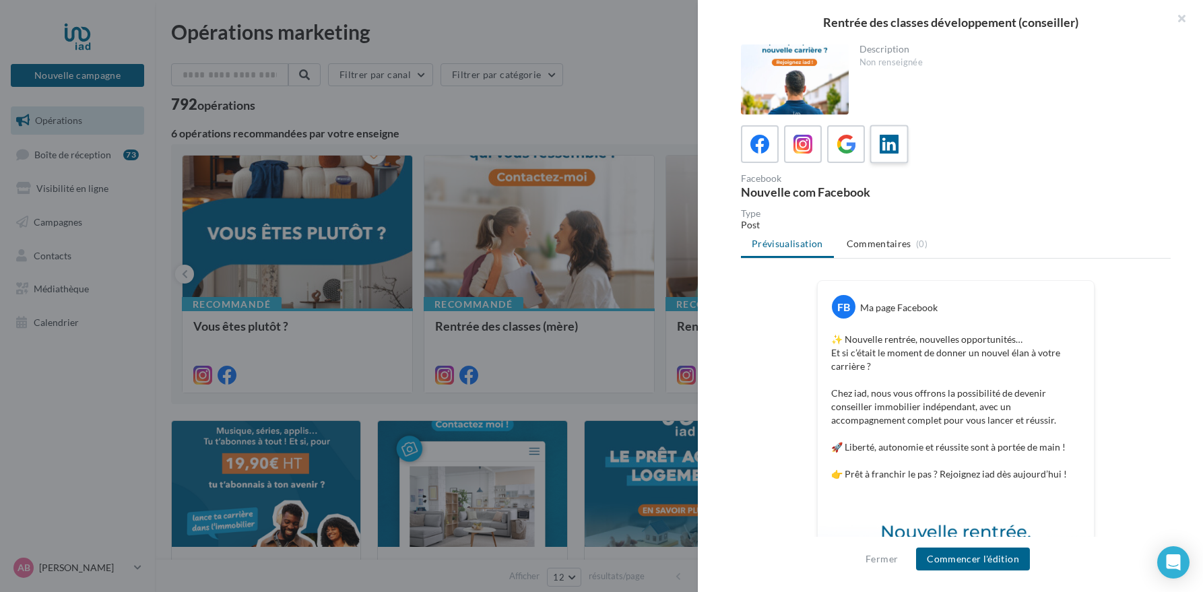
click at [898, 150] on icon at bounding box center [890, 145] width 20 height 20
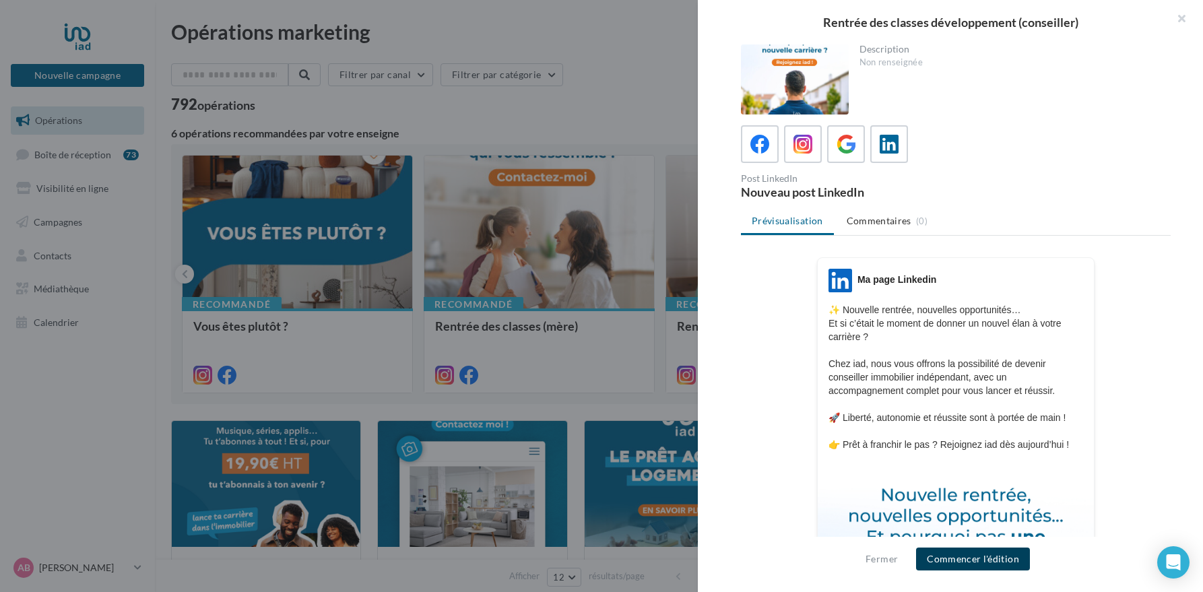
click at [976, 560] on button "Commencer l'édition" at bounding box center [973, 559] width 114 height 23
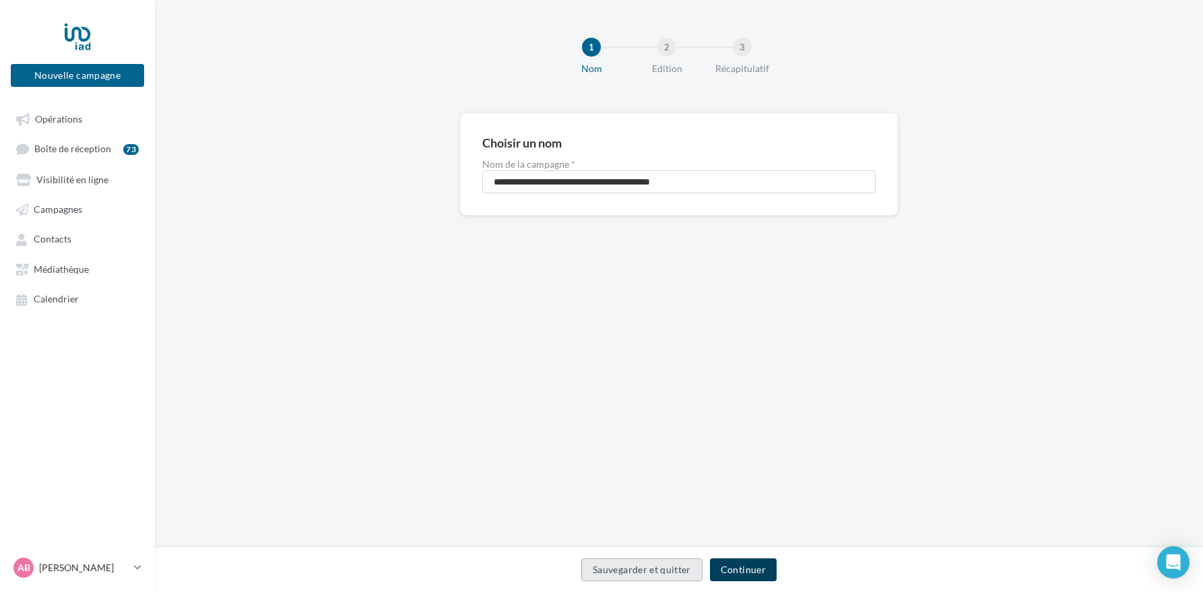
click at [754, 573] on button "Continuer" at bounding box center [743, 569] width 67 height 23
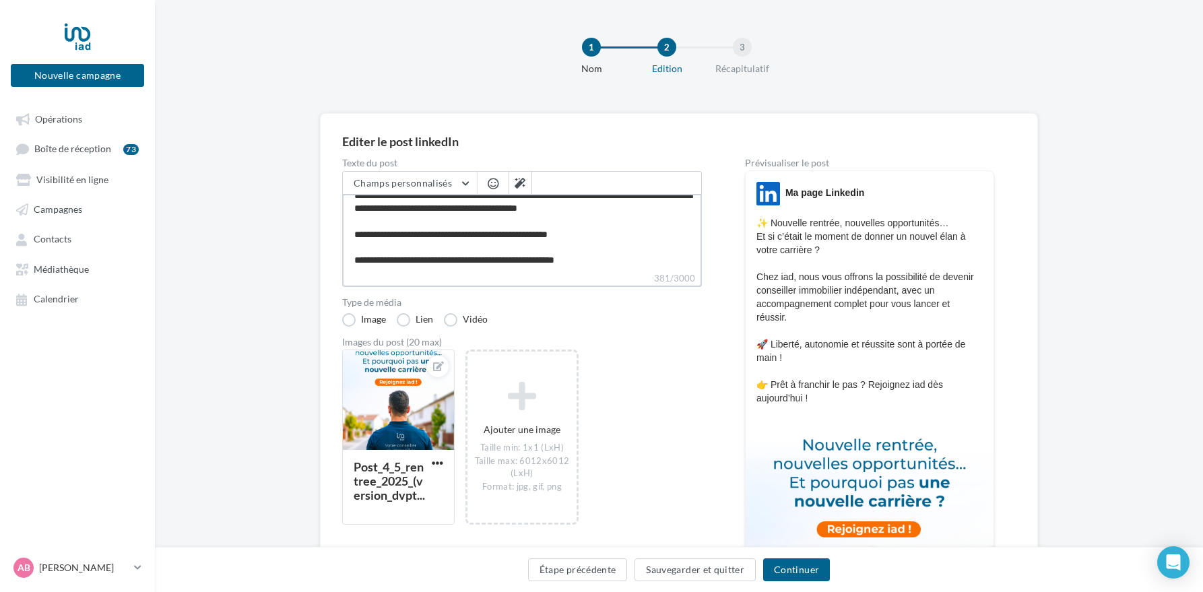
scroll to position [51, 0]
click at [606, 262] on textarea "**********" at bounding box center [522, 232] width 360 height 77
type textarea "**********"
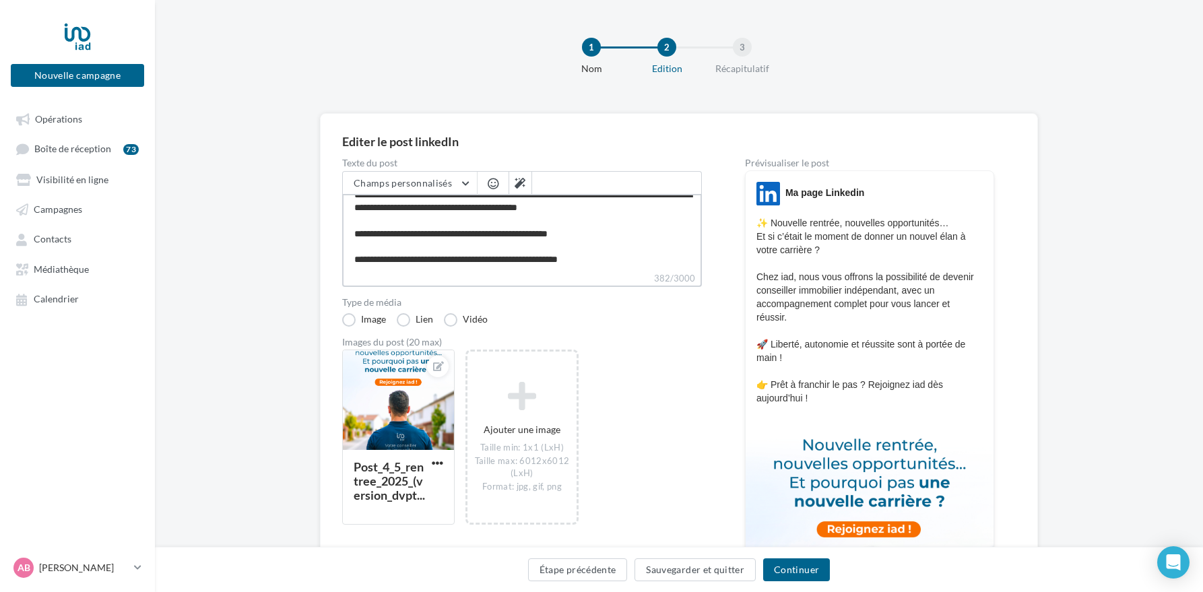
type textarea "**********"
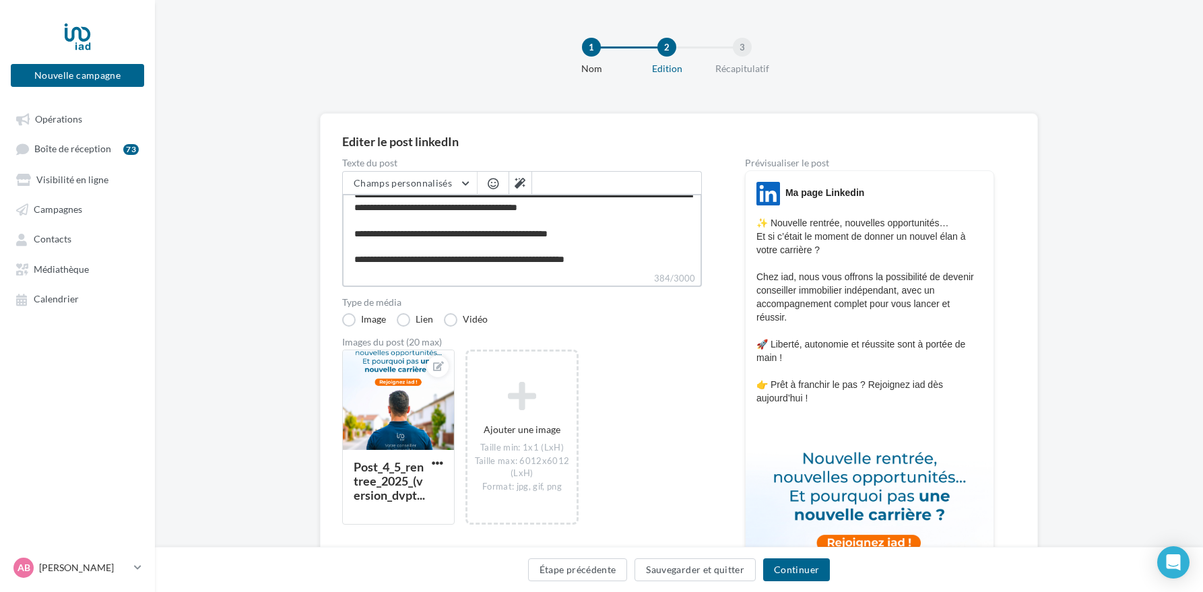
paste textarea "**********"
type textarea "**********"
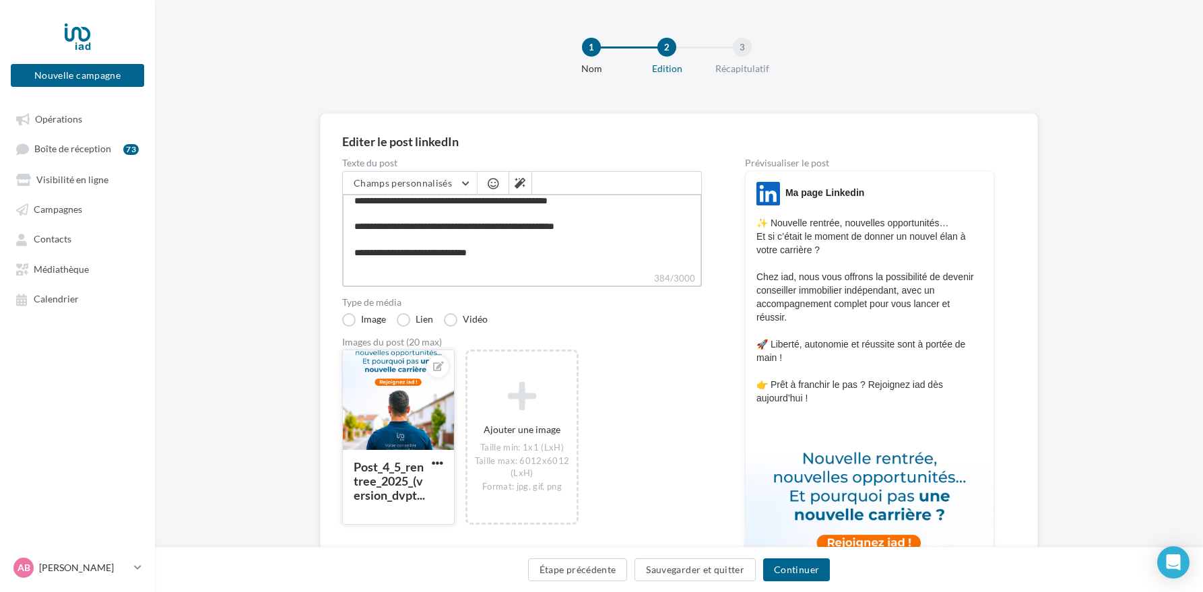
scroll to position [110, 0]
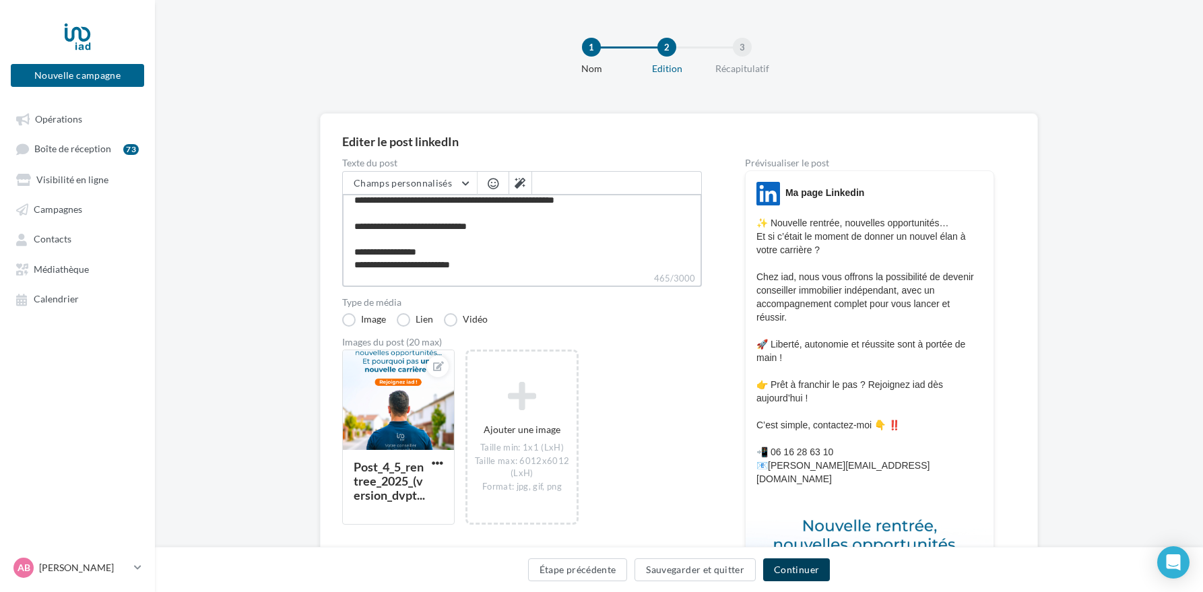
type textarea "**********"
click at [808, 574] on button "Continuer" at bounding box center [796, 569] width 67 height 23
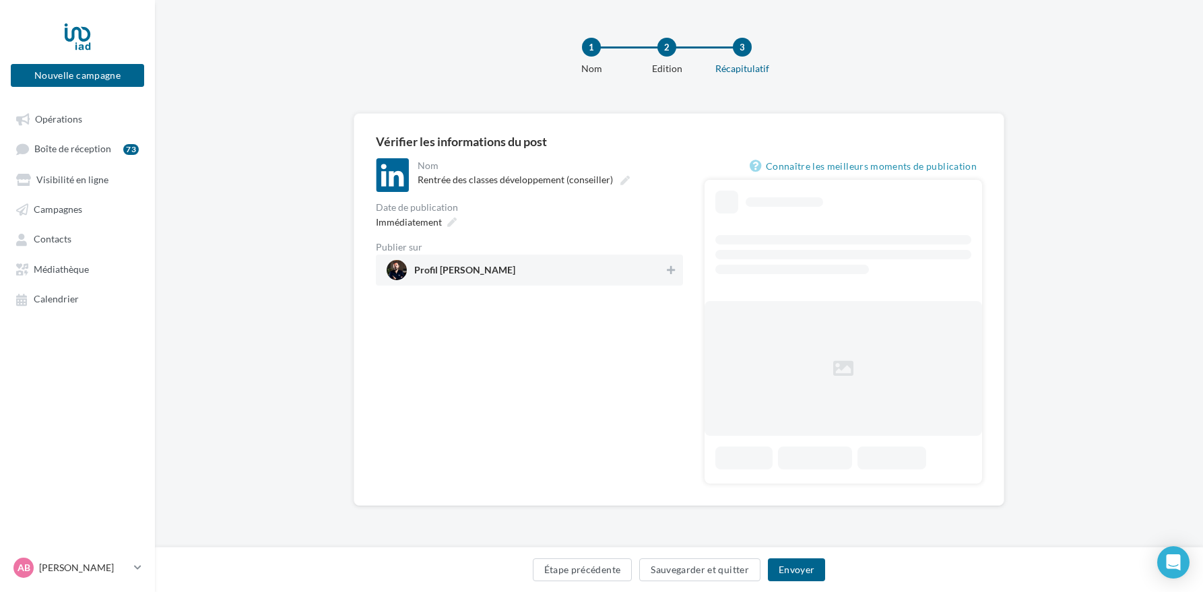
click at [505, 263] on span "Profil Arnaud Bonnet" at bounding box center [526, 270] width 278 height 20
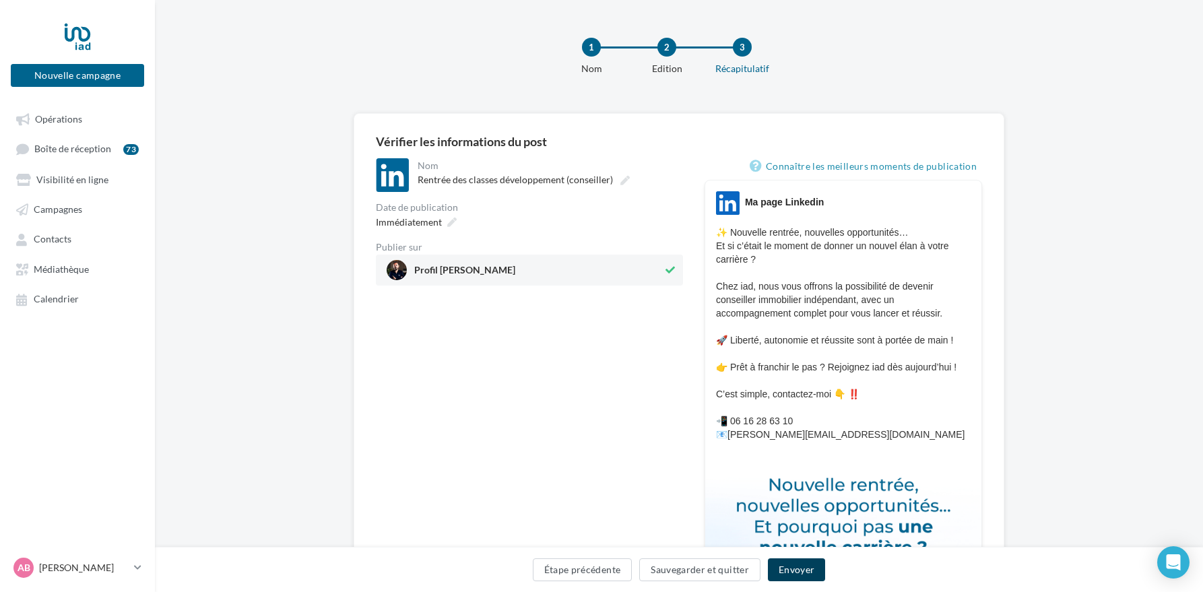
click at [804, 569] on button "Envoyer" at bounding box center [796, 569] width 57 height 23
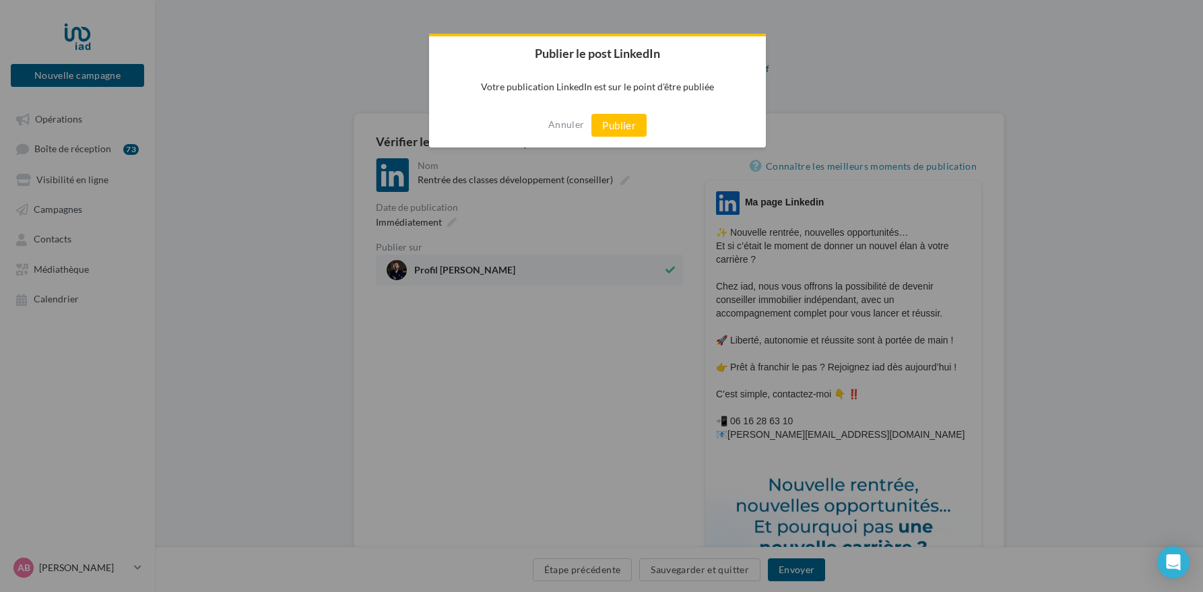
click at [616, 123] on button "Publier" at bounding box center [618, 125] width 55 height 23
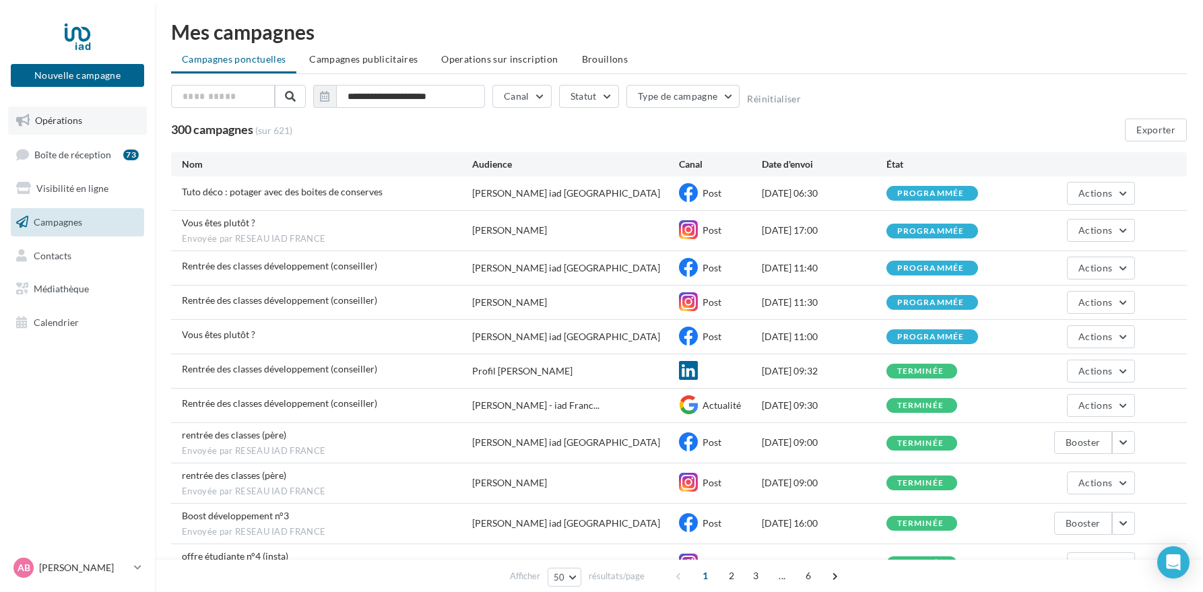
click at [69, 125] on span "Opérations" at bounding box center [58, 120] width 47 height 11
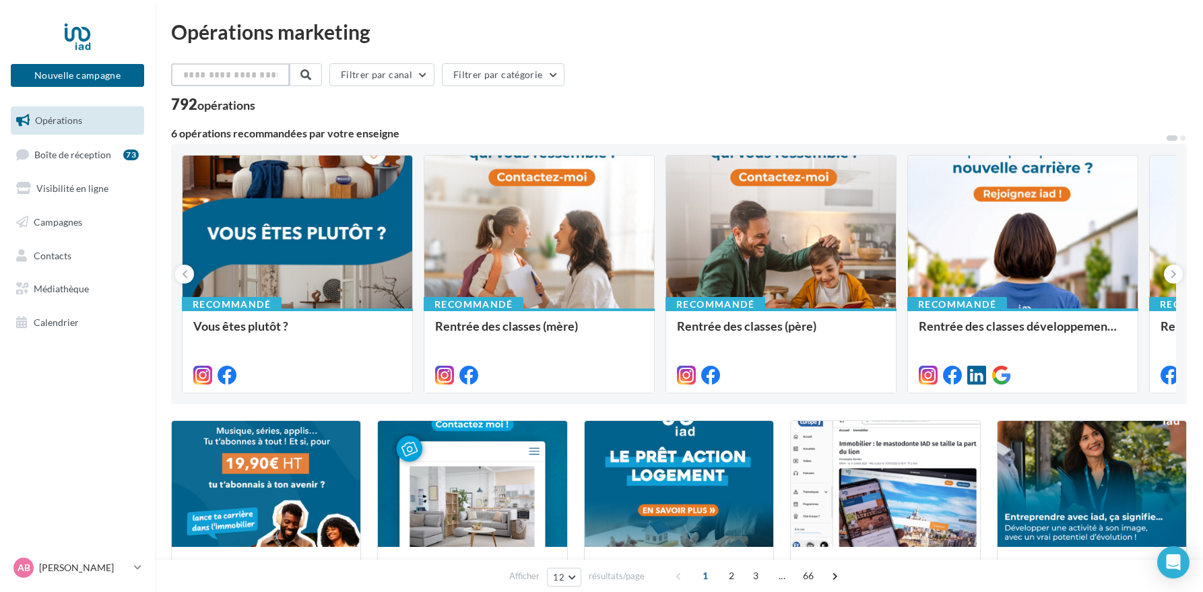
click at [217, 74] on input "text" at bounding box center [230, 74] width 119 height 23
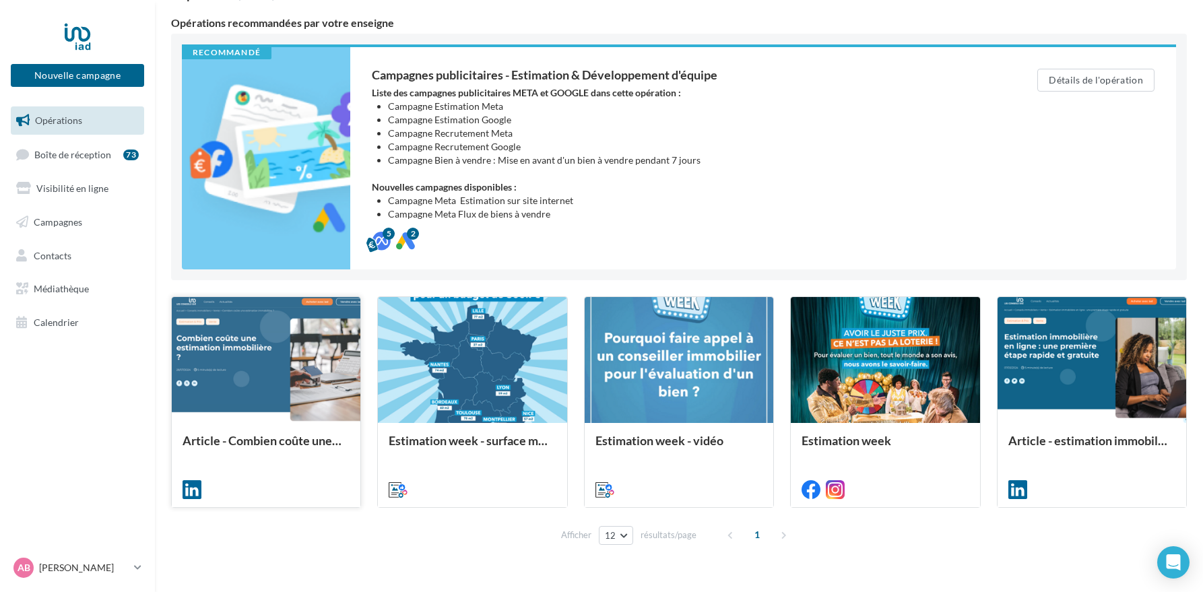
scroll to position [103, 0]
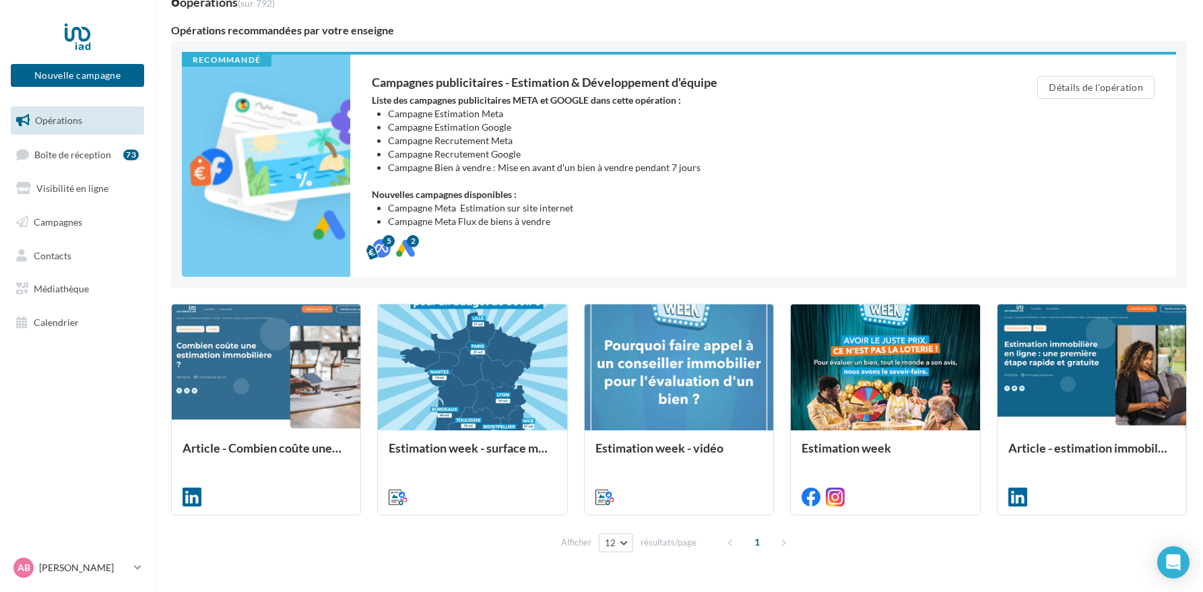
type input "*******"
